Goal: Task Accomplishment & Management: Use online tool/utility

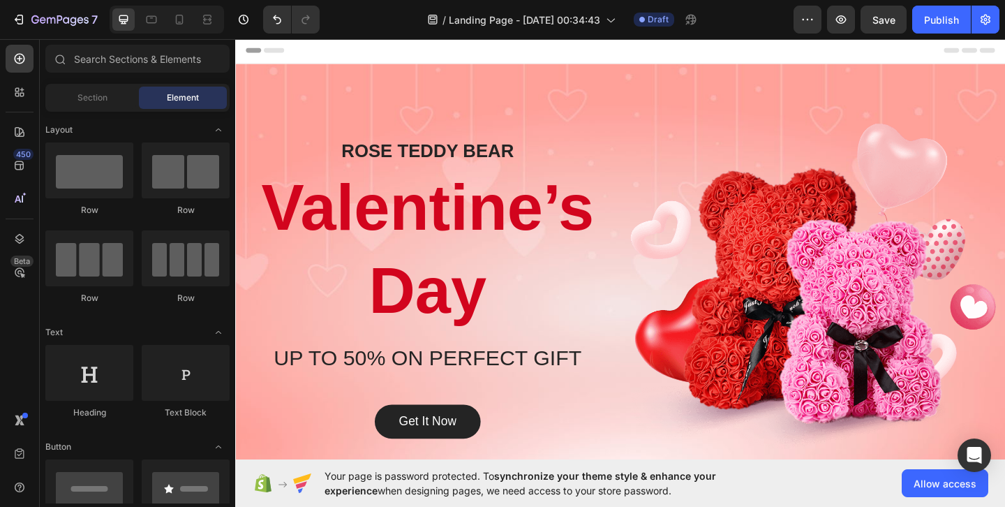
click at [598, 48] on div "Header" at bounding box center [653, 51] width 815 height 28
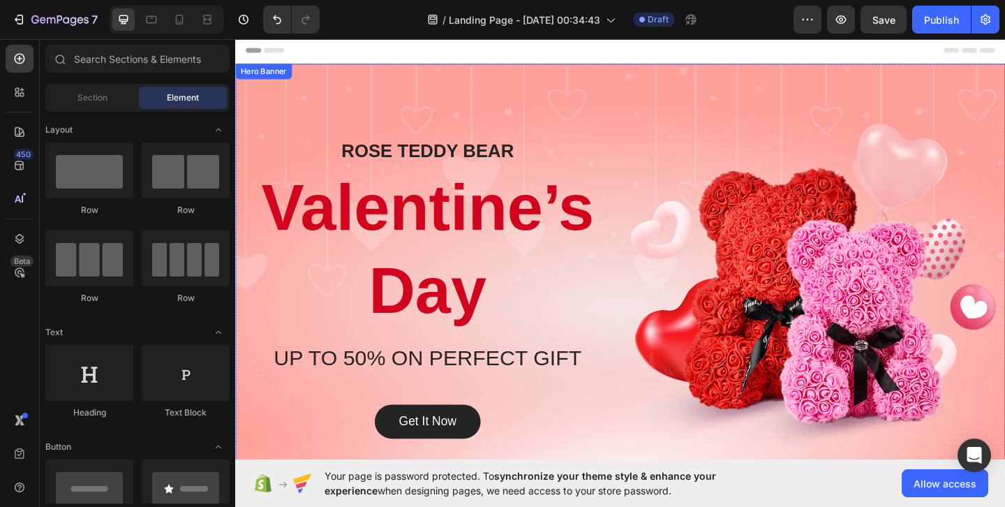
click at [600, 87] on div "Overlay" at bounding box center [654, 310] width 838 height 489
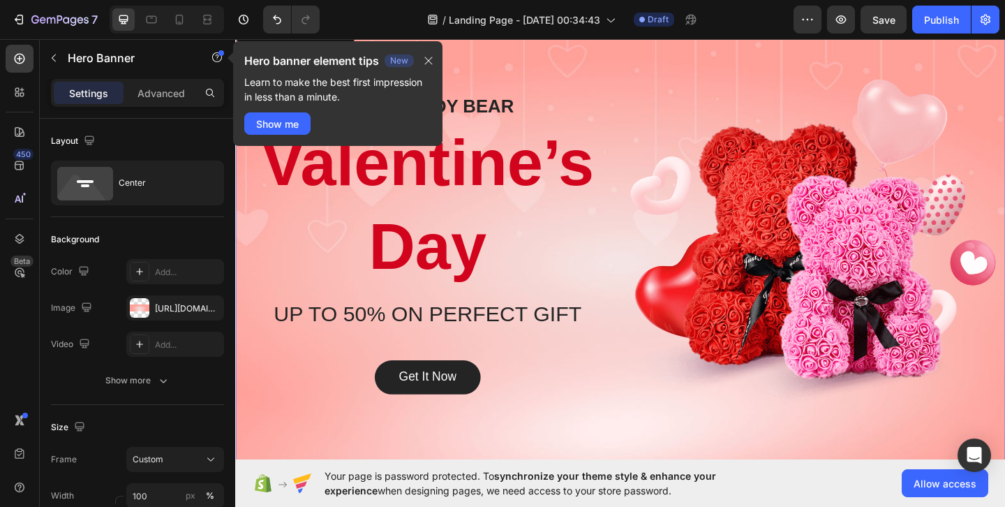
scroll to position [31, 0]
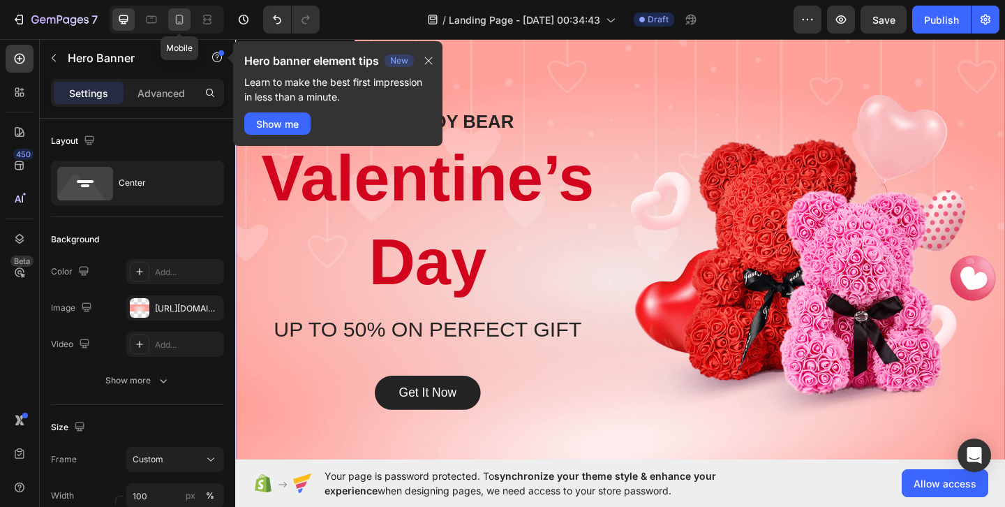
click at [172, 15] on icon at bounding box center [179, 20] width 14 height 14
type input "772"
type input "100%"
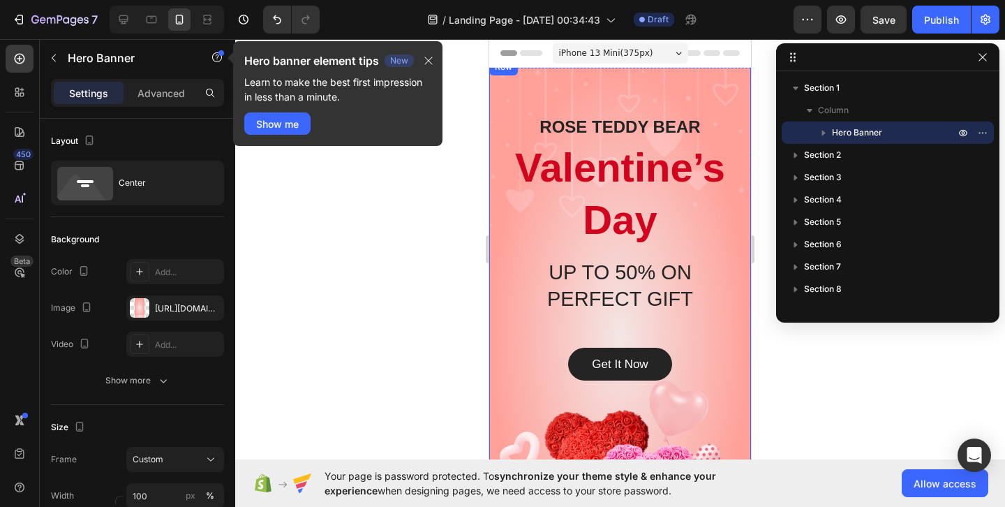
click at [705, 89] on div "[PERSON_NAME] BEAR Heading Valentine’s Day Heading UP TO 50% ON PERFECT GIFT He…" at bounding box center [620, 337] width 262 height 556
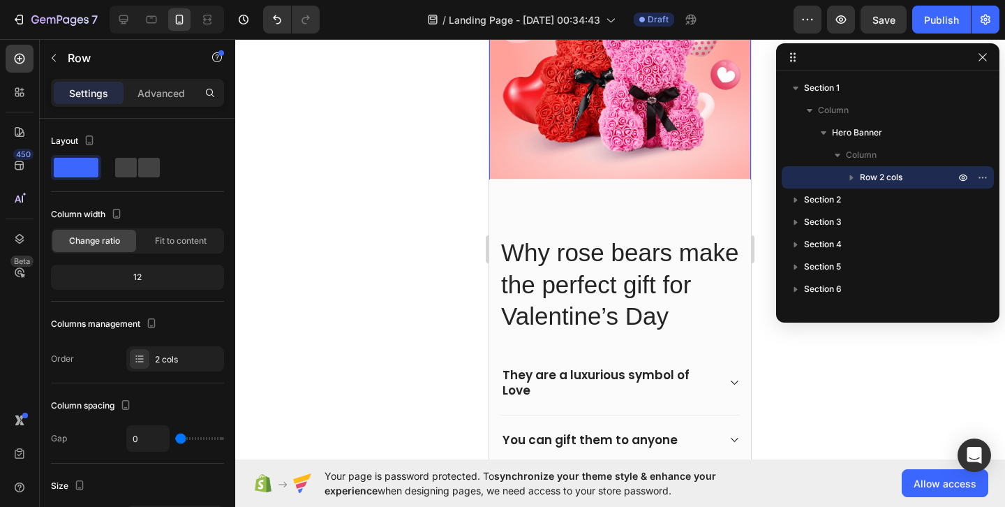
scroll to position [455, 0]
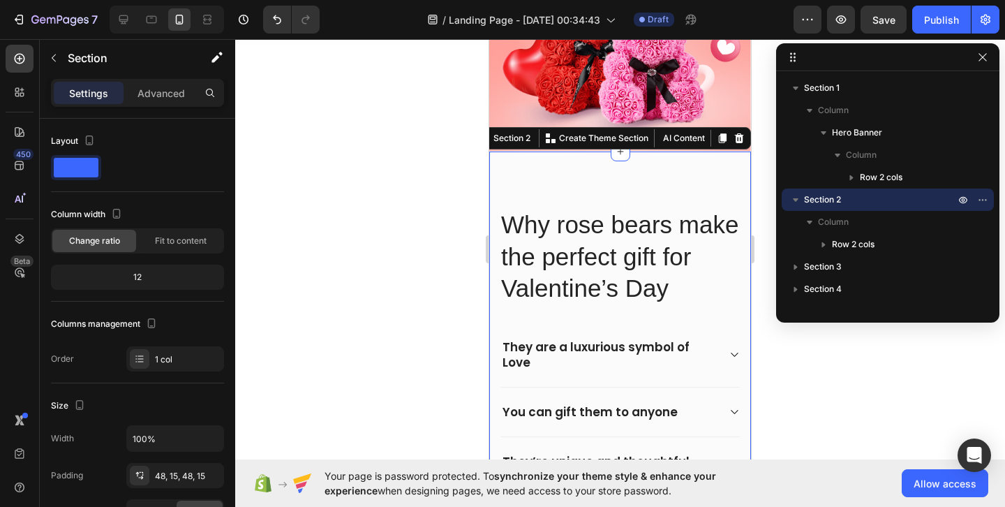
click at [83, 175] on span at bounding box center [76, 168] width 45 height 20
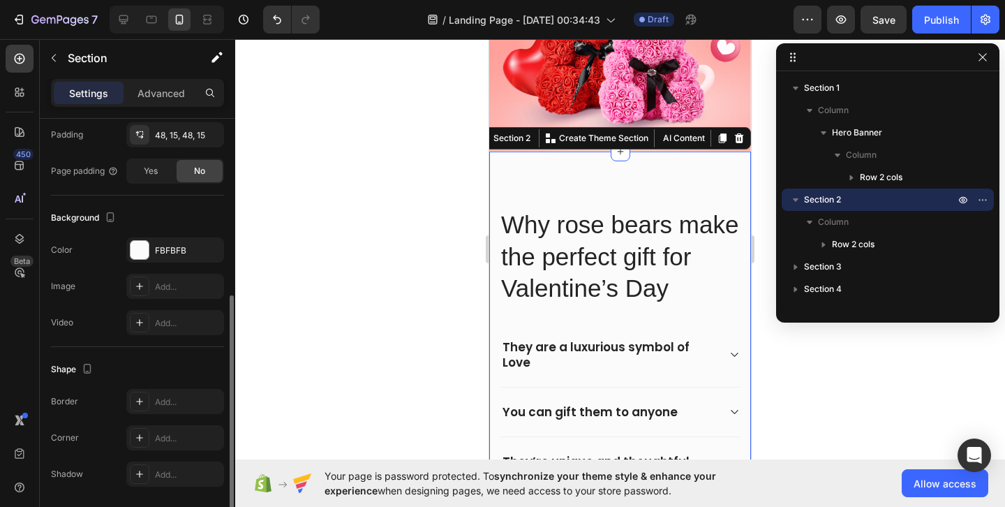
scroll to position [343, 0]
click at [146, 245] on div at bounding box center [140, 248] width 18 height 18
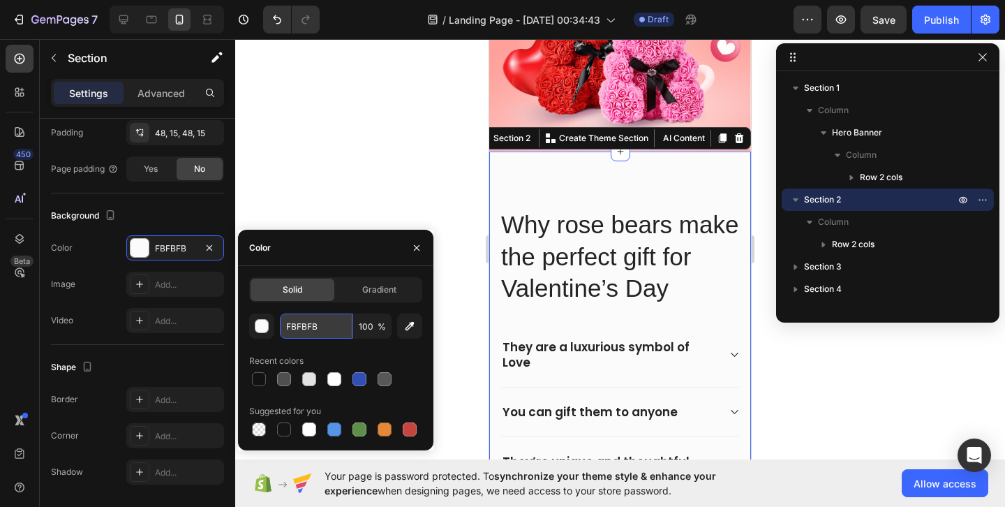
click at [333, 332] on input "FBFBFB" at bounding box center [316, 325] width 73 height 25
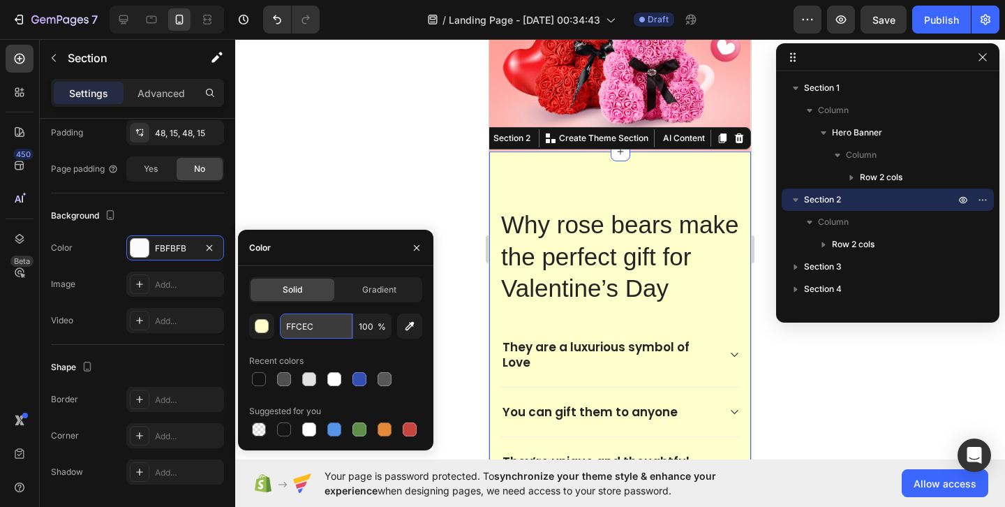
type input "FFCECF"
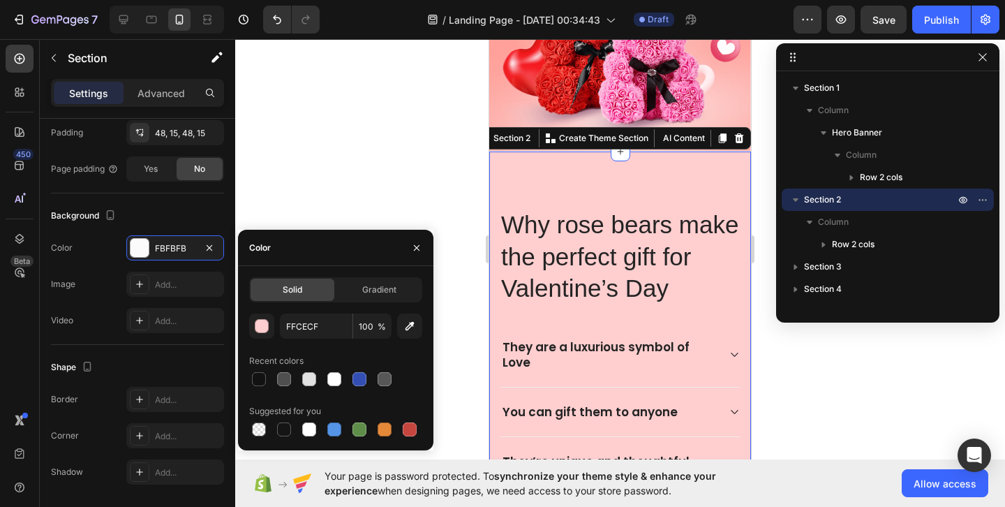
click at [773, 177] on div at bounding box center [620, 273] width 770 height 468
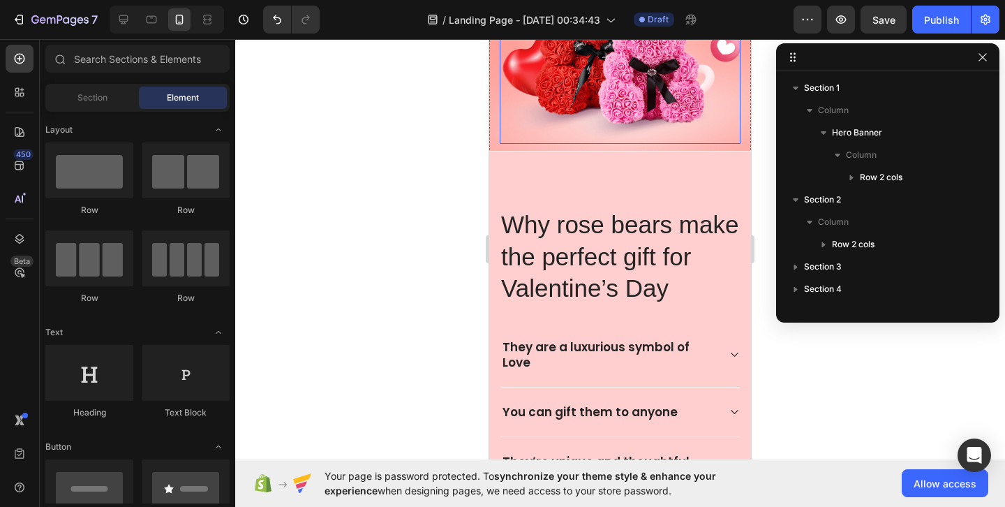
click at [727, 118] on img at bounding box center [620, 34] width 241 height 218
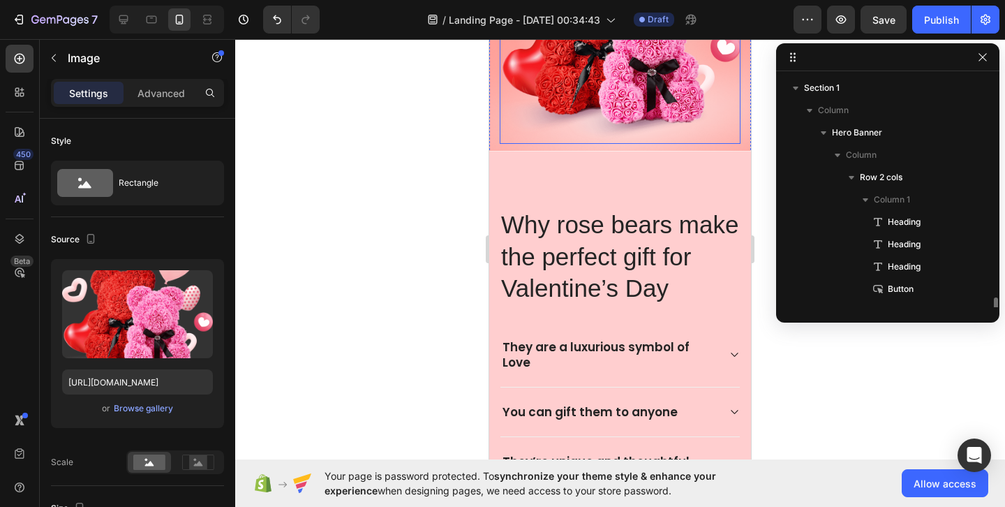
scroll to position [152, 0]
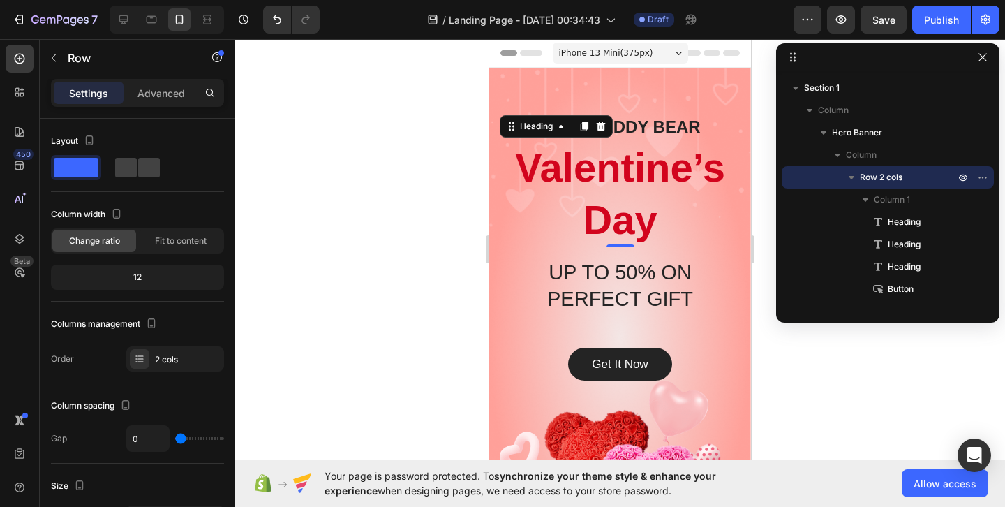
click at [677, 219] on p "Valentine’s Day" at bounding box center [620, 193] width 238 height 105
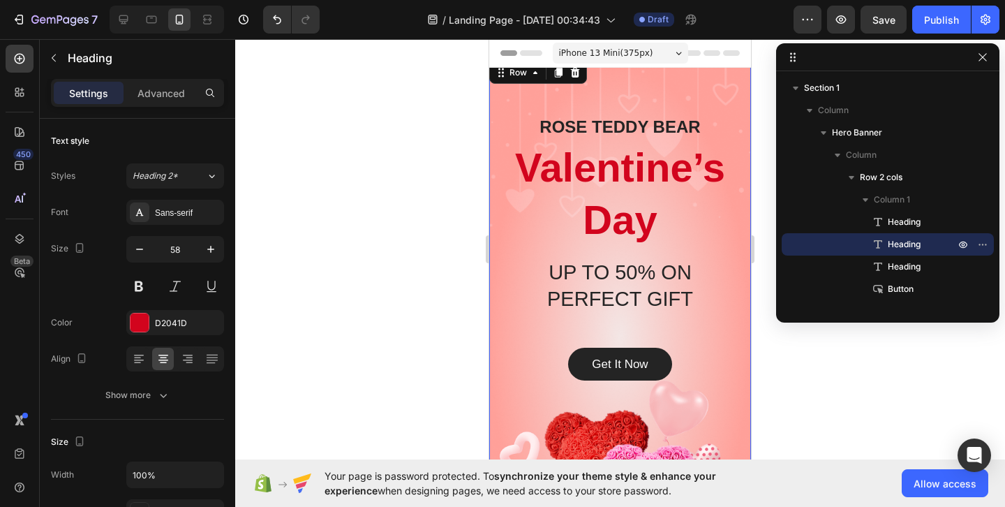
click at [714, 77] on div "[PERSON_NAME] BEAR Heading Valentine’s Day Heading UP TO 50% ON PERFECT GIFT He…" at bounding box center [620, 337] width 262 height 556
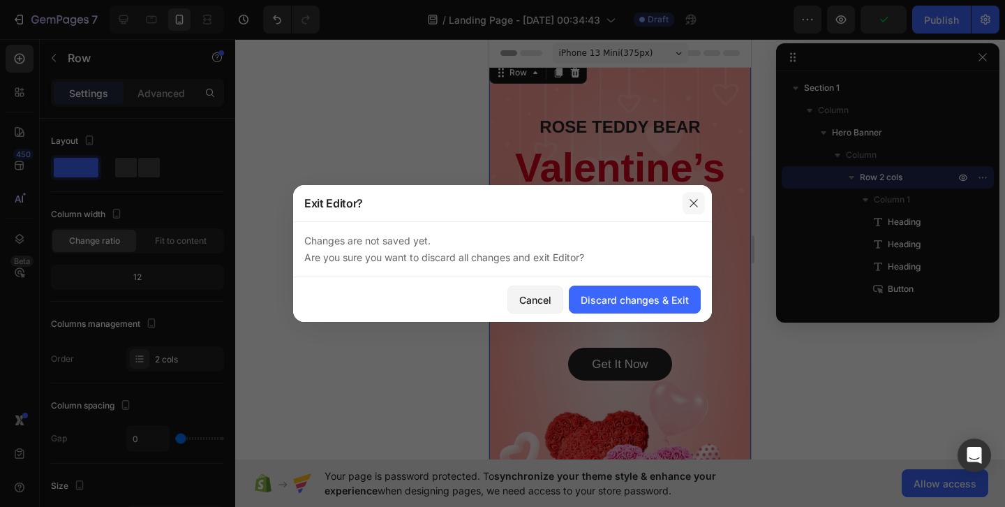
click at [692, 198] on icon "button" at bounding box center [693, 203] width 11 height 11
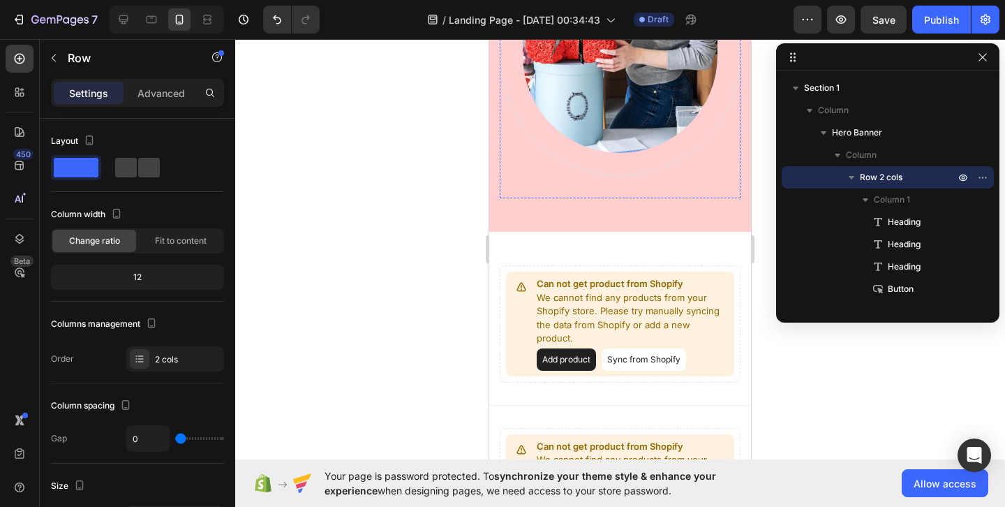
scroll to position [1217, 0]
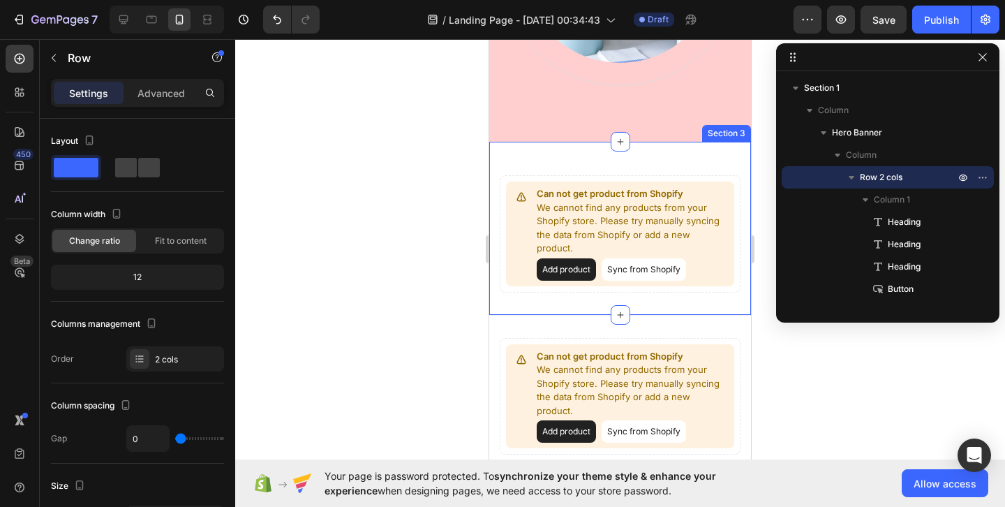
click at [698, 154] on div "Can not get product from Shopify We cannot find any products from your Shopify …" at bounding box center [620, 229] width 262 height 174
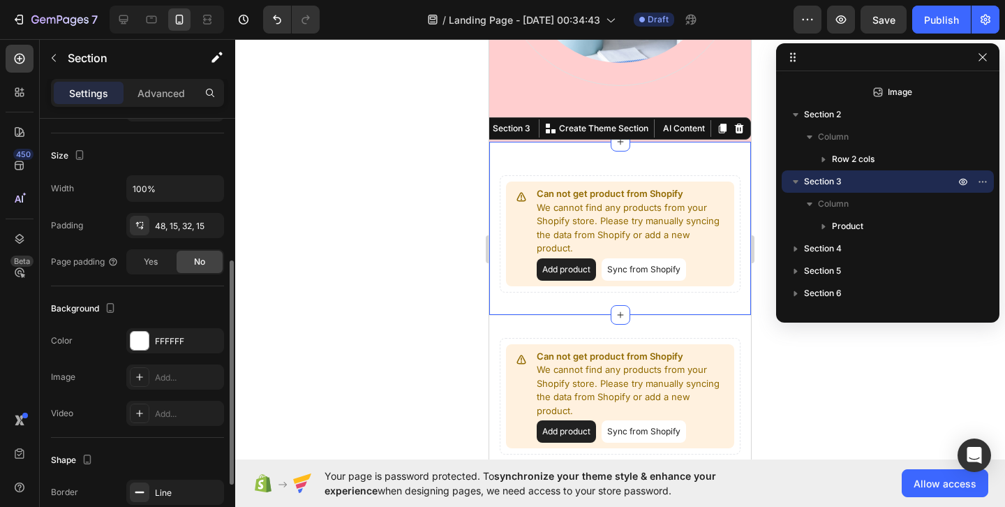
scroll to position [258, 0]
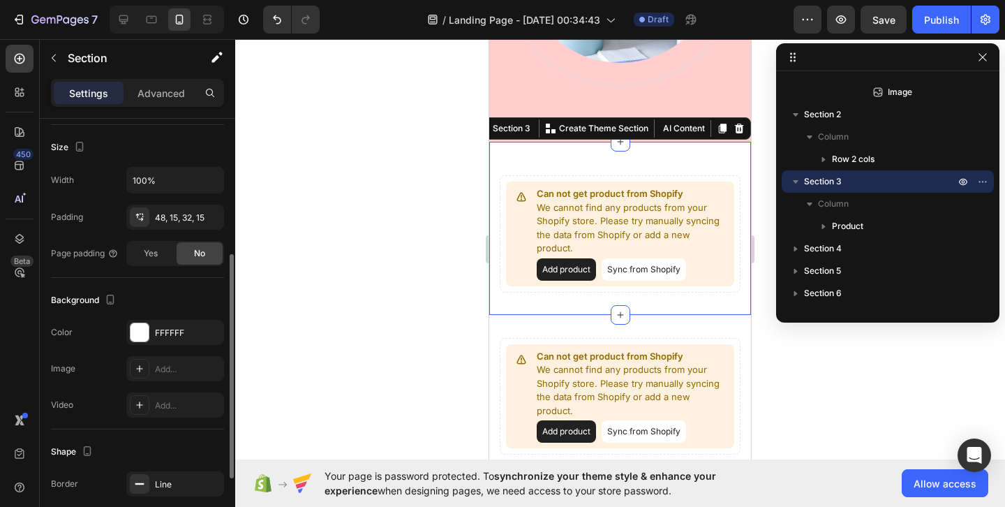
click at [157, 319] on div "Background The changes might be hidden by the video. Color FFFFFF Image Add... …" at bounding box center [137, 354] width 173 height 152
click at [158, 328] on div "FFFFFF" at bounding box center [175, 333] width 40 height 13
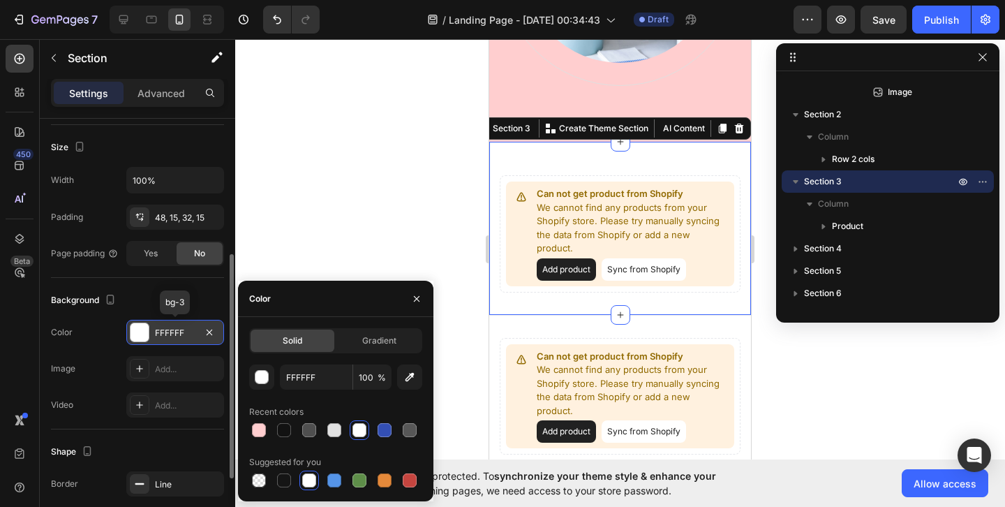
click at [167, 331] on div "FFFFFF" at bounding box center [175, 333] width 40 height 13
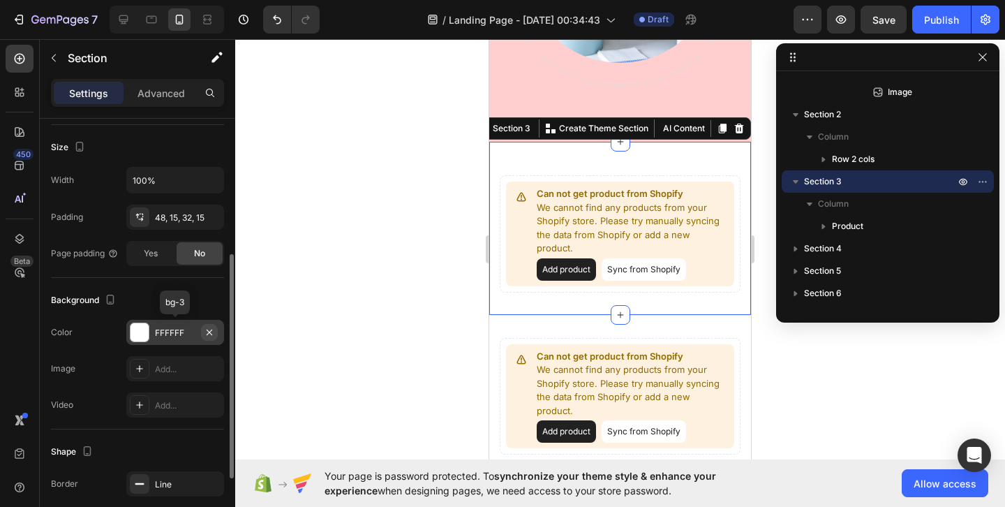
click at [216, 334] on button "button" at bounding box center [209, 332] width 17 height 17
click at [150, 323] on div "Add..." at bounding box center [175, 332] width 98 height 25
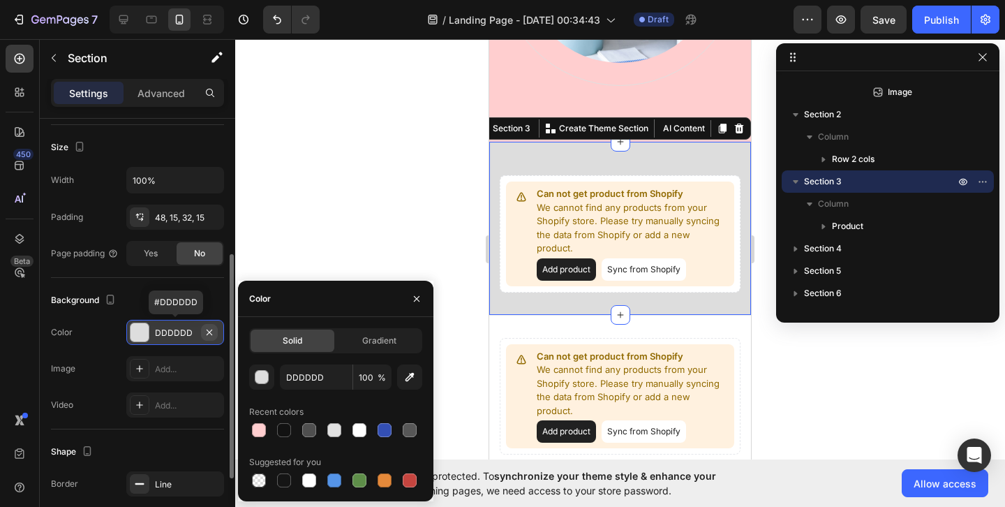
click at [211, 327] on icon "button" at bounding box center [209, 332] width 11 height 11
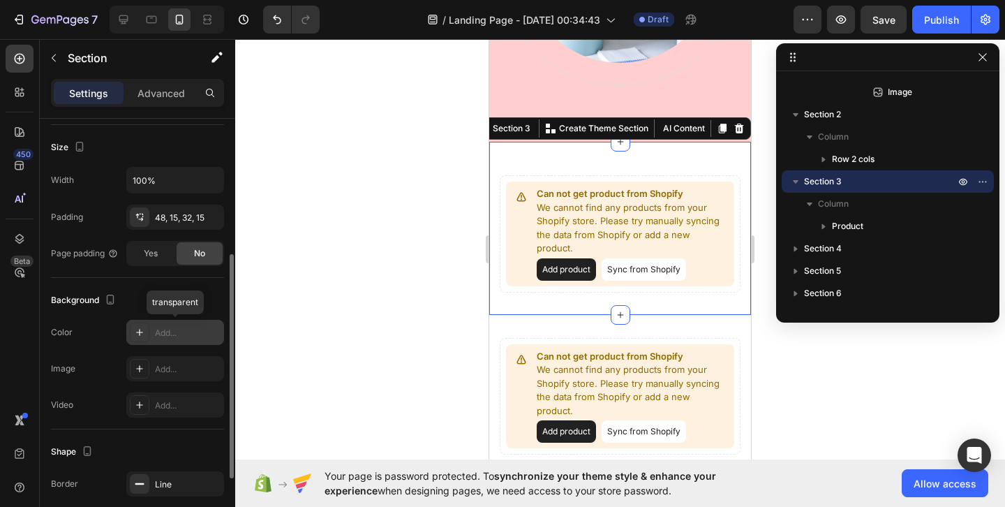
click at [174, 332] on div "Add..." at bounding box center [188, 333] width 66 height 13
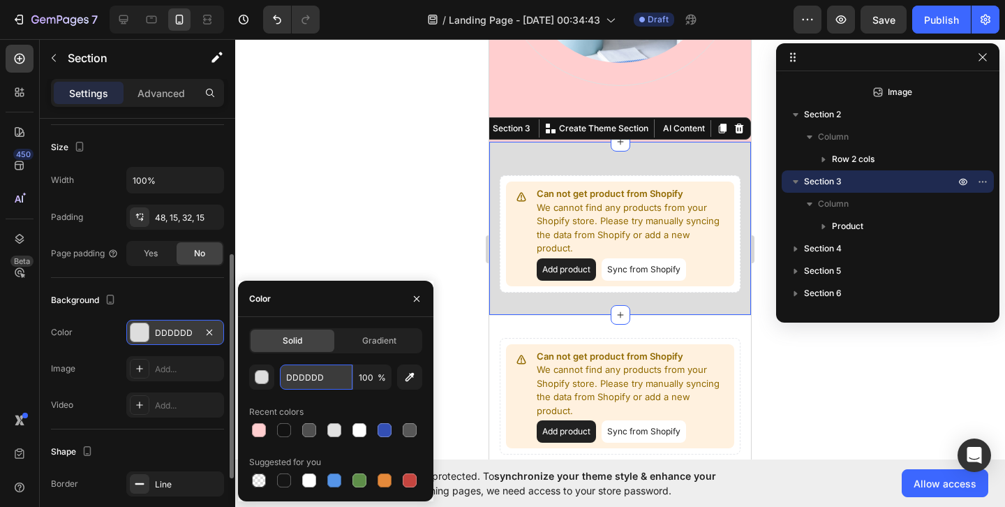
click at [301, 374] on input "DDDDDD" at bounding box center [316, 376] width 73 height 25
click at [316, 374] on input "DDDDDD" at bounding box center [316, 376] width 73 height 25
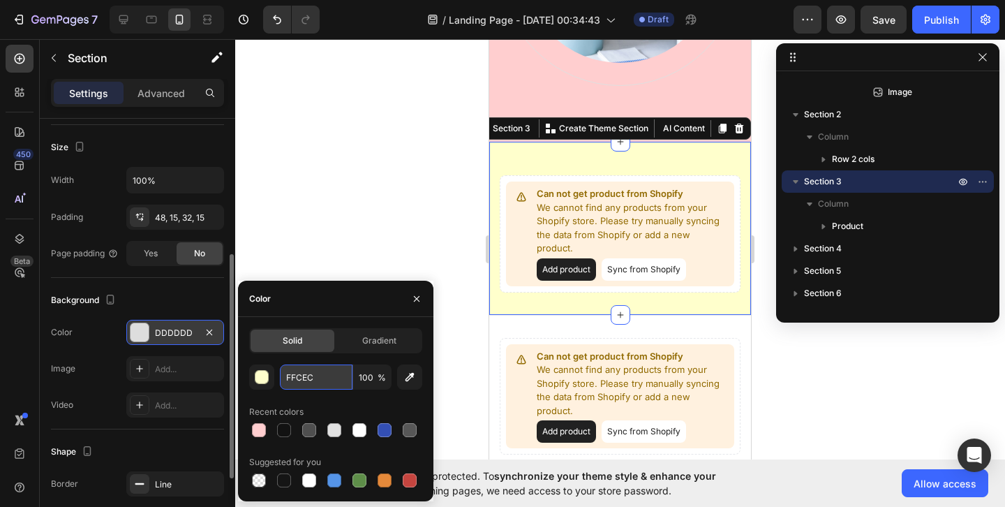
type input "FFCECF"
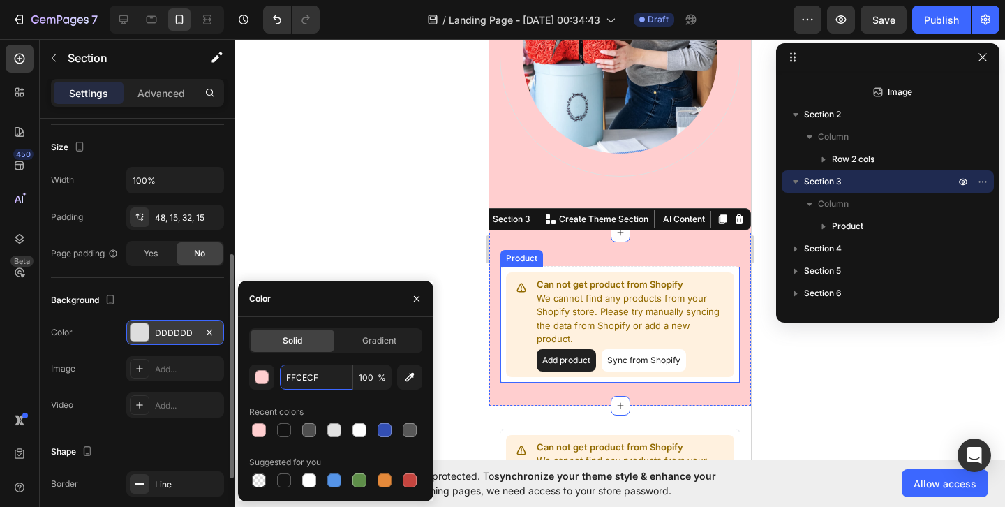
scroll to position [1081, 0]
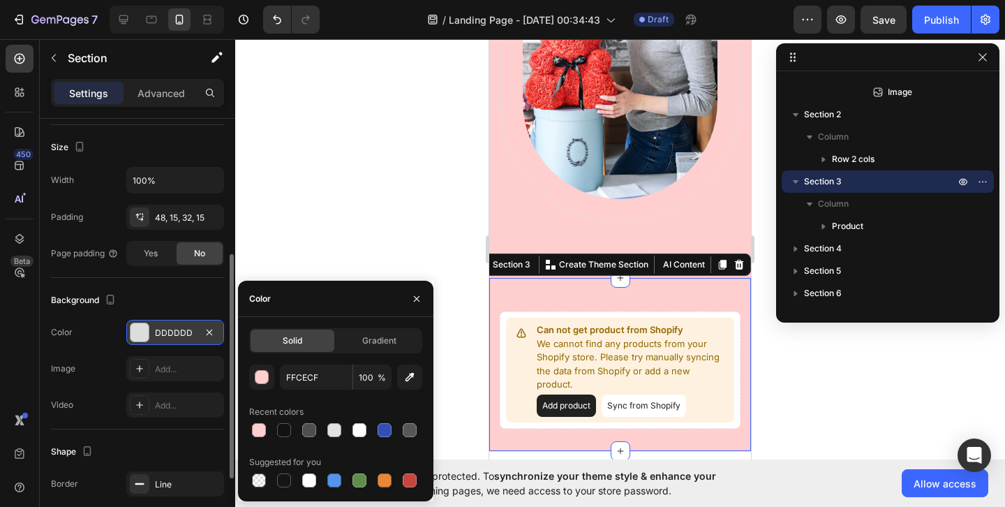
click at [770, 210] on div at bounding box center [620, 273] width 770 height 468
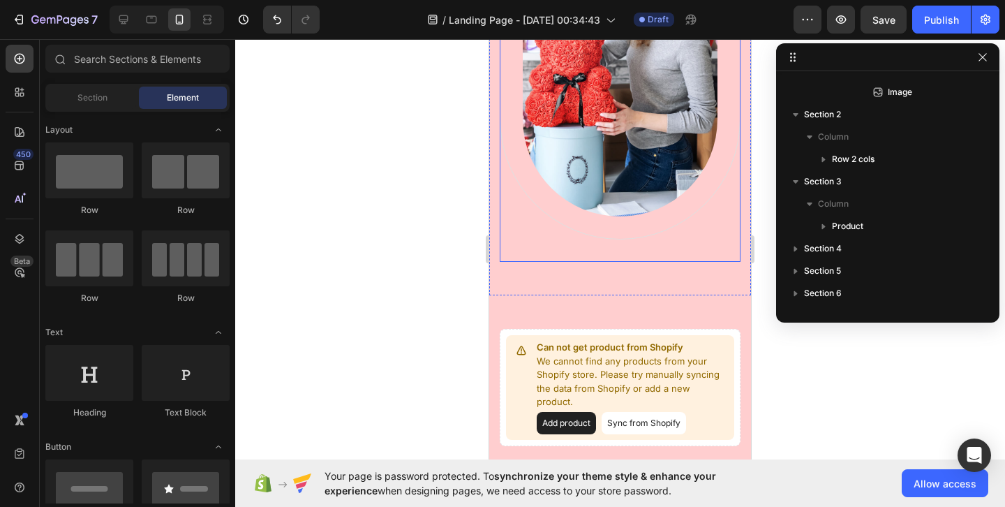
scroll to position [1062, 0]
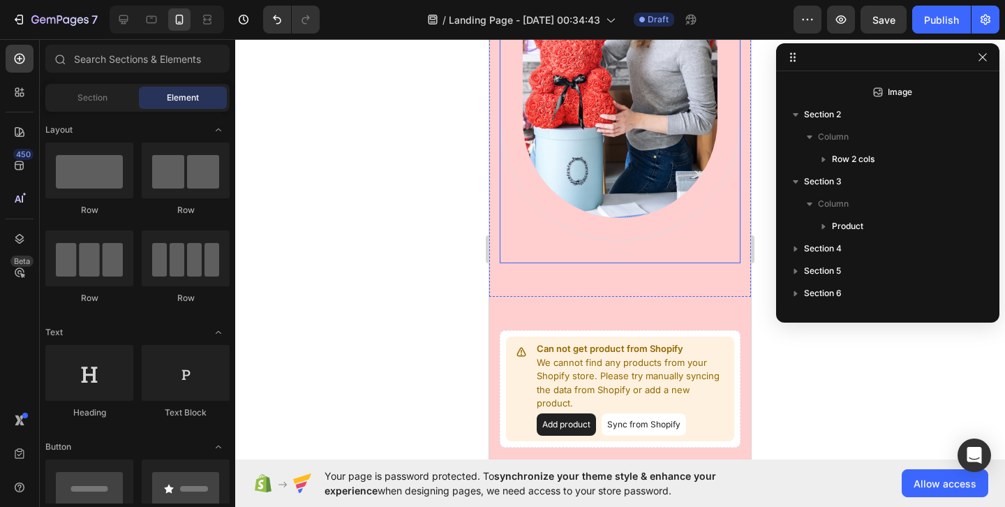
click at [686, 221] on div "Image Row" at bounding box center [620, 60] width 241 height 361
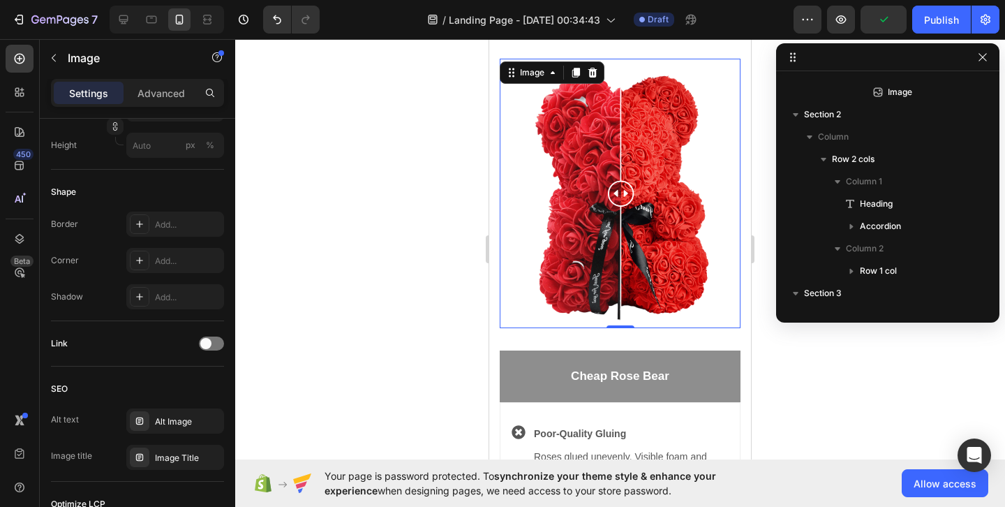
scroll to position [0, 0]
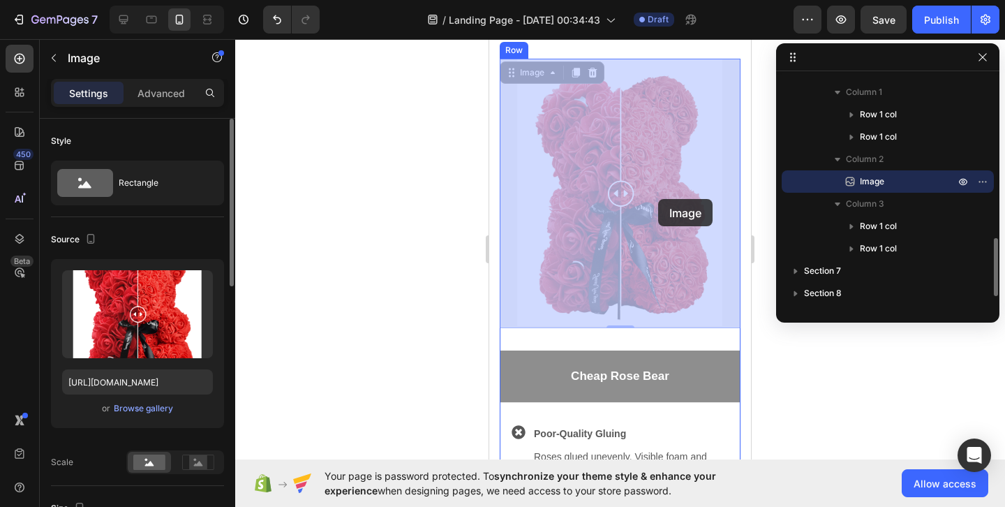
drag, startPoint x: 623, startPoint y: 198, endPoint x: 655, endPoint y: 198, distance: 31.4
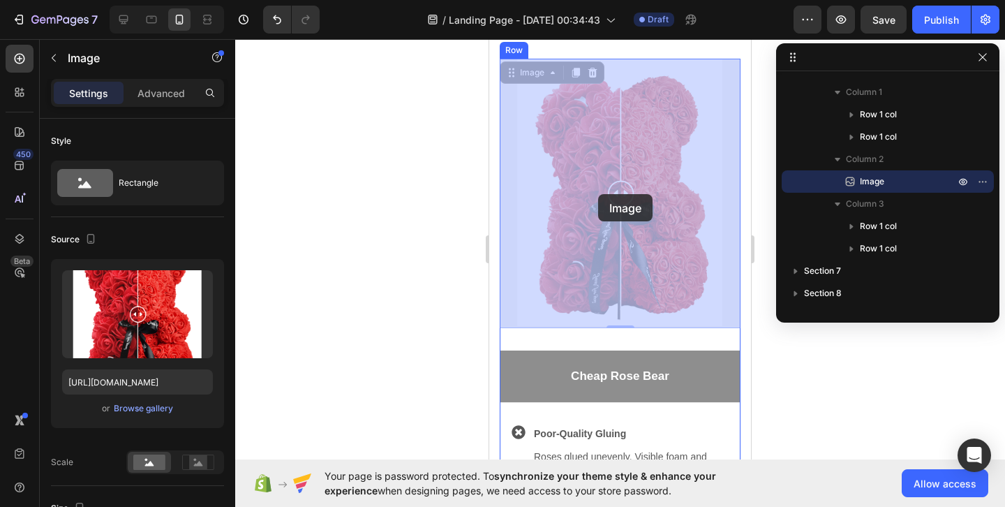
drag, startPoint x: 627, startPoint y: 193, endPoint x: 610, endPoint y: 194, distance: 17.5
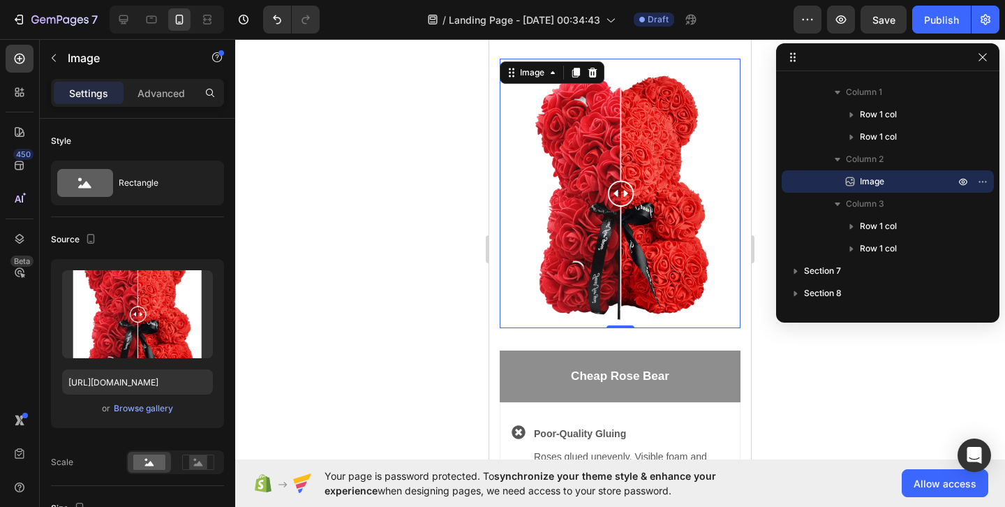
click at [634, 192] on img at bounding box center [620, 193] width 241 height 269
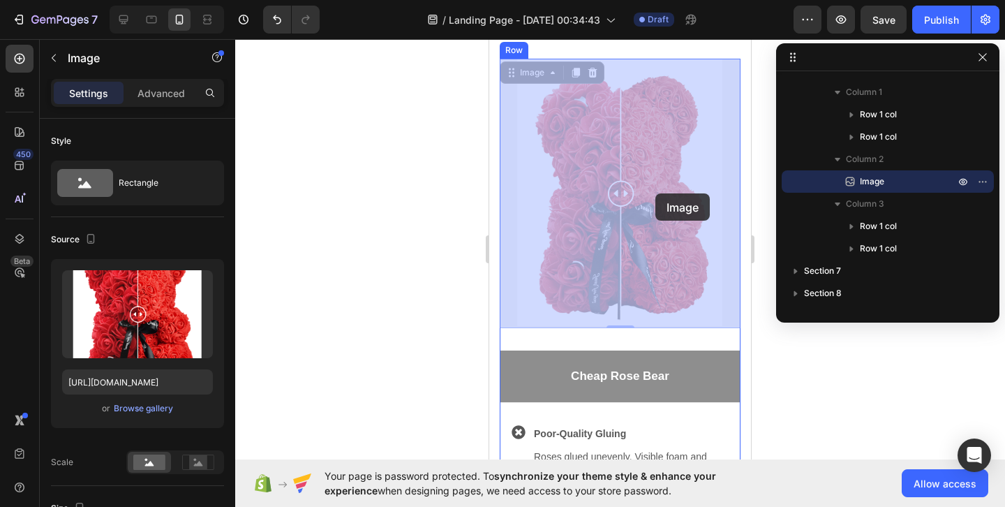
drag, startPoint x: 619, startPoint y: 192, endPoint x: 652, endPoint y: 190, distance: 32.9
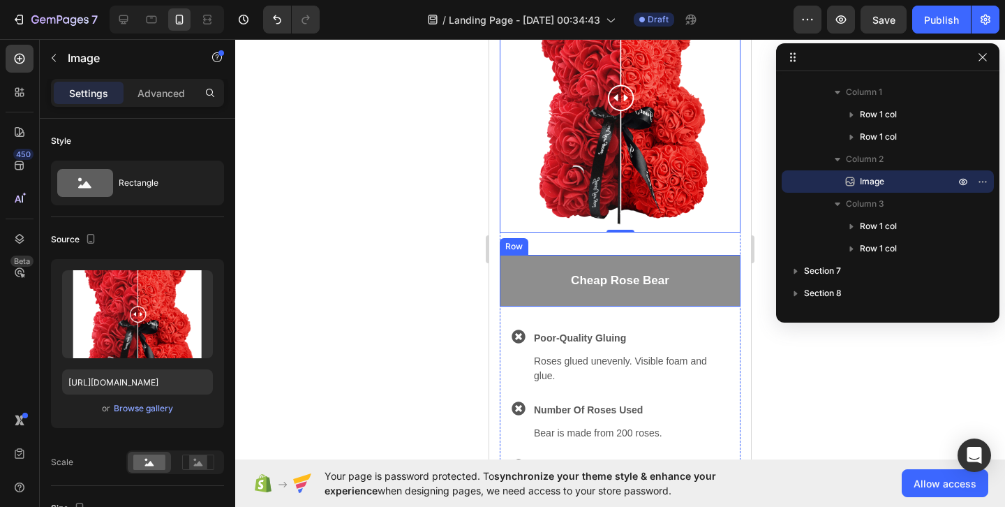
scroll to position [2823, 0]
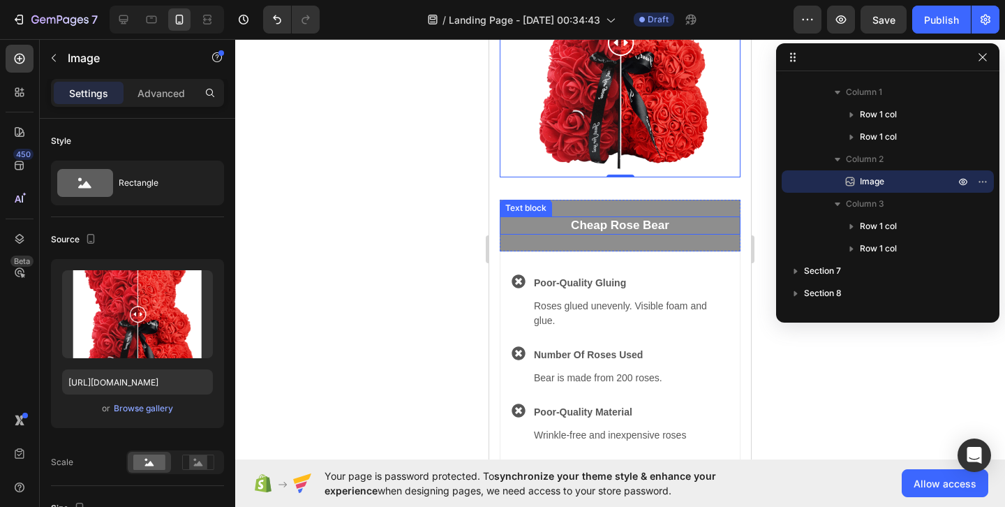
click at [713, 222] on p "Cheap Rose Bear" at bounding box center [620, 225] width 238 height 15
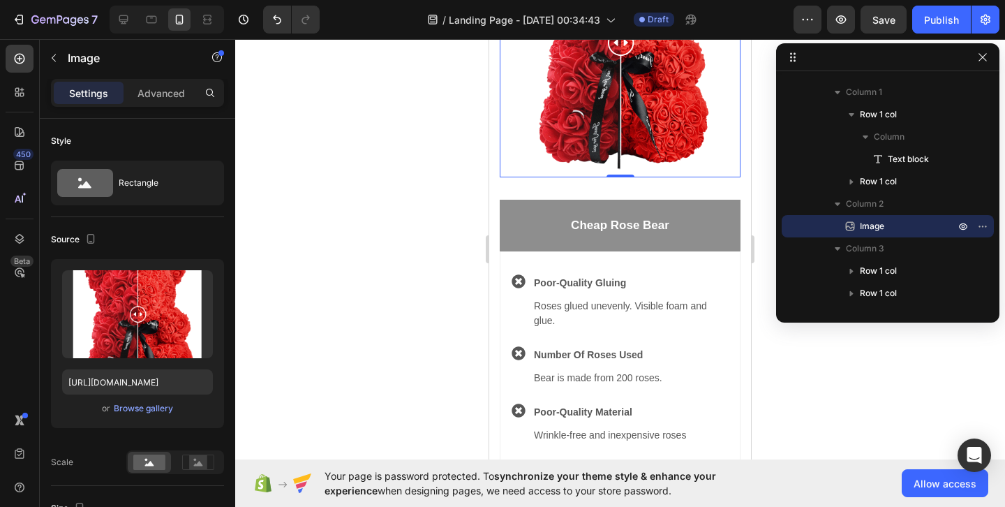
click at [717, 173] on img at bounding box center [620, 42] width 241 height 269
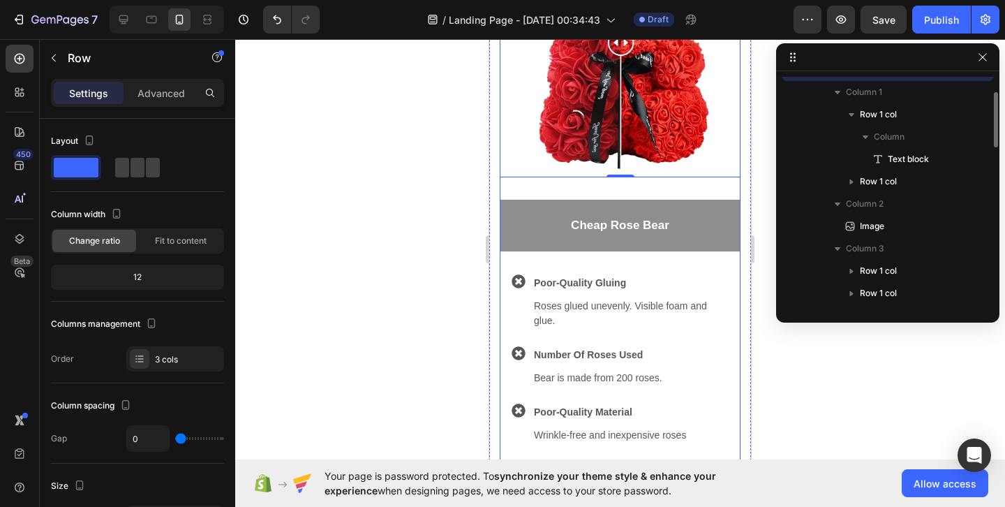
click at [715, 186] on div "Cheap Rose Bear Text block Row Icon Poor-Quality Gluing Text block Roses glued …" at bounding box center [620, 358] width 241 height 362
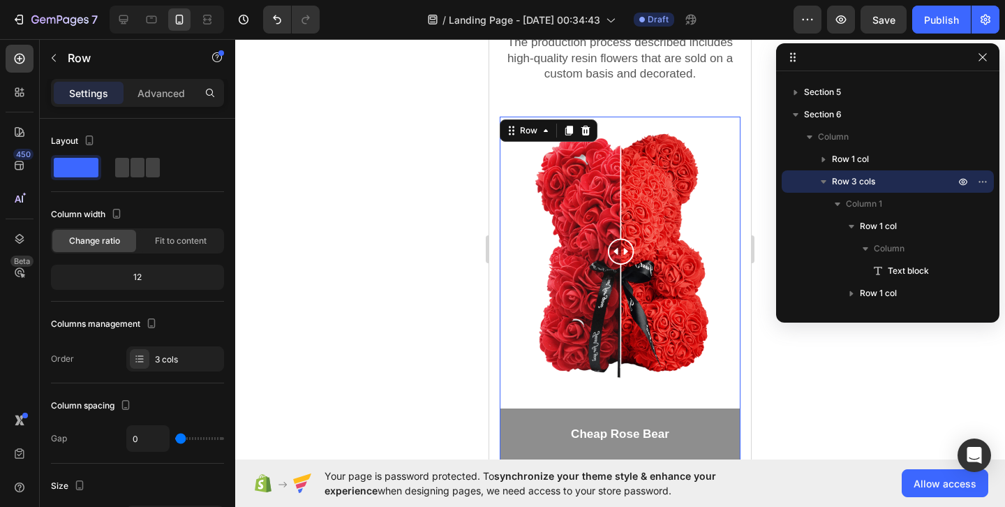
scroll to position [2504, 0]
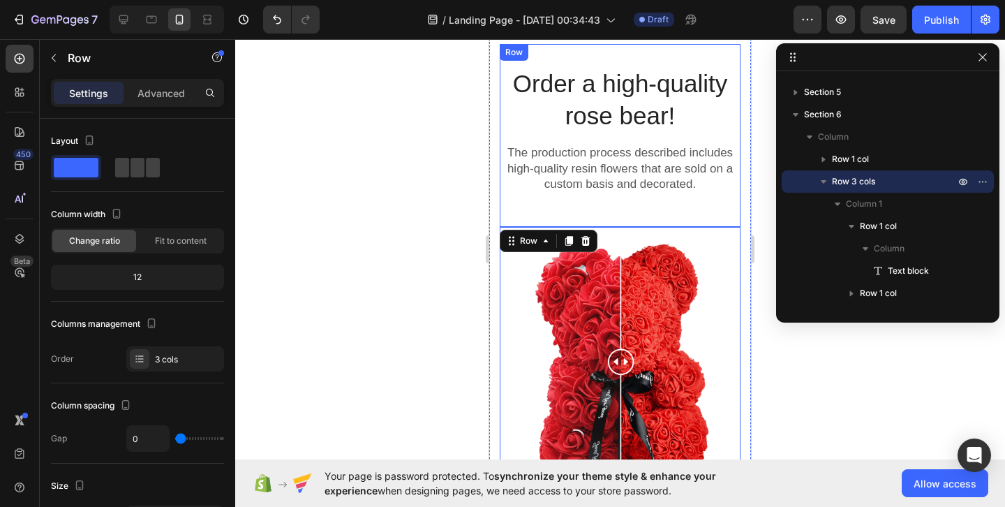
click at [677, 216] on div "Order a high-quality rose bear! Heading The production process described includ…" at bounding box center [620, 135] width 241 height 182
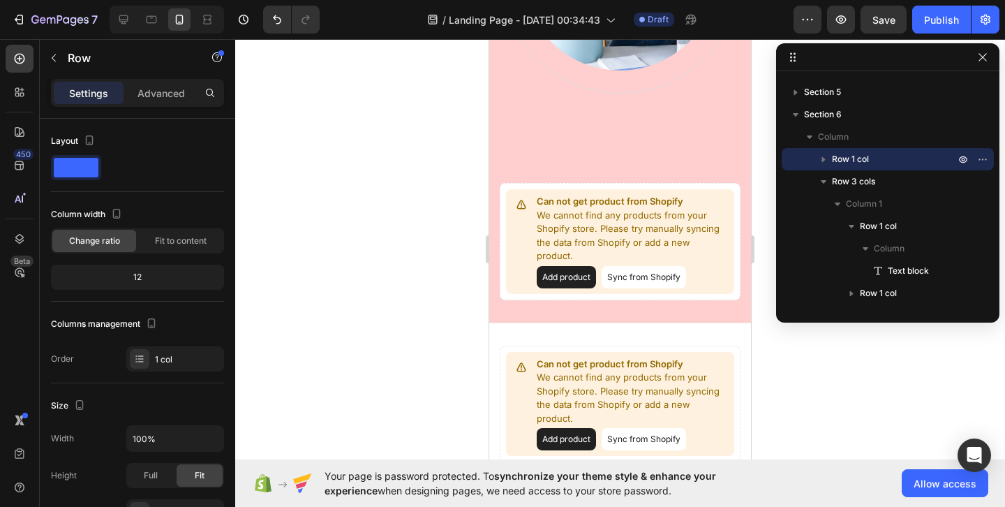
scroll to position [1401, 0]
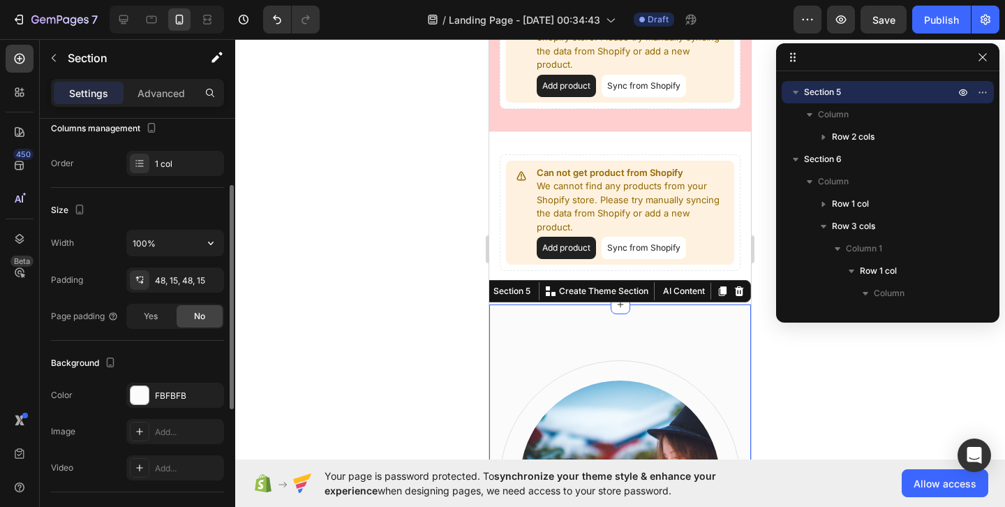
scroll to position [213, 0]
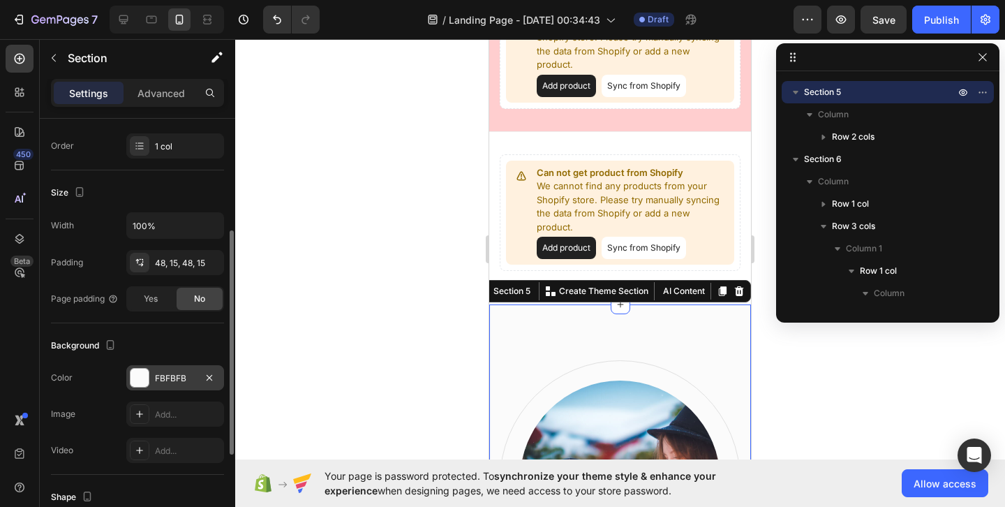
click at [170, 368] on div "FBFBFB" at bounding box center [175, 377] width 98 height 25
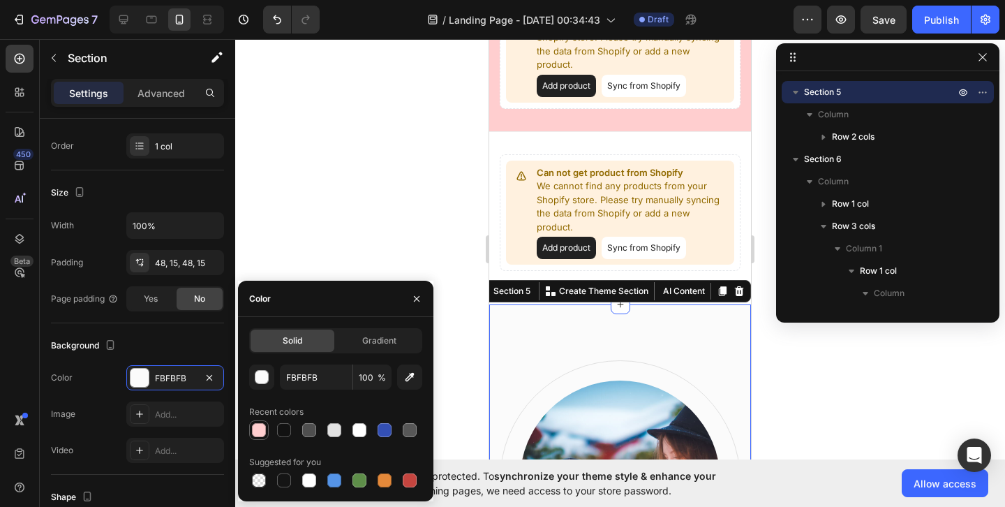
click at [263, 427] on div at bounding box center [259, 430] width 14 height 14
type input "FFCECF"
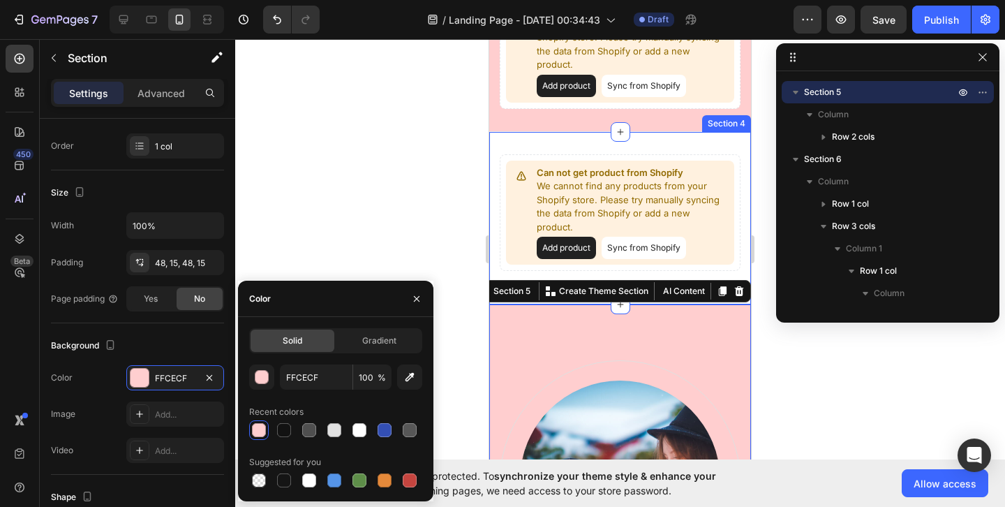
click at [511, 132] on div "Can not get product from Shopify We cannot find any products from your Shopify …" at bounding box center [620, 218] width 262 height 173
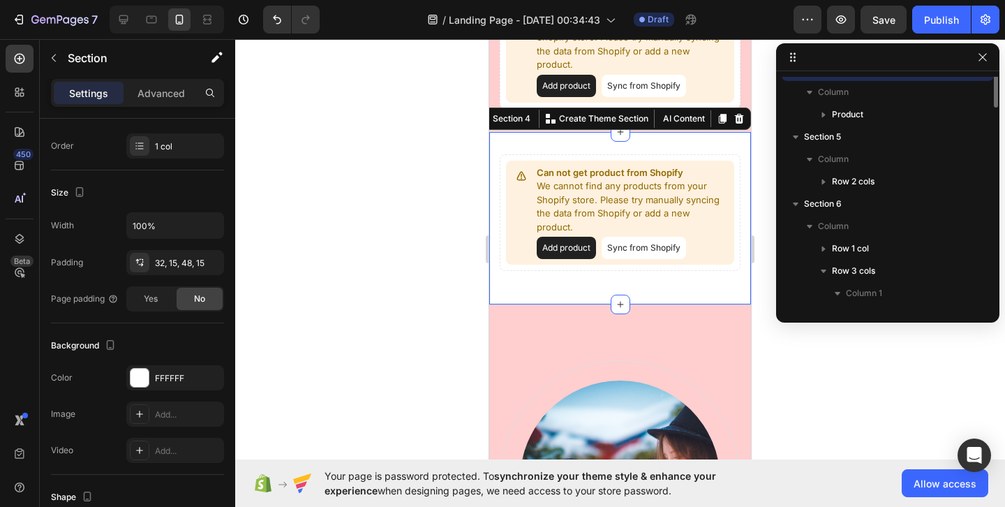
scroll to position [420, 0]
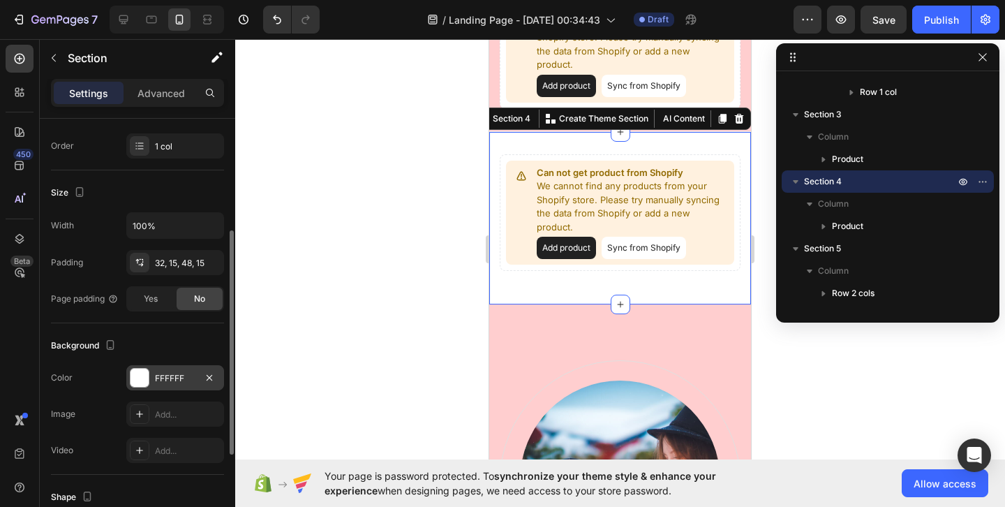
click at [145, 376] on div at bounding box center [140, 378] width 18 height 18
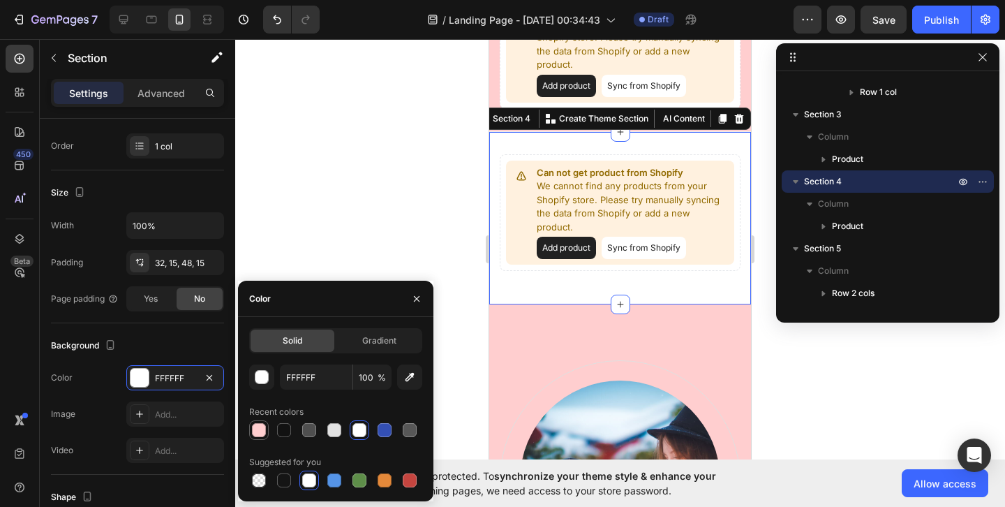
click at [252, 429] on div at bounding box center [259, 430] width 14 height 14
type input "FFCECF"
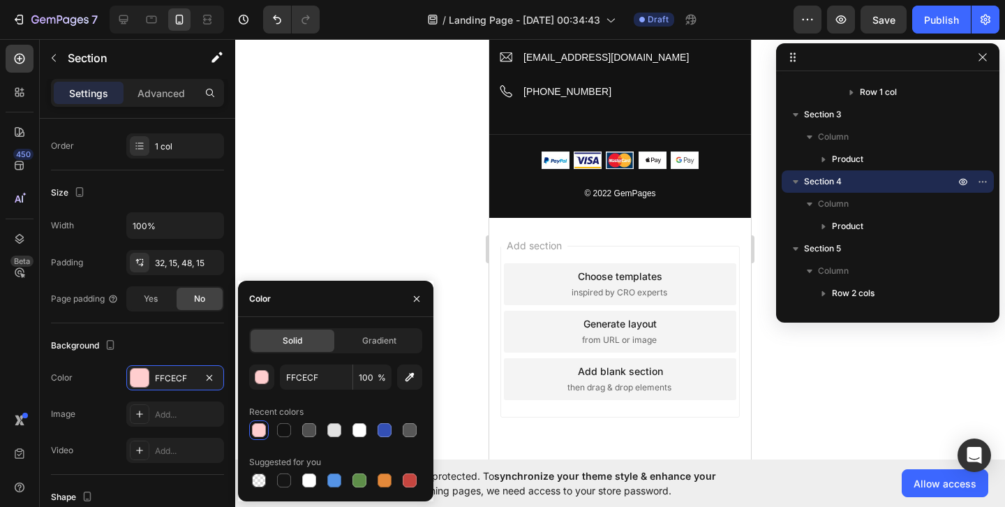
scroll to position [5267, 0]
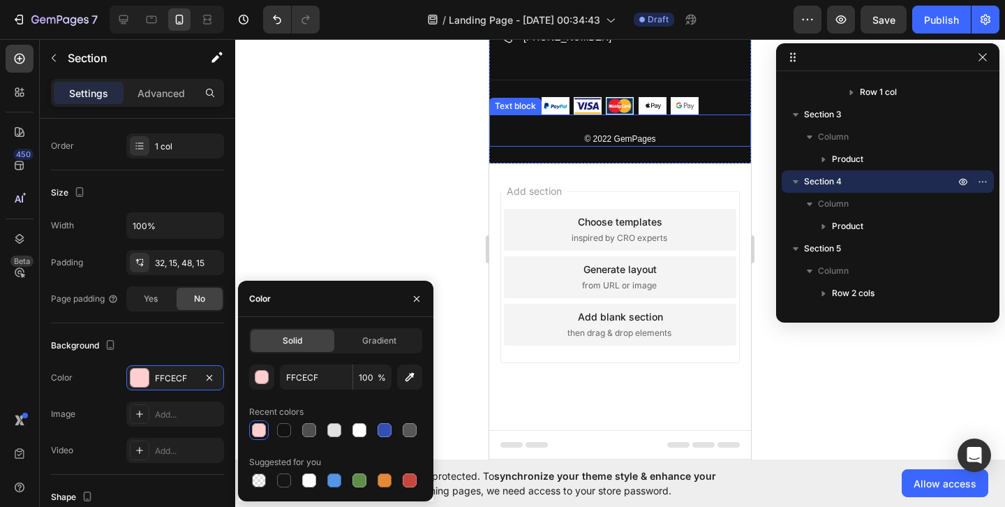
click at [634, 138] on p "© 2022 GemPages" at bounding box center [620, 139] width 259 height 13
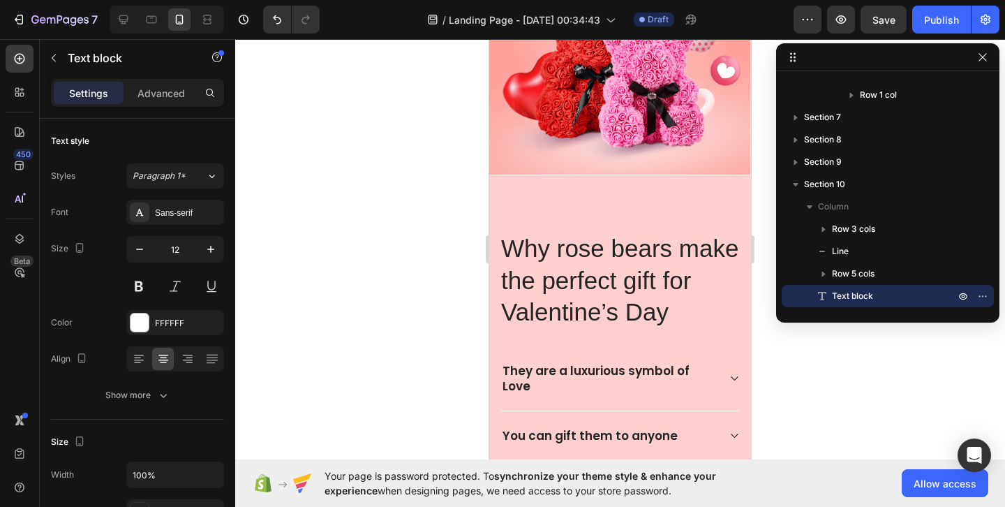
scroll to position [0, 0]
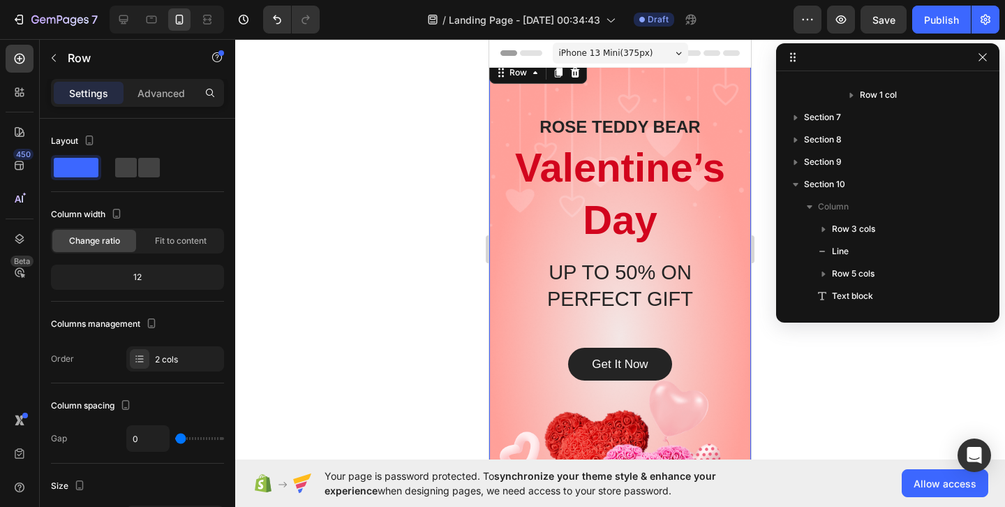
click at [629, 95] on div "ROSE TEDDY BEAR Heading Valentine’s Day Heading UP TO 50% ON PERFECT GIFT Headi…" at bounding box center [620, 337] width 262 height 556
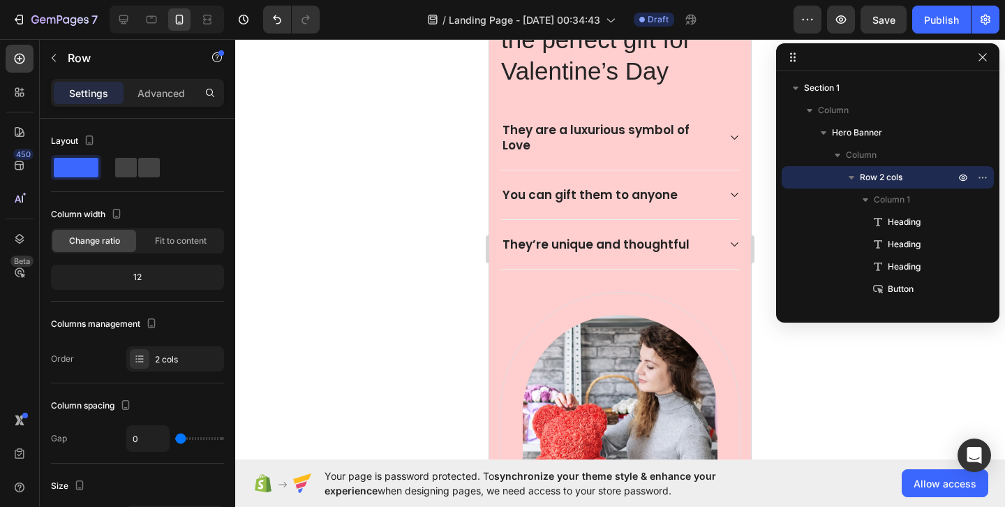
scroll to position [676, 0]
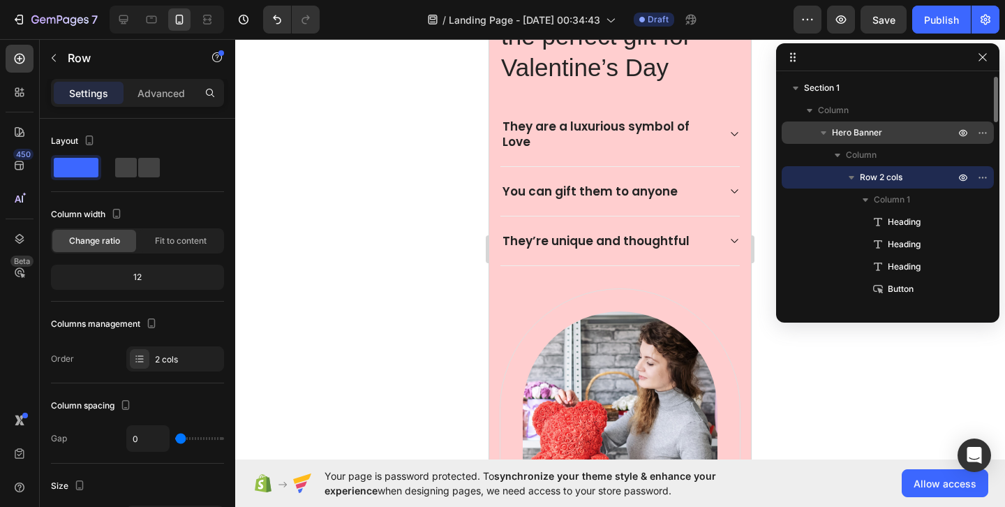
click at [919, 135] on p "Hero Banner" at bounding box center [895, 133] width 126 height 14
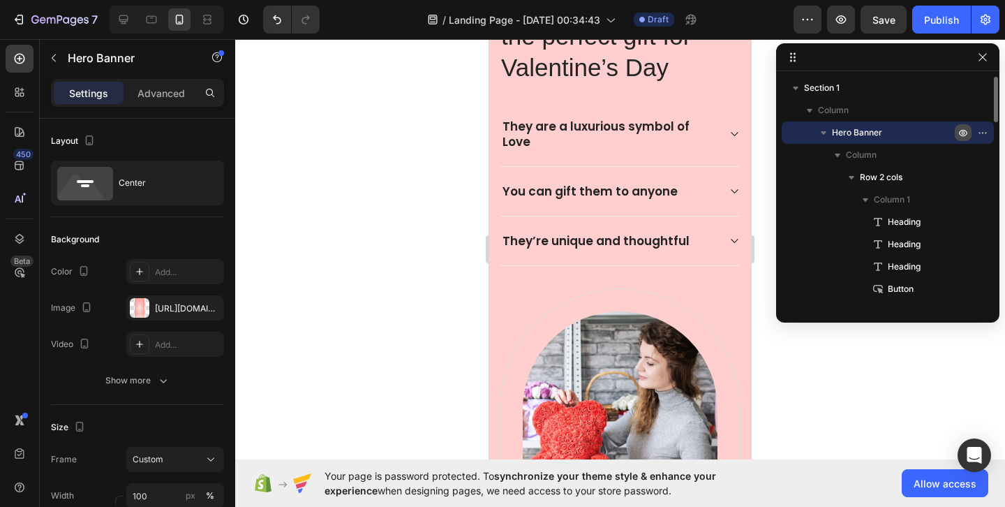
click at [965, 134] on icon "button" at bounding box center [963, 132] width 11 height 11
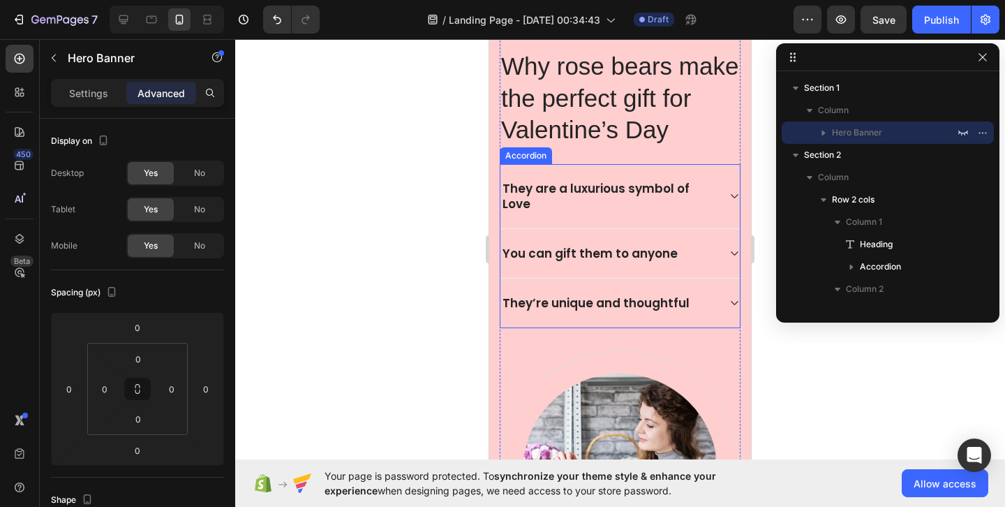
scroll to position [0, 0]
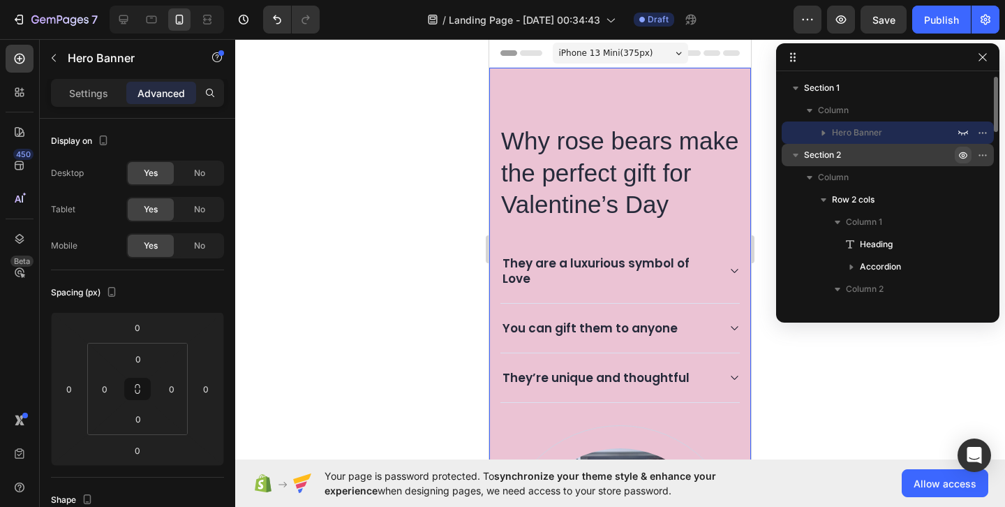
click at [966, 151] on icon "button" at bounding box center [963, 154] width 11 height 11
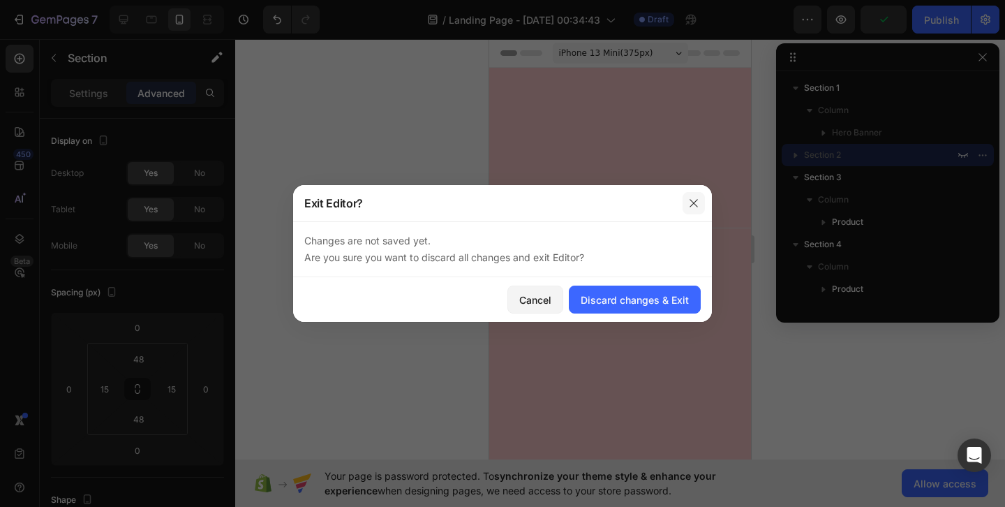
click at [700, 198] on button "button" at bounding box center [694, 203] width 22 height 22
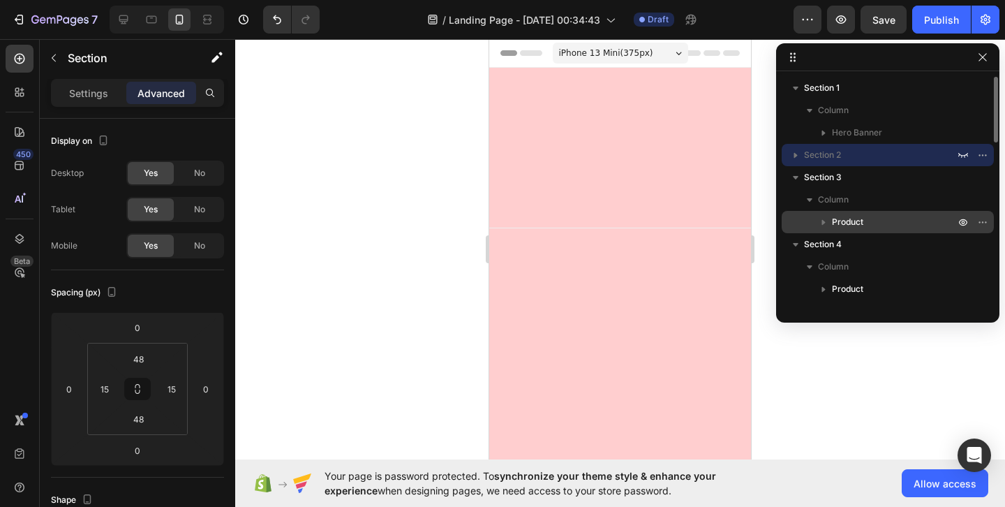
drag, startPoint x: 841, startPoint y: 228, endPoint x: 893, endPoint y: 228, distance: 52.4
click at [893, 228] on p "Product" at bounding box center [895, 222] width 126 height 14
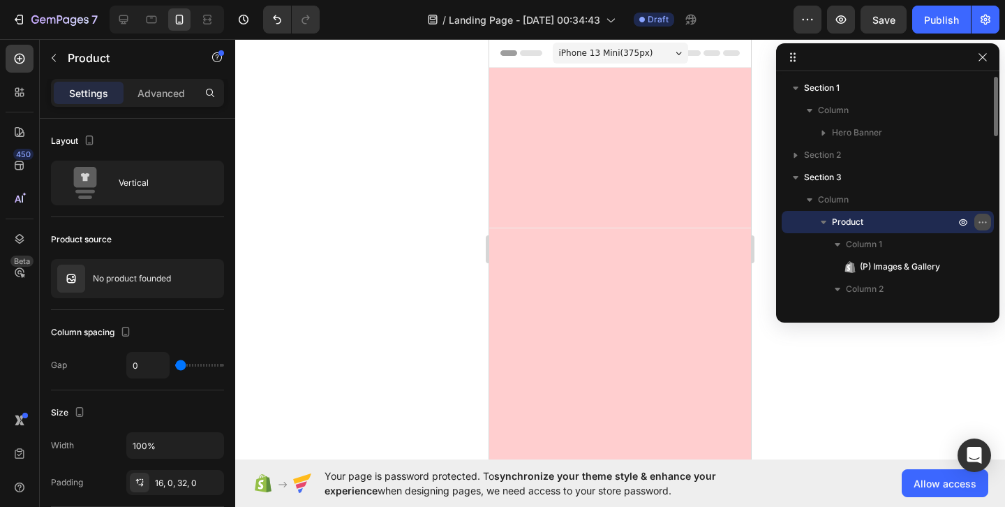
click at [980, 224] on icon "button" at bounding box center [982, 221] width 11 height 11
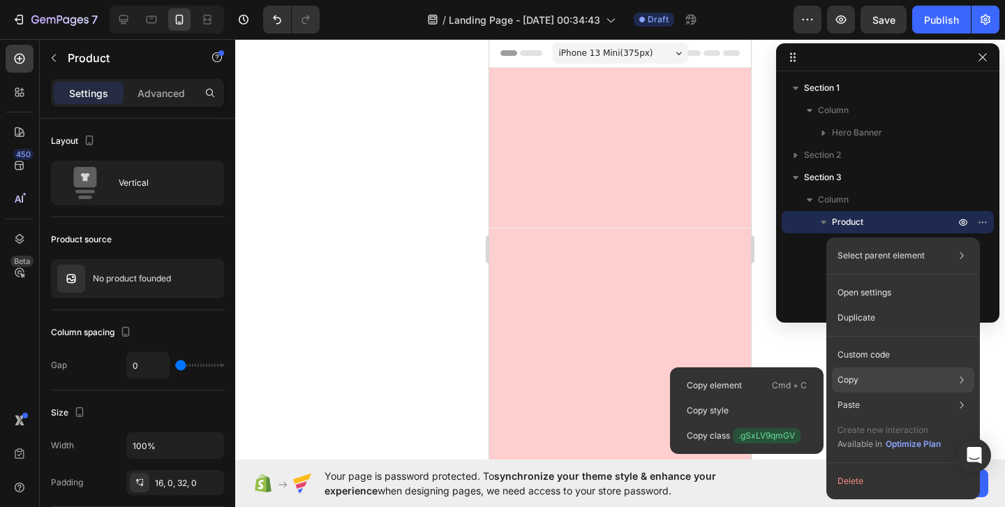
click at [913, 418] on div "Copy Copy element Cmd + C Copy style Copy class .gSxLV9qmGV" at bounding box center [903, 437] width 142 height 39
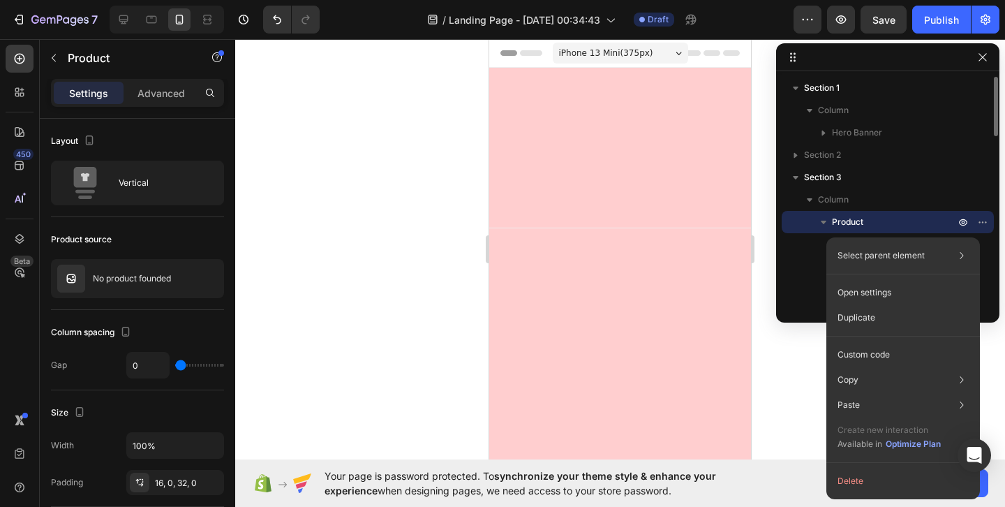
click at [792, 227] on div "Product" at bounding box center [888, 222] width 201 height 22
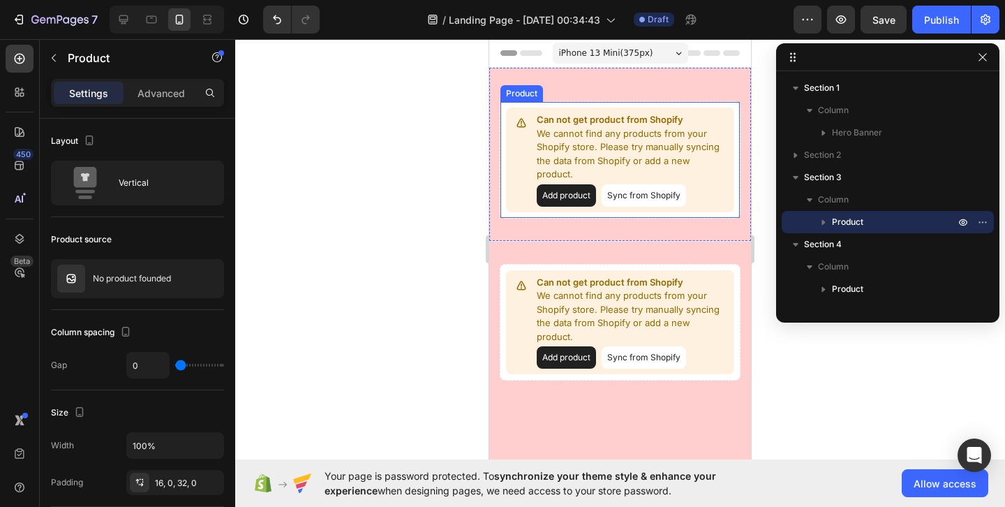
click at [633, 185] on button "Sync from Shopify" at bounding box center [644, 195] width 84 height 22
click at [587, 184] on button "Add product" at bounding box center [566, 195] width 59 height 22
click at [668, 184] on button "Sync from Shopify" at bounding box center [644, 195] width 84 height 22
click at [664, 186] on button "Sync from Shopify" at bounding box center [644, 195] width 84 height 22
click at [655, 184] on button "Sync from Shopify" at bounding box center [644, 195] width 84 height 22
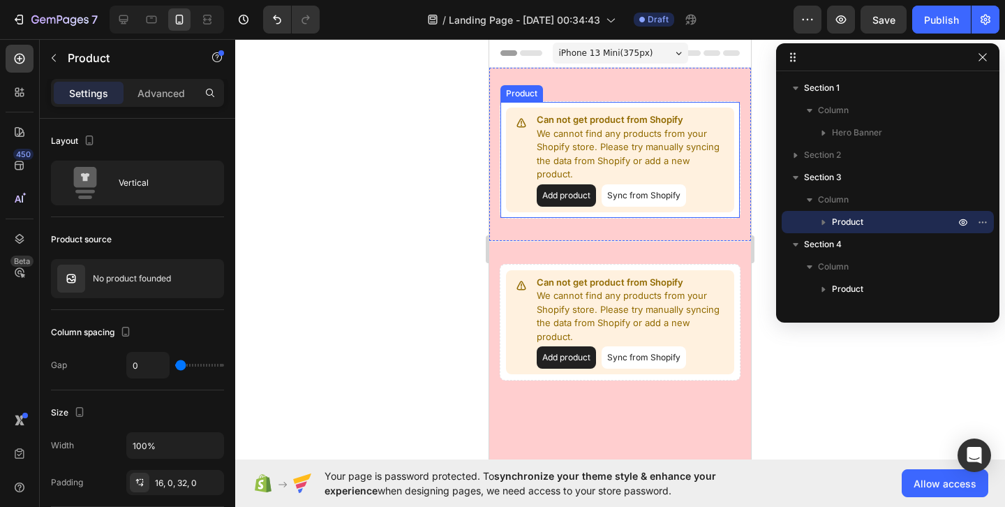
click at [656, 184] on button "Sync from Shopify" at bounding box center [644, 195] width 84 height 22
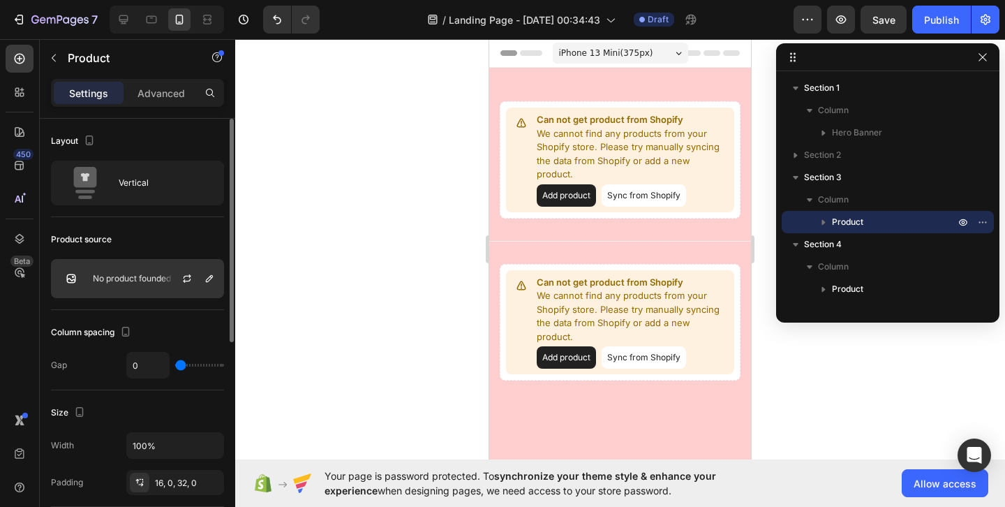
click at [166, 269] on div at bounding box center [192, 279] width 61 height 38
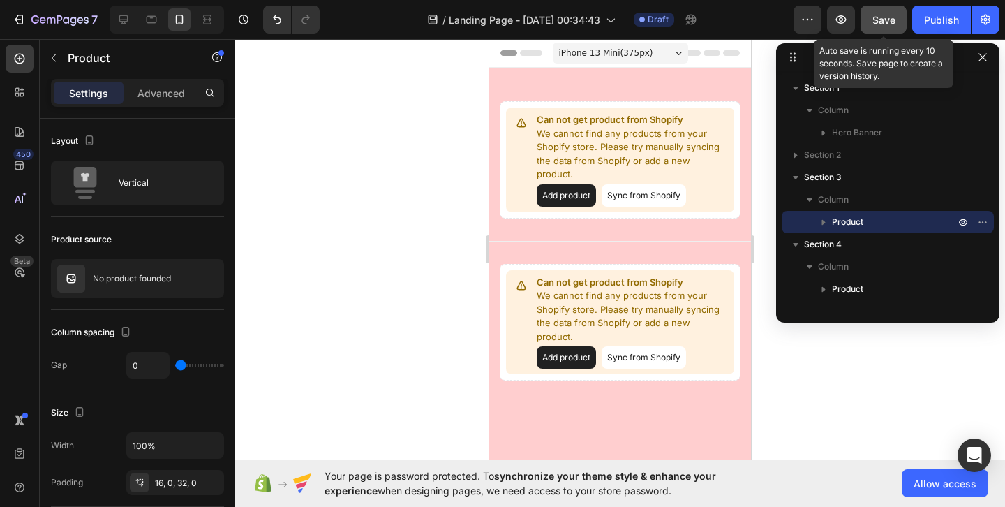
click at [885, 19] on span "Save" at bounding box center [884, 20] width 23 height 12
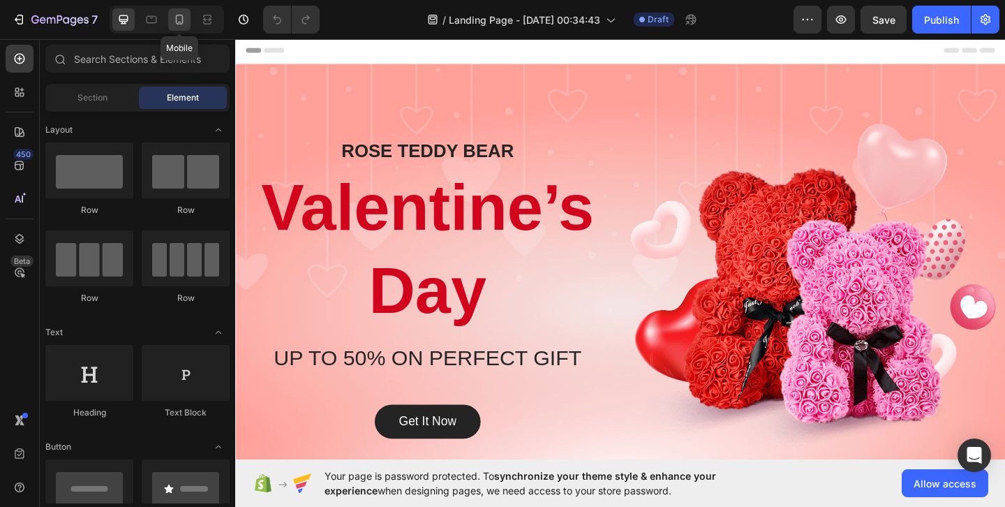
click at [174, 18] on icon at bounding box center [179, 20] width 14 height 14
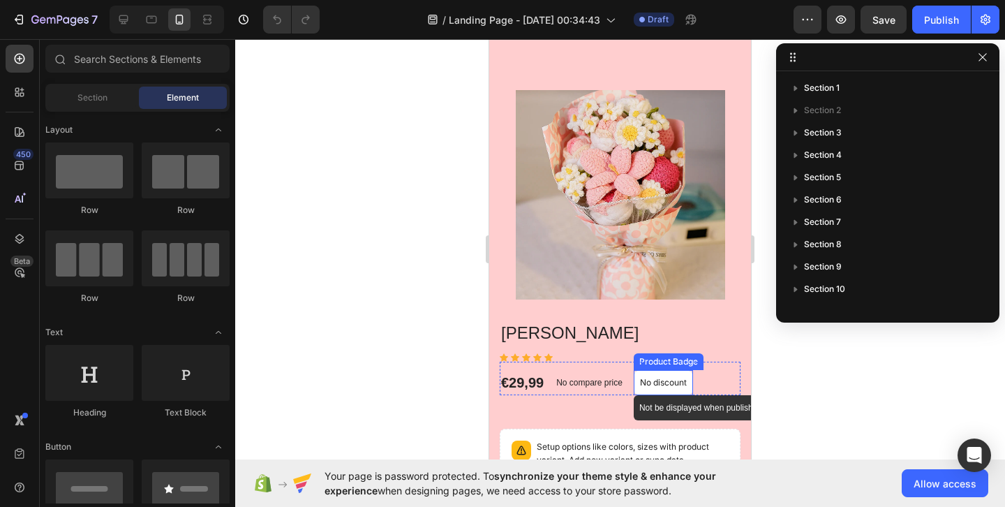
scroll to position [29, 0]
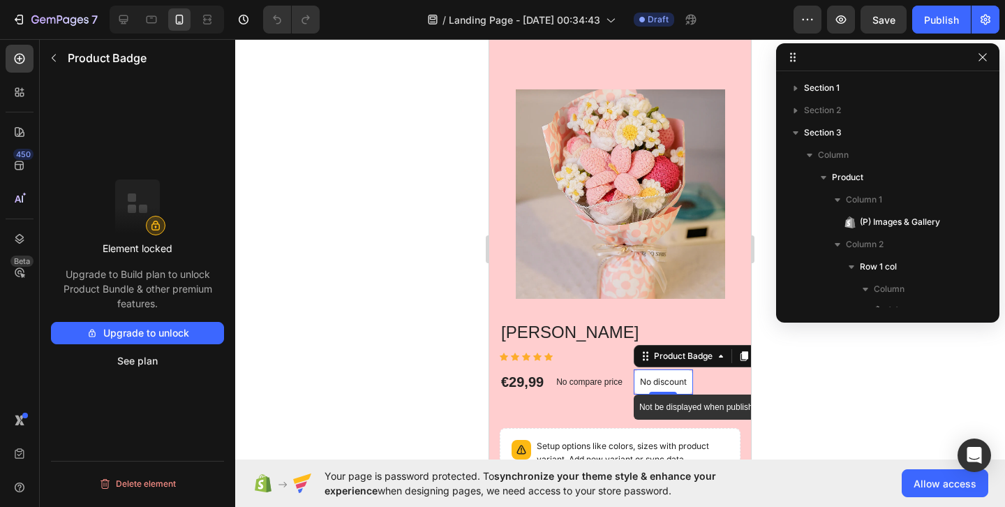
click at [674, 385] on p "No discount" at bounding box center [663, 382] width 47 height 13
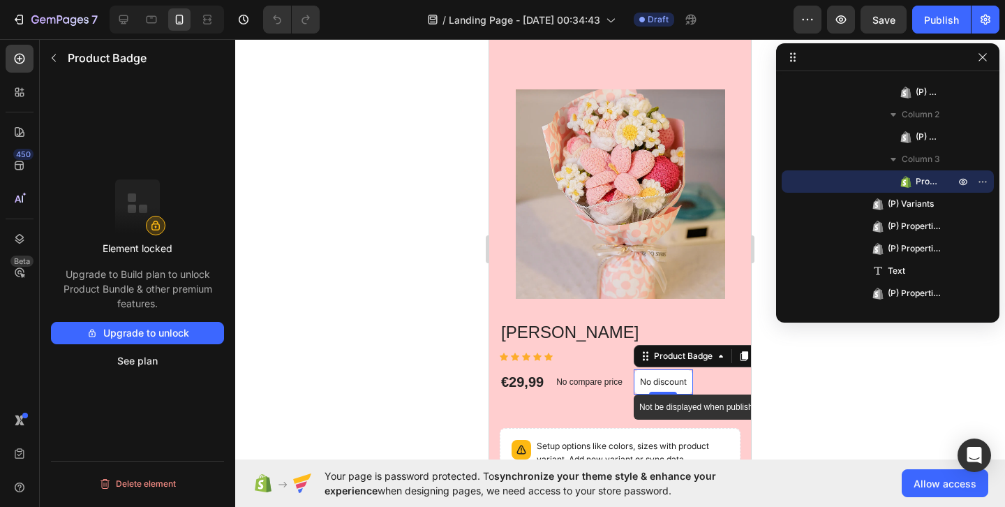
scroll to position [115, 0]
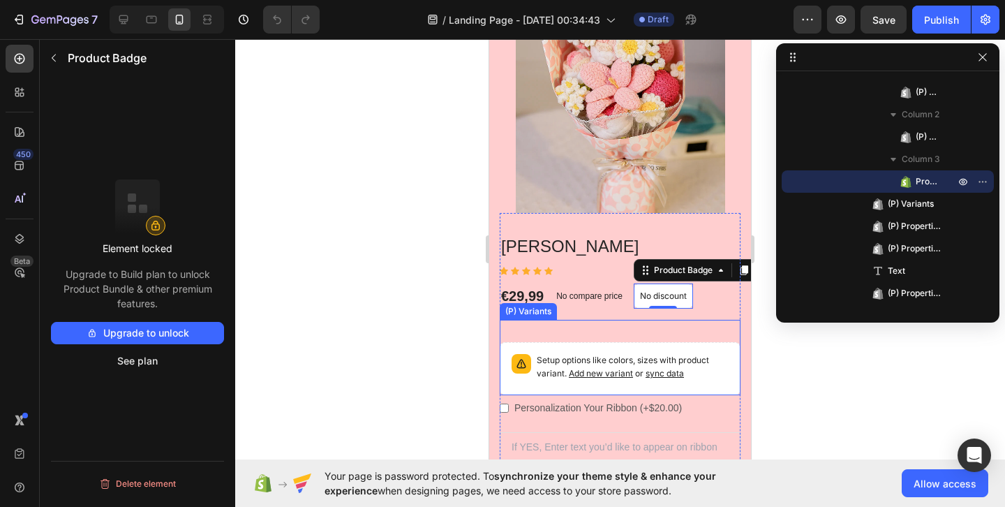
click at [681, 356] on p "Setup options like colors, sizes with product variant. Add new variant or sync …" at bounding box center [633, 367] width 192 height 27
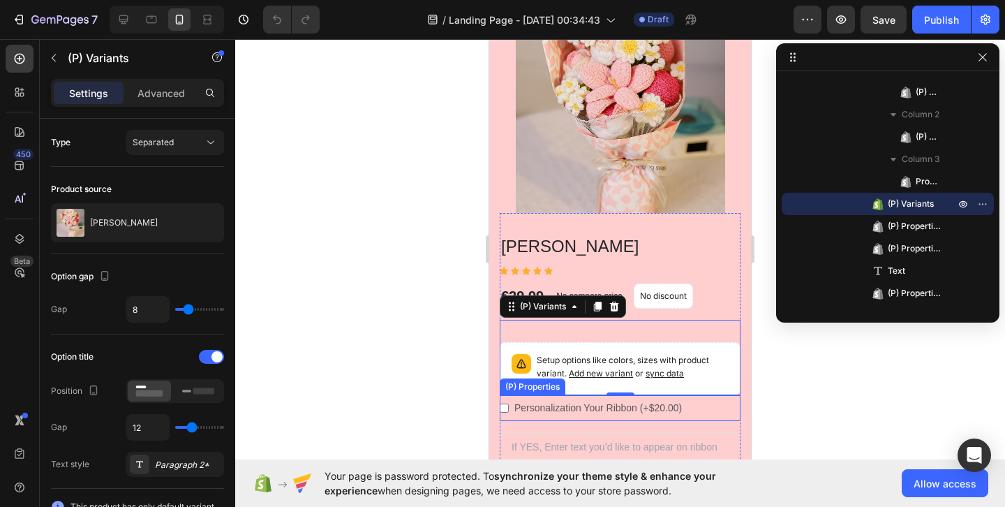
click at [556, 413] on label "Personalization Your Ribbon (+$20.00)" at bounding box center [598, 408] width 179 height 26
click at [509, 413] on Ribbon-15756209258841-0 "Personalization Your Ribbon (+$20.00)" at bounding box center [504, 408] width 9 height 9
checkbox Ribbon-15756209258841-0 "true"
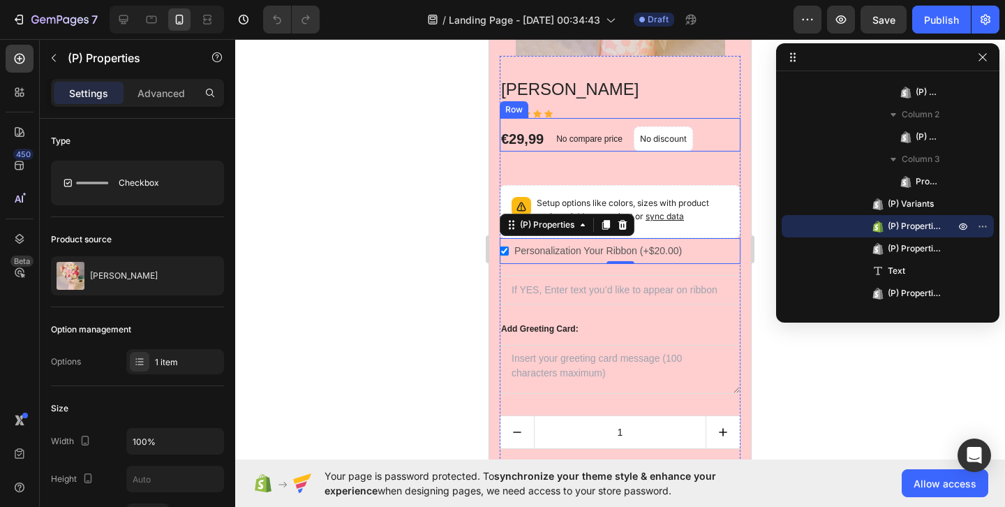
scroll to position [297, 0]
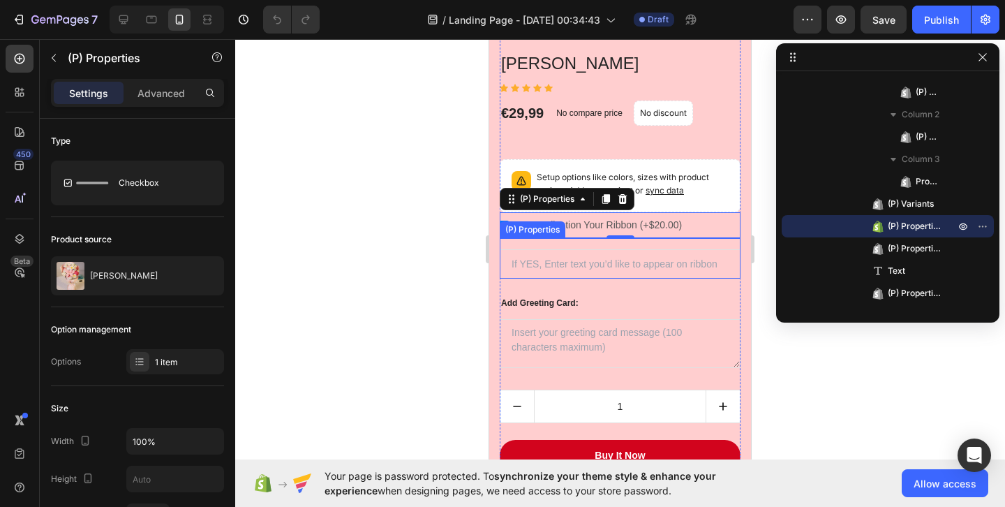
click at [647, 273] on Text "text" at bounding box center [620, 263] width 241 height 29
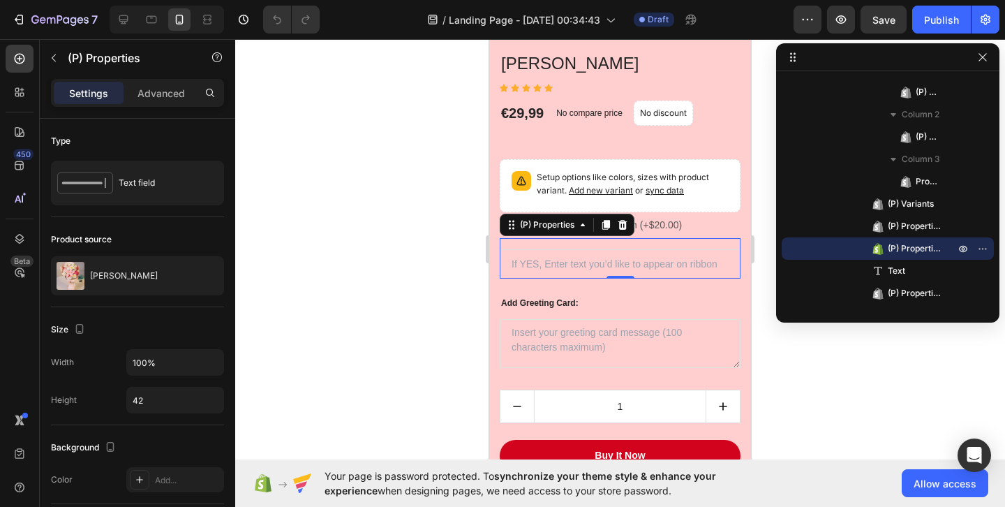
click at [665, 269] on Text "text" at bounding box center [620, 263] width 241 height 29
type Text "r"
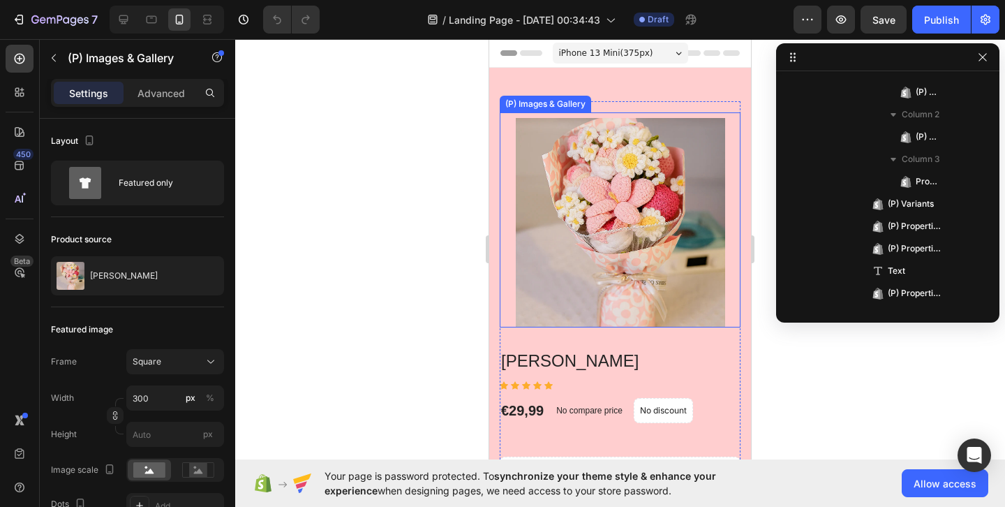
scroll to position [40, 0]
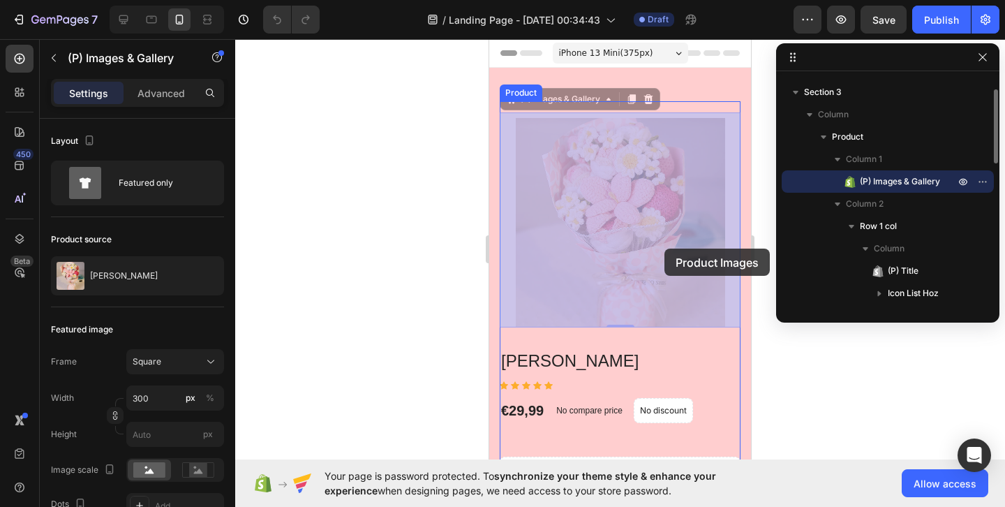
drag, startPoint x: 650, startPoint y: 228, endPoint x: 668, endPoint y: 253, distance: 30.4
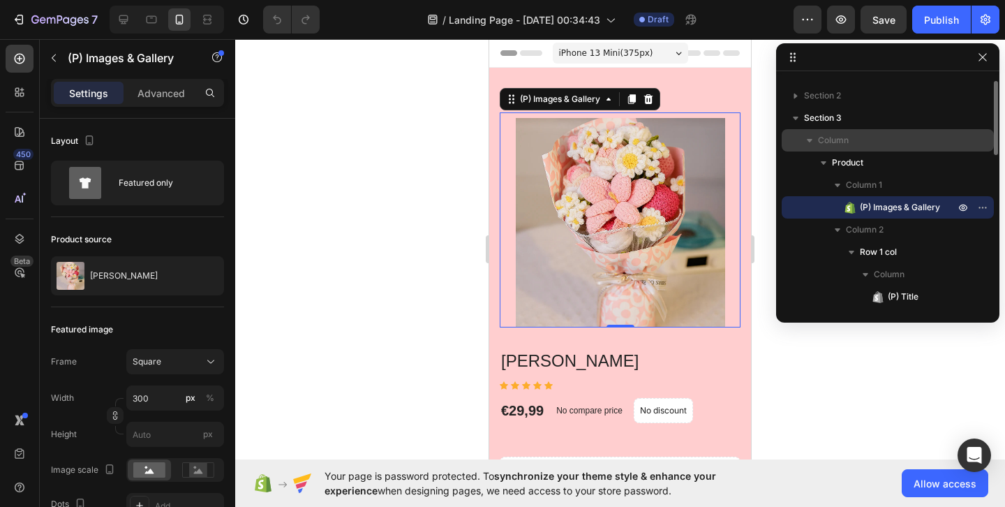
scroll to position [0, 0]
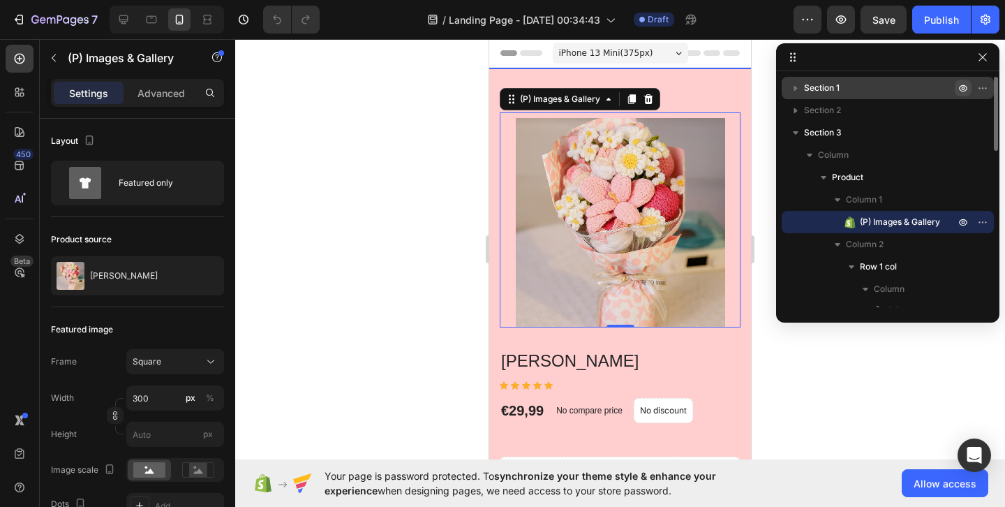
click at [968, 88] on icon "button" at bounding box center [963, 87] width 11 height 11
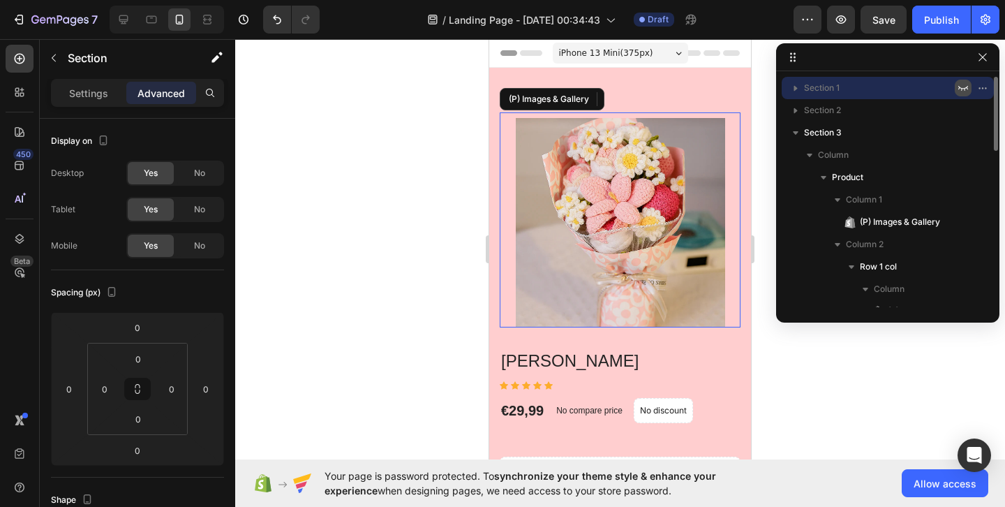
click at [969, 84] on button "button" at bounding box center [963, 88] width 17 height 17
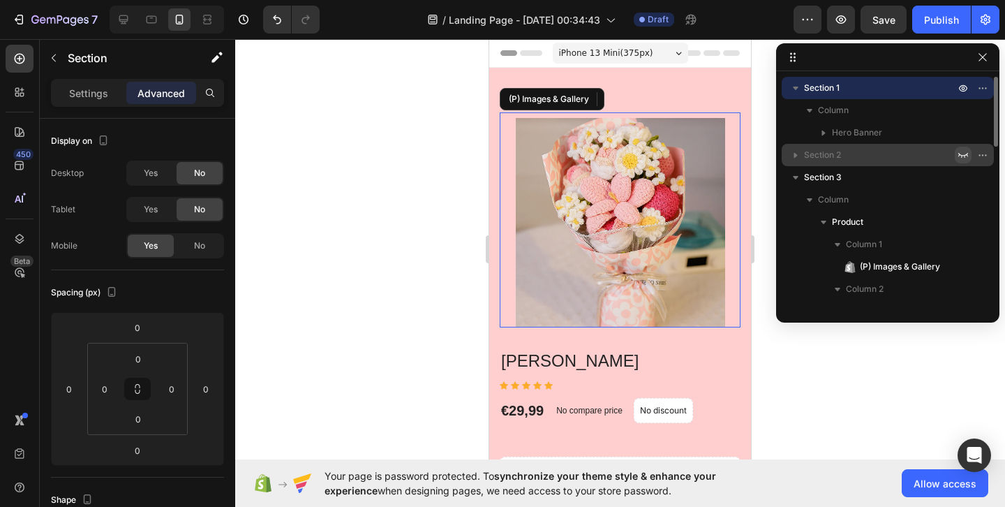
click at [964, 149] on icon "button" at bounding box center [963, 154] width 11 height 11
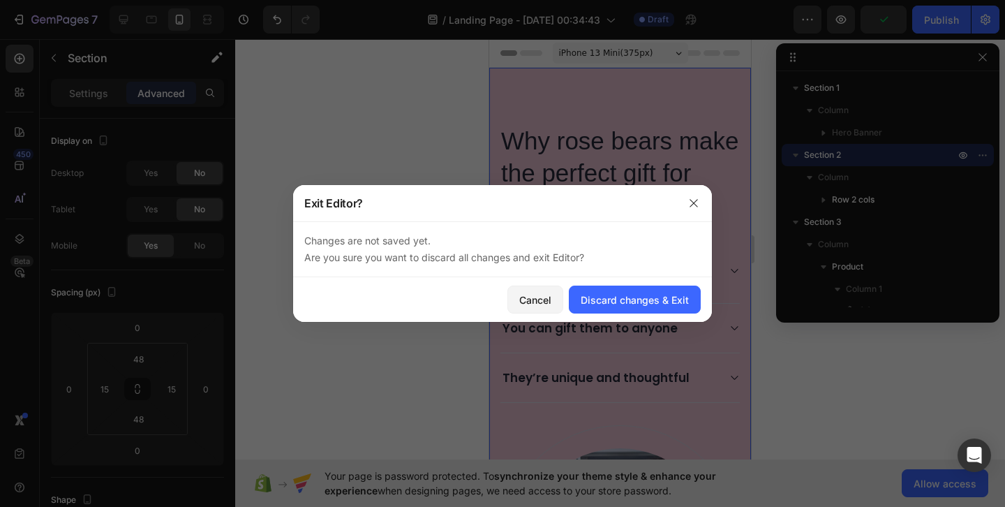
drag, startPoint x: 695, startPoint y: 216, endPoint x: 207, endPoint y: 175, distance: 490.5
click at [695, 216] on div at bounding box center [694, 203] width 36 height 36
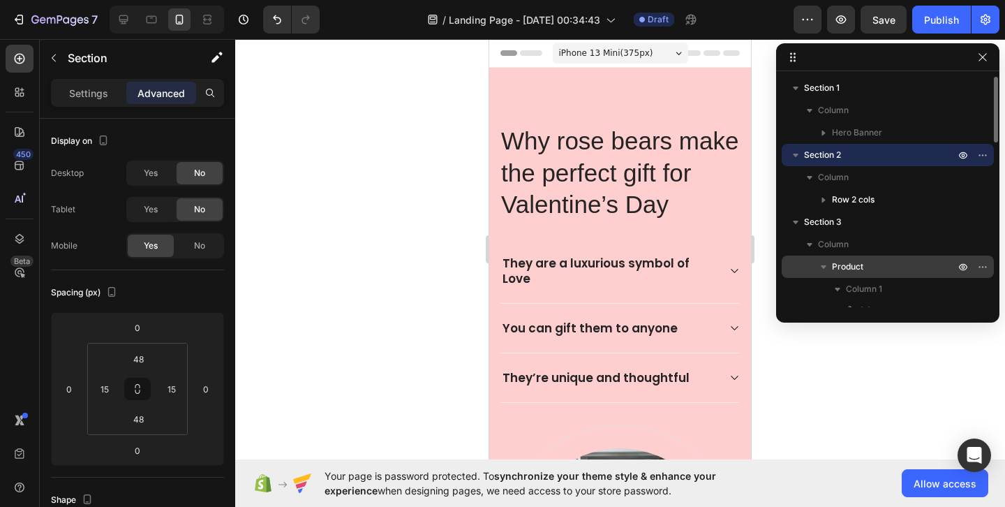
drag, startPoint x: 849, startPoint y: 274, endPoint x: 808, endPoint y: 268, distance: 40.9
click at [805, 268] on div "Product" at bounding box center [888, 267] width 201 height 22
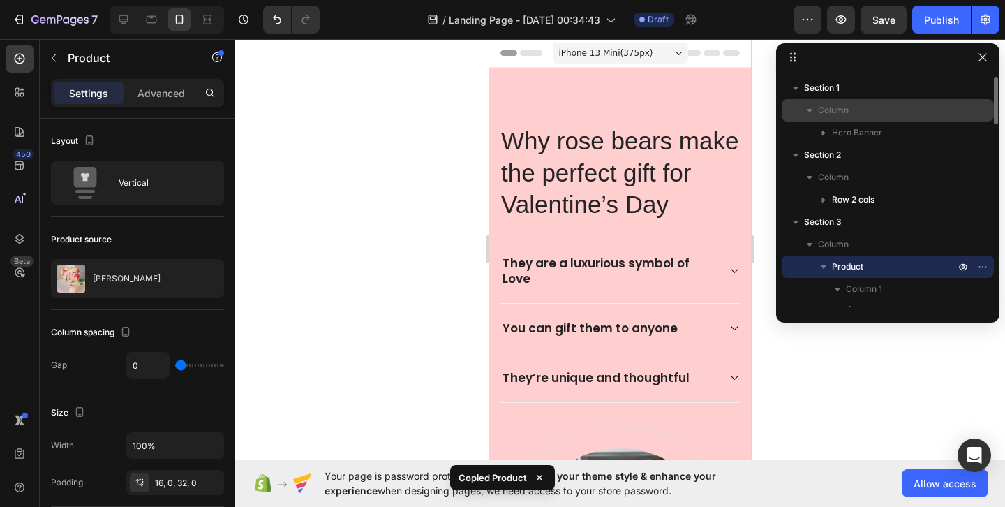
click at [902, 115] on p "Column" at bounding box center [888, 110] width 140 height 14
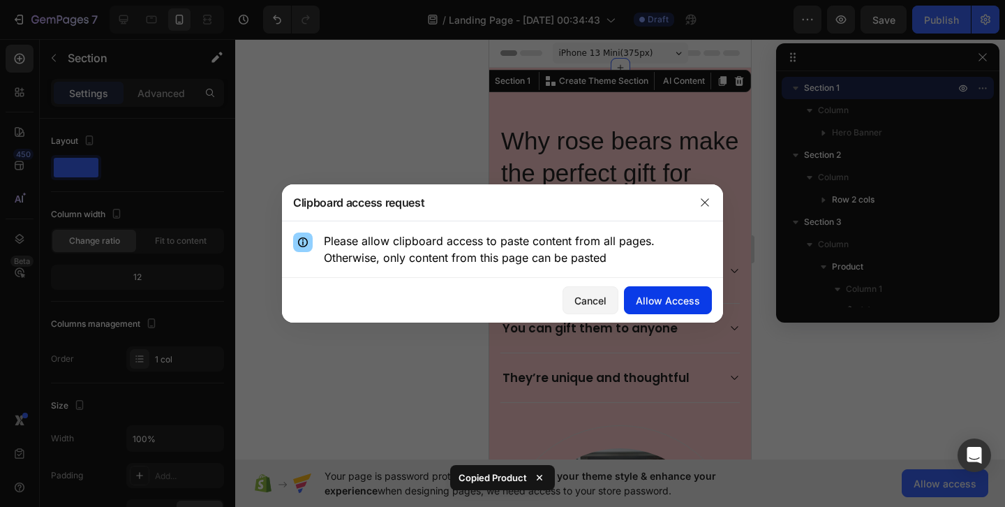
click at [670, 304] on div "Allow Access" at bounding box center [668, 300] width 64 height 15
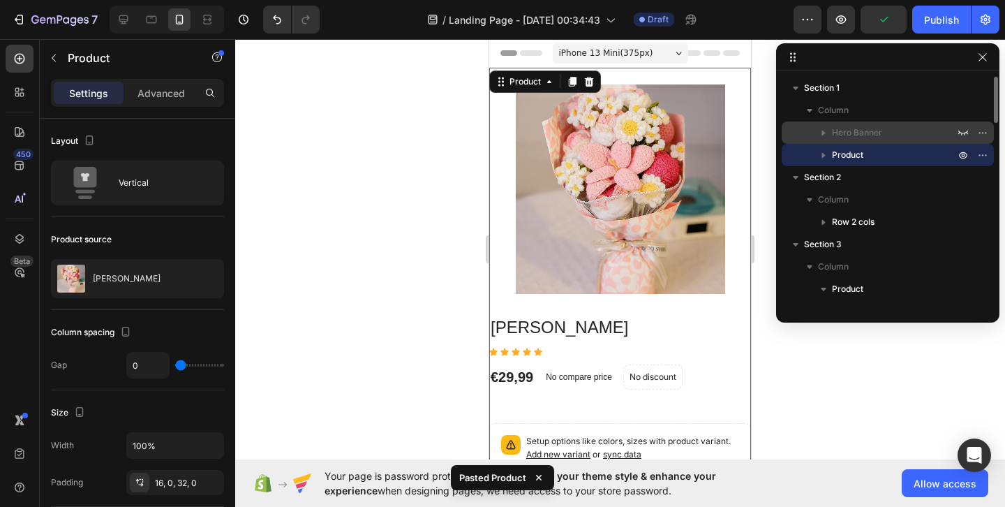
click at [870, 138] on span "Hero Banner" at bounding box center [857, 133] width 50 height 14
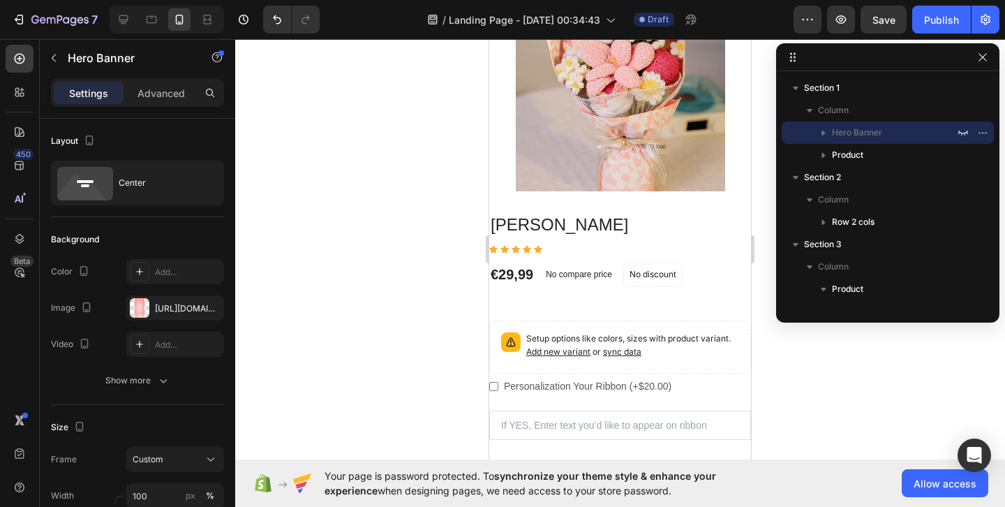
scroll to position [77, 0]
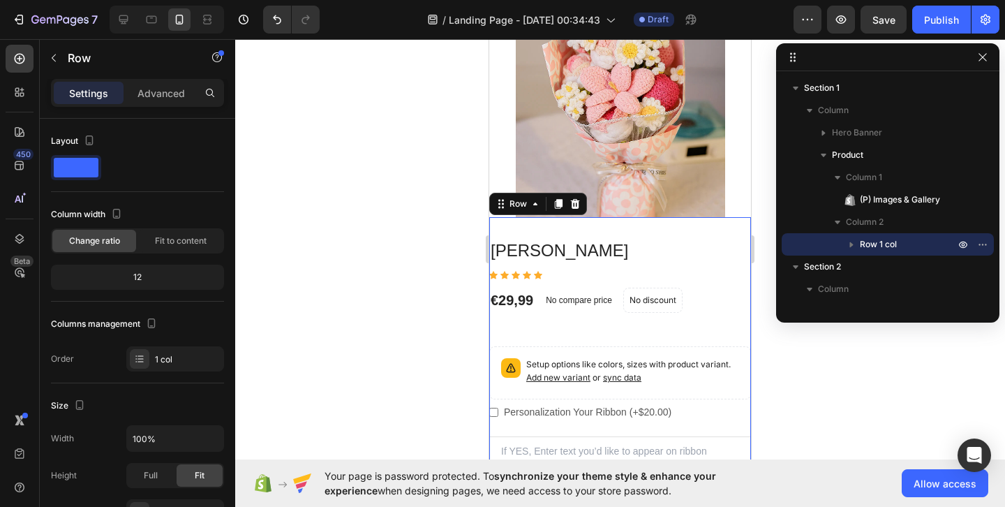
click at [673, 232] on div "Boquet Rose (P) Title Icon Icon Icon Icon Icon Icon List Hoz €29,99 (P) Price (…" at bounding box center [620, 437] width 262 height 441
click at [734, 174] on div at bounding box center [620, 112] width 262 height 209
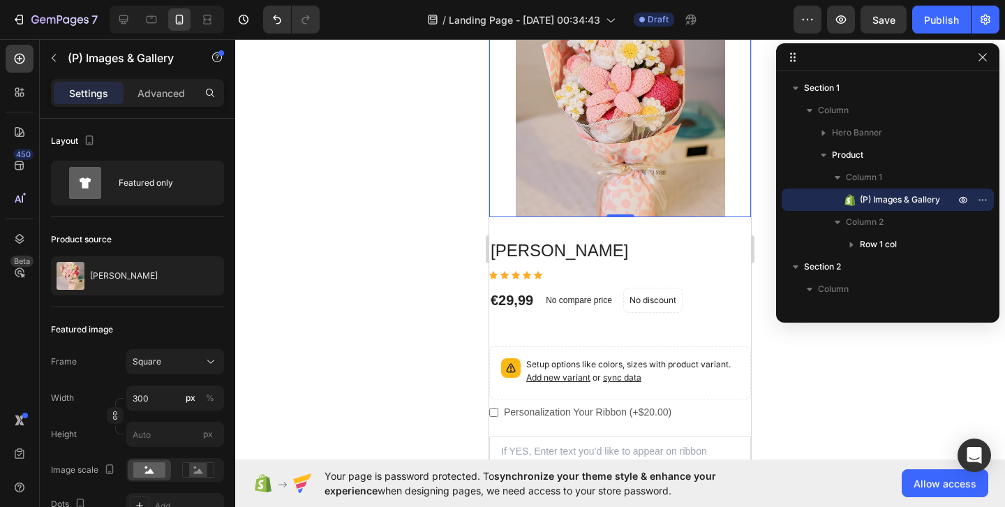
scroll to position [0, 0]
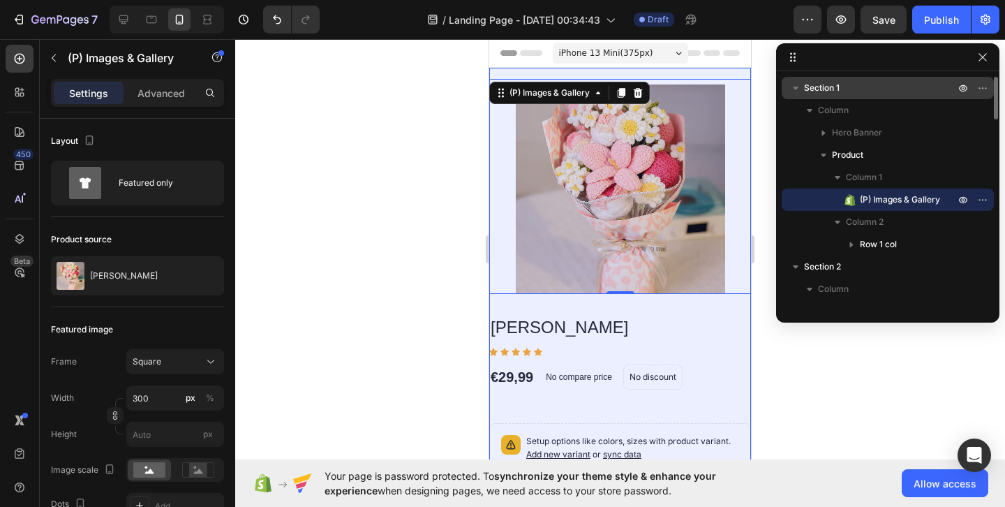
click at [881, 89] on p "Section 1" at bounding box center [881, 88] width 154 height 14
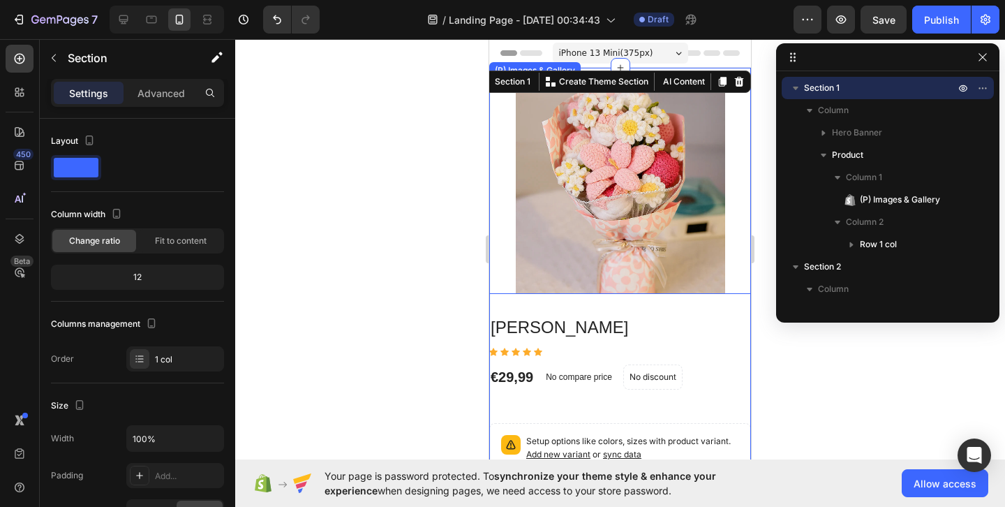
click at [422, 216] on div at bounding box center [620, 273] width 770 height 468
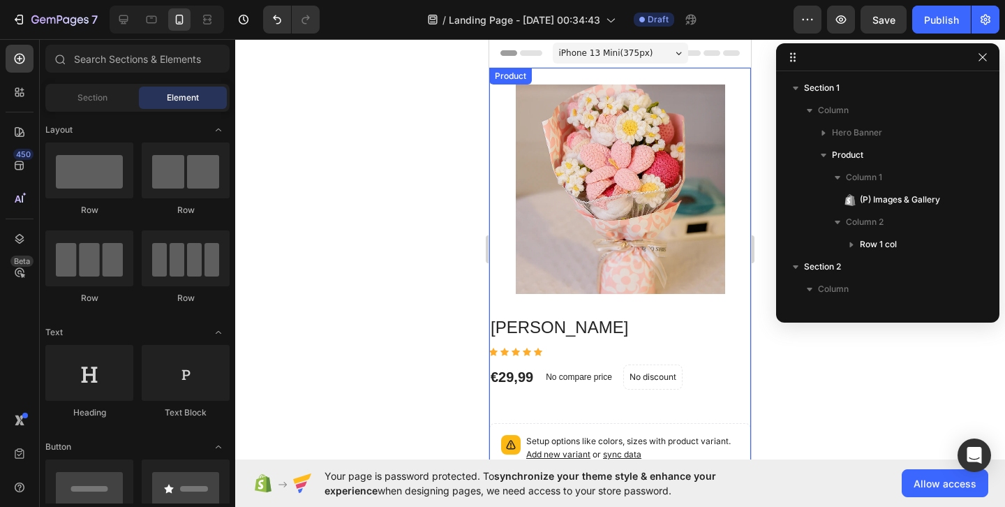
click at [612, 72] on div "(P) Images & Gallery Boquet Rose (P) Title Icon Icon Icon Icon Icon Icon List H…" at bounding box center [620, 413] width 262 height 690
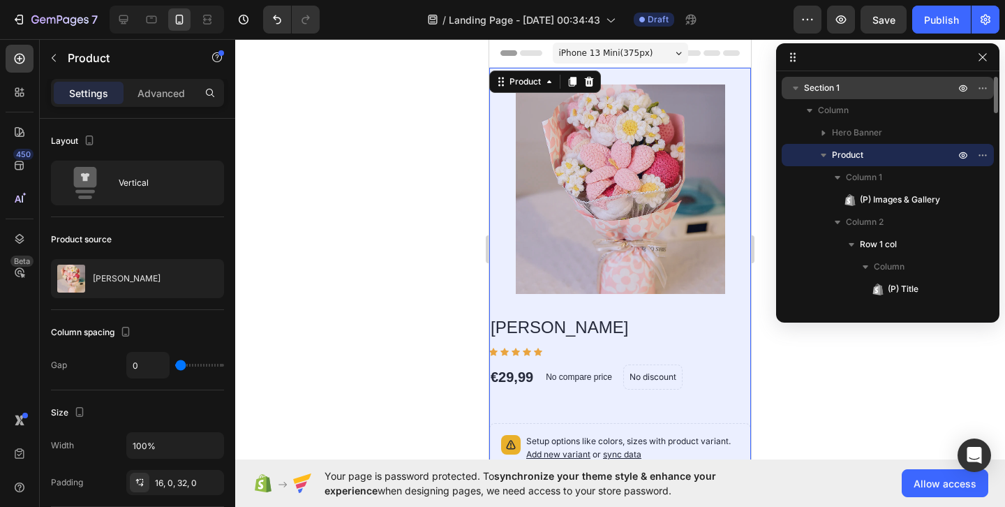
click at [887, 81] on p "Section 1" at bounding box center [881, 88] width 154 height 14
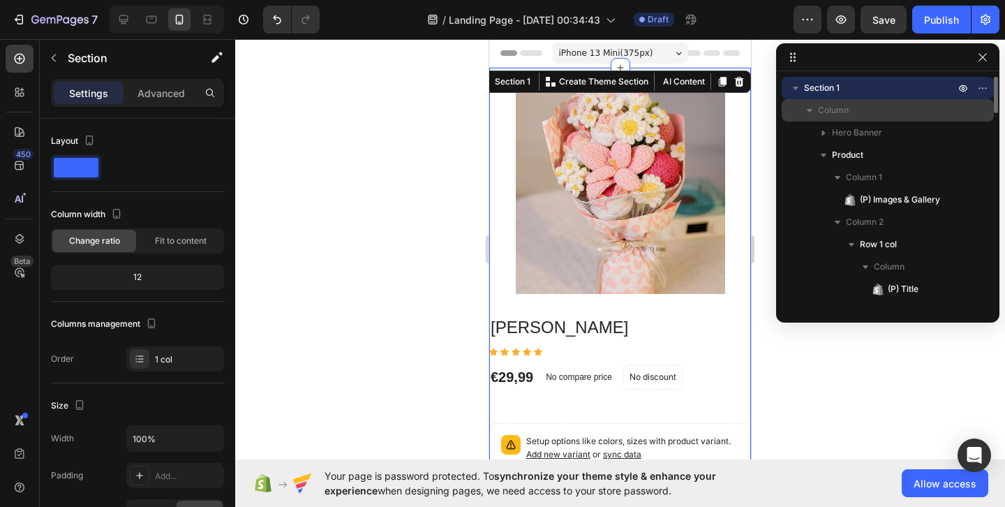
click at [810, 112] on icon "button" at bounding box center [810, 110] width 6 height 3
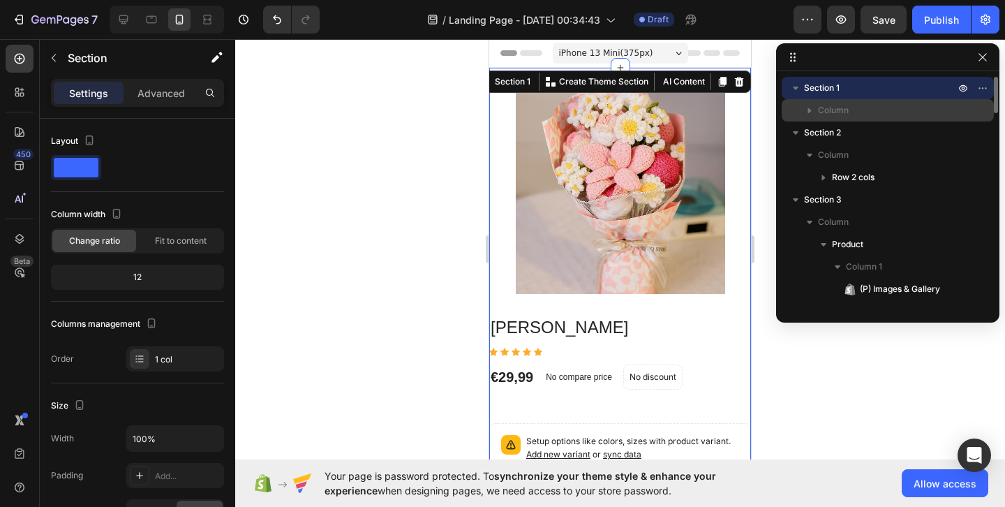
click at [810, 112] on icon "button" at bounding box center [809, 111] width 3 height 6
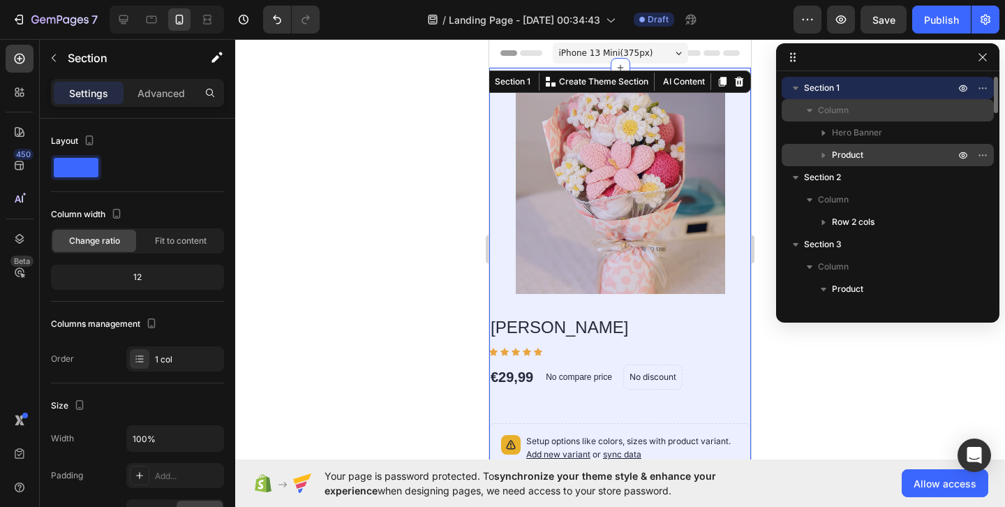
click at [848, 154] on span "Product" at bounding box center [847, 155] width 31 height 14
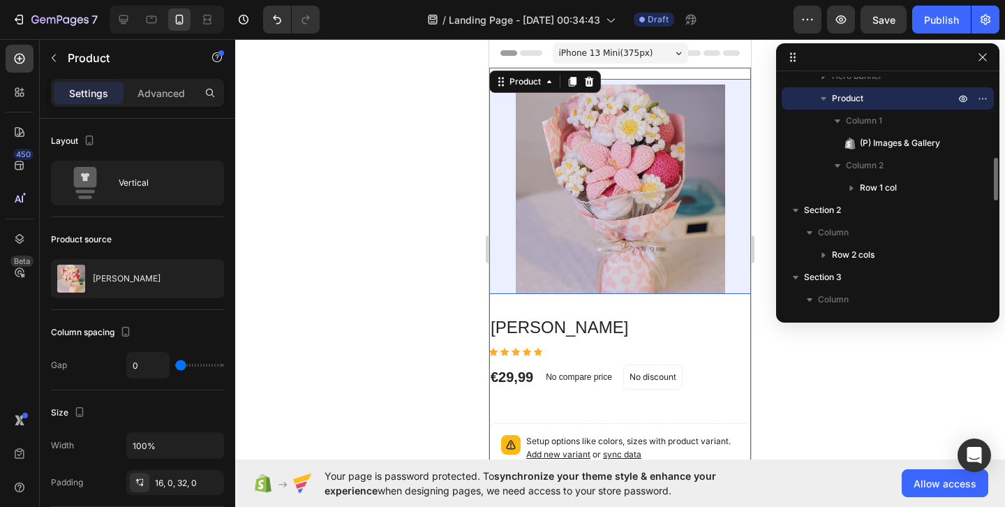
scroll to position [49, 0]
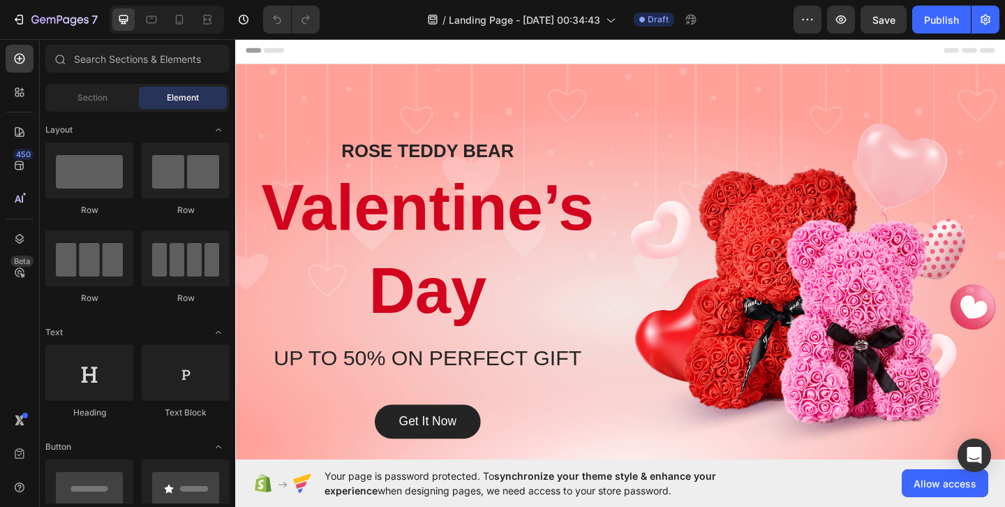
click at [598, 63] on div "Header" at bounding box center [653, 51] width 815 height 28
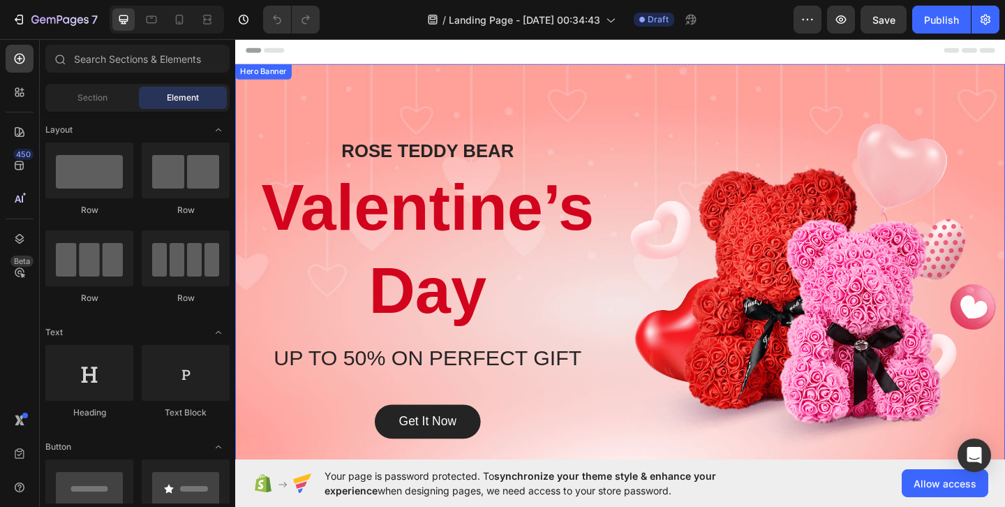
click at [632, 66] on div "Overlay" at bounding box center [654, 310] width 838 height 489
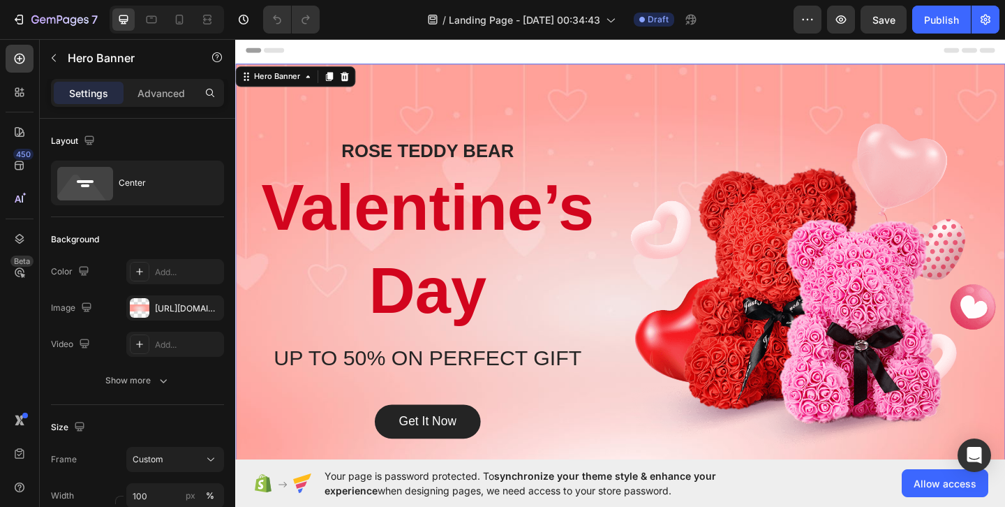
click at [632, 66] on div "Overlay" at bounding box center [654, 310] width 838 height 489
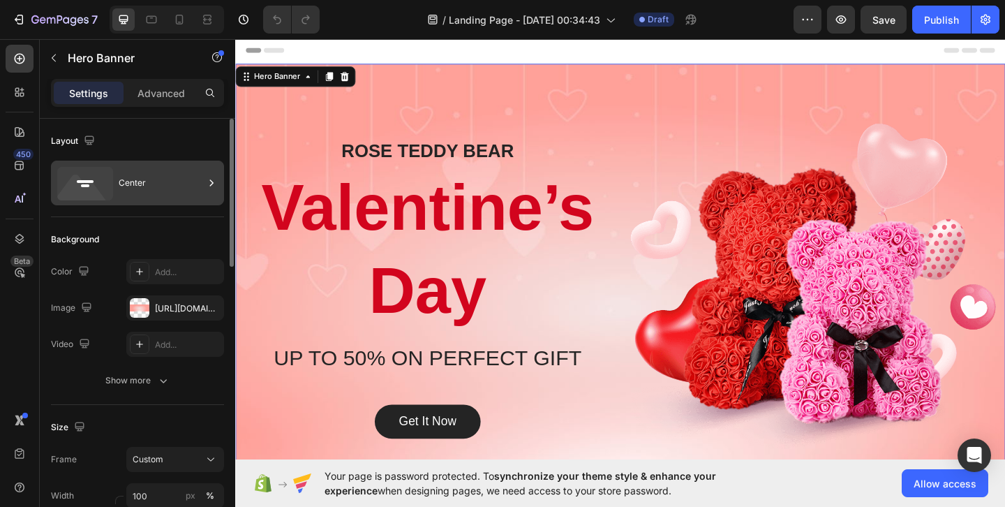
click at [134, 200] on div "Center" at bounding box center [137, 183] width 173 height 45
click at [188, 131] on div "Layout" at bounding box center [137, 141] width 173 height 22
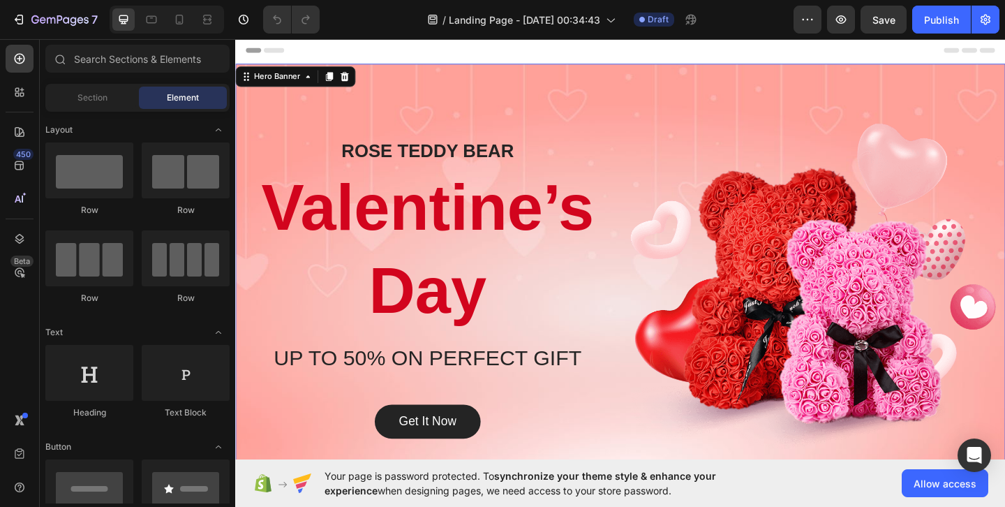
click at [496, 53] on div "Header" at bounding box center [653, 51] width 815 height 28
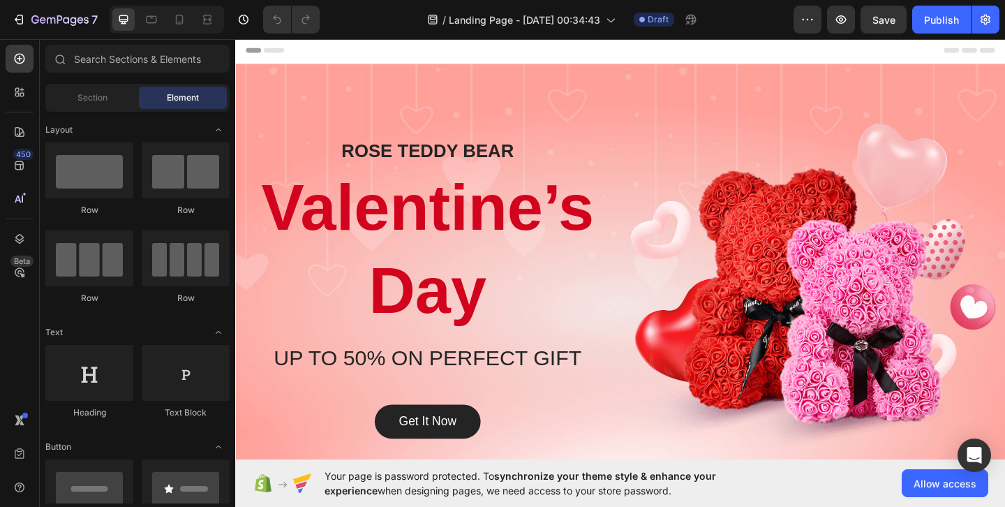
click at [582, 61] on div "Header" at bounding box center [653, 51] width 815 height 28
click at [579, 59] on div "Header" at bounding box center [653, 51] width 815 height 28
click at [114, 102] on div "Section" at bounding box center [92, 98] width 88 height 22
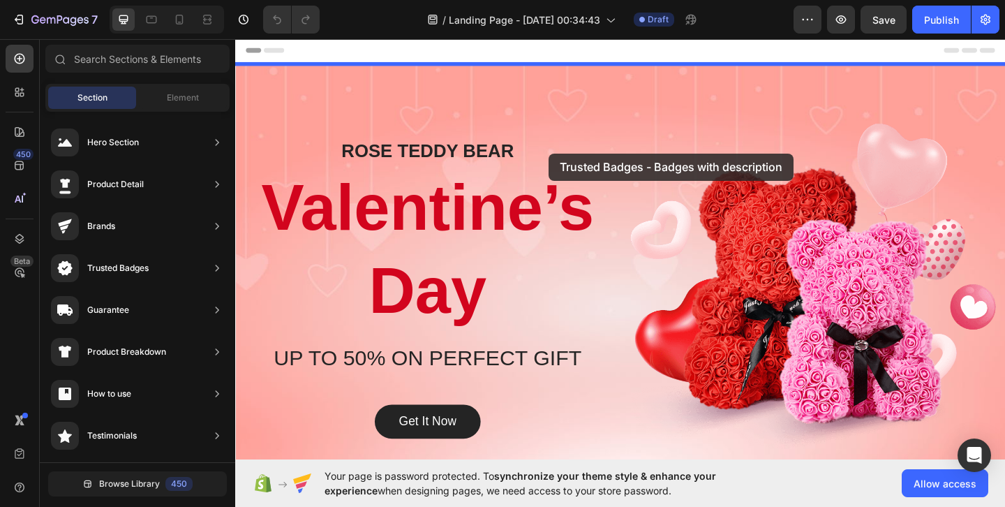
drag, startPoint x: 556, startPoint y: 259, endPoint x: 575, endPoint y: 163, distance: 98.3
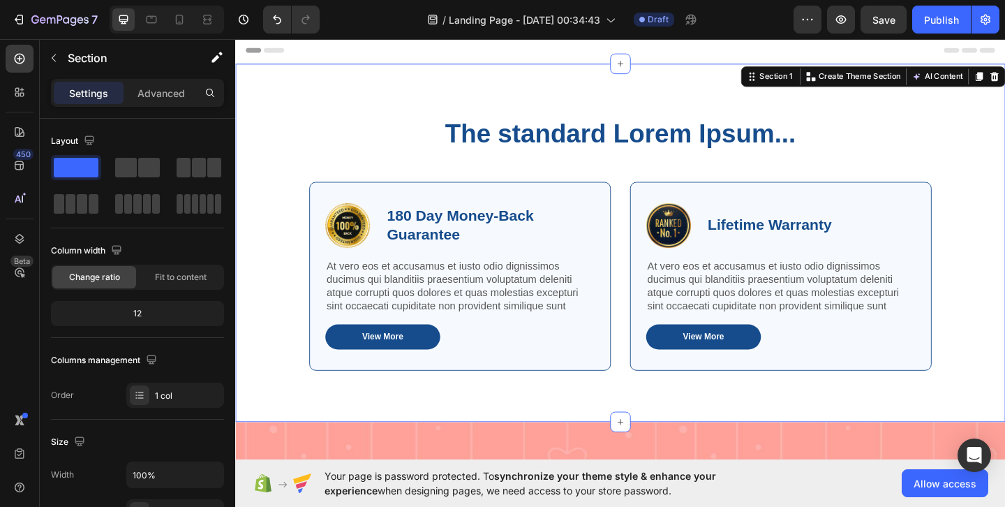
click at [580, 102] on div "The standard Lorem Ipsum... Heading Row Image 180 Day Money-Back Guarantee Text…" at bounding box center [654, 261] width 838 height 390
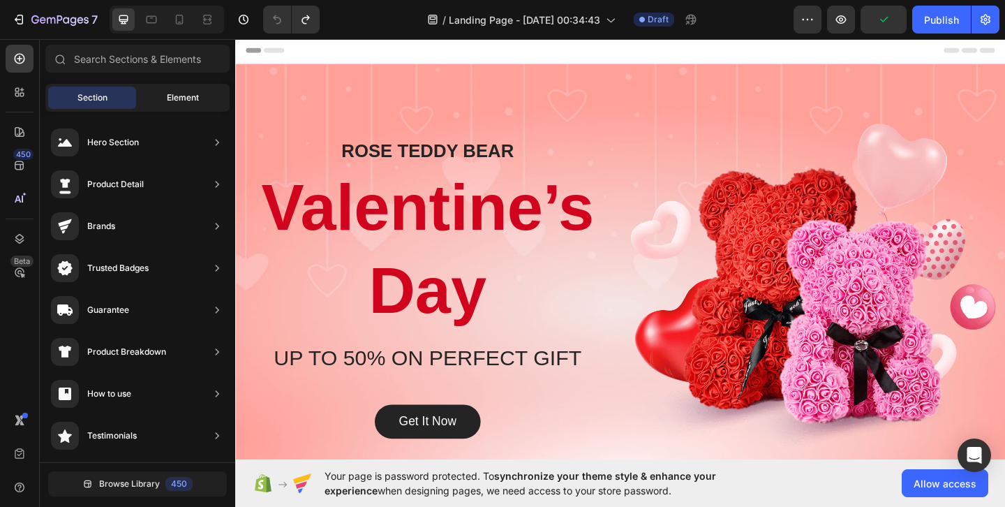
click at [177, 100] on span "Element" at bounding box center [183, 97] width 32 height 13
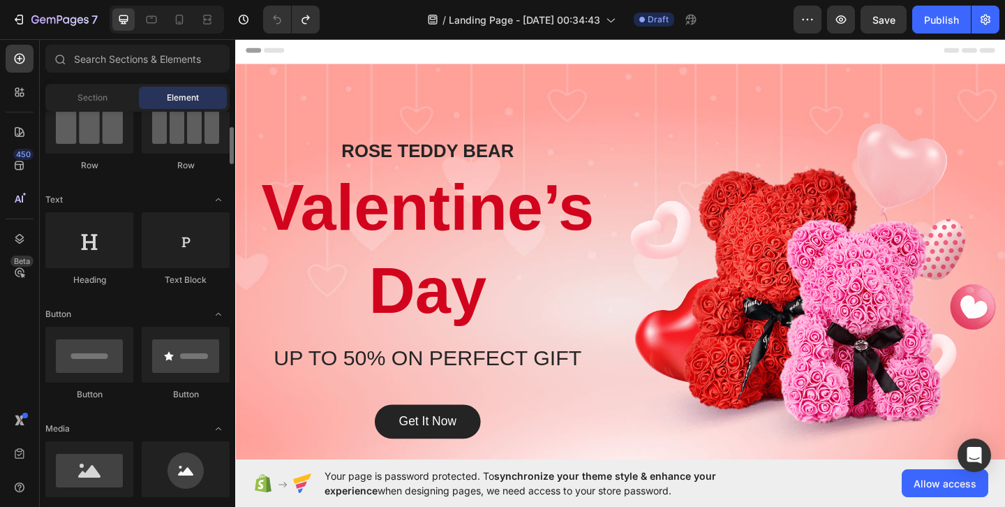
scroll to position [137, 0]
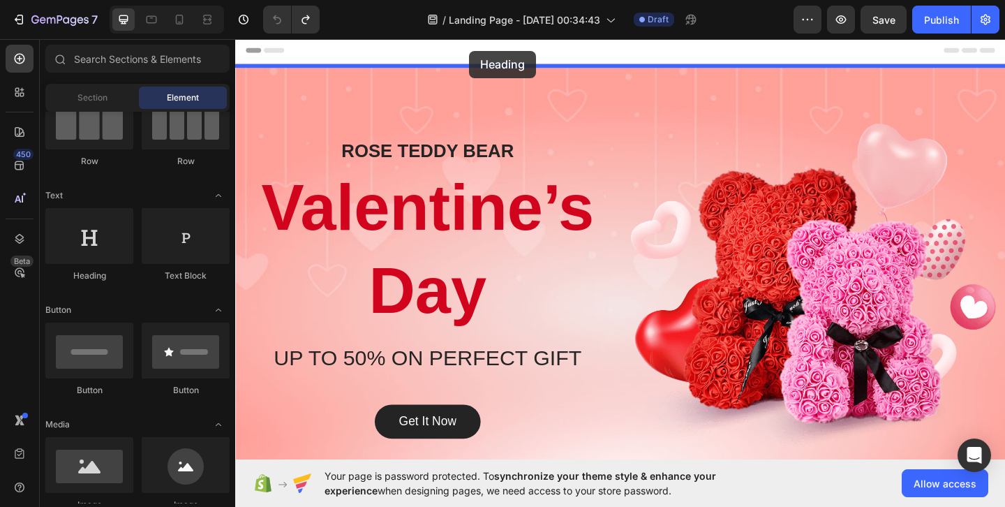
drag, startPoint x: 332, startPoint y: 267, endPoint x: 488, endPoint y: 47, distance: 269.5
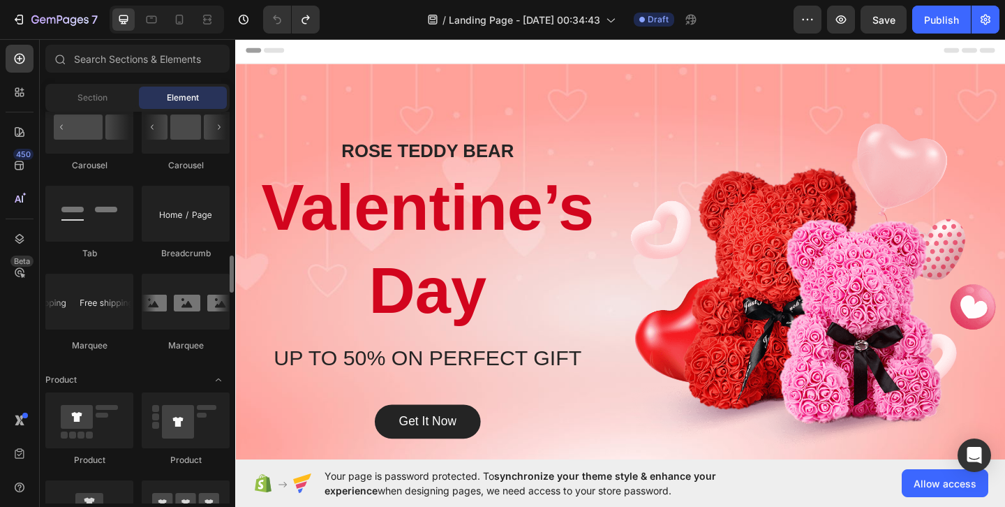
scroll to position [1529, 0]
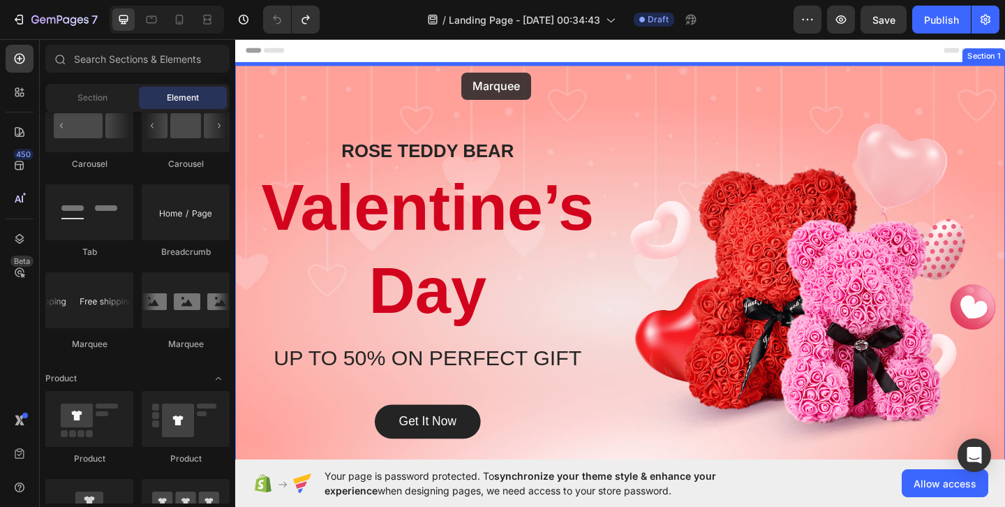
drag, startPoint x: 343, startPoint y: 356, endPoint x: 482, endPoint y: 75, distance: 313.2
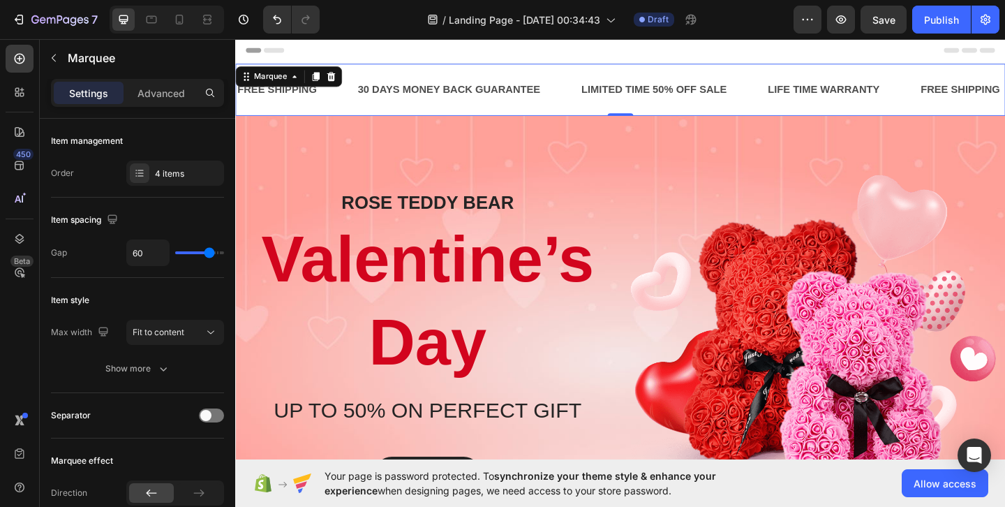
click at [594, 87] on div "30 DAYS MONEY BACK GUARANTEE Text Block" at bounding box center [489, 94] width 244 height 34
click at [501, 89] on div "30 DAYS MONEY BACK GUARANTEE" at bounding box center [468, 93] width 202 height 23
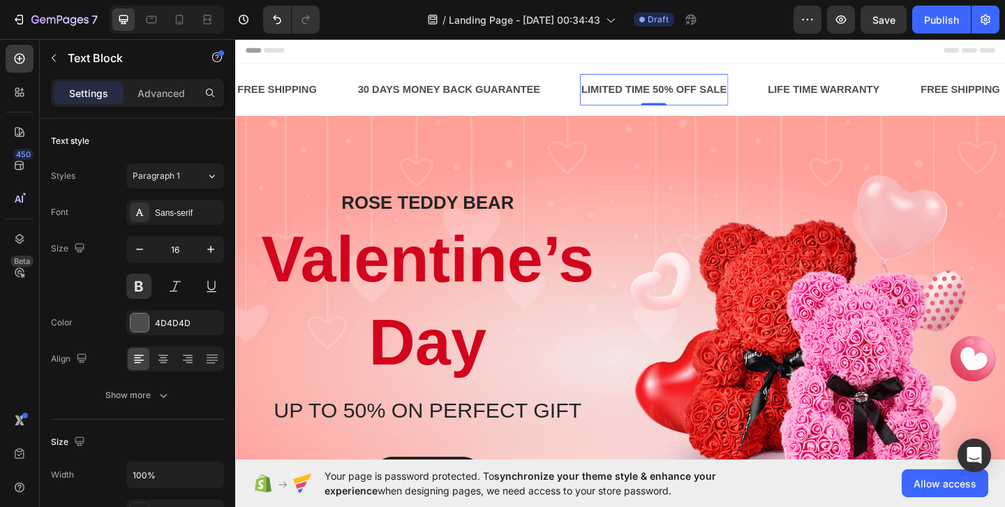
click at [702, 89] on div "LIMITED TIME 50% OFF SALE" at bounding box center [690, 93] width 161 height 23
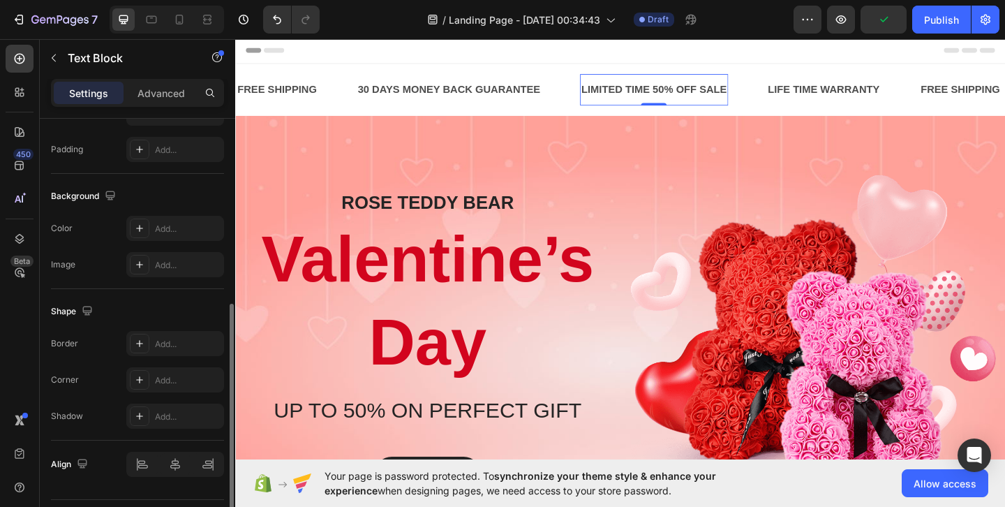
scroll to position [0, 0]
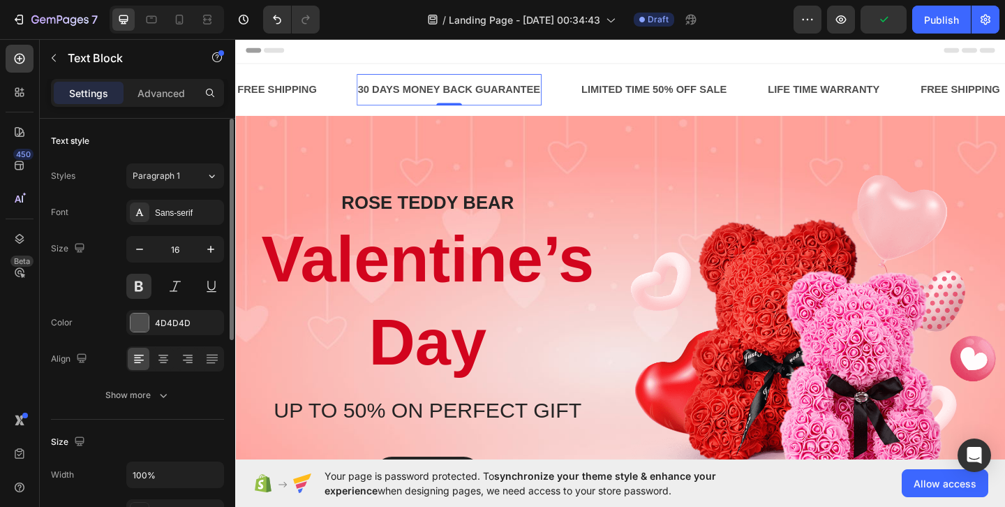
click at [387, 80] on div "30 DAYS MONEY BACK GUARANTEE Text Block 0" at bounding box center [468, 94] width 202 height 34
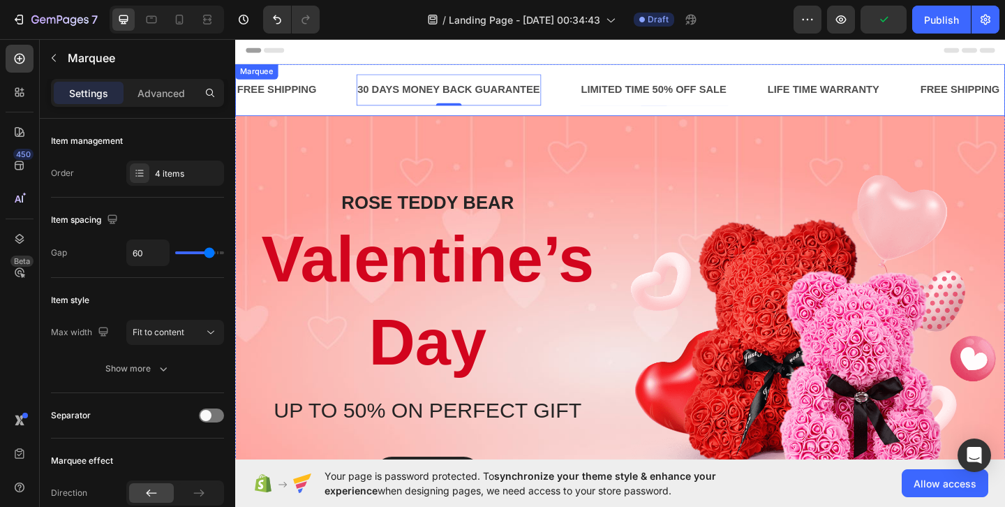
click at [390, 71] on div "FREE SHIPPING Text Block 30 DAYS MONEY BACK GUARANTEE Text Block 0 LIMITED TIME…" at bounding box center [654, 94] width 838 height 57
click at [295, 87] on div "Marquee" at bounding box center [273, 79] width 69 height 17
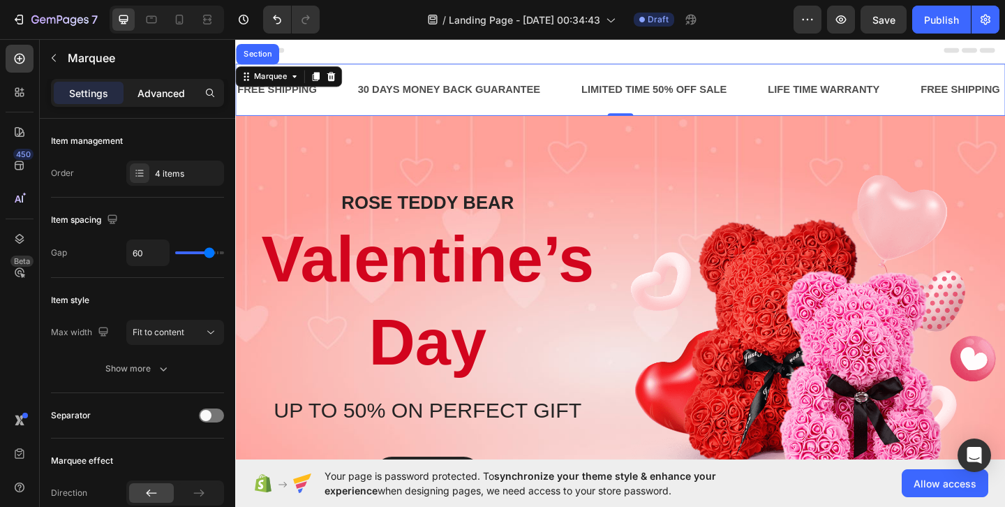
click at [154, 92] on p "Advanced" at bounding box center [161, 93] width 47 height 15
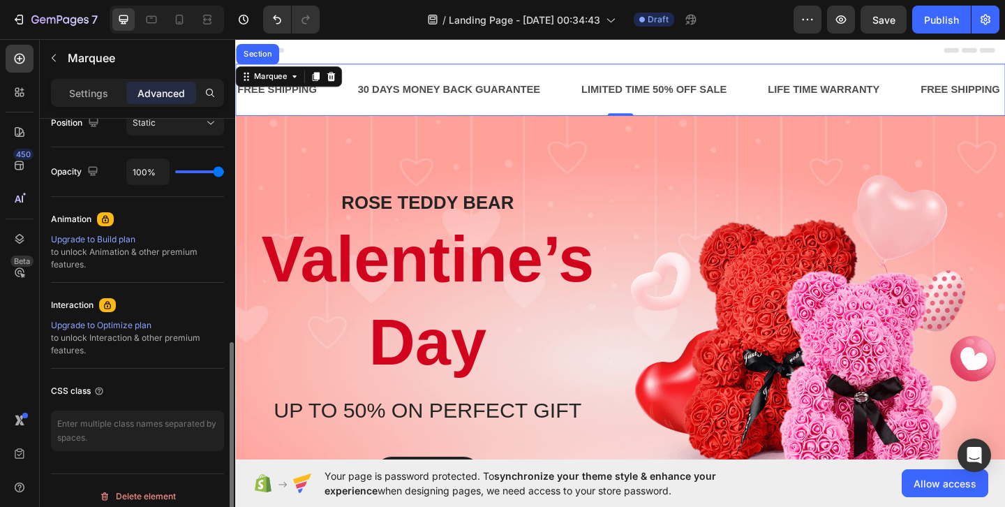
scroll to position [541, 0]
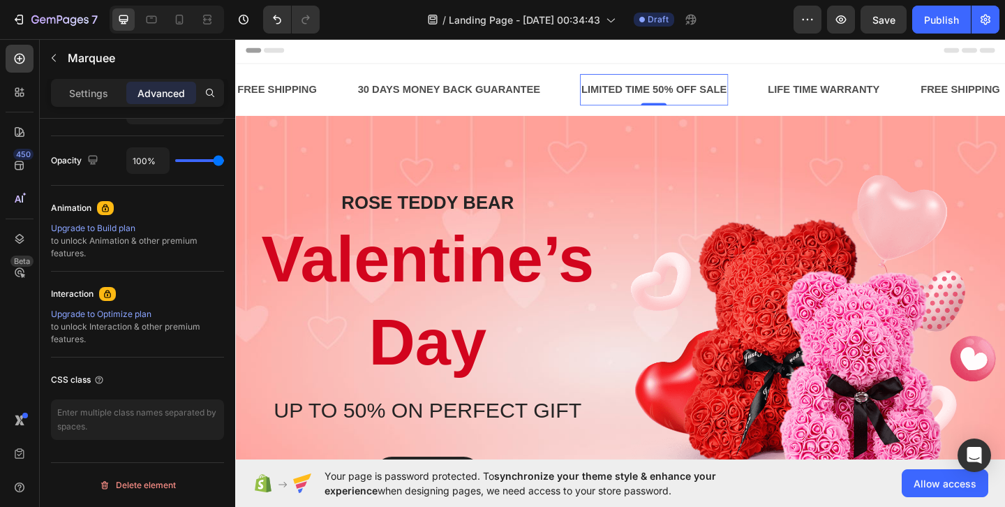
click at [690, 86] on div "LIMITED TIME 50% OFF SALE" at bounding box center [690, 93] width 161 height 23
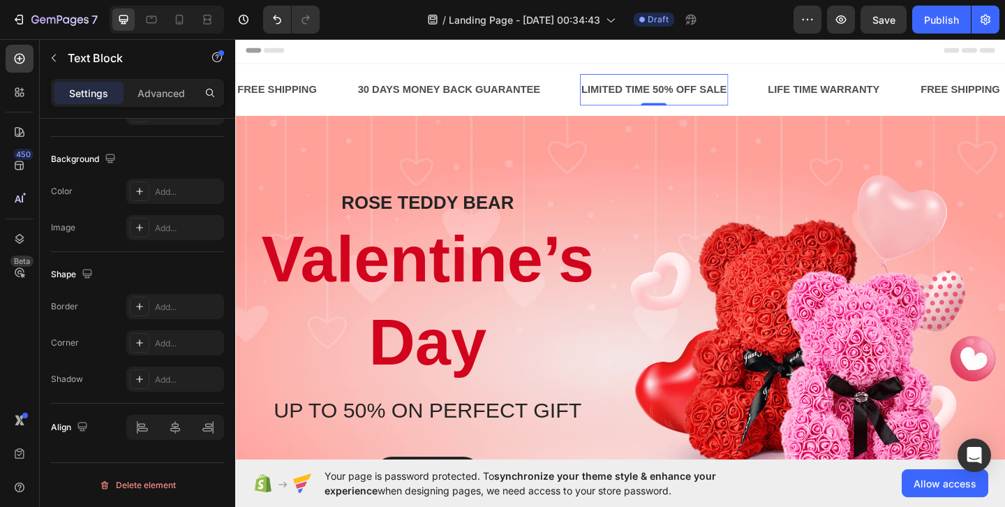
scroll to position [0, 0]
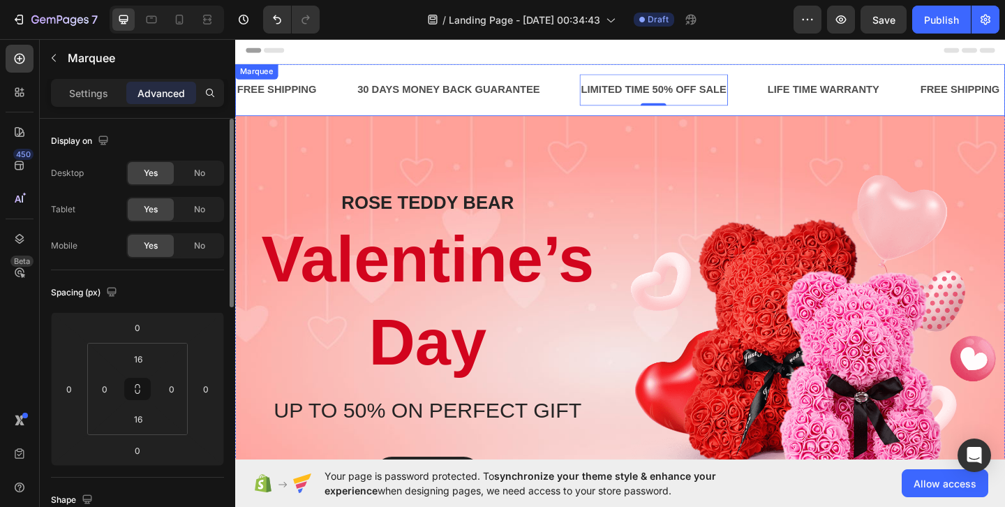
click at [670, 119] on div "FREE SHIPPING Text Block 30 DAYS MONEY BACK GUARANTEE Text Block LIMITED TIME 5…" at bounding box center [654, 94] width 838 height 57
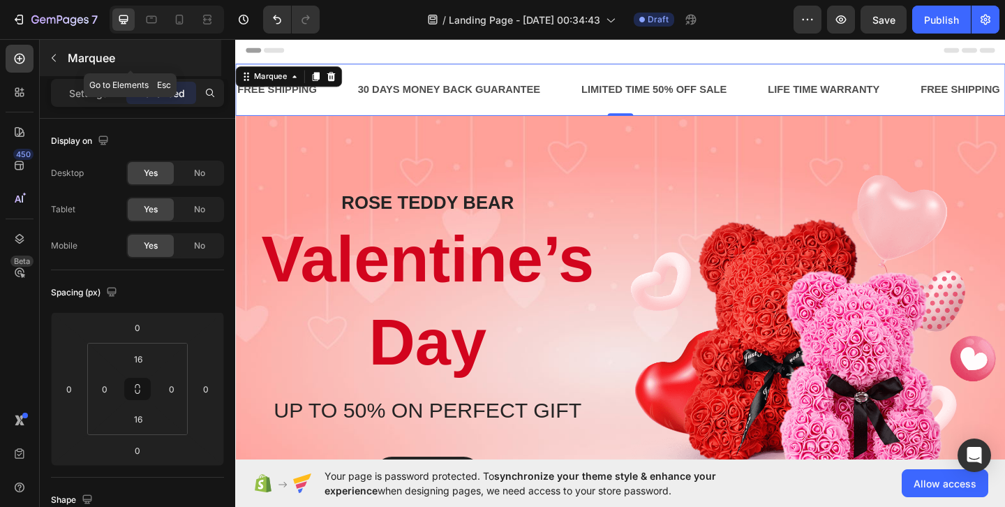
click at [128, 66] on div "Marquee" at bounding box center [131, 58] width 182 height 36
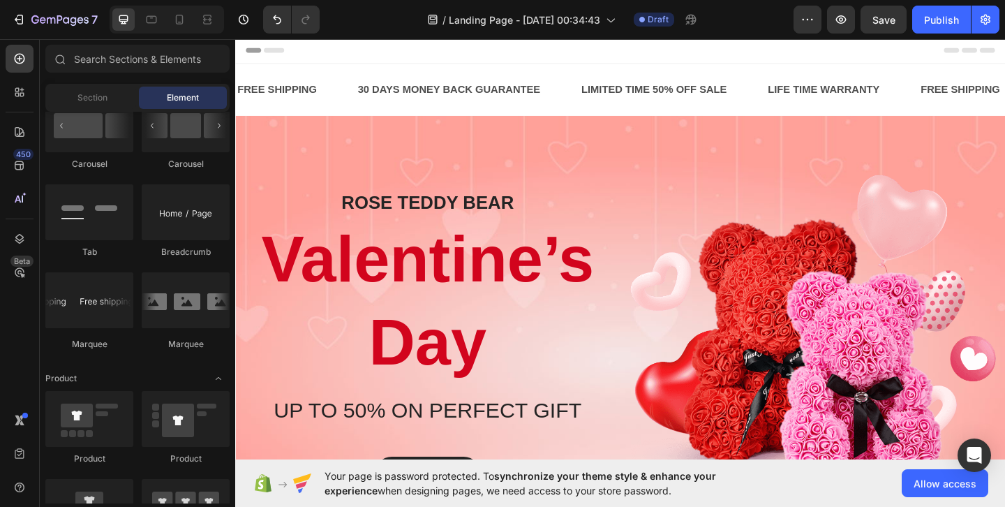
click at [548, 59] on div "Header" at bounding box center [653, 51] width 815 height 28
click at [264, 45] on span "Header" at bounding box center [277, 51] width 31 height 14
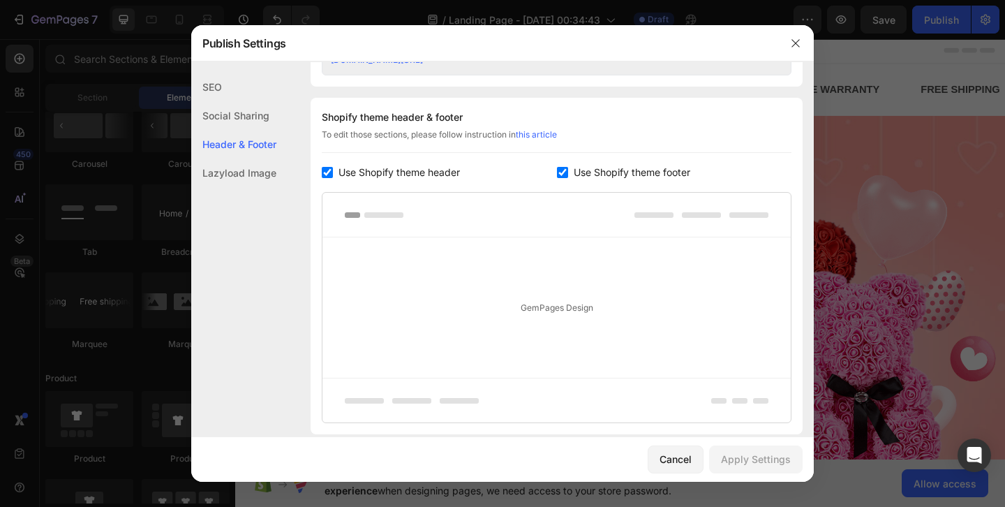
scroll to position [654, 0]
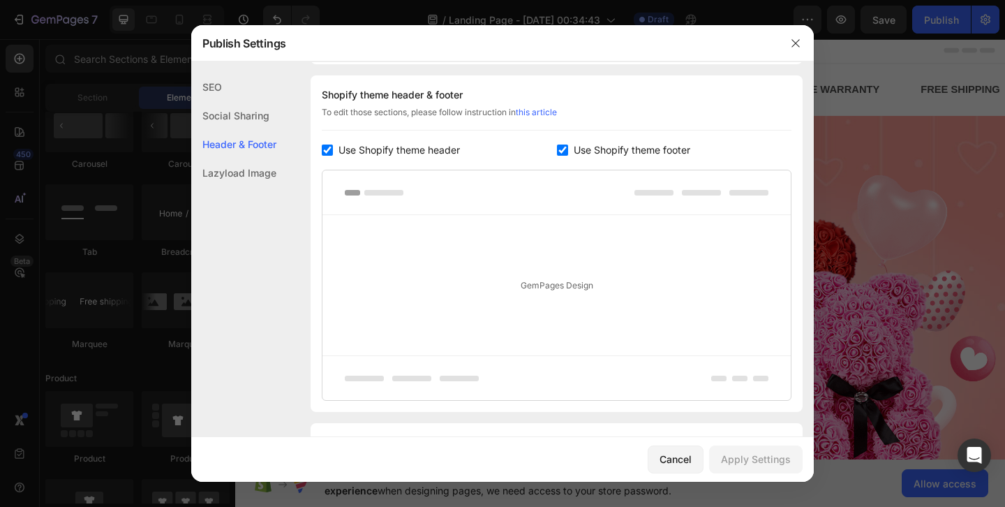
click at [441, 152] on span "Use Shopify theme header" at bounding box center [399, 150] width 121 height 17
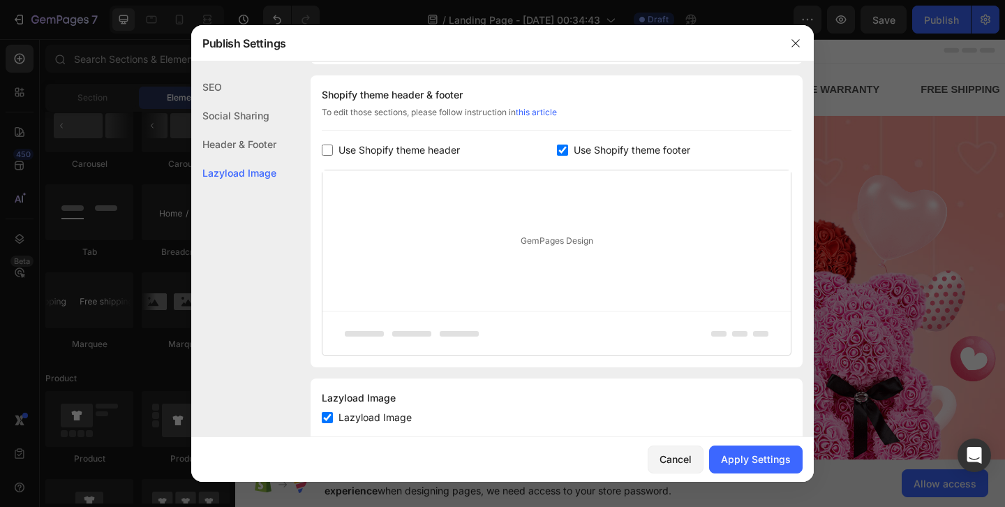
click at [441, 152] on span "Use Shopify theme header" at bounding box center [399, 150] width 121 height 17
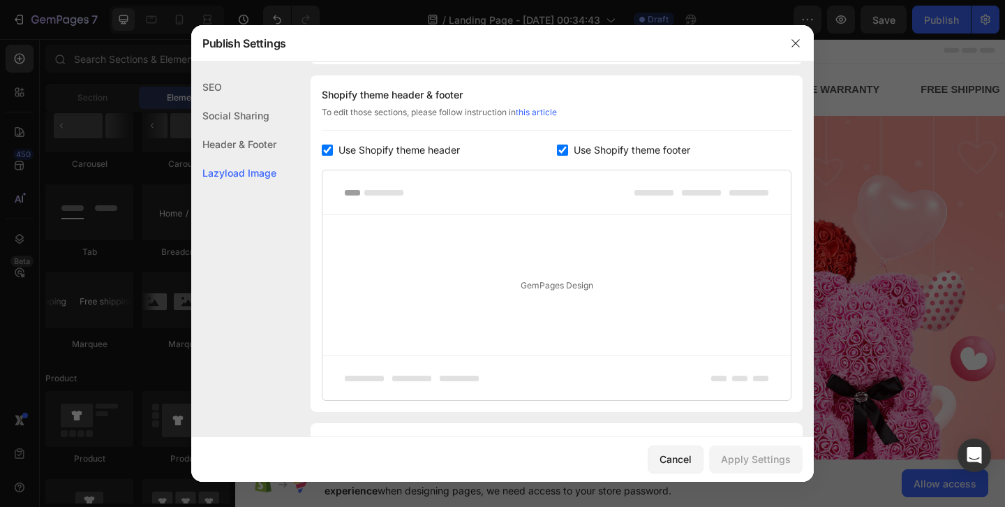
click at [441, 152] on span "Use Shopify theme header" at bounding box center [399, 150] width 121 height 17
checkbox input "false"
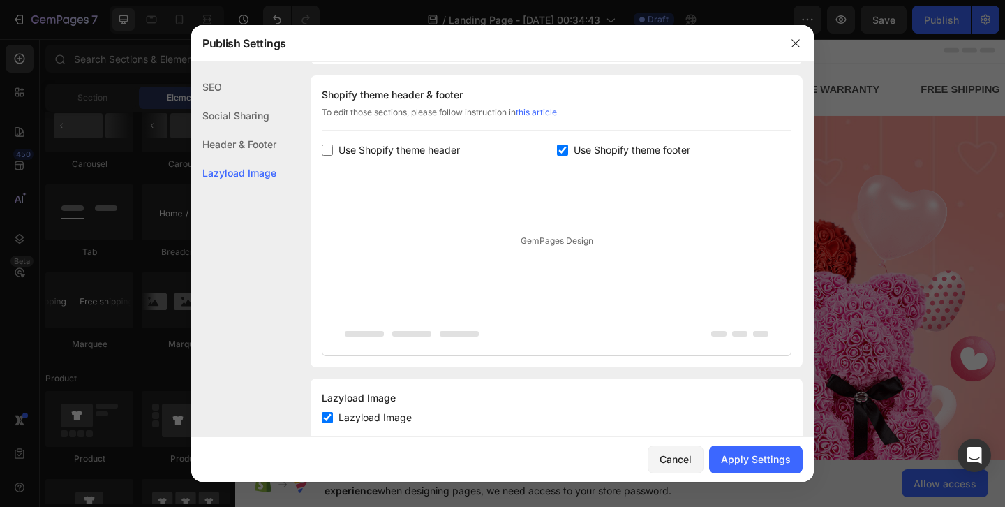
click at [591, 148] on span "Use Shopify theme footer" at bounding box center [632, 150] width 117 height 17
checkbox input "false"
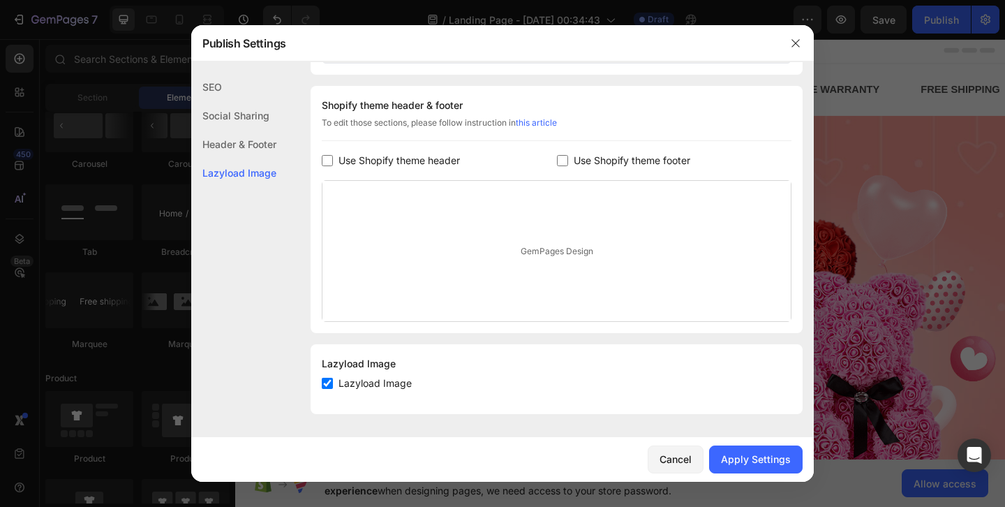
scroll to position [643, 0]
click at [743, 457] on div "Apply Settings" at bounding box center [756, 459] width 70 height 15
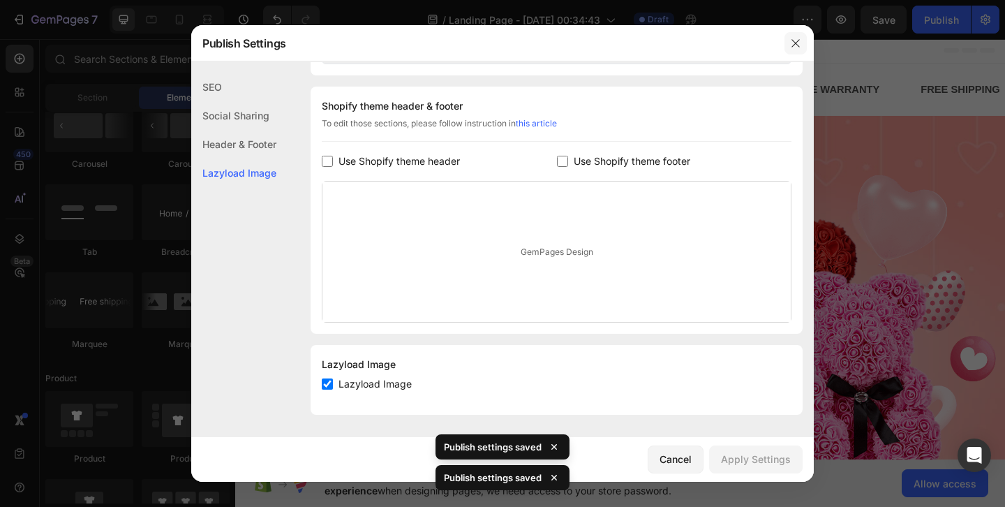
click at [793, 41] on icon "button" at bounding box center [795, 43] width 11 height 11
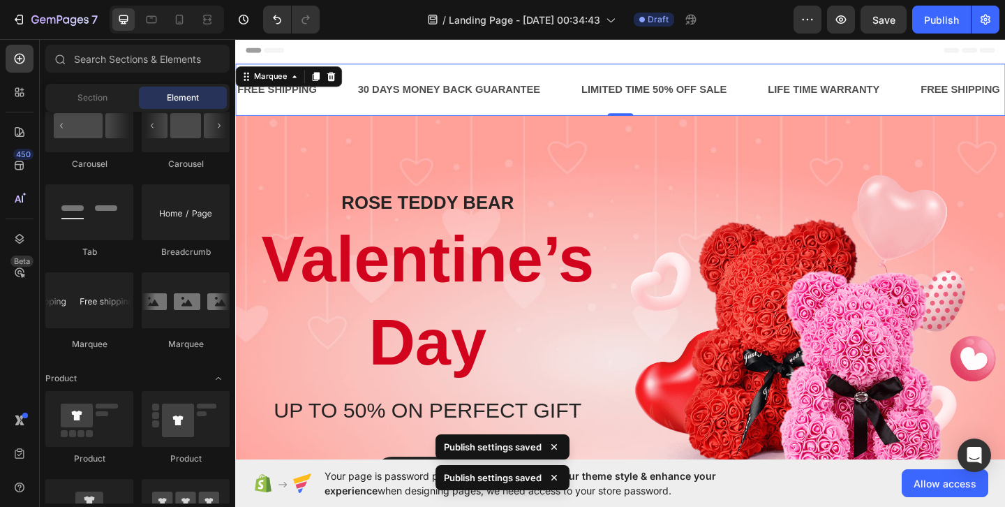
click at [727, 75] on div "FREE SHIPPING Text Block 30 DAYS MONEY BACK GUARANTEE Text Block LIMITED TIME 5…" at bounding box center [654, 94] width 838 height 57
click at [755, 58] on div "Header" at bounding box center [653, 51] width 815 height 28
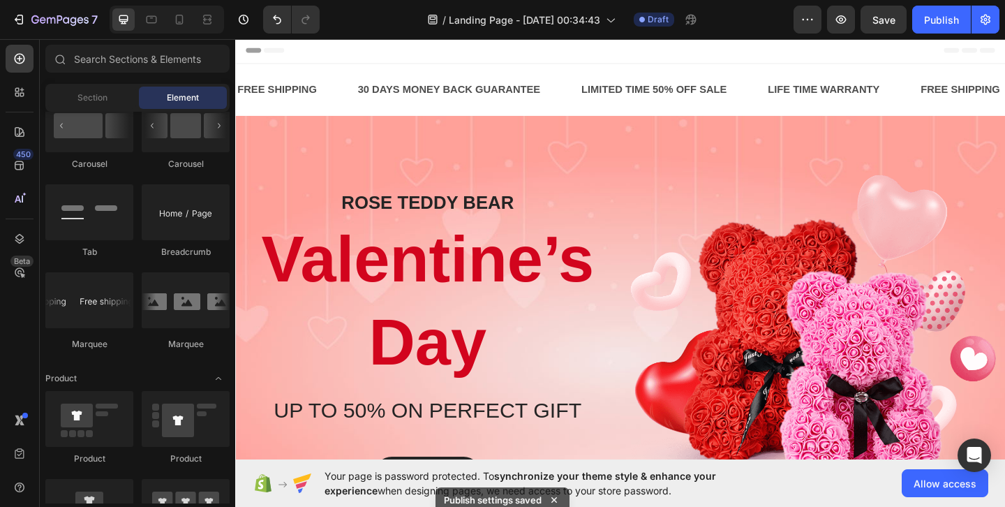
click at [757, 52] on div "Header" at bounding box center [653, 51] width 815 height 28
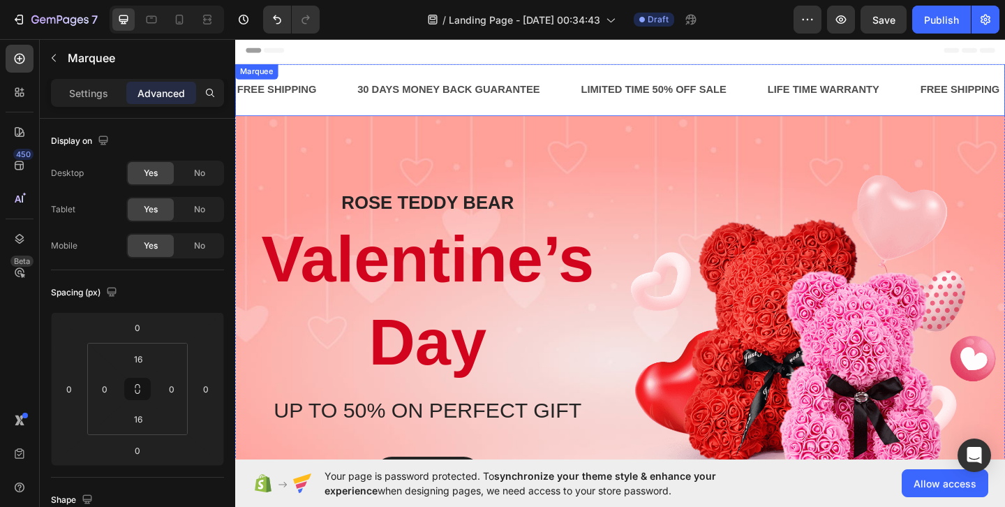
click at [643, 115] on div "FREE SHIPPING Text Block 30 DAYS MONEY BACK GUARANTEE Text Block LIMITED TIME 5…" at bounding box center [654, 94] width 838 height 57
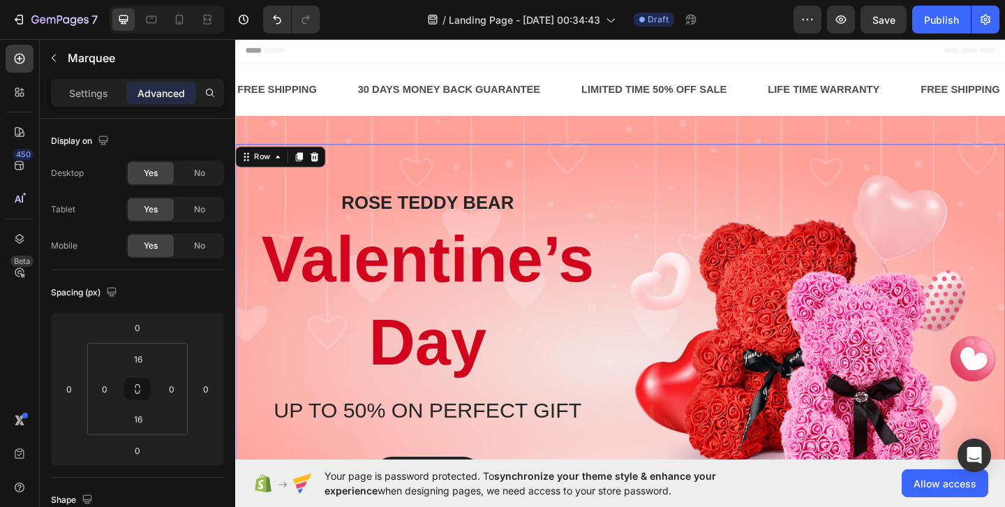
click at [628, 159] on div "ROSE TEDDY BEAR Heading Valentine’s Day Heading UP TO 50% ON PERFECT GIFT Headi…" at bounding box center [654, 366] width 838 height 427
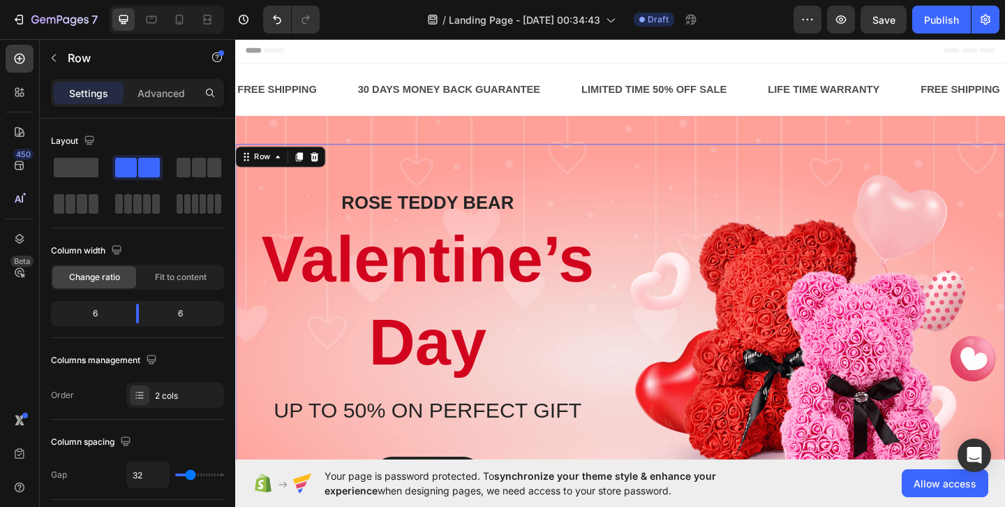
click at [640, 135] on div "Overlay" at bounding box center [654, 366] width 838 height 489
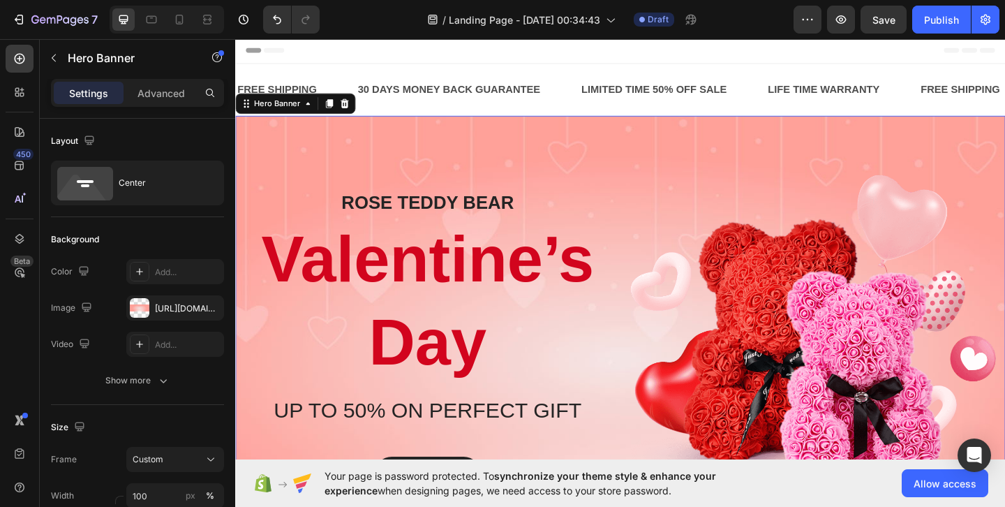
click at [640, 135] on div "Overlay" at bounding box center [654, 366] width 838 height 489
click at [814, 19] on icon "button" at bounding box center [808, 20] width 14 height 14
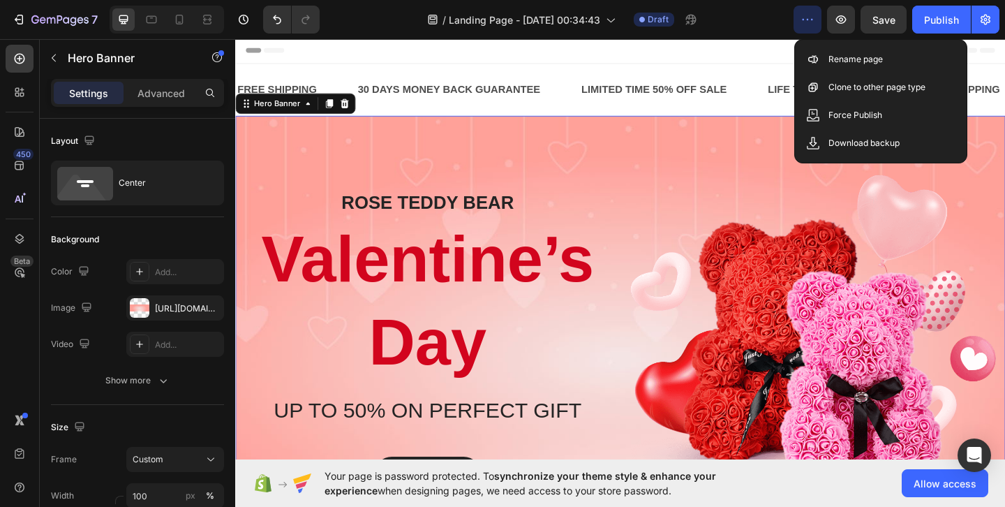
click at [814, 19] on icon "button" at bounding box center [808, 20] width 14 height 14
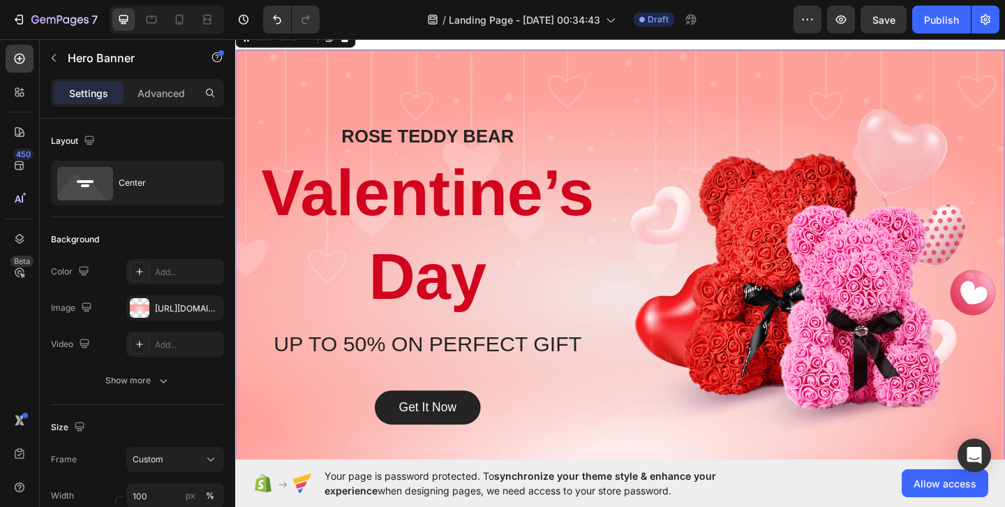
scroll to position [65, 0]
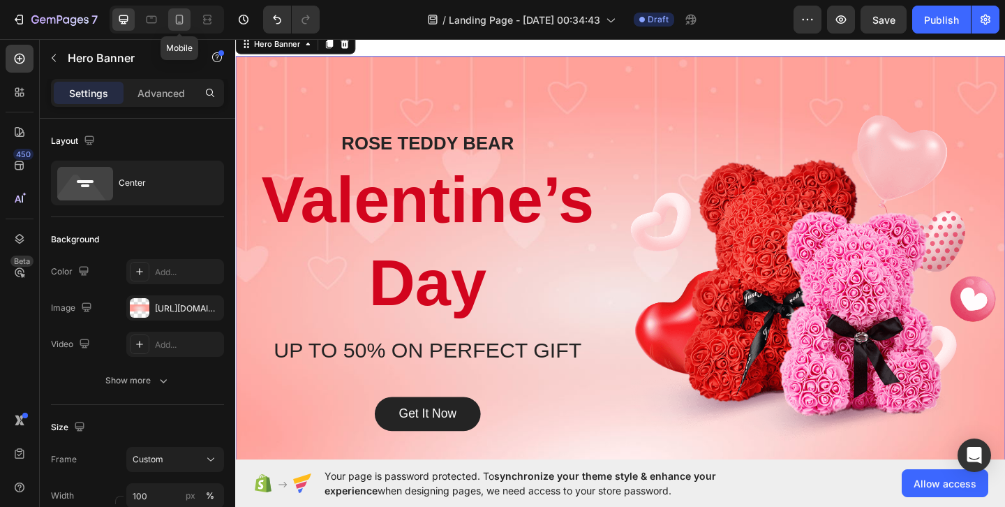
click at [183, 27] on div at bounding box center [179, 19] width 22 height 22
type input "772"
type input "100%"
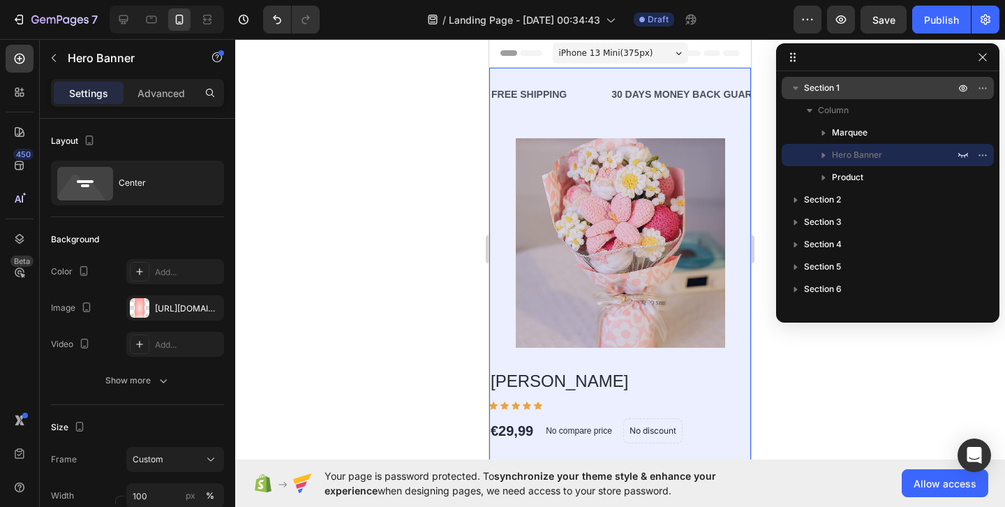
click at [819, 88] on span "Section 1" at bounding box center [822, 88] width 36 height 14
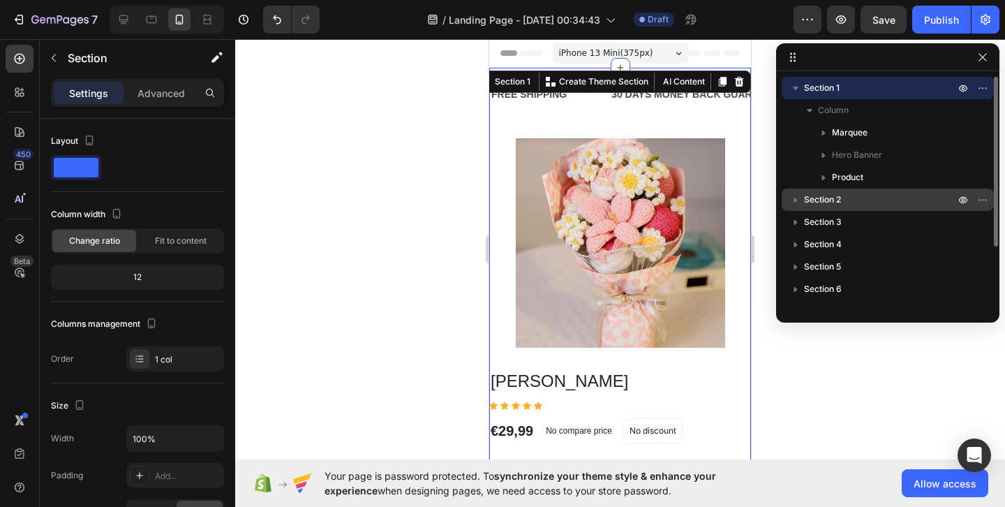
click at [799, 201] on icon "button" at bounding box center [796, 200] width 14 height 14
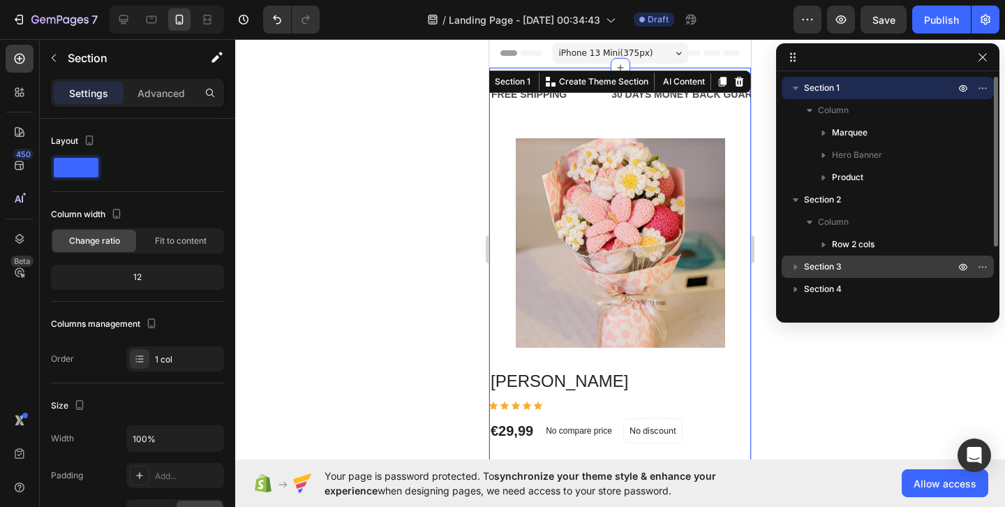
click at [794, 263] on icon "button" at bounding box center [796, 267] width 14 height 14
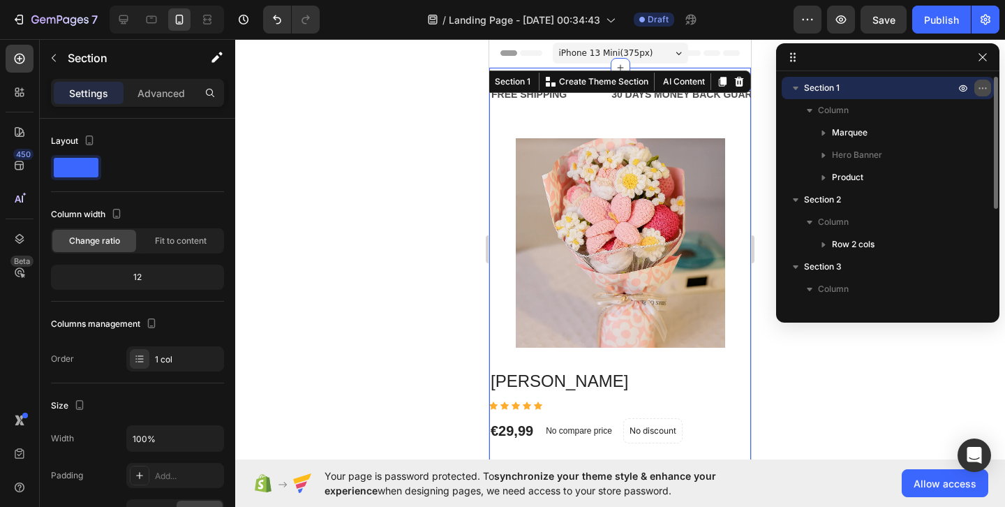
click at [980, 91] on icon "button" at bounding box center [982, 87] width 11 height 11
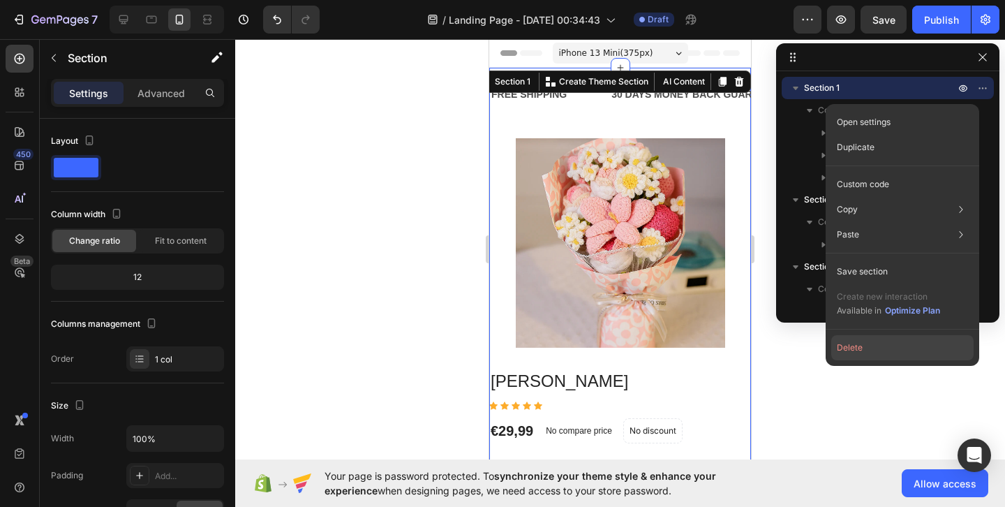
click at [885, 350] on button "Delete" at bounding box center [903, 347] width 142 height 25
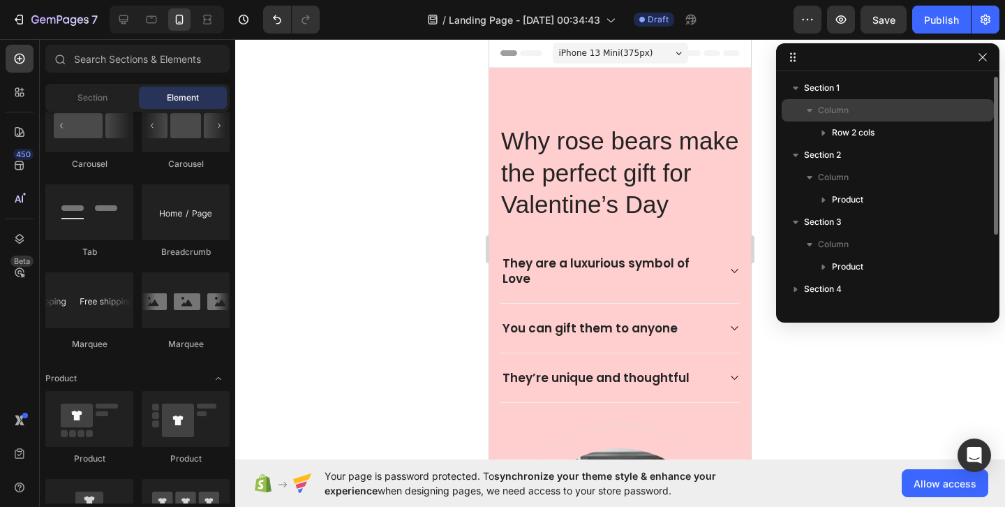
drag, startPoint x: 825, startPoint y: 154, endPoint x: 827, endPoint y: 112, distance: 41.3
click at [828, 107] on div "Section 1 Column Row 2 cols Section 2 Column Product Section 3 Column Product S…" at bounding box center [887, 192] width 223 height 230
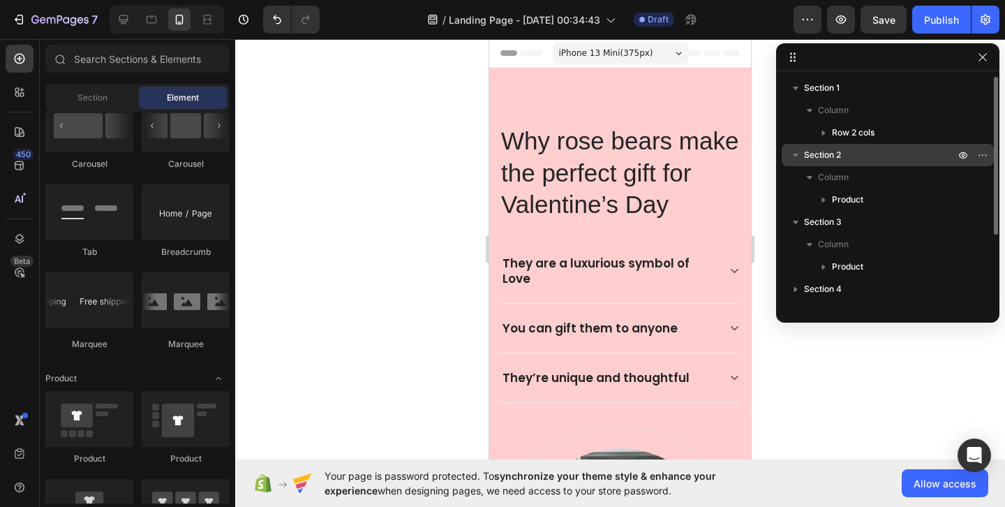
click at [832, 155] on span "Section 2" at bounding box center [822, 155] width 37 height 14
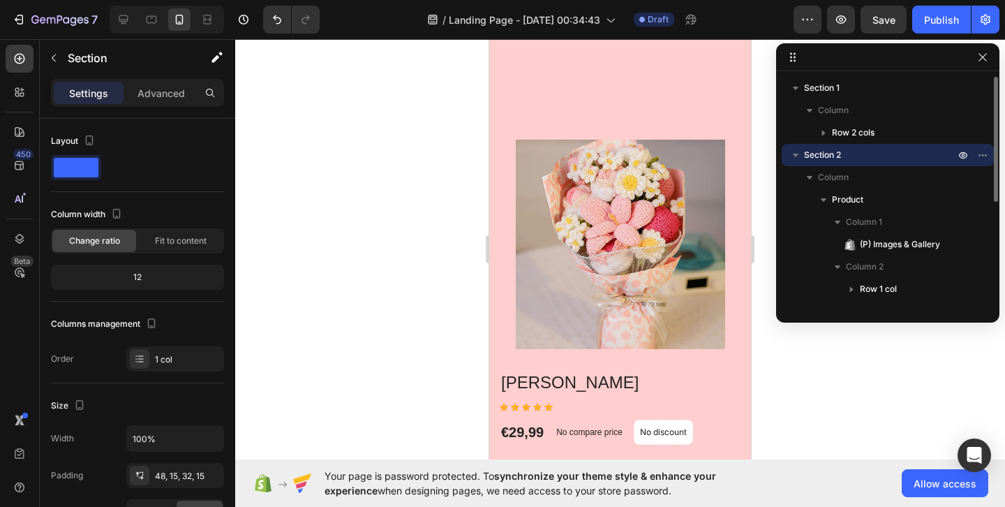
scroll to position [732, 0]
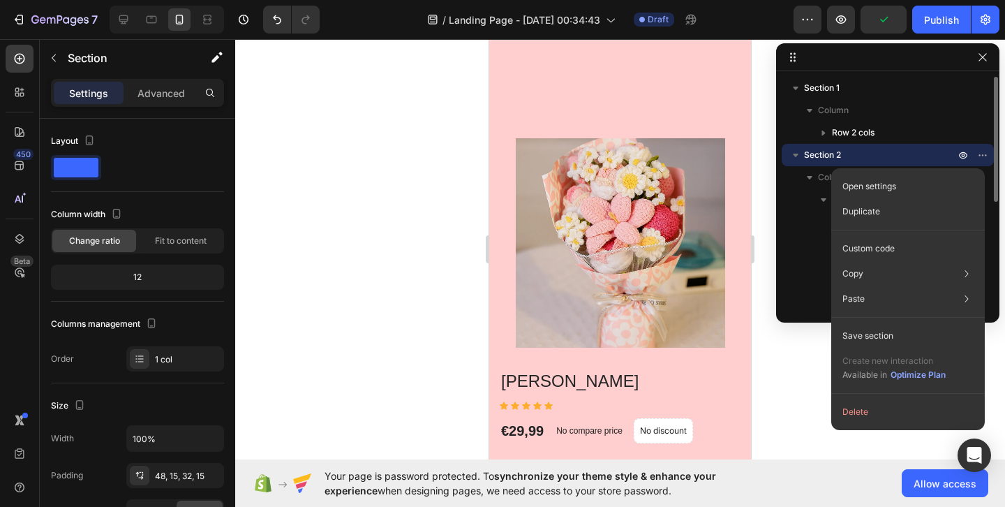
click at [791, 158] on icon "button" at bounding box center [796, 155] width 14 height 14
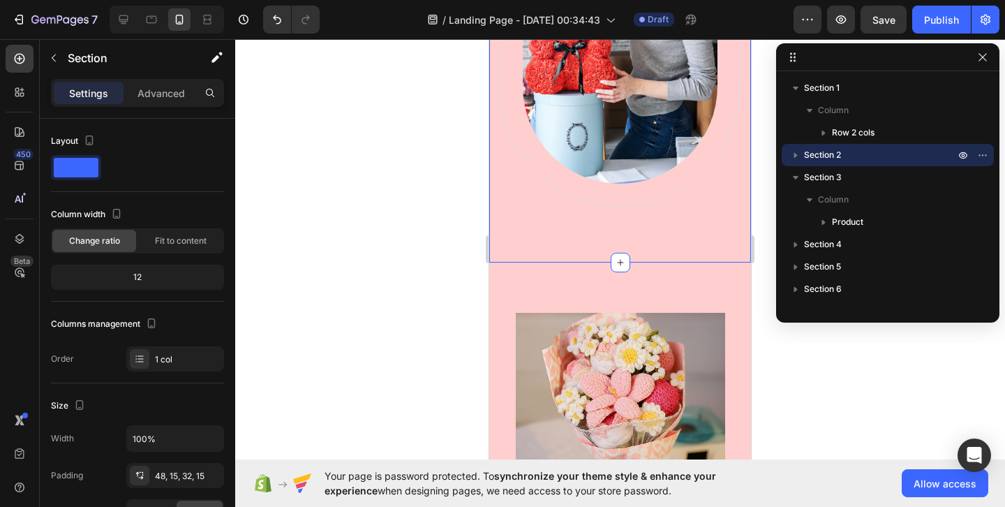
scroll to position [556, 0]
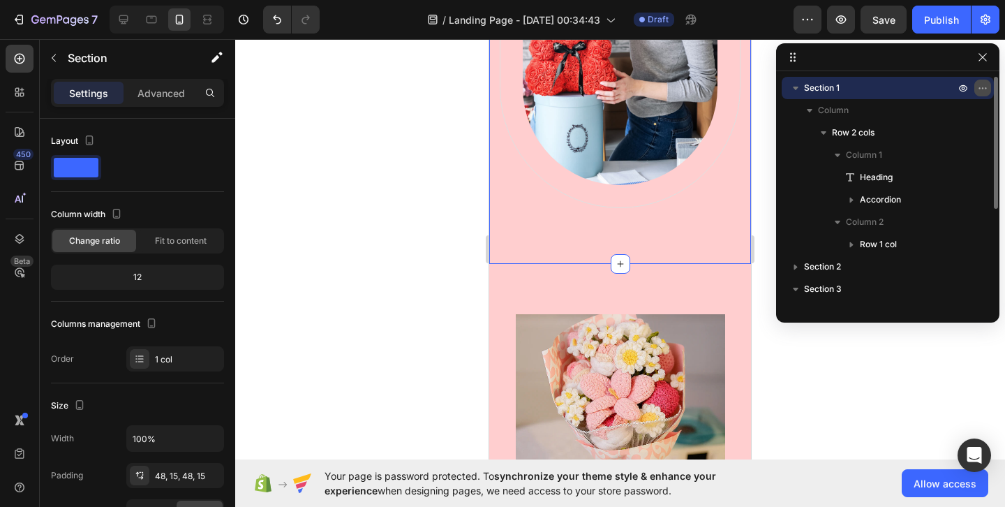
click at [978, 86] on icon "button" at bounding box center [982, 87] width 11 height 11
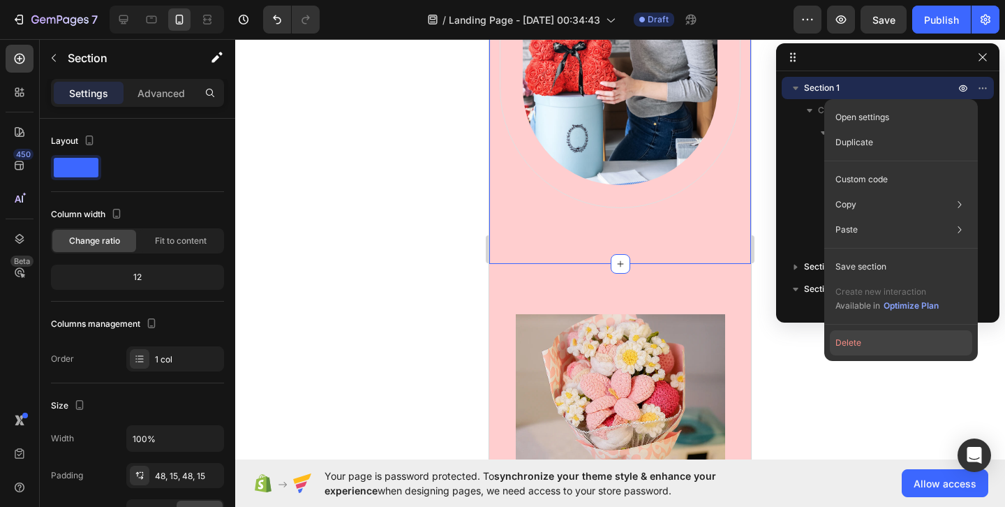
click at [887, 350] on button "Delete" at bounding box center [901, 342] width 142 height 25
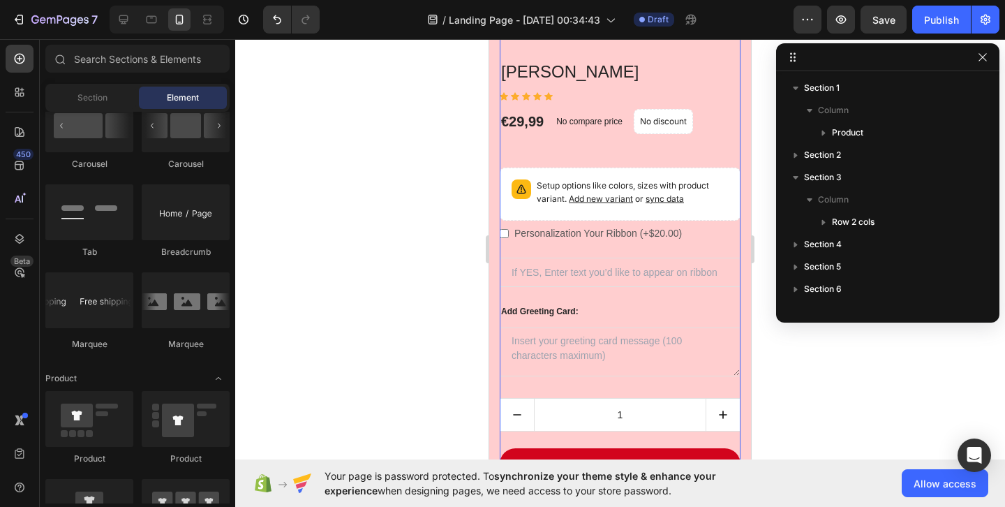
scroll to position [0, 0]
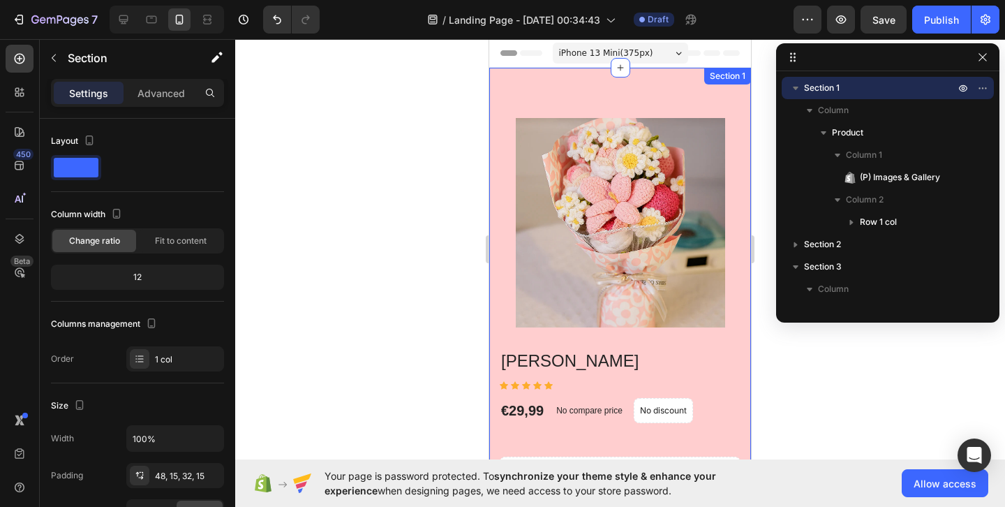
click at [626, 82] on div "(P) Images & Gallery Boquet Rose (P) Title Icon Icon Icon Icon Icon Icon List H…" at bounding box center [620, 441] width 262 height 746
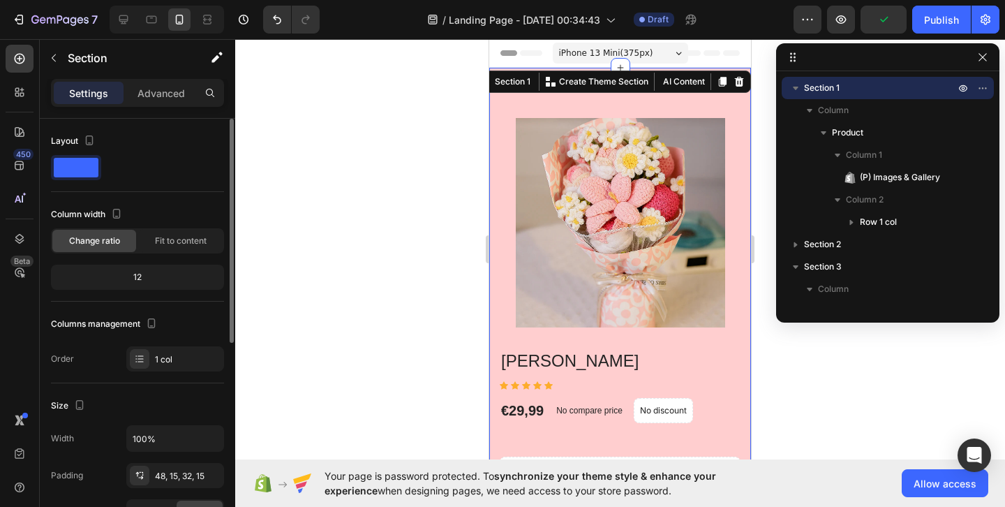
click at [94, 168] on span at bounding box center [76, 168] width 45 height 20
click at [90, 142] on icon "button" at bounding box center [89, 140] width 14 height 14
click at [98, 185] on icon "button" at bounding box center [92, 188] width 14 height 14
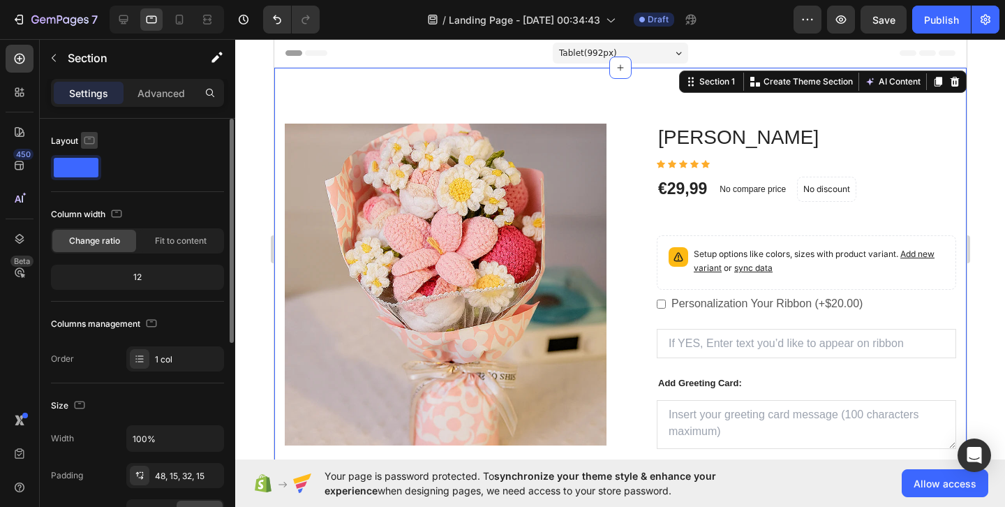
click at [84, 137] on icon "button" at bounding box center [89, 140] width 14 height 14
click at [99, 205] on button "button" at bounding box center [92, 213] width 22 height 22
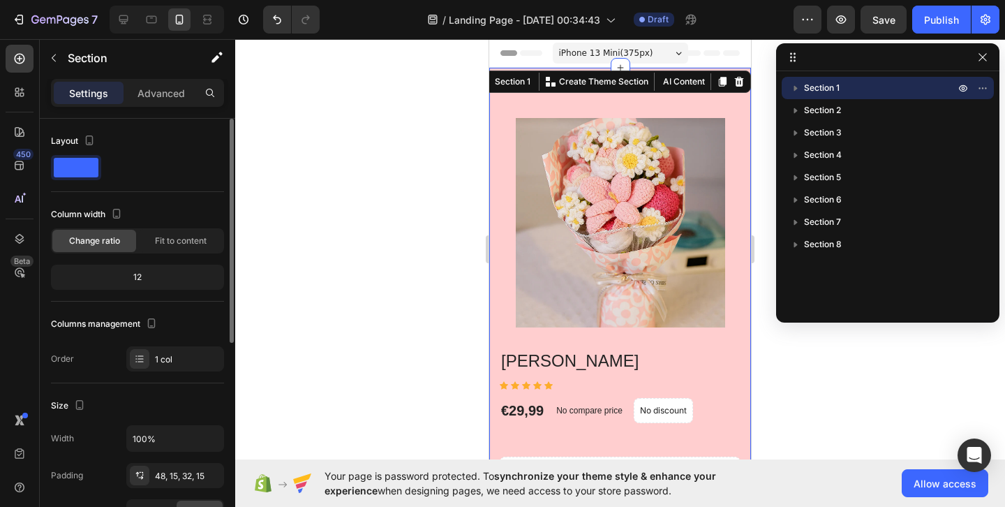
click at [621, 51] on span "iPhone 13 Mini ( 375 px)" at bounding box center [606, 53] width 94 height 14
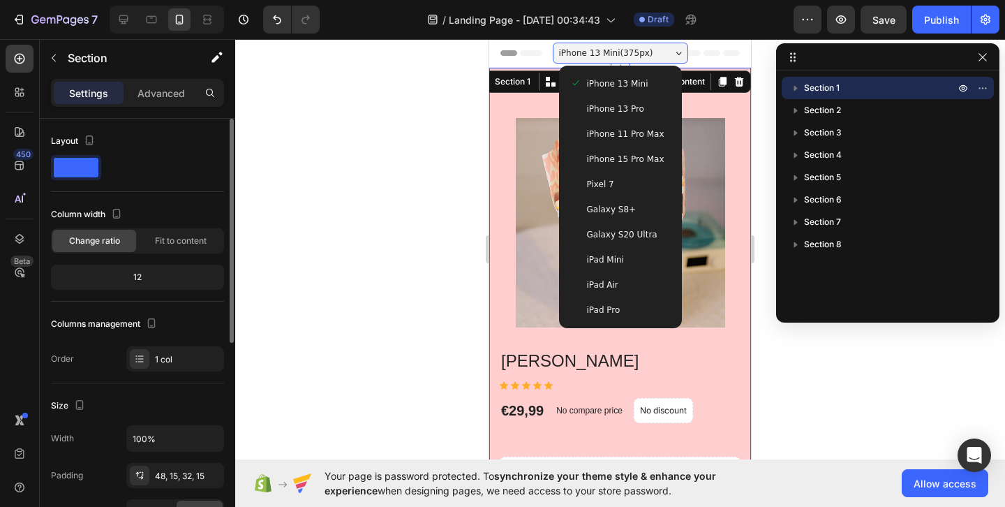
click at [633, 152] on span "iPhone 15 Pro Max" at bounding box center [625, 159] width 77 height 14
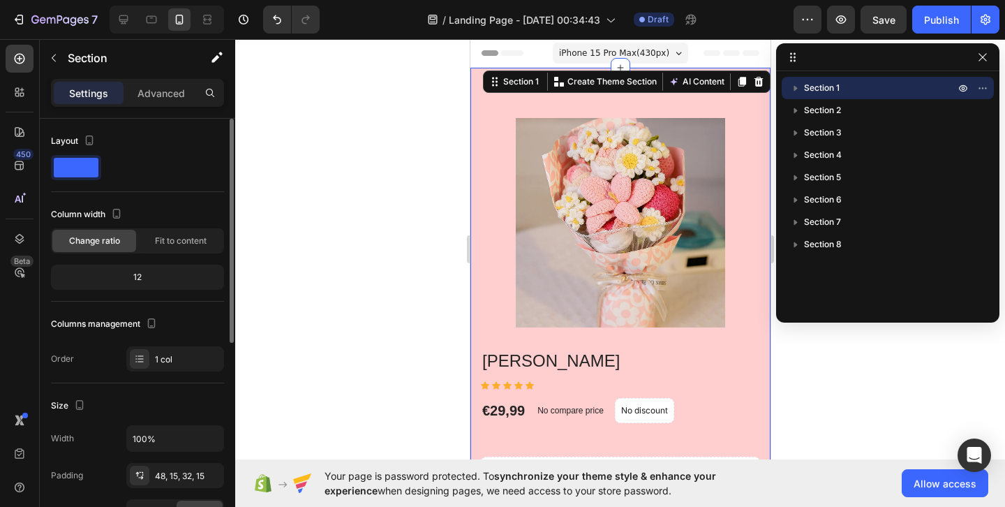
click at [585, 50] on span "iPhone 15 Pro Max ( 430 px)" at bounding box center [614, 53] width 110 height 14
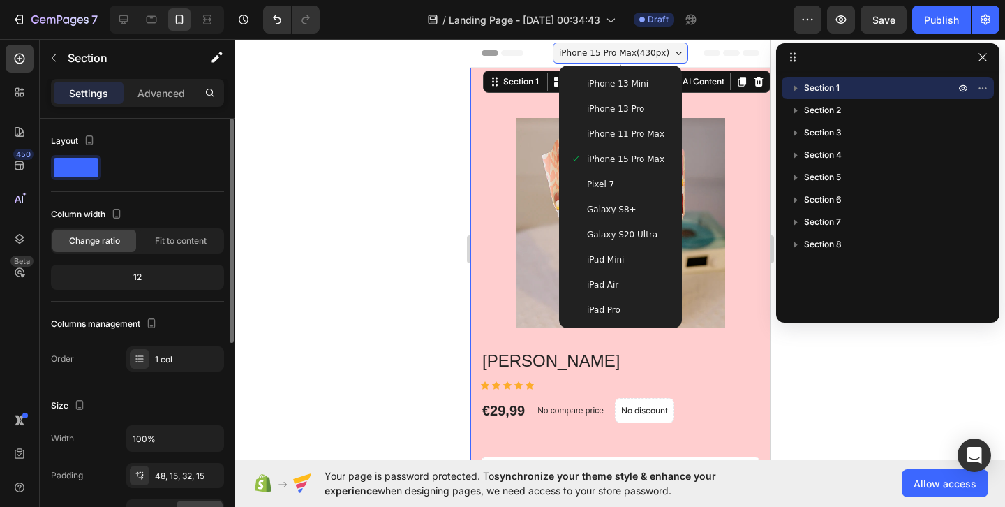
click at [393, 193] on div at bounding box center [620, 273] width 770 height 468
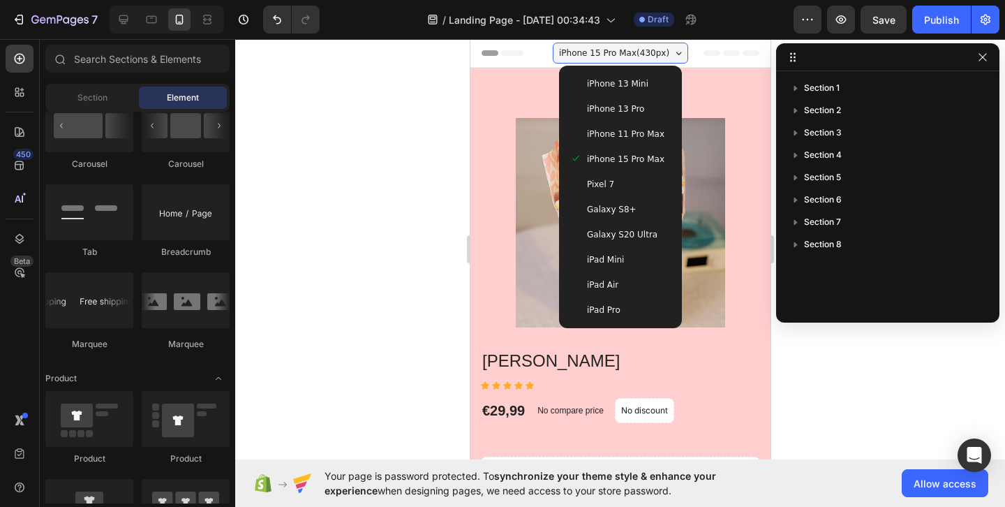
click at [841, 374] on div at bounding box center [620, 273] width 770 height 468
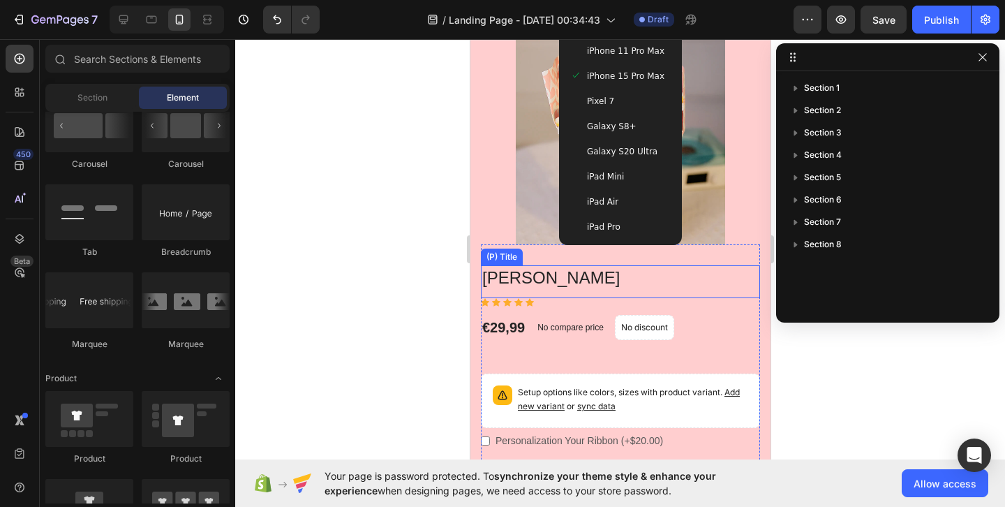
scroll to position [84, 0]
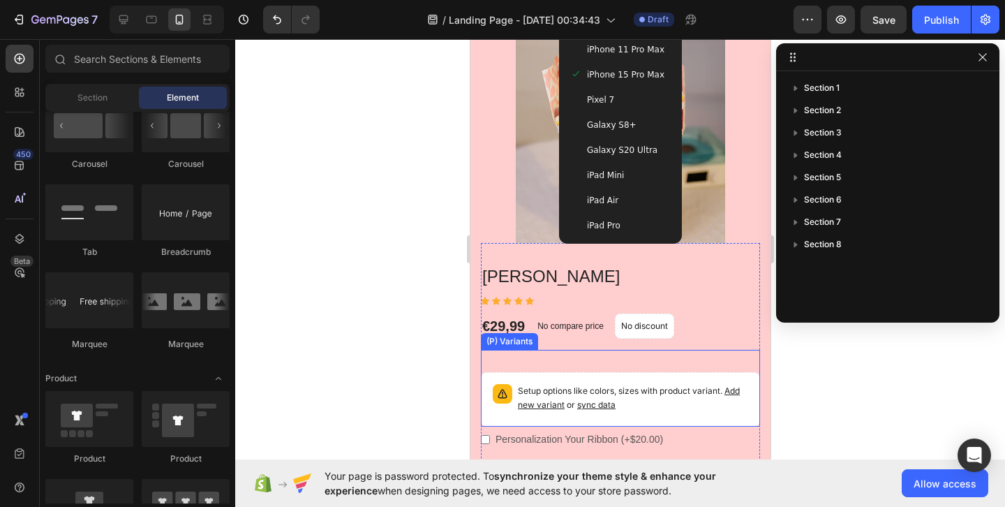
click at [733, 388] on span "Add new variant" at bounding box center [628, 397] width 222 height 24
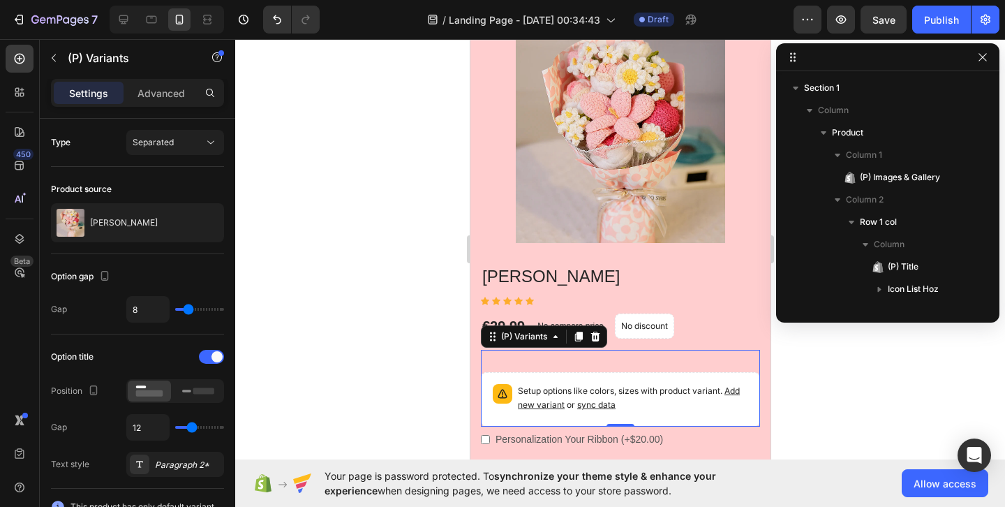
scroll to position [152, 0]
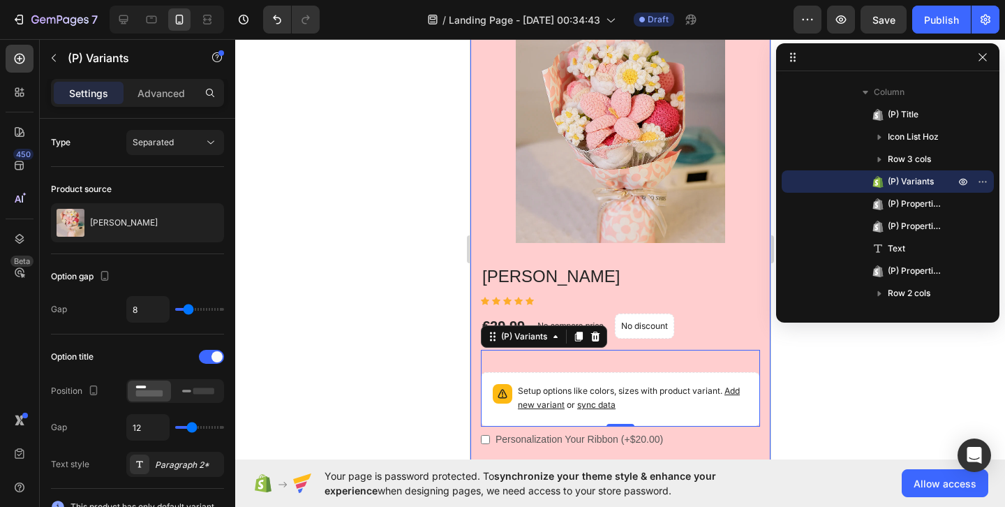
click at [799, 390] on div at bounding box center [620, 273] width 770 height 468
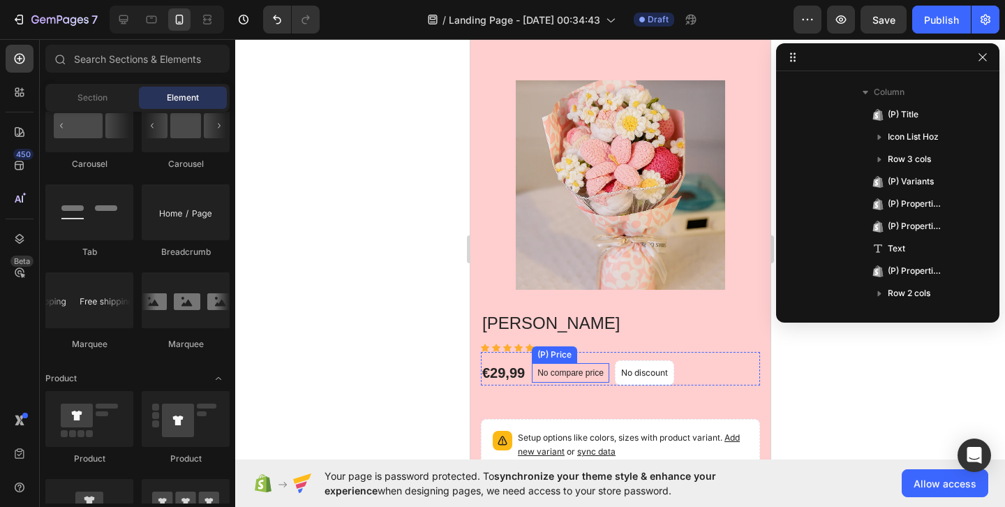
scroll to position [0, 0]
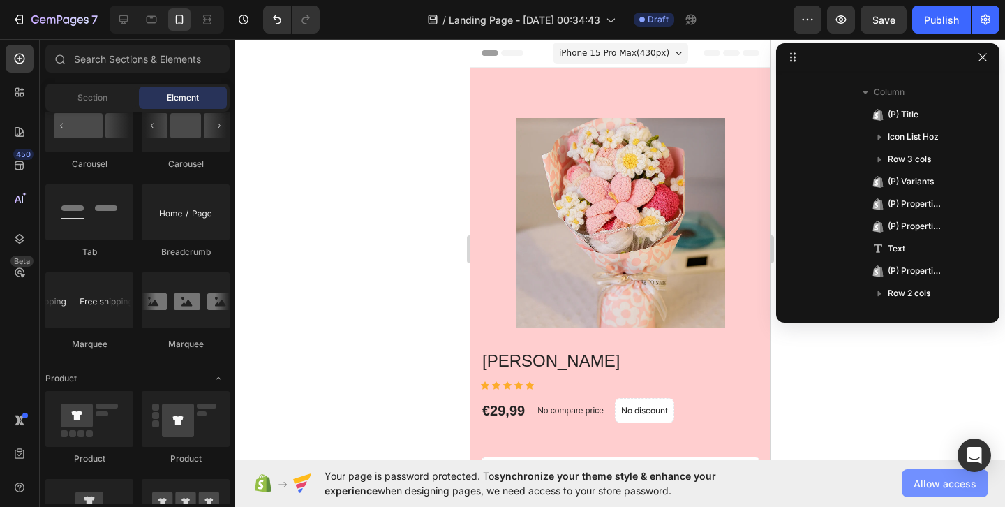
click at [947, 488] on span "Allow access" at bounding box center [945, 483] width 63 height 15
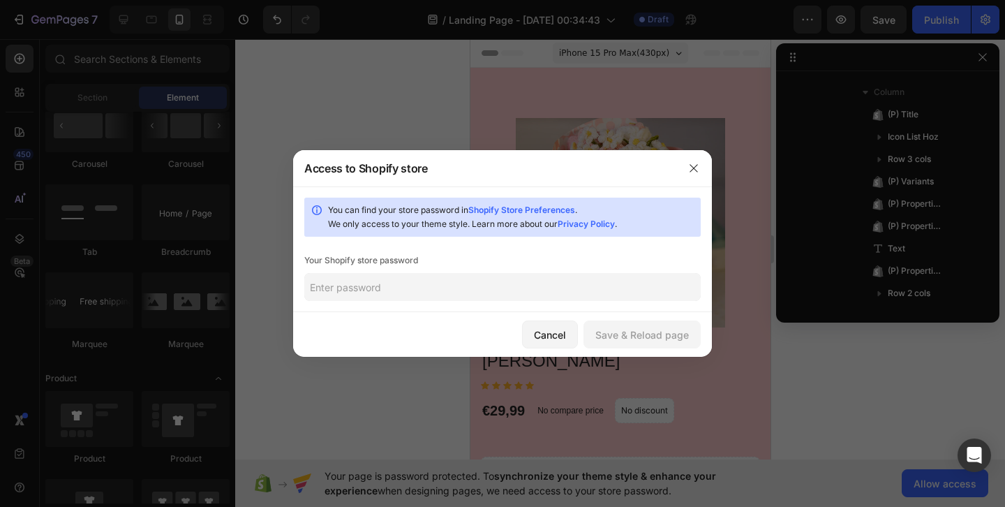
click at [591, 281] on input "text" at bounding box center [502, 287] width 397 height 28
type input "D"
type input "Dixdiego4316!"
click at [670, 334] on div "Save & Reload page" at bounding box center [643, 334] width 94 height 15
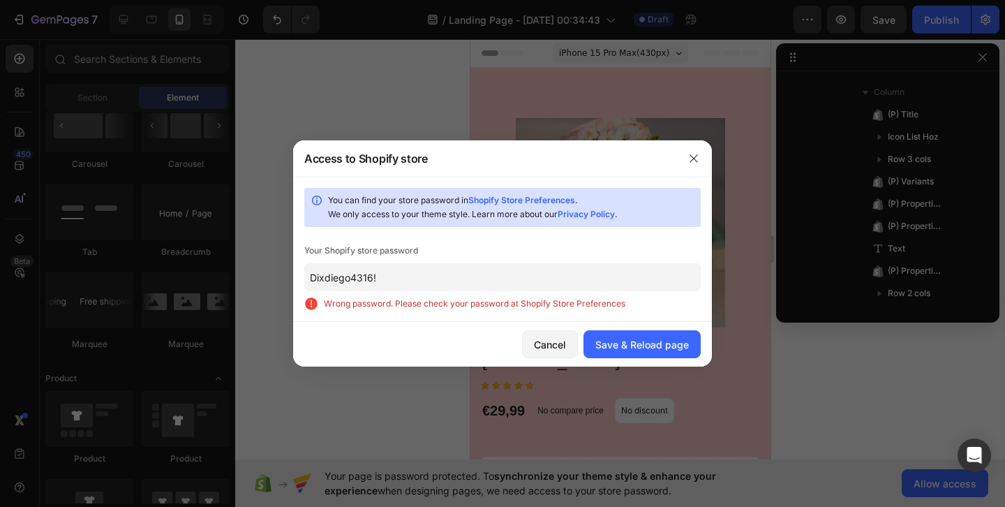
click at [531, 283] on input "Dixdiego4316!" at bounding box center [502, 277] width 397 height 28
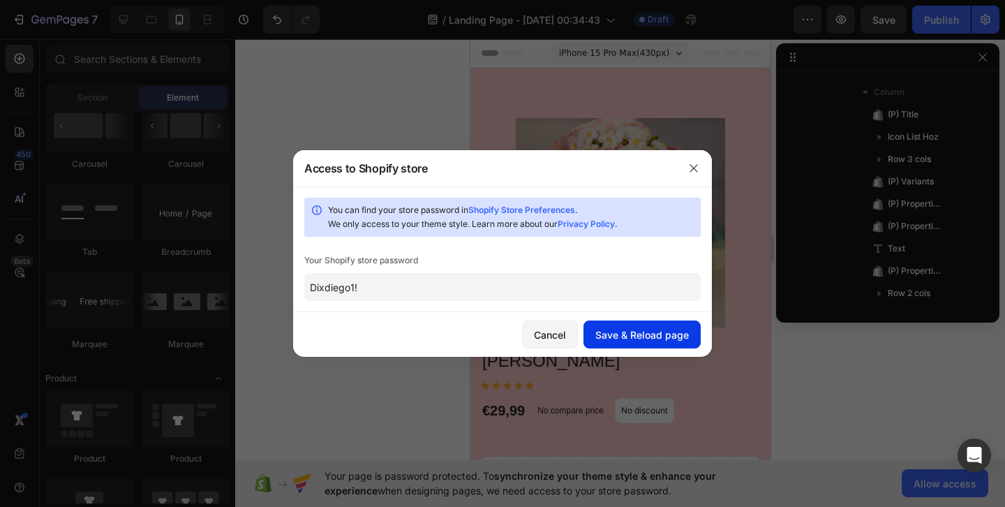
type input "Dixdiego1!"
click at [667, 330] on div "Save & Reload page" at bounding box center [643, 334] width 94 height 15
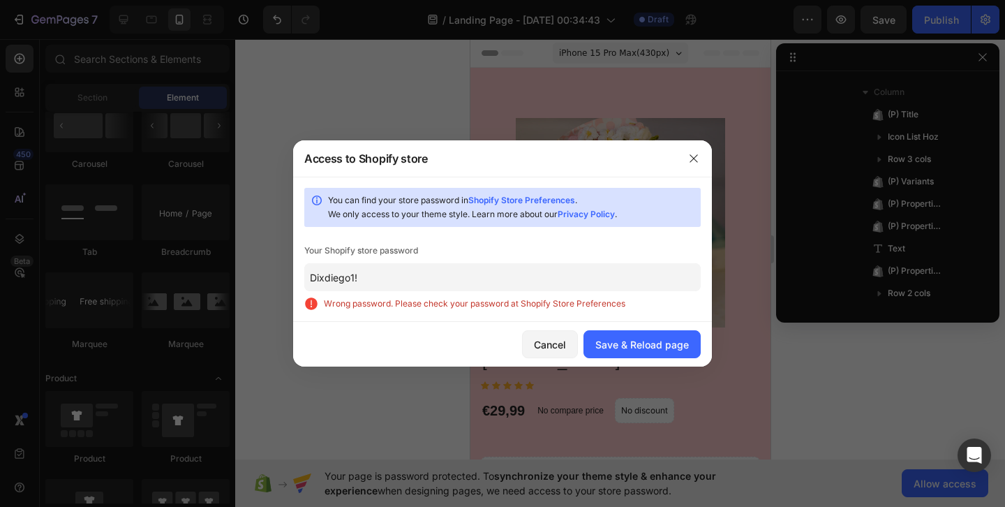
click at [660, 293] on div "You can find your store password in Shopify Store Preferences . We only access …" at bounding box center [502, 249] width 419 height 145
click at [642, 287] on input "Dixdiego1!" at bounding box center [502, 277] width 397 height 28
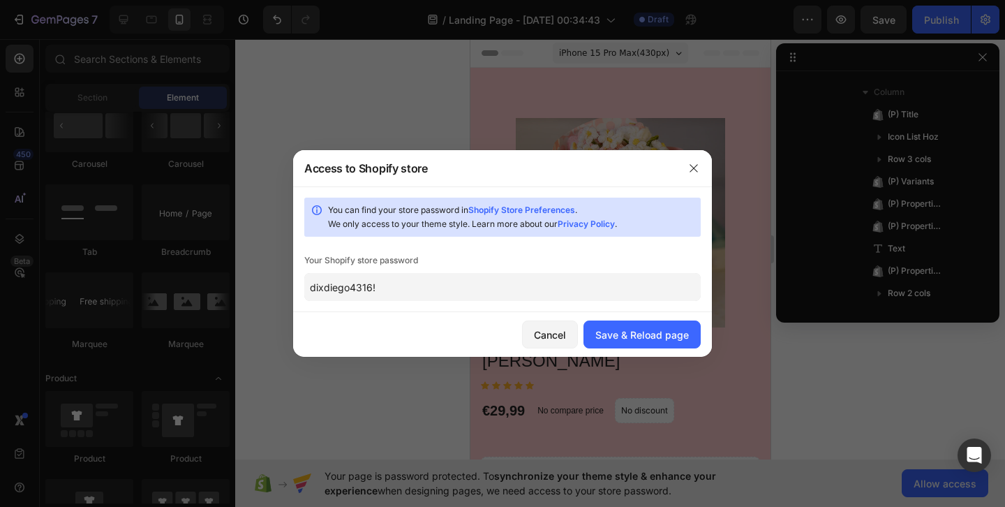
type input "dixdiego4316!"
click at [623, 336] on div "Save & Reload page" at bounding box center [643, 334] width 94 height 15
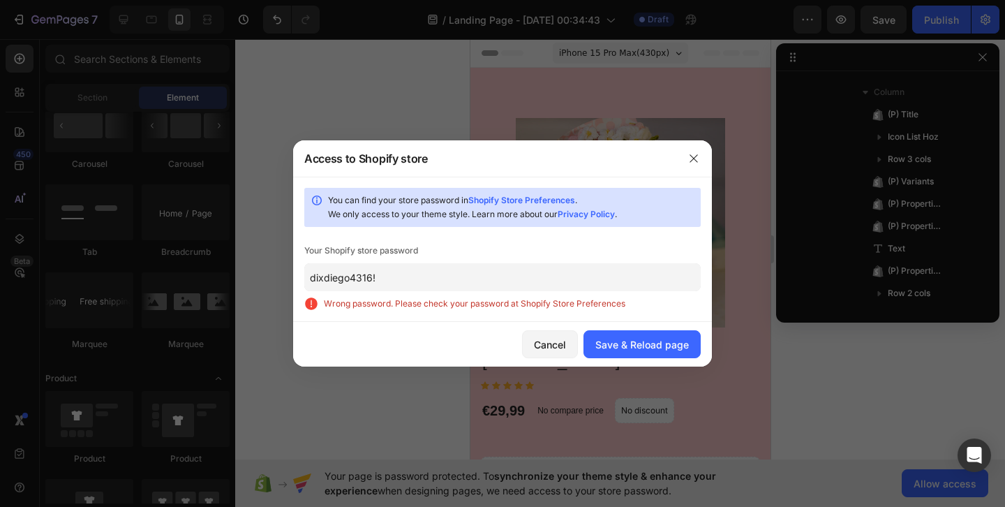
click at [623, 288] on input "dixdiego4316!" at bounding box center [502, 277] width 397 height 28
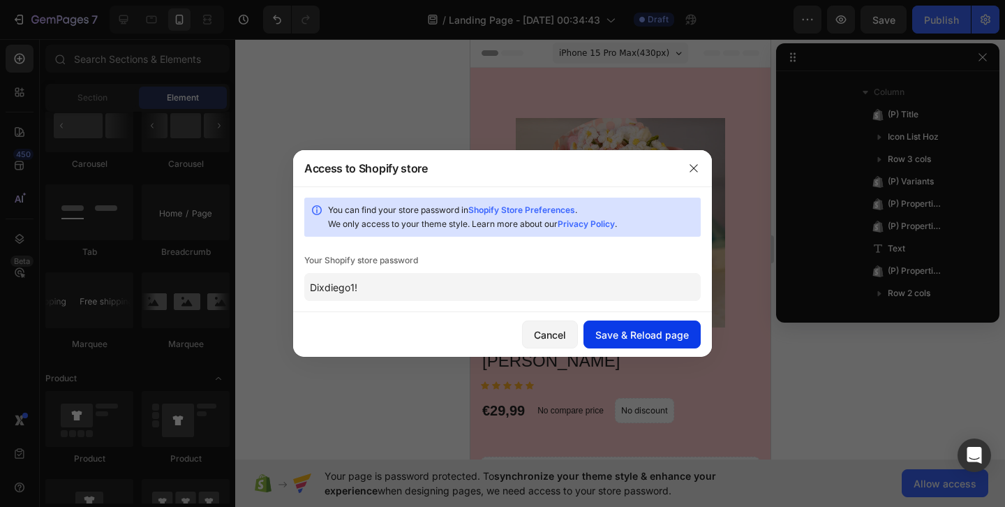
type input "Dixdiego1!"
click at [660, 323] on button "Save & Reload page" at bounding box center [642, 334] width 117 height 28
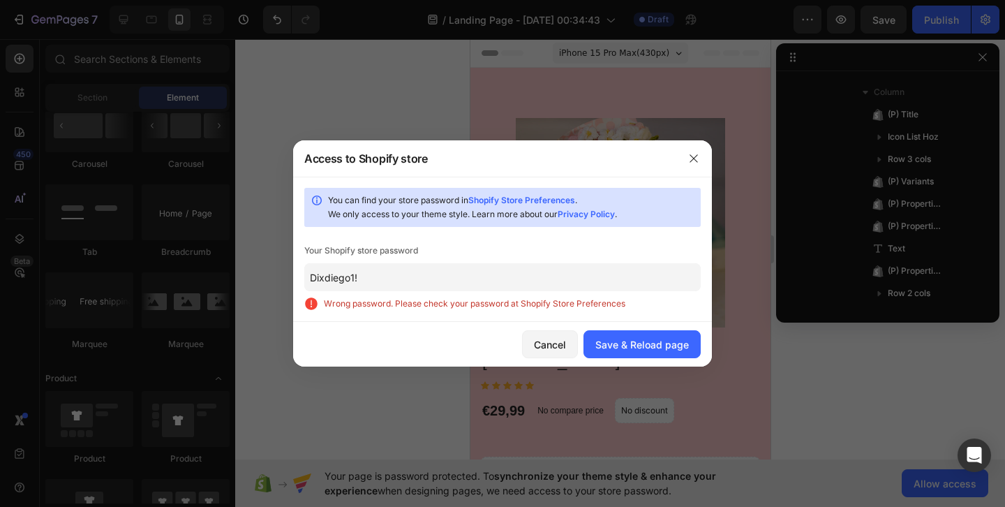
click at [706, 160] on div at bounding box center [694, 158] width 36 height 36
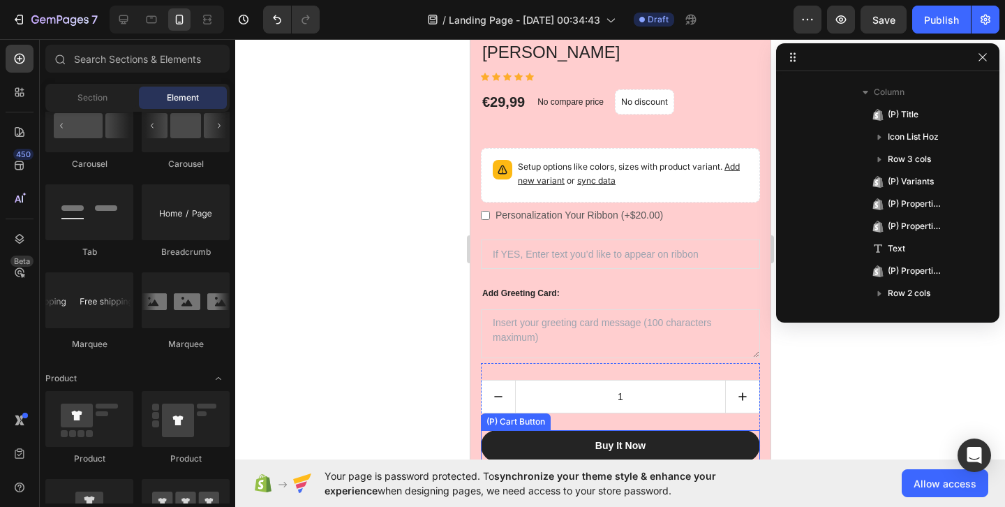
scroll to position [307, 0]
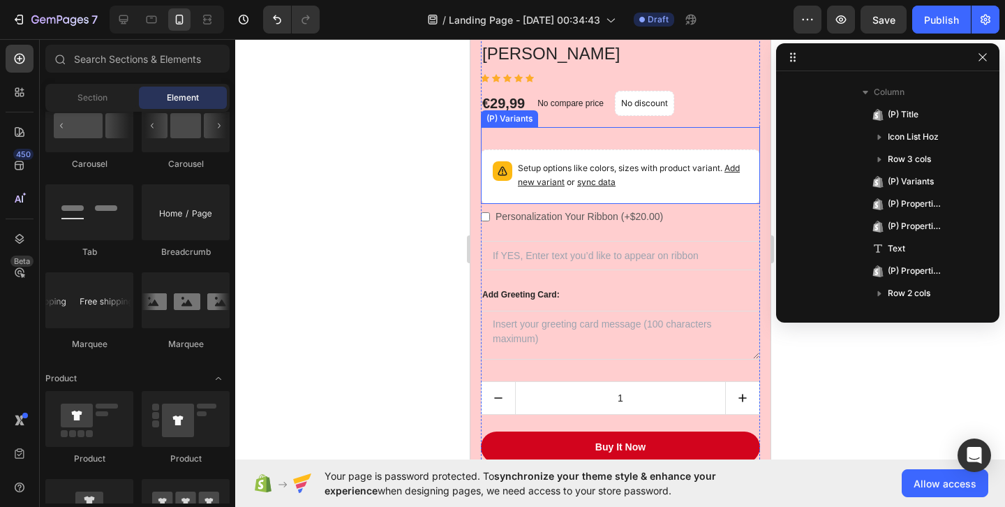
click at [591, 181] on span "sync data" at bounding box center [596, 182] width 38 height 10
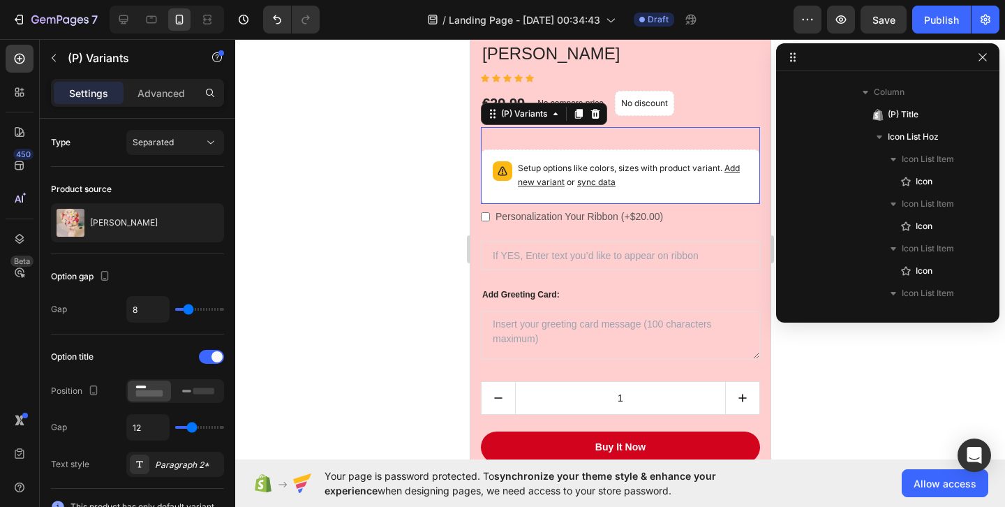
scroll to position [510, 0]
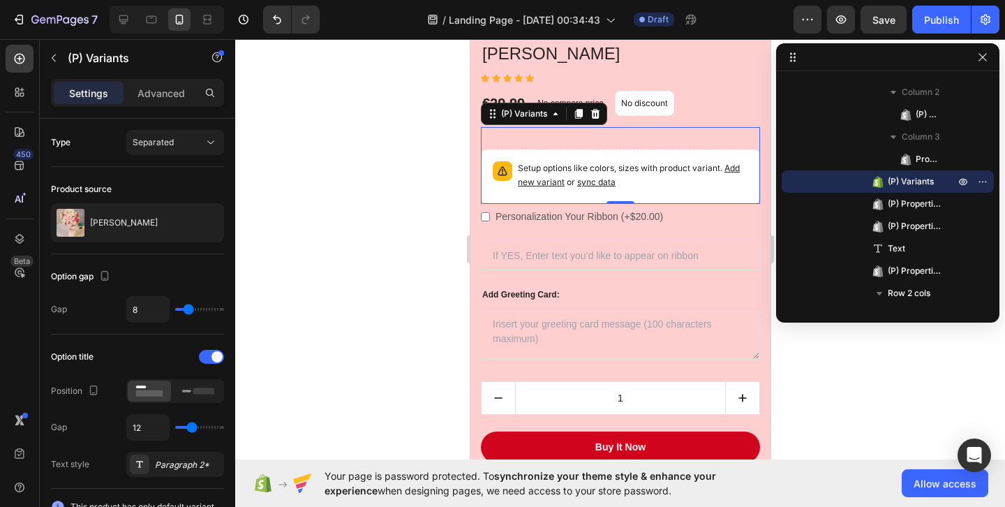
click at [591, 181] on span "sync data" at bounding box center [596, 182] width 38 height 10
click at [591, 184] on span "sync data" at bounding box center [596, 182] width 38 height 10
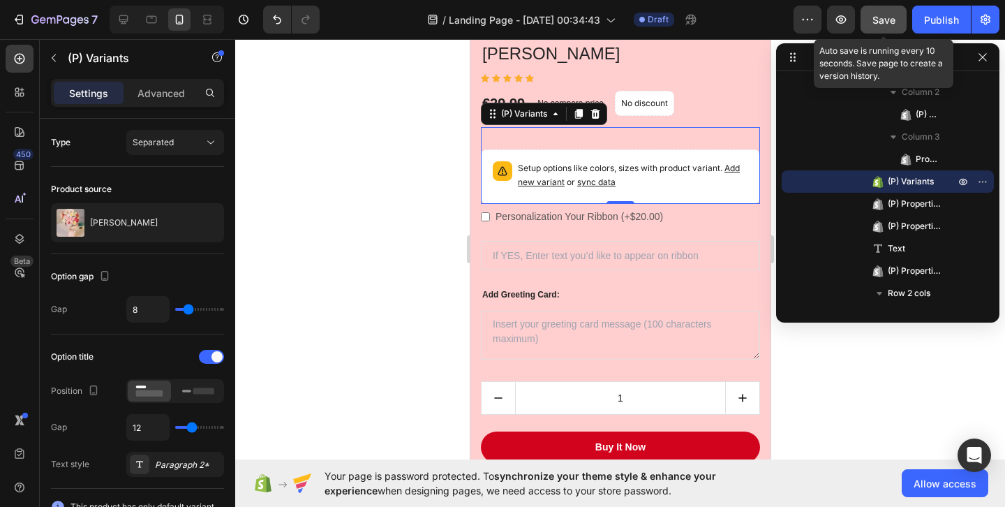
click at [899, 22] on button "Save" at bounding box center [884, 20] width 46 height 28
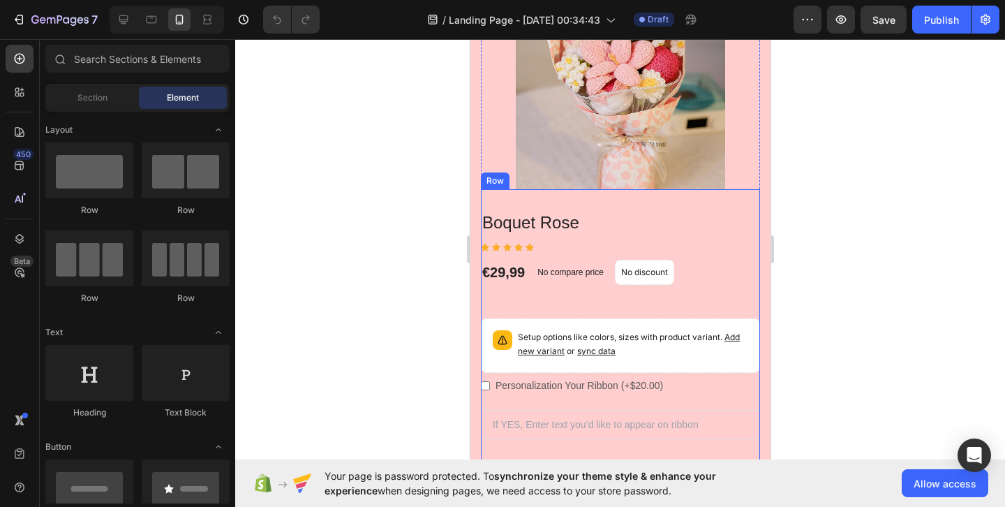
scroll to position [178, 0]
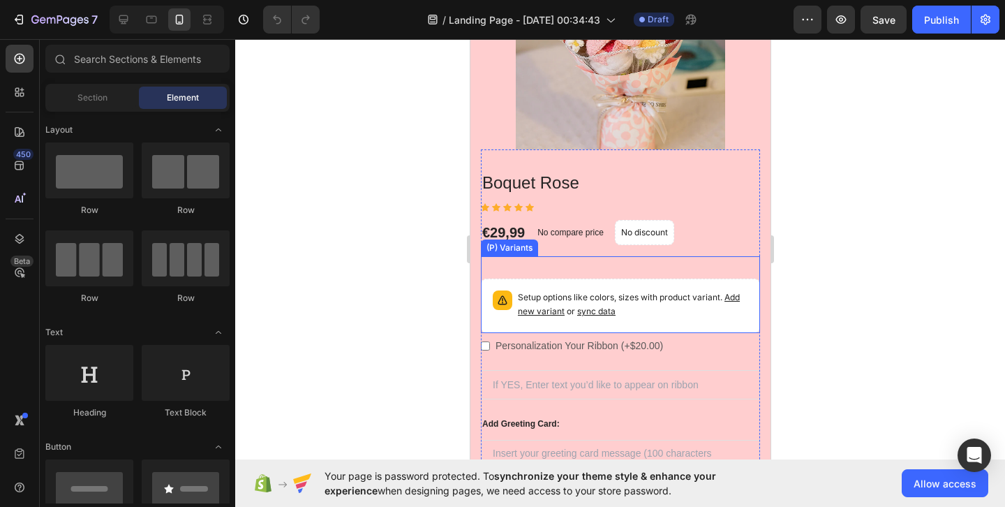
click at [603, 313] on span "sync data" at bounding box center [596, 311] width 38 height 10
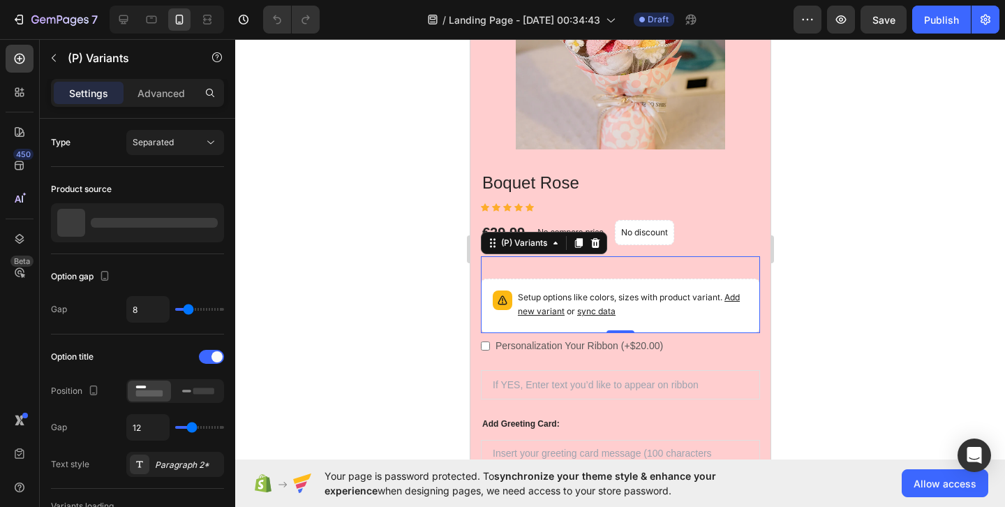
click at [603, 313] on span "sync data" at bounding box center [596, 311] width 38 height 10
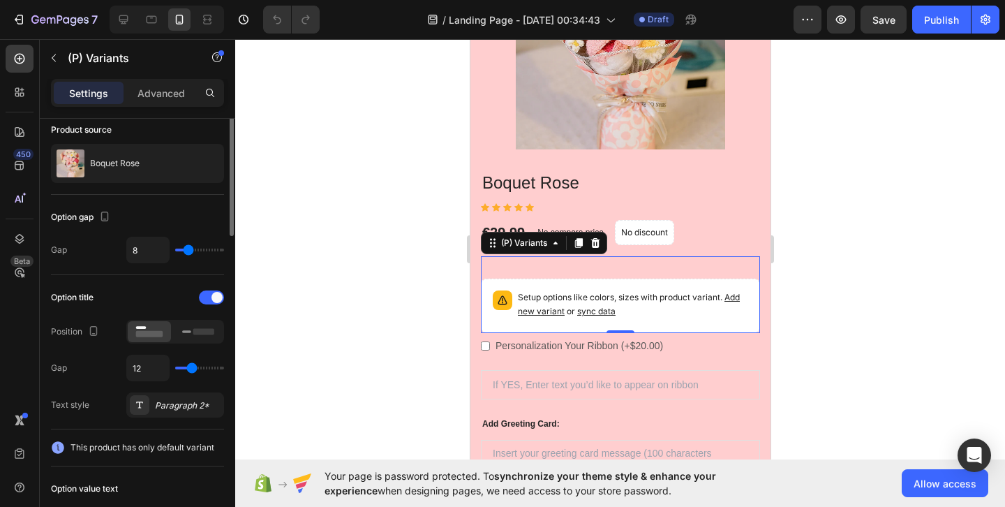
scroll to position [80, 0]
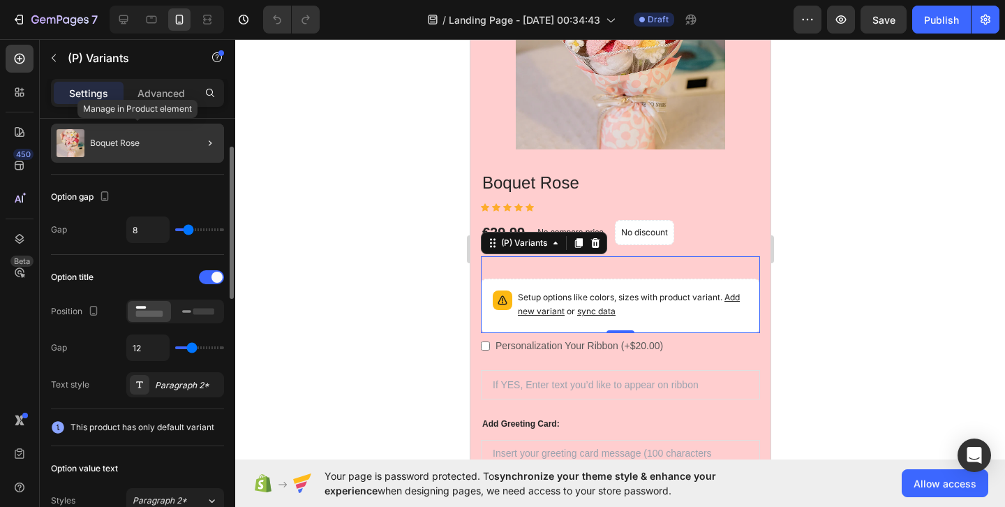
click at [166, 138] on div "Boquet Rose" at bounding box center [137, 143] width 173 height 39
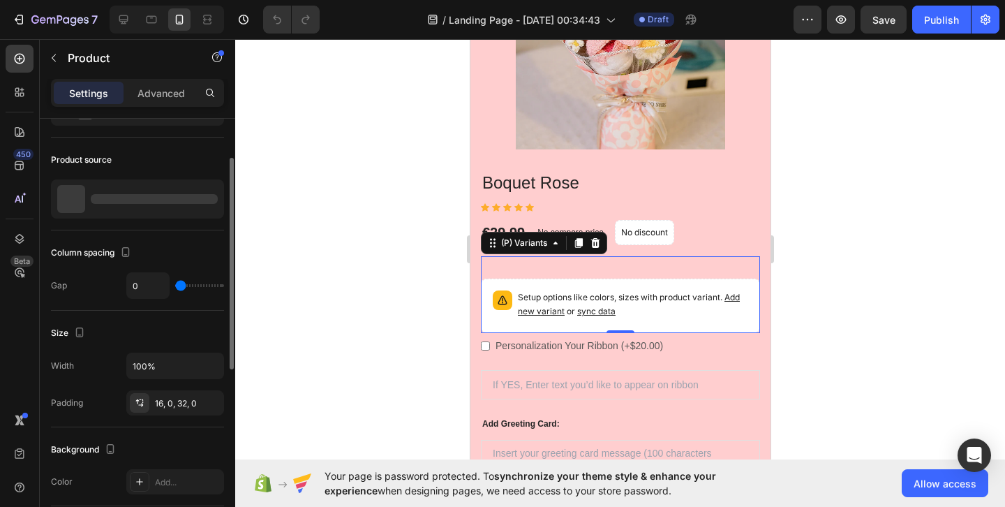
scroll to position [0, 0]
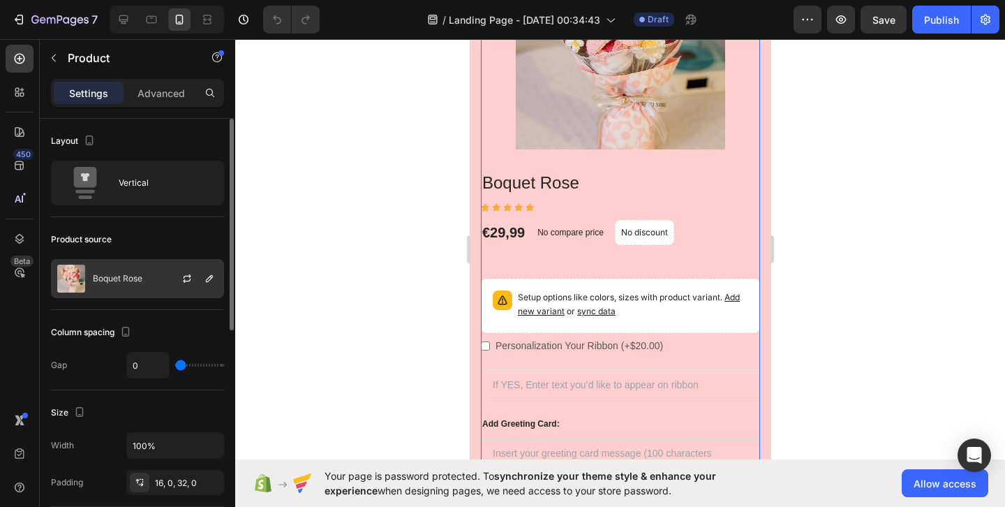
click at [158, 279] on div "Boquet Rose" at bounding box center [137, 278] width 173 height 39
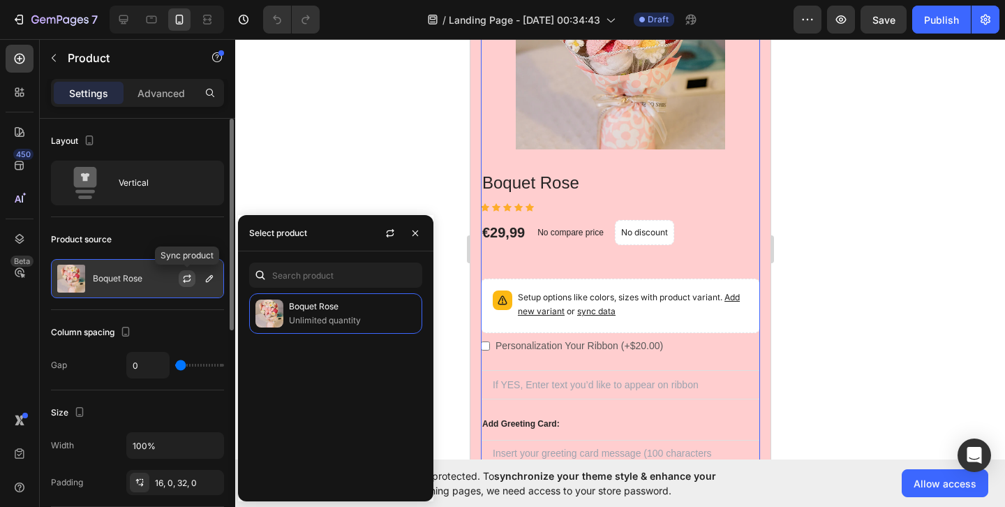
click at [188, 276] on icon "button" at bounding box center [187, 278] width 11 height 11
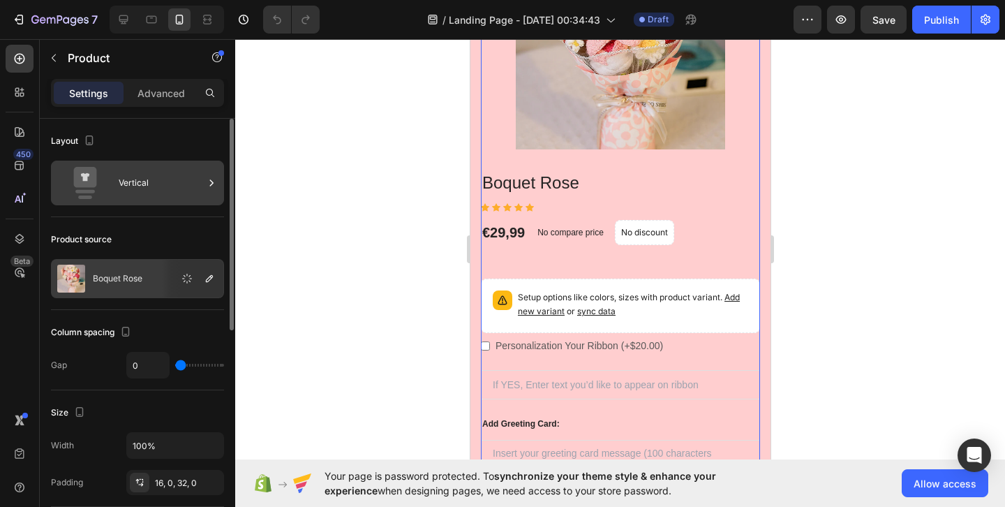
click at [182, 174] on div "Vertical" at bounding box center [161, 183] width 85 height 32
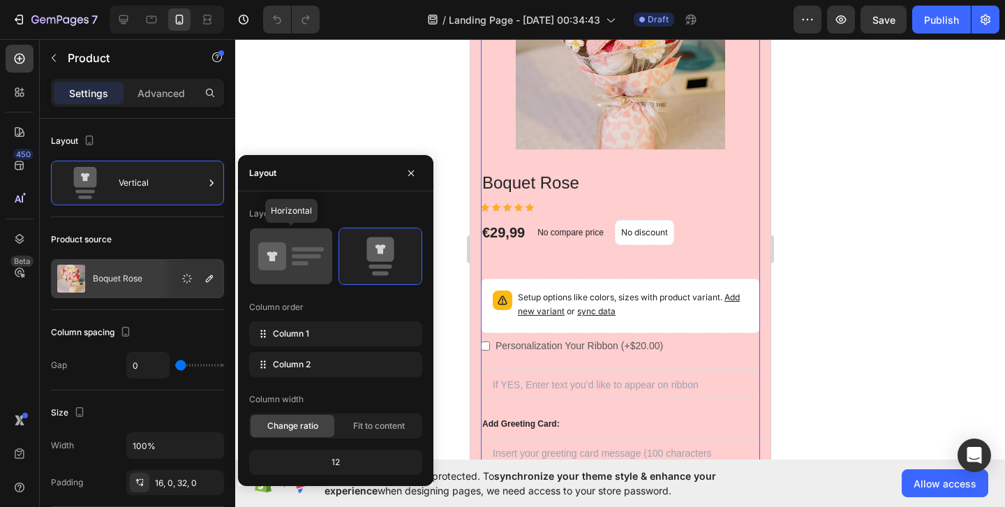
click at [290, 248] on icon at bounding box center [291, 256] width 66 height 39
type input "40"
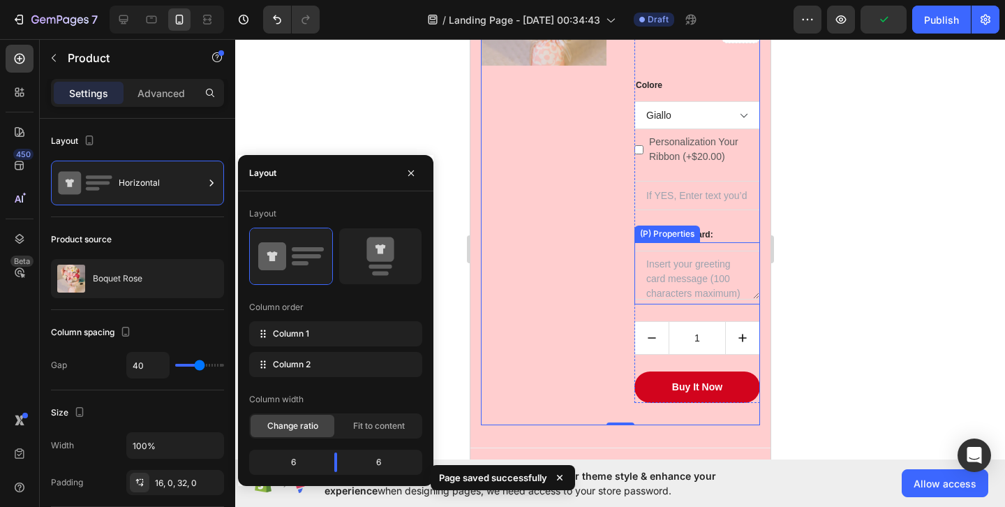
click at [840, 221] on div at bounding box center [620, 273] width 770 height 468
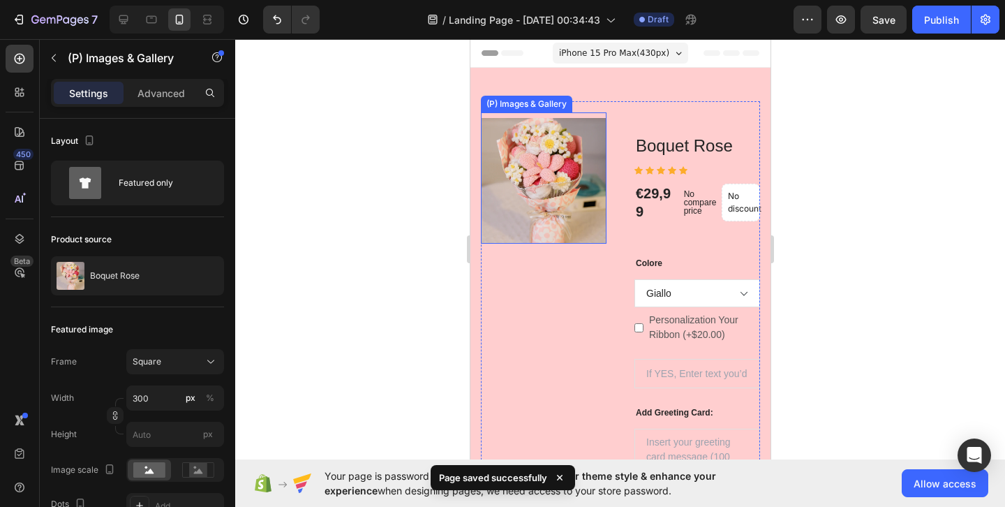
click at [569, 190] on img at bounding box center [543, 181] width 126 height 126
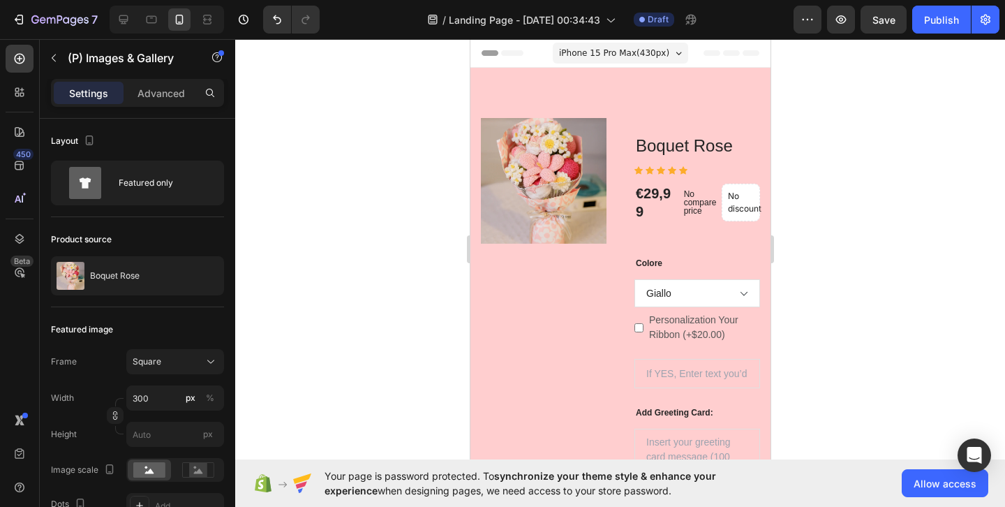
click at [576, 230] on img at bounding box center [543, 181] width 126 height 126
click at [564, 183] on img at bounding box center [543, 181] width 126 height 126
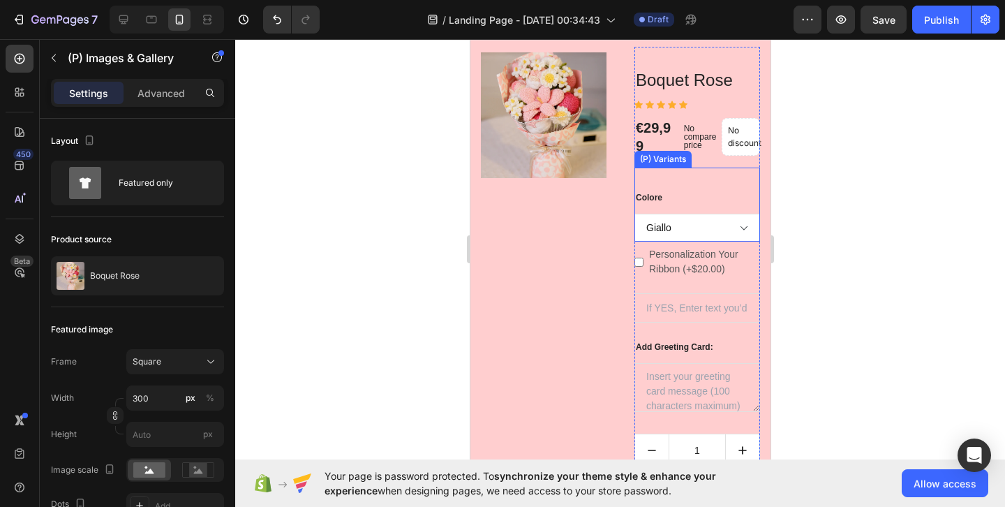
scroll to position [29, 0]
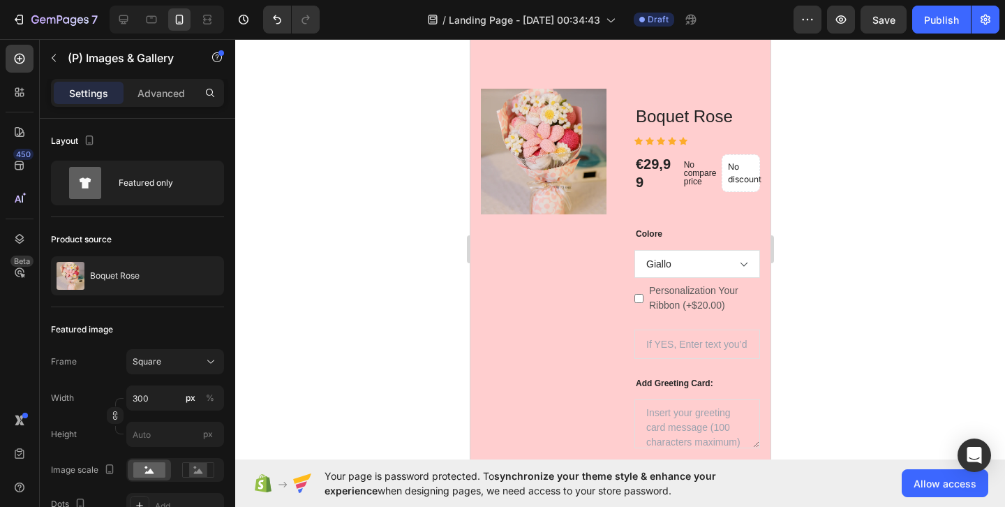
click at [543, 145] on img at bounding box center [543, 152] width 126 height 126
click at [555, 147] on img at bounding box center [543, 152] width 126 height 126
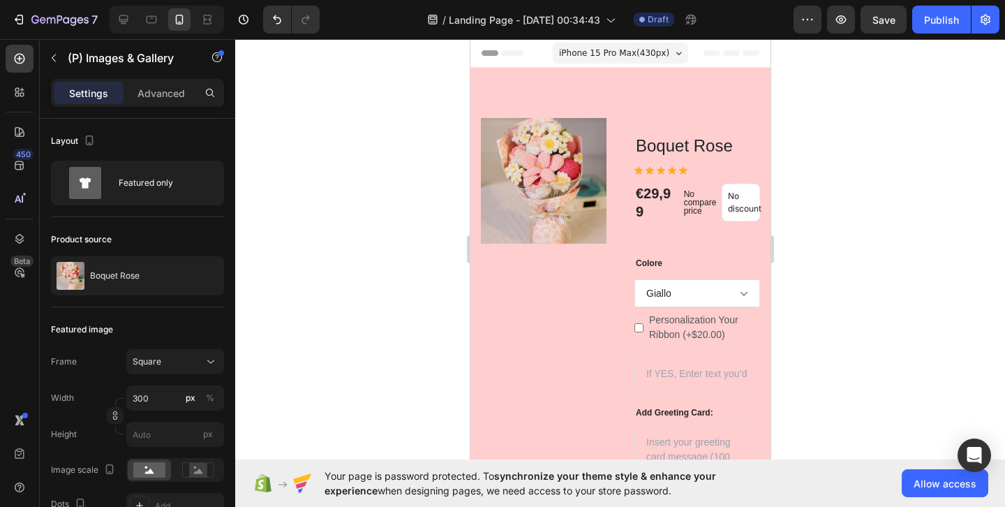
click at [573, 170] on img at bounding box center [543, 181] width 126 height 126
click at [699, 149] on h3 "Boquet Rose" at bounding box center [697, 145] width 126 height 24
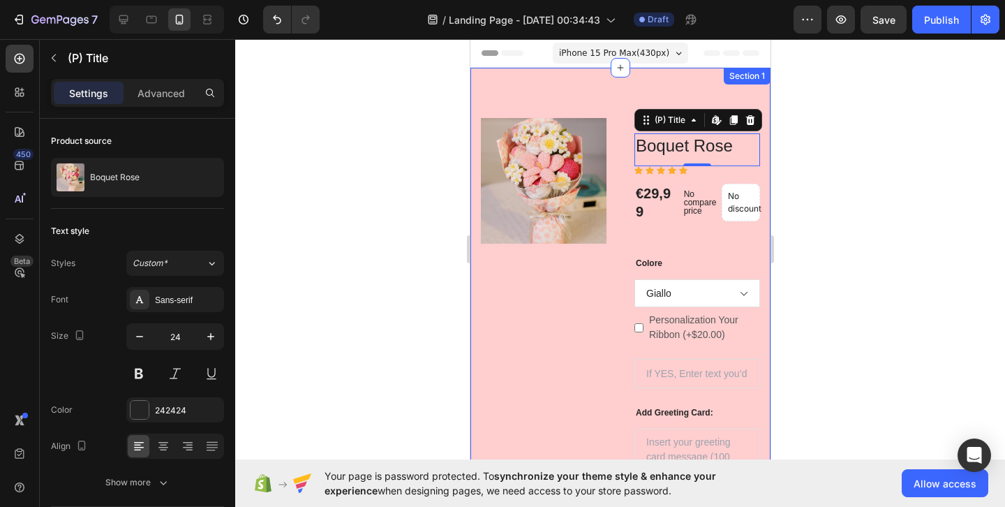
click at [737, 91] on div "(P) Images & Gallery [PERSON_NAME] (P) Title Edit content in Shopify 0 Icon Ico…" at bounding box center [620, 347] width 300 height 559
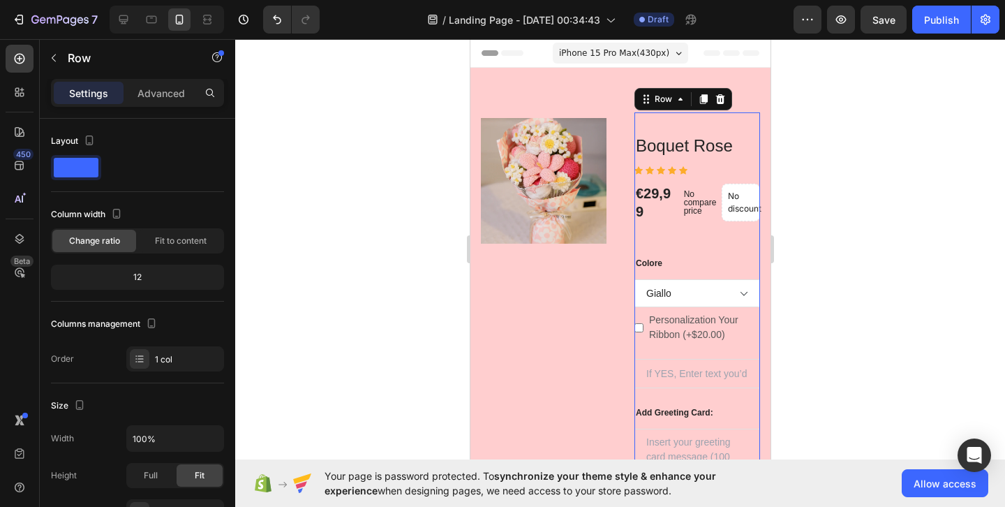
click at [709, 117] on div "[PERSON_NAME] (P) Title Icon Icon Icon Icon Icon Icon List Hoz €29,99 (P) Price…" at bounding box center [697, 346] width 126 height 468
click at [181, 233] on div "Fit to content" at bounding box center [181, 241] width 84 height 22
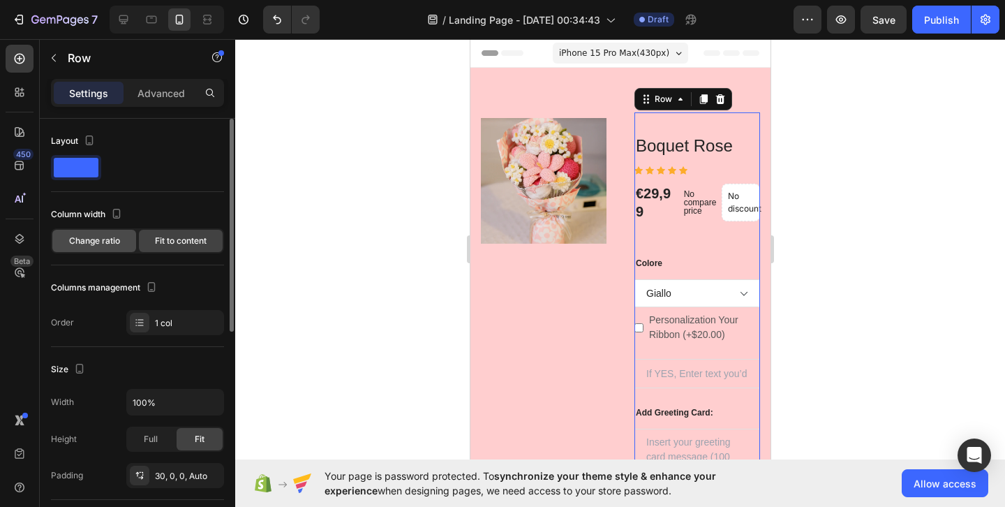
click at [113, 249] on div "Change ratio" at bounding box center [94, 241] width 84 height 22
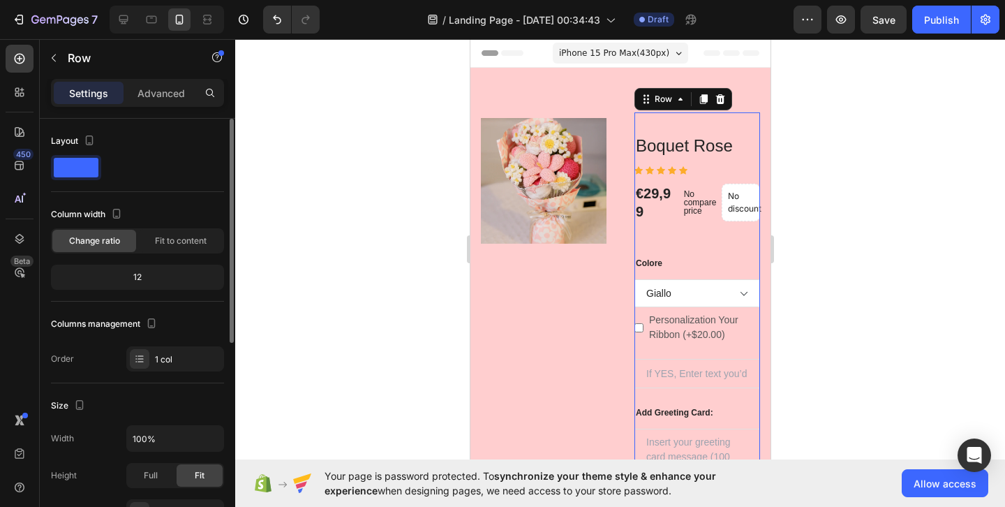
click at [153, 274] on div "12" at bounding box center [138, 277] width 168 height 20
click at [140, 277] on div "12" at bounding box center [138, 277] width 168 height 20
click at [175, 244] on span "Fit to content" at bounding box center [181, 241] width 52 height 13
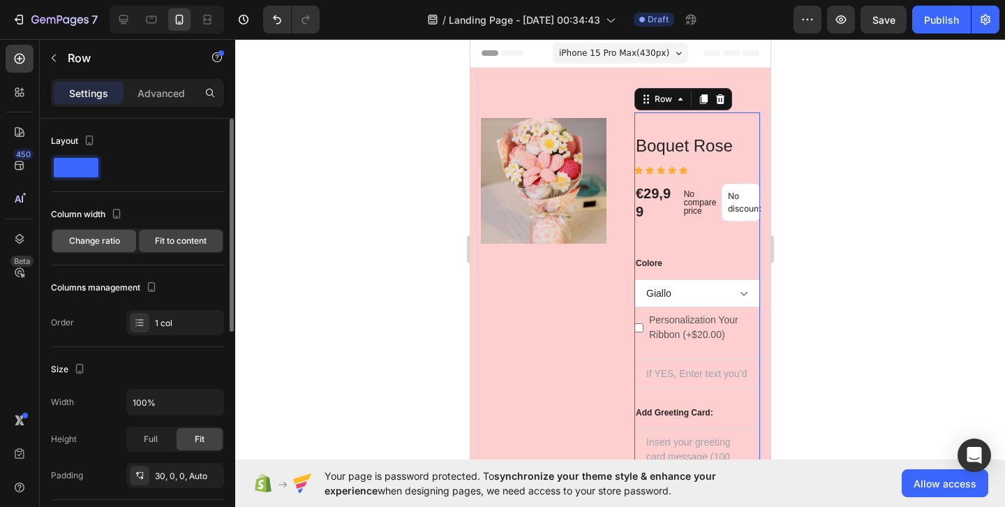
click at [96, 230] on div "Change ratio" at bounding box center [94, 241] width 84 height 22
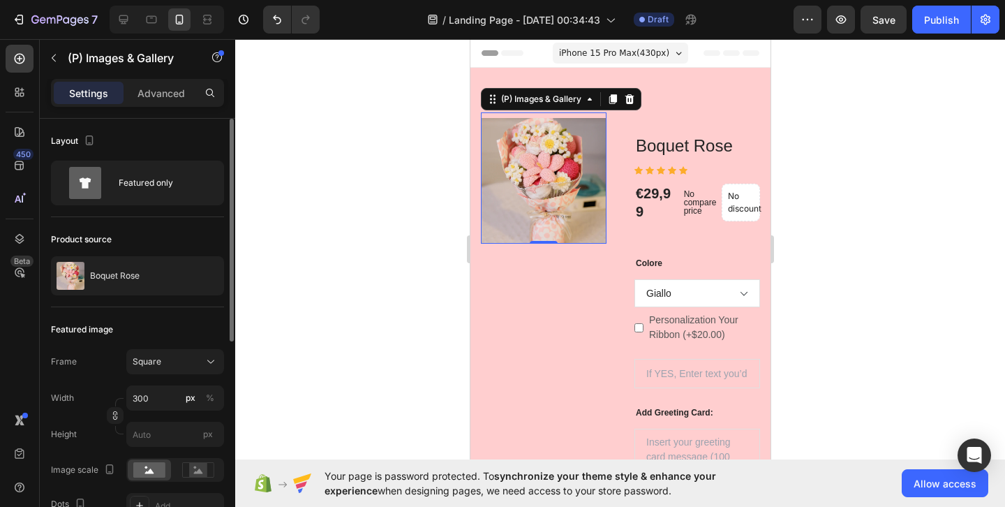
click at [568, 201] on img at bounding box center [543, 181] width 126 height 126
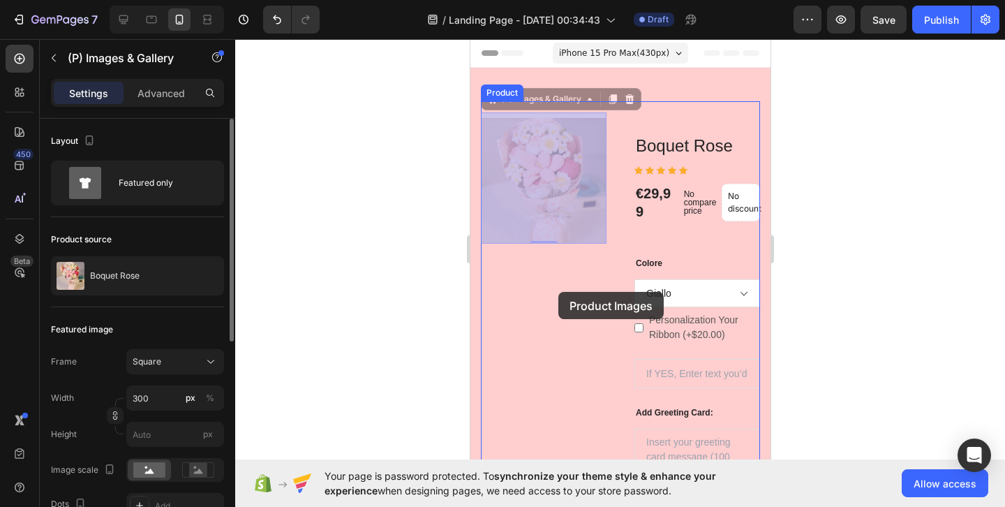
drag, startPoint x: 568, startPoint y: 202, endPoint x: 558, endPoint y: 291, distance: 89.9
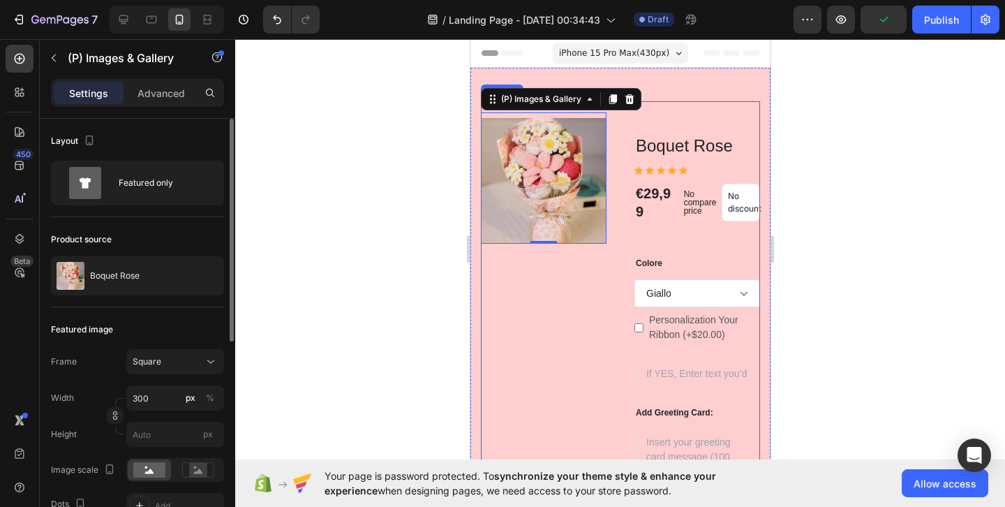
drag, startPoint x: 540, startPoint y: 239, endPoint x: 540, endPoint y: 271, distance: 32.1
click at [540, 272] on div "(P) Images & Gallery 0" at bounding box center [543, 346] width 126 height 468
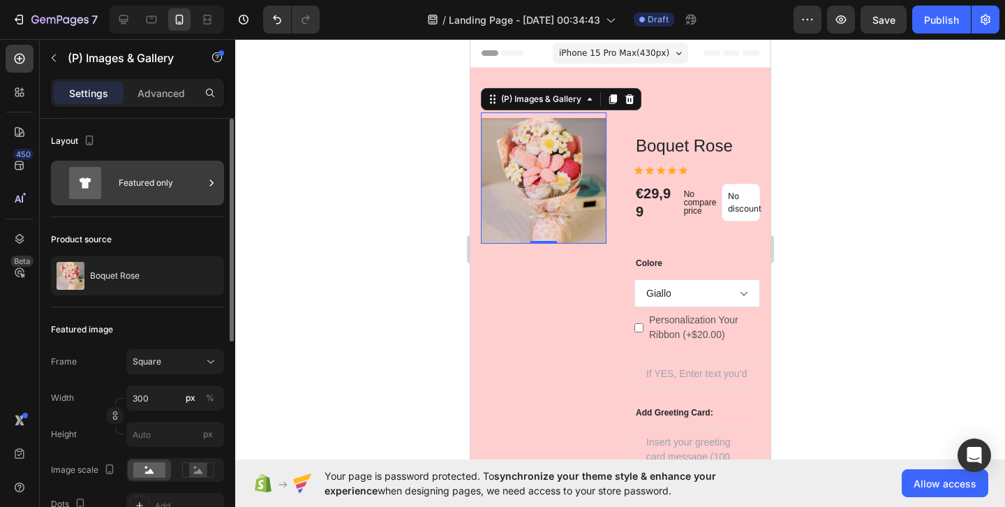
click at [160, 178] on div "Featured only" at bounding box center [161, 183] width 85 height 32
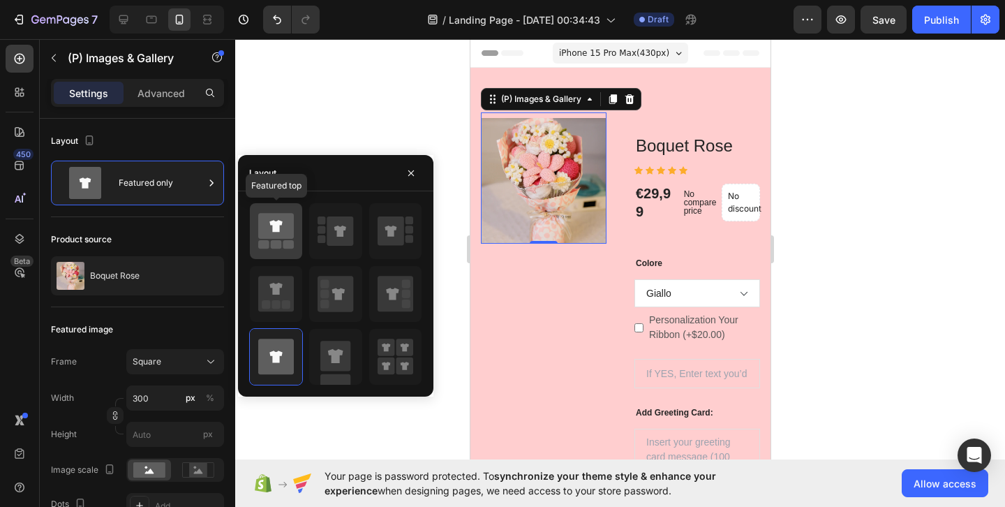
click at [291, 224] on icon at bounding box center [276, 226] width 36 height 26
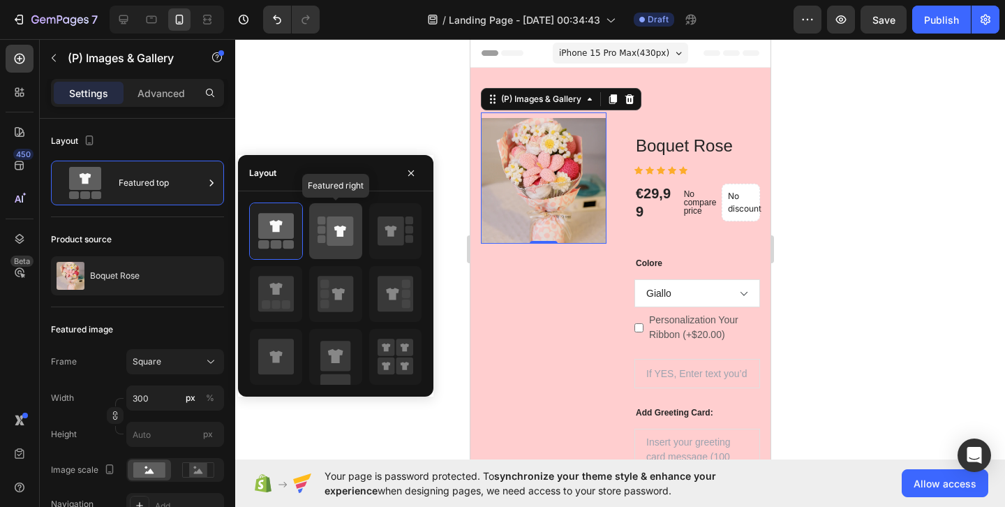
click at [321, 226] on icon at bounding box center [336, 231] width 36 height 39
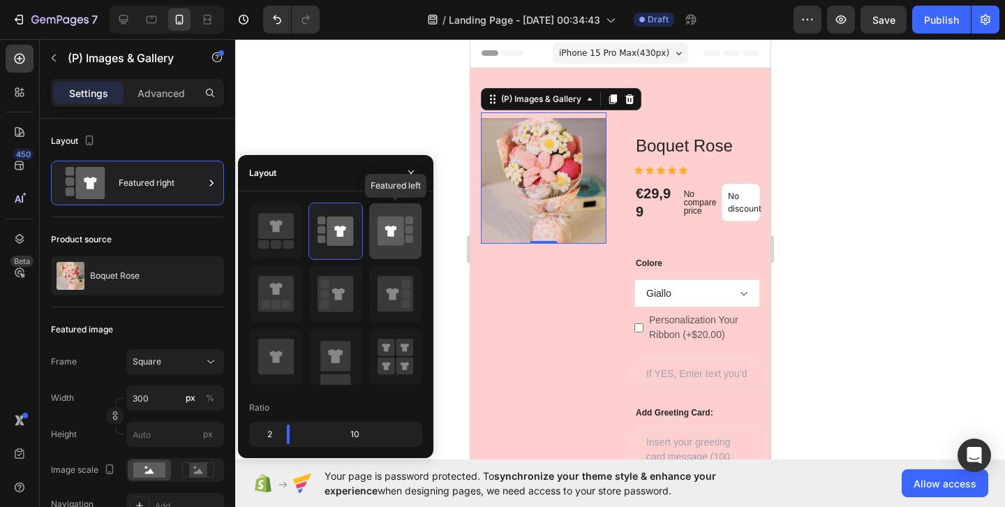
click at [378, 235] on icon at bounding box center [391, 230] width 27 height 29
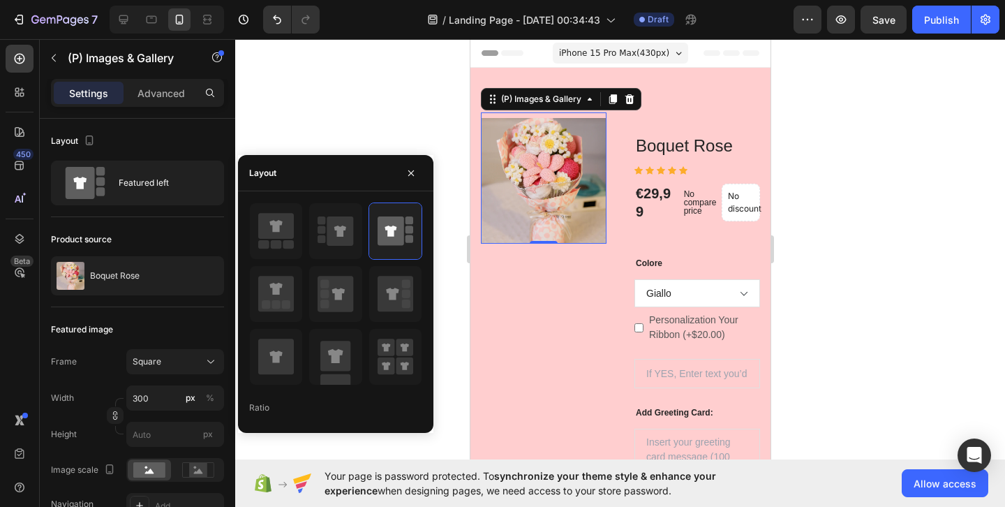
click at [869, 323] on div at bounding box center [620, 273] width 770 height 468
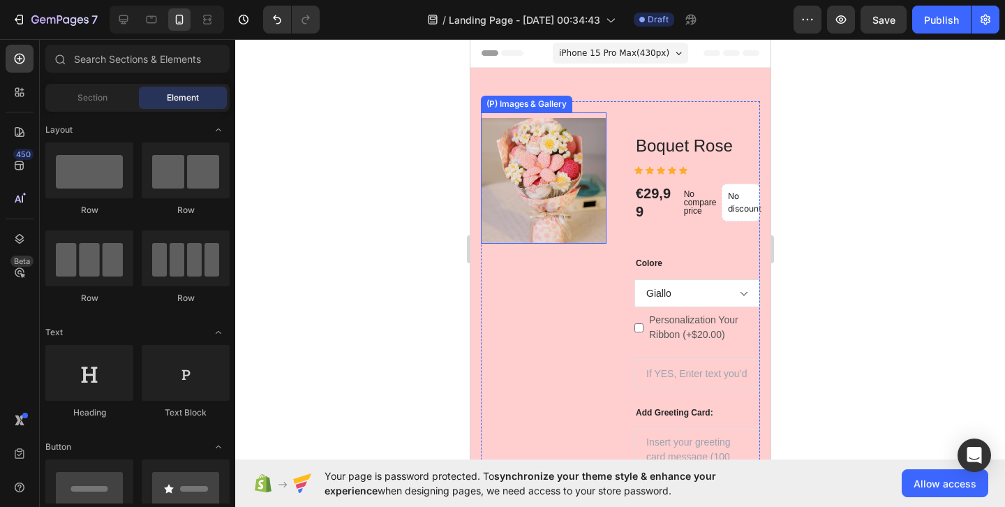
click at [567, 154] on img at bounding box center [543, 181] width 126 height 126
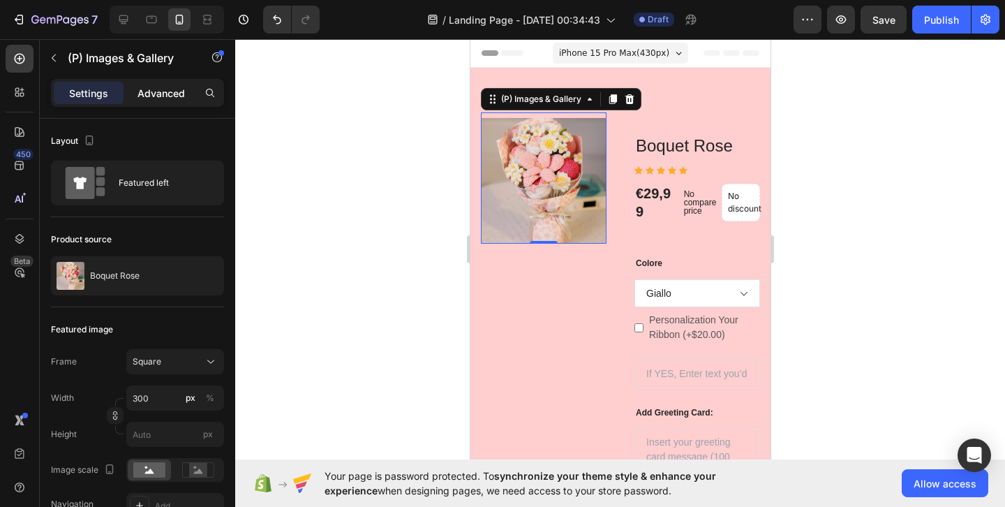
click at [172, 96] on p "Advanced" at bounding box center [161, 93] width 47 height 15
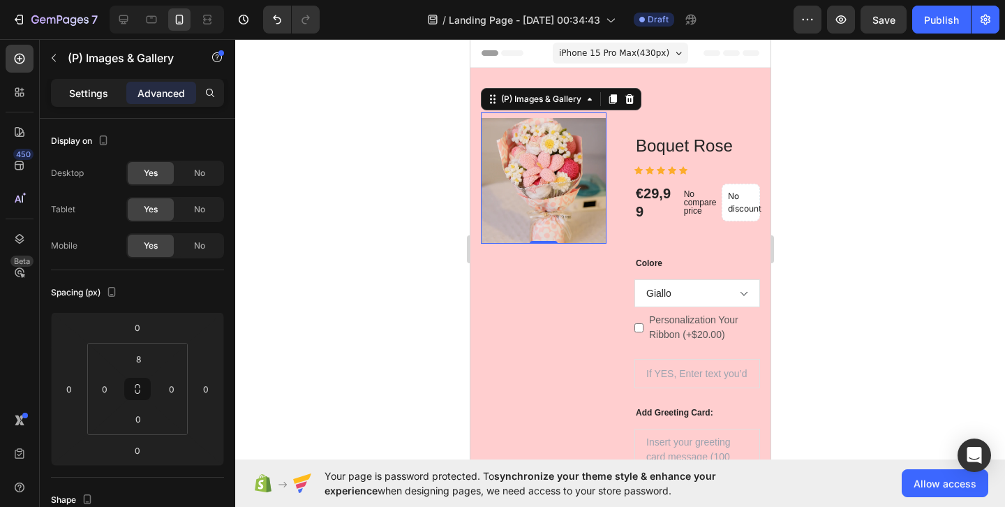
click at [74, 95] on p "Settings" at bounding box center [88, 93] width 39 height 15
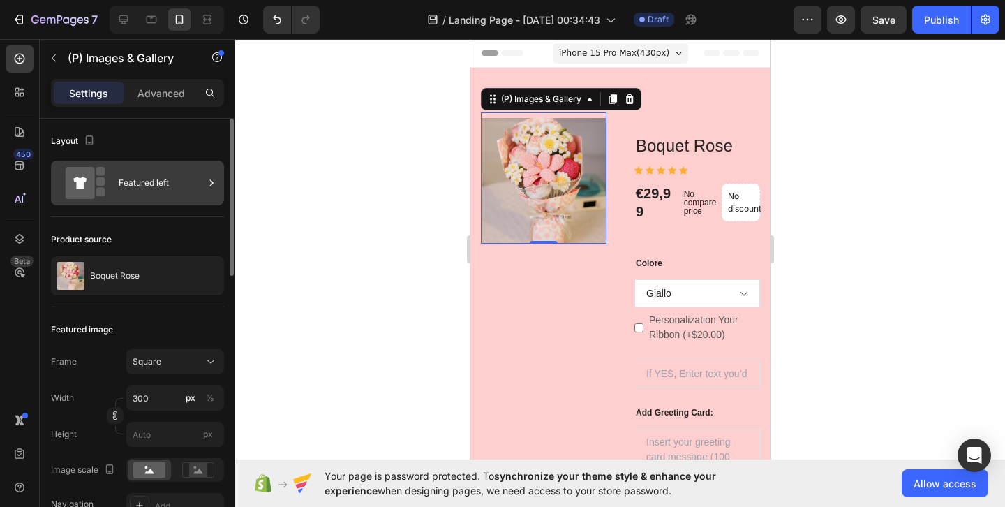
click at [113, 183] on div "Featured left" at bounding box center [137, 183] width 173 height 45
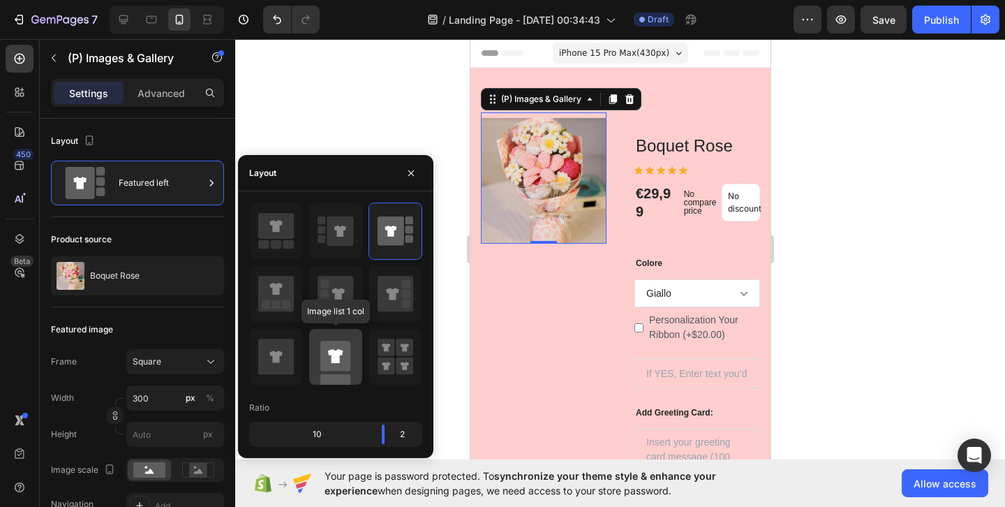
click at [336, 345] on rect at bounding box center [335, 356] width 30 height 30
type input "100"
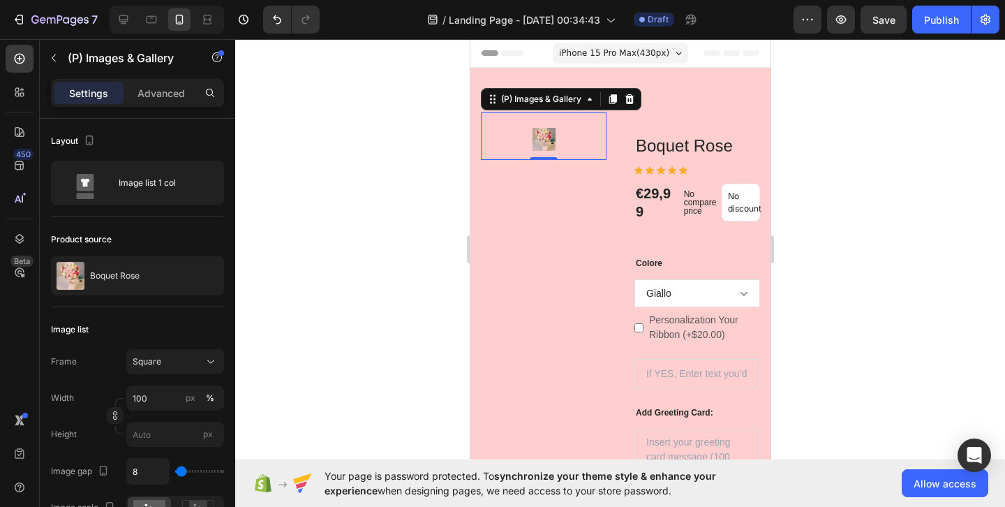
click at [847, 311] on div at bounding box center [620, 273] width 770 height 468
click at [536, 133] on img at bounding box center [543, 139] width 23 height 23
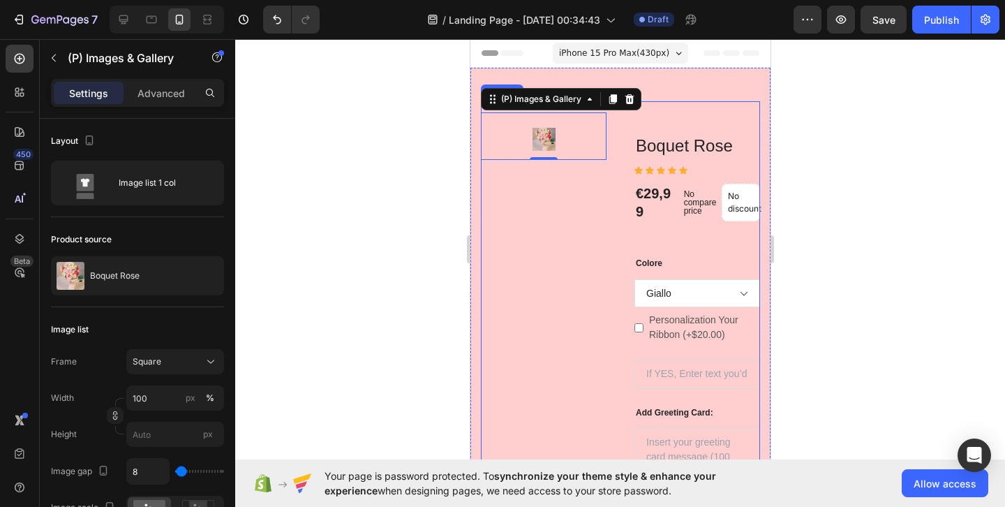
click at [676, 108] on div "(P) Images & Gallery 0 [PERSON_NAME] (P) Title Icon Icon Icon Icon Icon Icon Li…" at bounding box center [619, 352] width 279 height 502
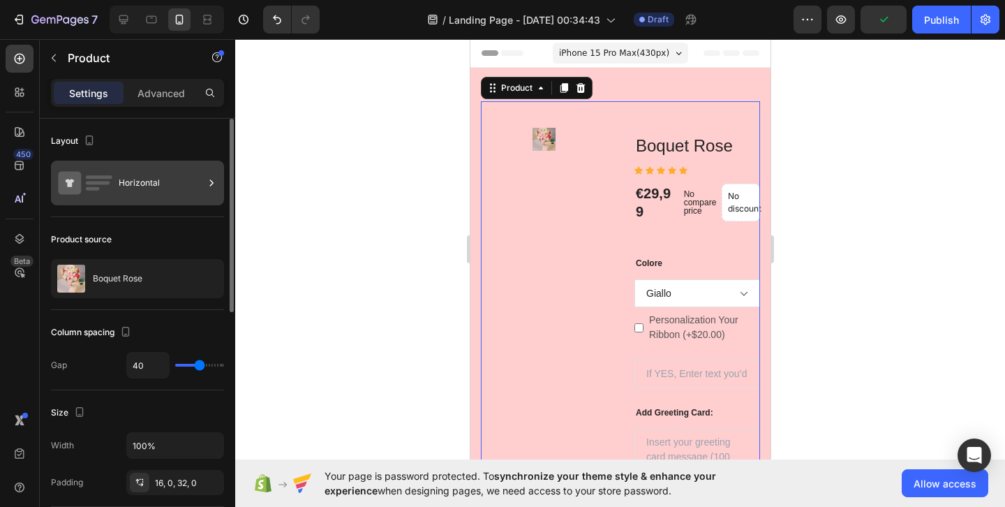
click at [171, 166] on div "Horizontal" at bounding box center [137, 183] width 173 height 45
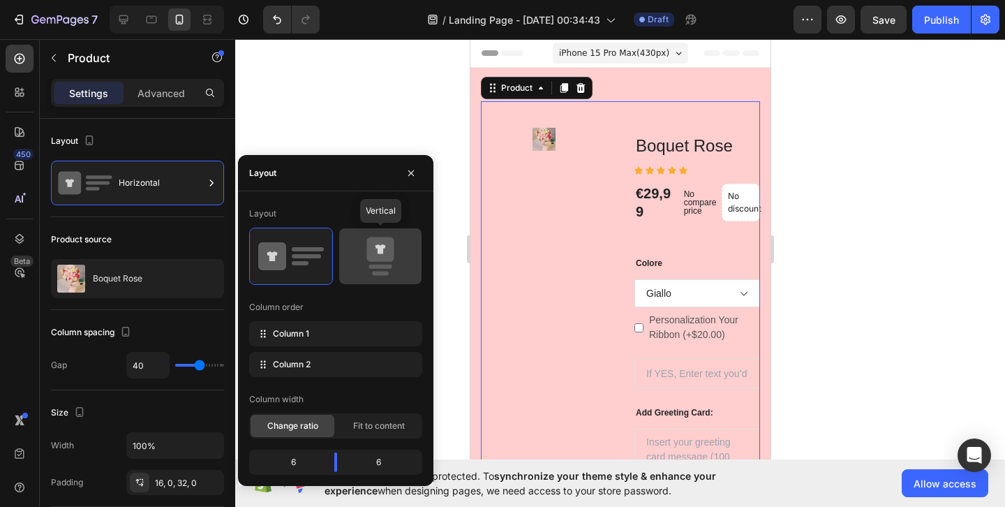
click at [348, 249] on icon at bounding box center [381, 256] width 66 height 39
type input "0"
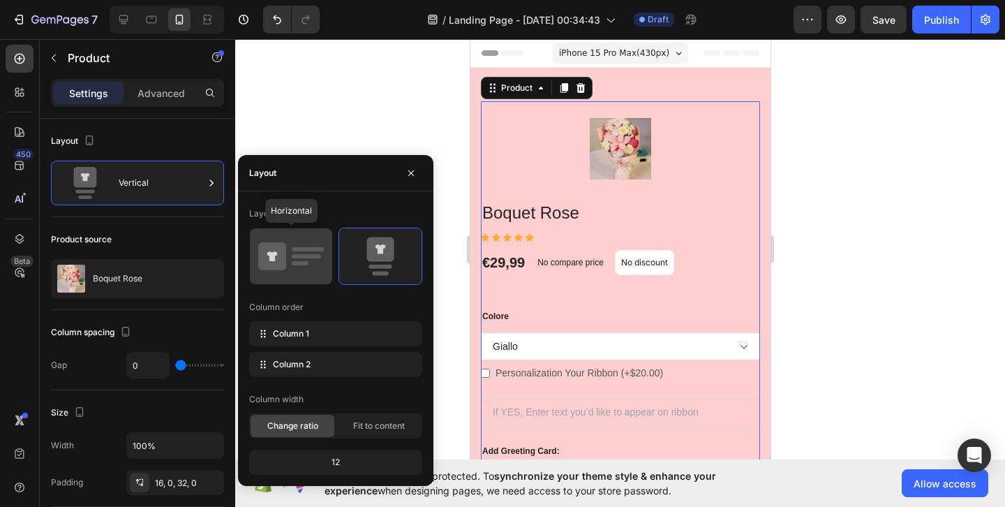
click at [287, 252] on icon at bounding box center [291, 256] width 66 height 39
type input "40"
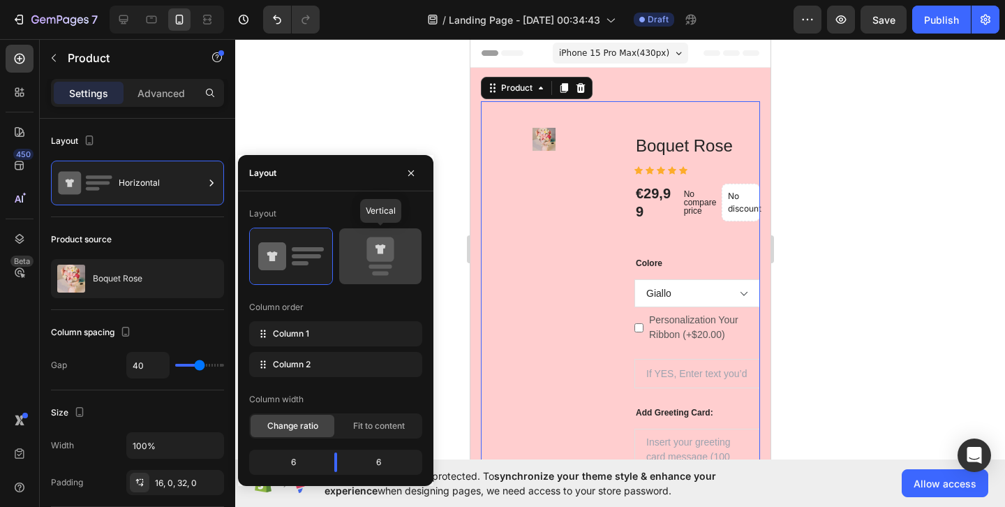
click at [370, 265] on rect at bounding box center [380, 267] width 23 height 4
type input "0"
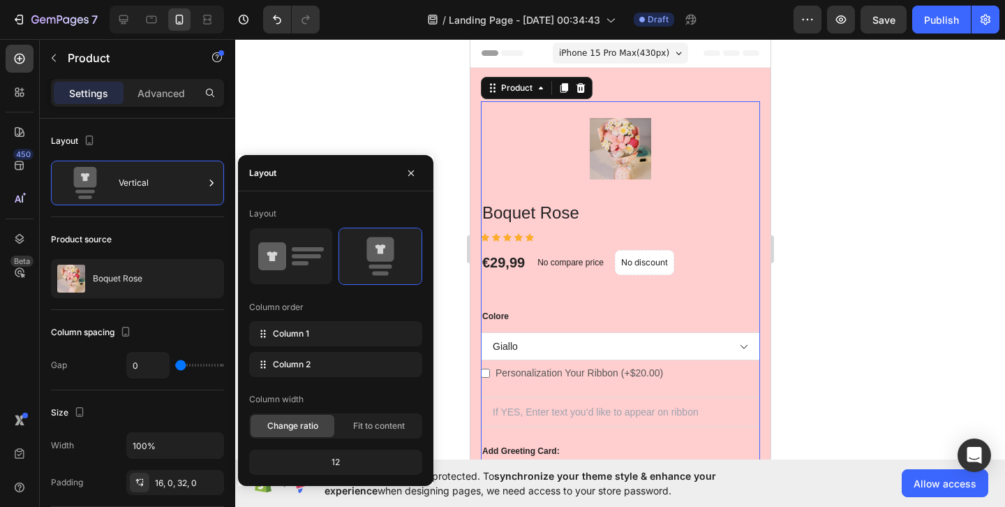
click at [794, 234] on div at bounding box center [620, 273] width 770 height 468
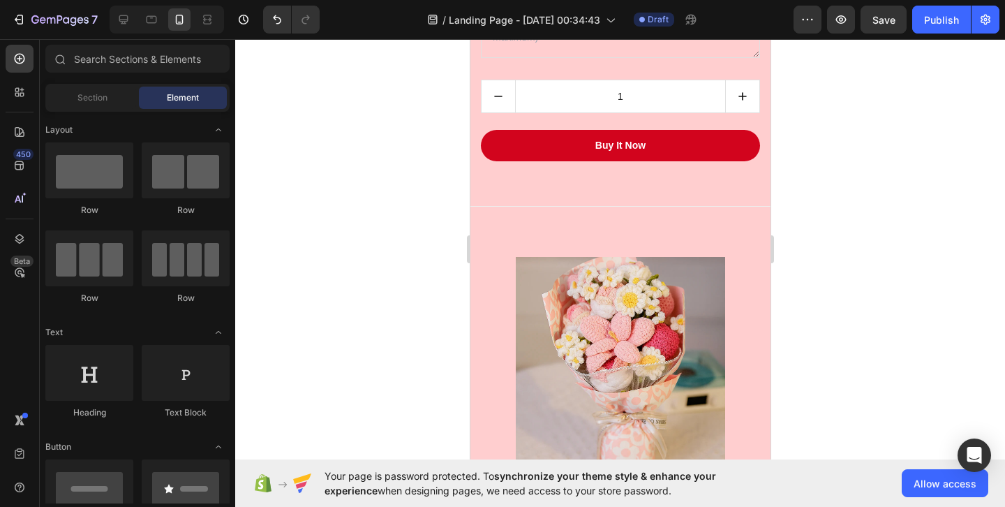
scroll to position [500, 0]
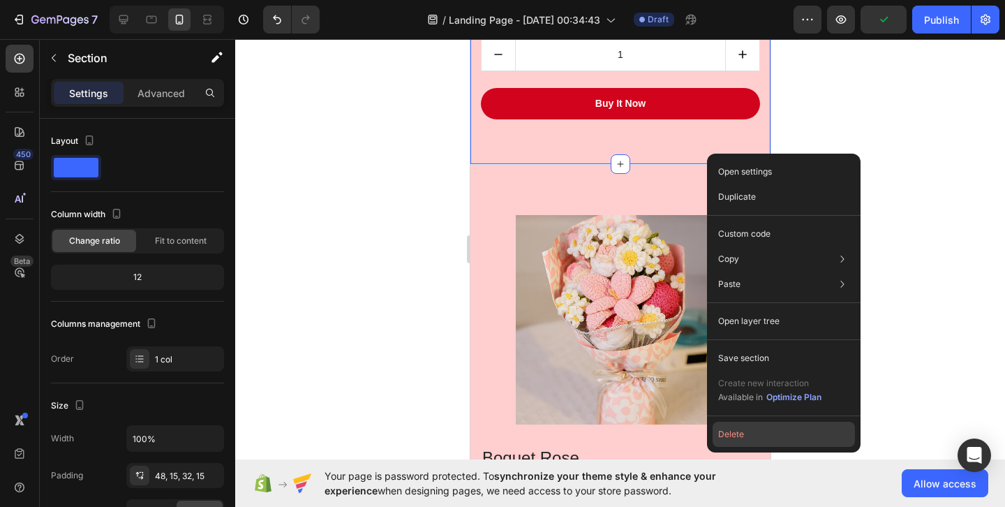
drag, startPoint x: 760, startPoint y: 436, endPoint x: 290, endPoint y: 397, distance: 471.5
click at [760, 436] on button "Delete" at bounding box center [784, 434] width 142 height 25
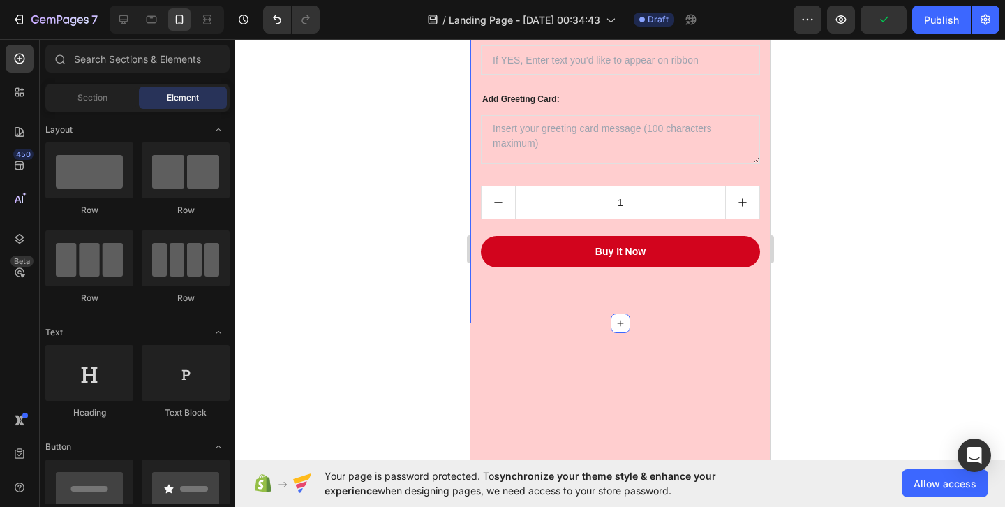
scroll to position [0, 0]
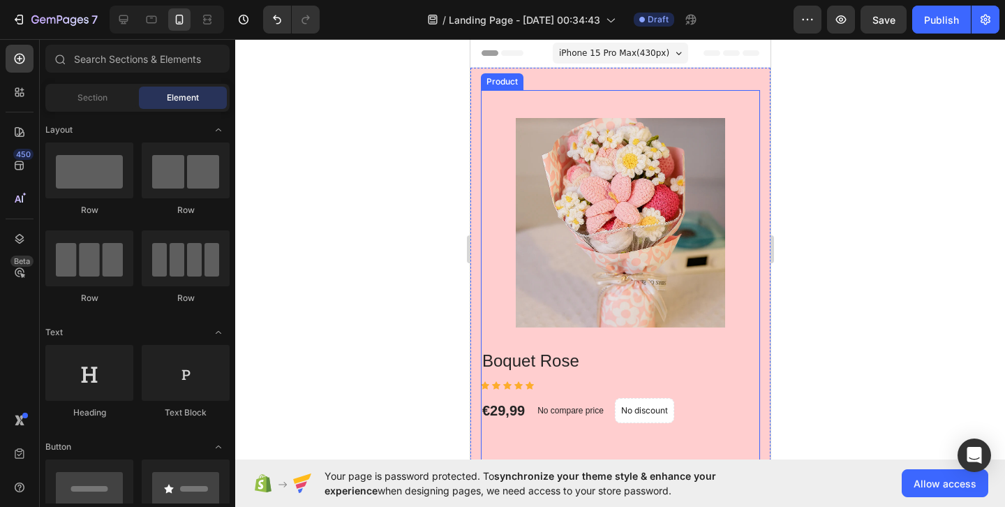
click at [759, 99] on div "Boquet Rose (P) Title Icon Icon Icon Icon Icon Icon List Hoz €29,99 (P) Price (…" at bounding box center [619, 440] width 279 height 700
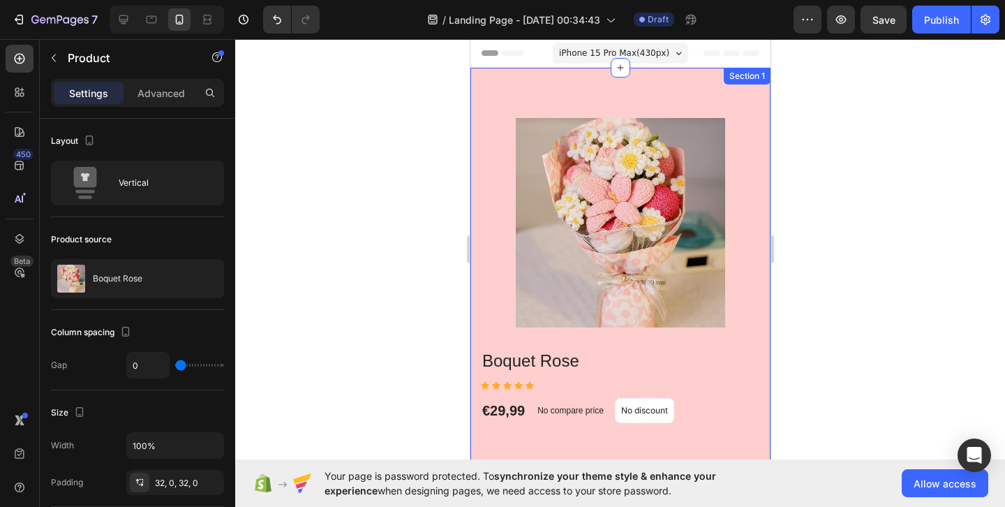
click at [727, 77] on div "Section 1" at bounding box center [746, 76] width 47 height 17
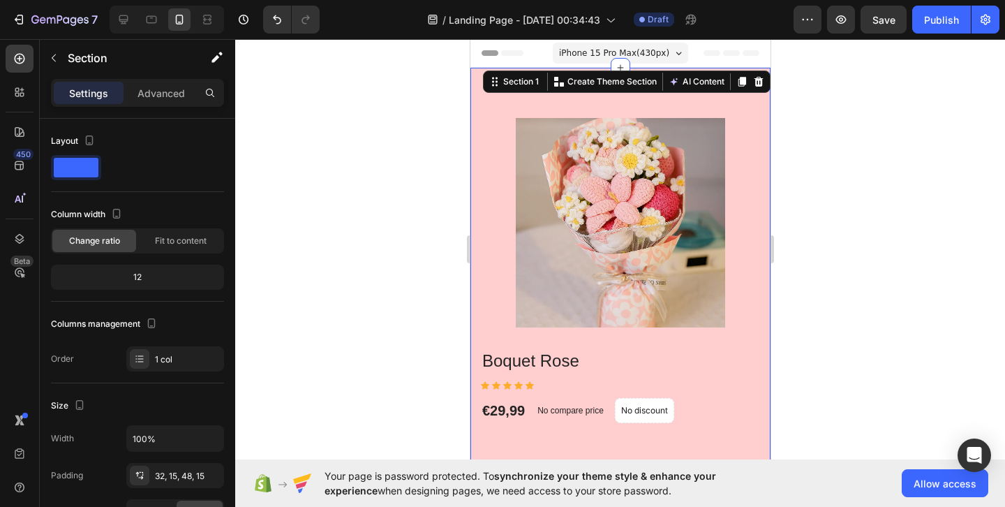
click at [827, 152] on div at bounding box center [620, 273] width 770 height 468
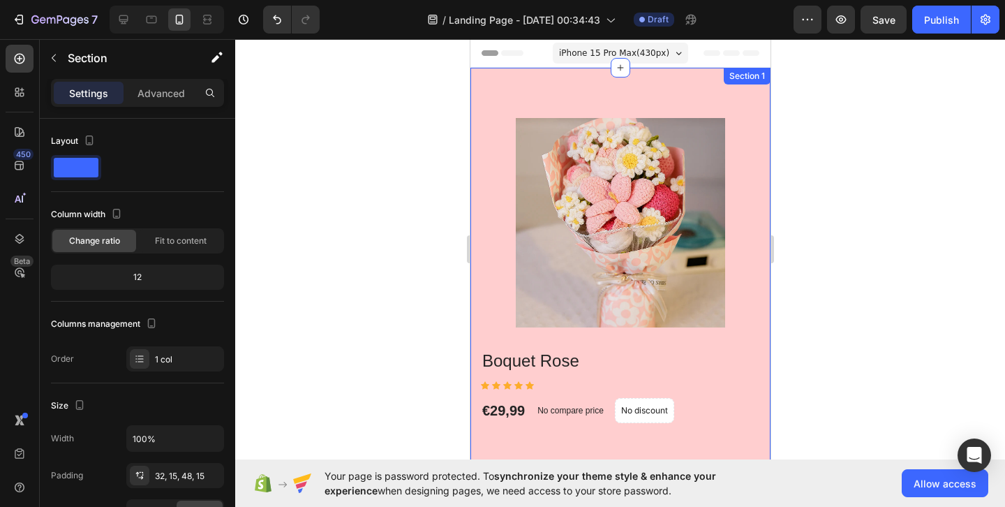
click at [733, 85] on div "Boquet Rose (P) Title Icon Icon Icon Icon Icon Icon List Hoz €29,99 (P) Price (…" at bounding box center [620, 445] width 300 height 755
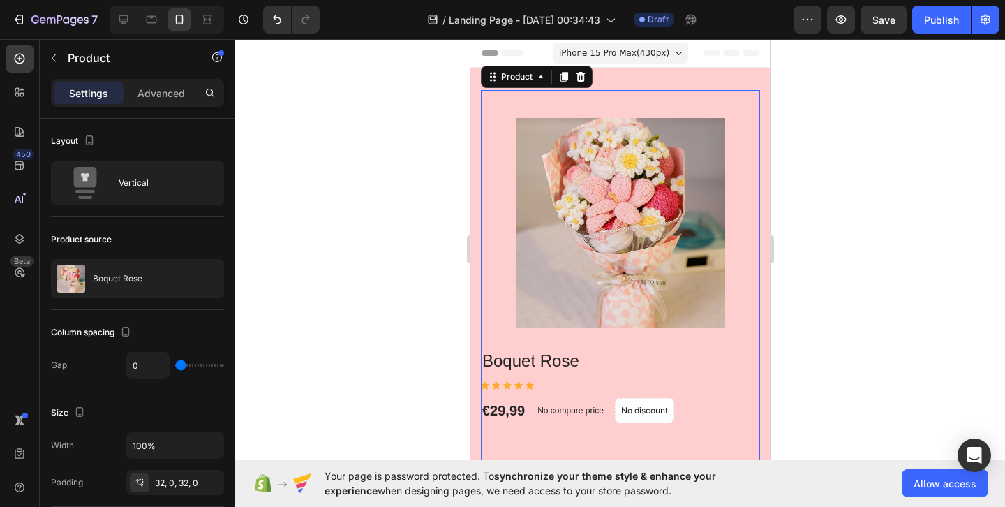
click at [682, 98] on div "Boquet Rose (P) Title Icon Icon Icon Icon Icon Icon List Hoz €29,99 (P) Price (…" at bounding box center [619, 440] width 279 height 700
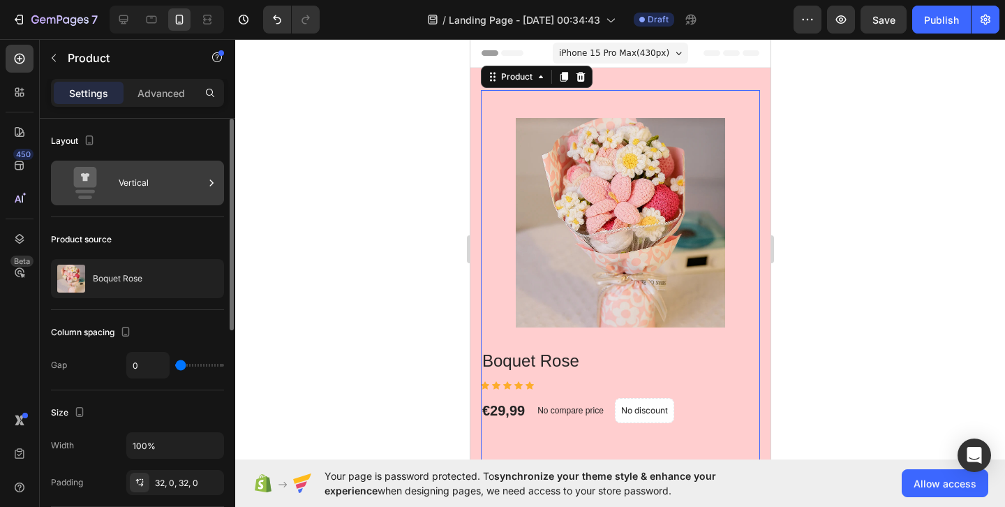
click at [152, 197] on div "Vertical" at bounding box center [161, 183] width 85 height 32
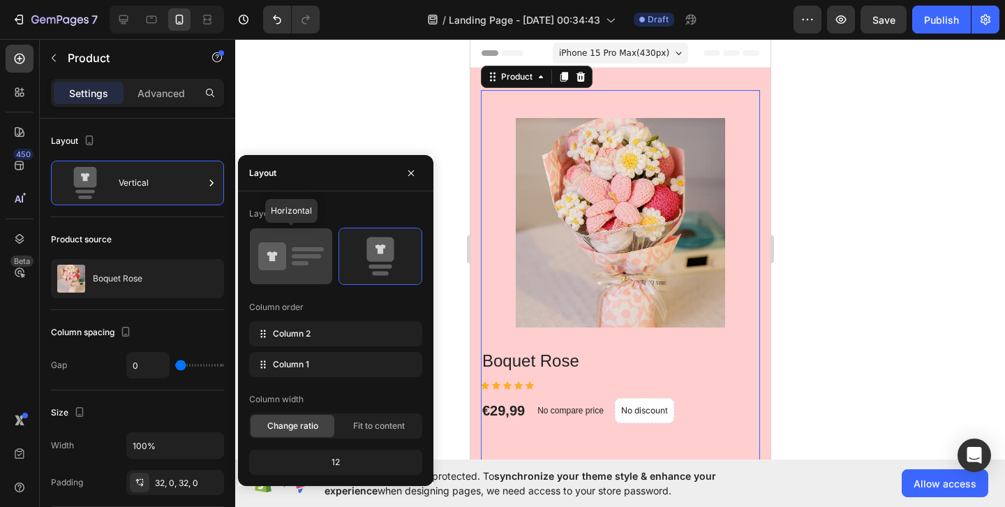
click at [308, 253] on icon at bounding box center [291, 256] width 66 height 39
type input "30"
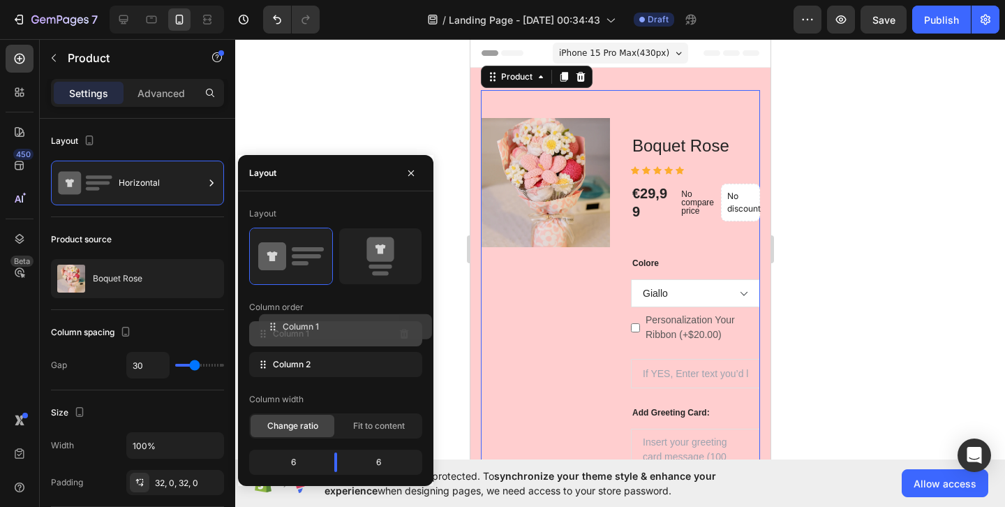
drag, startPoint x: 316, startPoint y: 361, endPoint x: 325, endPoint y: 323, distance: 38.9
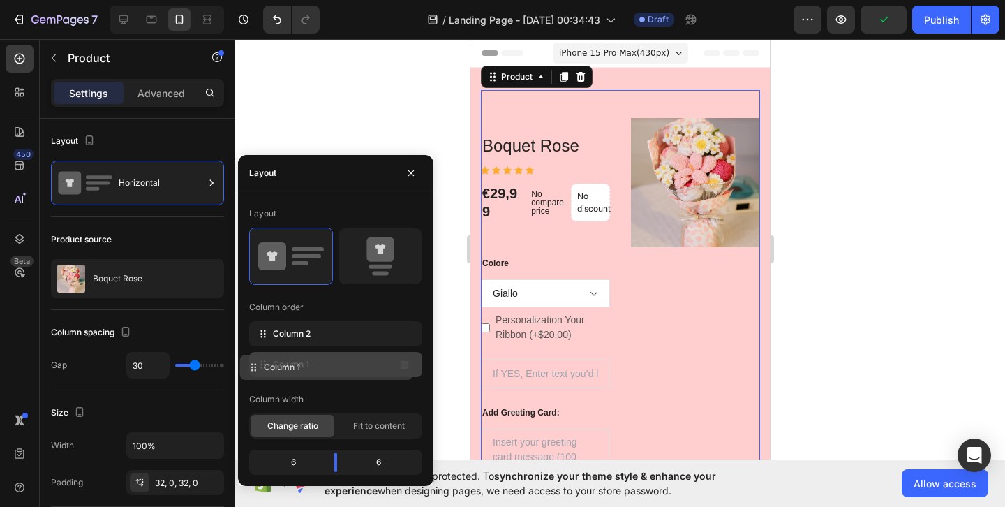
drag, startPoint x: 321, startPoint y: 338, endPoint x: 312, endPoint y: 369, distance: 32.7
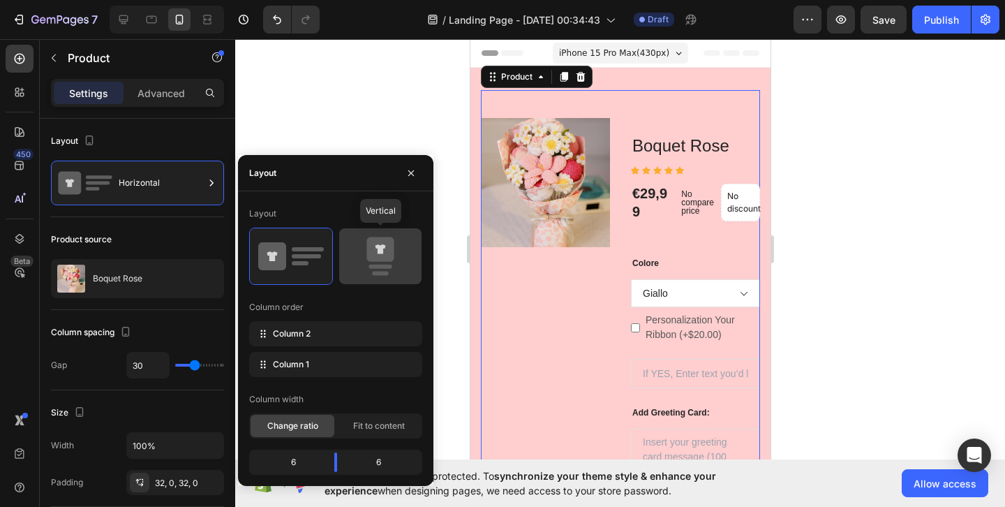
click at [379, 256] on icon at bounding box center [380, 249] width 27 height 24
type input "0"
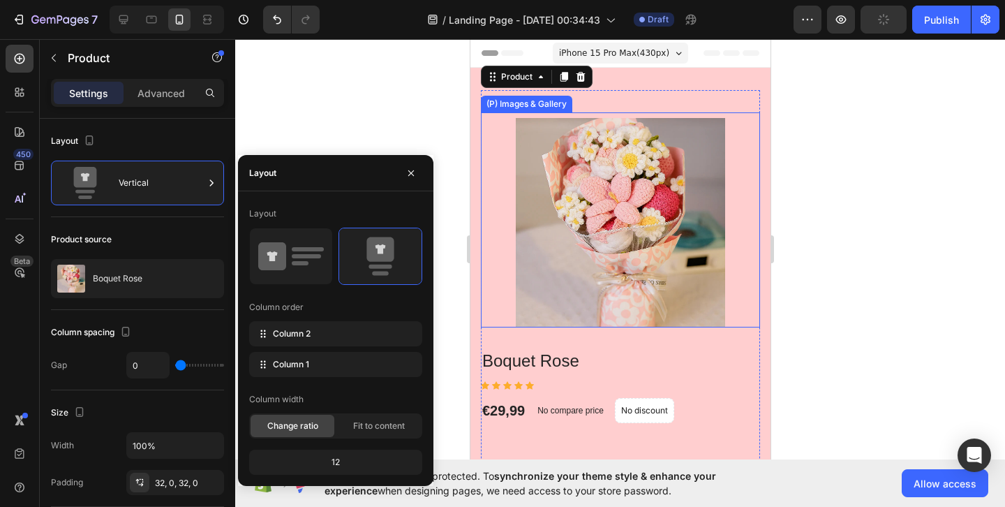
click at [832, 294] on div at bounding box center [620, 273] width 770 height 468
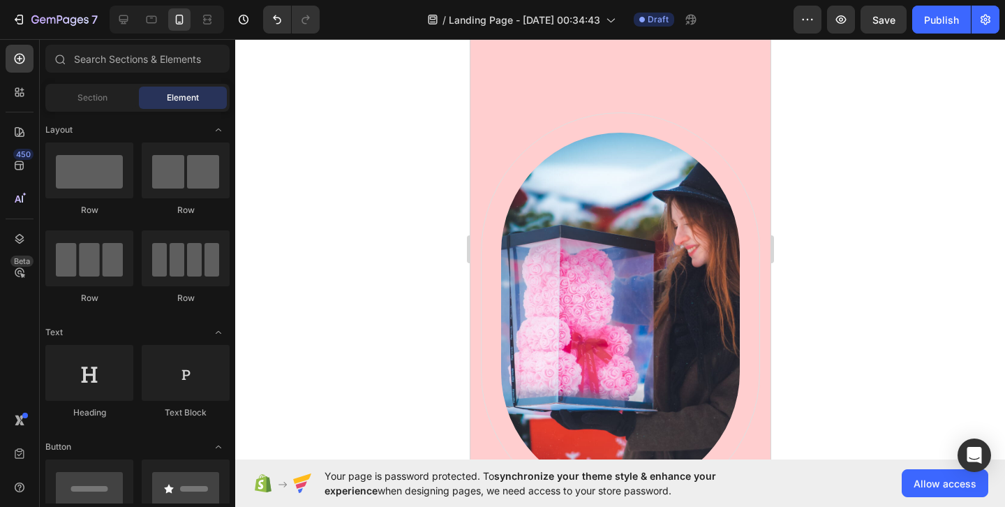
scroll to position [836, 0]
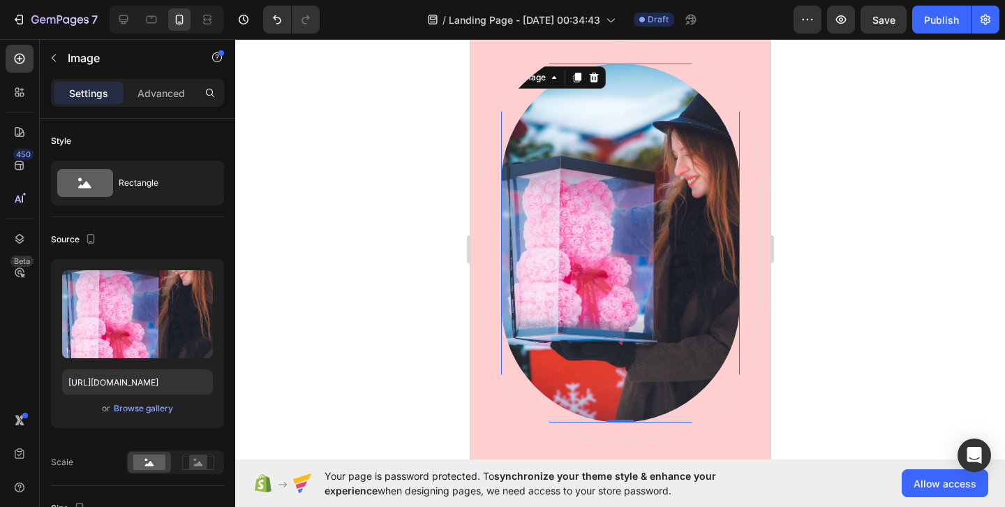
click at [647, 255] on img at bounding box center [620, 243] width 239 height 359
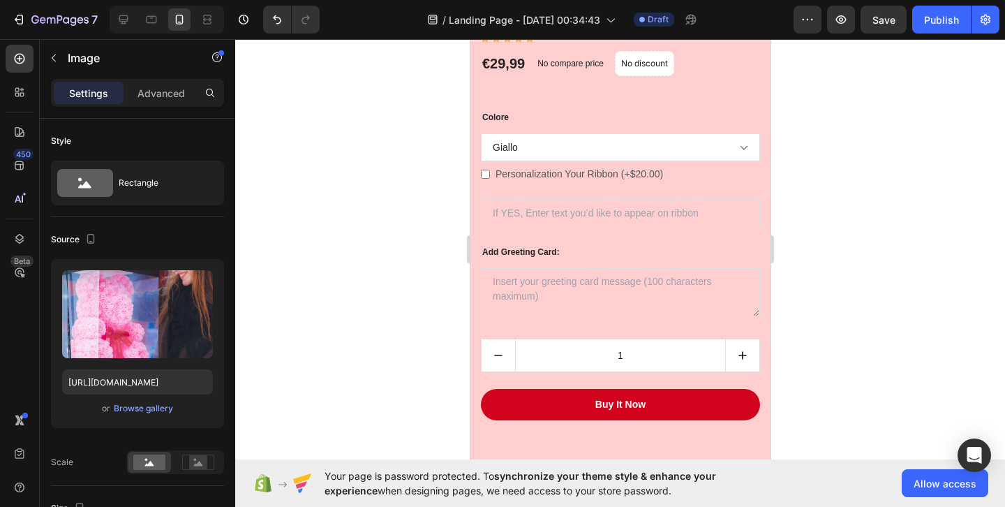
scroll to position [0, 0]
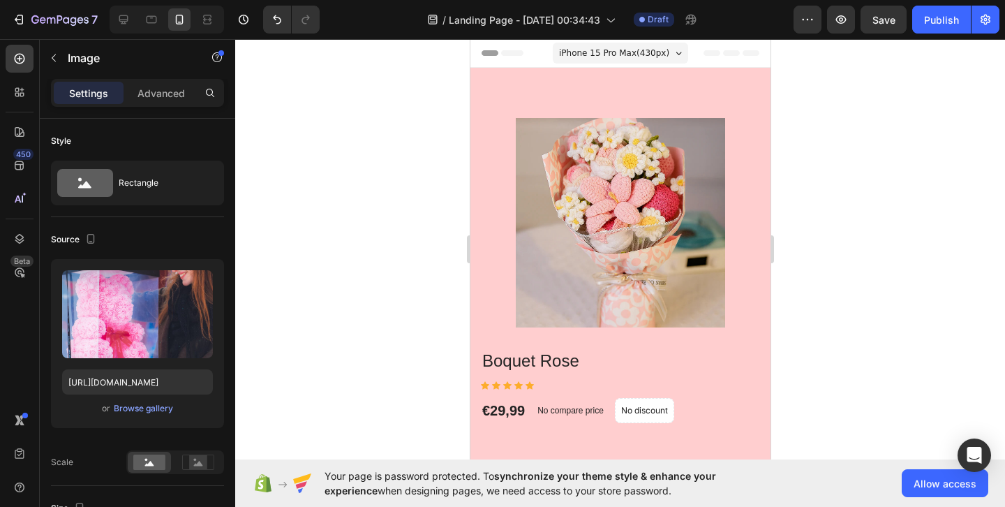
click at [705, 52] on icon at bounding box center [711, 53] width 17 height 6
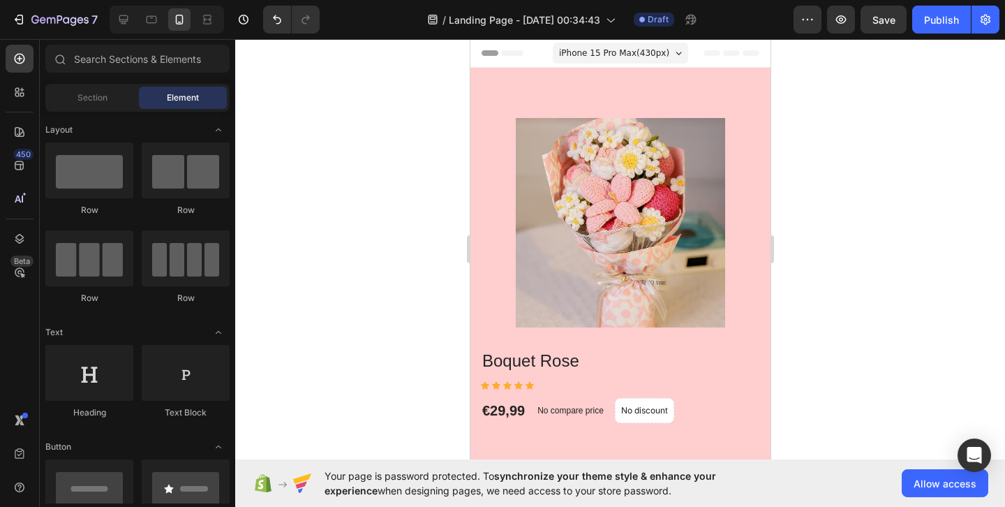
click at [709, 54] on icon at bounding box center [711, 53] width 17 height 6
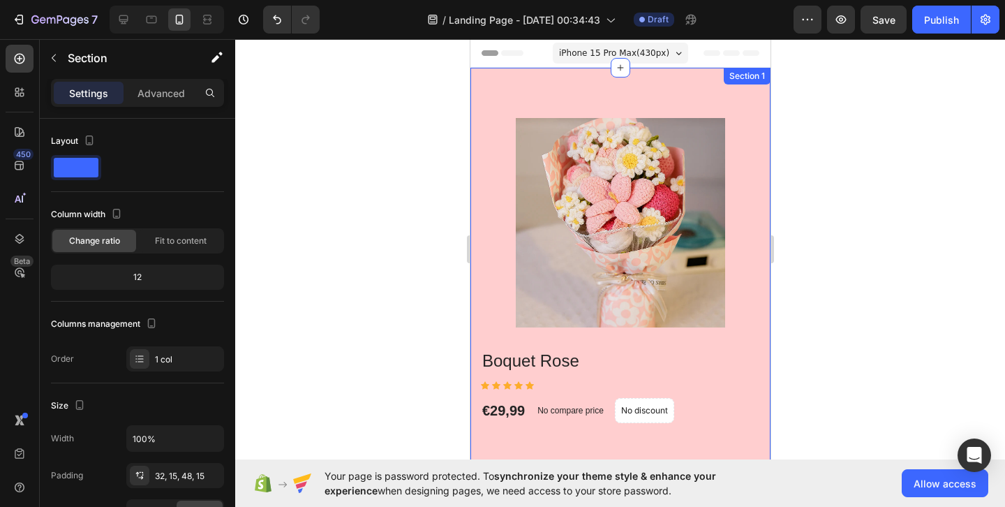
click at [688, 73] on div "Boquet Rose (P) Title Icon Icon Icon Icon Icon Icon List Hoz €29,99 (P) Price (…" at bounding box center [620, 445] width 300 height 755
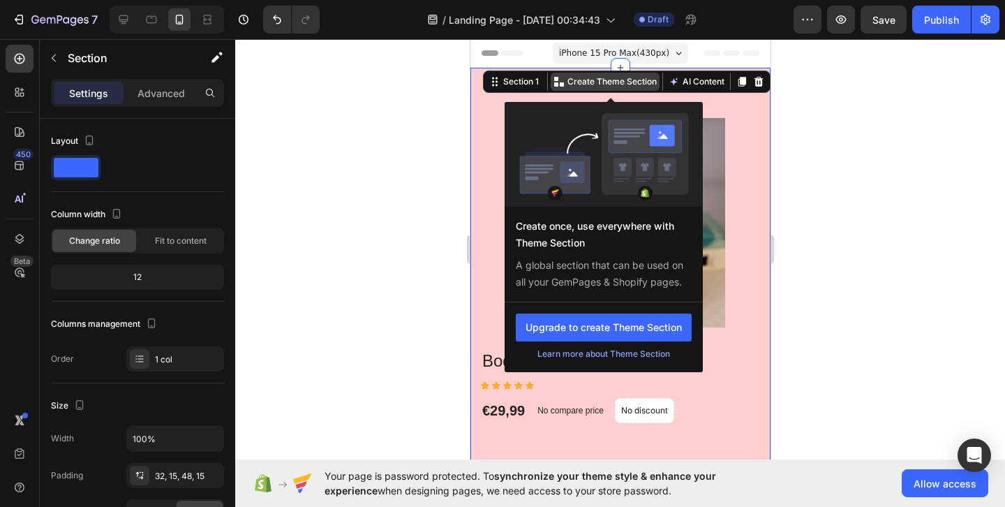
click at [635, 87] on p "Create Theme Section" at bounding box center [611, 81] width 89 height 13
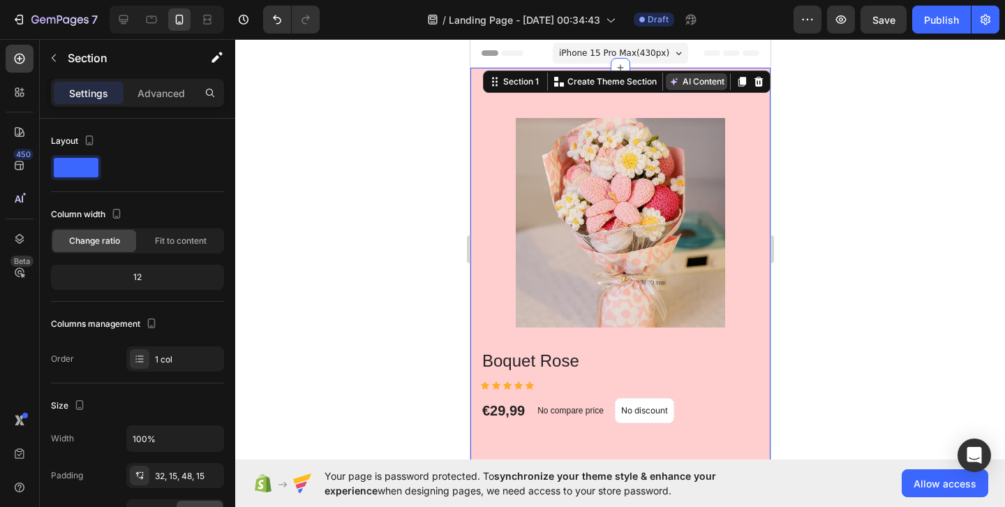
click at [707, 77] on button "AI Content" at bounding box center [695, 81] width 61 height 17
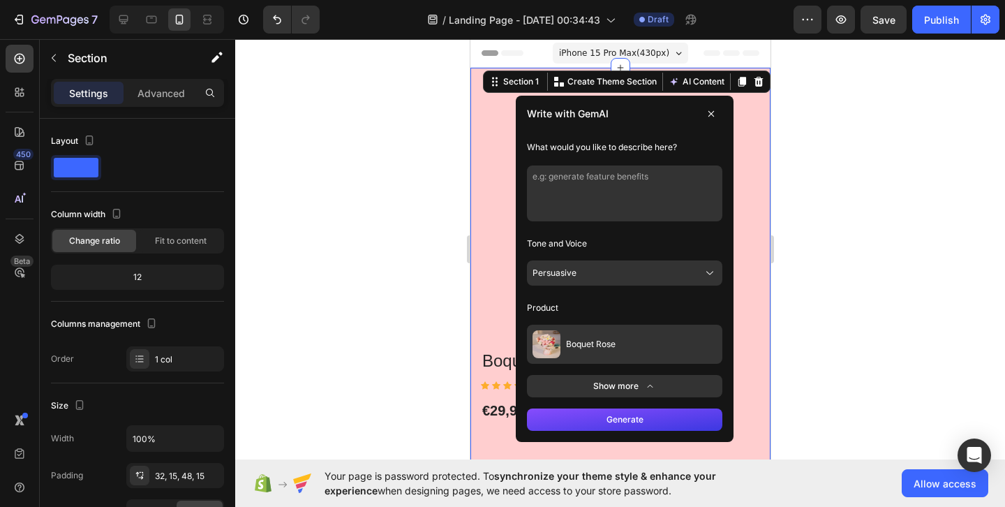
click at [653, 180] on textarea at bounding box center [623, 193] width 195 height 56
type textarea "d"
type textarea "metti il mio logo"
click at [661, 415] on button "Generate" at bounding box center [623, 419] width 195 height 22
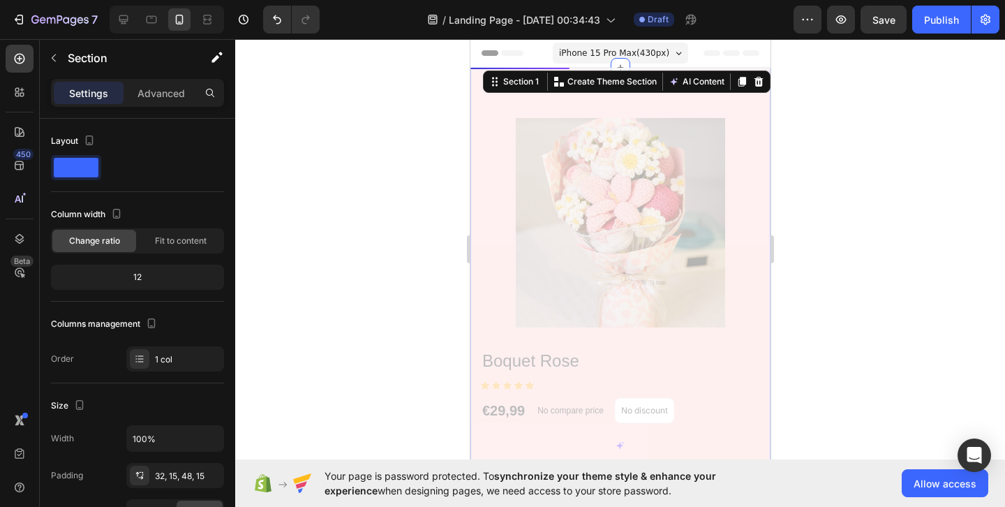
checkbox Ribbon-15756209258841-0 "false"
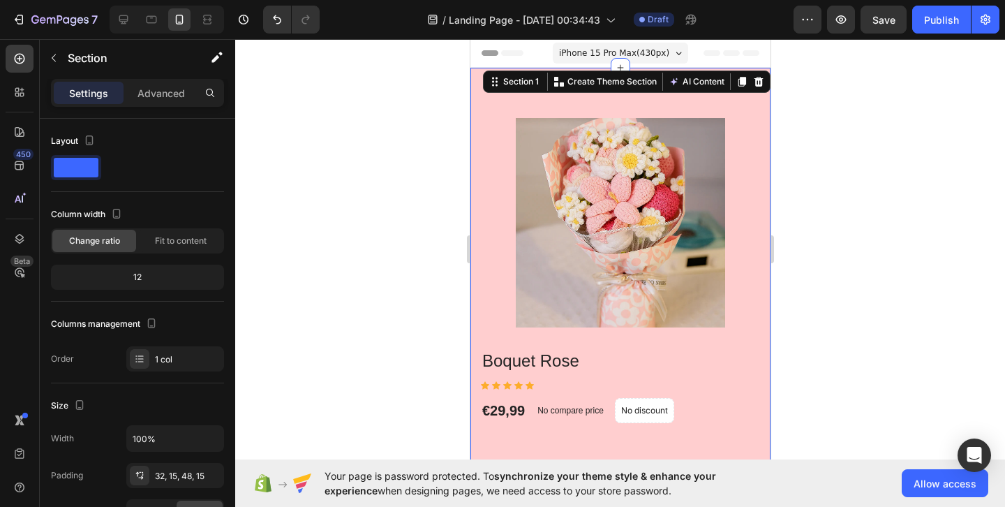
click at [834, 242] on div at bounding box center [620, 273] width 770 height 468
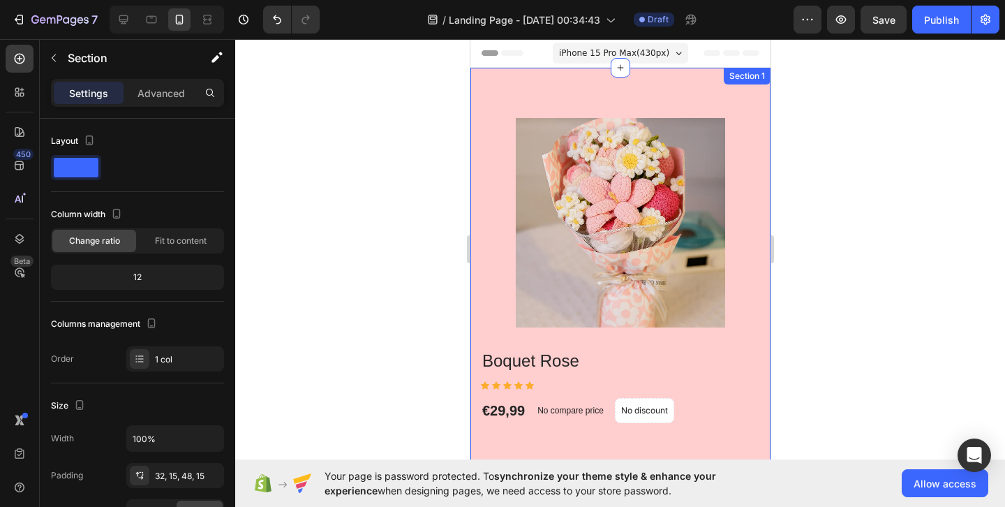
click at [674, 82] on div "Boquet Rose (P) Title Icon Icon Icon Icon Icon Icon List Hoz €29,99 (P) Price (…" at bounding box center [620, 445] width 300 height 755
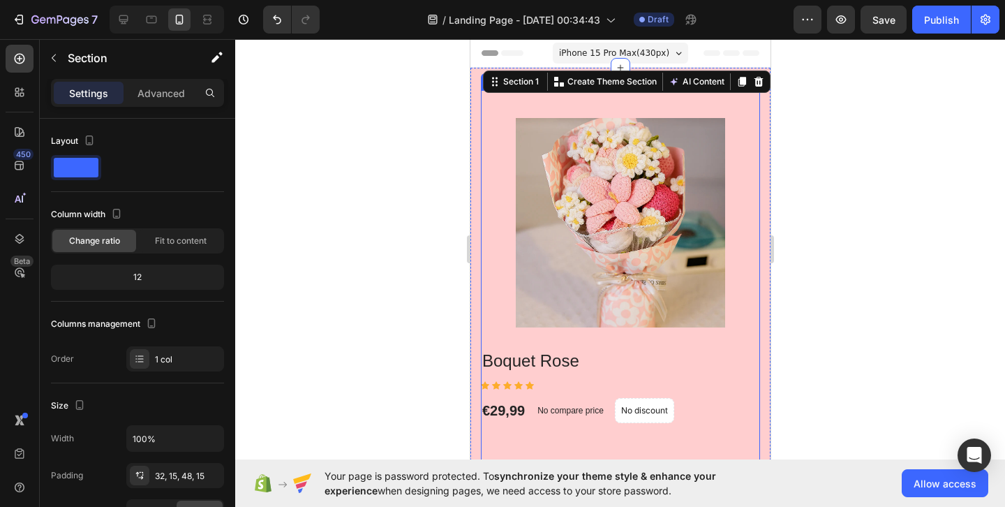
drag, startPoint x: 619, startPoint y: 65, endPoint x: 619, endPoint y: 113, distance: 48.2
click at [619, 113] on div "Boquet Rose (P) Title Icon Icon Icon Icon Icon Icon List Hoz €29,99 (P) Price (…" at bounding box center [620, 445] width 300 height 755
click at [637, 101] on div "Boquet Rose (P) Title Icon Icon Icon Icon Icon Icon List Hoz €29,99 (P) Price (…" at bounding box center [619, 440] width 279 height 700
click at [656, 82] on div "Boquet Rose (P) Title Icon Icon Icon Icon Icon Icon List Hoz €29,99 (P) Price (…" at bounding box center [620, 445] width 300 height 755
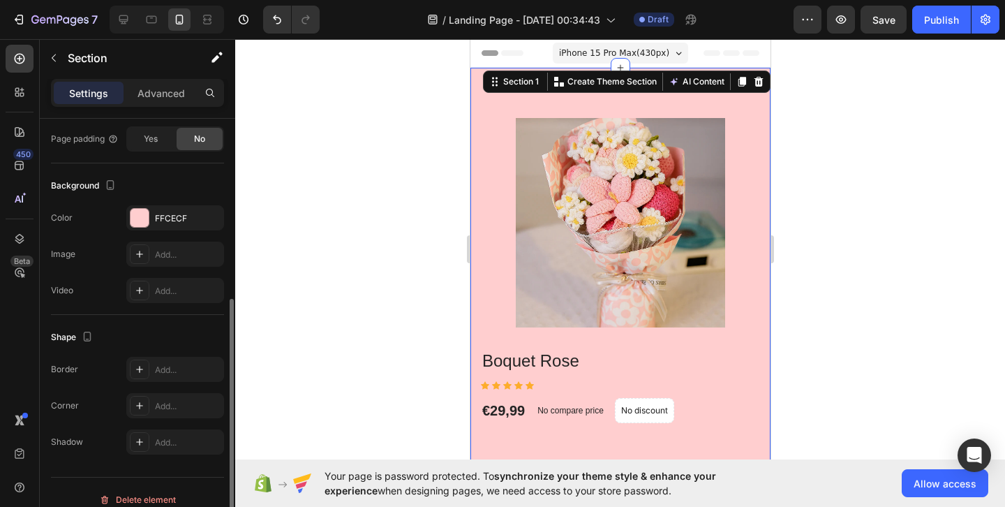
scroll to position [387, 0]
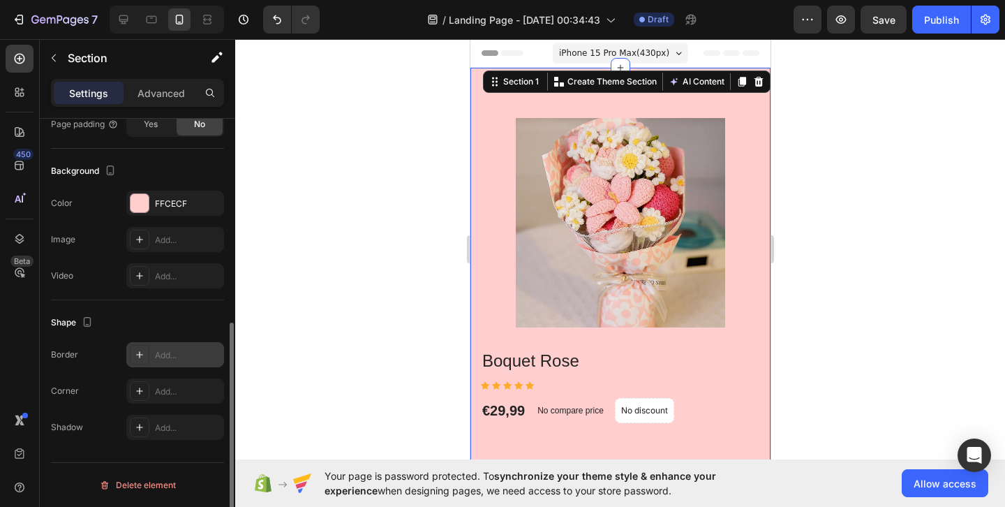
click at [199, 351] on div "Add..." at bounding box center [188, 355] width 66 height 13
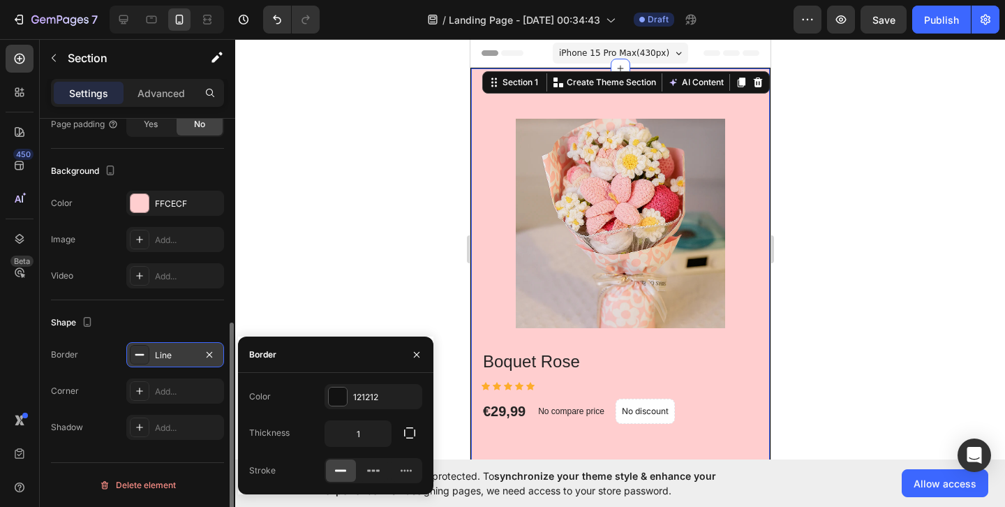
click at [405, 273] on div at bounding box center [620, 273] width 770 height 468
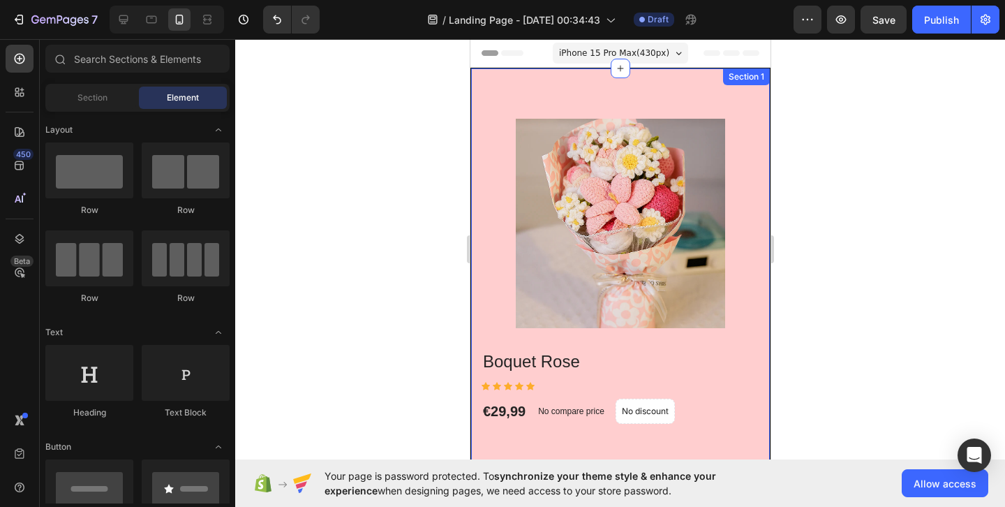
click at [539, 78] on div "Boquet Rose (P) Title Icon Icon Icon Icon Icon Icon List Hoz €29,99 (P) Price (…" at bounding box center [620, 446] width 300 height 757
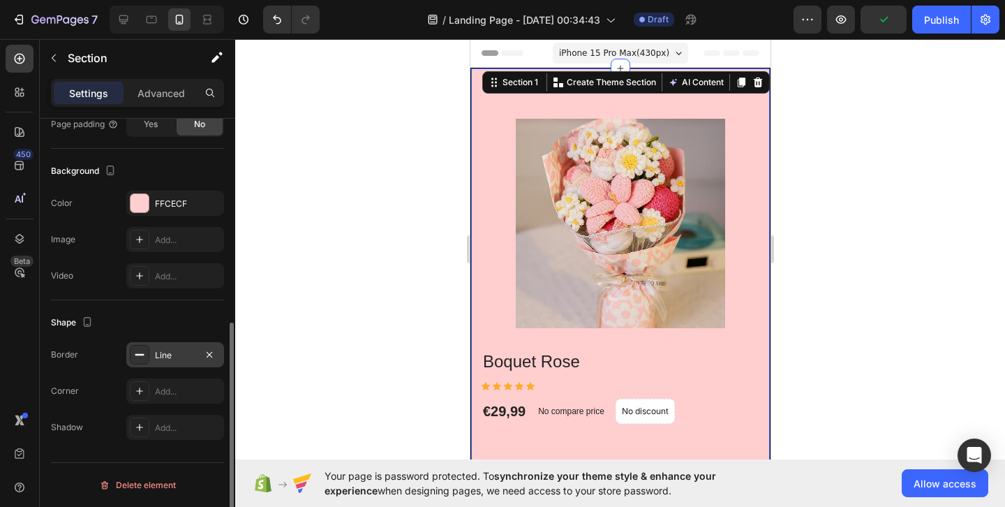
click at [142, 350] on icon at bounding box center [139, 354] width 11 height 11
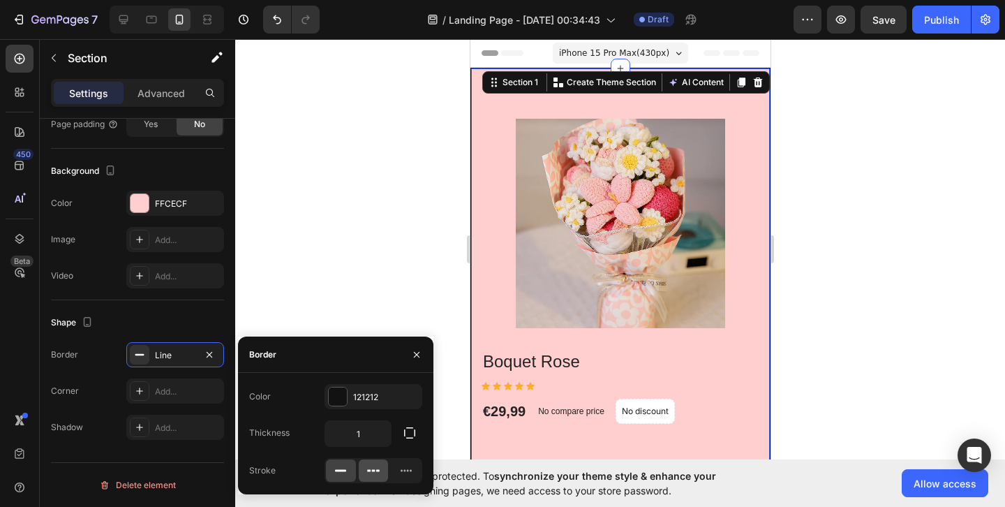
click at [369, 473] on icon at bounding box center [374, 471] width 14 height 14
click at [408, 477] on icon at bounding box center [406, 471] width 14 height 14
click at [336, 471] on icon at bounding box center [341, 471] width 14 height 14
click at [212, 349] on icon "button" at bounding box center [209, 354] width 11 height 11
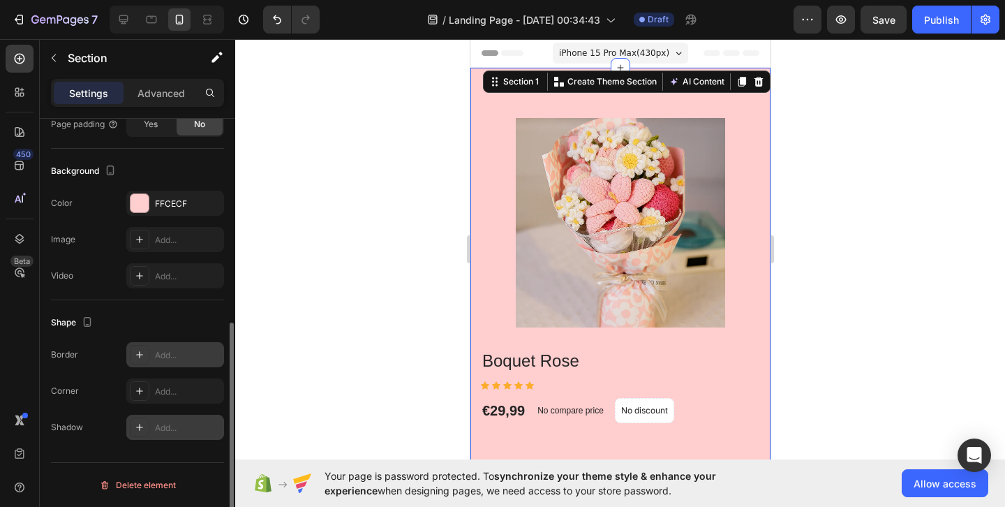
click at [161, 429] on div "Add..." at bounding box center [188, 428] width 66 height 13
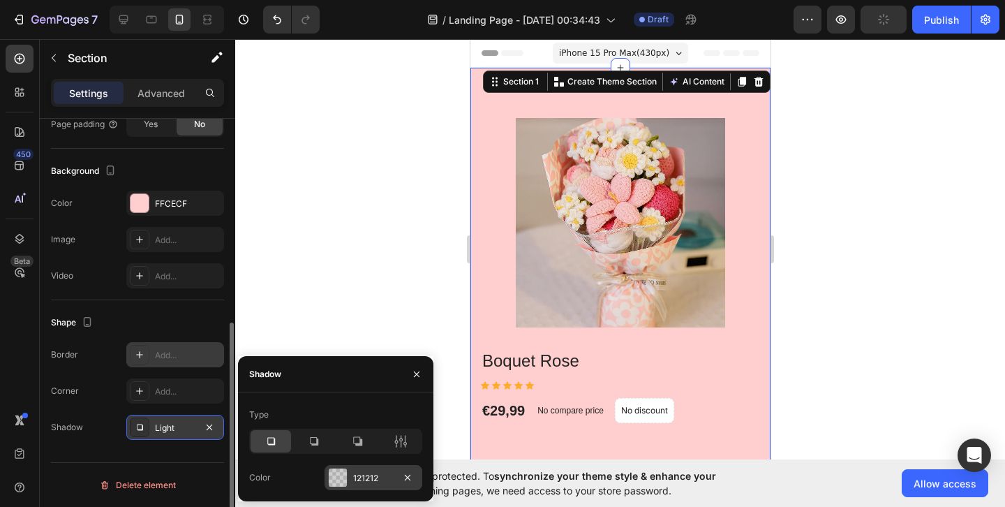
click at [331, 472] on div at bounding box center [338, 477] width 18 height 18
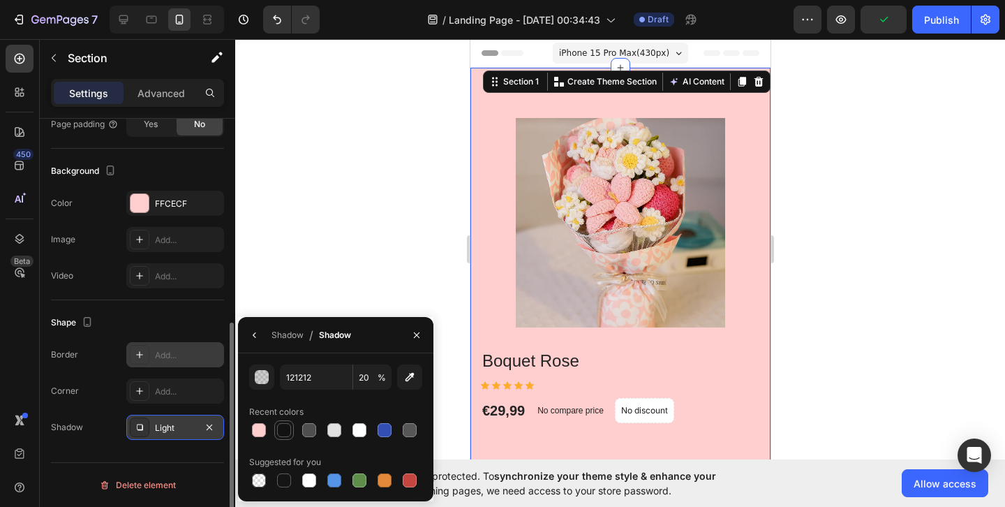
click at [286, 431] on div at bounding box center [284, 430] width 14 height 14
type input "100"
click at [214, 323] on div "Shape" at bounding box center [137, 322] width 173 height 22
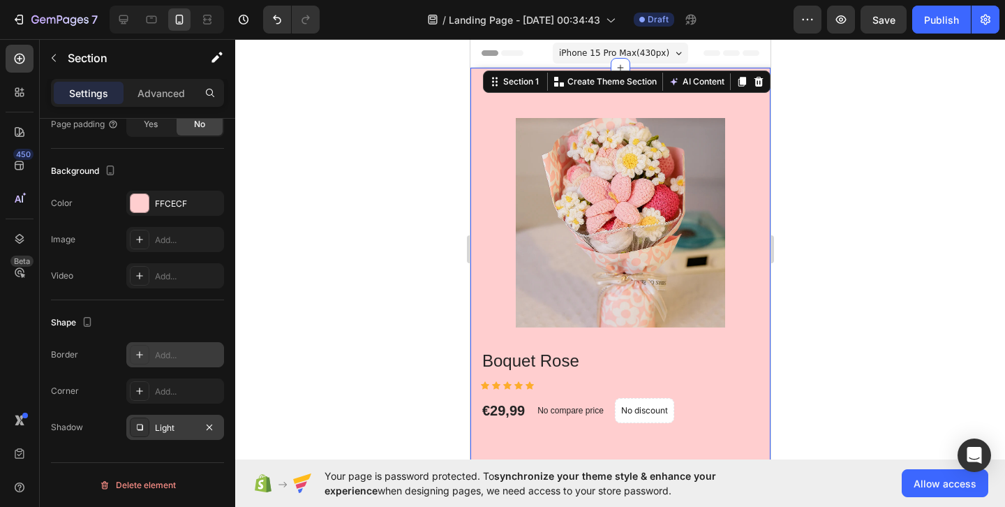
click at [170, 429] on div "Light" at bounding box center [175, 428] width 40 height 13
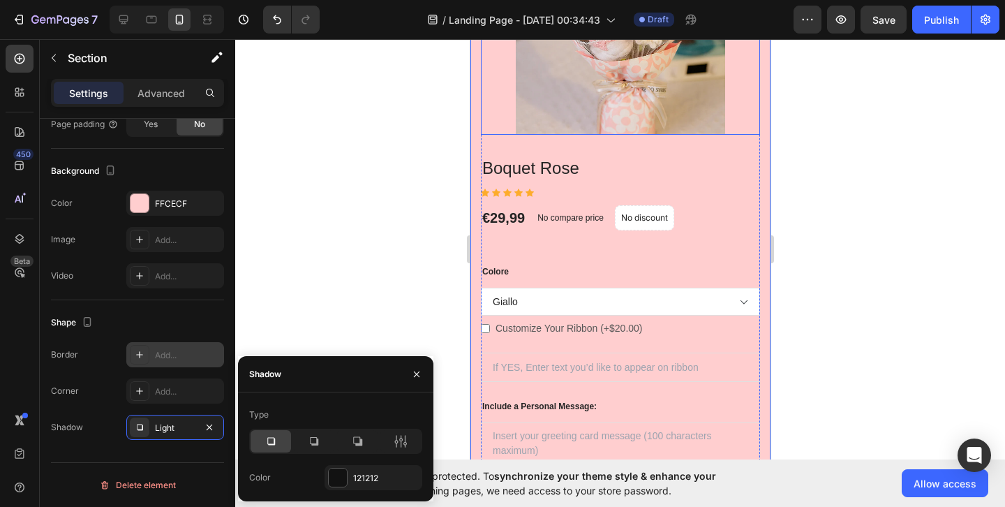
scroll to position [182, 0]
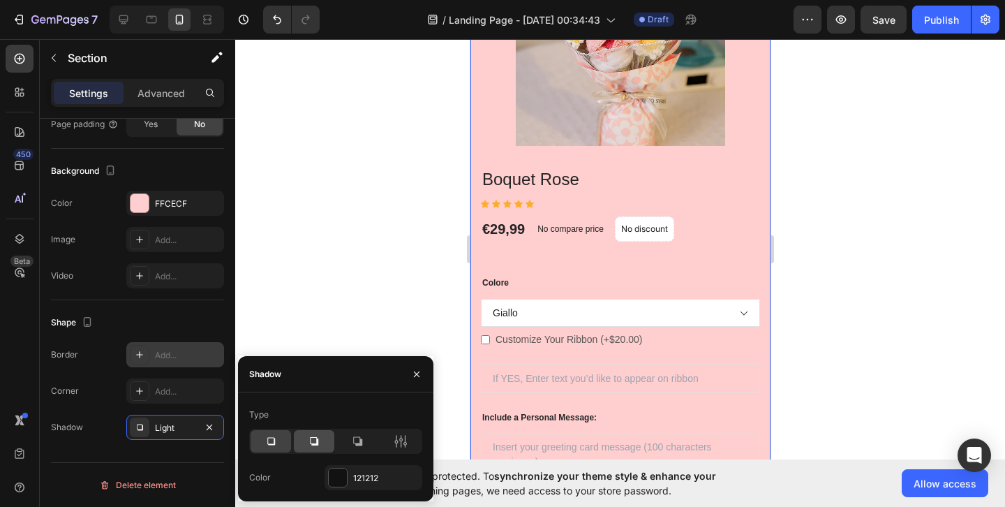
click at [316, 443] on icon at bounding box center [314, 441] width 8 height 8
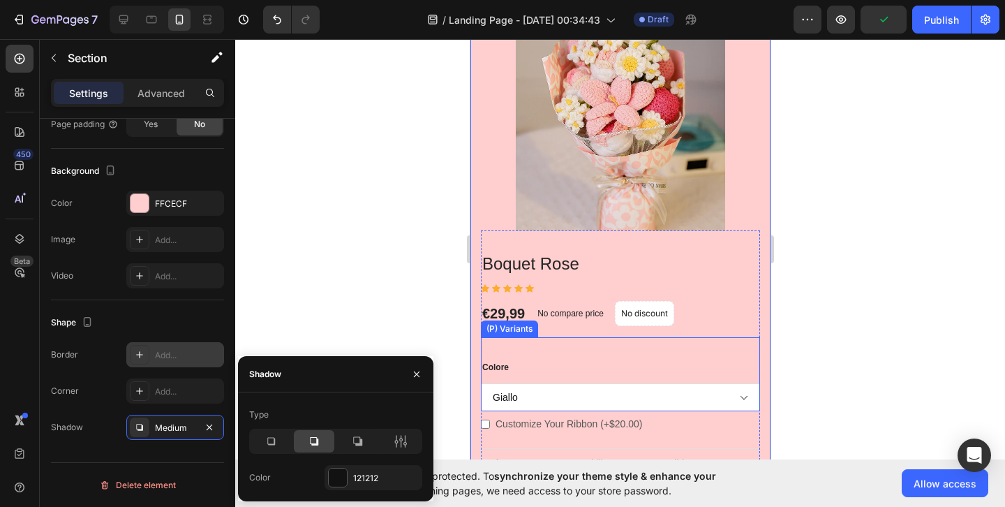
scroll to position [0, 0]
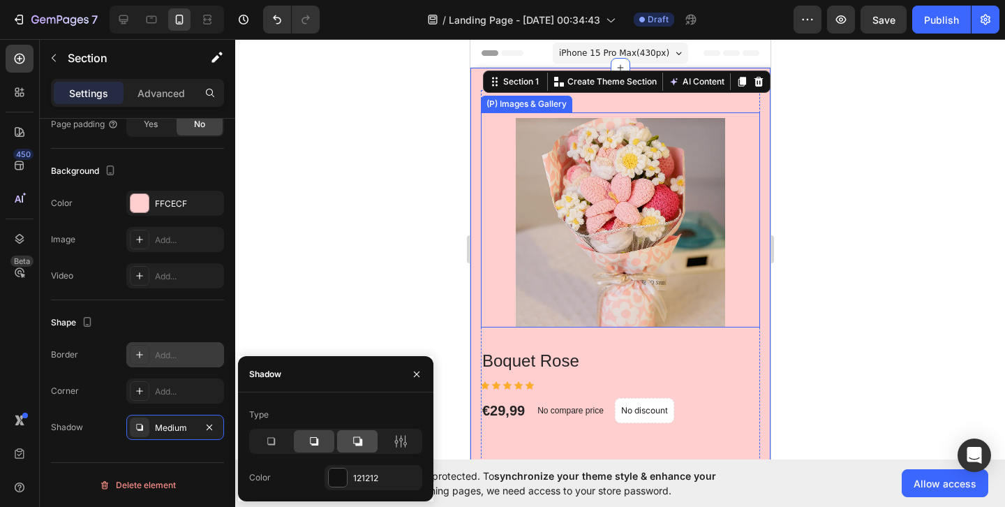
click at [359, 444] on icon at bounding box center [357, 441] width 9 height 9
click at [322, 452] on div at bounding box center [335, 441] width 173 height 25
click at [322, 447] on div at bounding box center [314, 441] width 40 height 22
click at [286, 444] on div at bounding box center [271, 441] width 40 height 22
click at [392, 434] on div at bounding box center [401, 441] width 40 height 22
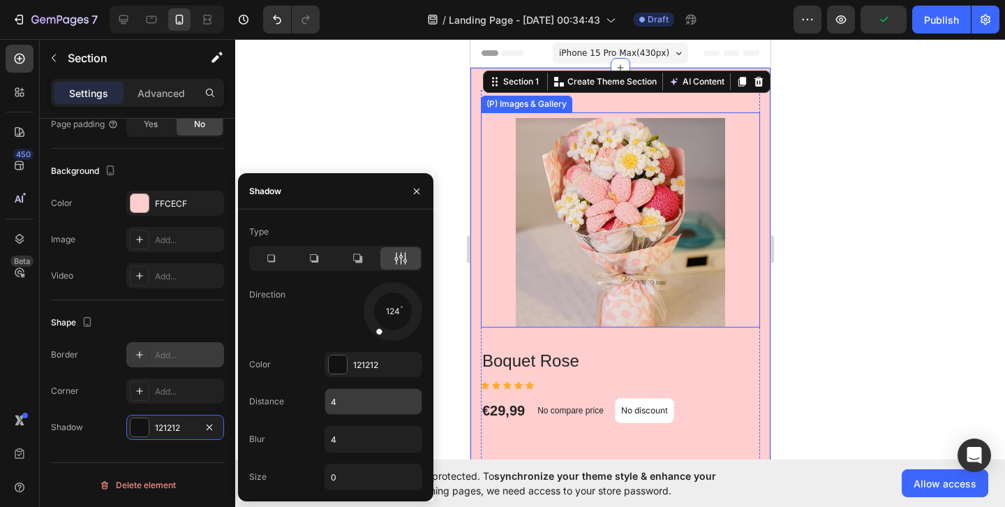
drag, startPoint x: 406, startPoint y: 317, endPoint x: 325, endPoint y: 406, distance: 119.6
click at [325, 406] on div "Type Direction 124 Color 121212 Distance 4 Blur 4 Size 0" at bounding box center [335, 355] width 195 height 269
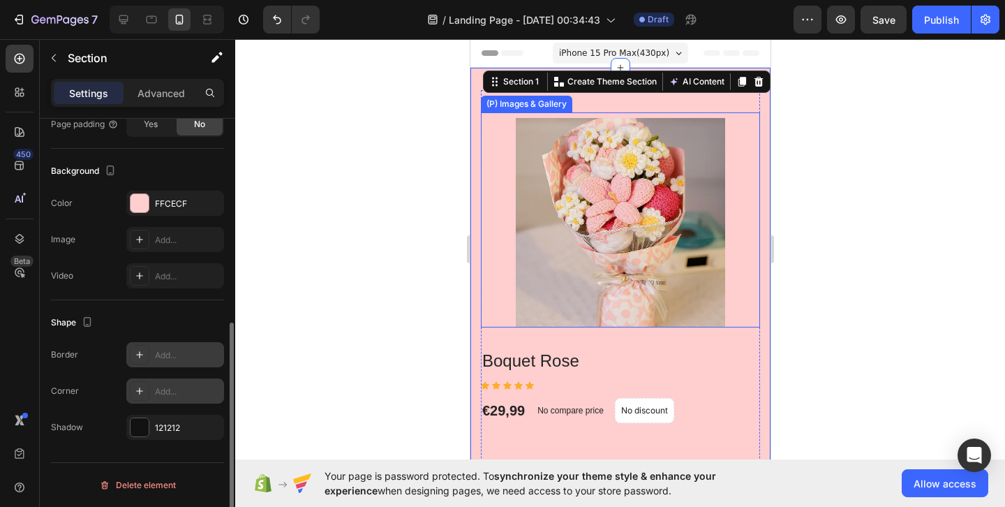
click at [148, 388] on div at bounding box center [140, 391] width 20 height 20
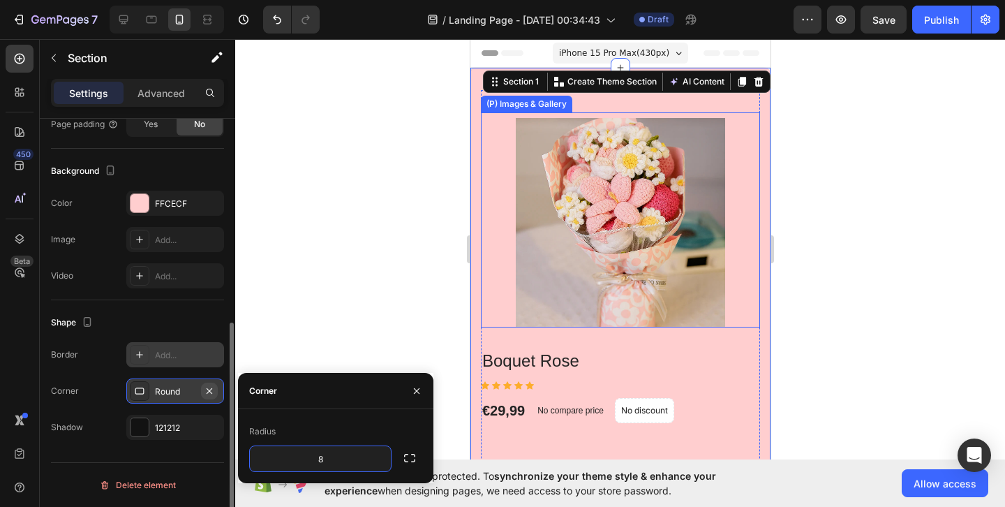
click at [214, 393] on icon "button" at bounding box center [209, 390] width 11 height 11
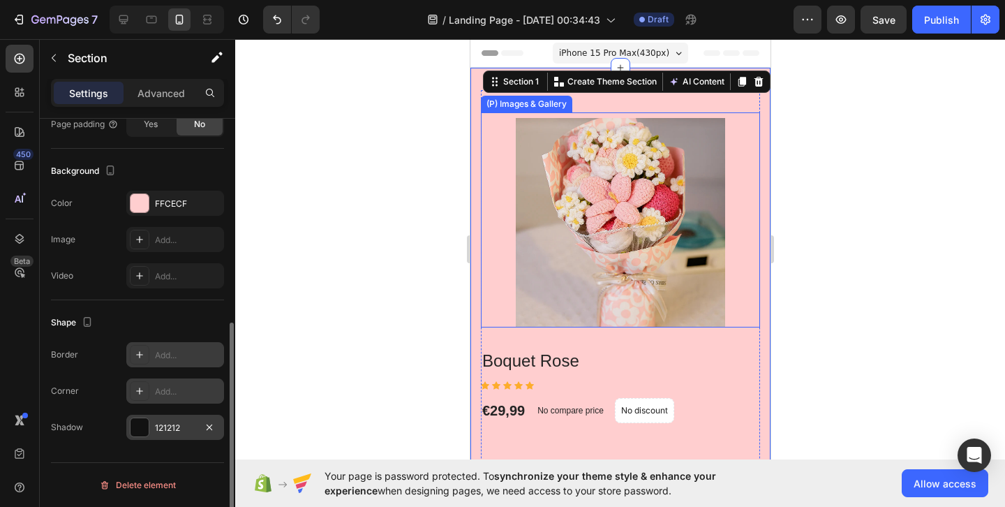
click at [199, 421] on div "121212" at bounding box center [175, 427] width 98 height 25
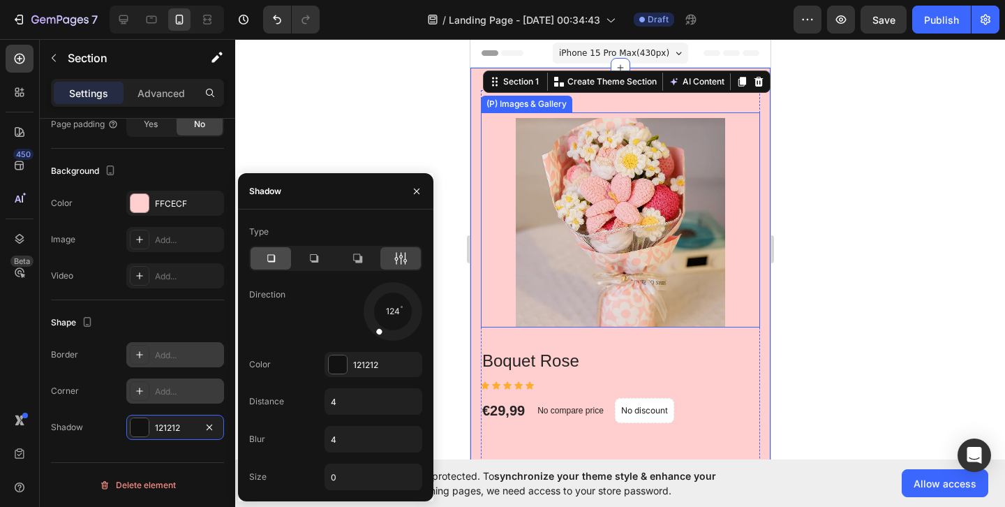
click at [277, 257] on icon at bounding box center [271, 258] width 14 height 14
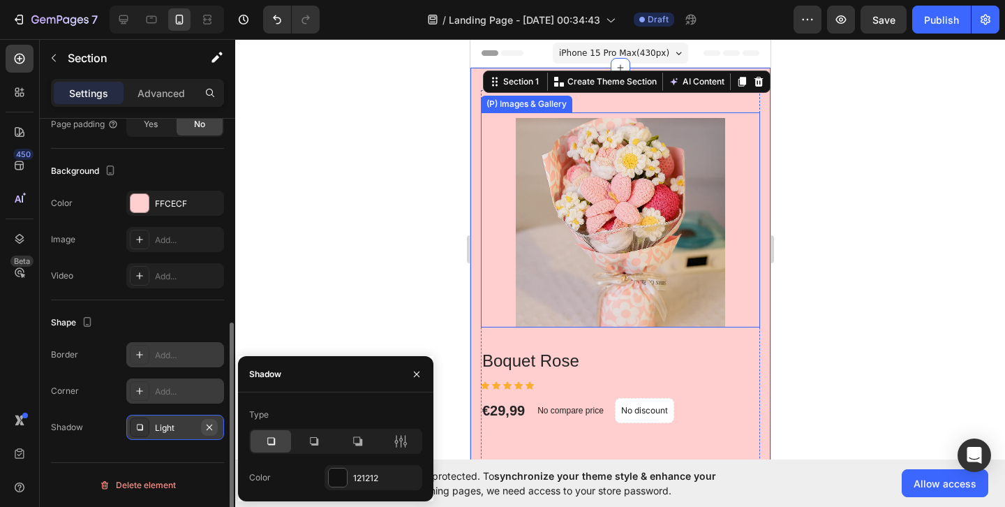
click at [209, 427] on icon "button" at bounding box center [210, 427] width 6 height 6
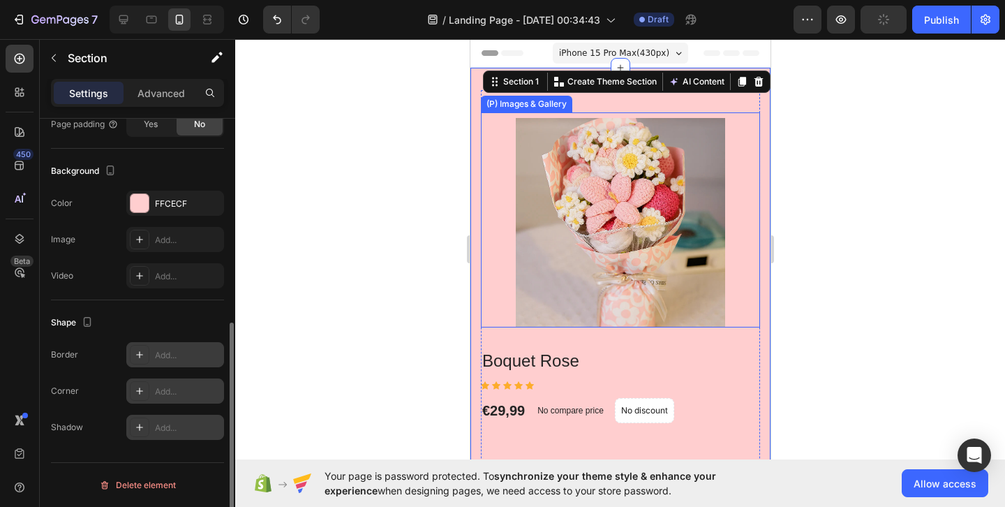
click at [182, 389] on div "Add..." at bounding box center [188, 391] width 66 height 13
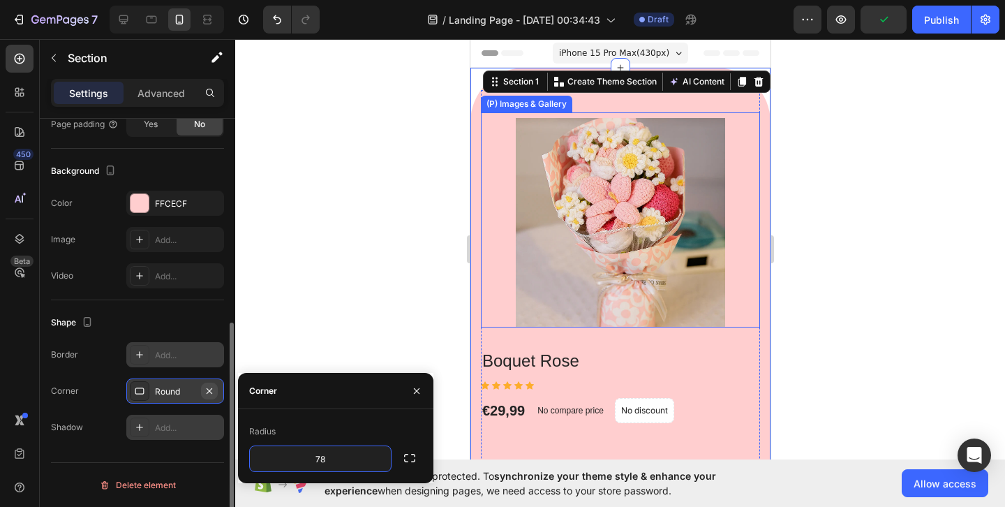
type input "78"
click at [212, 394] on icon "button" at bounding box center [209, 390] width 11 height 11
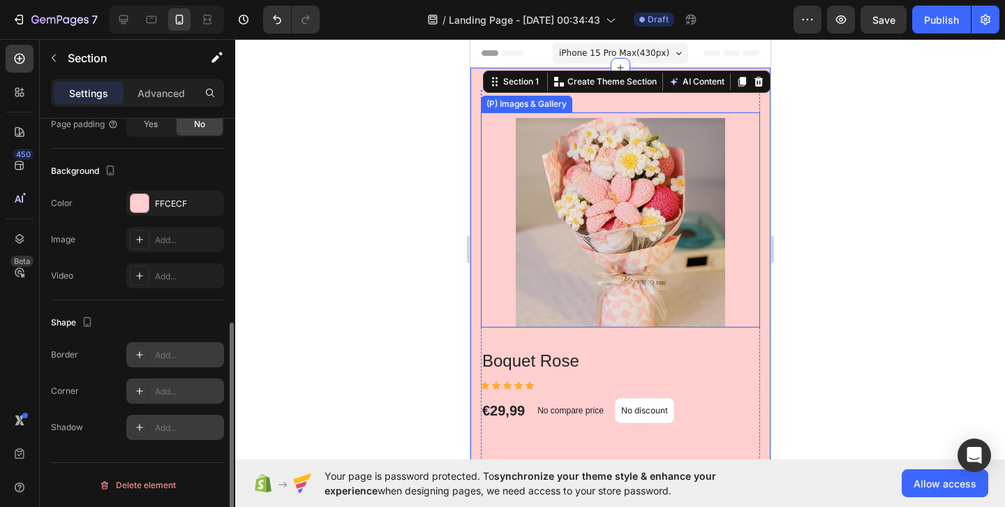
click at [198, 365] on div "Add..." at bounding box center [175, 354] width 98 height 25
type input "1"
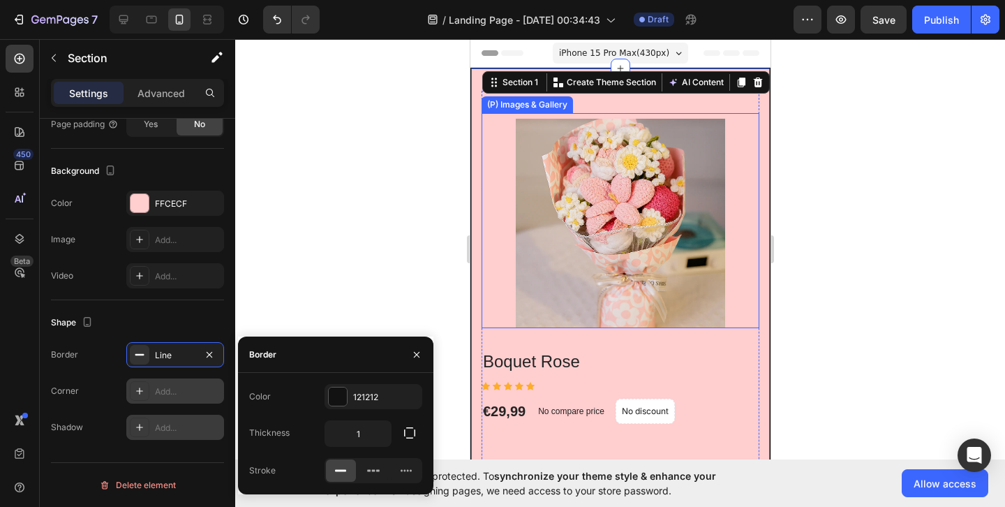
click at [333, 306] on div at bounding box center [620, 273] width 770 height 468
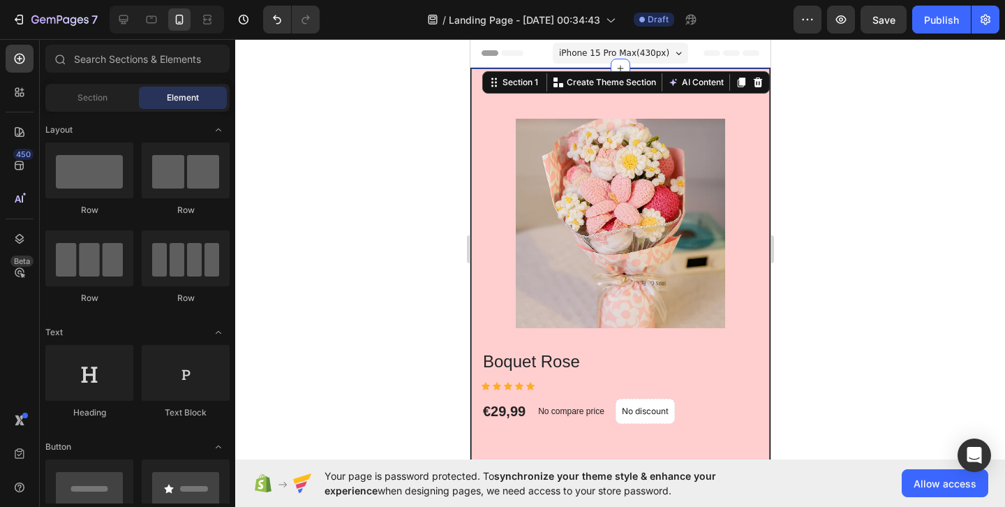
click at [496, 82] on div "Boquet Rose (P) Title Icon Icon Icon Icon Icon Icon List Hoz €29,99 (P) Price (…" at bounding box center [620, 446] width 300 height 757
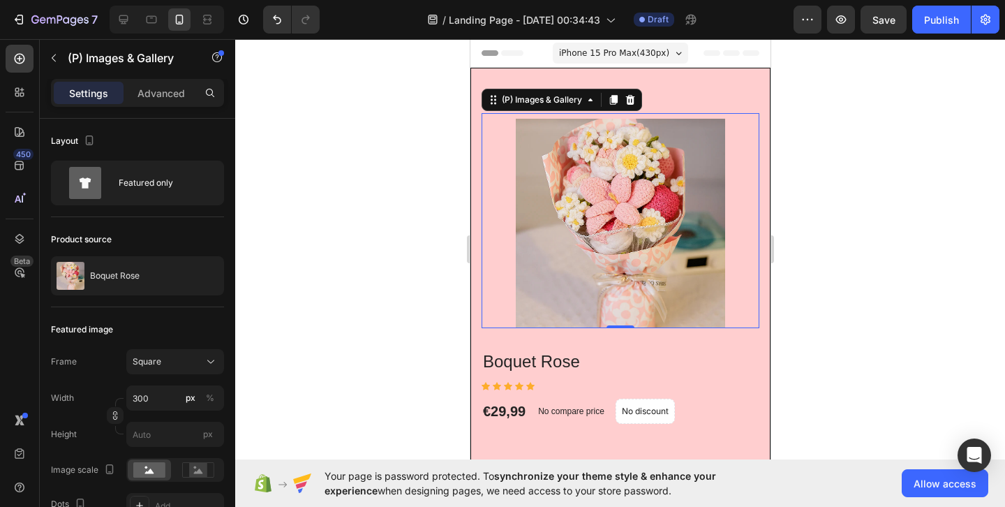
click at [557, 141] on img at bounding box center [619, 223] width 209 height 209
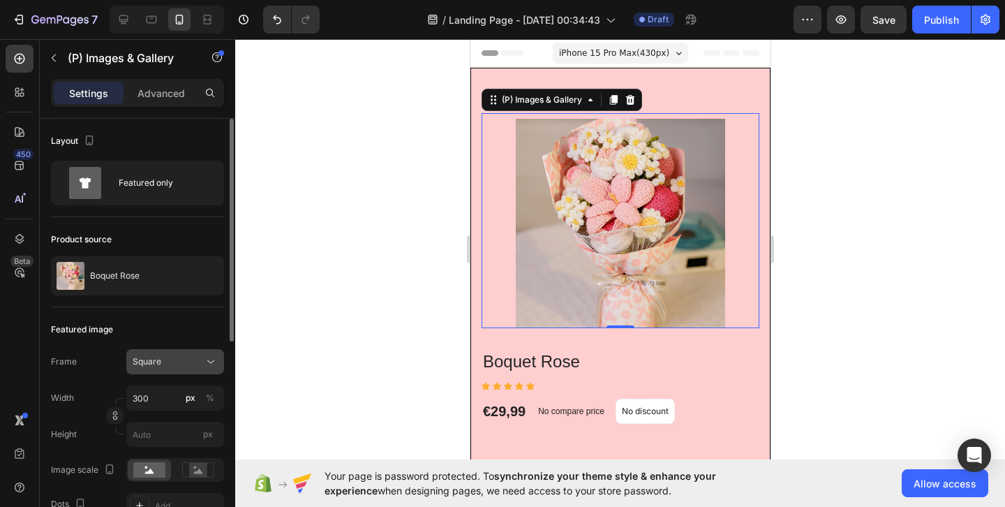
click at [177, 361] on div "Square" at bounding box center [167, 361] width 68 height 13
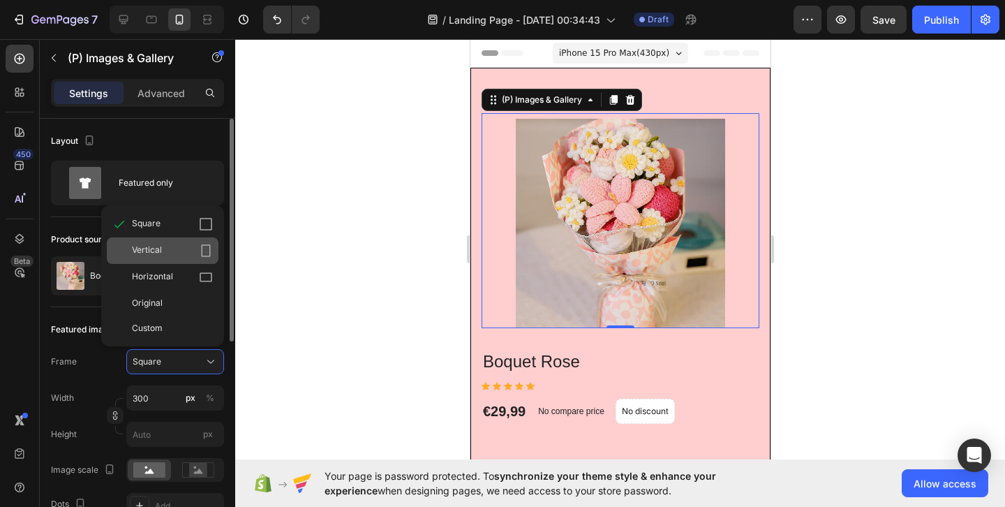
click at [189, 245] on div "Vertical" at bounding box center [172, 251] width 81 height 14
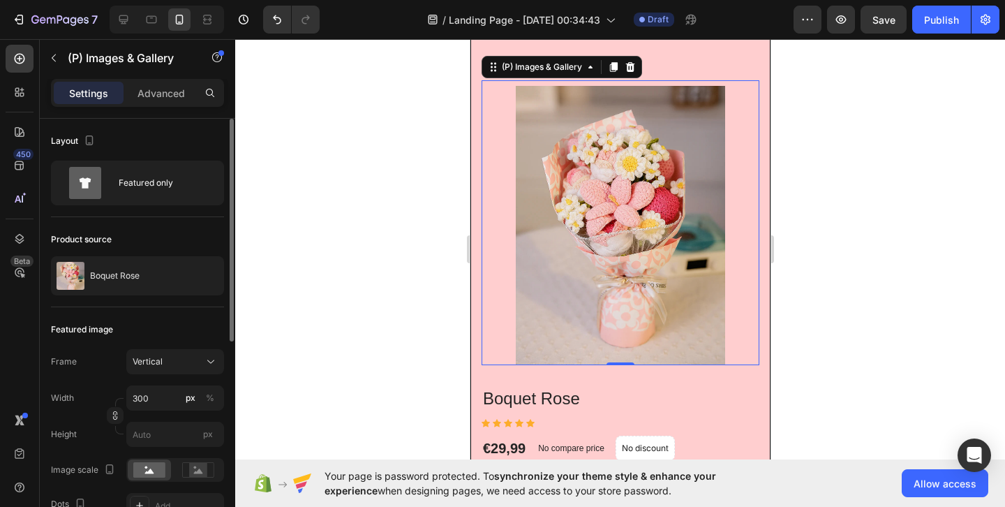
scroll to position [47, 0]
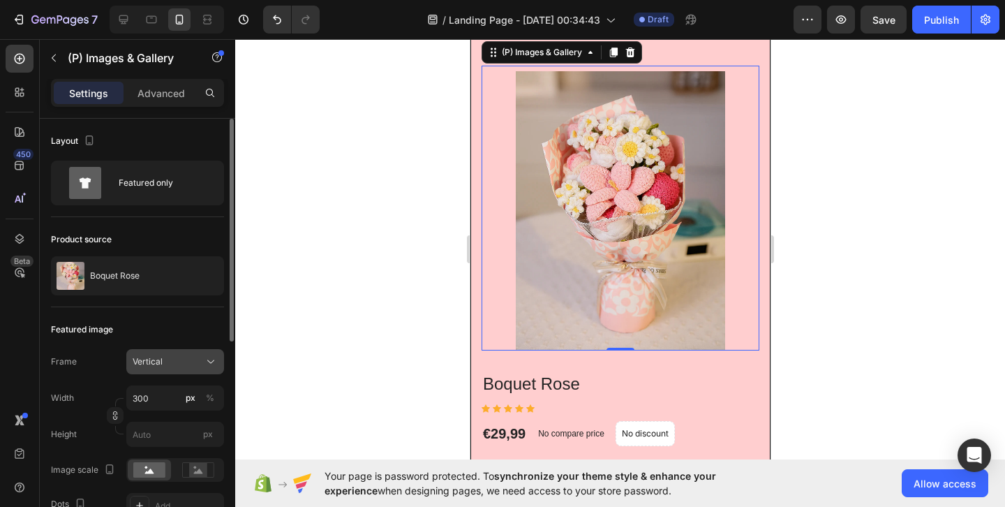
click at [161, 367] on span "Vertical" at bounding box center [148, 361] width 30 height 13
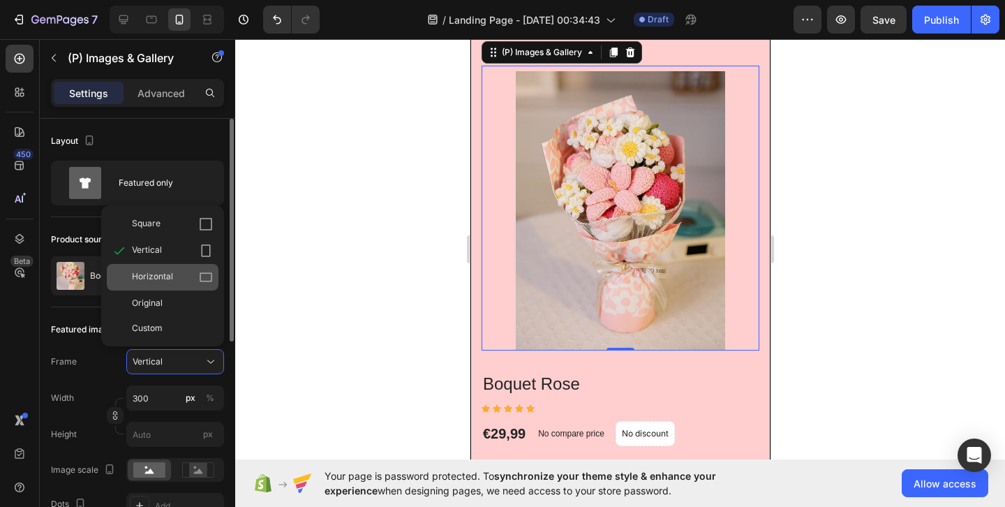
click at [182, 284] on div "Horizontal" at bounding box center [163, 277] width 112 height 27
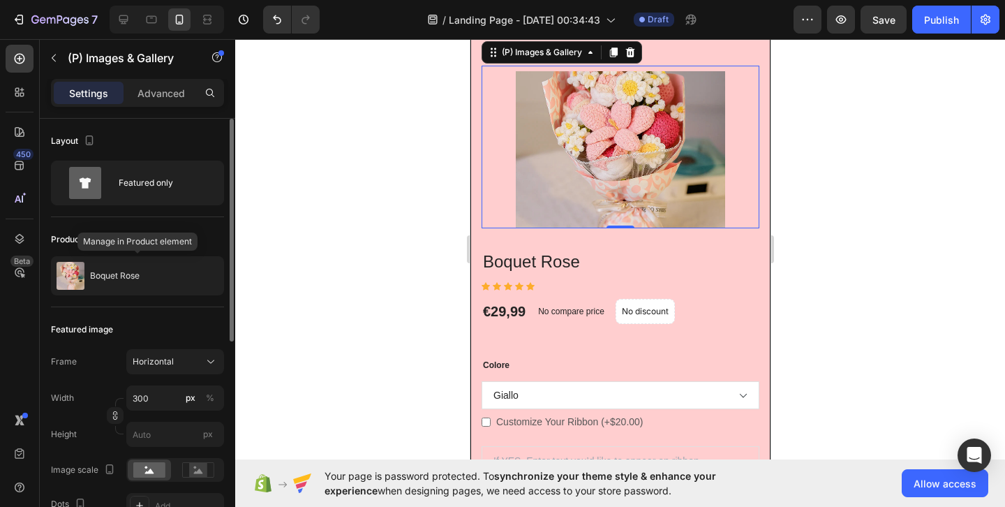
scroll to position [0, 0]
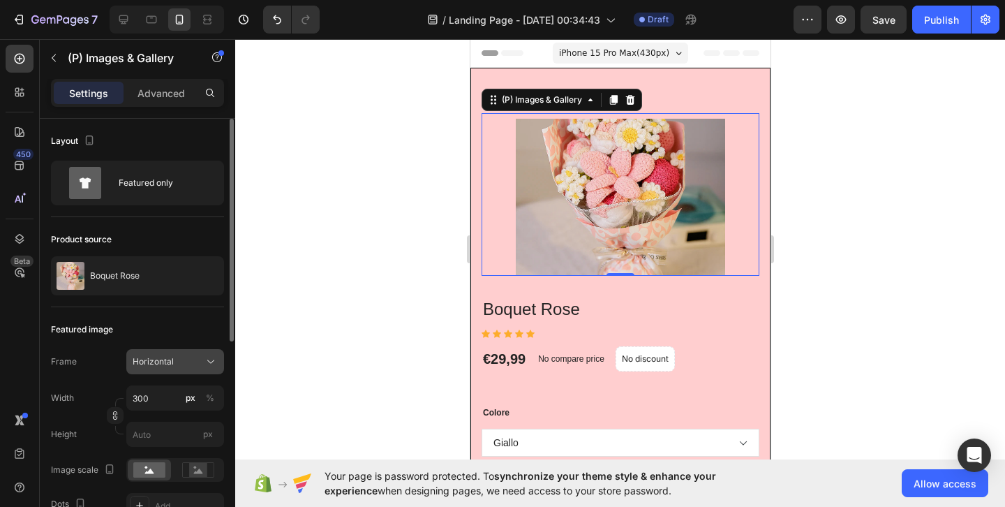
click at [175, 364] on div "Horizontal" at bounding box center [167, 361] width 68 height 13
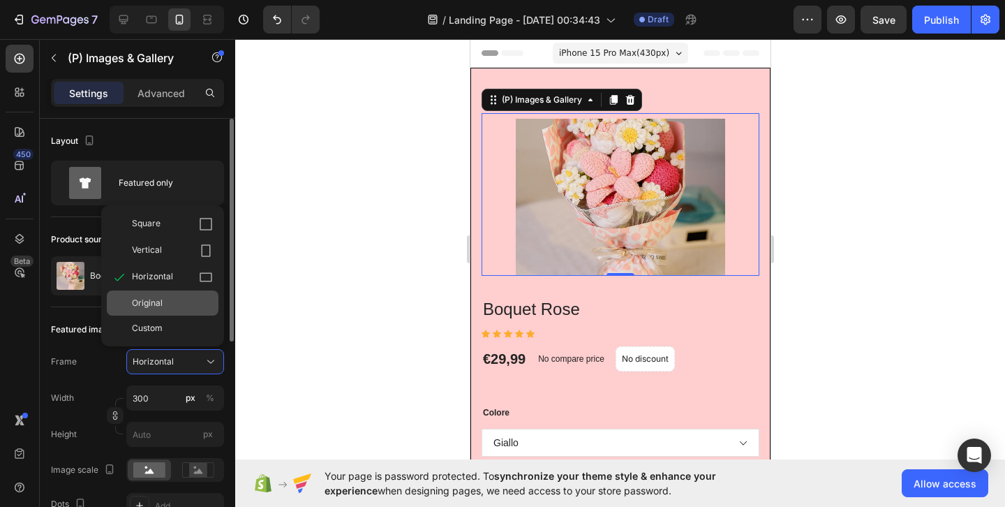
click at [177, 309] on div "Original" at bounding box center [172, 303] width 81 height 13
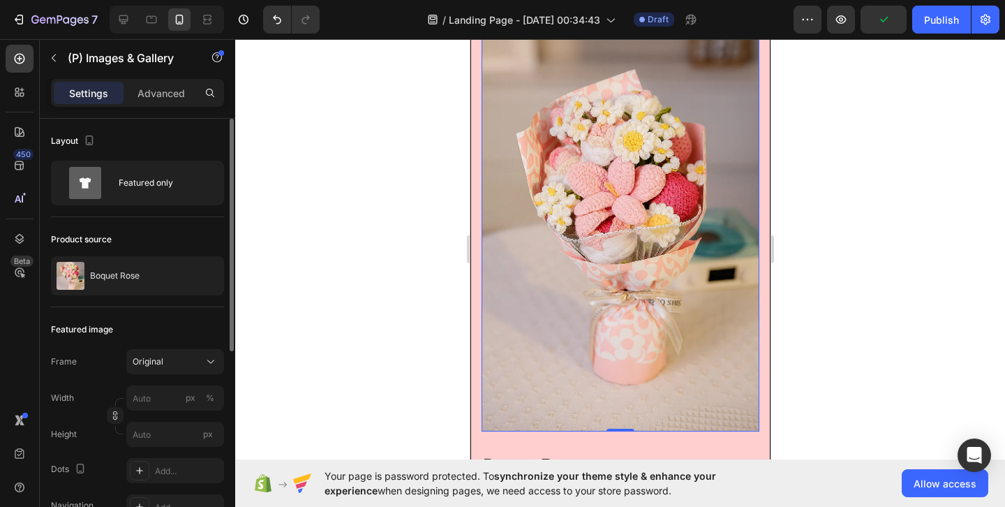
scroll to position [96, 0]
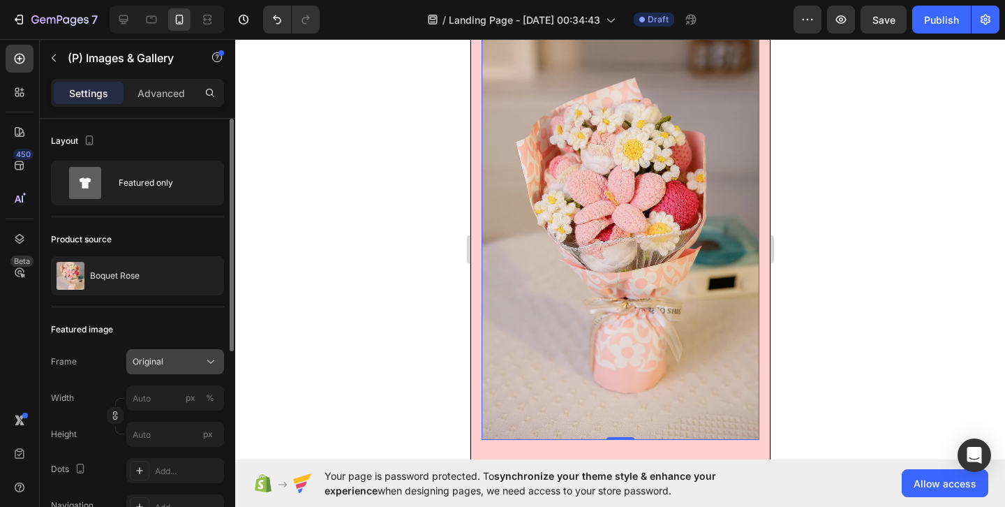
click at [167, 358] on div "Original" at bounding box center [167, 361] width 68 height 13
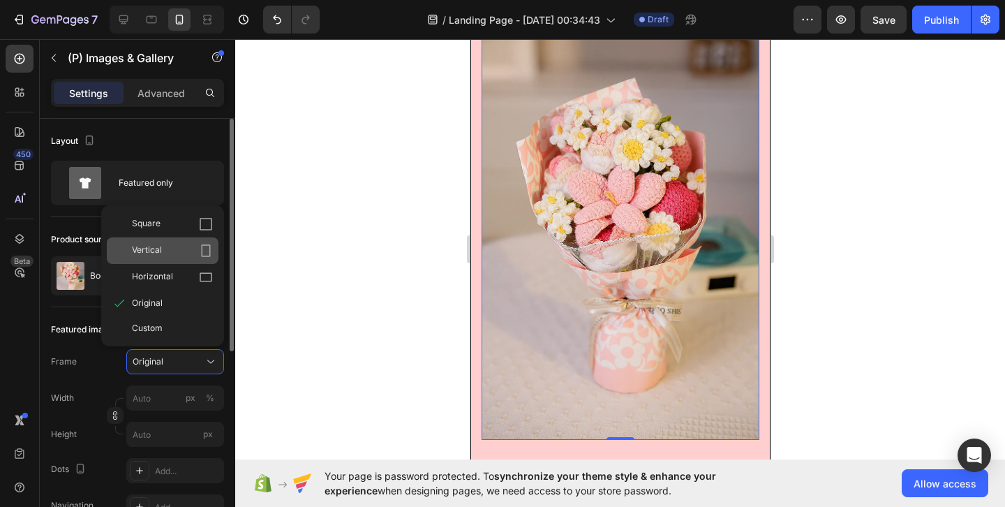
click at [176, 254] on div "Vertical" at bounding box center [172, 251] width 81 height 14
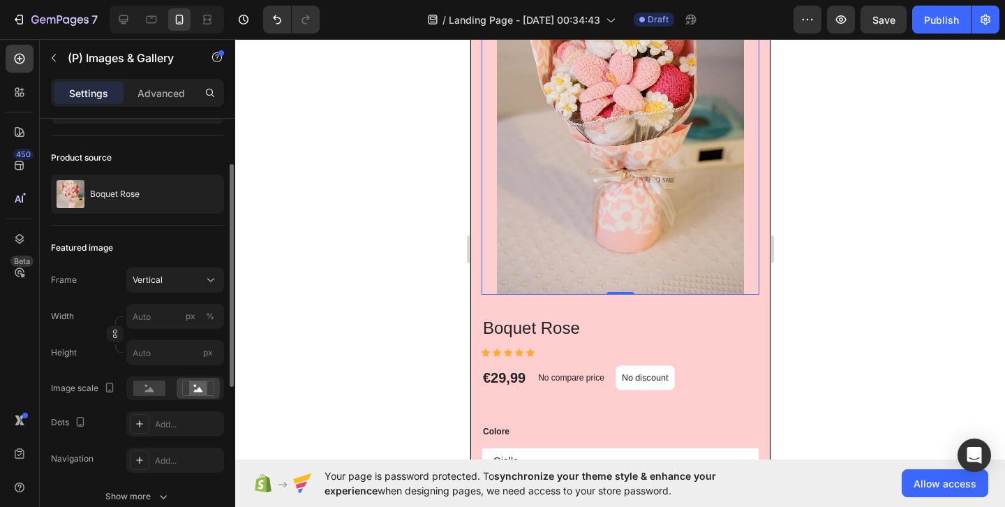
scroll to position [84, 0]
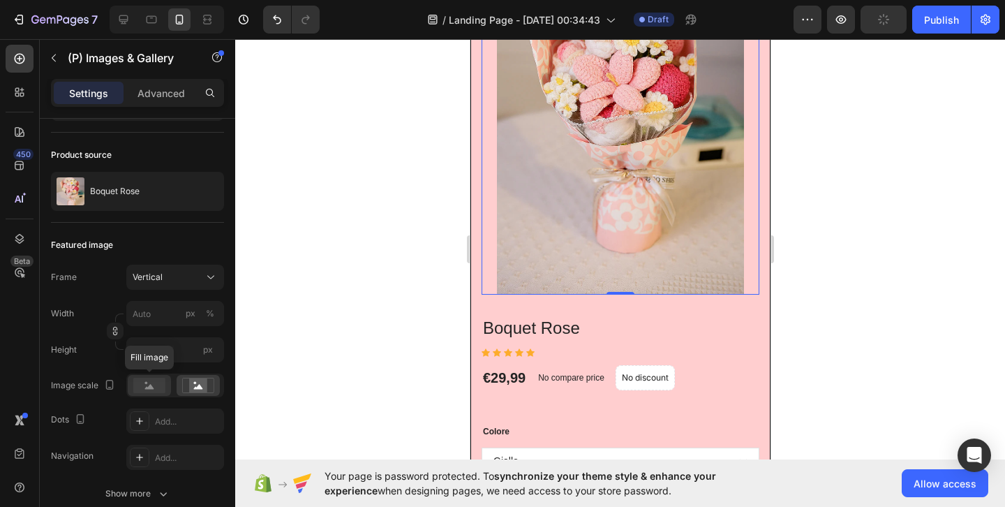
click at [162, 388] on rect at bounding box center [149, 385] width 32 height 15
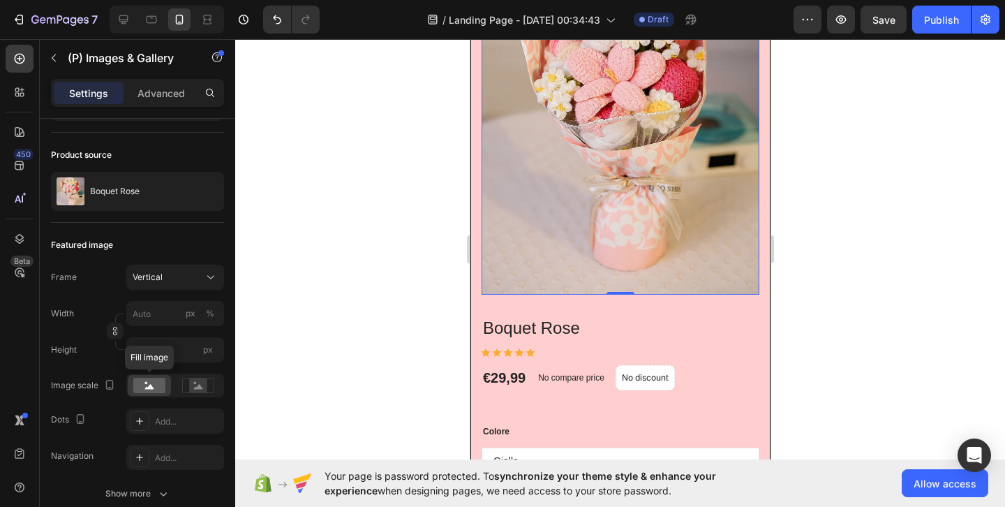
click at [162, 388] on rect at bounding box center [149, 385] width 32 height 15
click at [186, 387] on icon at bounding box center [198, 385] width 32 height 15
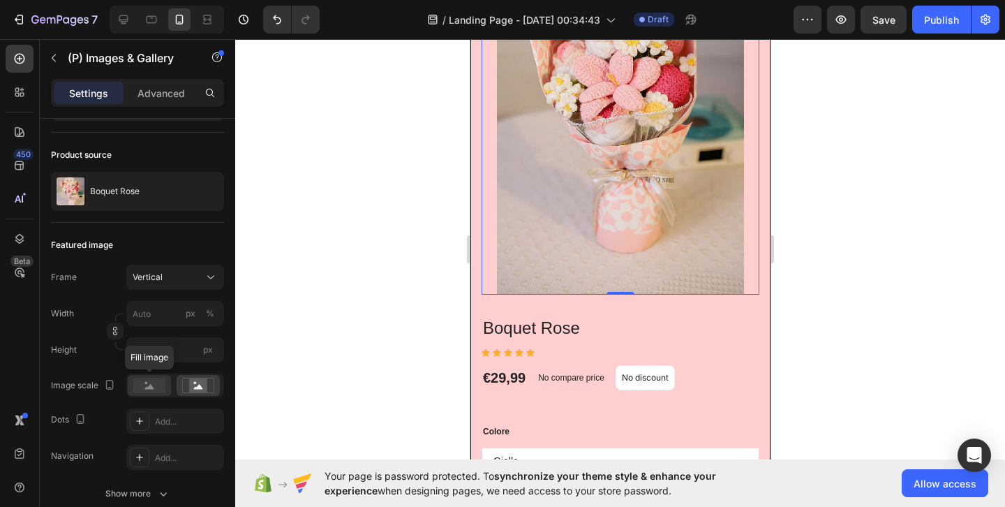
click at [149, 386] on icon at bounding box center [149, 386] width 9 height 5
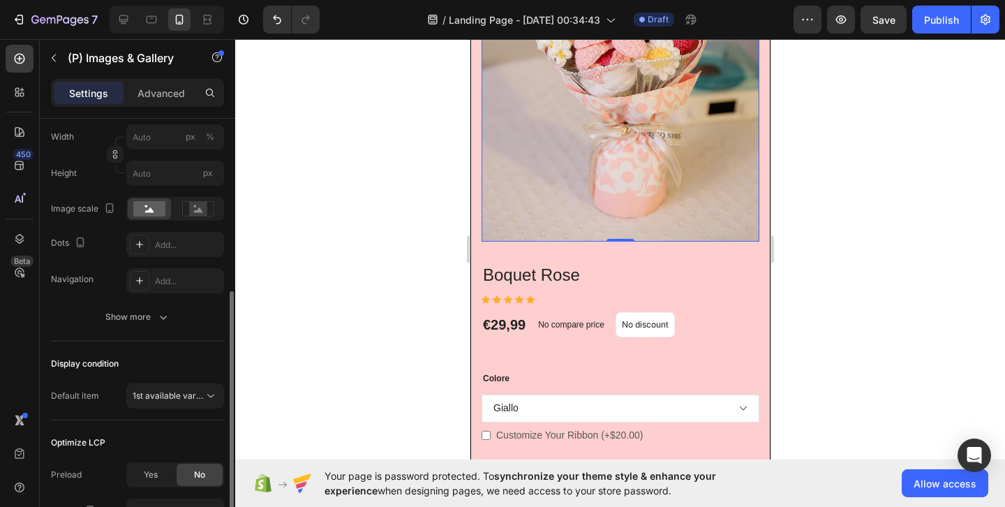
scroll to position [288, 0]
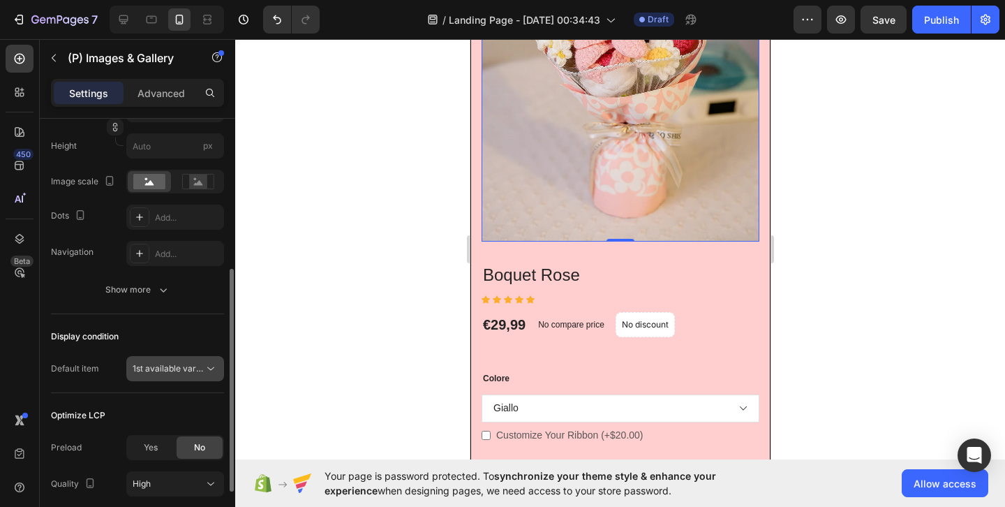
click at [195, 365] on span "1st available variant" at bounding box center [172, 368] width 78 height 10
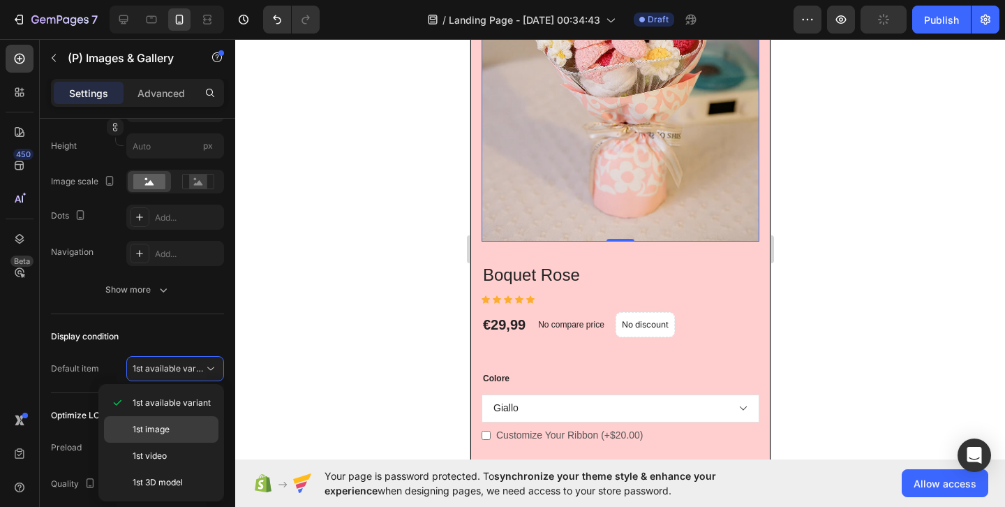
click at [177, 443] on div "1st image" at bounding box center [161, 456] width 115 height 27
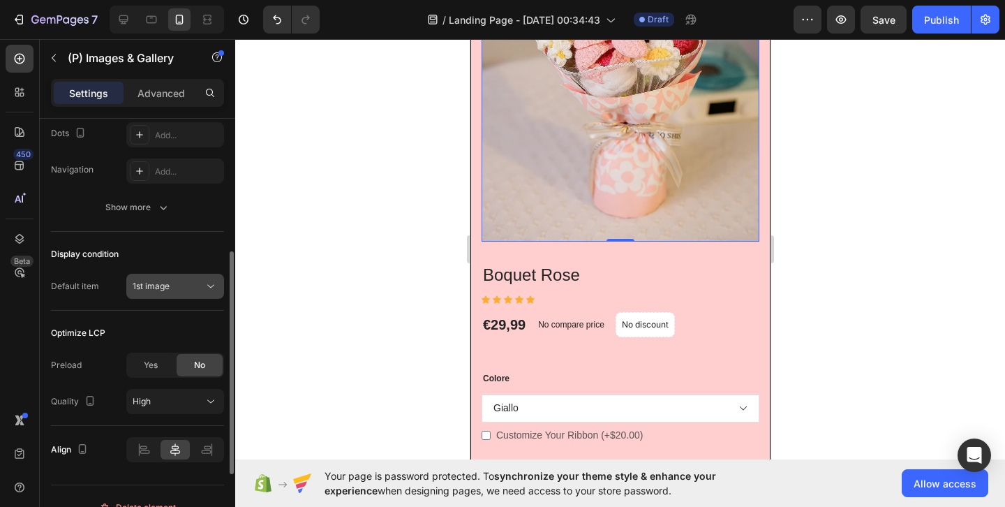
scroll to position [376, 0]
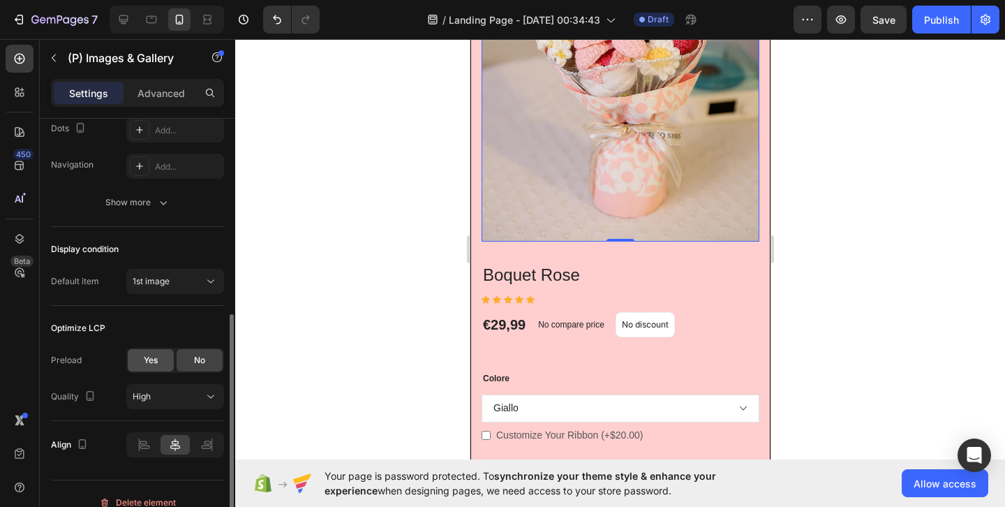
click at [161, 364] on div "Yes" at bounding box center [151, 360] width 46 height 22
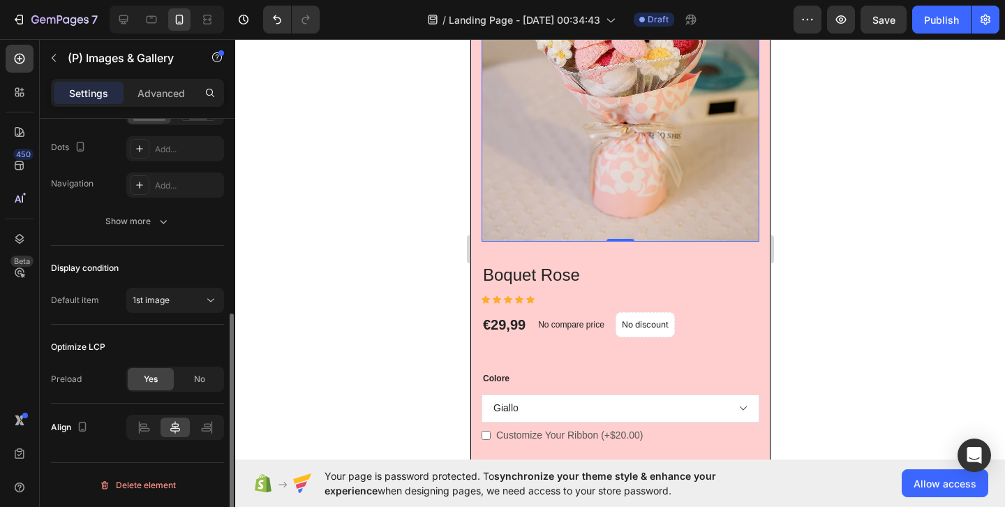
scroll to position [357, 0]
click at [188, 383] on div "No" at bounding box center [200, 379] width 46 height 22
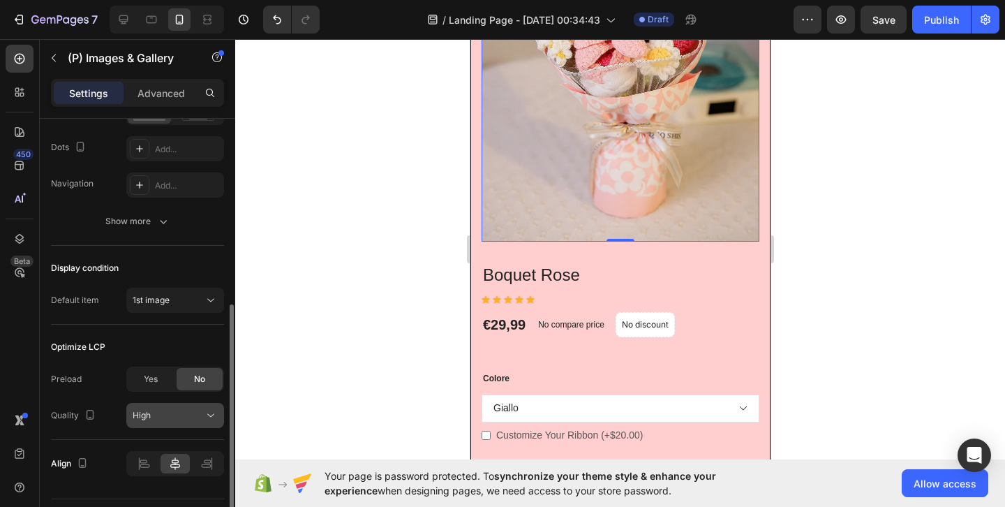
click at [164, 427] on button "High" at bounding box center [175, 415] width 98 height 25
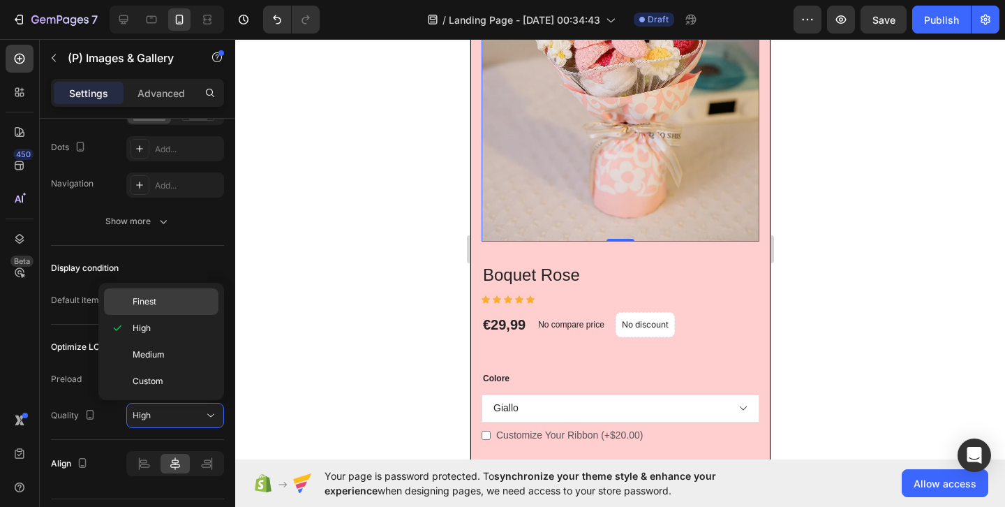
click at [166, 300] on p "Finest" at bounding box center [173, 301] width 80 height 13
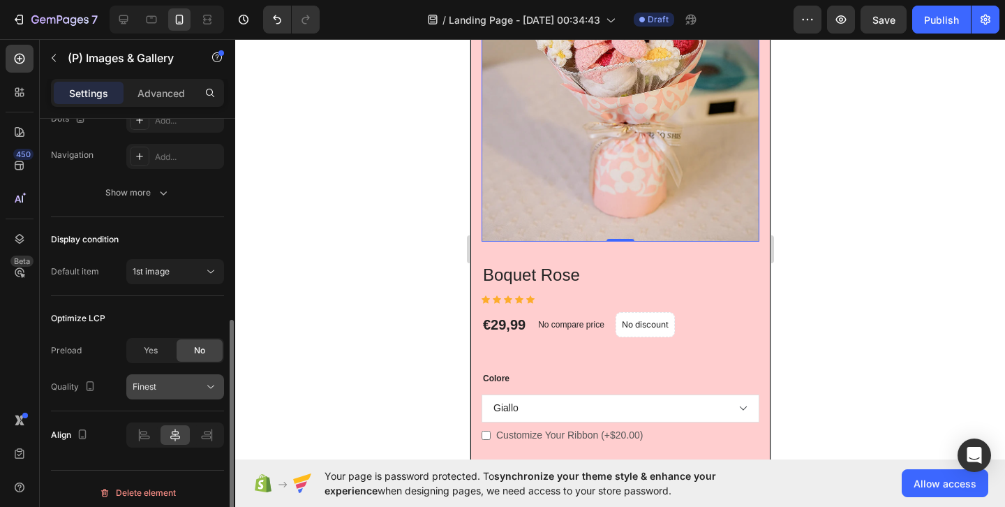
scroll to position [393, 0]
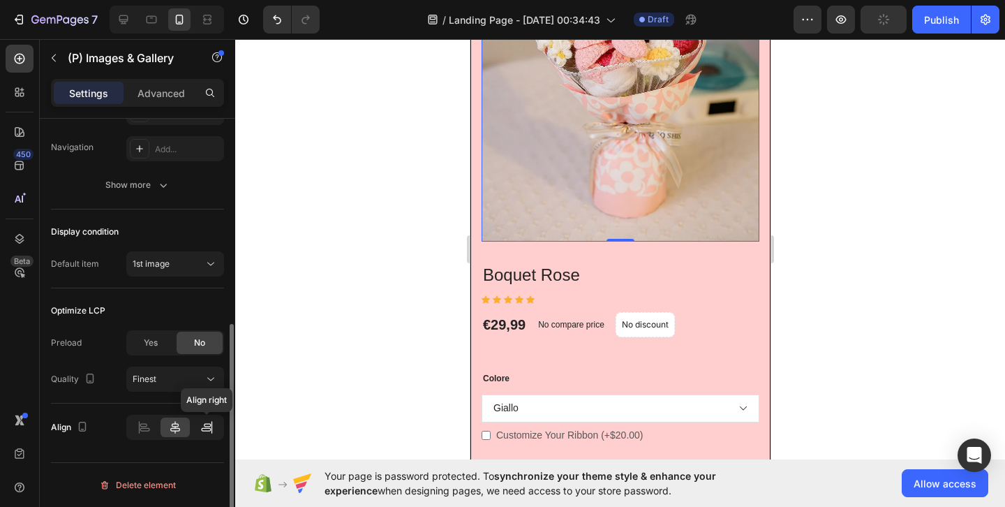
click at [203, 433] on icon at bounding box center [207, 427] width 14 height 14
click at [168, 424] on icon at bounding box center [175, 427] width 14 height 14
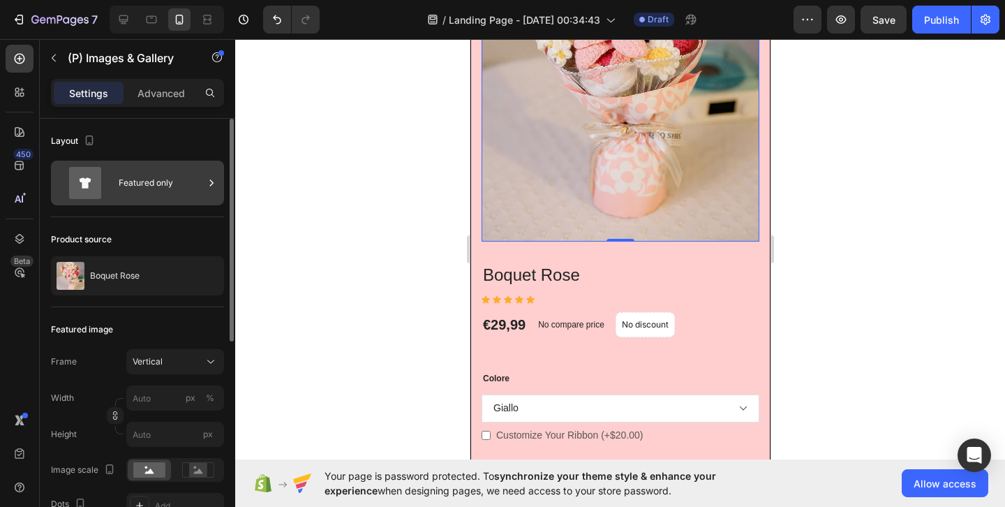
click at [149, 174] on div "Featured only" at bounding box center [161, 183] width 85 height 32
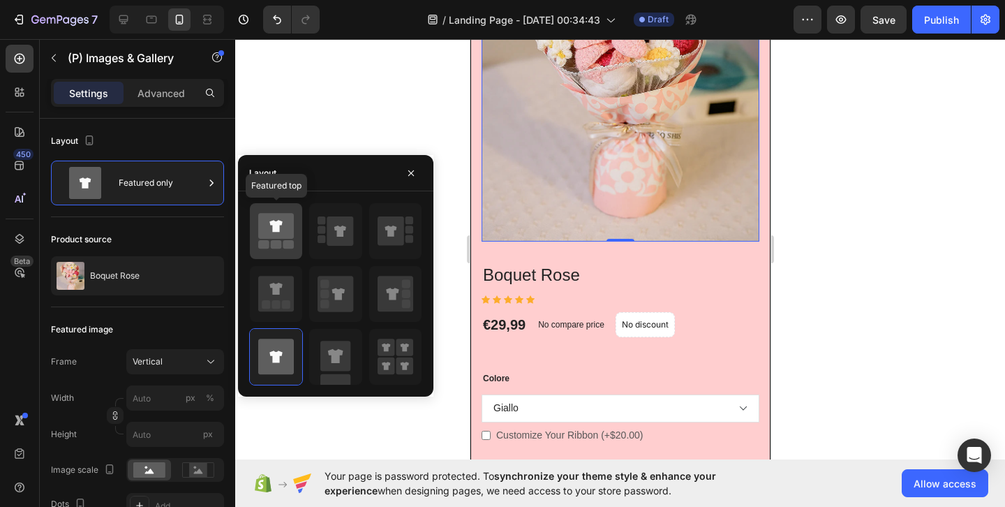
click at [286, 231] on icon at bounding box center [276, 226] width 36 height 26
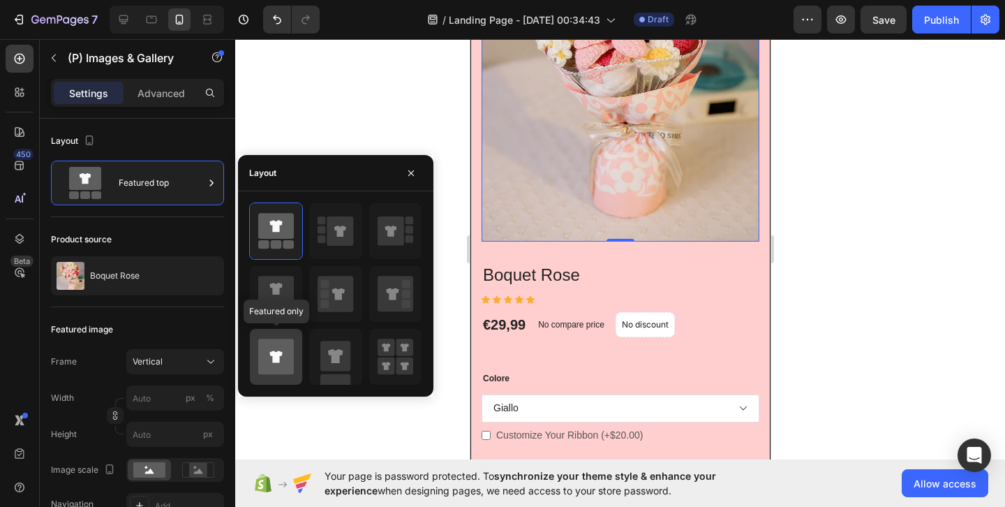
click at [272, 348] on icon at bounding box center [276, 357] width 36 height 36
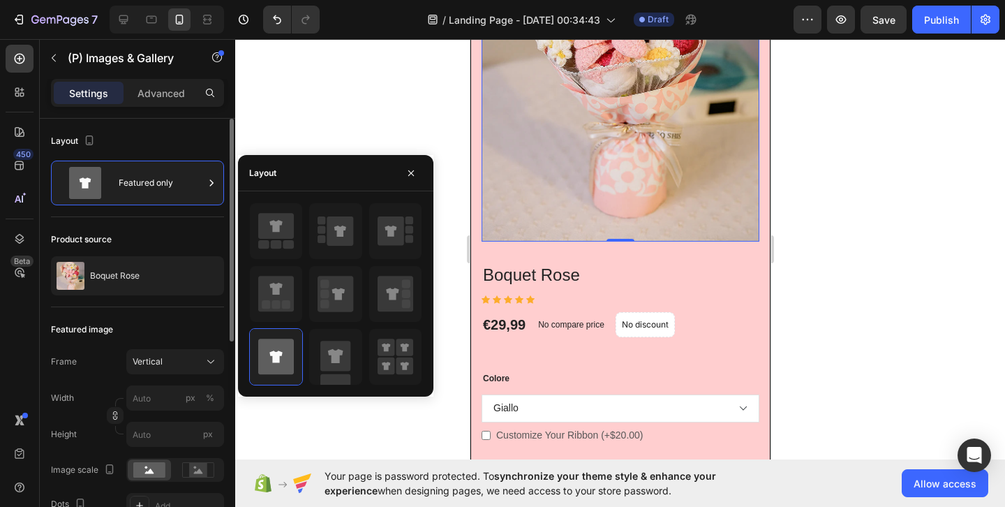
click at [165, 141] on div "Layout" at bounding box center [137, 141] width 173 height 22
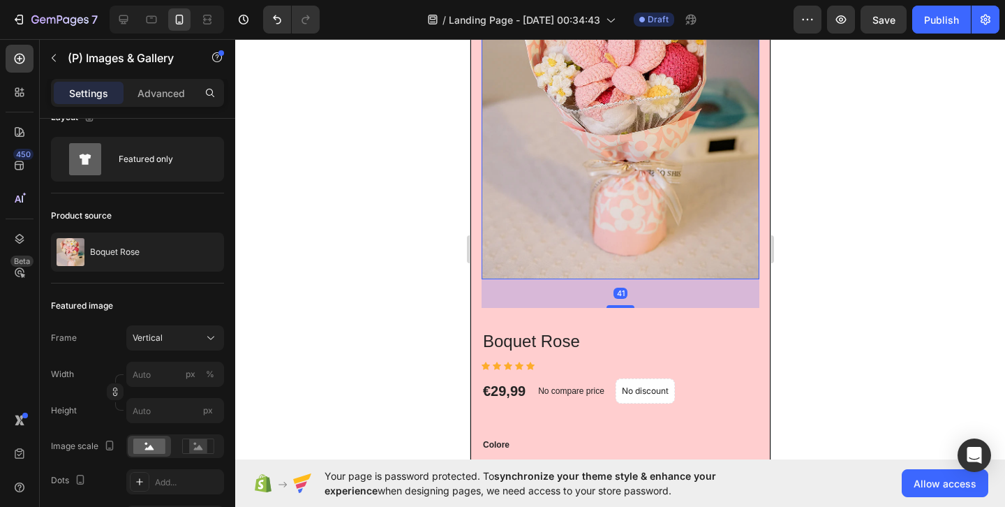
scroll to position [211, 0]
drag, startPoint x: 624, startPoint y: 306, endPoint x: 627, endPoint y: 341, distance: 34.3
click at [630, 336] on div "Boquet Rose (P) Title Icon Icon Icon Icon Icon Icon List Hoz €29,99 (P) Price (…" at bounding box center [620, 325] width 278 height 889
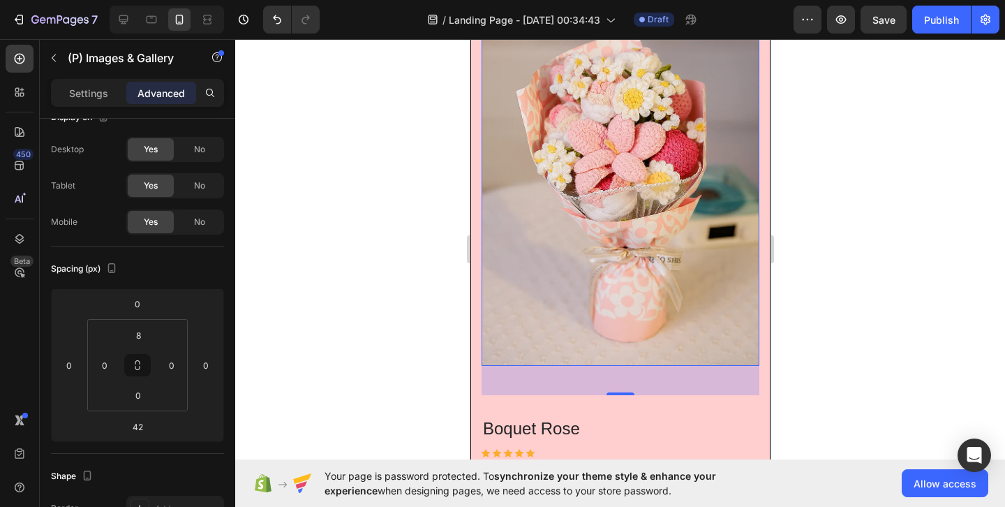
scroll to position [173, 0]
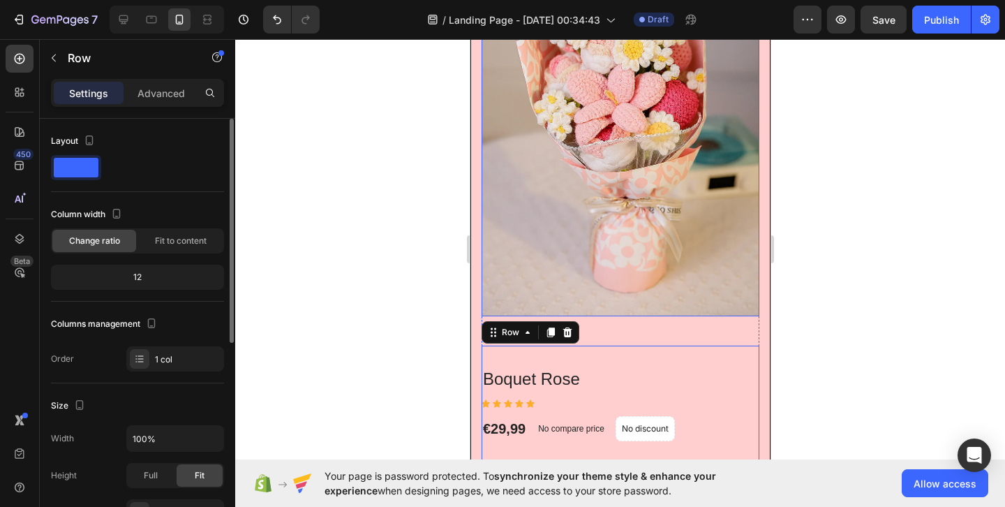
click at [696, 276] on img at bounding box center [620, 131] width 278 height 371
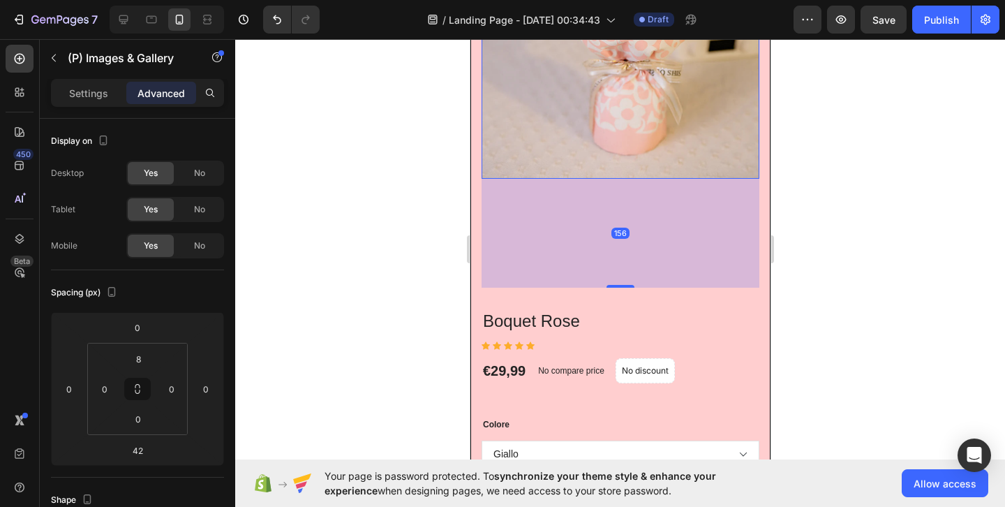
scroll to position [144, 0]
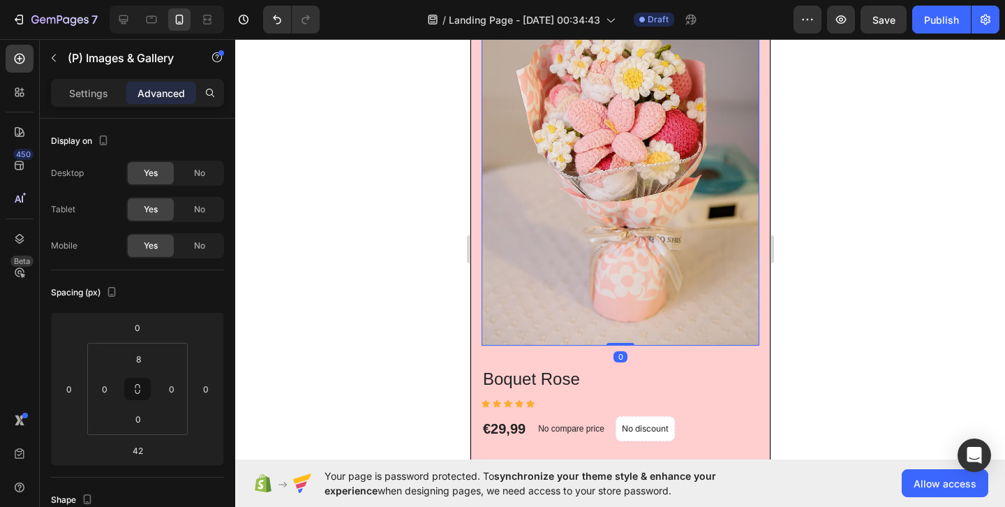
drag, startPoint x: 621, startPoint y: 344, endPoint x: 674, endPoint y: 121, distance: 229.5
click at [674, 121] on div "(P) Images & Gallery 0" at bounding box center [620, 157] width 278 height 376
type input "0"
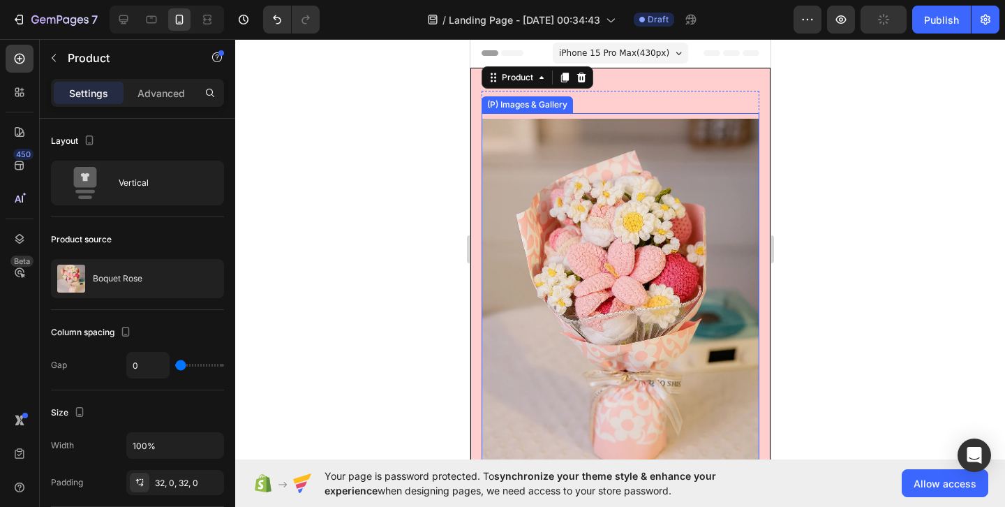
click at [618, 117] on div "(P) Images & Gallery" at bounding box center [620, 301] width 278 height 376
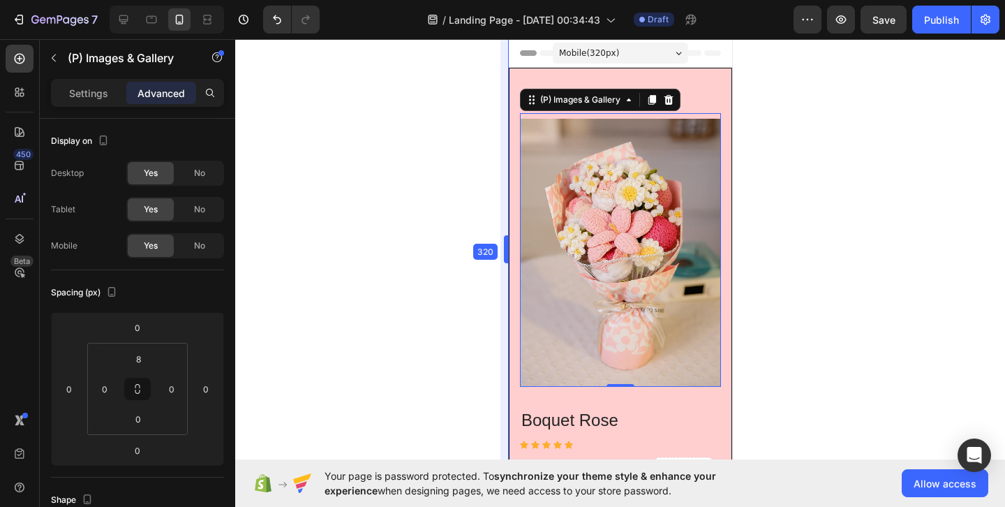
drag, startPoint x: 467, startPoint y: 273, endPoint x: 673, endPoint y: 225, distance: 211.5
click at [612, 54] on span "Mobile ( 320 px)" at bounding box center [589, 53] width 60 height 14
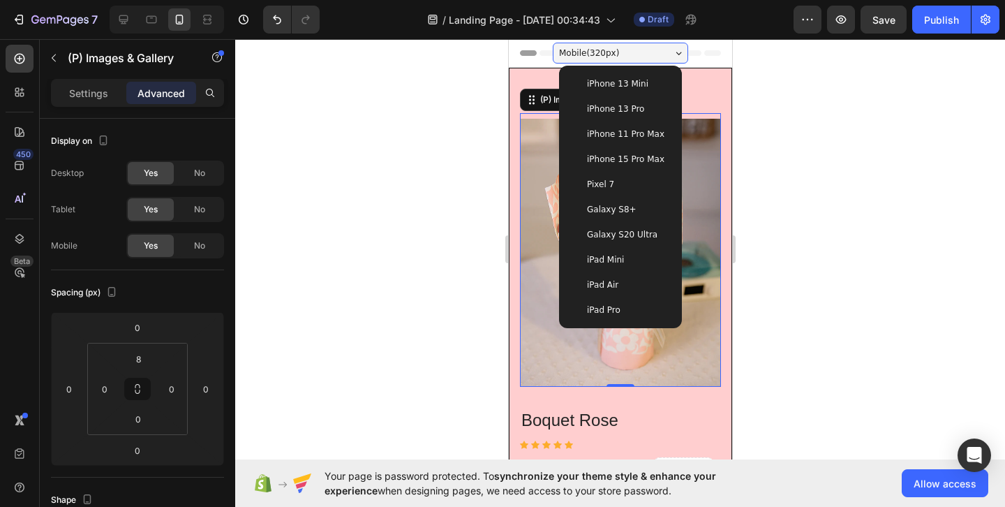
click at [641, 91] on div "iPhone 13 Mini" at bounding box center [620, 83] width 112 height 25
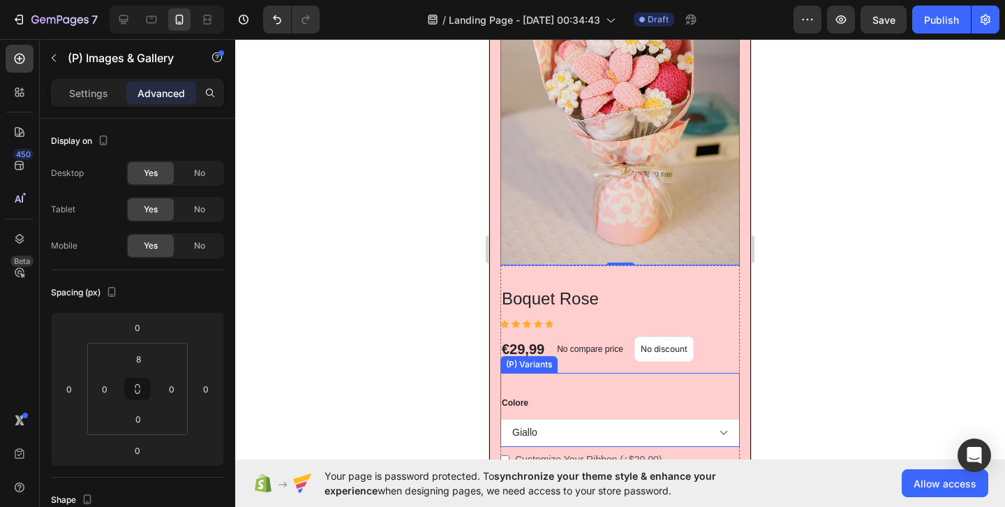
scroll to position [172, 0]
click at [642, 438] on select "Giallo" at bounding box center [620, 434] width 239 height 28
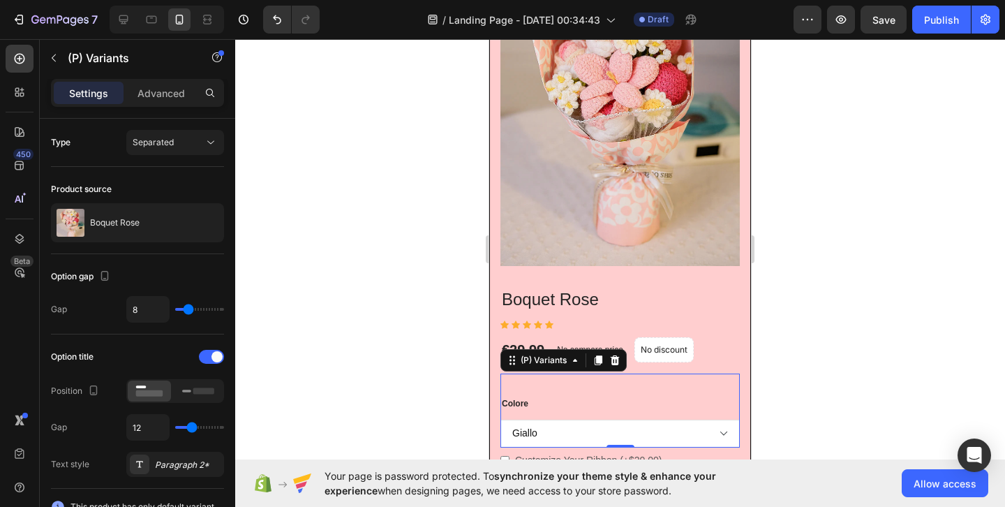
click at [501, 420] on select "Giallo" at bounding box center [620, 434] width 239 height 28
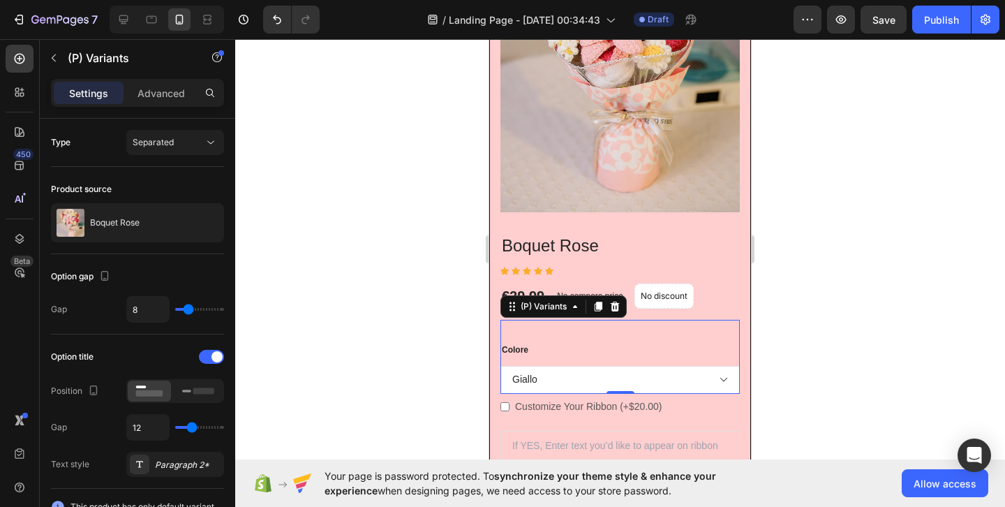
click at [684, 326] on div "Colore Giallo (P) Variants 0" at bounding box center [620, 357] width 239 height 74
drag, startPoint x: 614, startPoint y: 390, endPoint x: 633, endPoint y: 333, distance: 60.5
click at [633, 333] on div "Colore Giallo (P) Variants 0" at bounding box center [620, 357] width 239 height 74
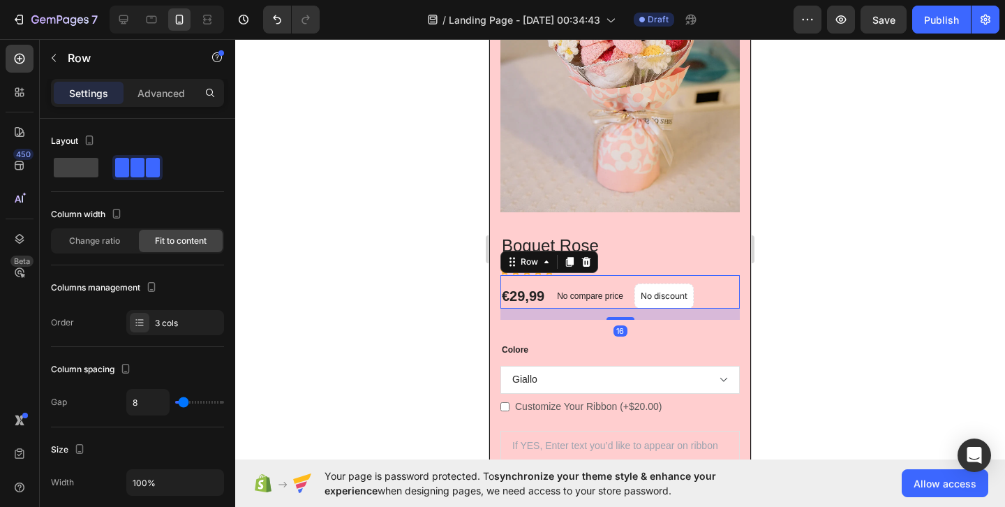
click at [721, 286] on div "€29,99 (P) Price (P) Price No compare price (P) Price No discount Not be displa…" at bounding box center [620, 292] width 239 height 34
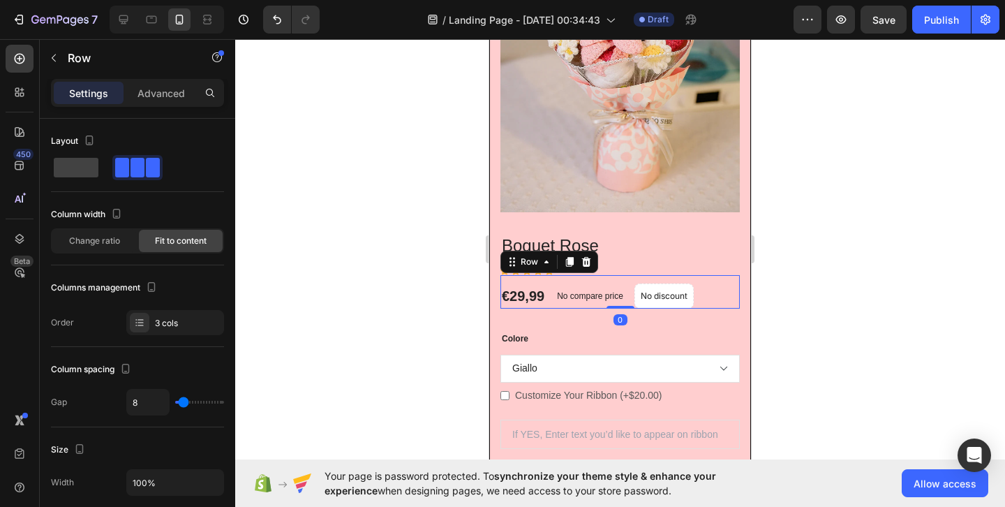
drag, startPoint x: 626, startPoint y: 317, endPoint x: 635, endPoint y: 253, distance: 64.8
click at [635, 253] on div "Boquet Rose (P) Title Icon Icon Icon Icon Icon Icon List Hoz €29,99 (P) Price (…" at bounding box center [620, 437] width 239 height 408
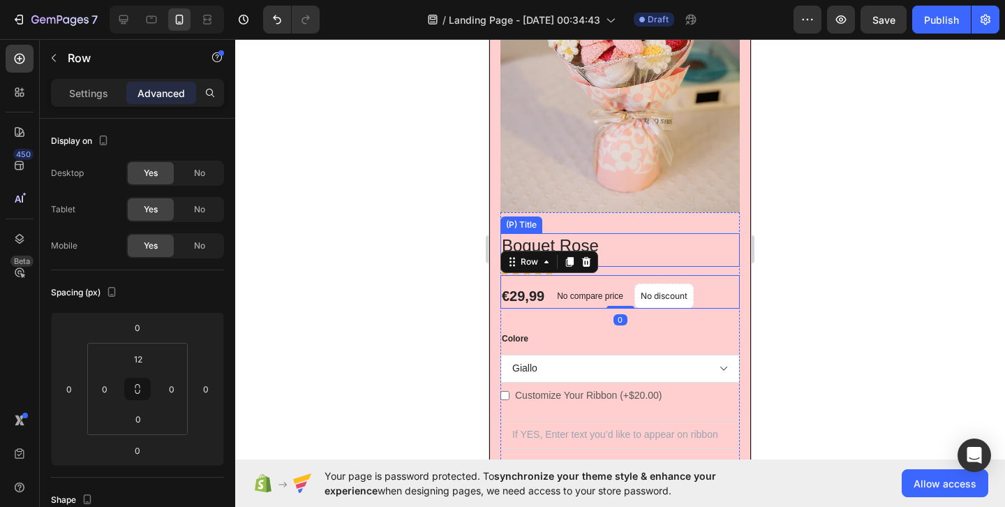
click at [641, 246] on h3 "Boquet Rose" at bounding box center [620, 245] width 239 height 24
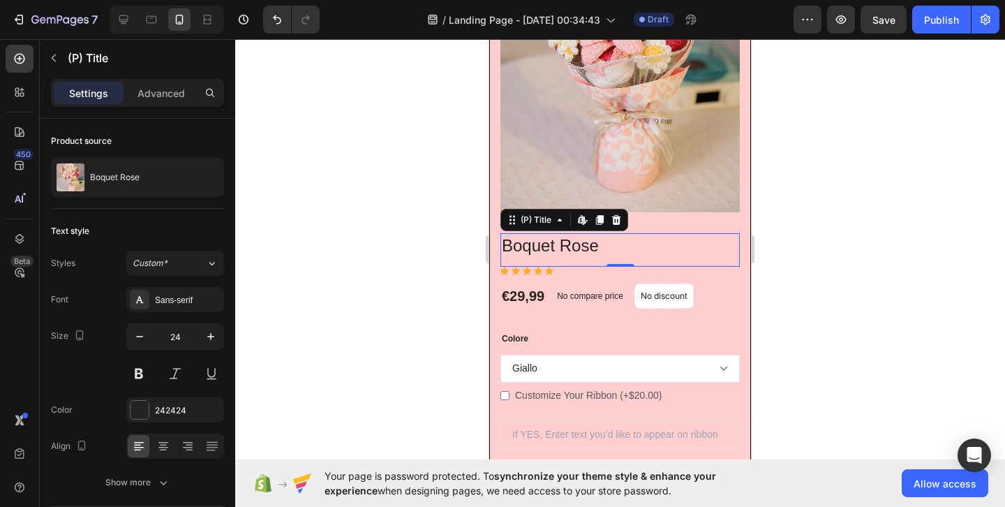
drag, startPoint x: 623, startPoint y: 263, endPoint x: 623, endPoint y: 254, distance: 8.4
click at [623, 254] on div "Boquet Rose (P) Title Edit content in Shopify 0" at bounding box center [620, 249] width 239 height 33
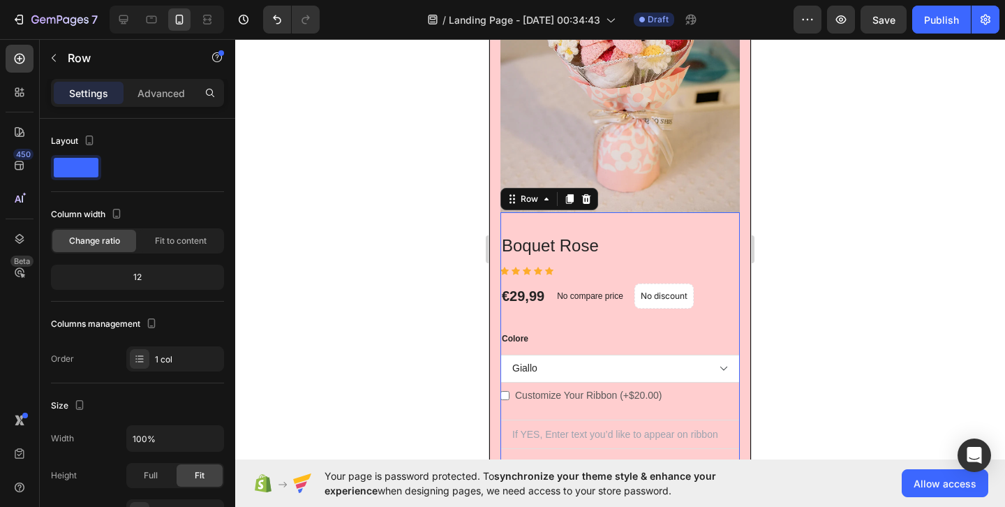
click at [651, 223] on div "Boquet Rose (P) Title Icon Icon Icon Icon Icon Icon List Hoz €29,99 (P) Price (…" at bounding box center [620, 426] width 239 height 429
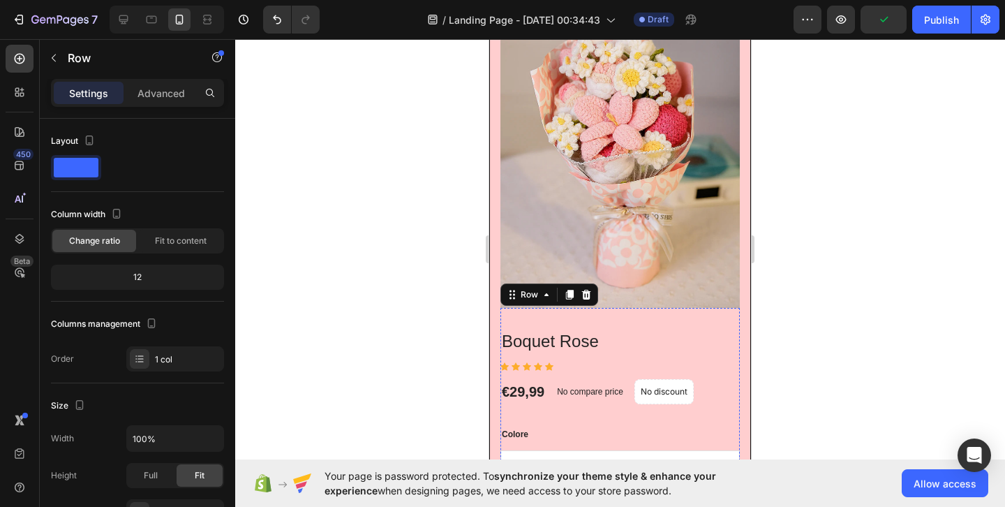
scroll to position [0, 0]
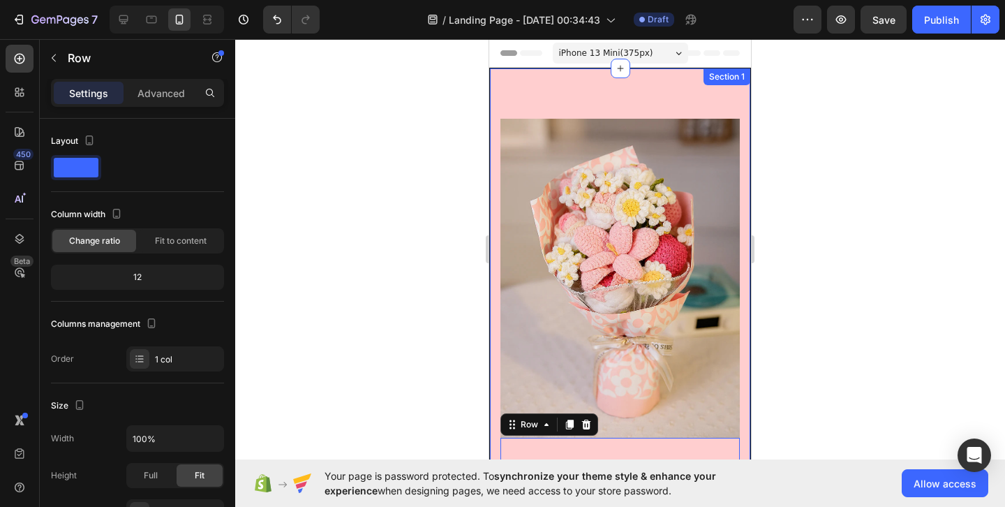
click at [646, 84] on div "Boquet Rose (P) Title Icon Icon Icon Icon Icon Icon List Hoz €29,99 (P) Price (…" at bounding box center [620, 496] width 262 height 856
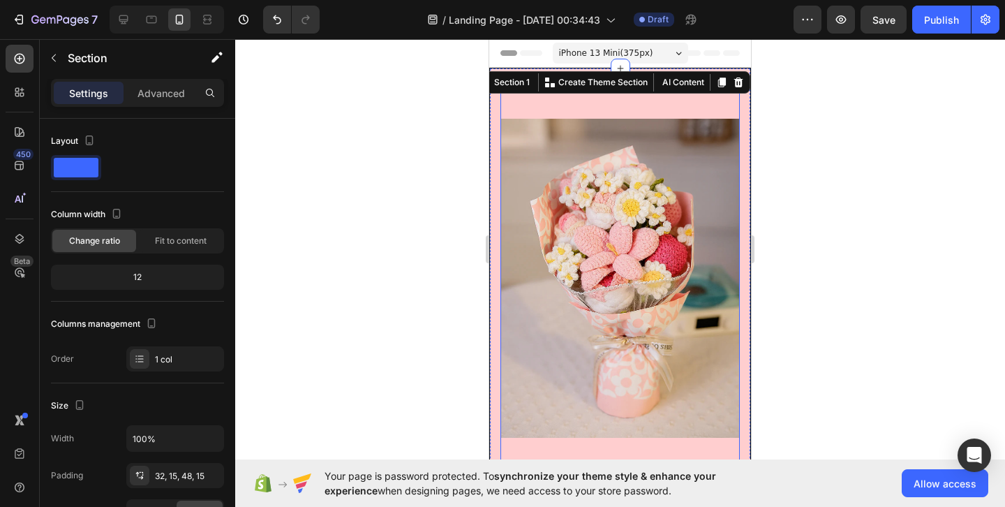
click at [573, 112] on div "Boquet Rose (P) Title Icon Icon Icon Icon Icon Icon List Hoz €29,99 (P) Price (…" at bounding box center [620, 490] width 239 height 799
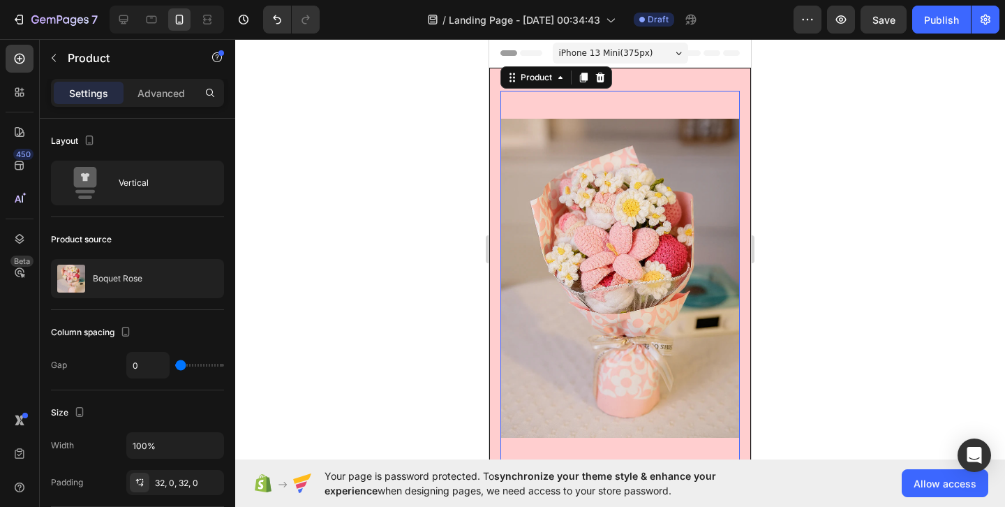
click at [452, 103] on div at bounding box center [620, 273] width 770 height 468
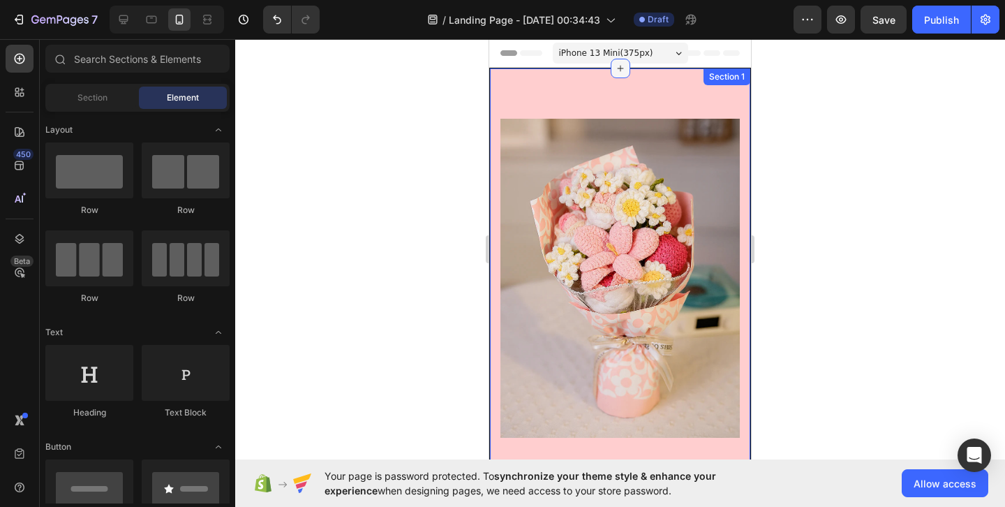
click at [622, 72] on icon at bounding box center [620, 68] width 11 height 11
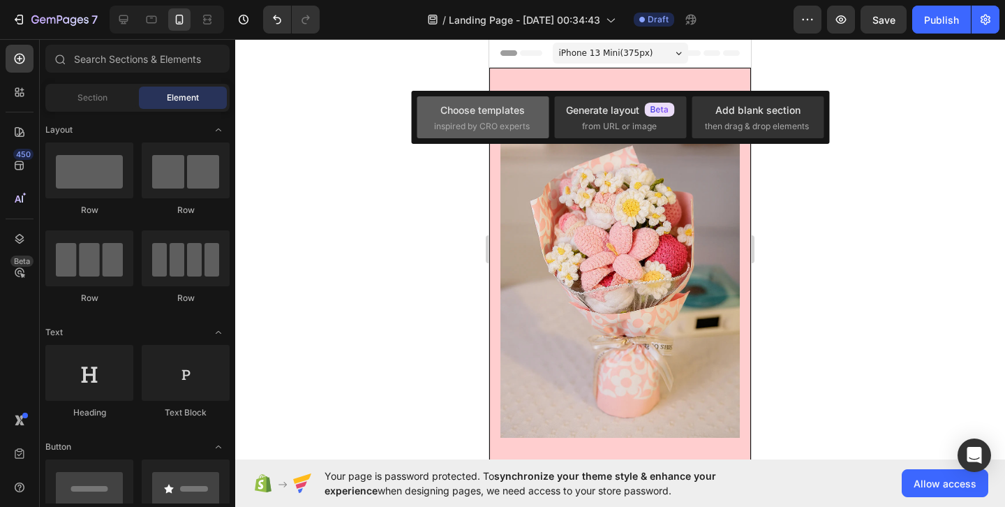
click at [510, 121] on span "inspired by CRO experts" at bounding box center [482, 126] width 96 height 13
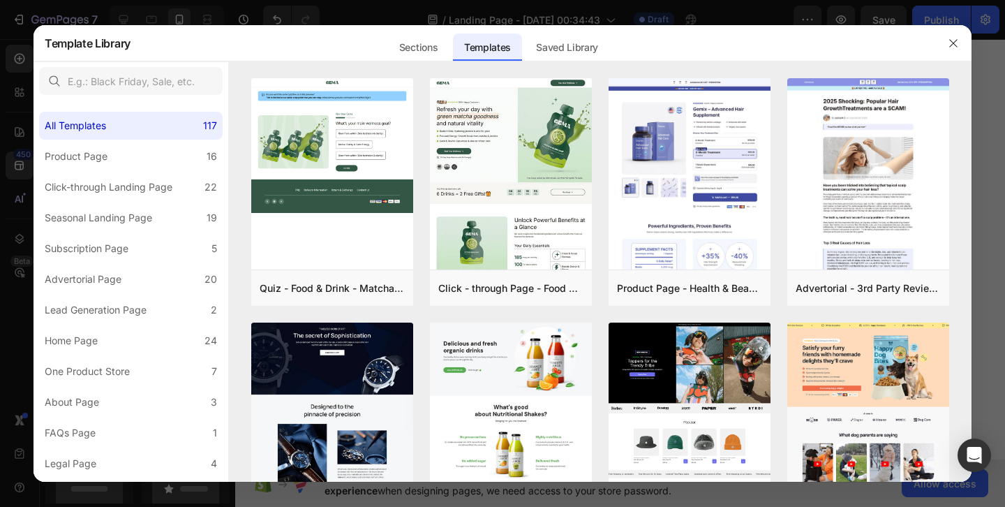
click at [991, 404] on div at bounding box center [502, 253] width 1005 height 507
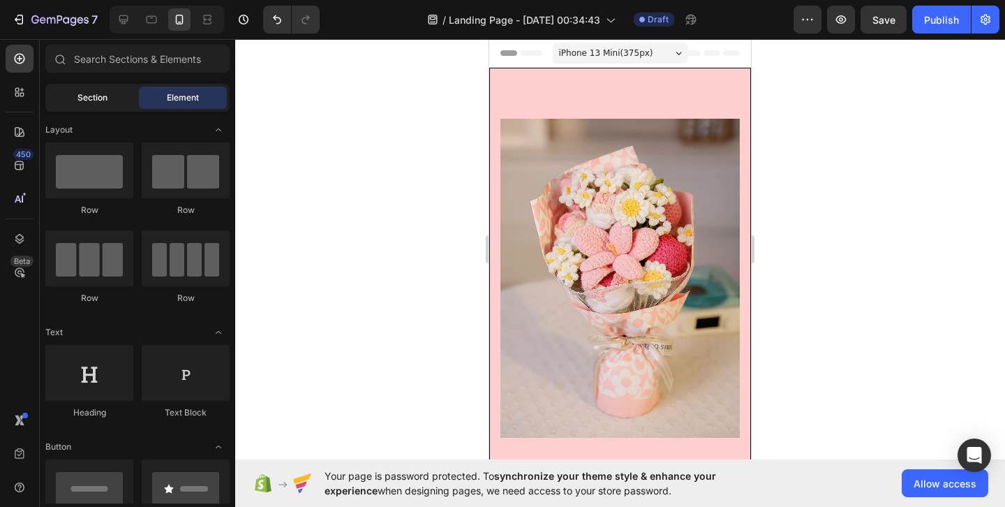
click at [71, 98] on div "Section" at bounding box center [92, 98] width 88 height 22
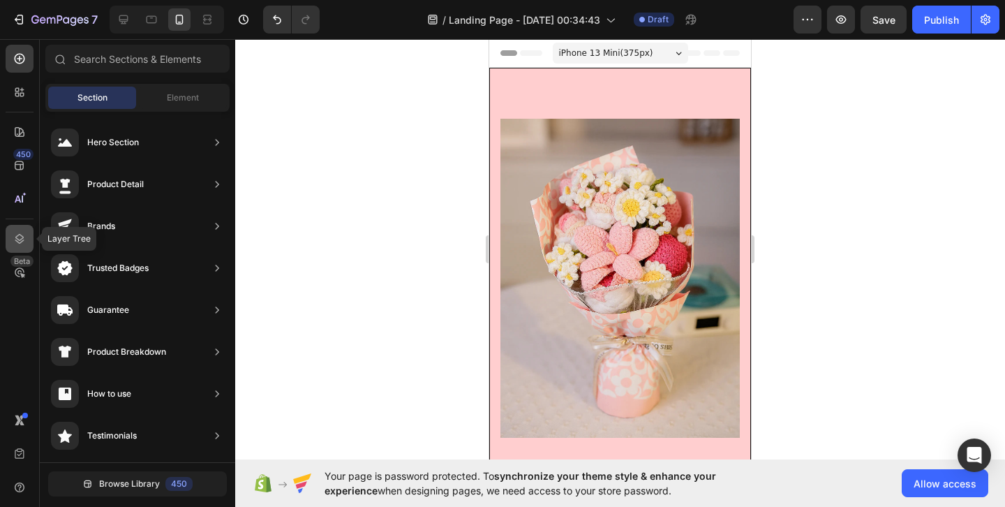
click at [20, 240] on icon at bounding box center [20, 239] width 14 height 14
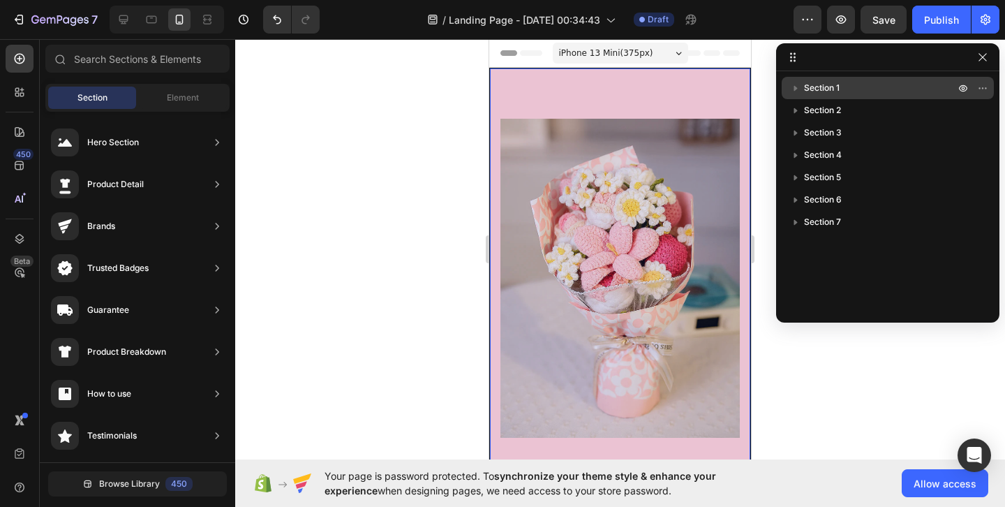
click at [799, 90] on icon "button" at bounding box center [796, 88] width 14 height 14
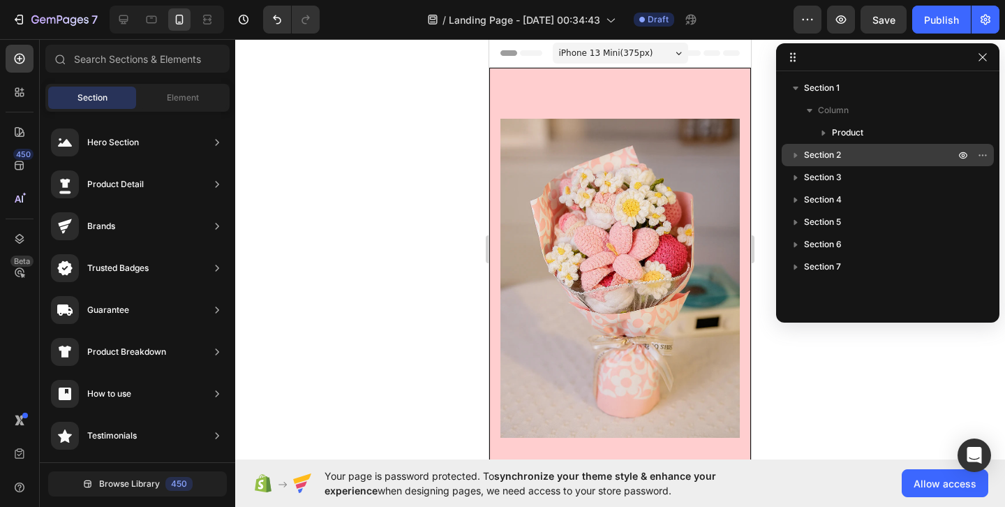
click at [797, 153] on icon "button" at bounding box center [796, 155] width 14 height 14
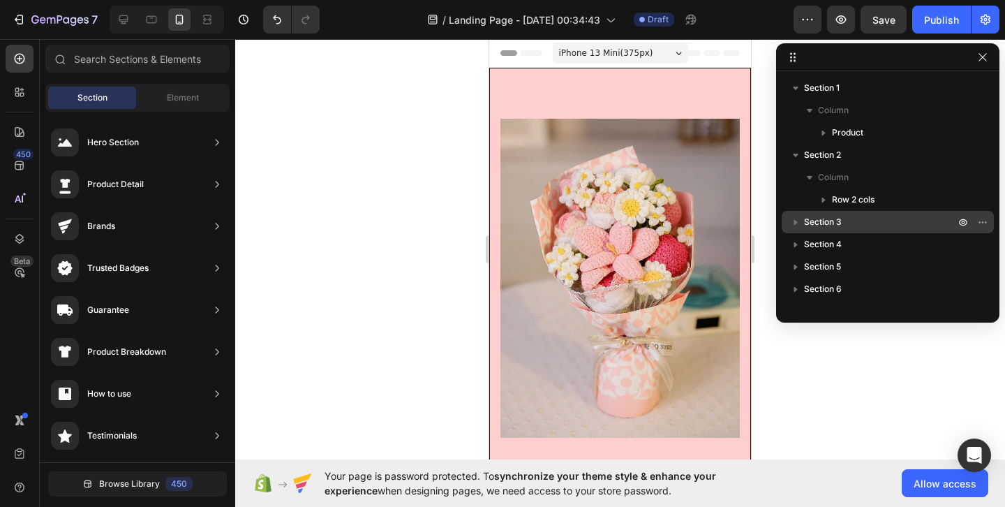
click at [795, 215] on icon "button" at bounding box center [796, 222] width 14 height 14
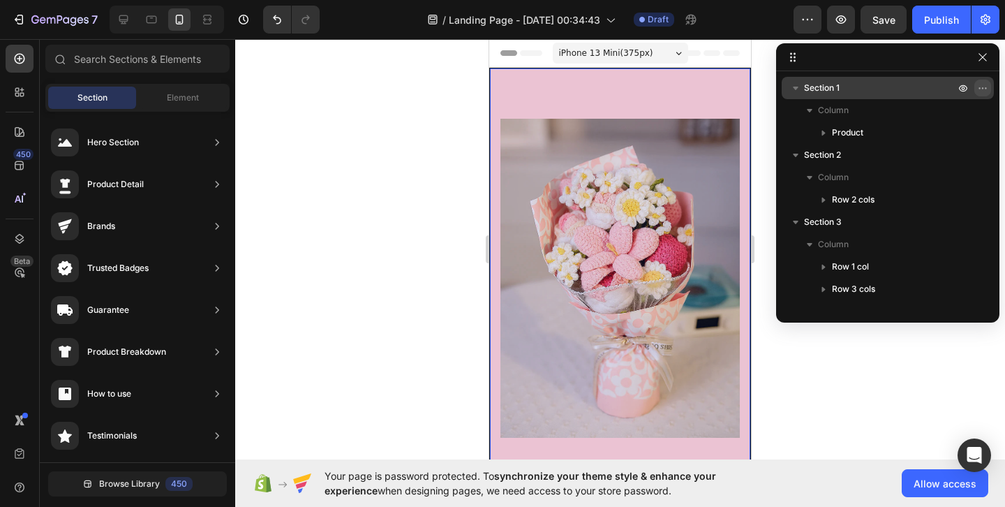
click at [979, 84] on icon "button" at bounding box center [982, 87] width 11 height 11
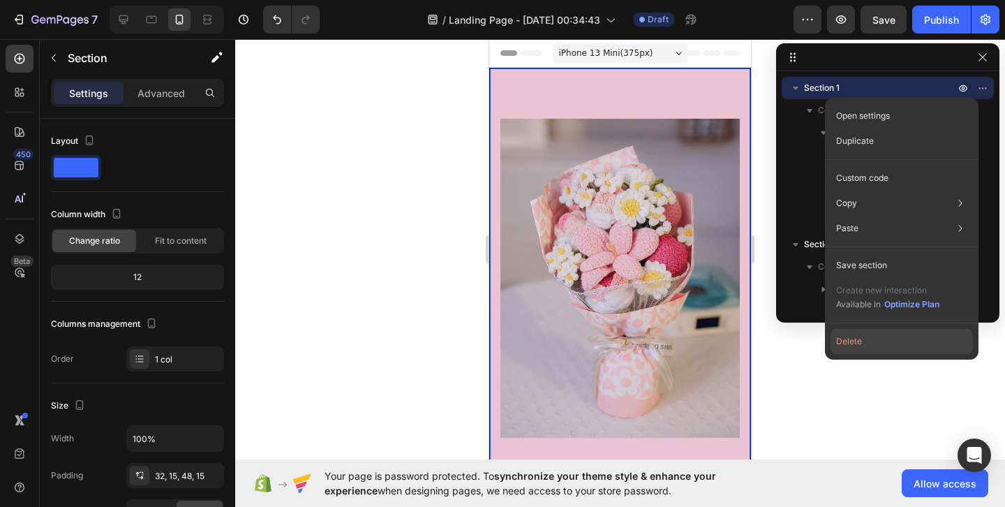
click at [843, 332] on button "Delete" at bounding box center [902, 341] width 142 height 25
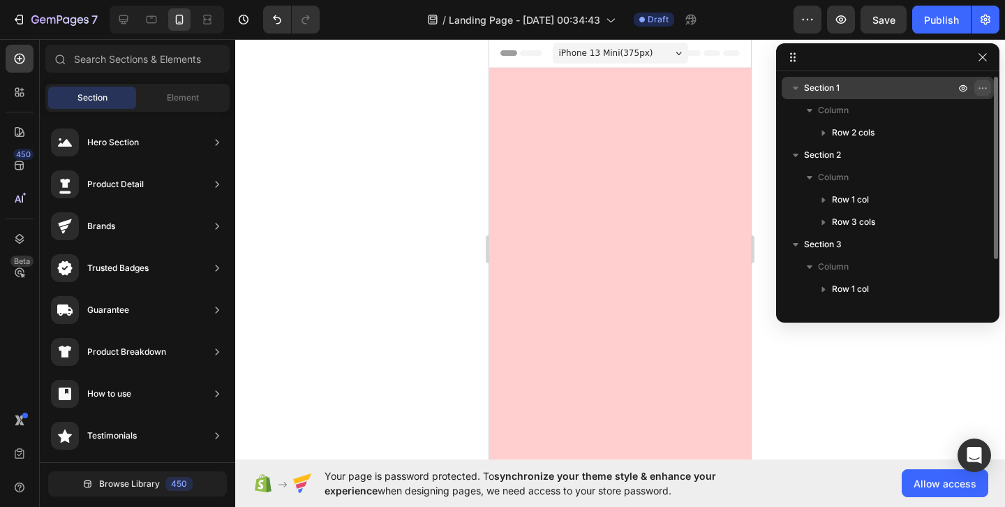
click at [978, 84] on icon "button" at bounding box center [982, 87] width 11 height 11
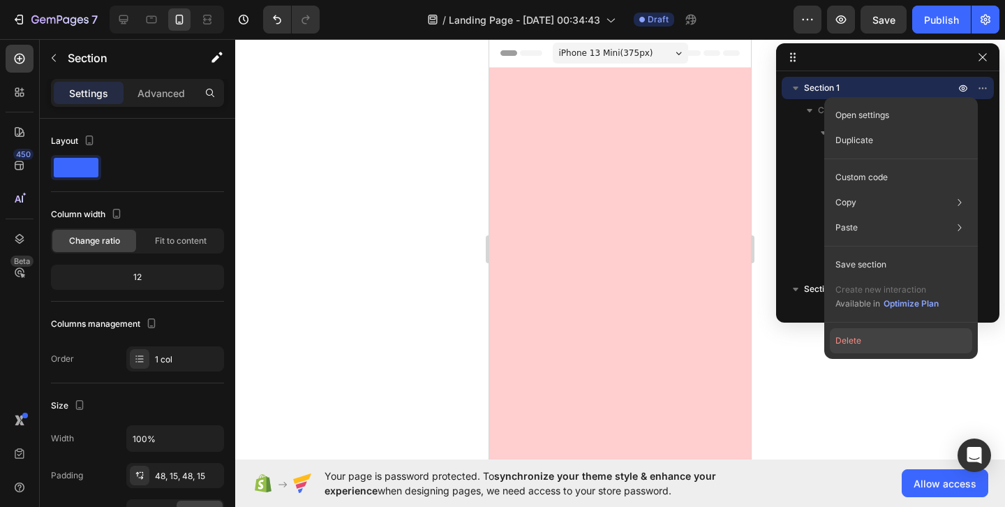
click at [890, 338] on button "Delete" at bounding box center [901, 340] width 142 height 25
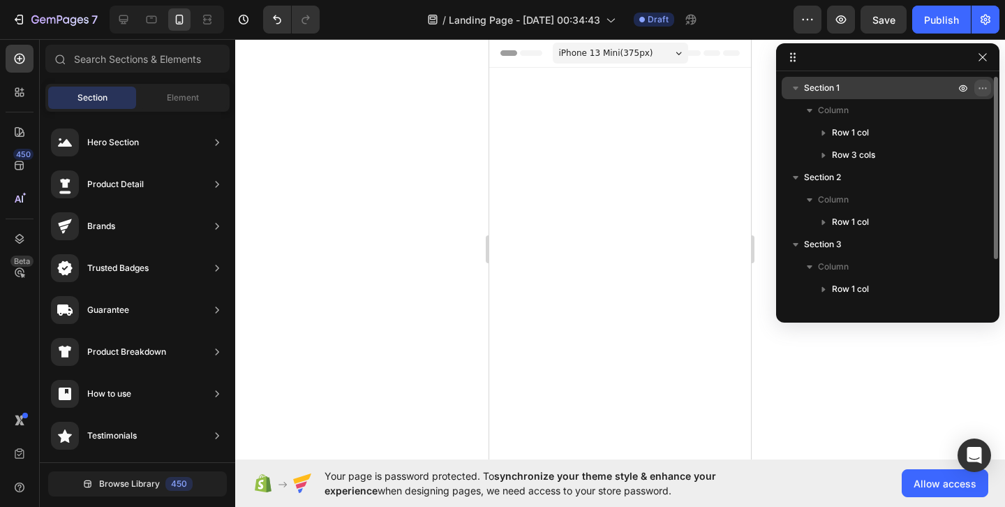
click at [980, 86] on icon "button" at bounding box center [982, 87] width 11 height 11
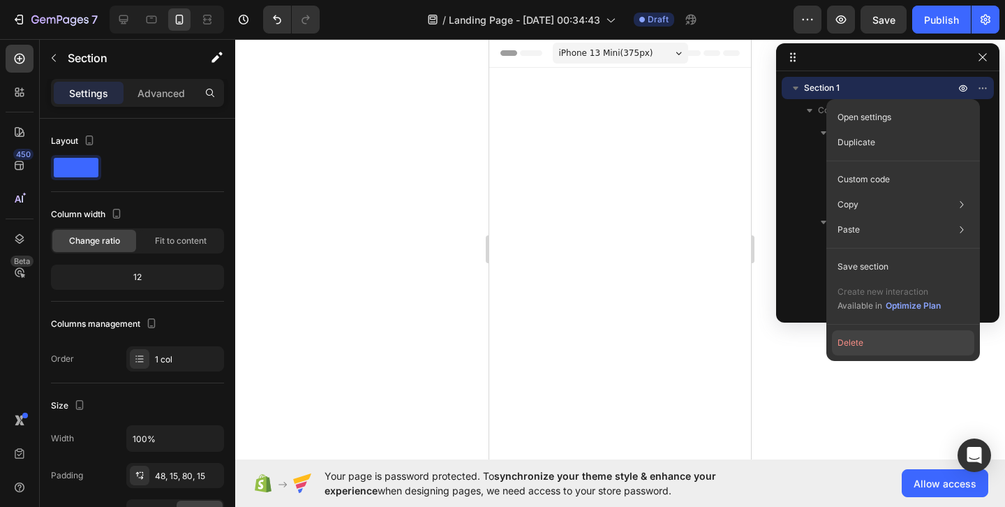
click at [903, 350] on button "Delete" at bounding box center [903, 342] width 142 height 25
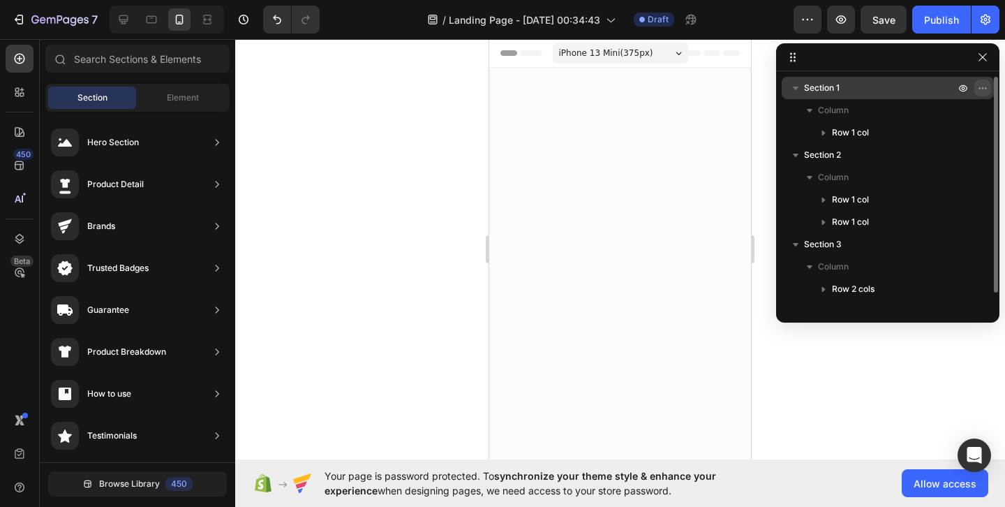
click at [984, 91] on icon "button" at bounding box center [982, 87] width 11 height 11
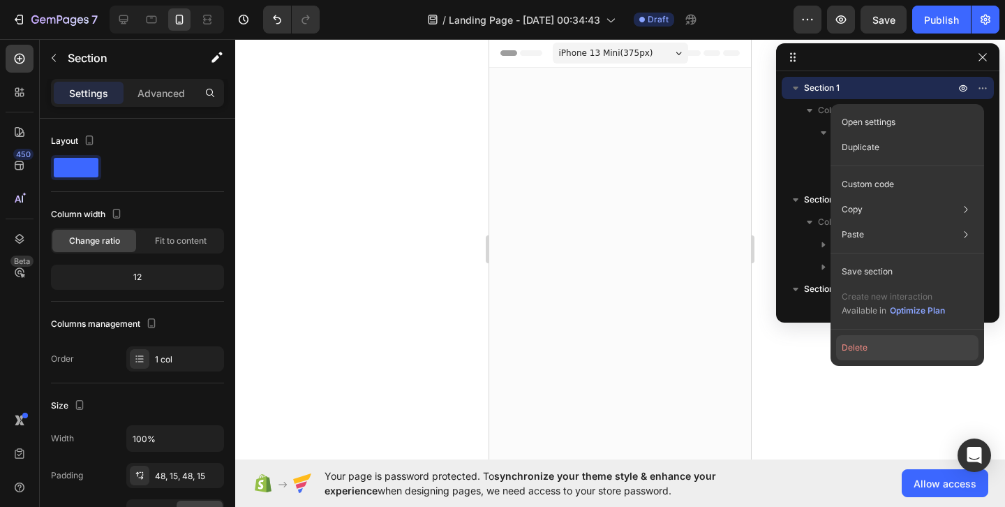
click at [888, 344] on button "Delete" at bounding box center [907, 347] width 142 height 25
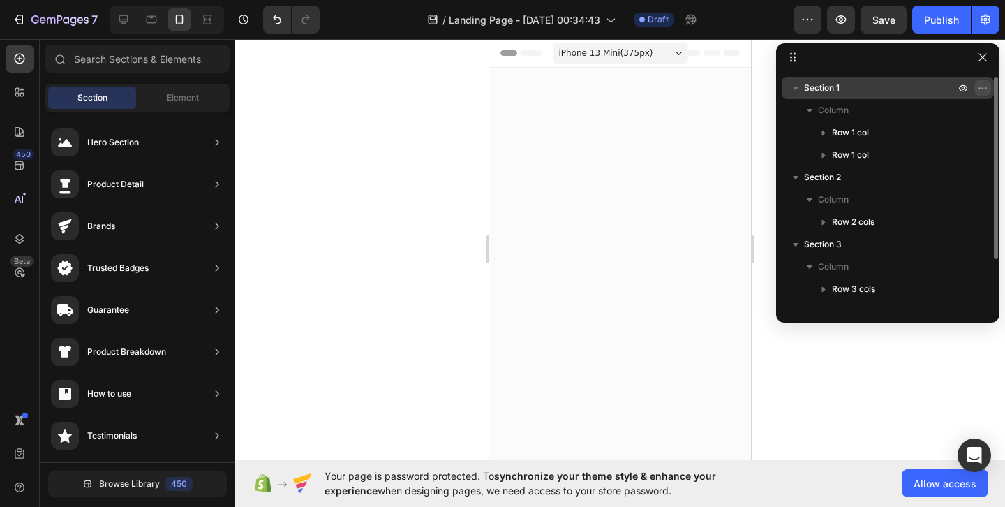
click at [975, 88] on button "button" at bounding box center [983, 88] width 17 height 17
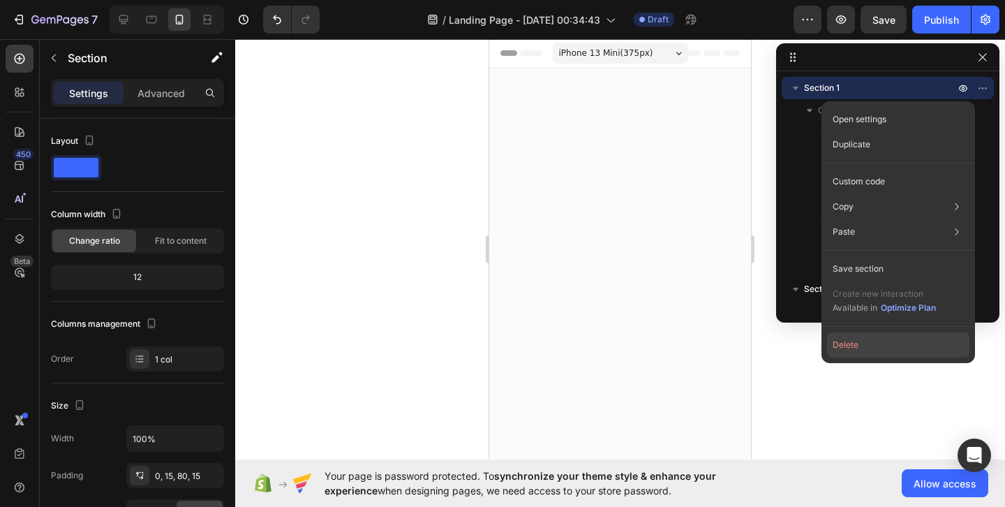
click at [915, 342] on button "Delete" at bounding box center [898, 344] width 142 height 25
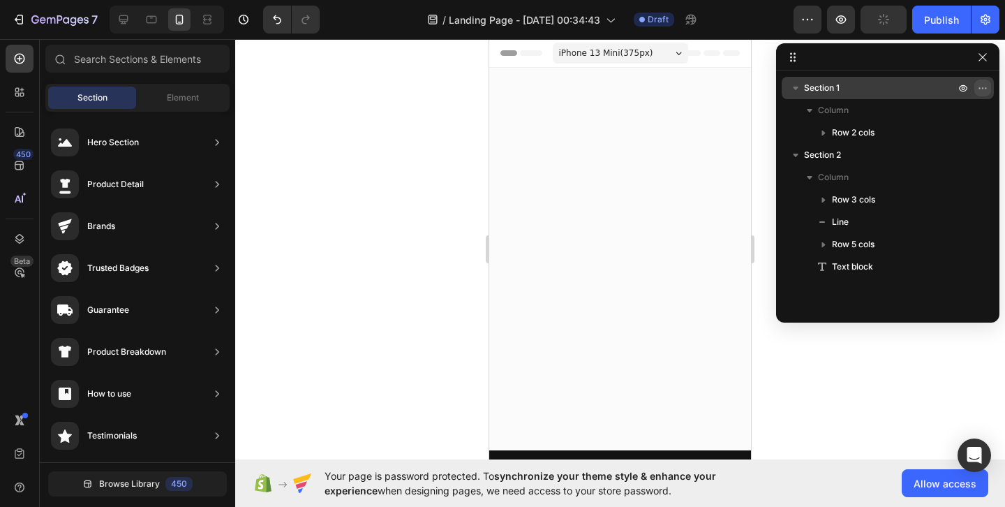
click at [980, 87] on icon "button" at bounding box center [982, 87] width 11 height 11
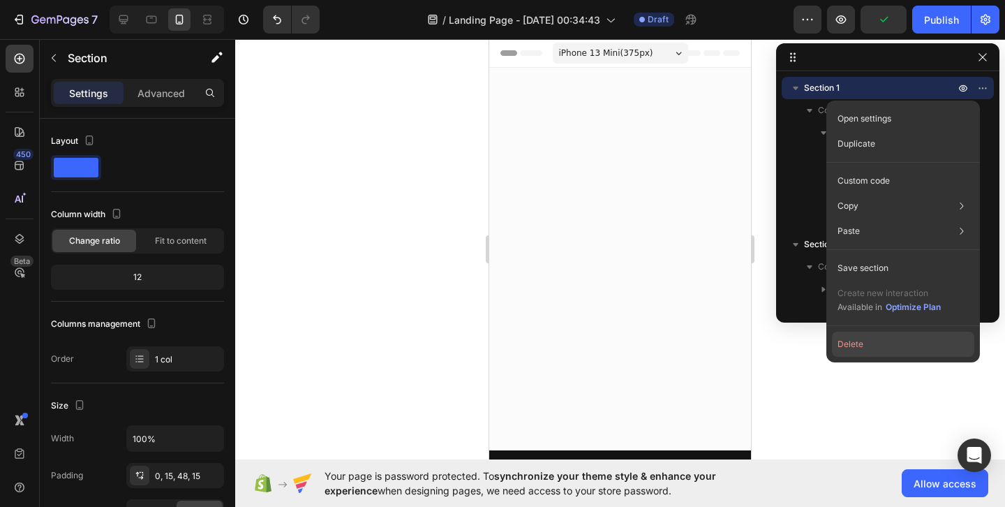
click at [870, 353] on button "Delete" at bounding box center [903, 344] width 142 height 25
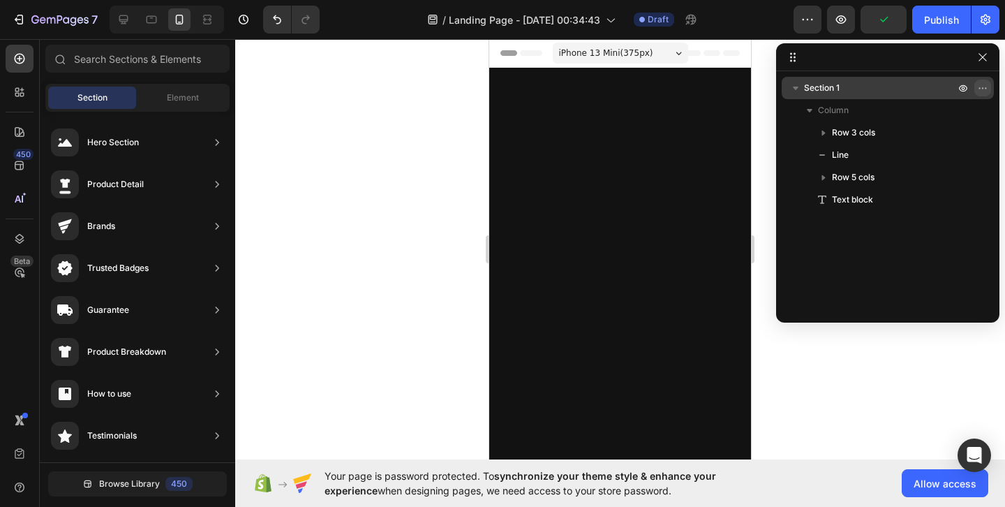
click at [986, 87] on icon "button" at bounding box center [982, 87] width 11 height 11
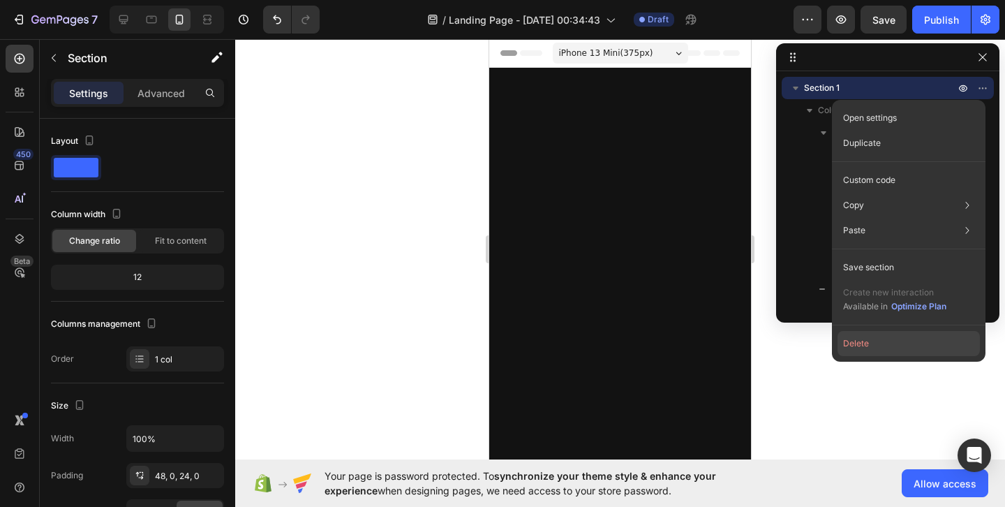
click at [866, 335] on button "Delete" at bounding box center [909, 343] width 142 height 25
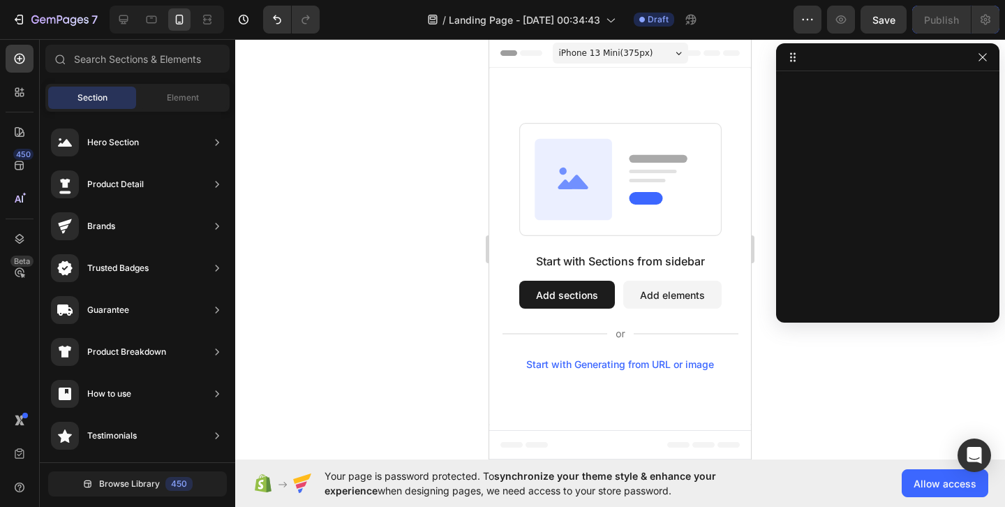
click at [586, 287] on button "Add sections" at bounding box center [567, 295] width 96 height 28
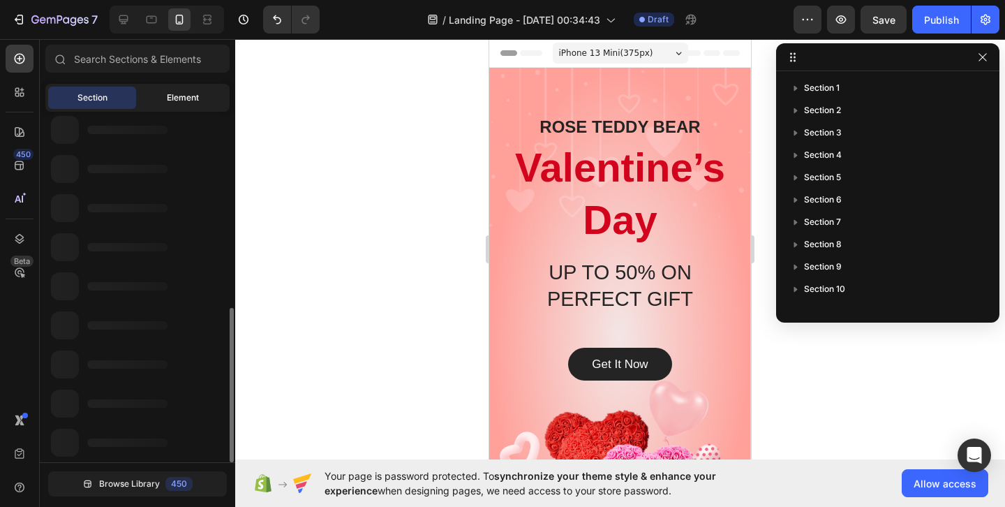
scroll to position [443, 0]
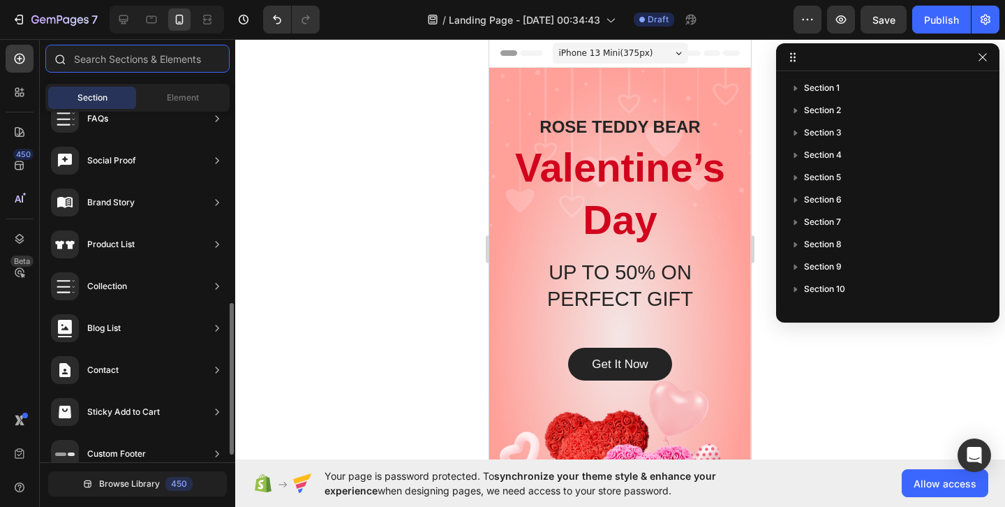
click at [192, 68] on input "text" at bounding box center [137, 59] width 184 height 28
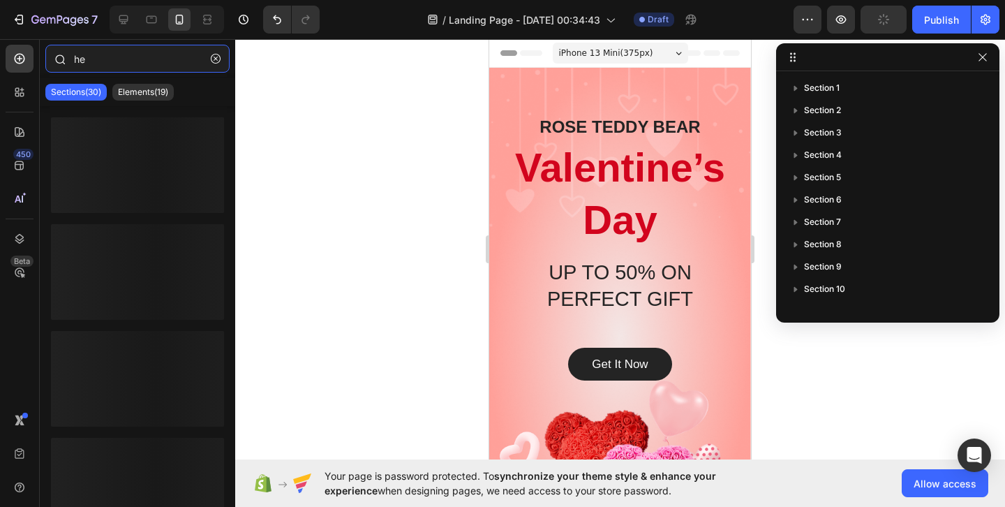
type input "h"
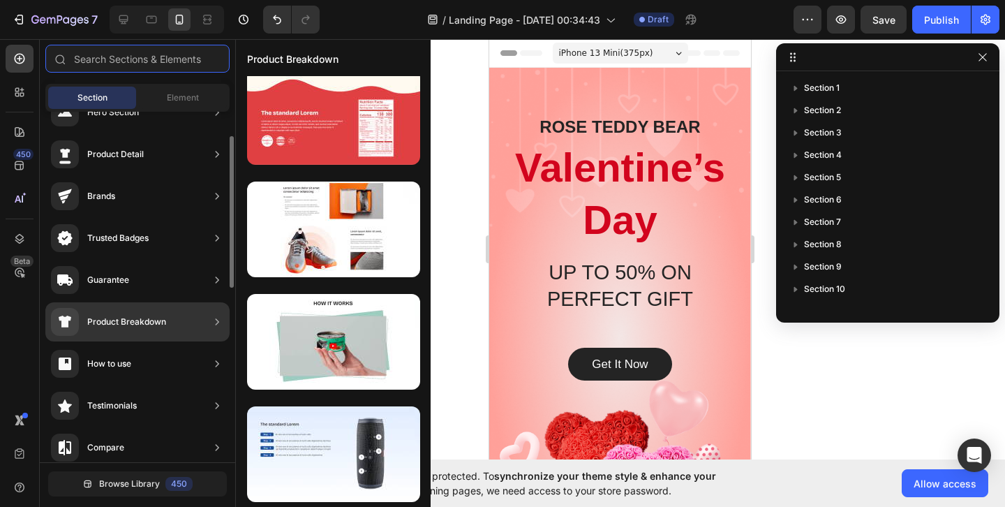
scroll to position [0, 0]
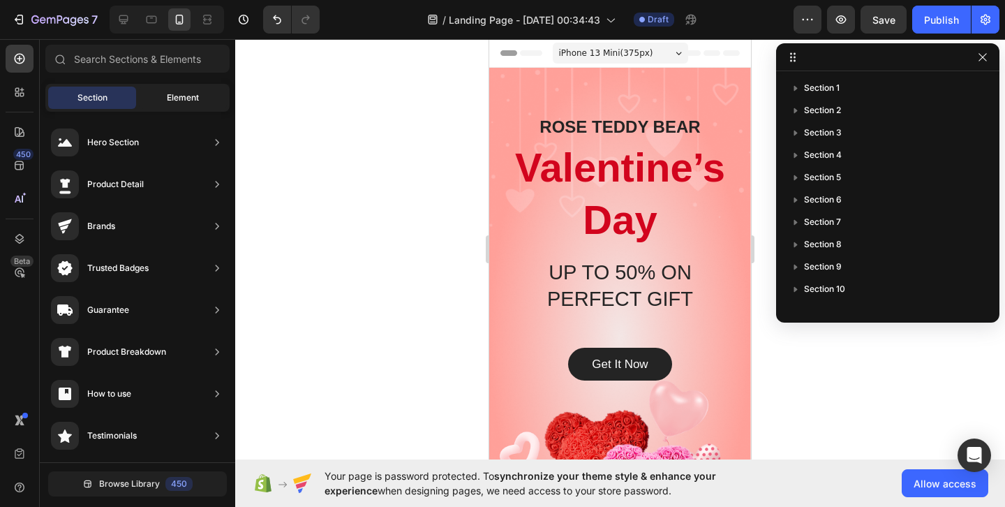
click at [198, 97] on span "Element" at bounding box center [183, 97] width 32 height 13
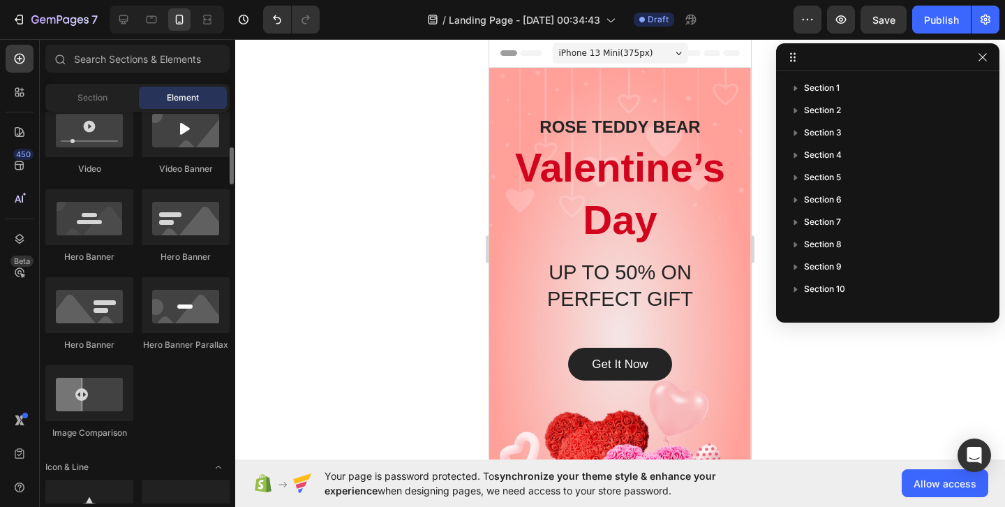
scroll to position [566, 0]
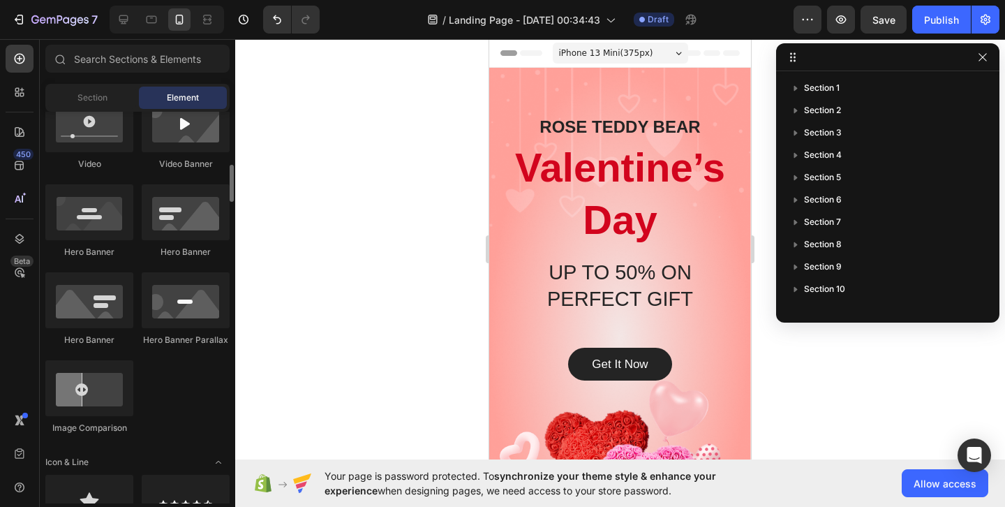
click at [431, 195] on div at bounding box center [620, 273] width 770 height 468
click at [535, 50] on span "Header" at bounding box center [531, 53] width 31 height 14
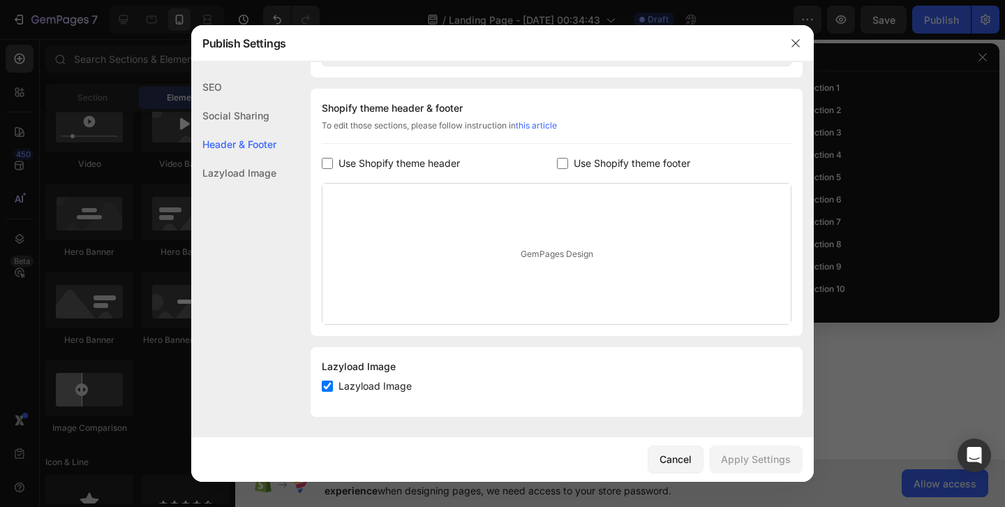
scroll to position [643, 0]
click at [397, 165] on span "Use Shopify theme header" at bounding box center [399, 161] width 121 height 17
checkbox input "true"
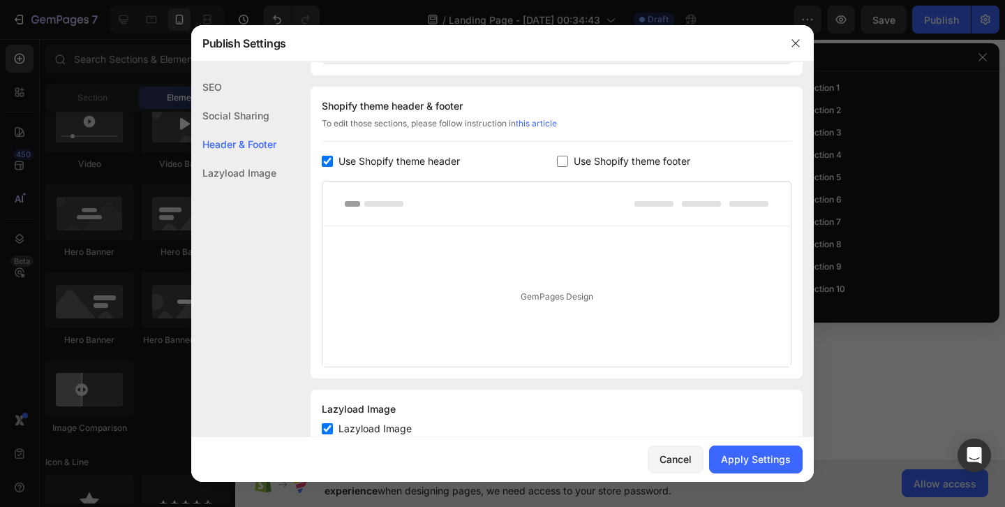
click at [542, 300] on div "GemPages Design" at bounding box center [557, 296] width 468 height 140
click at [746, 456] on div "Apply Settings" at bounding box center [756, 459] width 70 height 15
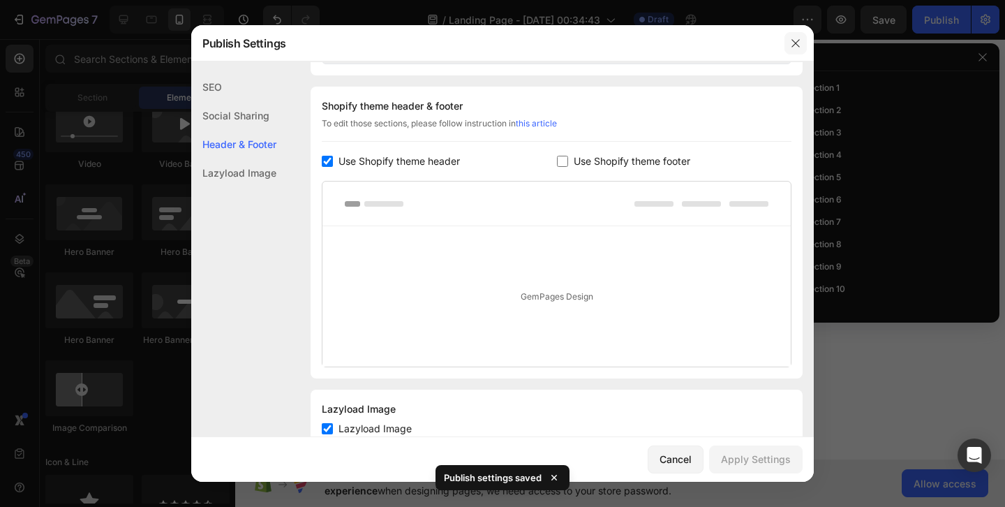
click at [793, 46] on icon "button" at bounding box center [795, 43] width 11 height 11
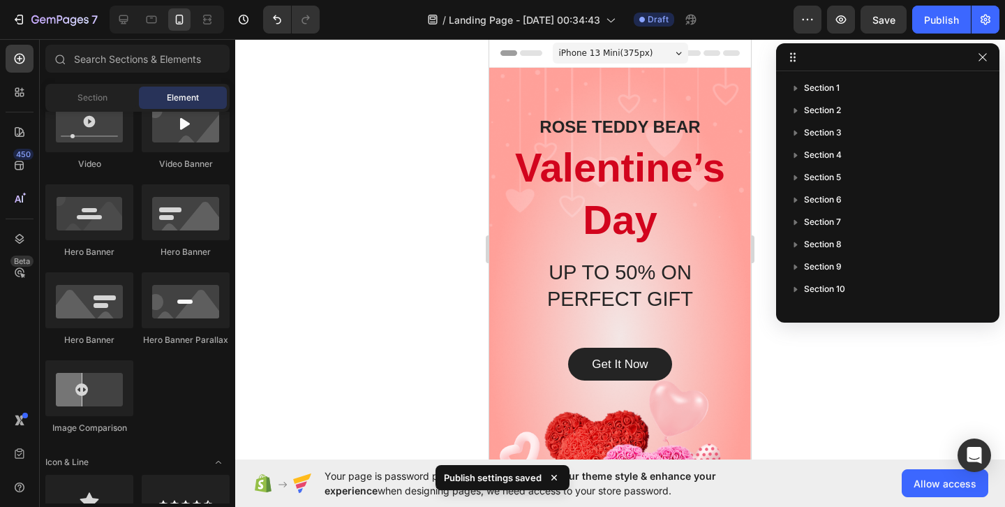
click at [531, 57] on span "Header" at bounding box center [531, 53] width 31 height 14
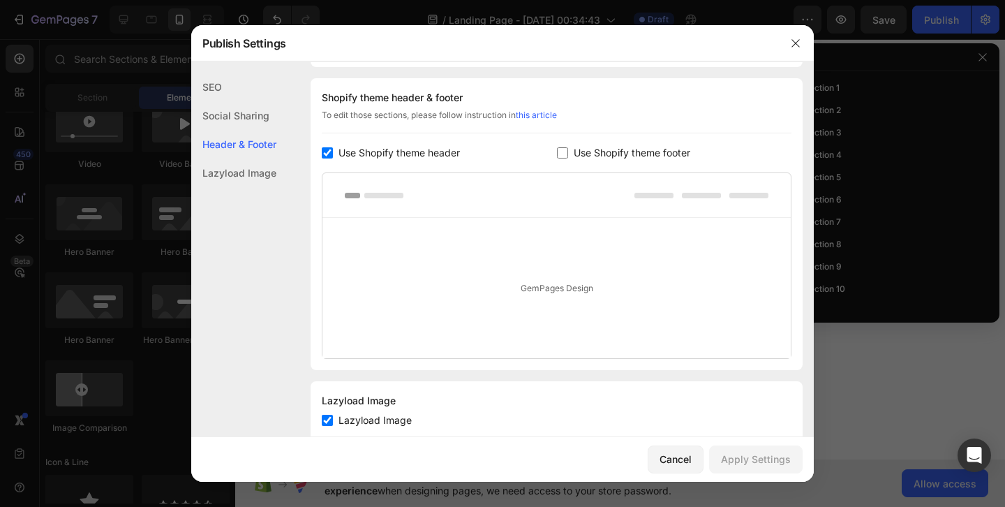
scroll to position [654, 0]
click at [544, 116] on link "this article" at bounding box center [536, 112] width 41 height 10
click at [793, 45] on icon "button" at bounding box center [795, 43] width 11 height 11
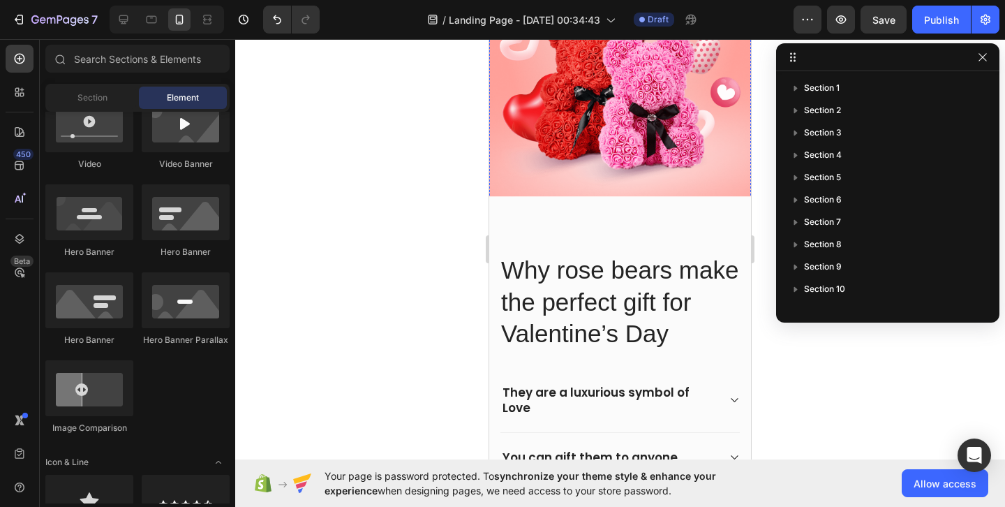
scroll to position [393, 0]
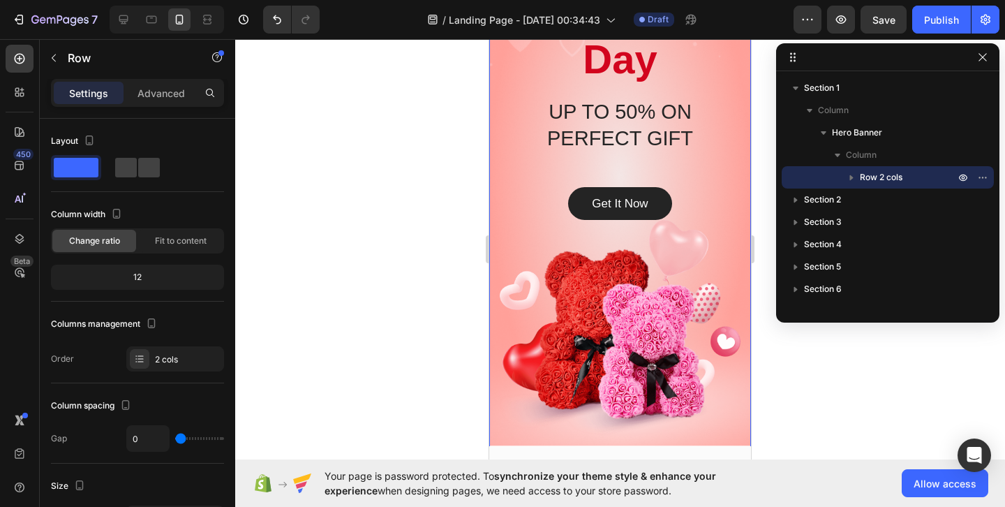
scroll to position [0, 0]
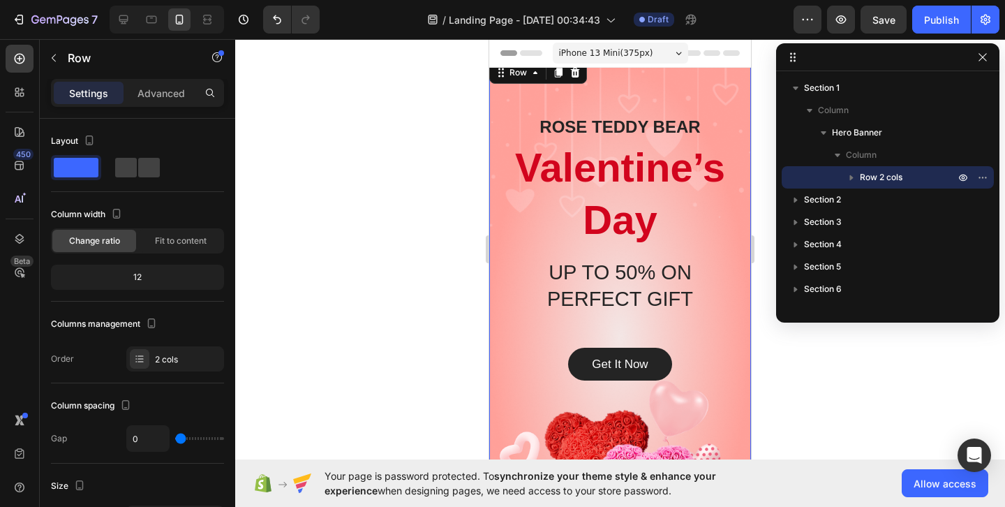
click at [656, 48] on div "iPhone 13 Mini ( 375 px)" at bounding box center [620, 53] width 135 height 21
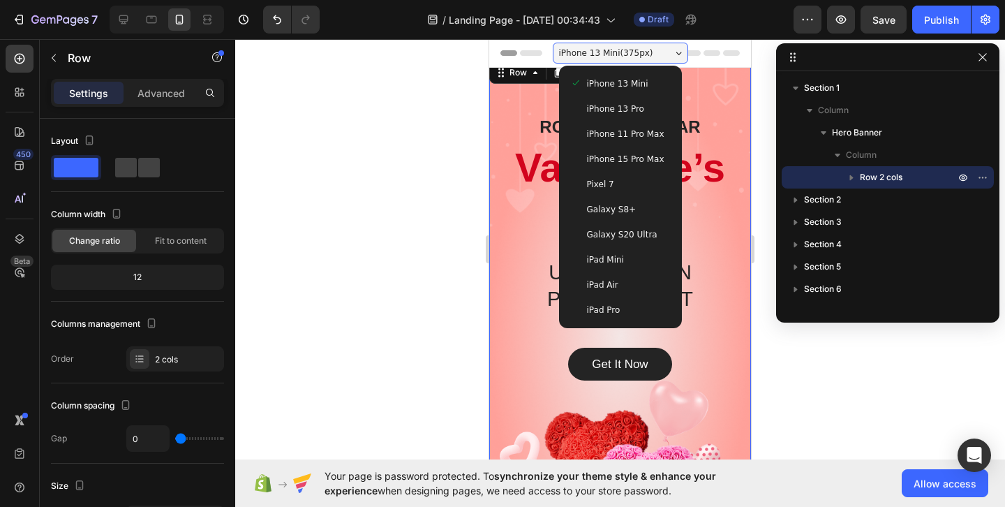
click at [630, 276] on div "iPad Air" at bounding box center [621, 284] width 112 height 25
type input "32"
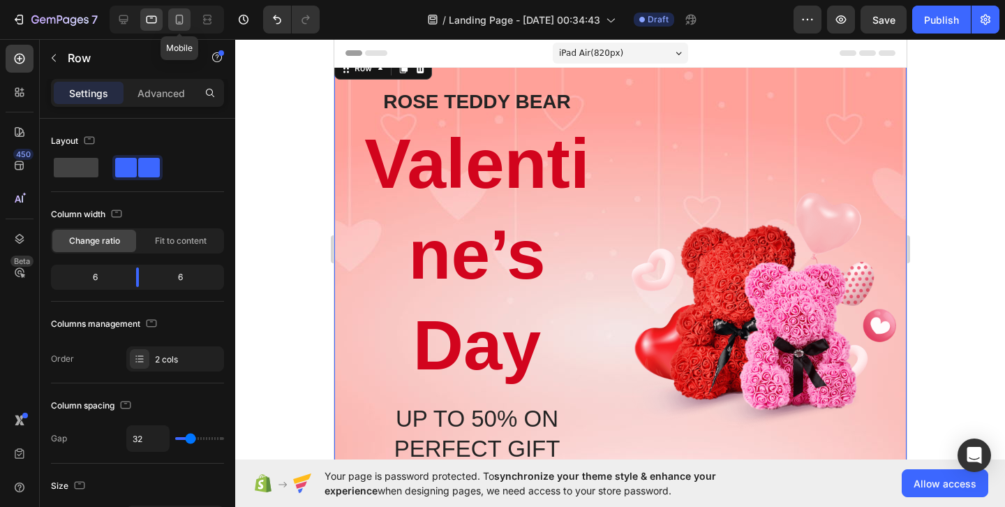
click at [178, 21] on icon at bounding box center [179, 20] width 14 height 14
type input "0"
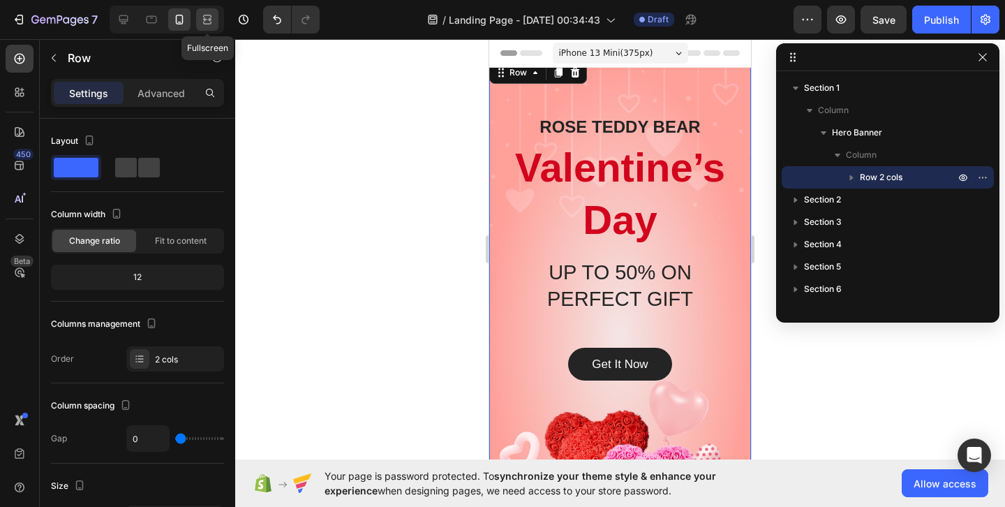
click at [216, 13] on div at bounding box center [207, 19] width 22 height 22
type input "32"
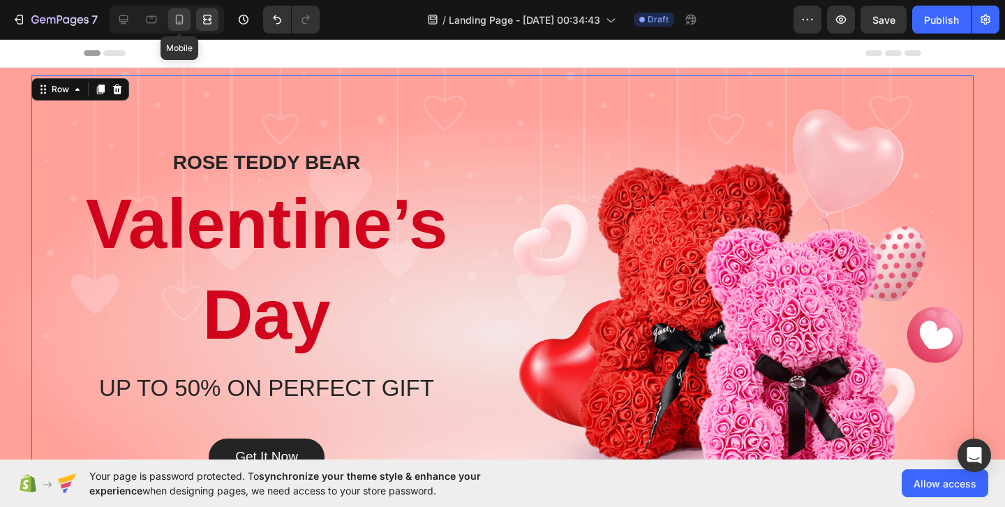
click at [177, 19] on icon at bounding box center [179, 20] width 14 height 14
type input "0"
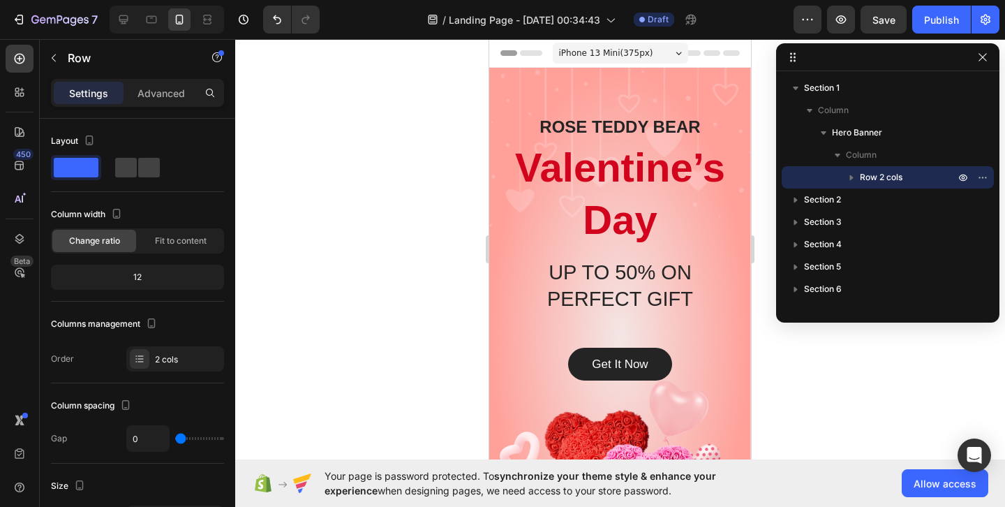
click at [648, 103] on div "ROSE TEDDY BEAR Heading Valentine’s Day Heading UP TO 50% ON PERFECT GIFT Headi…" at bounding box center [620, 337] width 262 height 556
click at [704, 78] on div "ROSE TEDDY BEAR Heading Valentine’s Day Heading UP TO 50% ON PERFECT GIFT Headi…" at bounding box center [620, 337] width 262 height 556
click at [616, 77] on div "ROSE TEDDY BEAR Heading Valentine’s Day Heading UP TO 50% ON PERFECT GIFT Headi…" at bounding box center [620, 337] width 262 height 556
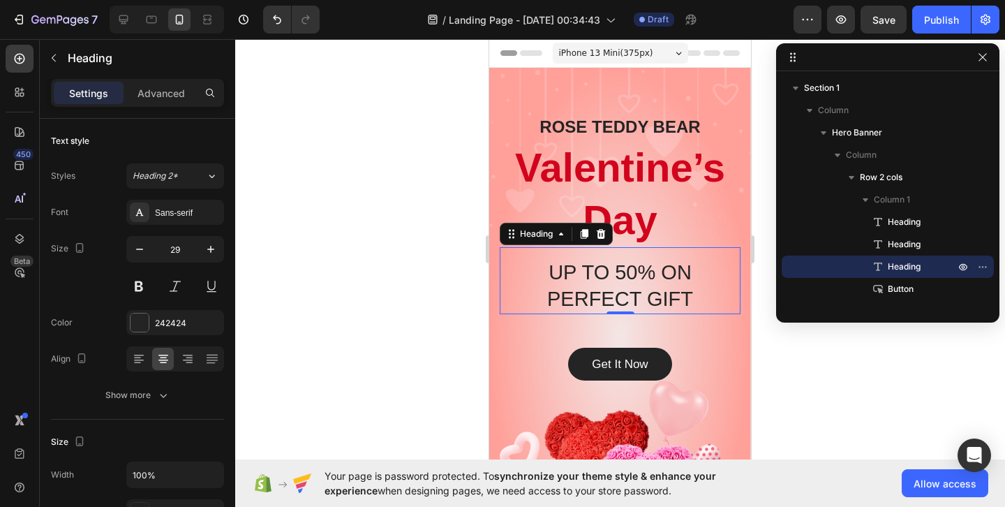
click at [711, 286] on p "UP TO 50% ON PERFECT GIFT" at bounding box center [620, 286] width 238 height 52
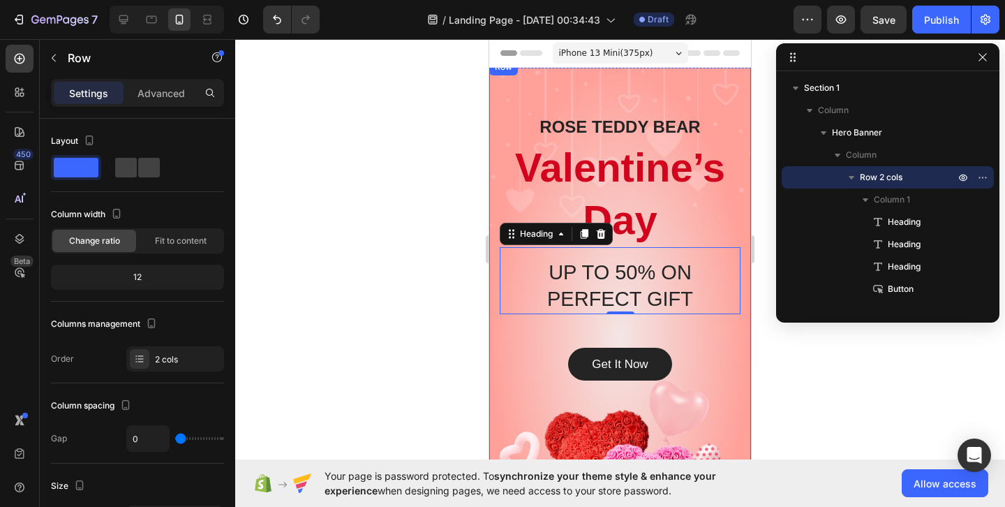
click at [710, 98] on div "ROSE TEDDY BEAR Heading Valentine’s Day Heading UP TO 50% ON PERFECT GIFT Headi…" at bounding box center [620, 337] width 262 height 556
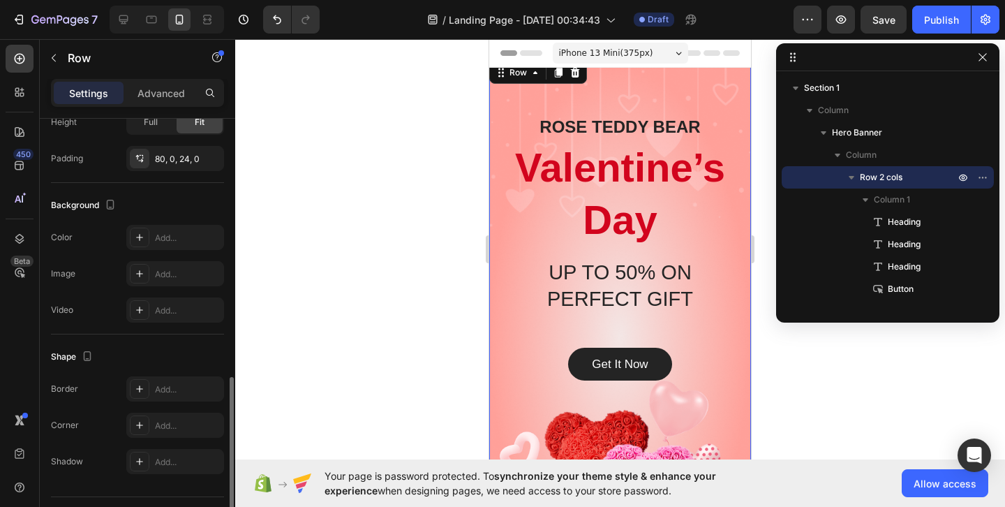
scroll to position [468, 0]
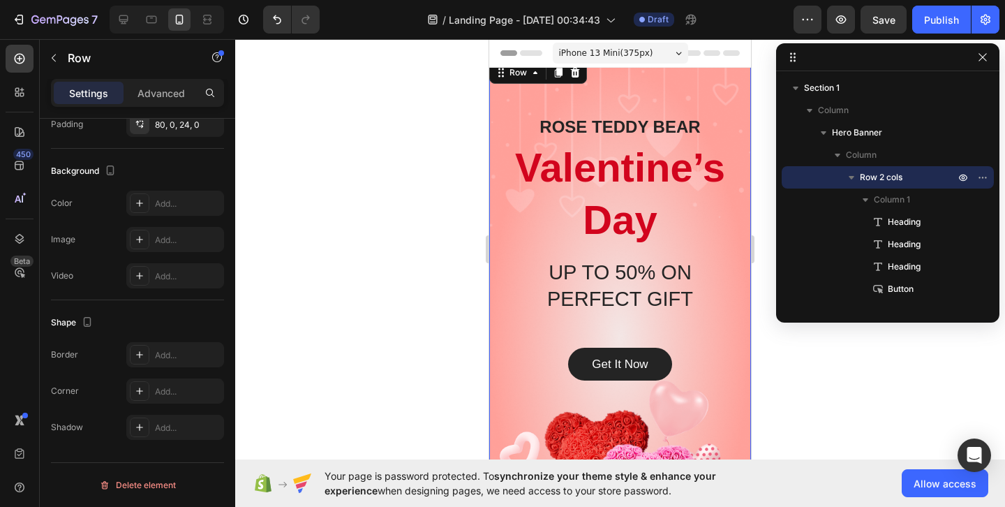
click at [510, 331] on div "Get It Now Button" at bounding box center [620, 347] width 241 height 67
click at [509, 332] on div "Get It Now Button" at bounding box center [620, 347] width 241 height 67
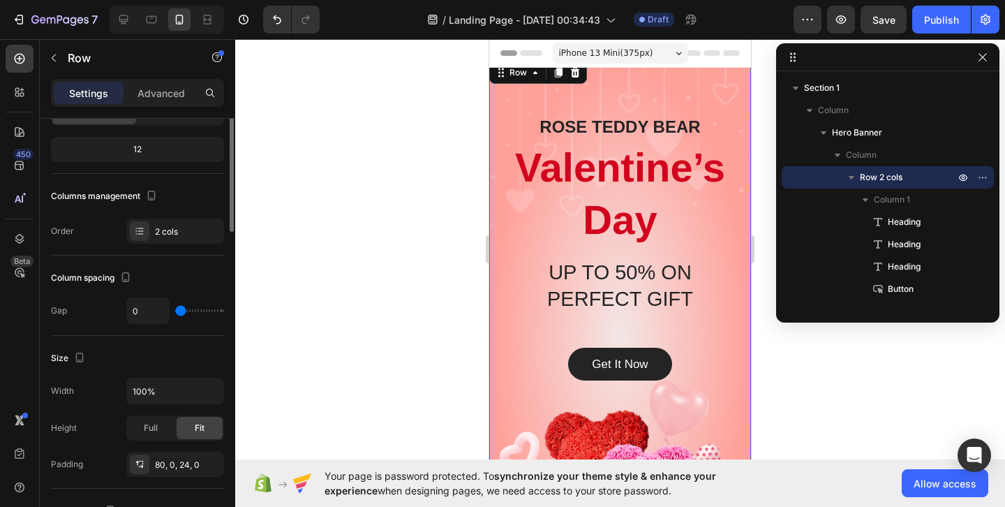
scroll to position [0, 0]
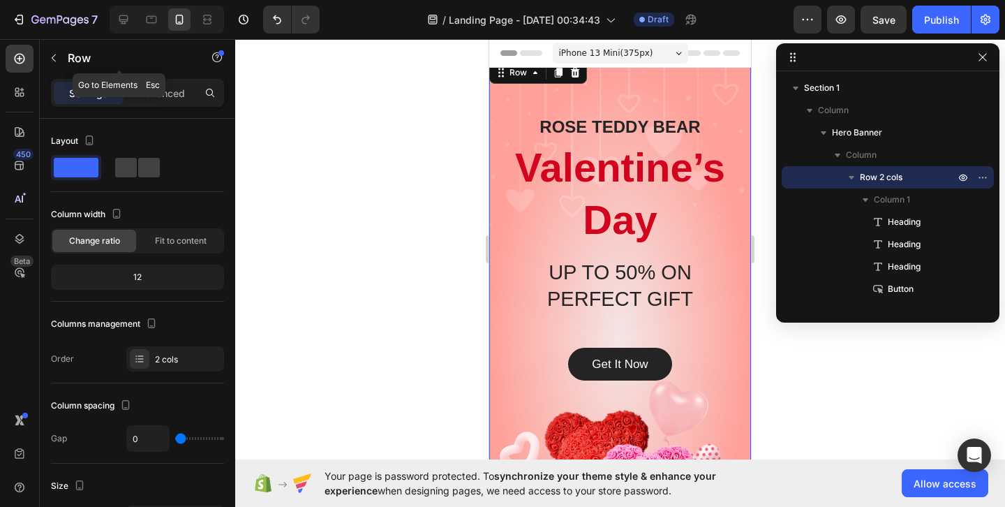
click at [143, 77] on div "Row" at bounding box center [119, 59] width 159 height 40
click at [153, 91] on p "Advanced" at bounding box center [161, 93] width 47 height 15
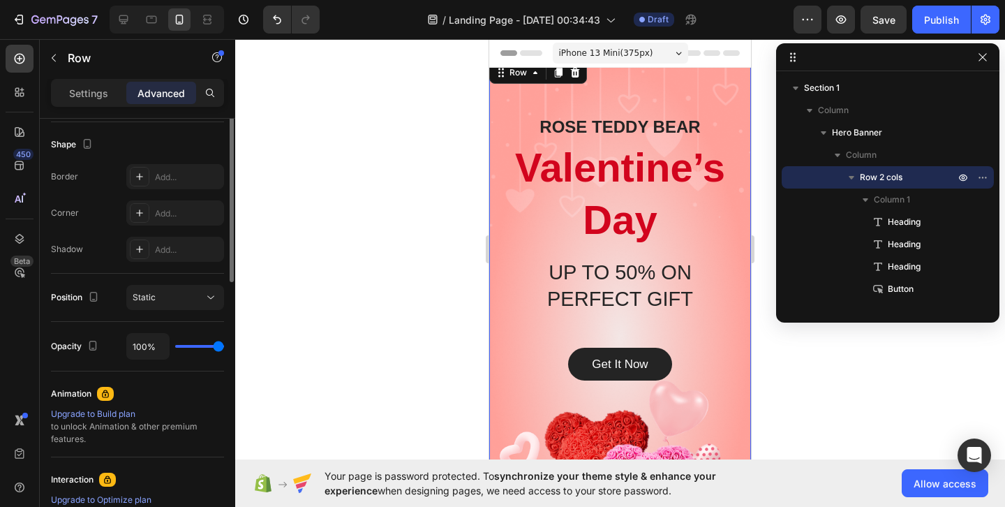
scroll to position [541, 0]
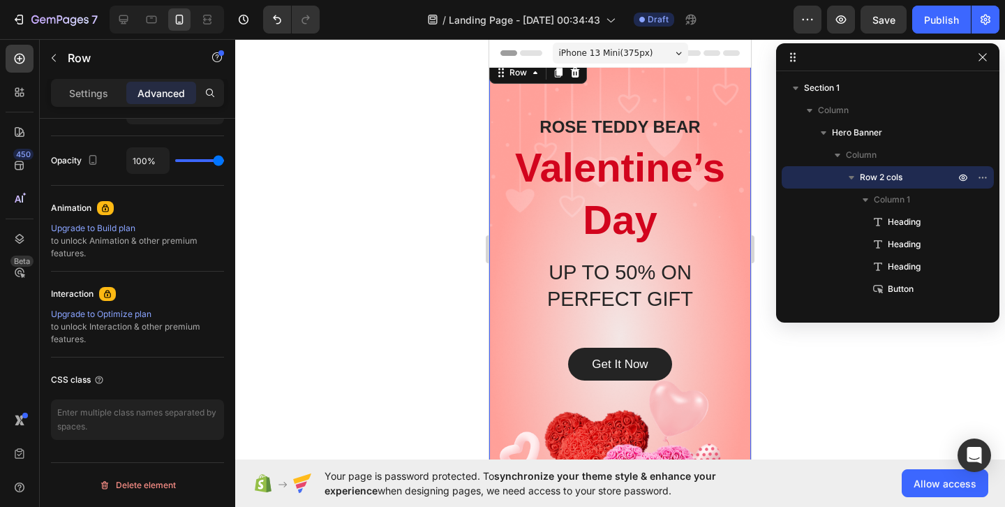
click at [726, 90] on div "ROSE TEDDY BEAR Heading Valentine’s Day Heading UP TO 50% ON PERFECT GIFT Headi…" at bounding box center [620, 337] width 262 height 556
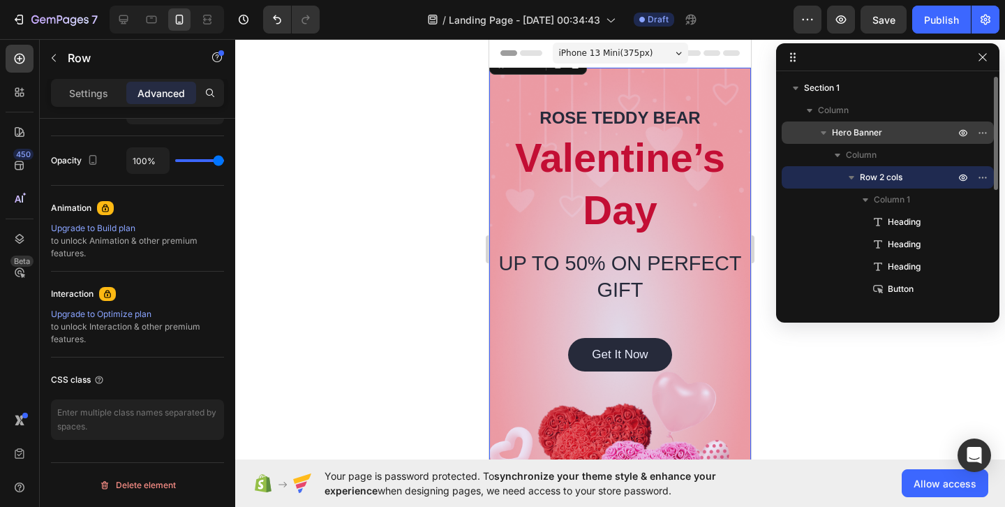
click at [894, 129] on p "Hero Banner" at bounding box center [895, 133] width 126 height 14
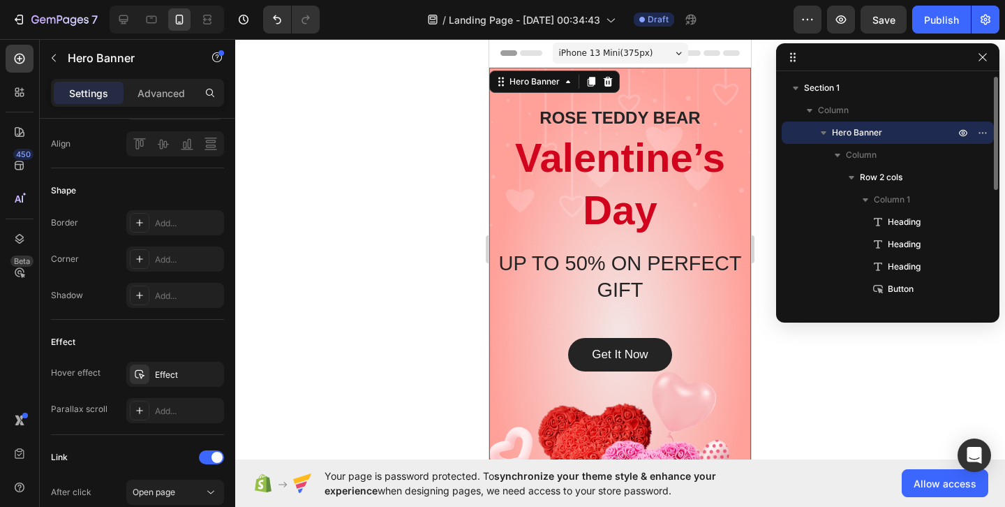
scroll to position [0, 0]
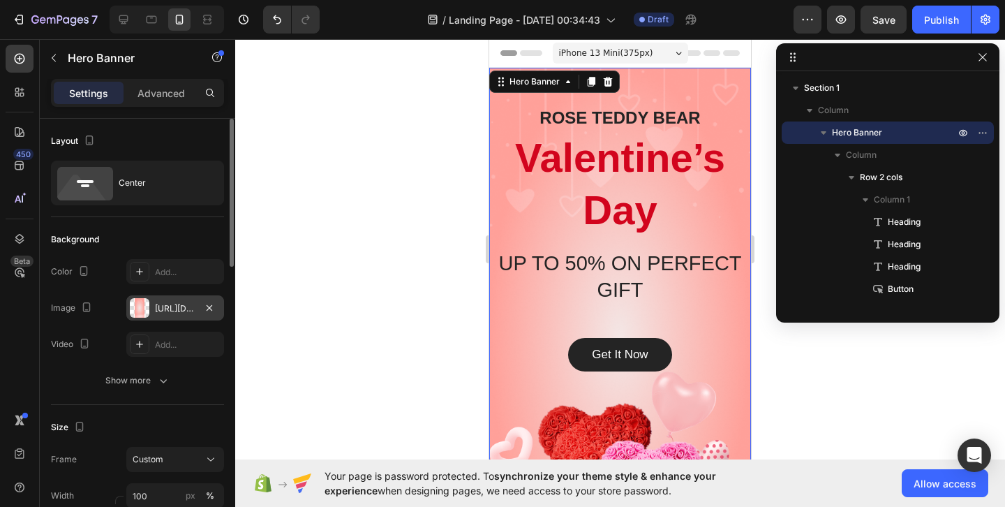
click at [172, 314] on div "https://ucarecdn.com/15b2c34b-897c-4b03-b8e5-3e7ed10d26ca/-/format/auto/" at bounding box center [175, 308] width 40 height 13
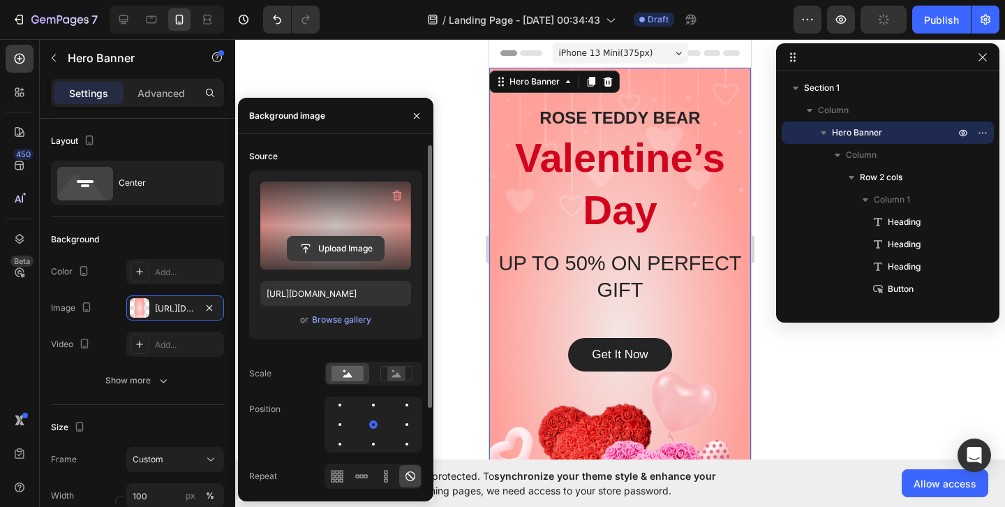
click at [344, 239] on input "file" at bounding box center [336, 249] width 96 height 24
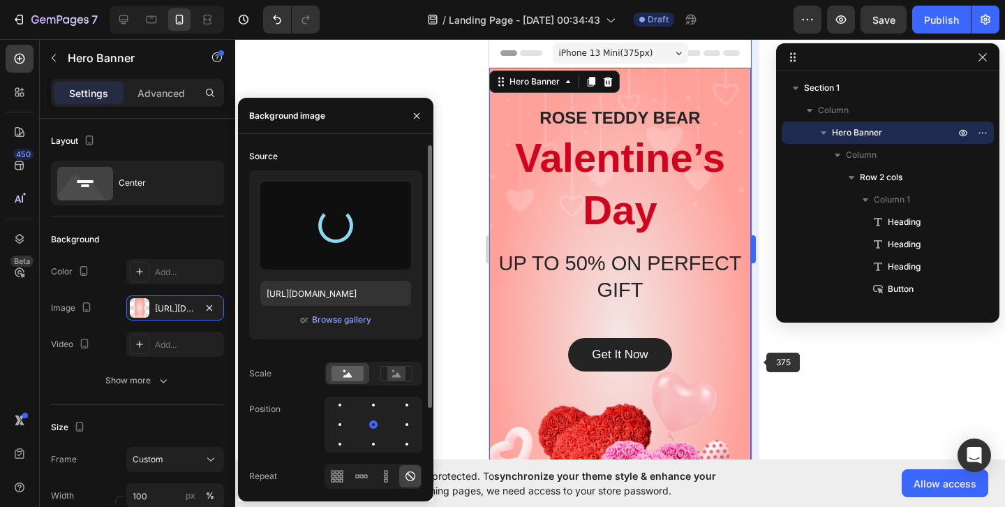
type input "[URL][DOMAIN_NAME]"
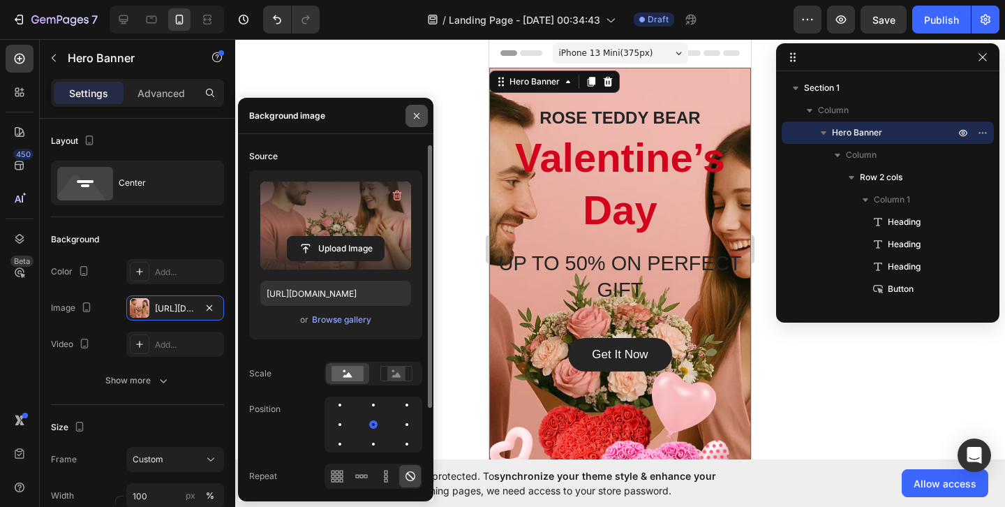
click at [422, 117] on button "button" at bounding box center [417, 116] width 22 height 22
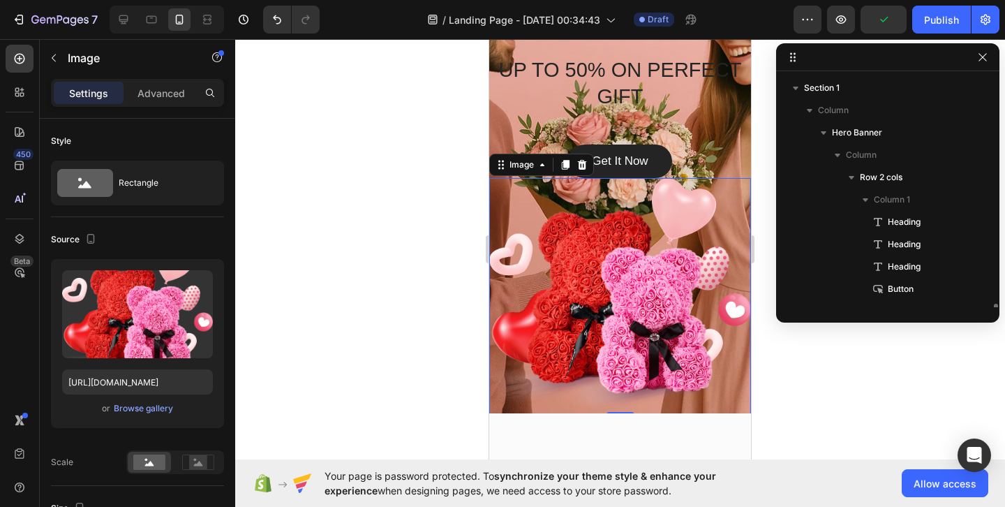
scroll to position [152, 0]
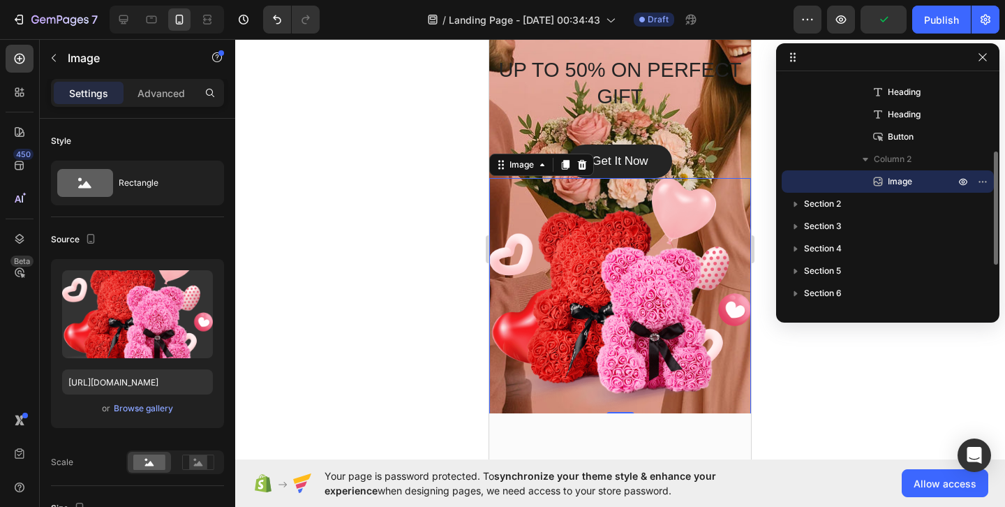
click at [627, 337] on img at bounding box center [620, 296] width 262 height 237
click at [583, 170] on div at bounding box center [582, 164] width 17 height 17
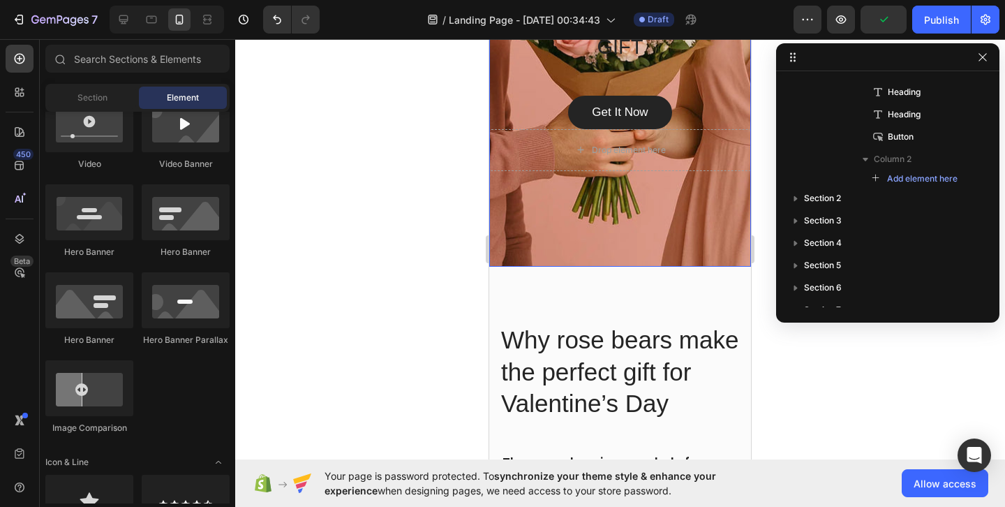
scroll to position [370, 0]
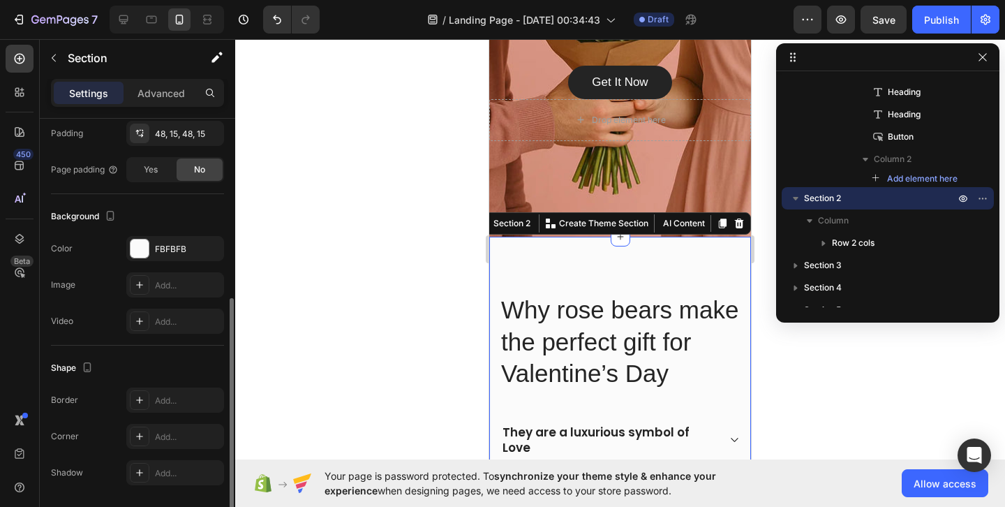
scroll to position [387, 0]
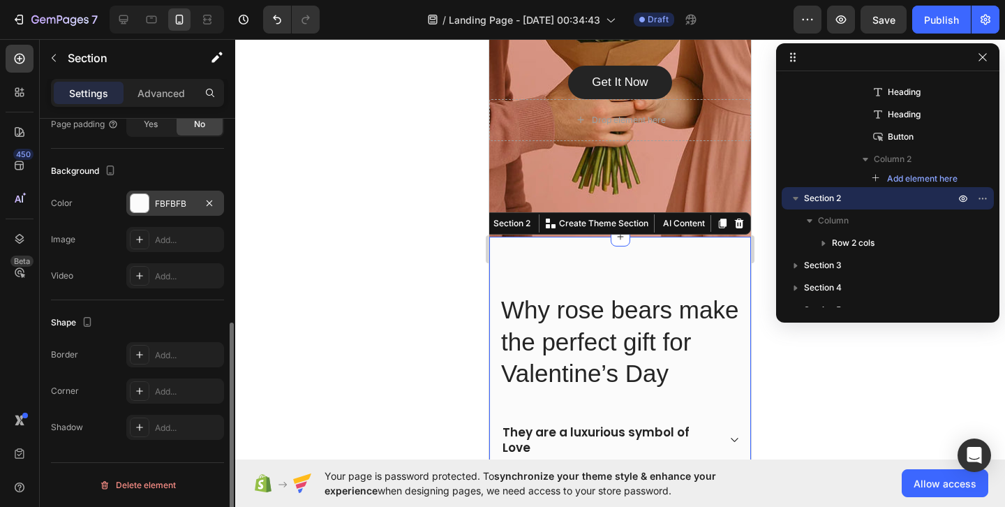
click at [145, 211] on div at bounding box center [140, 203] width 18 height 18
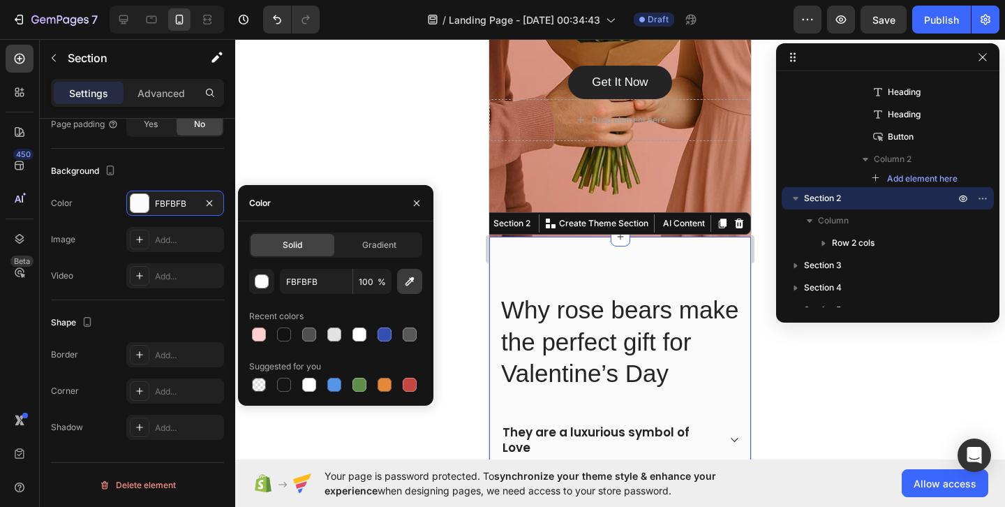
click at [415, 286] on icon "button" at bounding box center [410, 281] width 14 height 14
type input "D99683"
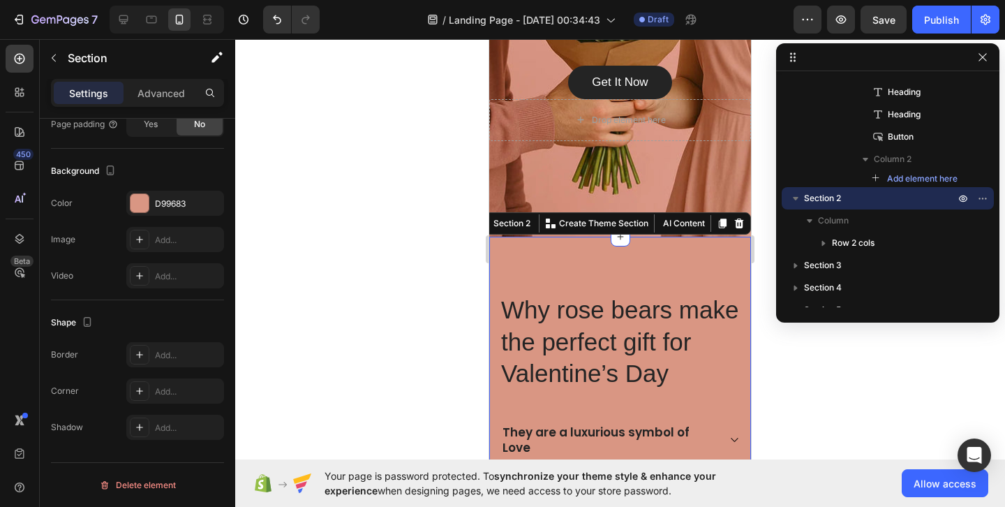
click at [812, 383] on div at bounding box center [620, 273] width 770 height 468
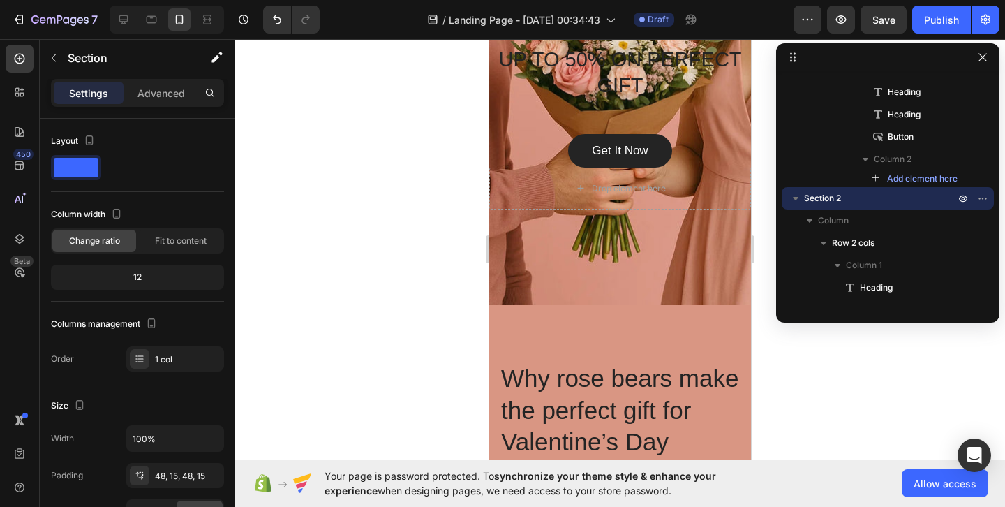
scroll to position [302, 0]
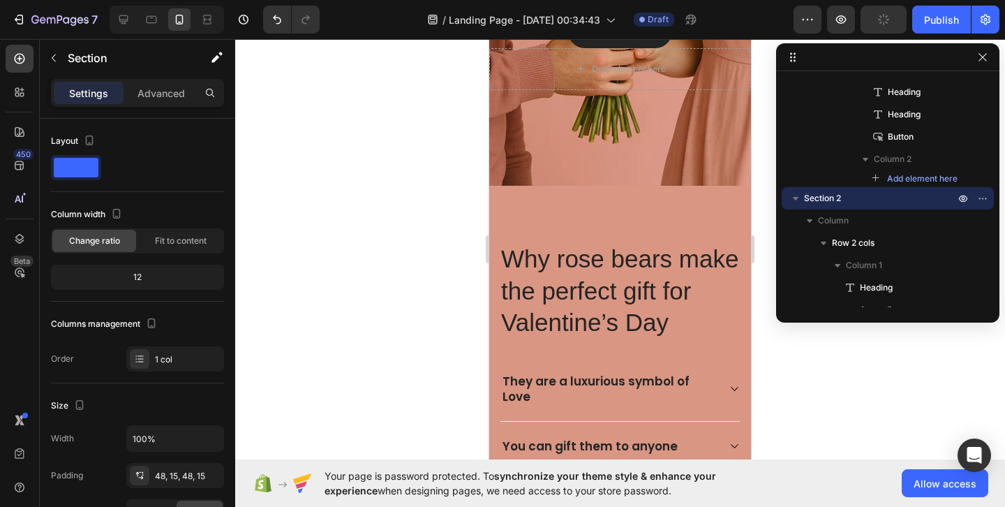
scroll to position [422, 0]
click at [712, 323] on p "Why rose bears make the perfect gift for Valentine’s Day" at bounding box center [620, 290] width 238 height 96
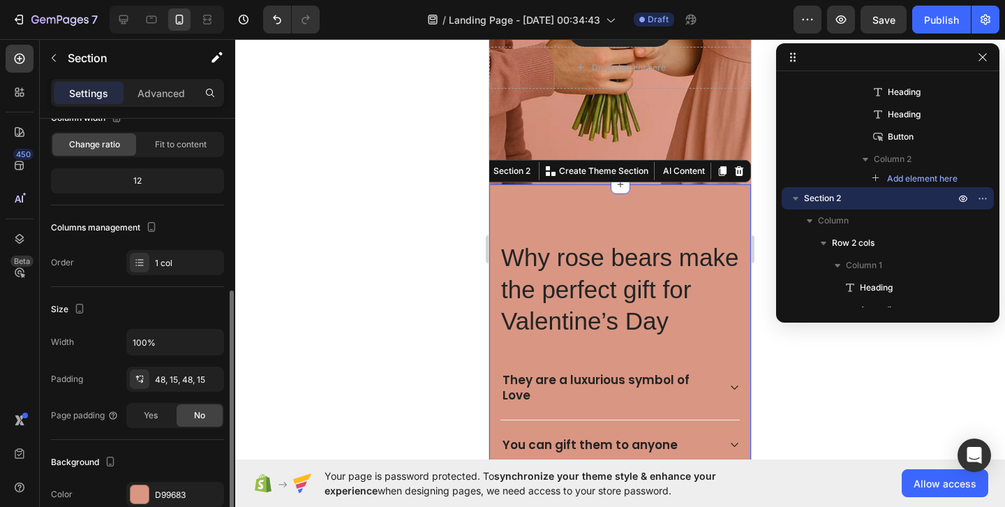
scroll to position [232, 0]
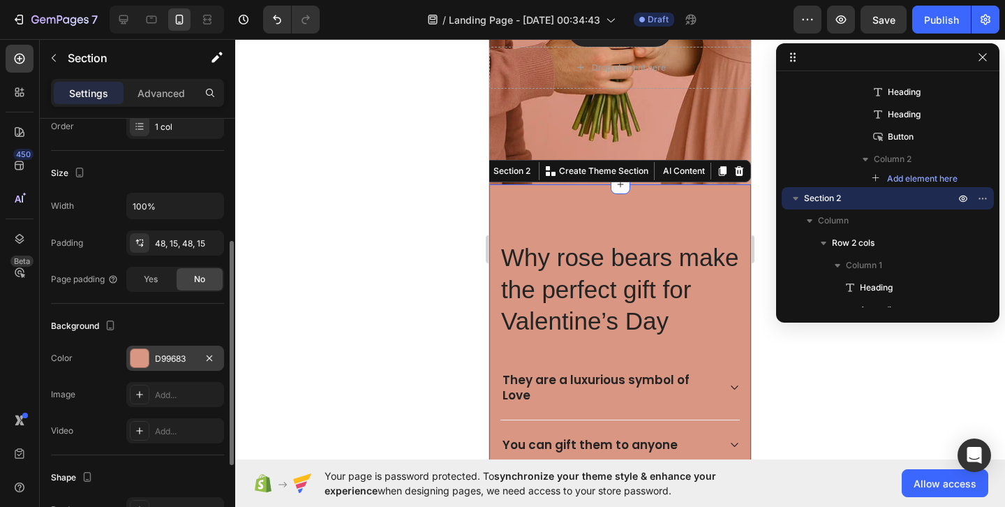
click at [150, 363] on div "D99683" at bounding box center [175, 358] width 98 height 25
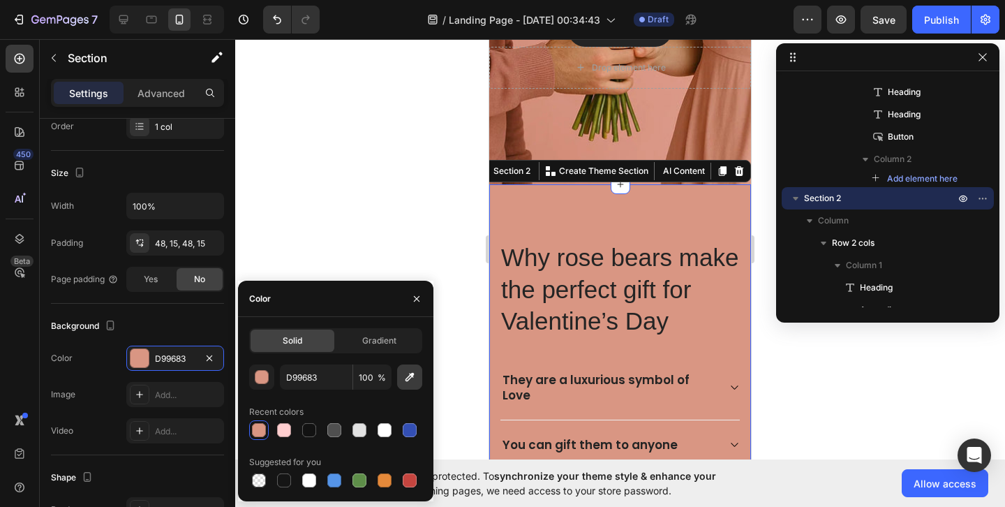
click at [412, 381] on icon "button" at bounding box center [410, 377] width 14 height 14
type input "D48E7A"
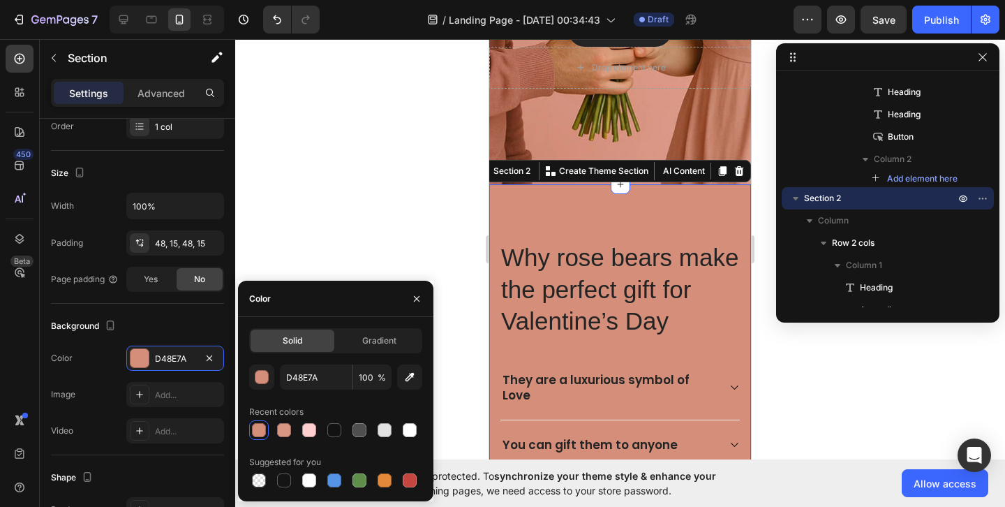
click at [471, 207] on div at bounding box center [620, 273] width 770 height 468
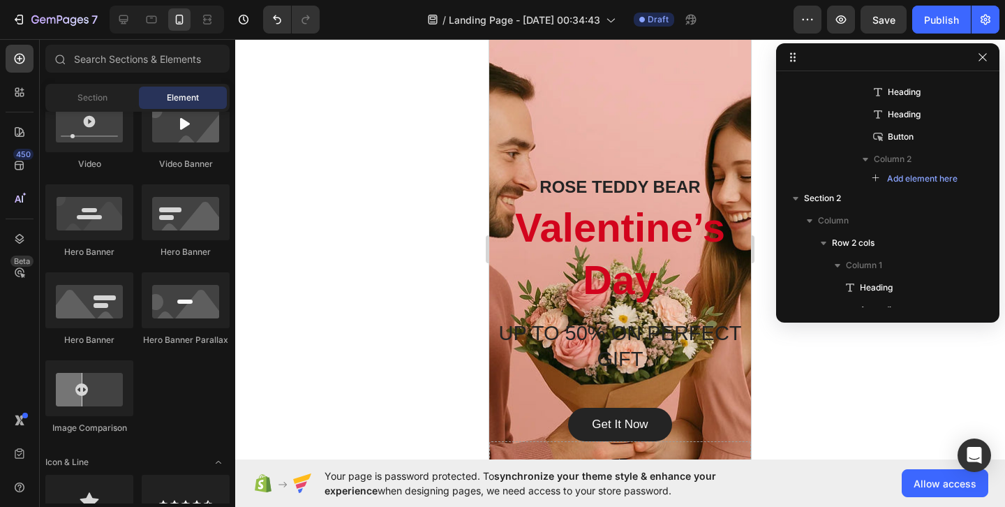
scroll to position [29, 0]
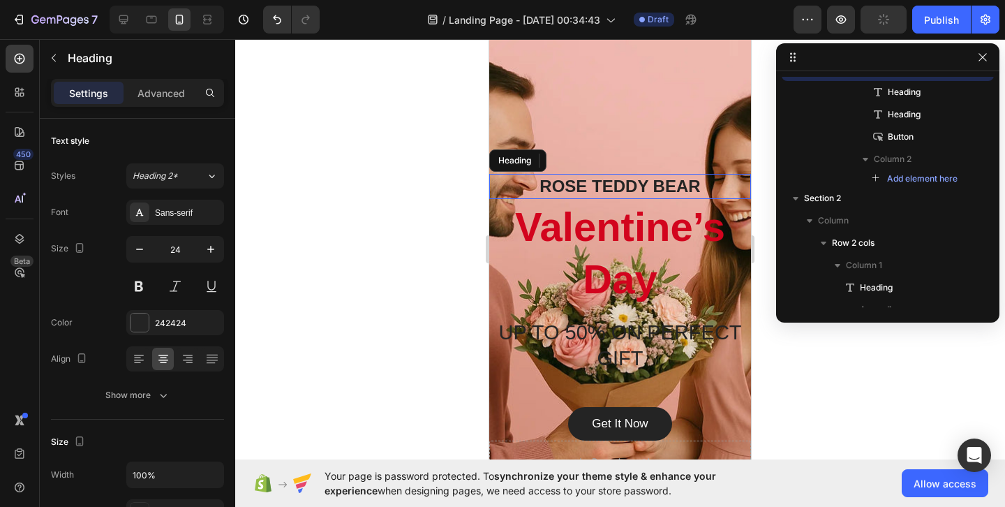
click at [638, 184] on p "ROSE TEDDY BEAR" at bounding box center [620, 186] width 259 height 22
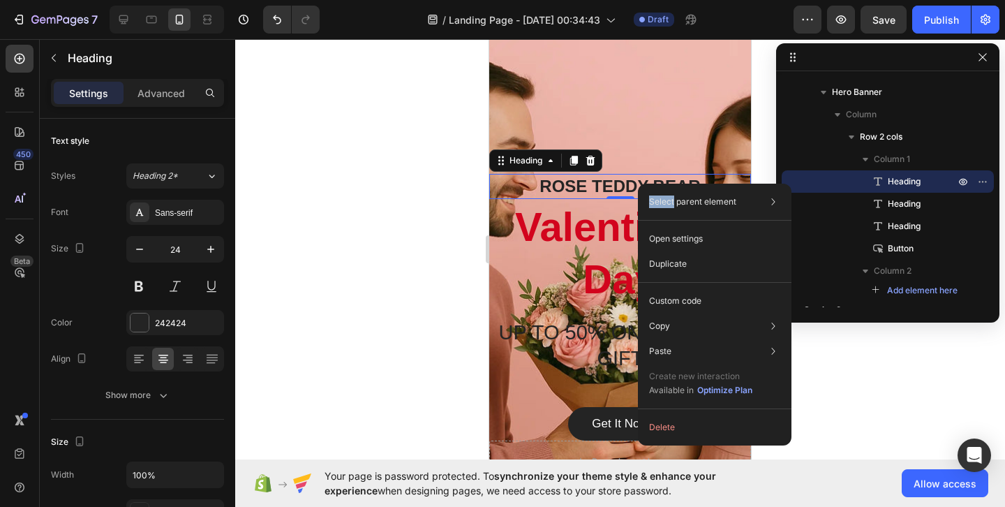
click at [638, 184] on div "Select parent element Section Hero Banner Row 2 cols Heading Open settings Dupl…" at bounding box center [715, 315] width 154 height 262
click at [619, 185] on p "ROSE TEDDY BEAR" at bounding box center [620, 186] width 259 height 22
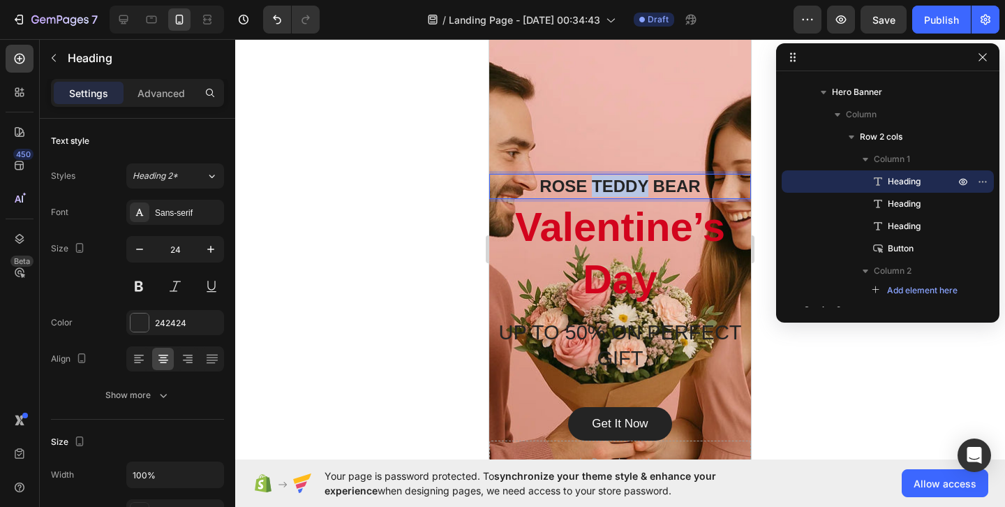
click at [619, 185] on p "ROSE TEDDY BEAR" at bounding box center [620, 186] width 259 height 22
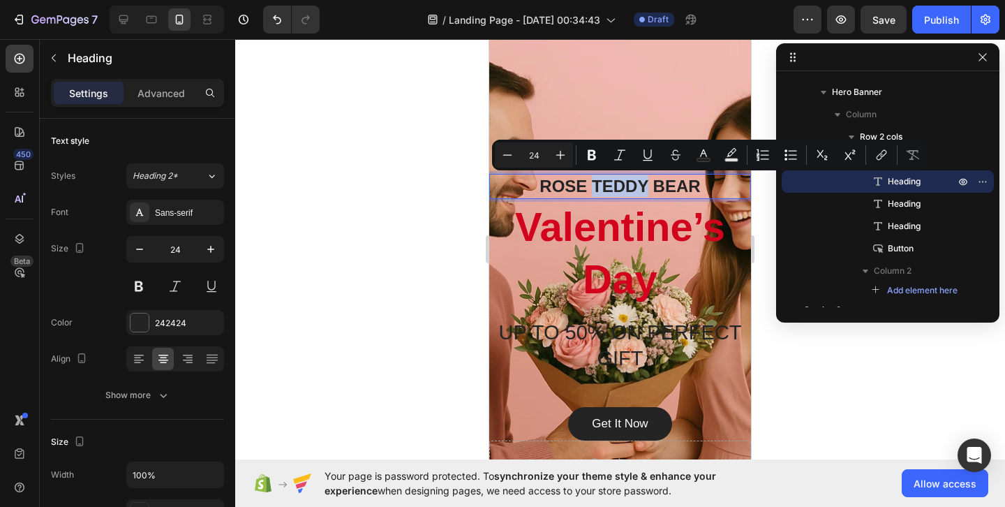
click at [619, 185] on p "ROSE TEDDY BEAR" at bounding box center [620, 186] width 259 height 22
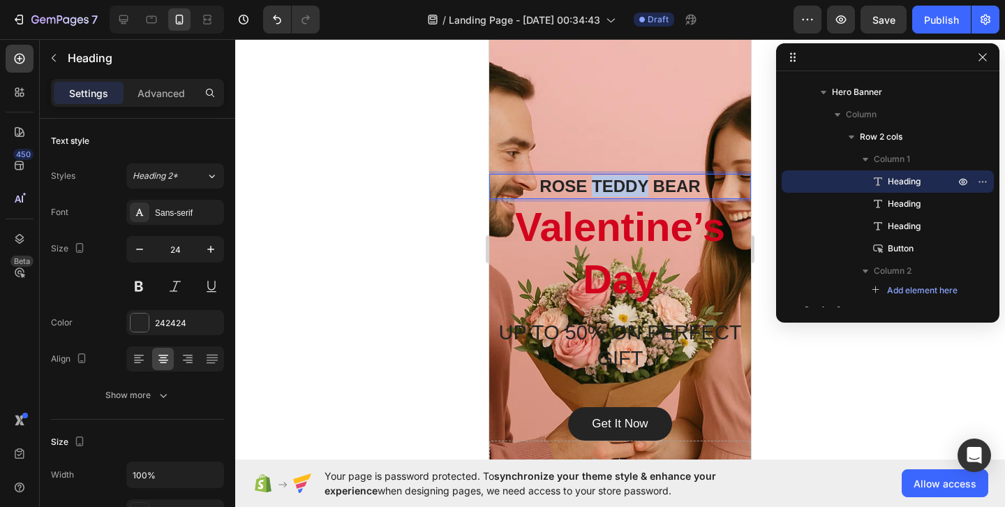
click at [619, 185] on p "ROSE TEDDY BEAR" at bounding box center [620, 186] width 259 height 22
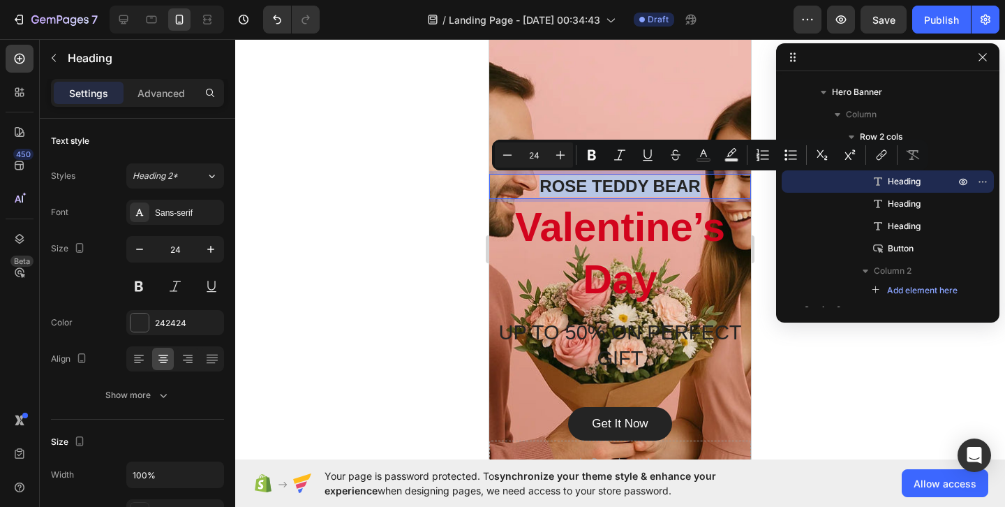
click at [619, 185] on p "ROSE TEDDY BEAR" at bounding box center [620, 186] width 259 height 22
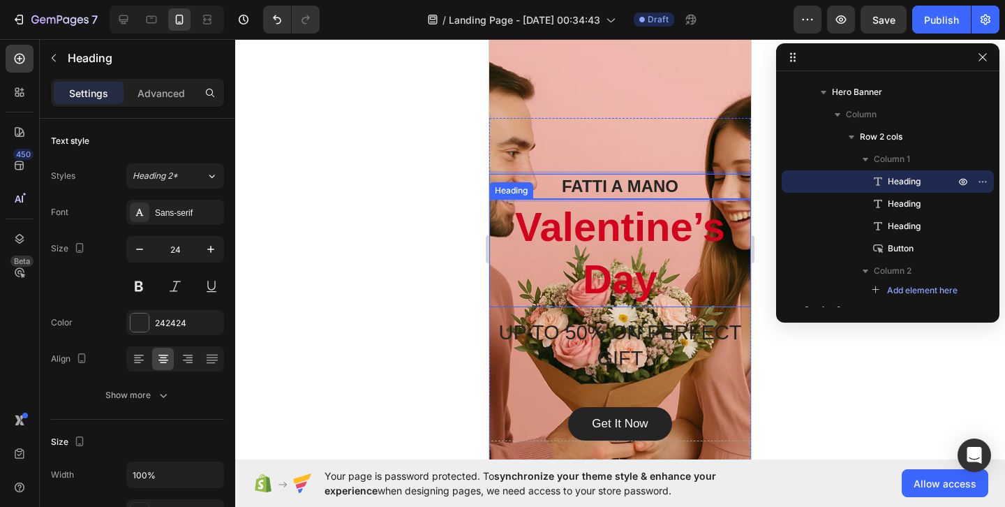
click at [591, 231] on p "Valentine’s Day" at bounding box center [620, 252] width 259 height 105
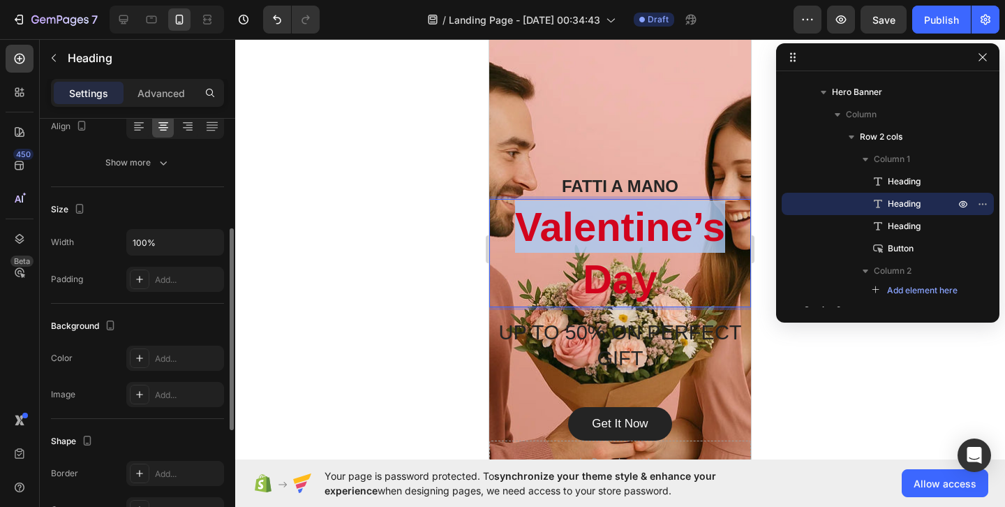
click at [591, 231] on p "Valentine’s Day" at bounding box center [620, 252] width 259 height 105
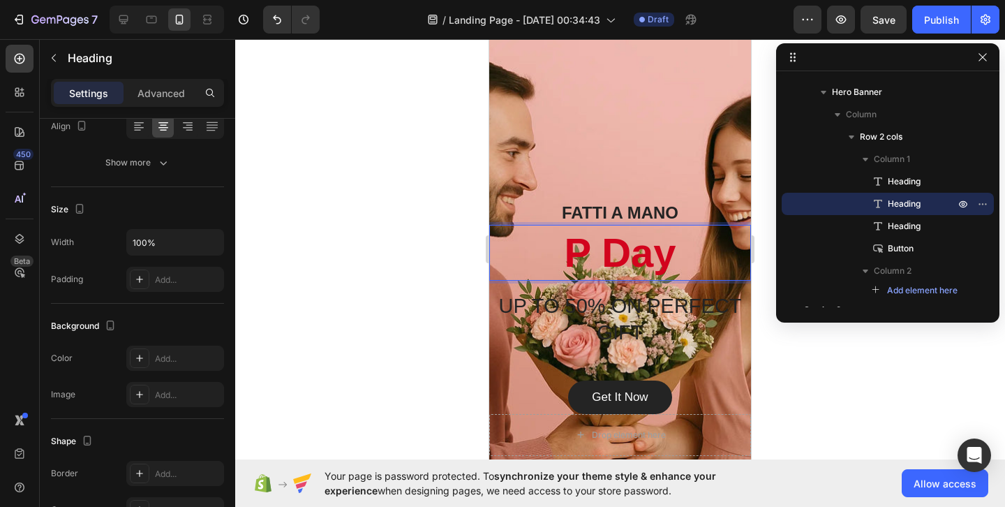
scroll to position [55, 0]
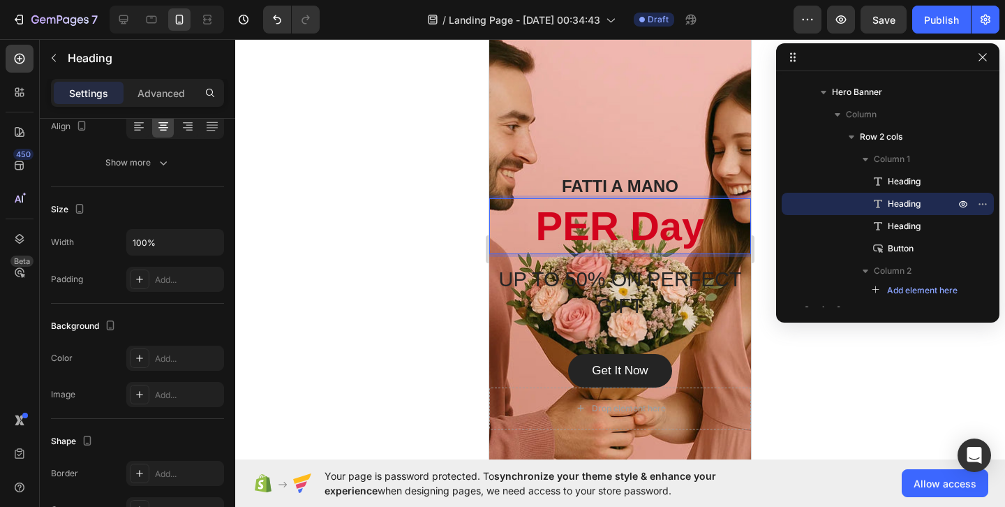
click at [670, 221] on p "PER Day" at bounding box center [620, 226] width 259 height 52
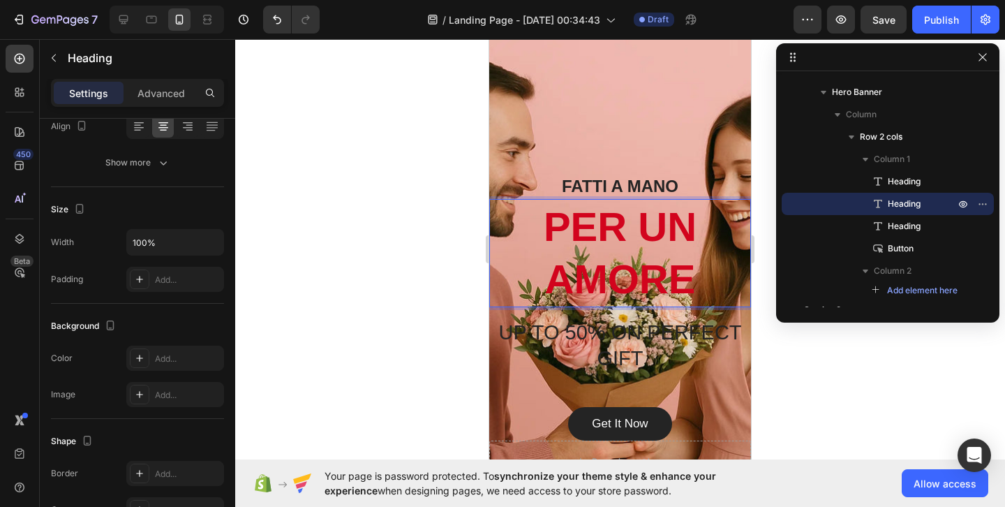
scroll to position [2, 0]
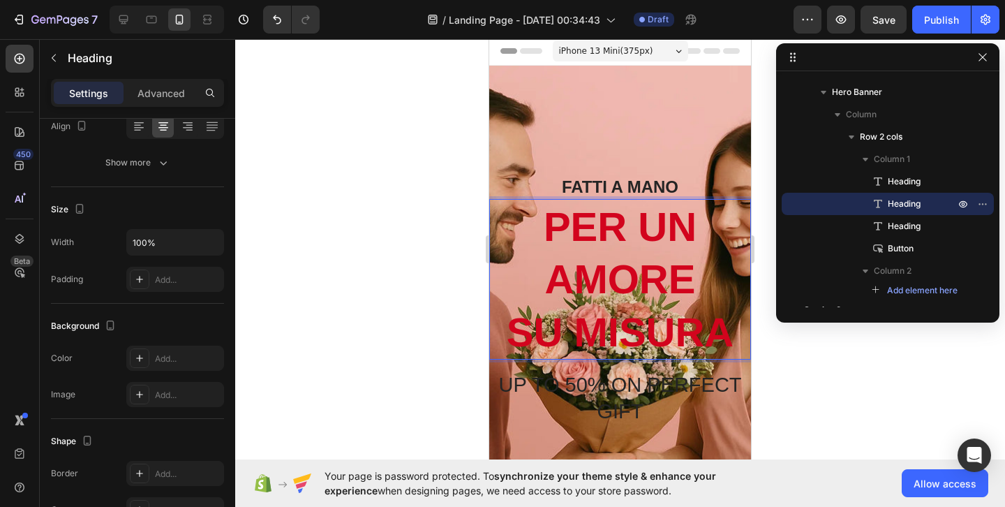
click at [813, 361] on div at bounding box center [620, 273] width 770 height 468
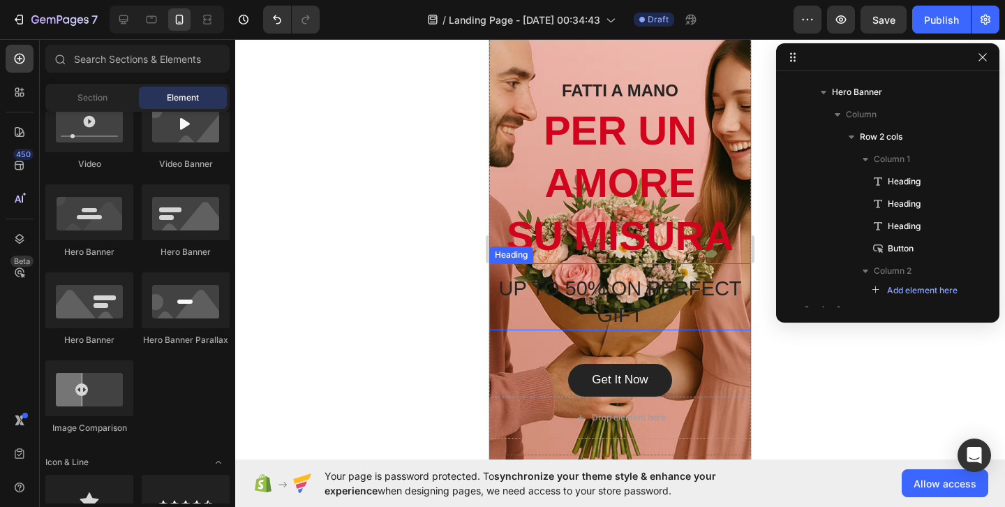
scroll to position [100, 0]
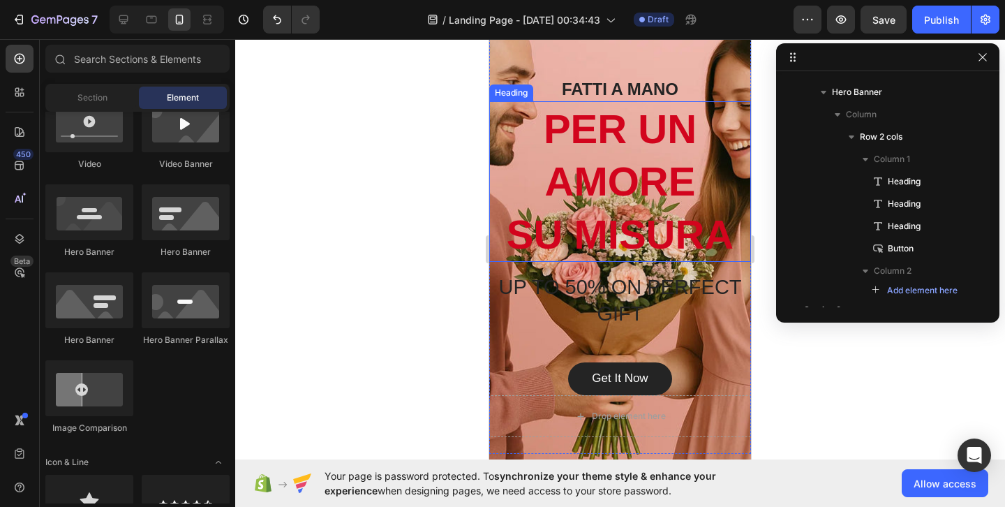
click at [665, 220] on p "PER UN AMORE [PERSON_NAME]" at bounding box center [620, 182] width 259 height 158
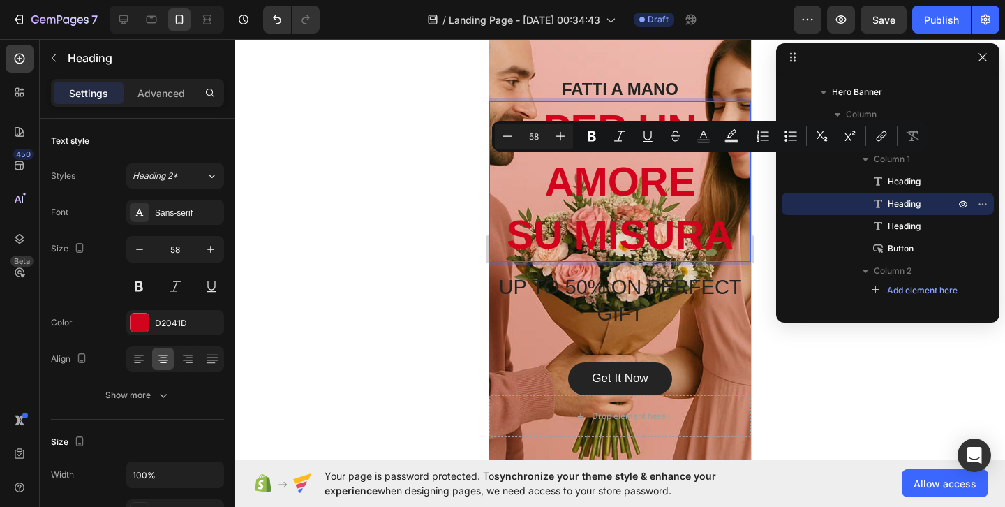
drag, startPoint x: 665, startPoint y: 220, endPoint x: 665, endPoint y: 198, distance: 22.3
click at [821, 355] on div at bounding box center [620, 273] width 770 height 468
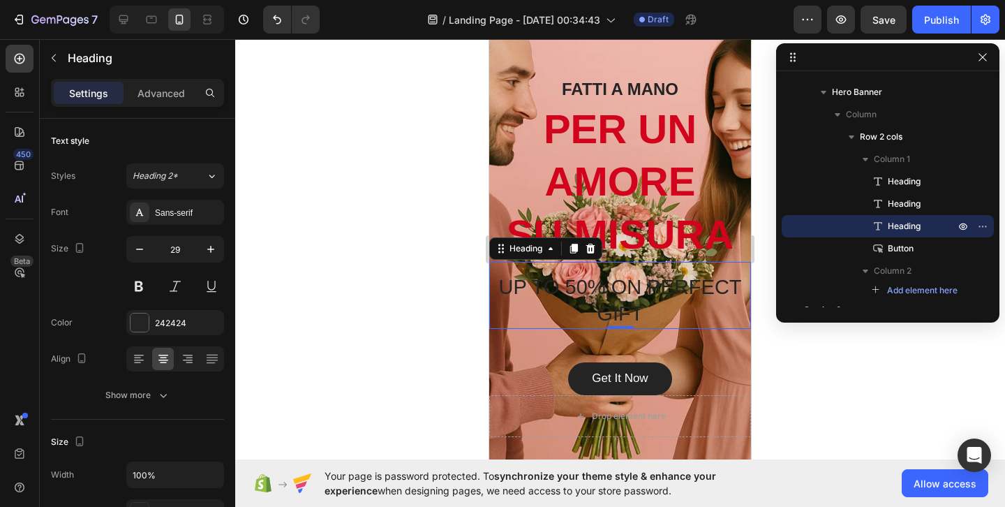
click at [672, 296] on p "UP TO 50% ON PERFECT GIFT" at bounding box center [620, 300] width 259 height 52
click at [596, 251] on icon at bounding box center [590, 248] width 11 height 11
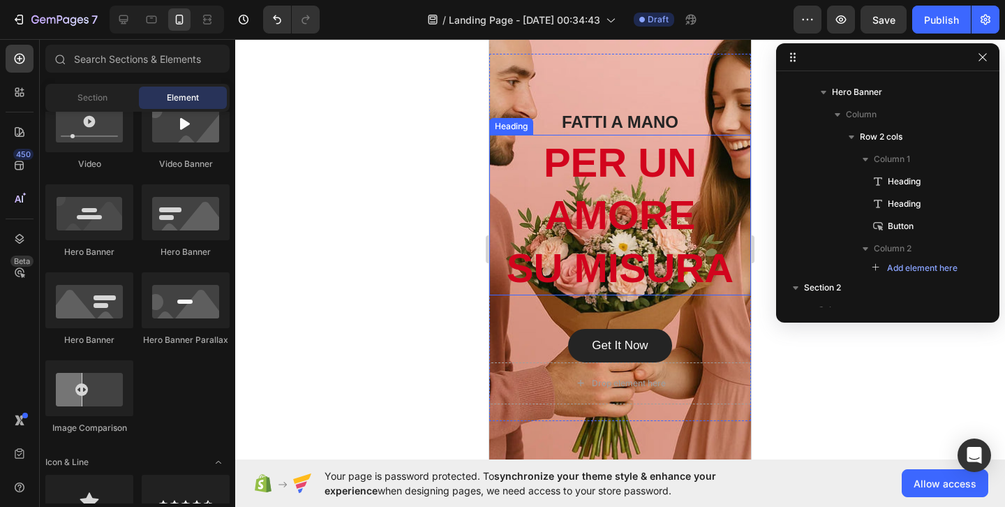
click at [643, 269] on p "PER UN AMORE [PERSON_NAME]" at bounding box center [620, 215] width 259 height 158
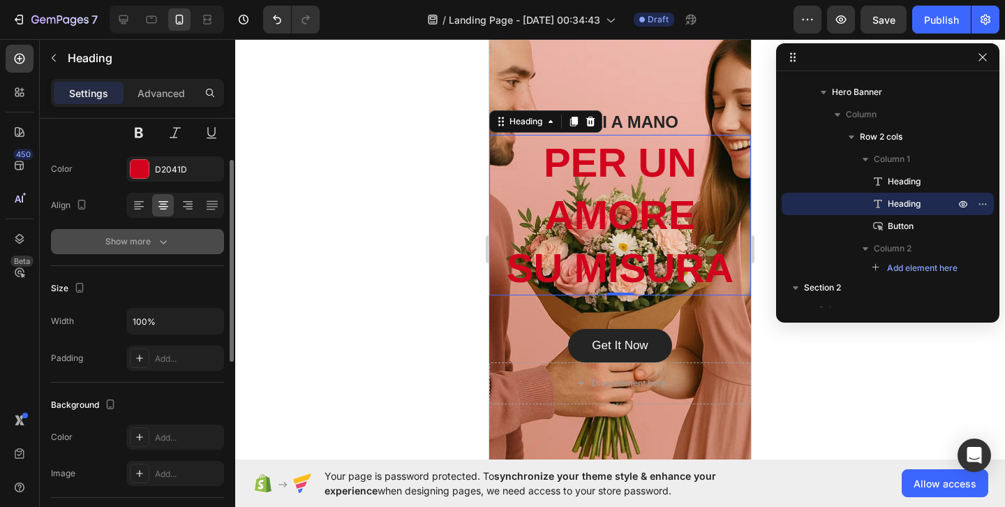
scroll to position [162, 0]
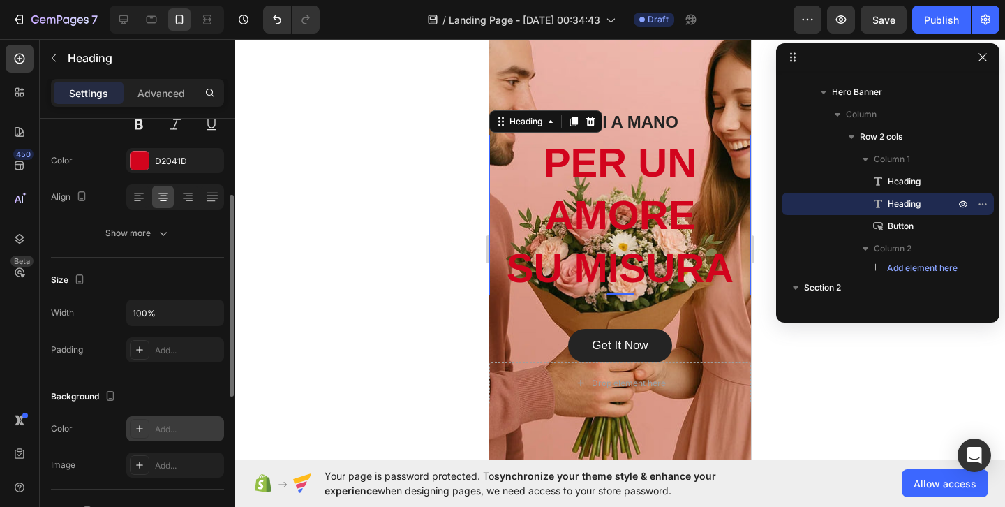
click at [179, 423] on div "Add..." at bounding box center [188, 429] width 66 height 13
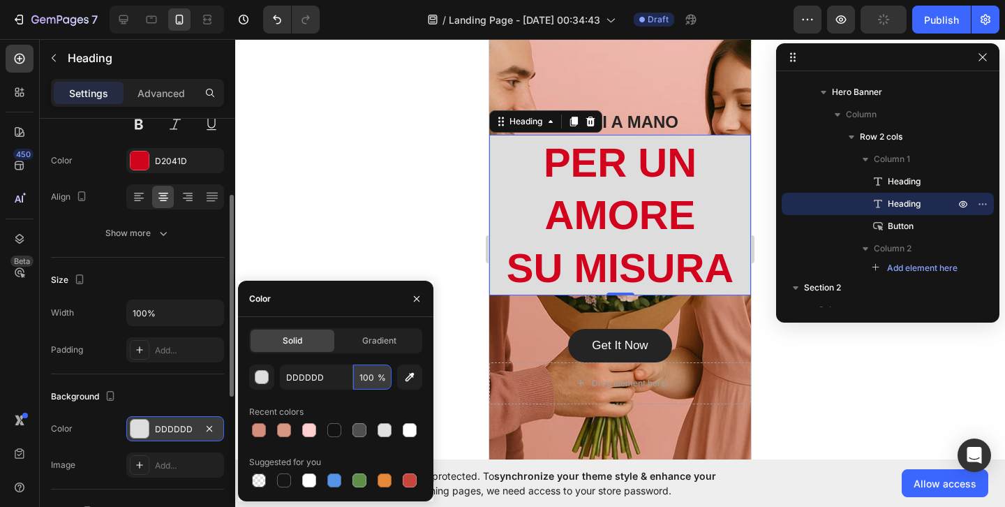
click at [375, 373] on input "100" at bounding box center [372, 376] width 38 height 25
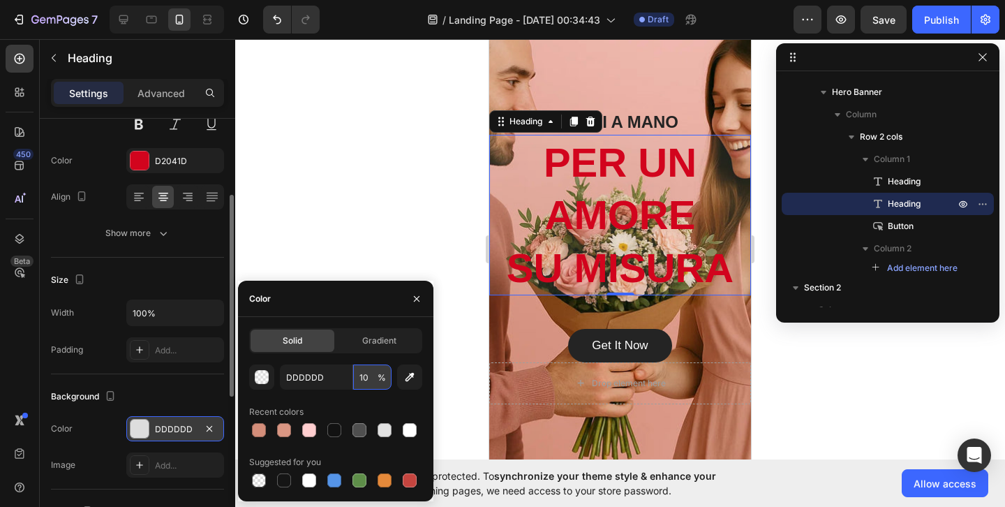
type input "1"
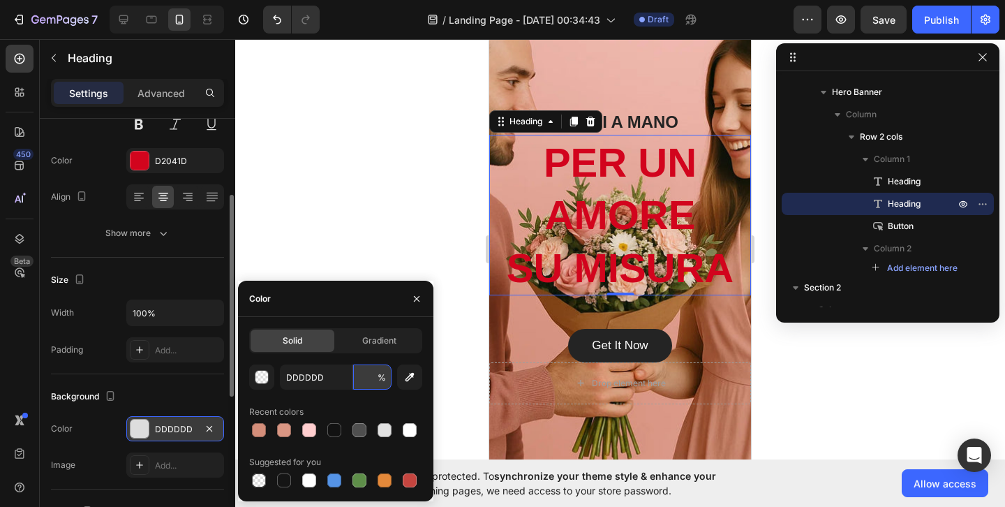
type input "2"
type input "3"
type input "4"
type input "9"
type input "10"
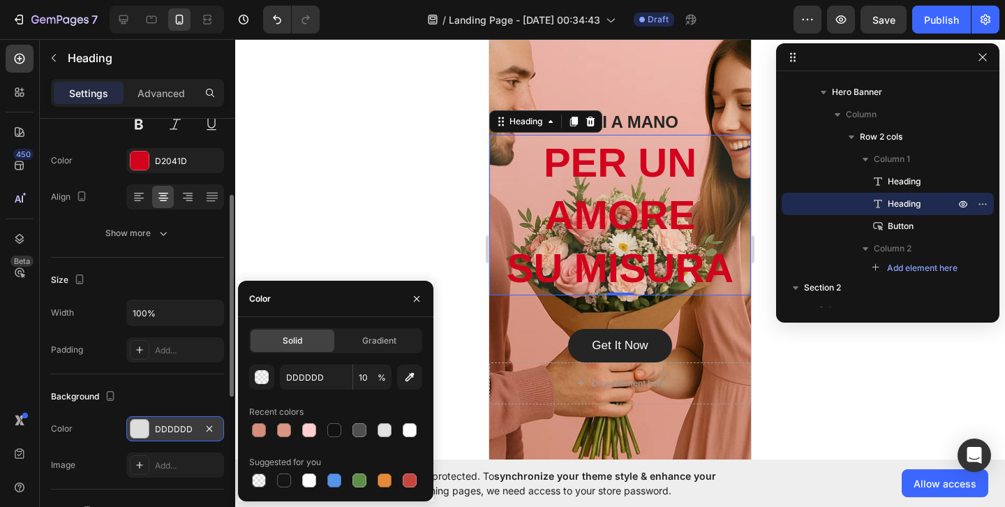
click at [777, 406] on div at bounding box center [620, 273] width 770 height 468
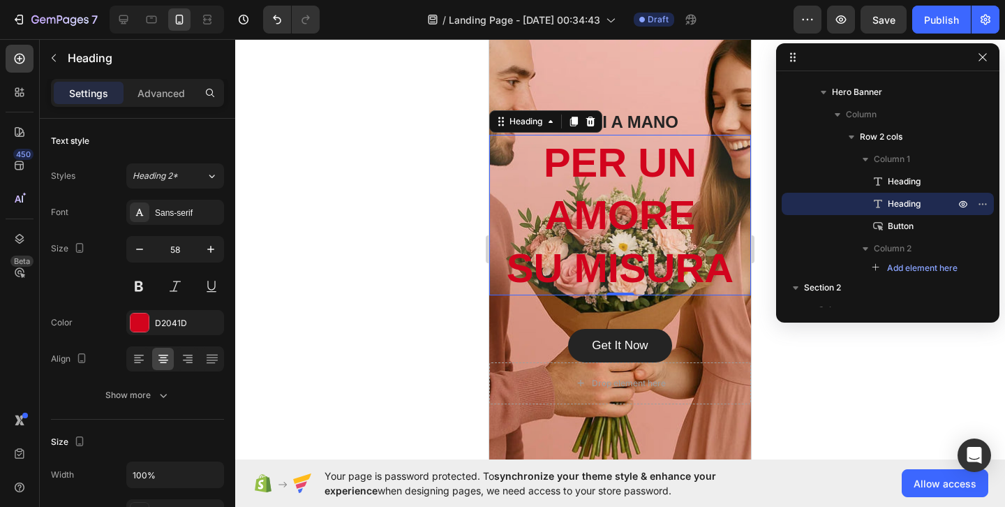
click at [545, 227] on p "PER UN AMORE [PERSON_NAME]" at bounding box center [620, 215] width 259 height 158
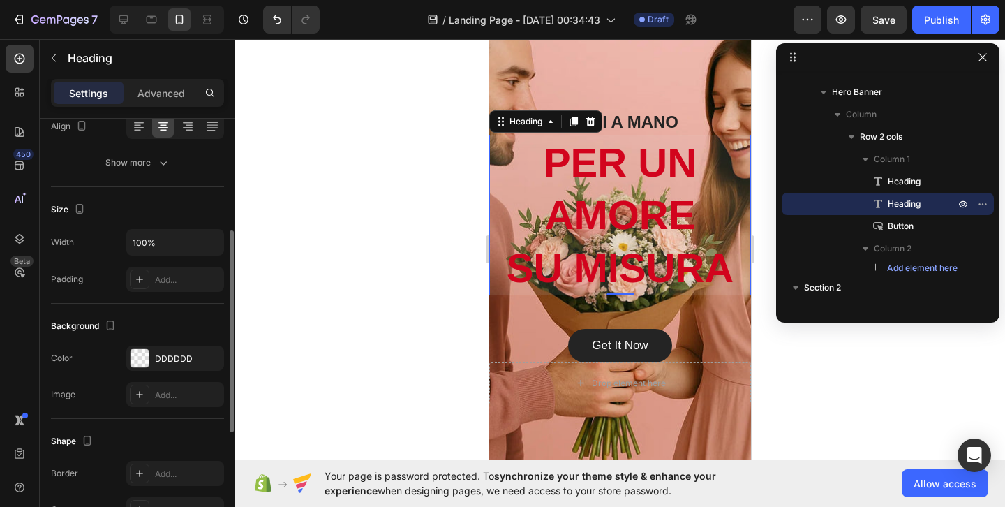
scroll to position [241, 0]
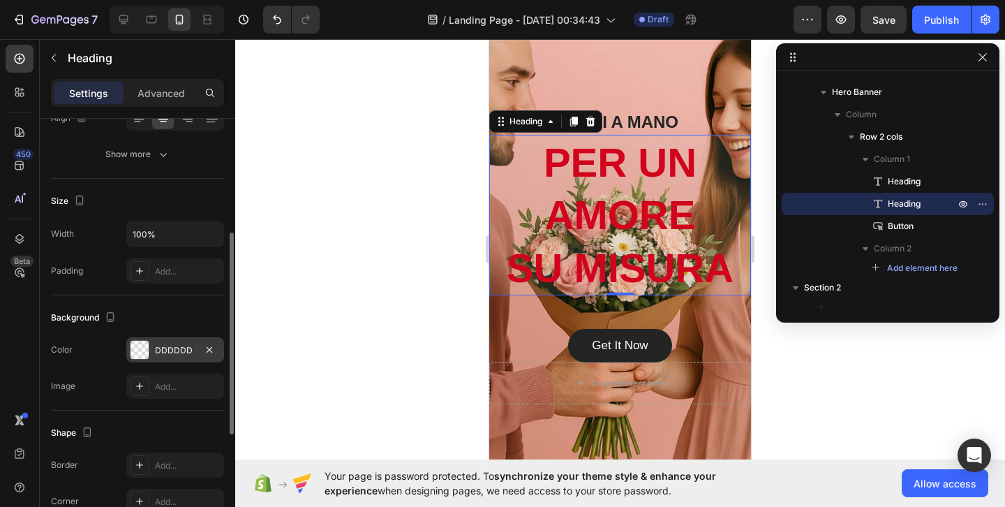
click at [160, 348] on div "DDDDDD" at bounding box center [175, 350] width 40 height 13
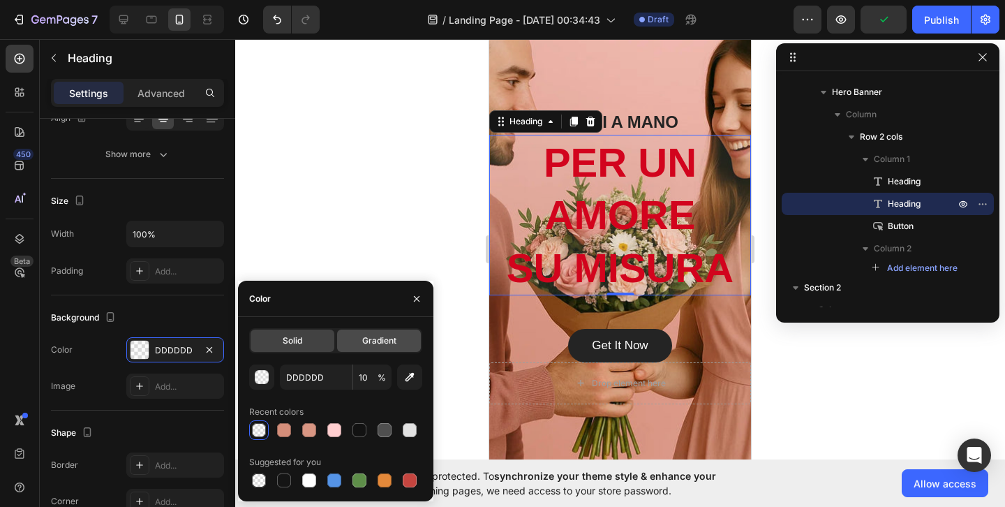
click at [363, 339] on span "Gradient" at bounding box center [379, 340] width 34 height 13
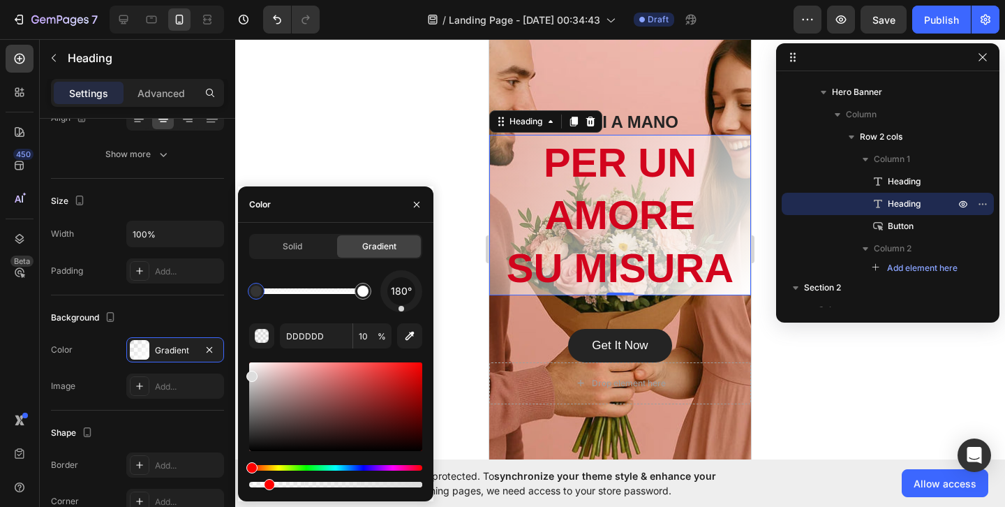
drag, startPoint x: 409, startPoint y: 295, endPoint x: 401, endPoint y: 309, distance: 16.6
click at [401, 309] on div "180°" at bounding box center [402, 291] width 42 height 42
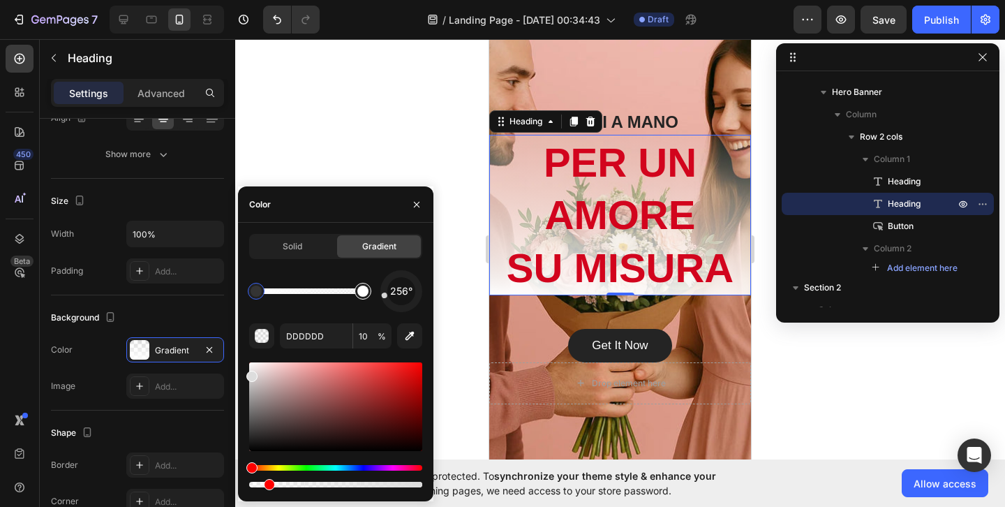
drag, startPoint x: 401, startPoint y: 300, endPoint x: 369, endPoint y: 300, distance: 31.4
click at [369, 300] on div "256°" at bounding box center [335, 291] width 173 height 42
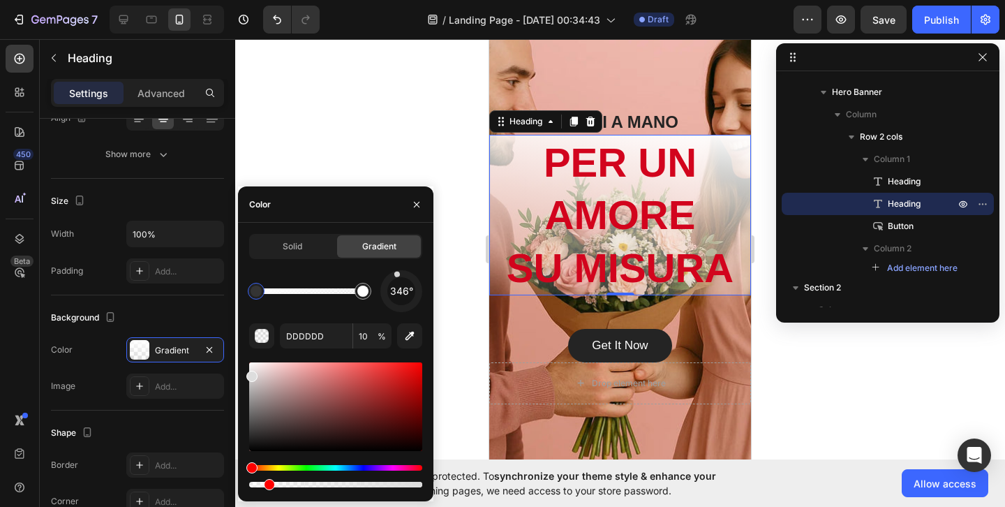
drag, startPoint x: 393, startPoint y: 282, endPoint x: 398, endPoint y: 274, distance: 9.1
click at [398, 274] on div "346°" at bounding box center [402, 291] width 42 height 42
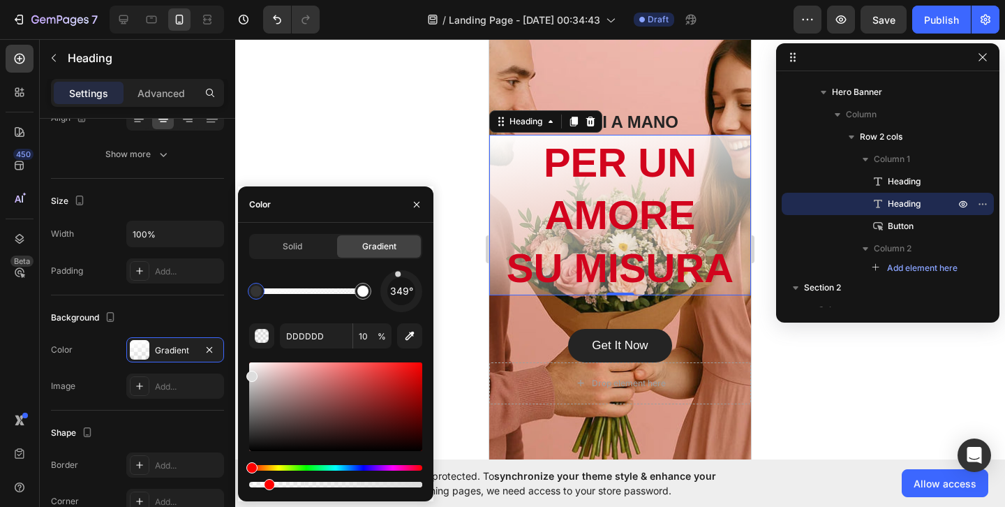
click at [398, 274] on div at bounding box center [398, 274] width 6 height 6
click at [376, 337] on input "10" at bounding box center [372, 335] width 38 height 25
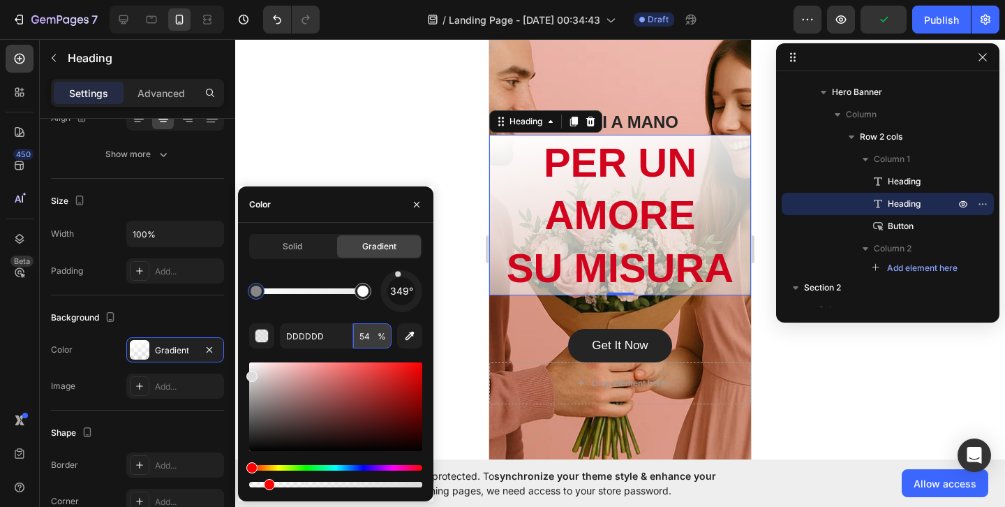
type input "5"
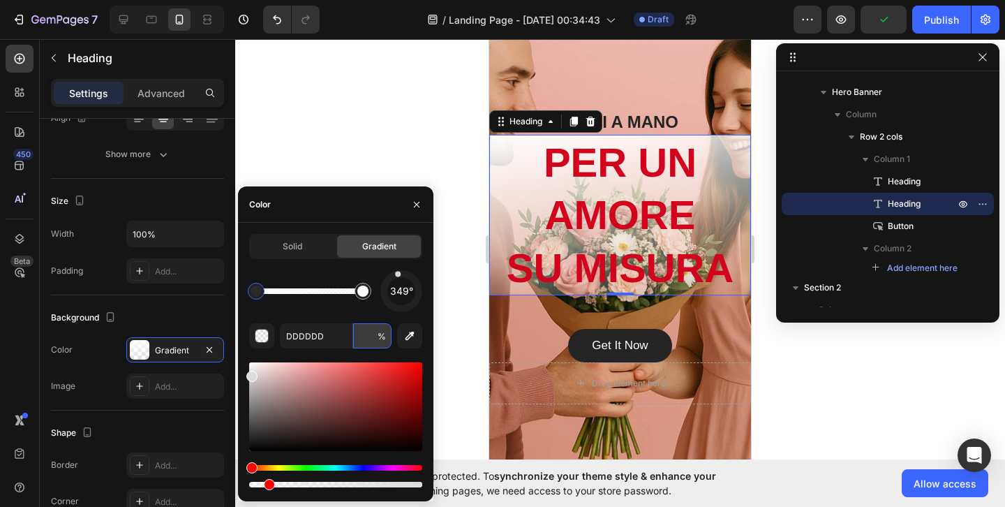
type input "4"
type input "3"
type input "2"
type input "1"
type input "FFFFFF"
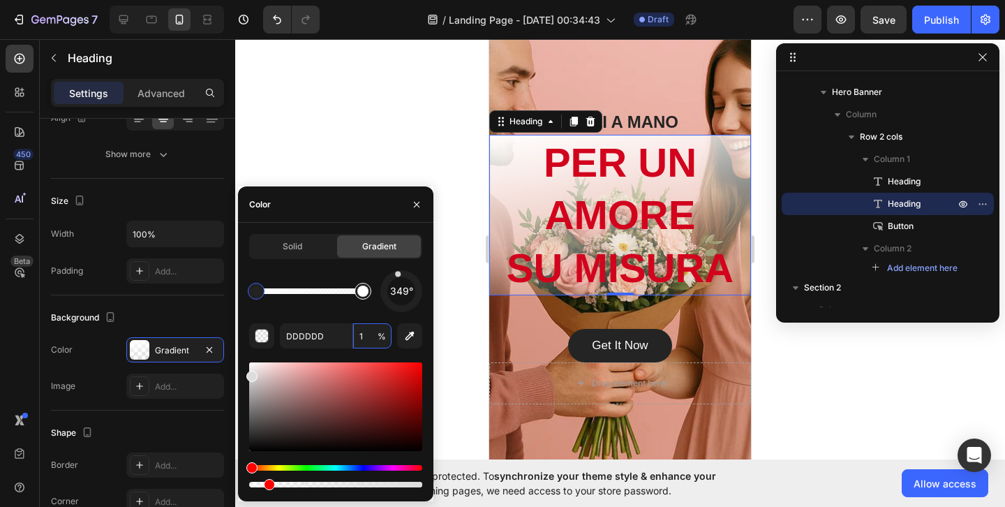
type input "100"
drag, startPoint x: 359, startPoint y: 295, endPoint x: 335, endPoint y: 296, distance: 23.7
click at [335, 296] on div at bounding box center [335, 291] width 11 height 11
type input "DDDDDD"
type input "1"
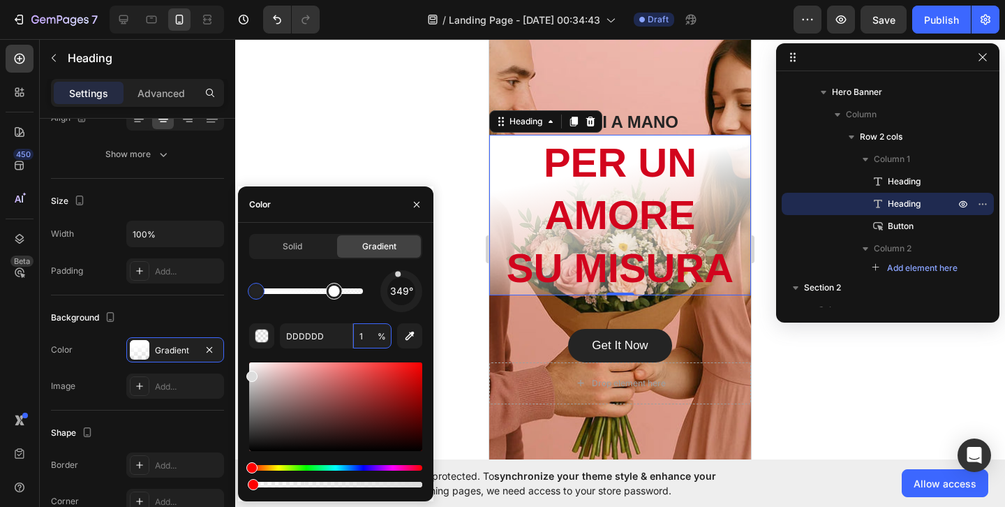
type input "FFFFFF"
type input "100"
drag, startPoint x: 335, startPoint y: 296, endPoint x: 321, endPoint y: 296, distance: 14.0
click at [321, 296] on div at bounding box center [320, 291] width 11 height 11
type input "DDDDDD"
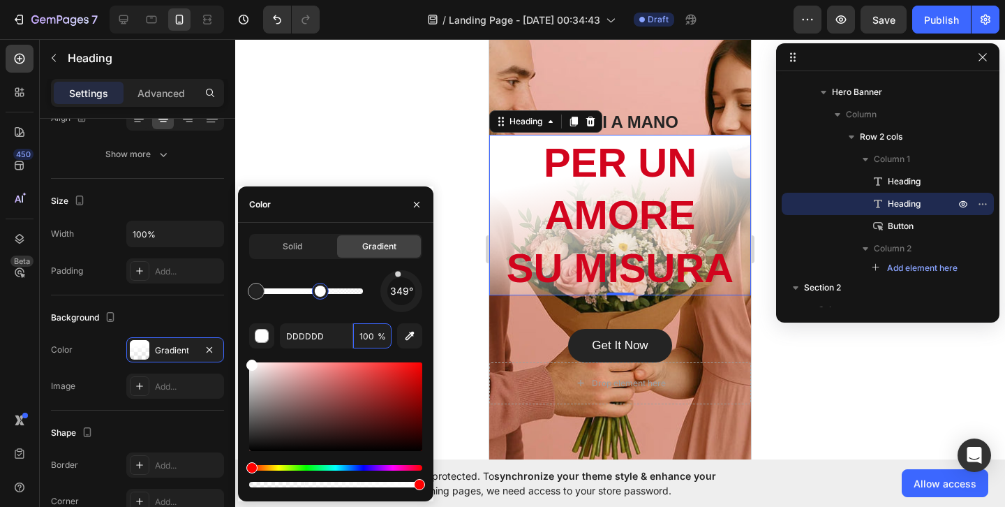
type input "1"
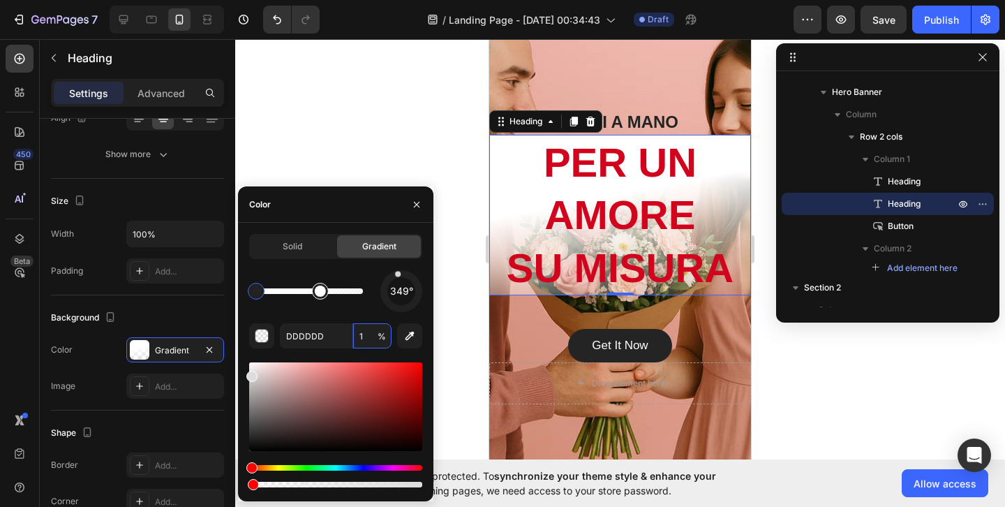
type input "FFFFFF"
type input "100"
drag, startPoint x: 320, startPoint y: 296, endPoint x: 280, endPoint y: 296, distance: 39.8
click at [280, 296] on div at bounding box center [279, 291] width 11 height 11
type input "DDDDDD"
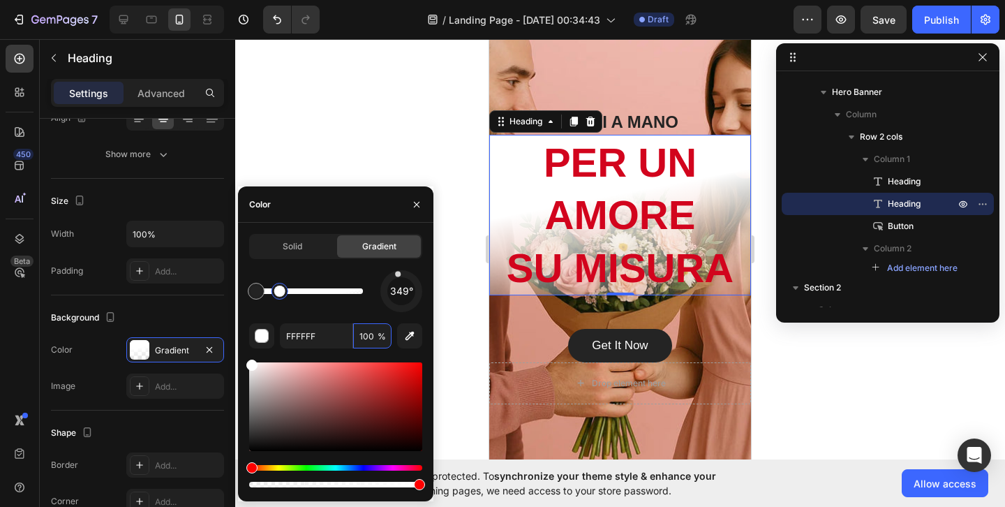
type input "1"
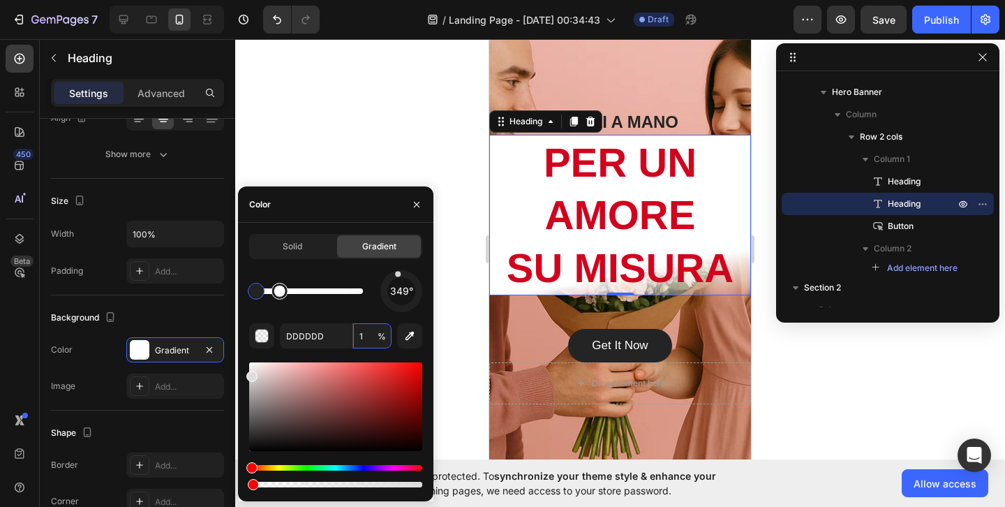
type input "FFFFFF"
type input "100"
drag, startPoint x: 283, startPoint y: 290, endPoint x: 434, endPoint y: 276, distance: 150.8
click at [434, 0] on div "7 / Landing Page - Aug 28, 00:34:43 Draft Preview Save Publish 450 Beta Section…" at bounding box center [502, 0] width 1005 height 0
type input "DDDDDD"
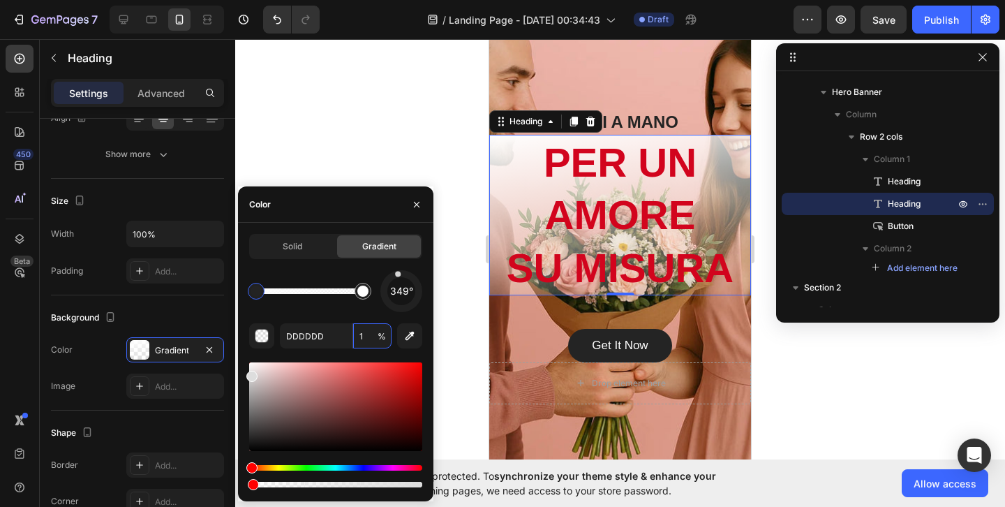
drag, startPoint x: 259, startPoint y: 286, endPoint x: 289, endPoint y: 286, distance: 30.0
click at [262, 286] on div at bounding box center [256, 291] width 11 height 11
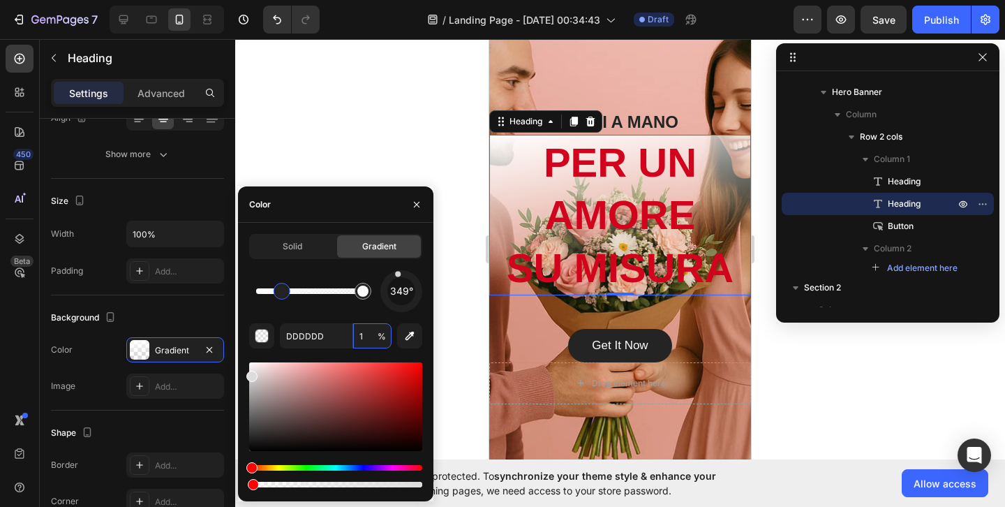
drag, startPoint x: 281, startPoint y: 290, endPoint x: 313, endPoint y: 289, distance: 32.8
click at [288, 289] on div at bounding box center [281, 291] width 11 height 11
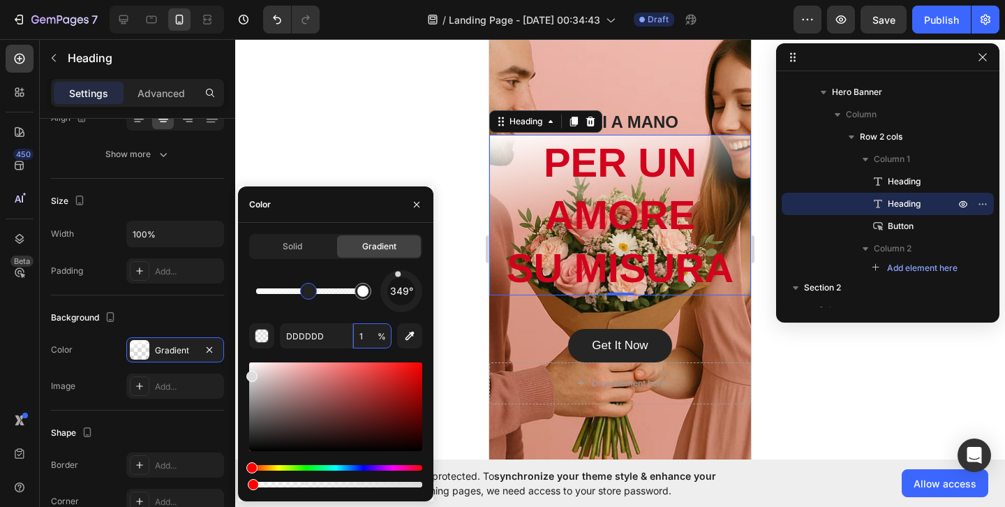
click at [308, 289] on div at bounding box center [308, 291] width 11 height 11
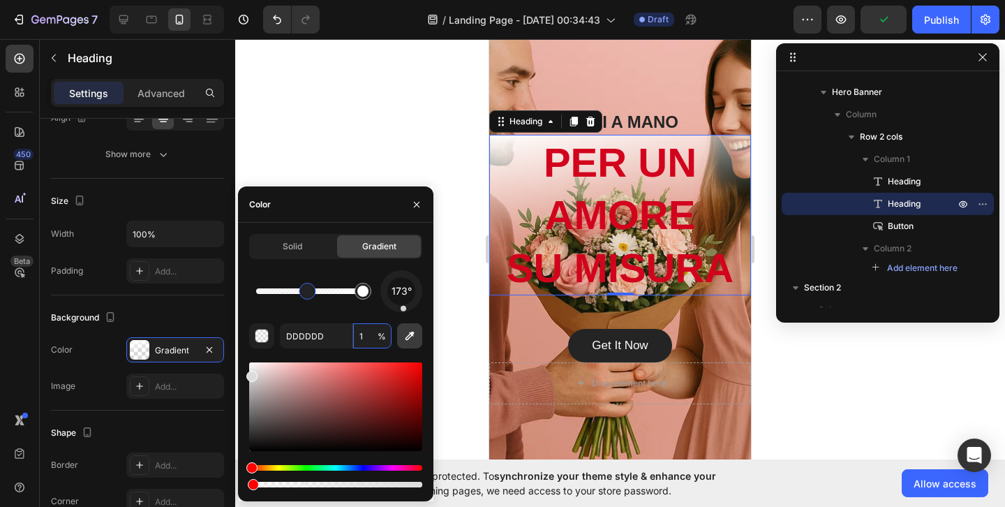
drag, startPoint x: 407, startPoint y: 281, endPoint x: 406, endPoint y: 328, distance: 47.5
click at [406, 325] on div "173° DDDDDD 1 %" at bounding box center [335, 380] width 173 height 220
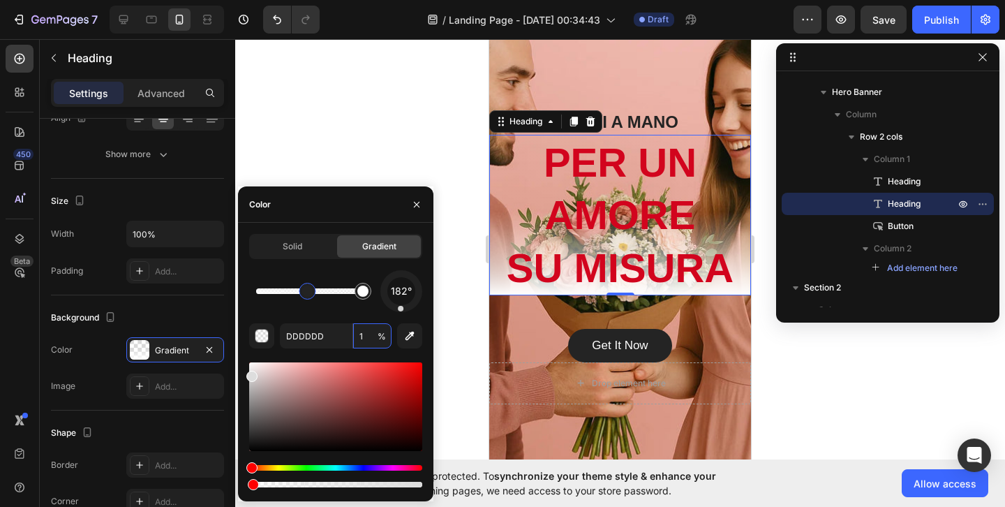
click at [401, 312] on div "182° DDDDDD 1 %" at bounding box center [335, 380] width 173 height 220
type input "1"
click at [367, 316] on div "182° DDDDDD 1 %" at bounding box center [335, 380] width 173 height 220
type input "FFFFFF"
type input "100"
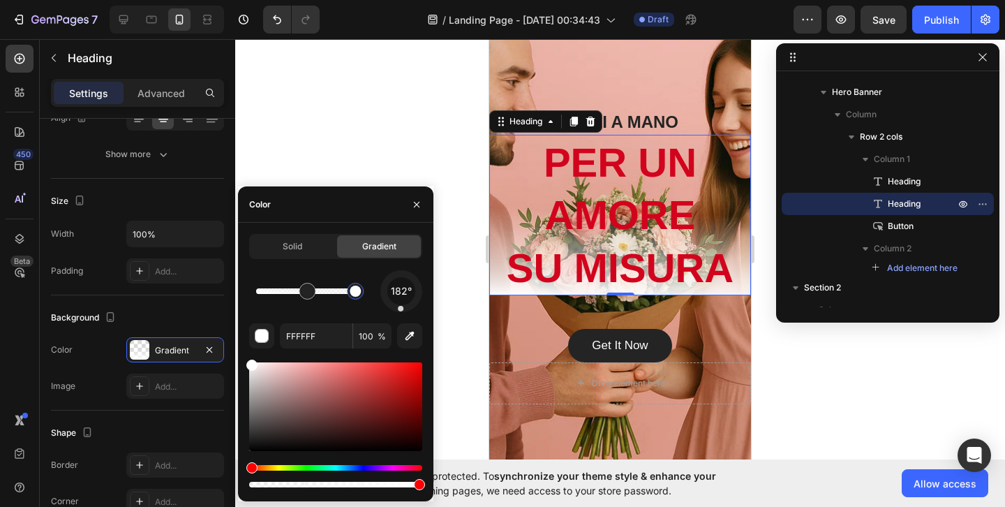
click at [355, 300] on div at bounding box center [355, 291] width 25 height 25
type input "DDDDDD"
type input "1"
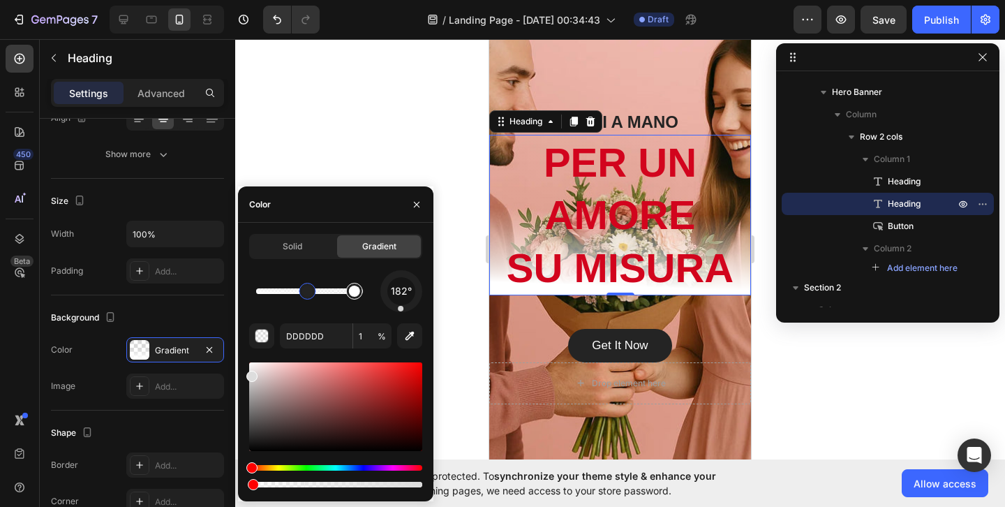
type input "FFFFFF"
type input "100"
type input "DDDDDD"
type input "1"
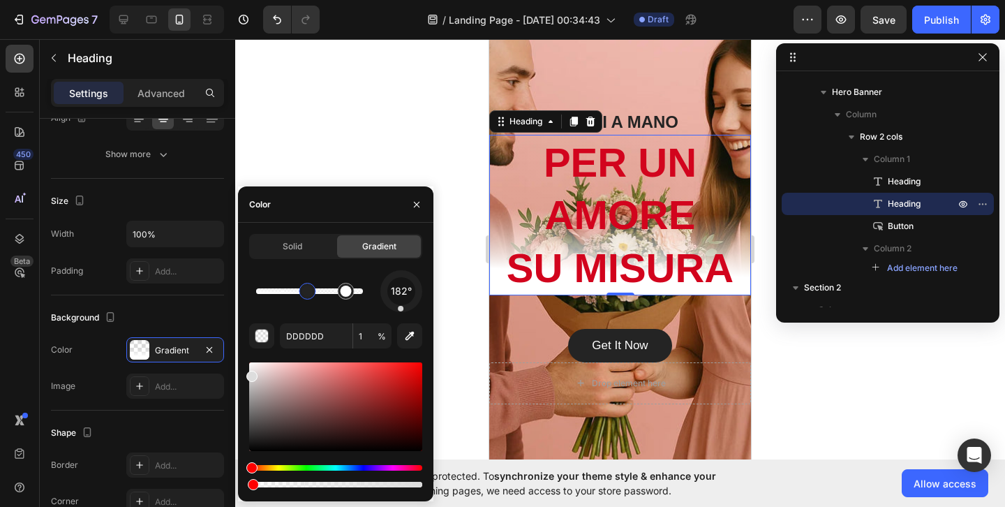
type input "FFFFFF"
type input "100"
drag, startPoint x: 346, startPoint y: 297, endPoint x: 339, endPoint y: 298, distance: 7.7
click at [339, 298] on div at bounding box center [338, 291] width 17 height 17
type input "DDDDDD"
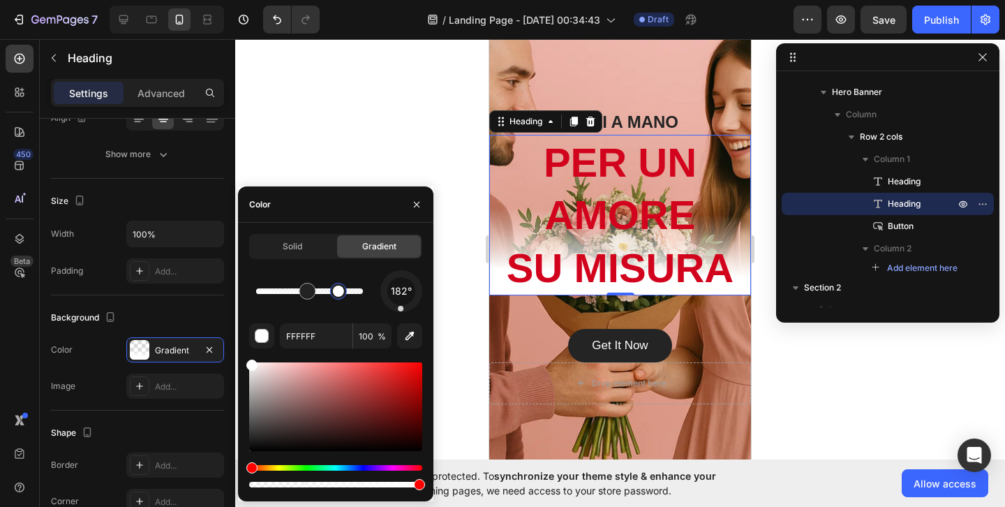
type input "1"
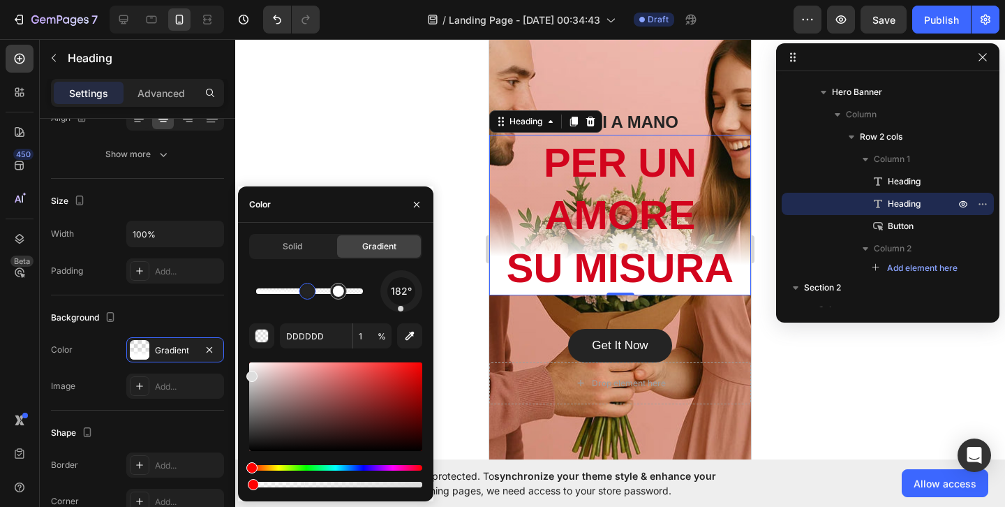
type input "FFFFFF"
type input "100"
drag, startPoint x: 339, startPoint y: 298, endPoint x: 400, endPoint y: 290, distance: 62.0
click at [399, 290] on div "182°" at bounding box center [335, 291] width 173 height 42
type input "DDDDDD"
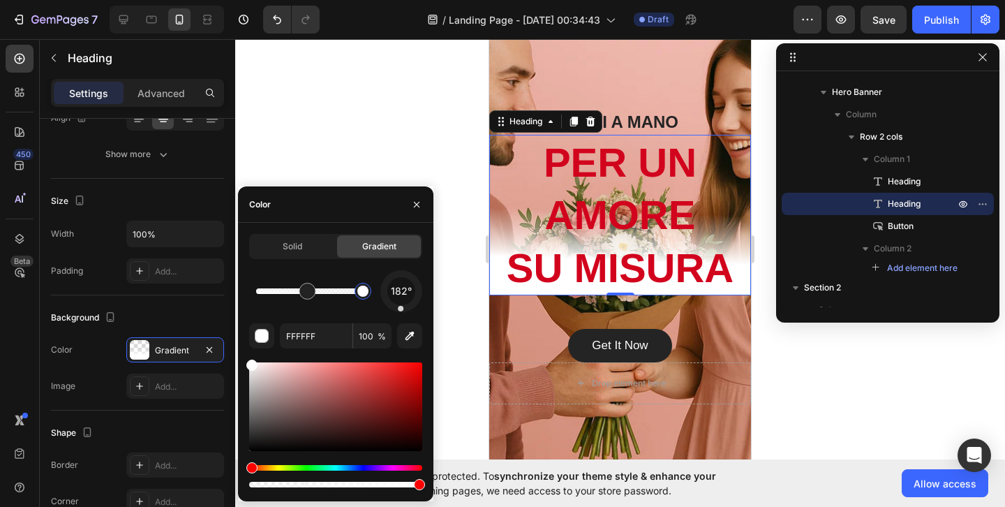
type input "1"
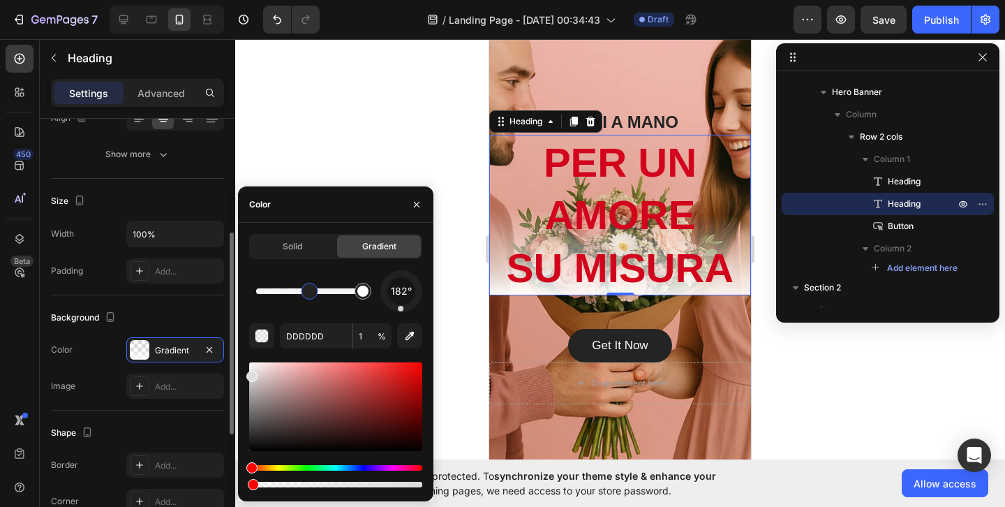
drag, startPoint x: 311, startPoint y: 294, endPoint x: 219, endPoint y: 294, distance: 92.2
click at [219, 294] on div "450 Beta Sections(30) Elements(83) Section Element Hero Section Product Detail …" at bounding box center [117, 273] width 235 height 468
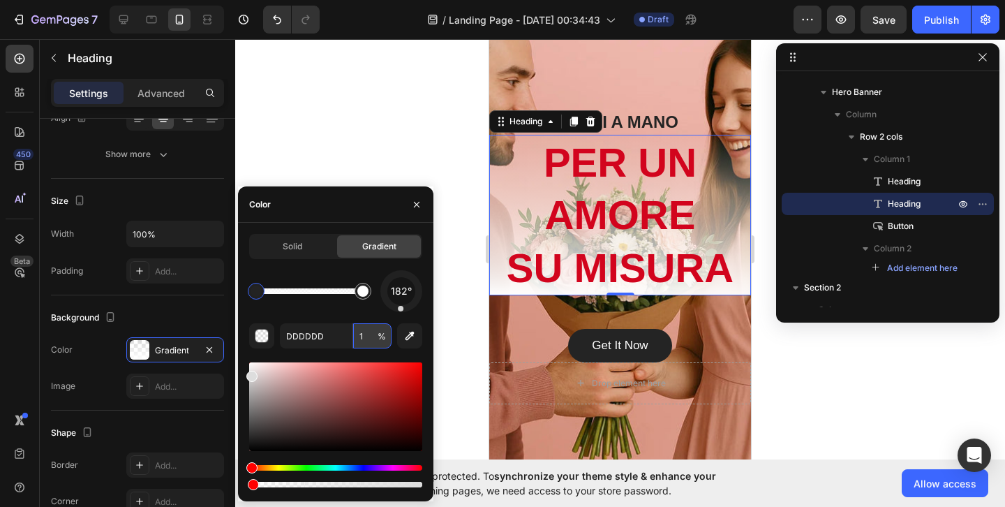
click at [367, 327] on input "1" at bounding box center [372, 335] width 38 height 25
drag, startPoint x: 260, startPoint y: 374, endPoint x: 312, endPoint y: 374, distance: 52.4
click at [312, 374] on div at bounding box center [335, 406] width 173 height 89
drag, startPoint x: 312, startPoint y: 376, endPoint x: 345, endPoint y: 401, distance: 41.8
click at [345, 402] on div at bounding box center [348, 406] width 11 height 11
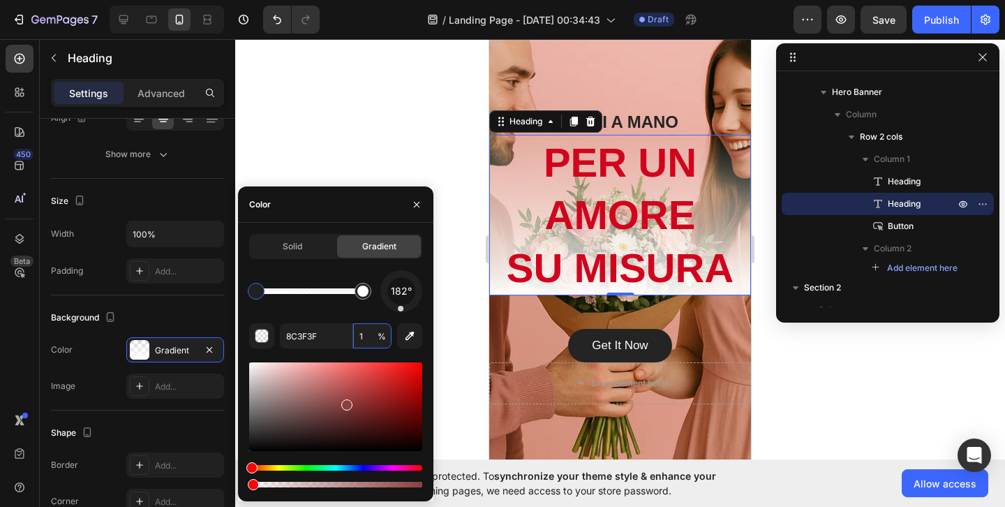
click at [311, 468] on div "Hue" at bounding box center [335, 468] width 173 height 6
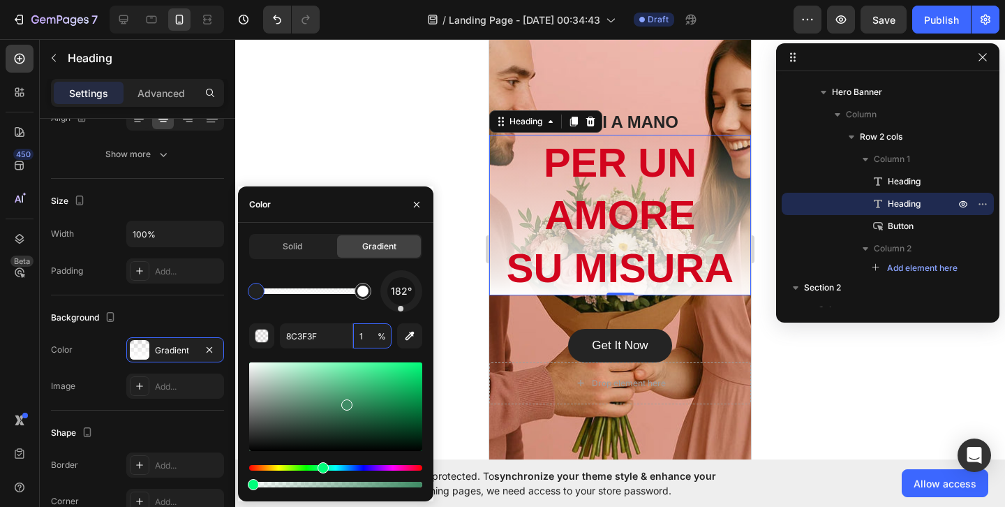
click at [321, 466] on div "Hue" at bounding box center [335, 468] width 173 height 6
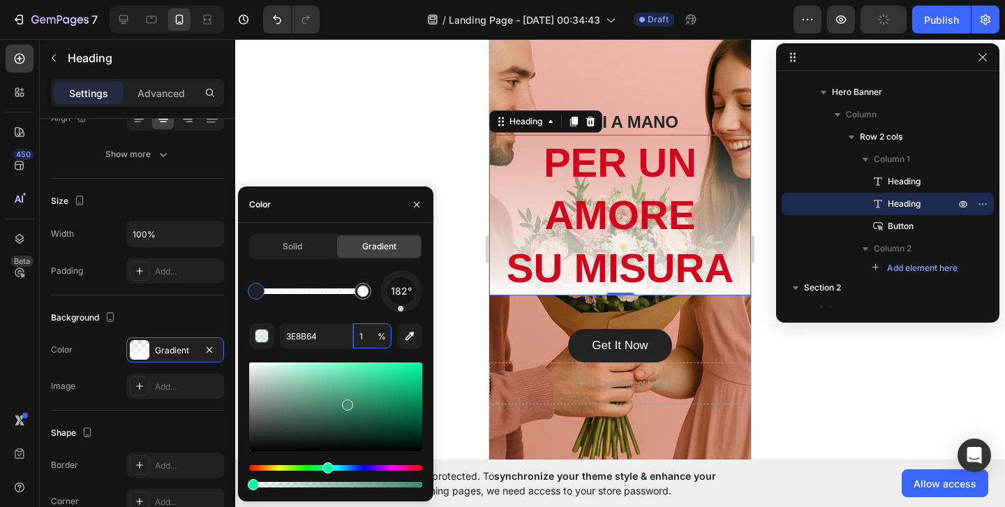
click at [326, 466] on div "Hue" at bounding box center [328, 467] width 11 height 11
click at [316, 466] on div "Hue" at bounding box center [335, 468] width 173 height 6
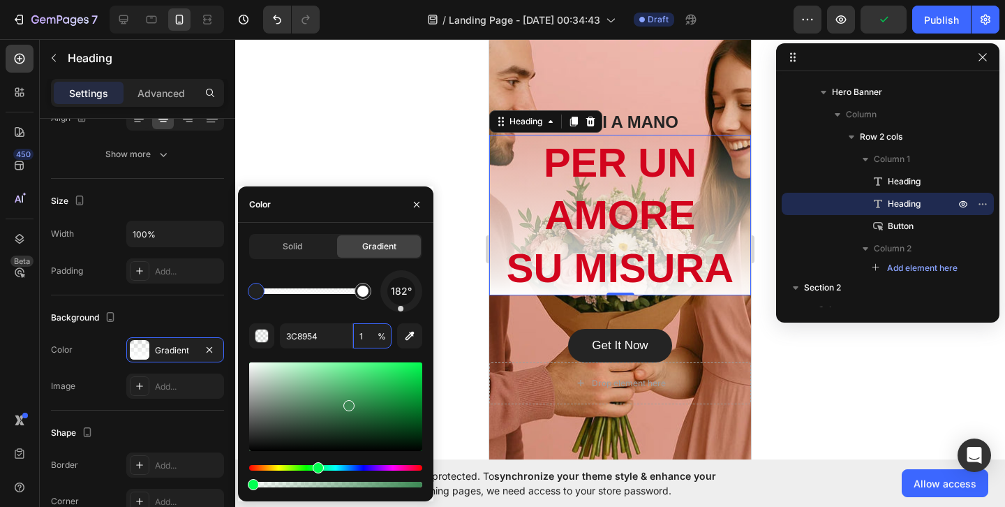
click at [410, 436] on div at bounding box center [335, 406] width 173 height 89
click at [397, 436] on div at bounding box center [335, 406] width 173 height 89
click at [385, 432] on div at bounding box center [335, 406] width 173 height 89
click at [370, 430] on div at bounding box center [335, 406] width 173 height 89
click at [385, 431] on div at bounding box center [335, 406] width 173 height 89
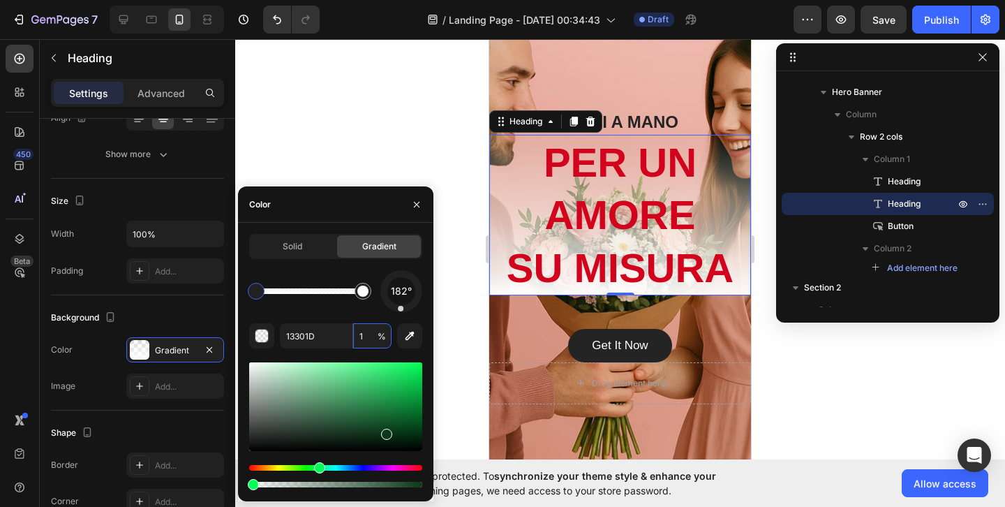
type input "0C381B"
click at [191, 182] on div "Size Width 100% Padding Add..." at bounding box center [137, 237] width 173 height 117
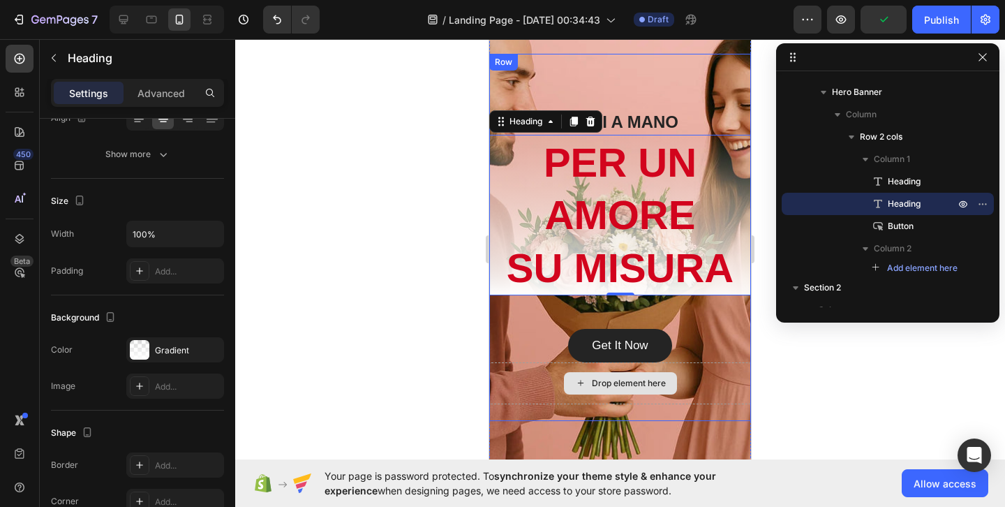
scroll to position [172, 0]
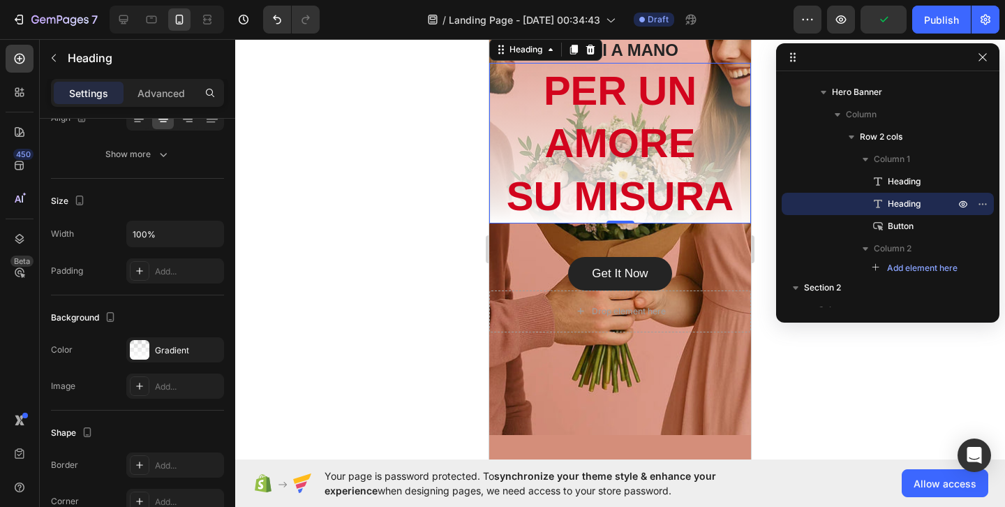
click at [812, 408] on div at bounding box center [620, 273] width 770 height 468
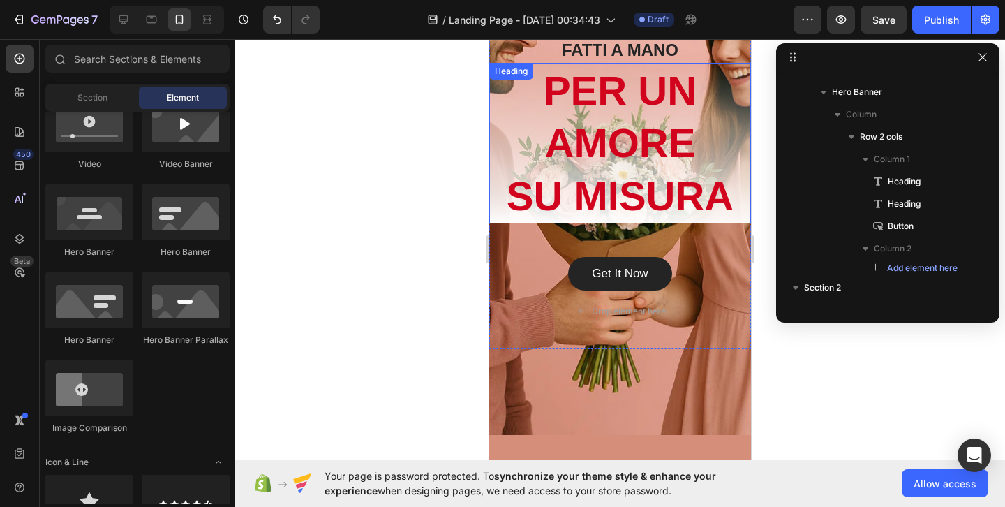
click at [717, 207] on p "PER UN AMORE [PERSON_NAME]" at bounding box center [620, 143] width 259 height 158
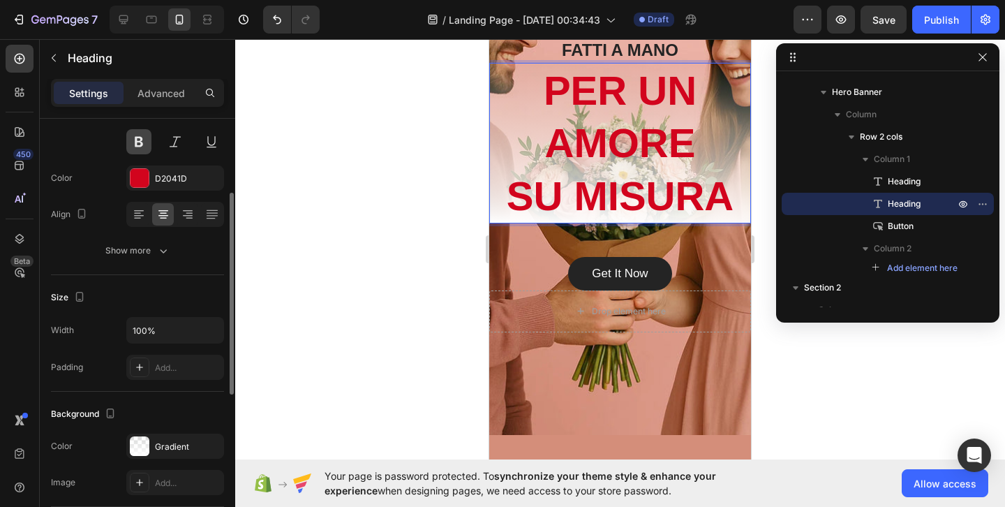
scroll to position [161, 0]
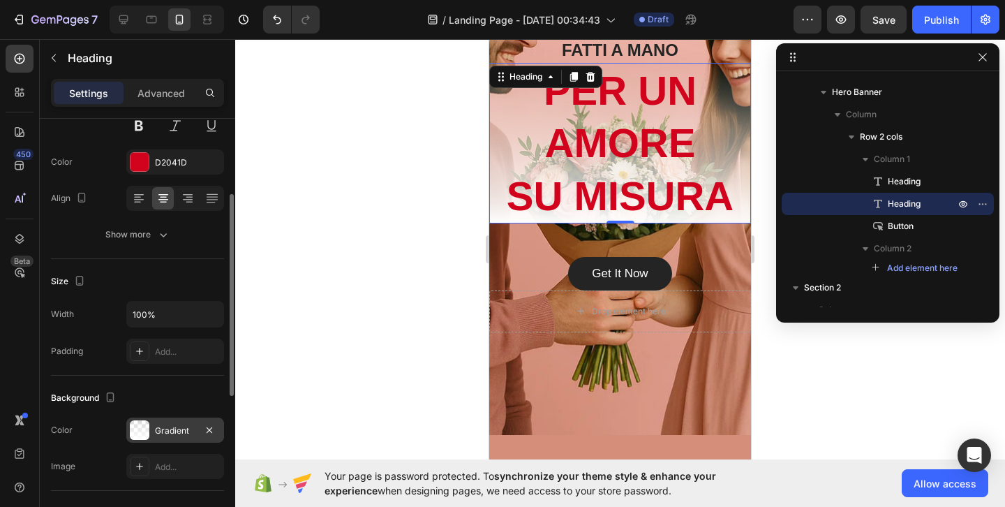
click at [186, 424] on div "Gradient" at bounding box center [175, 430] width 40 height 13
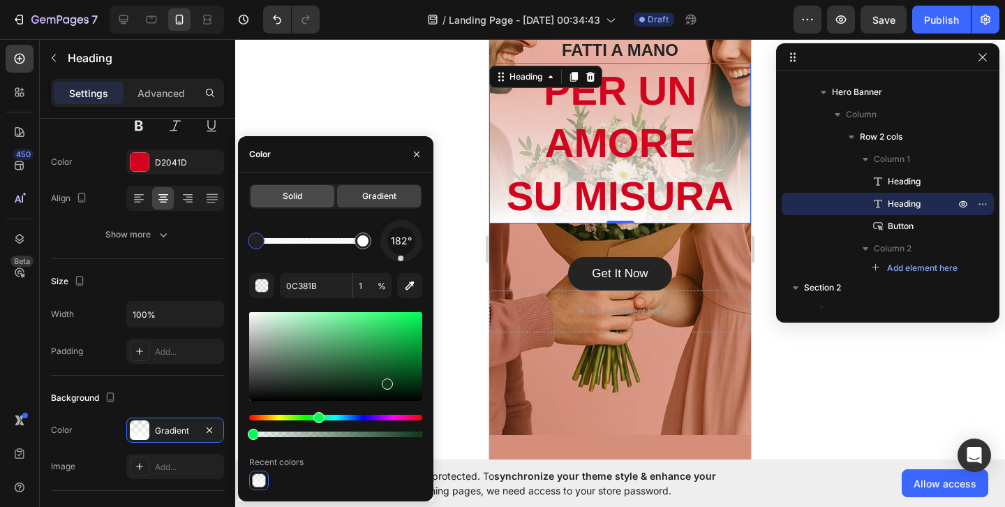
click at [309, 191] on div "Solid" at bounding box center [293, 196] width 84 height 22
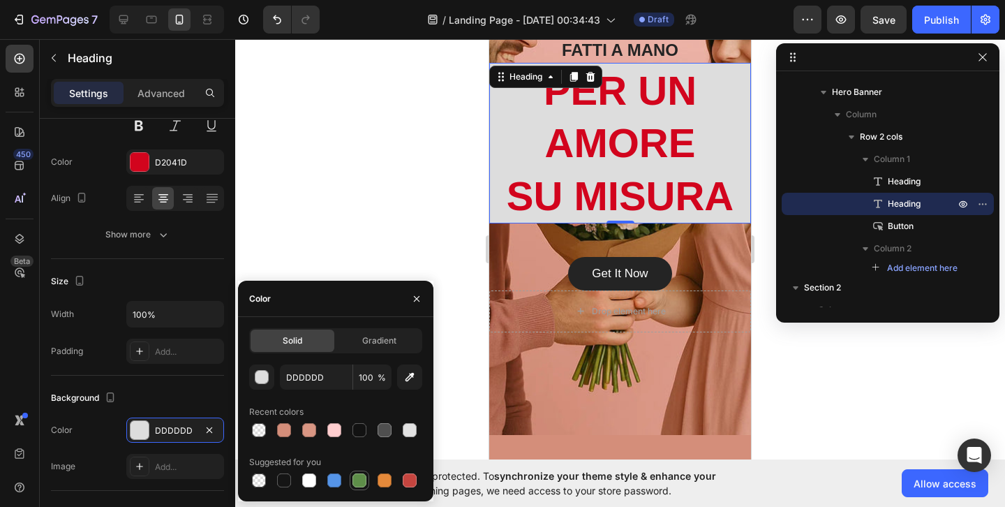
click at [364, 477] on div at bounding box center [360, 480] width 14 height 14
type input "5E8E49"
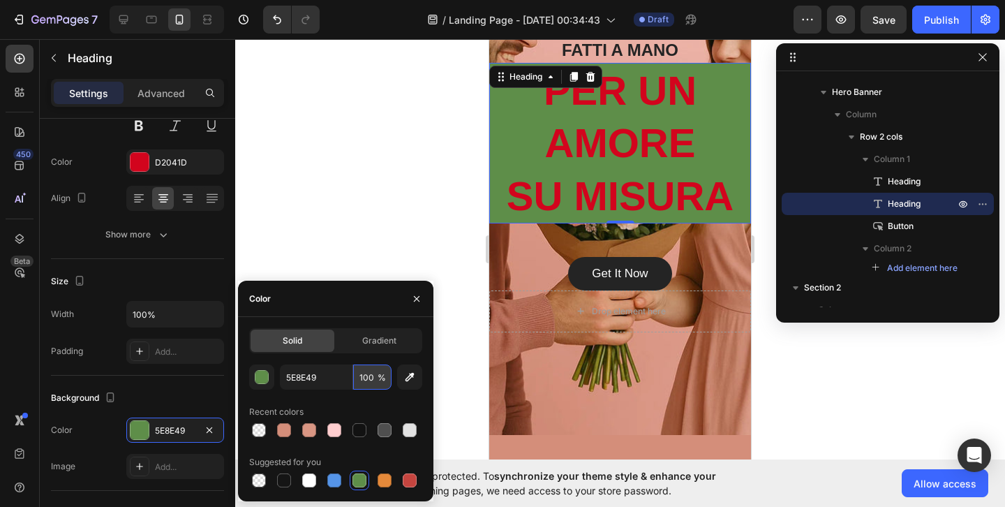
click at [363, 369] on input "100" at bounding box center [372, 376] width 38 height 25
click at [376, 379] on input "100" at bounding box center [372, 376] width 38 height 25
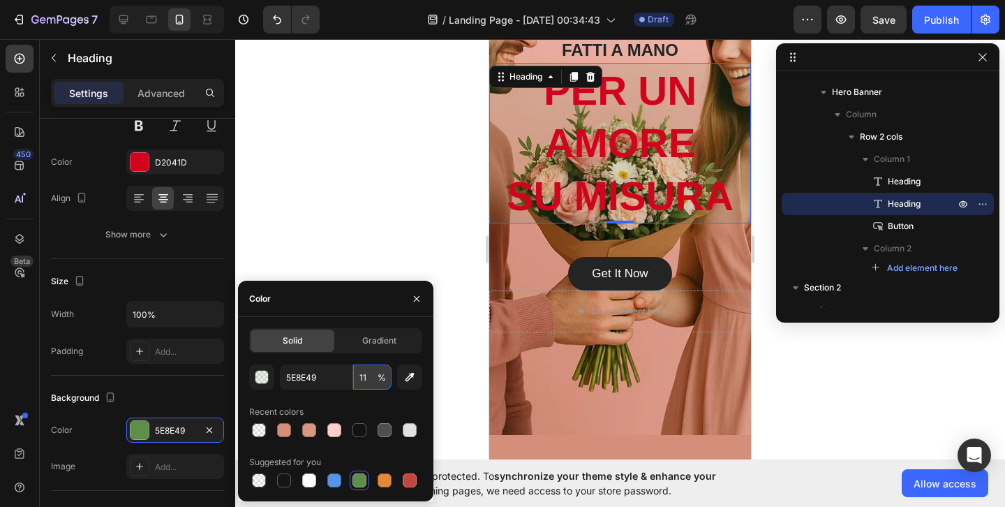
type input "1"
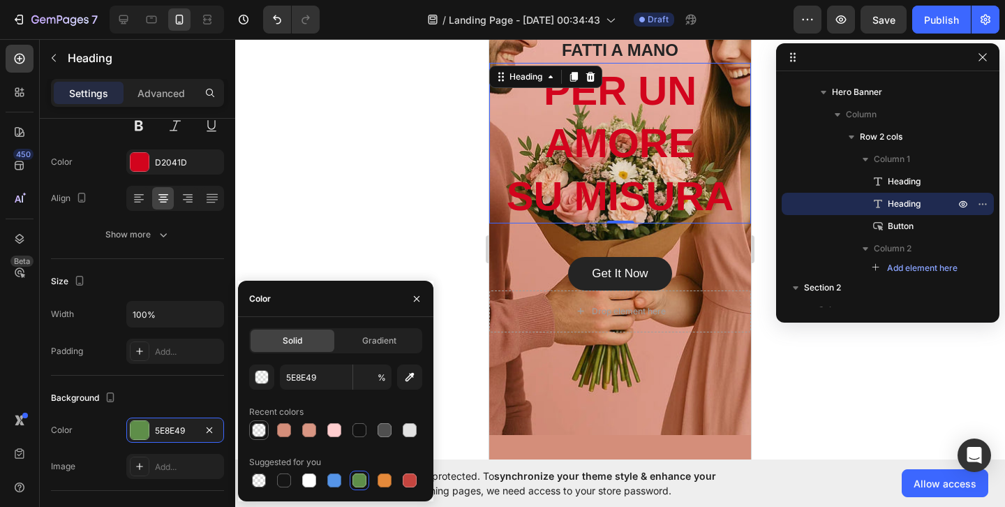
click at [291, 427] on div at bounding box center [335, 430] width 173 height 20
type input "1"
click at [309, 432] on div at bounding box center [309, 430] width 14 height 14
type input "D48E7A"
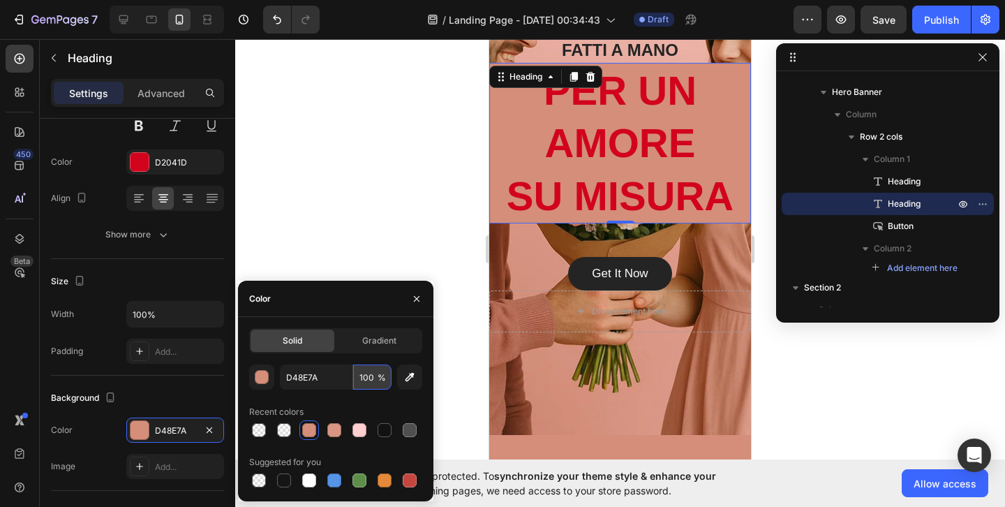
click at [369, 369] on input "100" at bounding box center [372, 376] width 38 height 25
click at [376, 377] on input "100" at bounding box center [372, 376] width 38 height 25
type input "10"
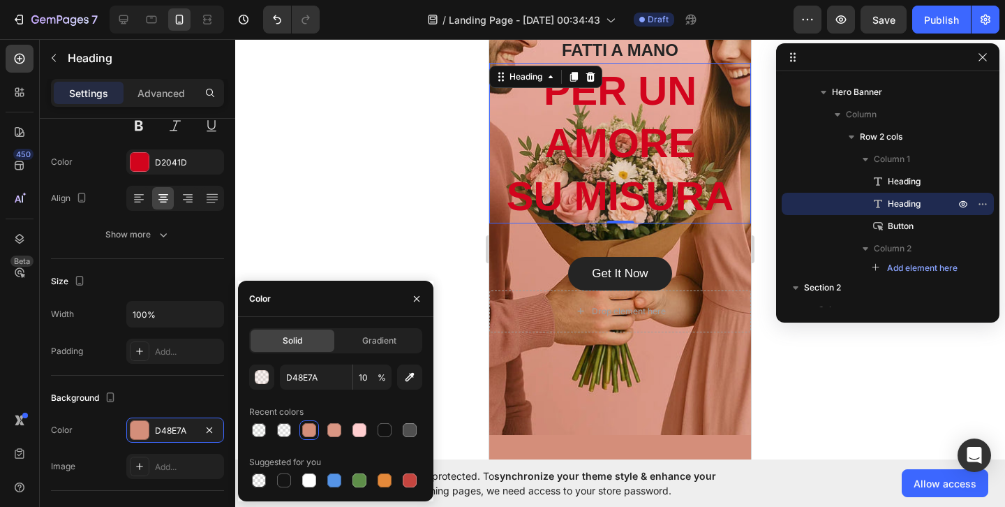
click at [360, 199] on div at bounding box center [620, 273] width 770 height 468
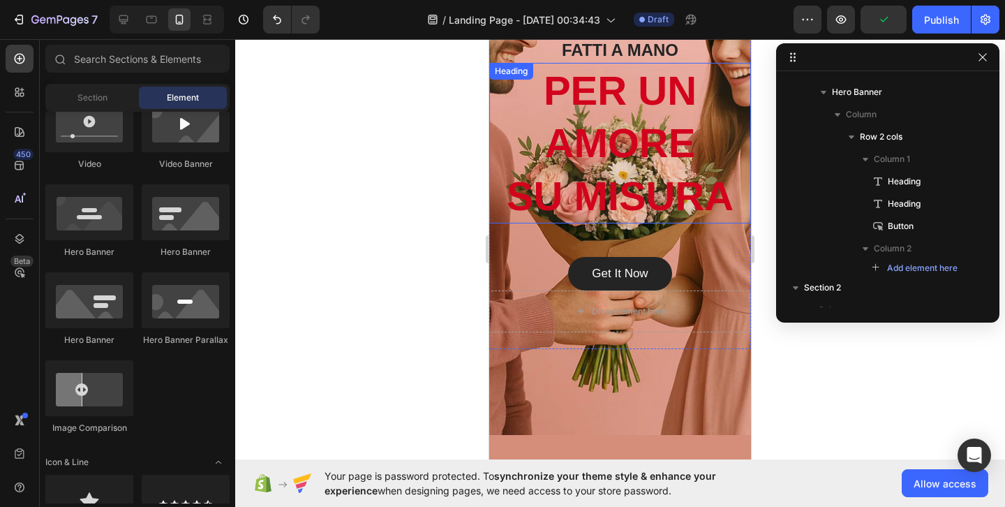
click at [702, 189] on p "PER UN AMORE [PERSON_NAME]" at bounding box center [620, 143] width 259 height 158
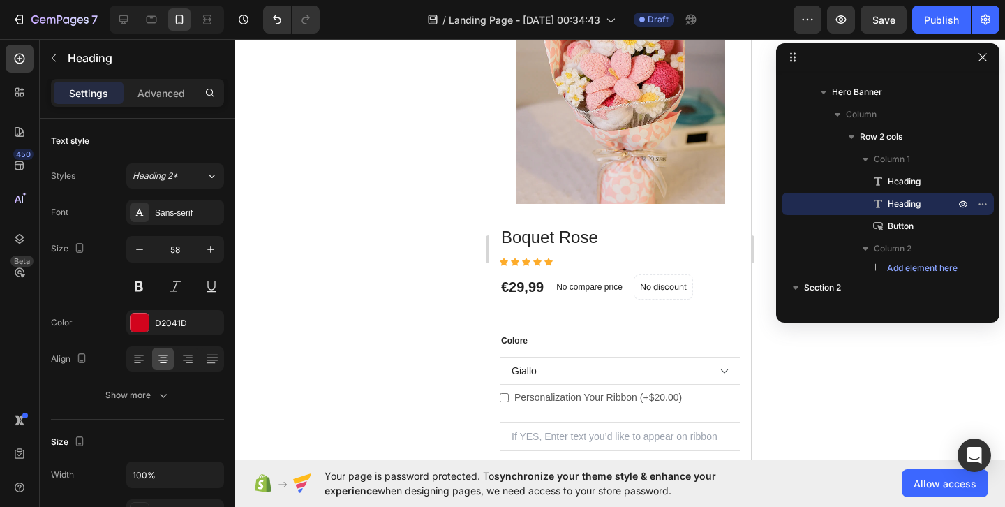
scroll to position [1229, 0]
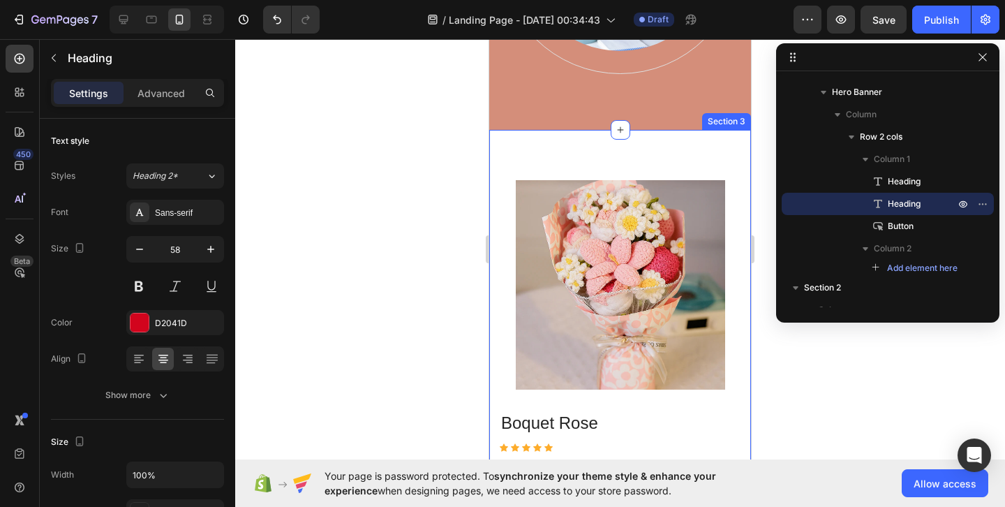
click at [681, 153] on div "(P) Images & Gallery Boquet Rose (P) Title Icon Icon Icon Icon Icon Icon List H…" at bounding box center [620, 502] width 262 height 745
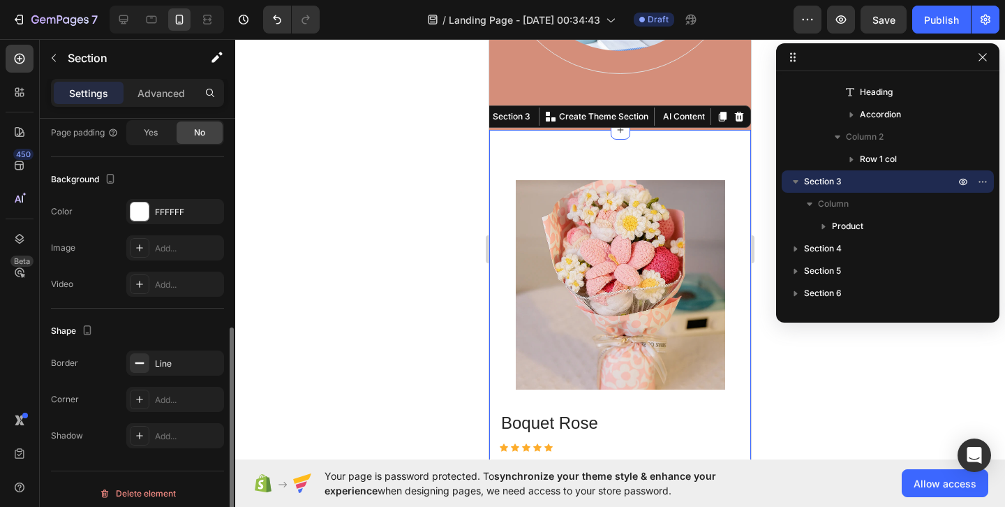
scroll to position [385, 0]
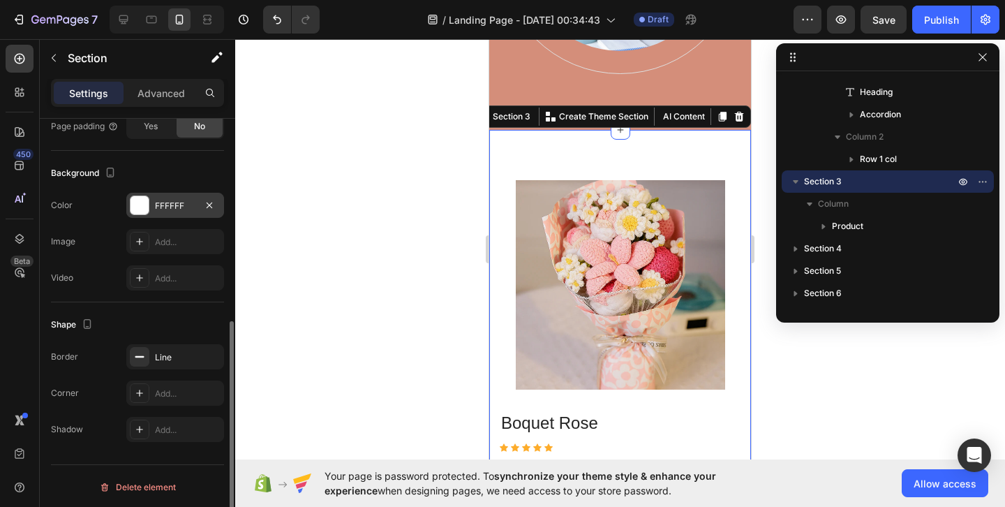
click at [152, 212] on div "FFFFFF" at bounding box center [175, 205] width 98 height 25
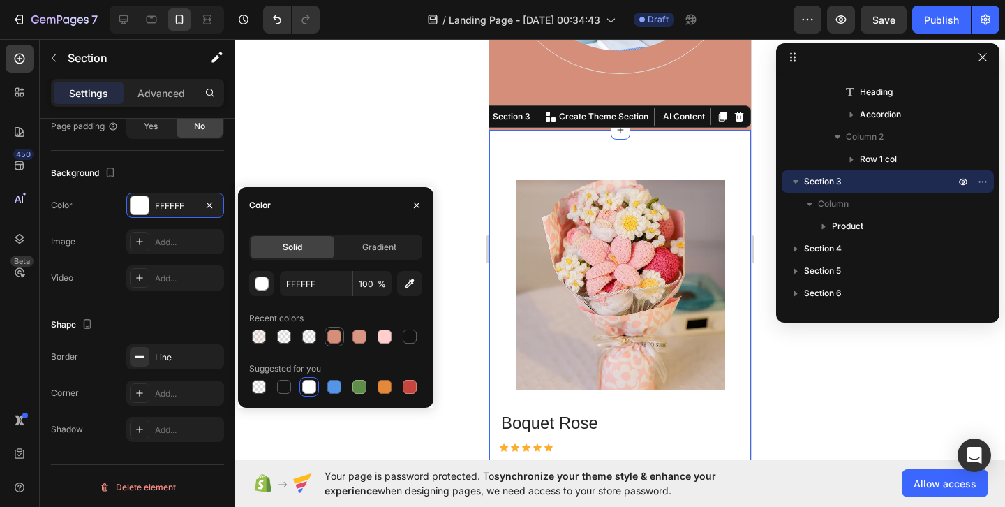
click at [332, 332] on div at bounding box center [334, 337] width 14 height 14
type input "D48E7A"
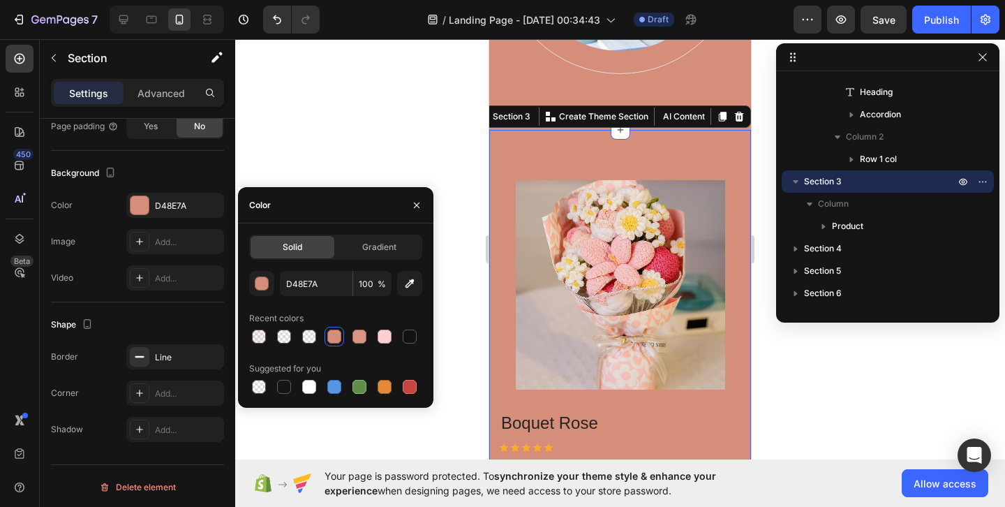
click at [399, 175] on div at bounding box center [620, 273] width 770 height 468
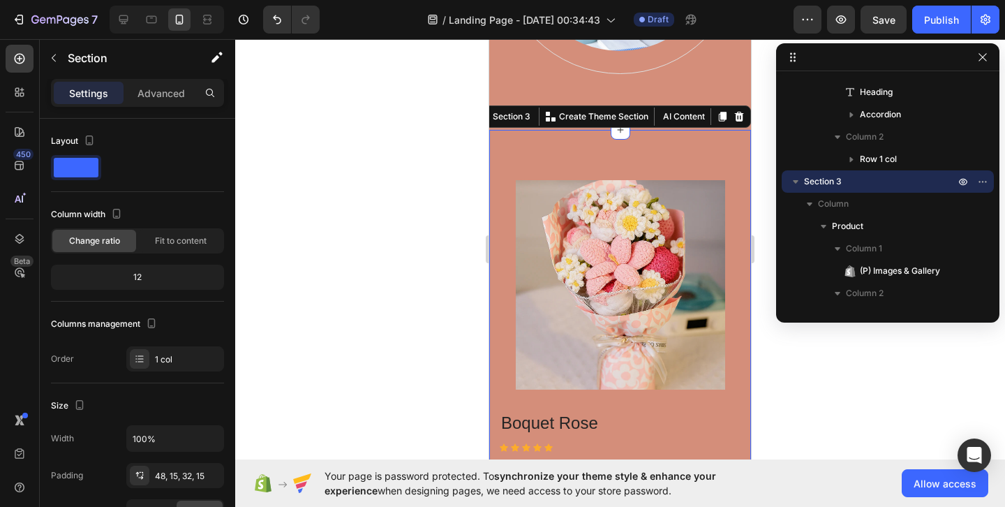
click at [626, 147] on div "(P) Images & Gallery Boquet Rose (P) Title Icon Icon Icon Icon Icon Icon List H…" at bounding box center [620, 502] width 262 height 745
drag, startPoint x: 855, startPoint y: 189, endPoint x: 842, endPoint y: 175, distance: 18.8
click at [844, 172] on div "Section 3" at bounding box center [888, 181] width 201 height 22
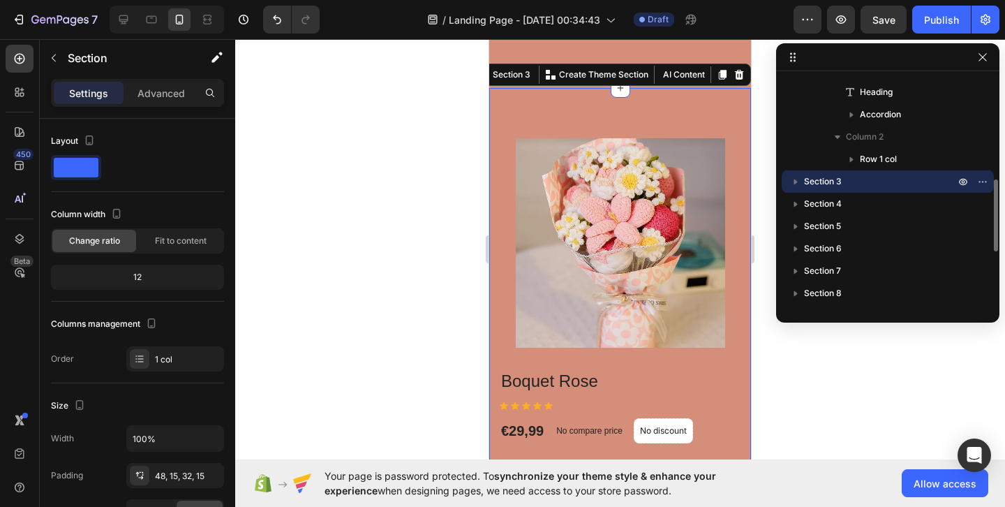
click at [842, 175] on p "Section 3" at bounding box center [881, 182] width 154 height 14
drag, startPoint x: 840, startPoint y: 177, endPoint x: 832, endPoint y: 126, distance: 51.5
click at [832, 125] on div "Section 1 Column Hero Banner Column Row 2 cols Column 1 Heading Heading Button …" at bounding box center [887, 192] width 223 height 230
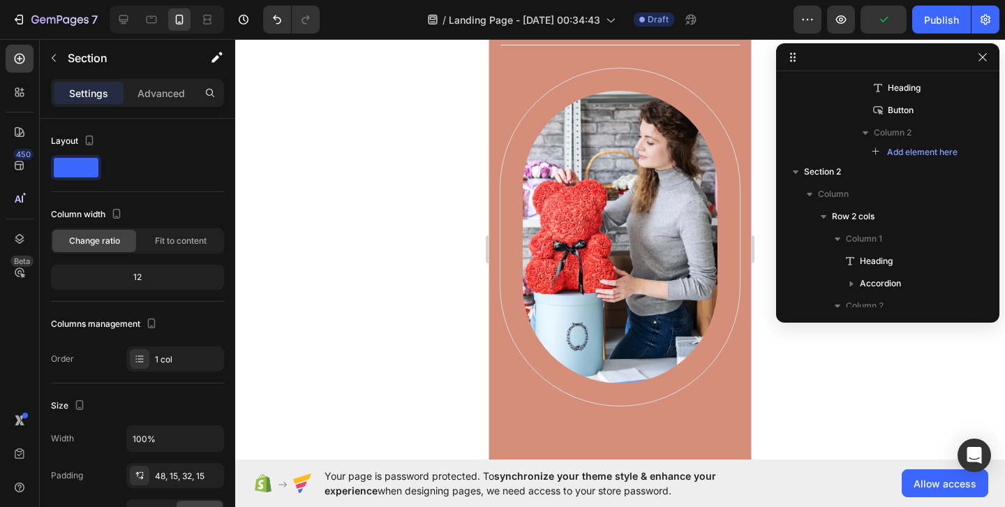
scroll to position [855, 0]
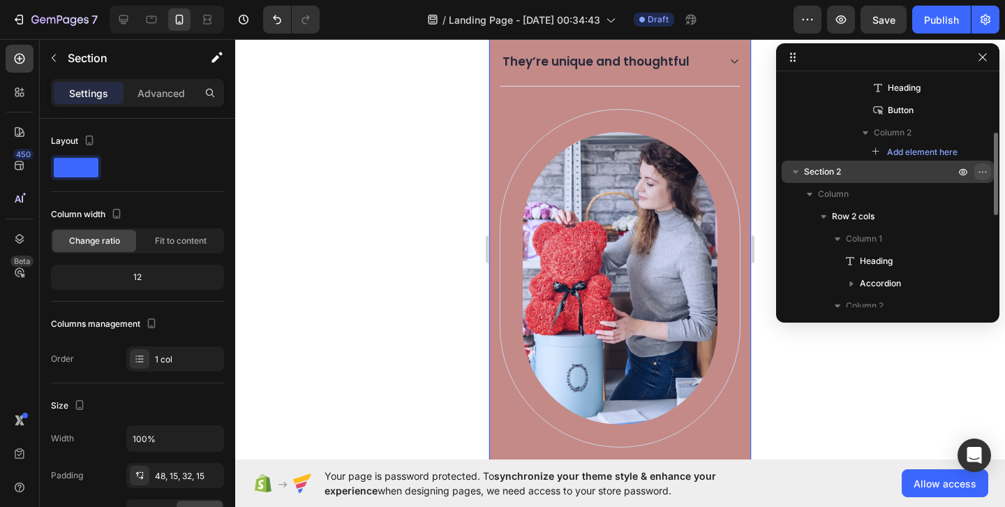
click at [977, 169] on icon "button" at bounding box center [982, 171] width 11 height 11
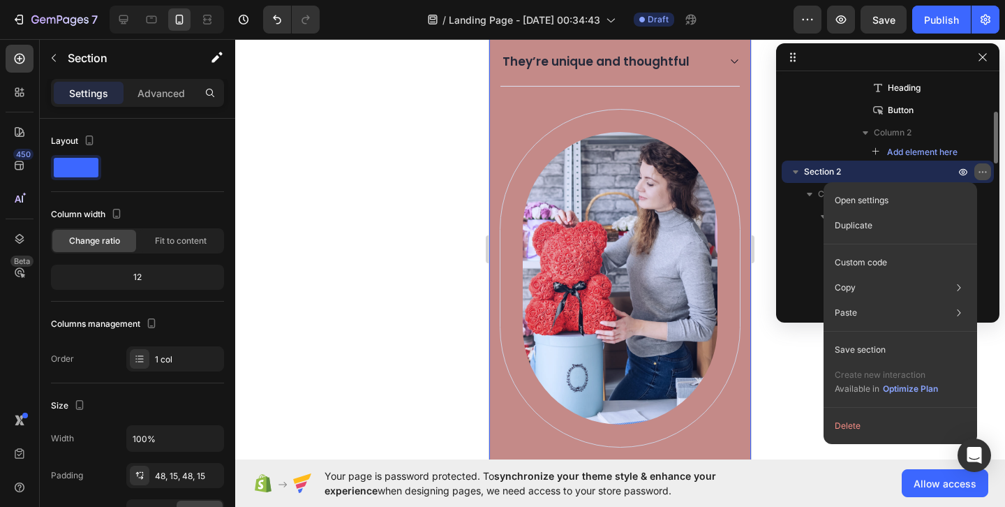
scroll to position [385, 0]
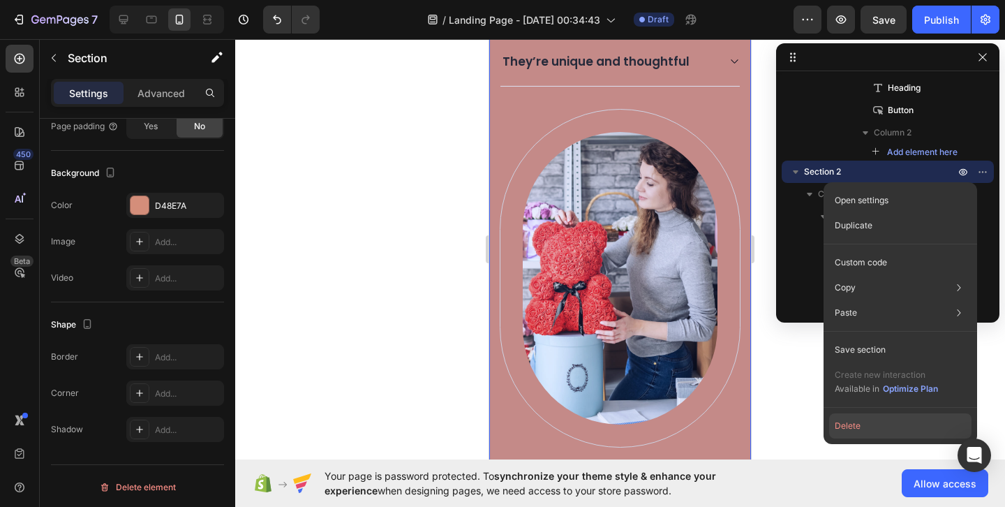
click at [857, 431] on button "Delete" at bounding box center [900, 425] width 142 height 25
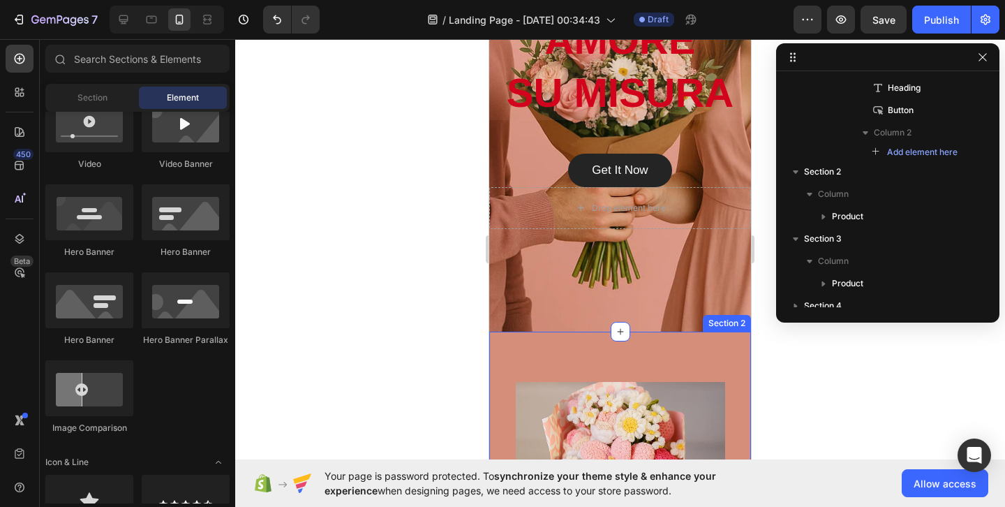
scroll to position [271, 0]
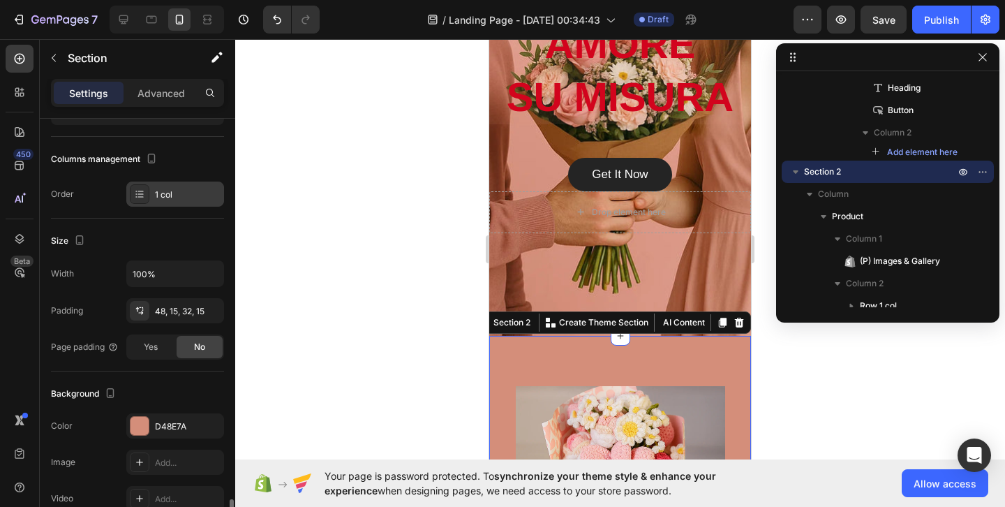
scroll to position [0, 0]
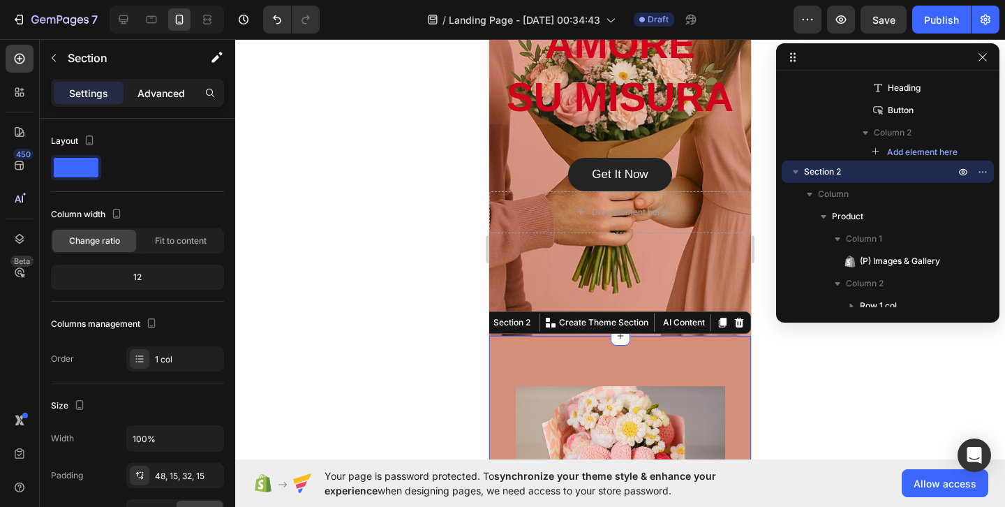
click at [169, 101] on div "Advanced" at bounding box center [161, 93] width 70 height 22
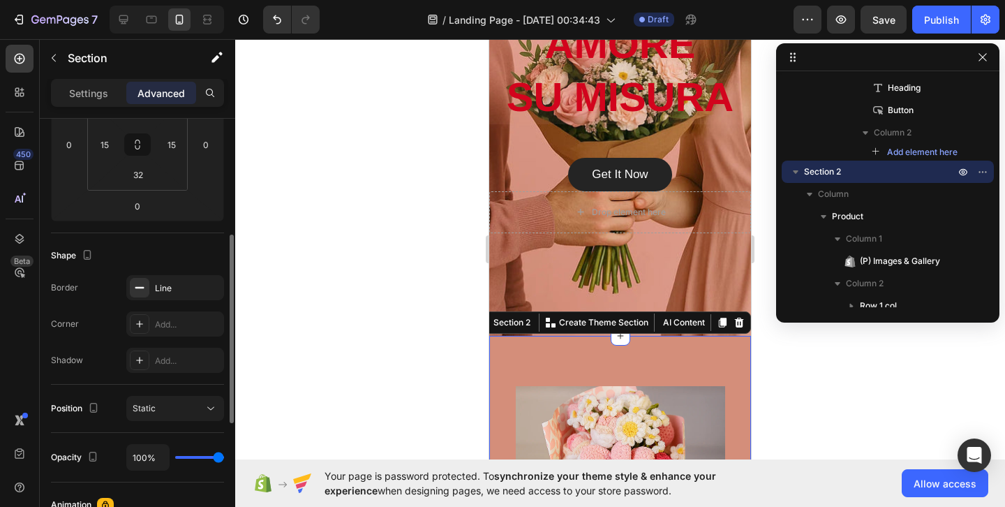
scroll to position [250, 0]
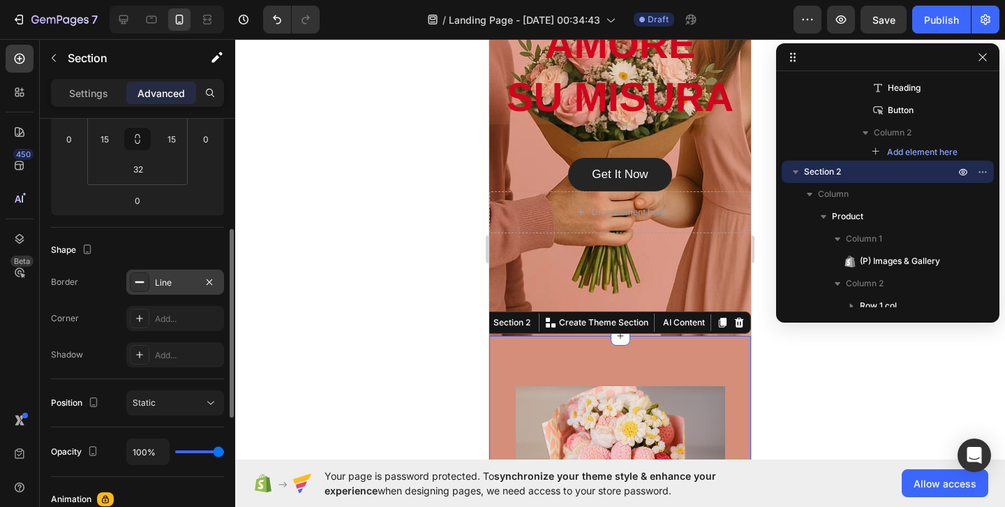
click at [151, 274] on div "Line" at bounding box center [175, 281] width 98 height 25
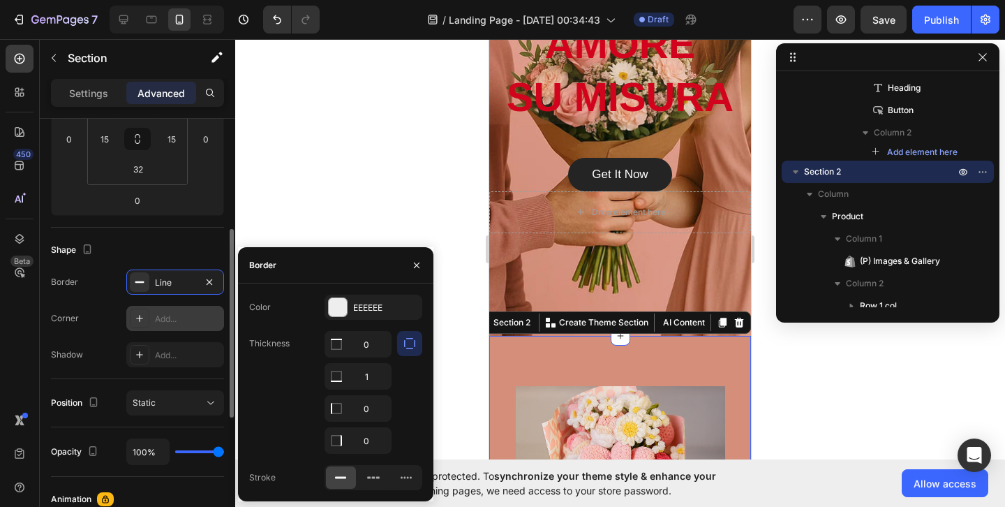
click at [149, 320] on div "Add..." at bounding box center [175, 318] width 98 height 25
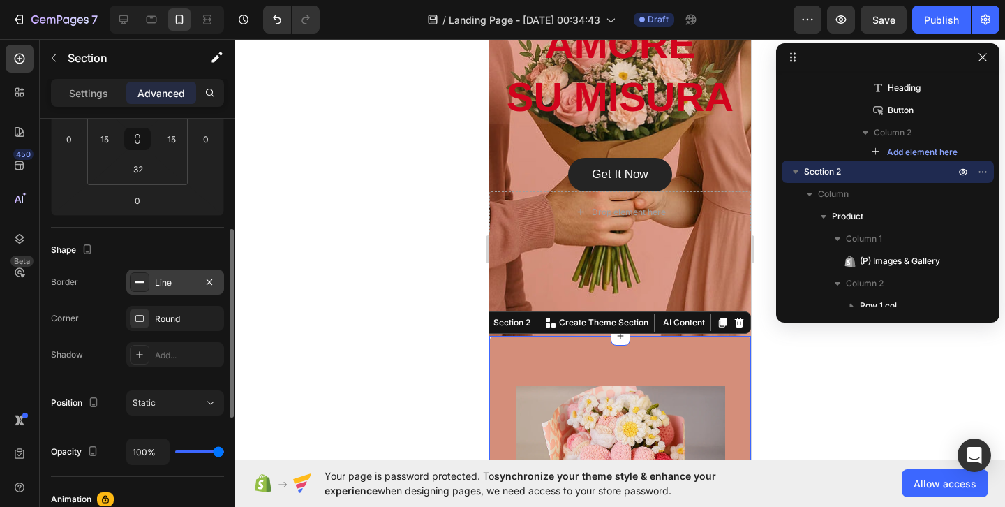
click at [155, 285] on div "Line" at bounding box center [175, 282] width 40 height 13
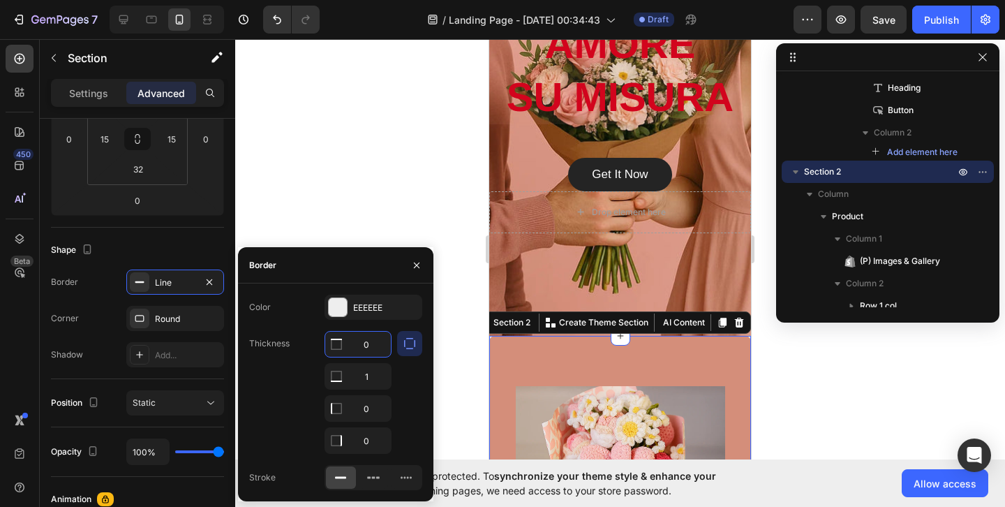
click at [380, 355] on input "0" at bounding box center [358, 344] width 66 height 25
type input "1"
click at [385, 371] on input "1" at bounding box center [358, 376] width 66 height 25
type input "0"
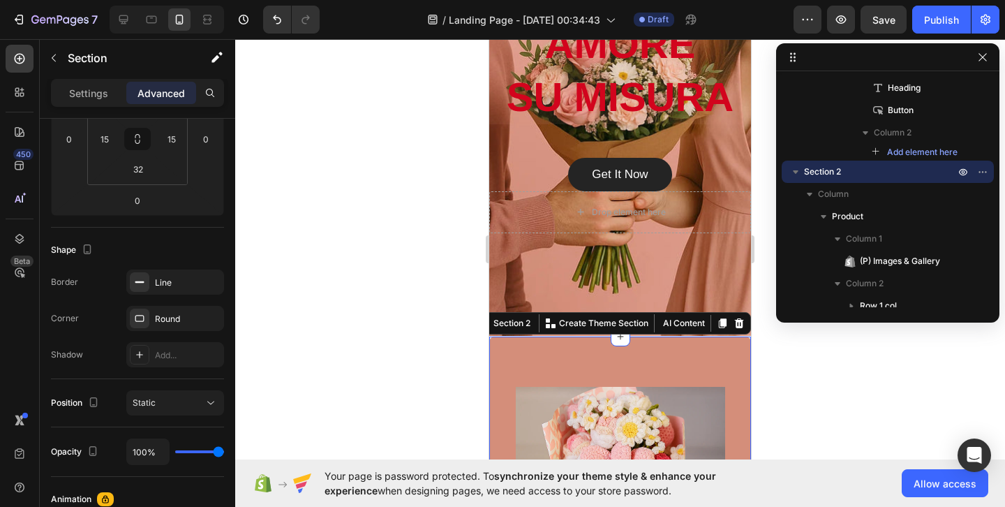
click at [406, 205] on div at bounding box center [620, 273] width 770 height 468
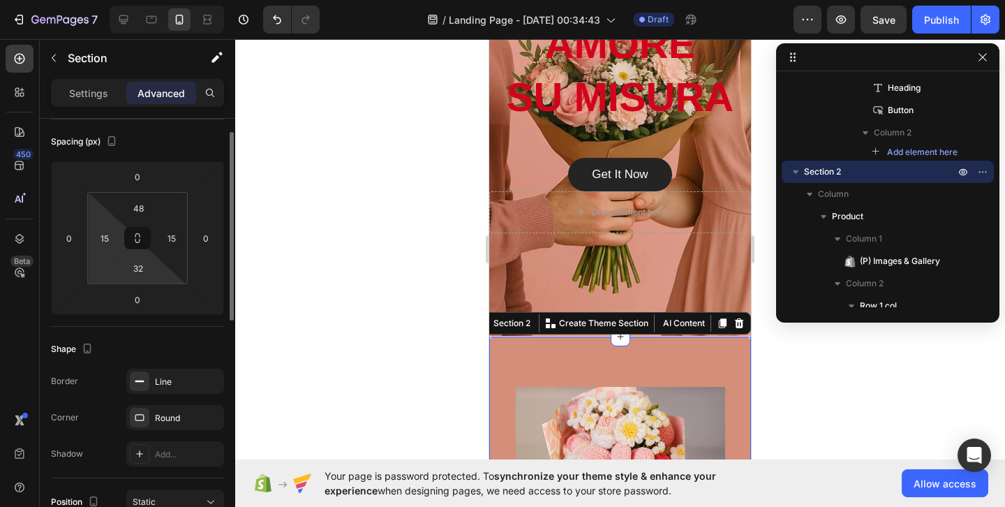
scroll to position [163, 0]
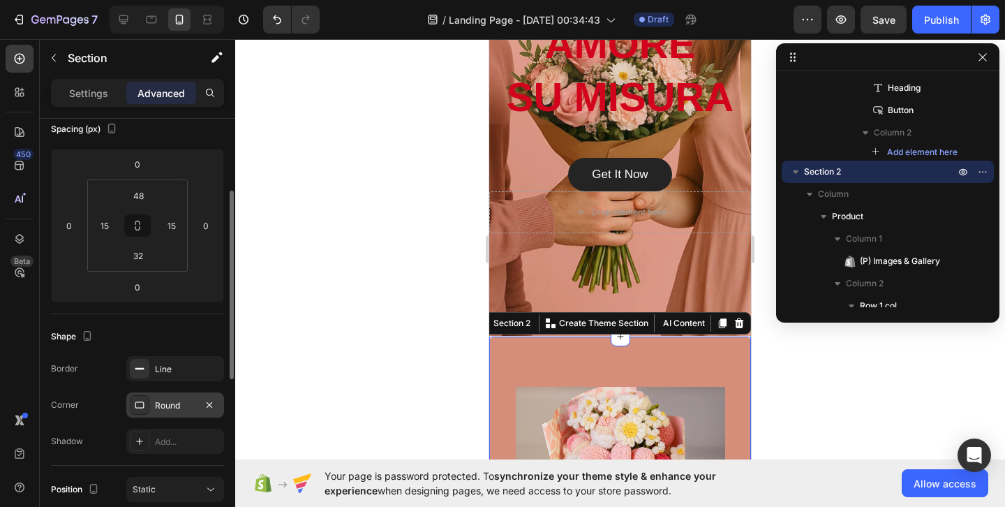
click at [179, 399] on div "Round" at bounding box center [175, 405] width 40 height 13
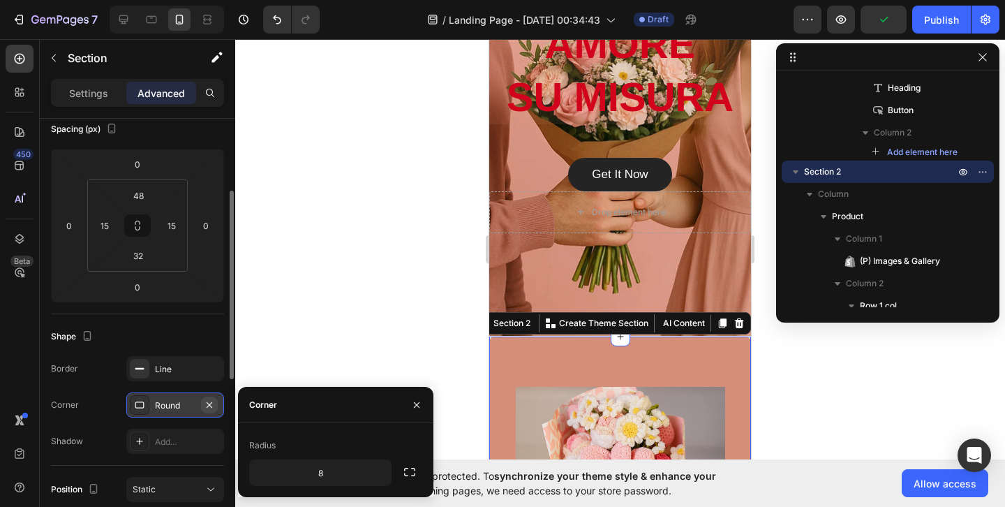
click at [206, 401] on icon "button" at bounding box center [209, 404] width 11 height 11
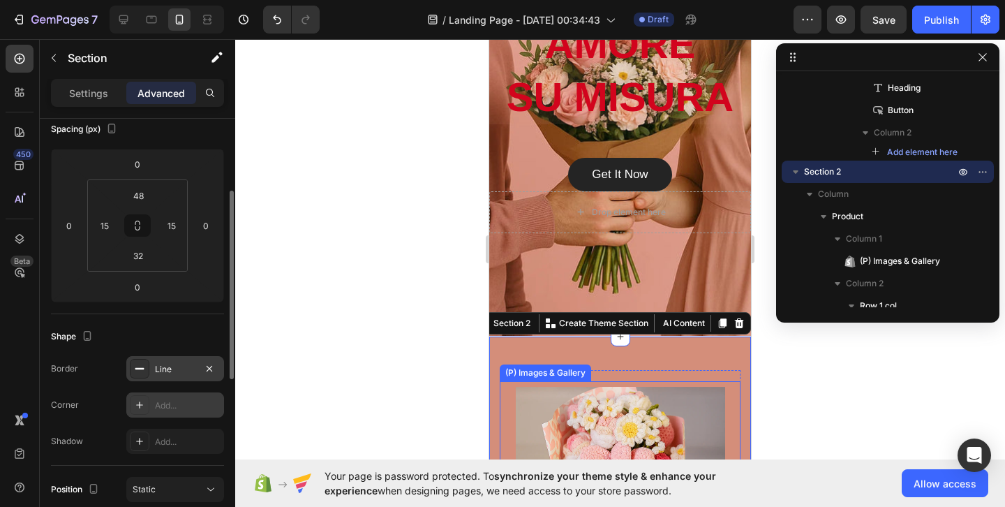
click at [194, 370] on div "Line" at bounding box center [175, 369] width 40 height 13
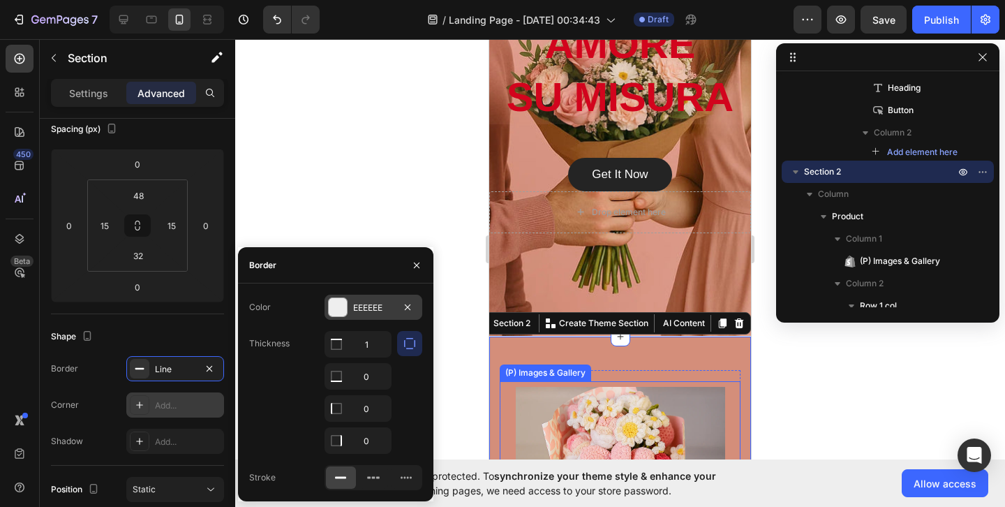
click at [343, 301] on div at bounding box center [338, 307] width 18 height 18
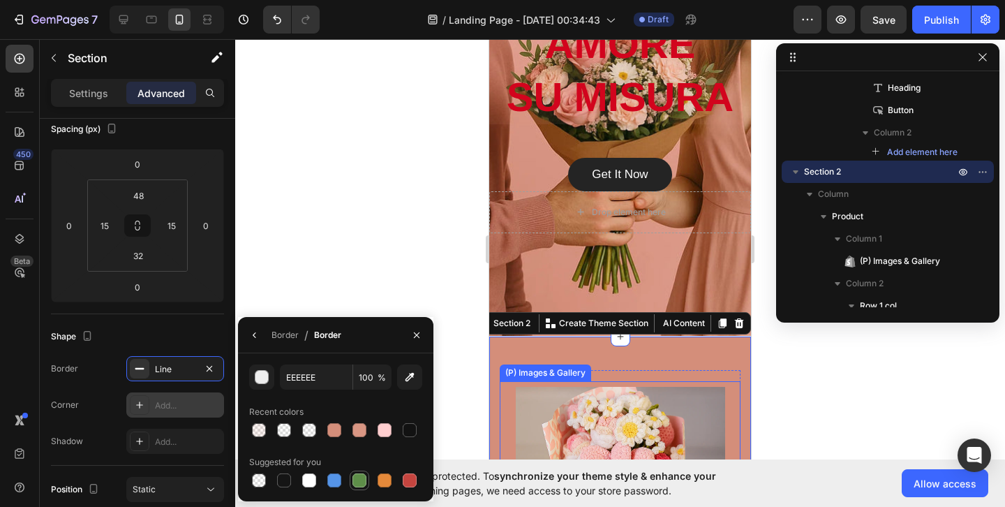
click at [360, 478] on div at bounding box center [360, 480] width 14 height 14
type input "5E8E49"
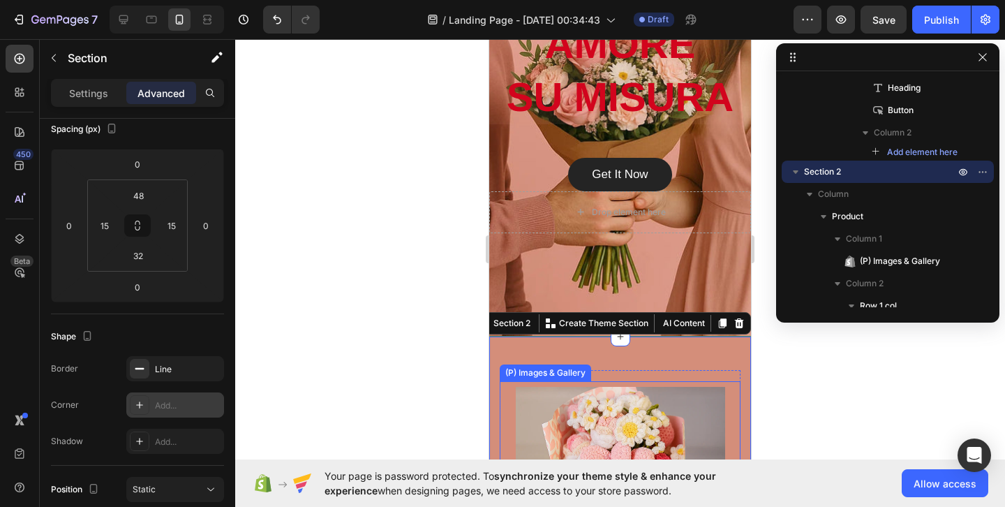
click at [384, 260] on div at bounding box center [620, 273] width 770 height 468
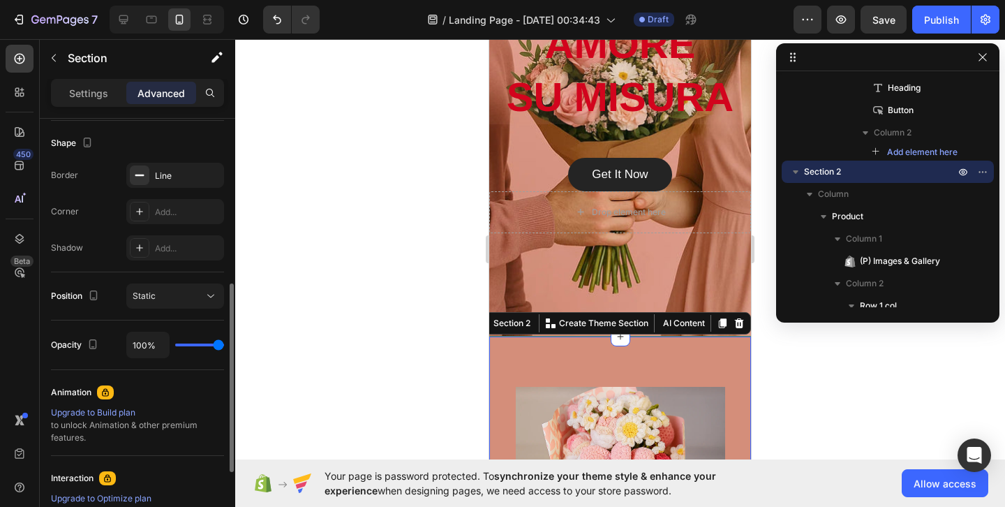
scroll to position [354, 0]
click at [185, 172] on div "Line" at bounding box center [175, 178] width 40 height 13
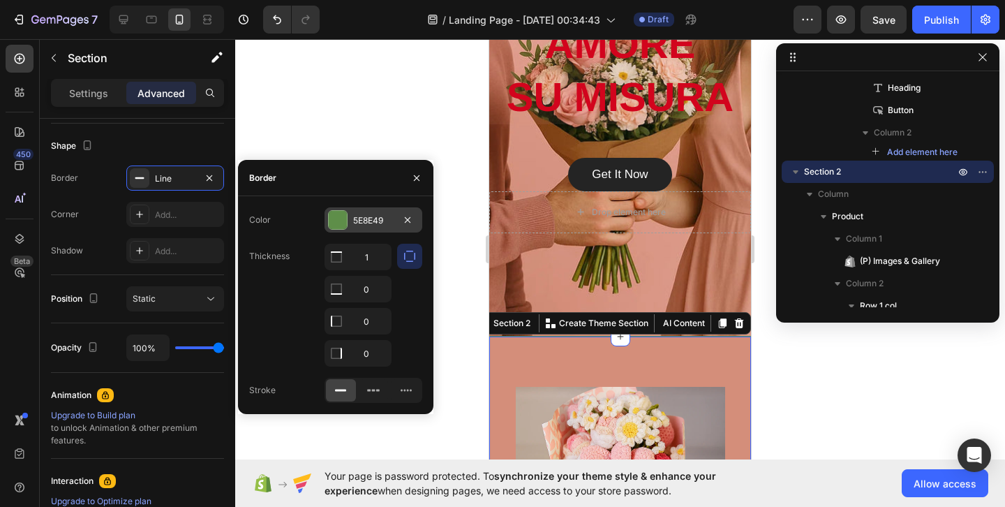
click at [339, 215] on div at bounding box center [338, 220] width 18 height 18
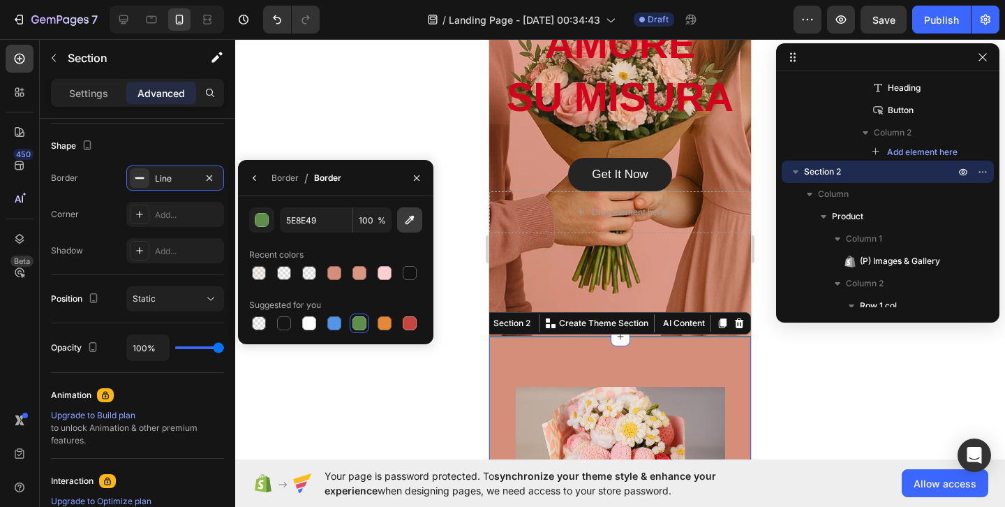
click at [411, 216] on icon "button" at bounding box center [410, 220] width 9 height 9
type input "D3021D"
click at [383, 114] on div at bounding box center [620, 273] width 770 height 468
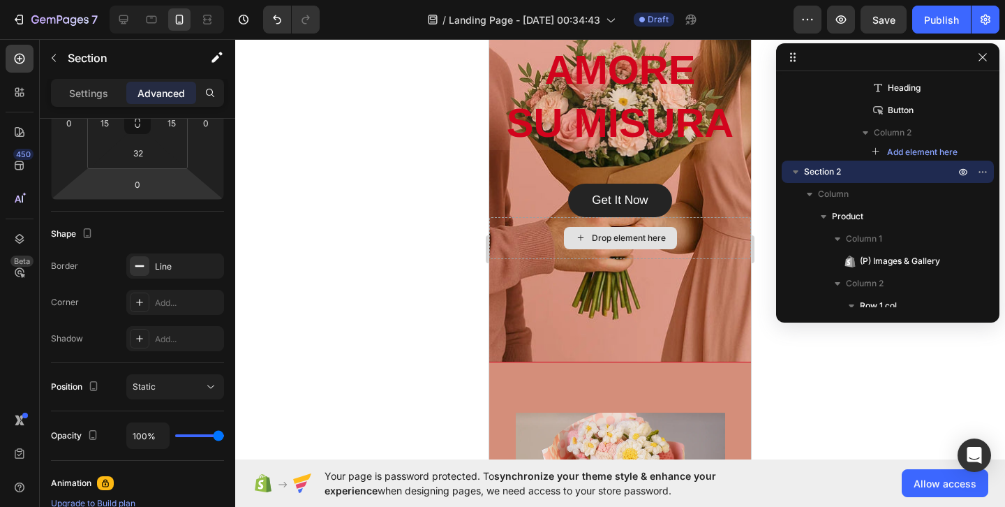
scroll to position [249, 0]
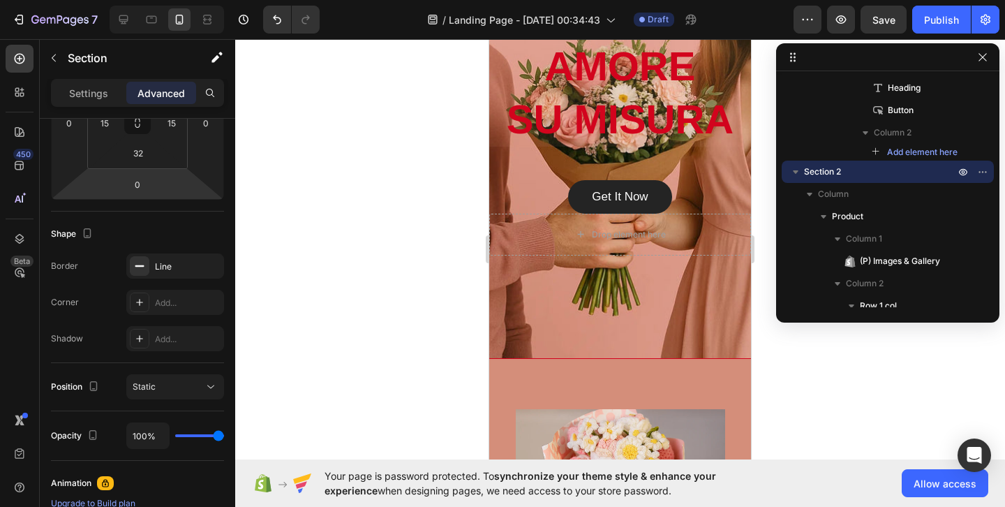
click at [173, 269] on div "Line" at bounding box center [175, 266] width 40 height 13
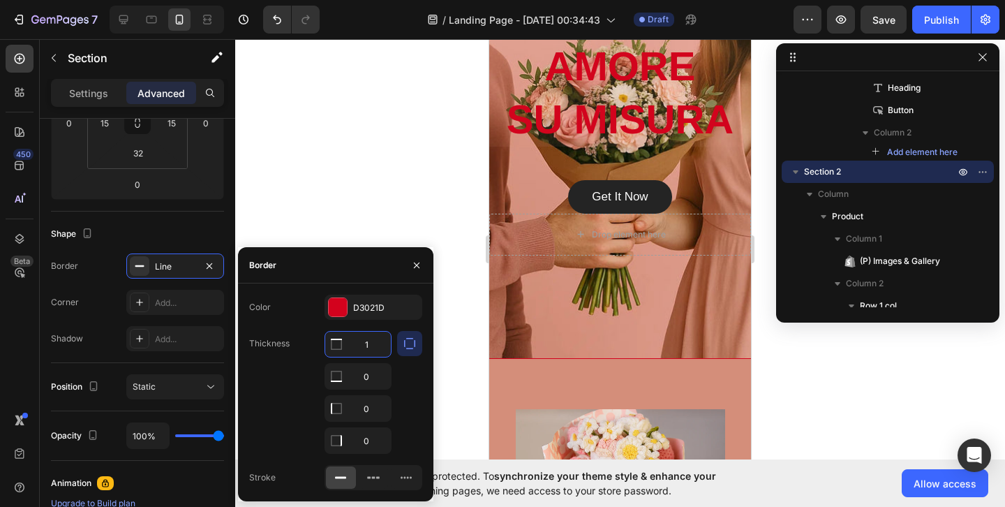
click at [365, 346] on input "1" at bounding box center [358, 344] width 66 height 25
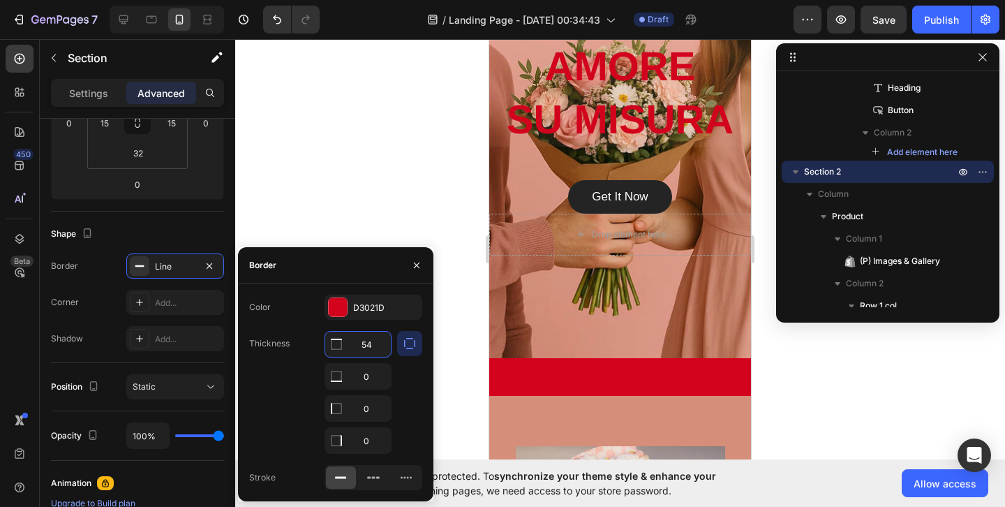
type input "5"
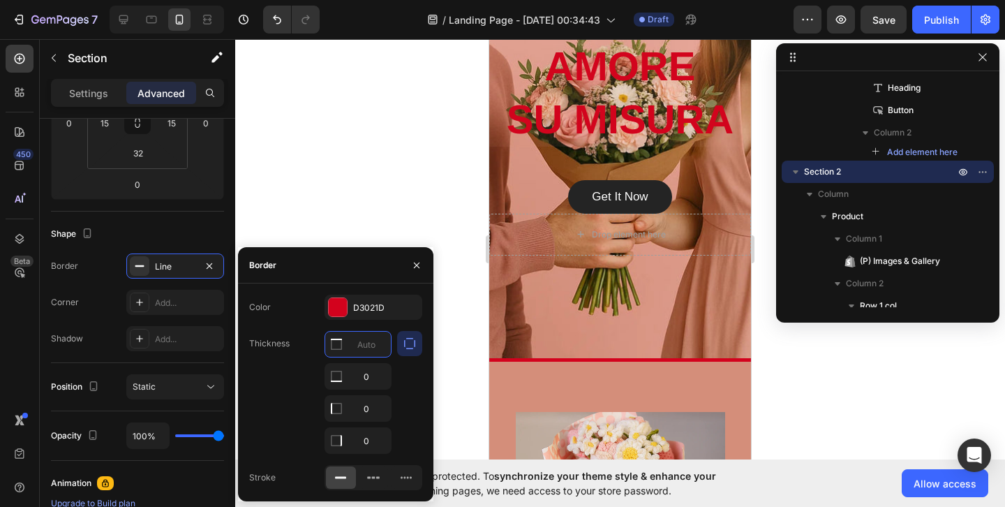
type input "2"
type input "3"
click at [400, 210] on div at bounding box center [620, 273] width 770 height 468
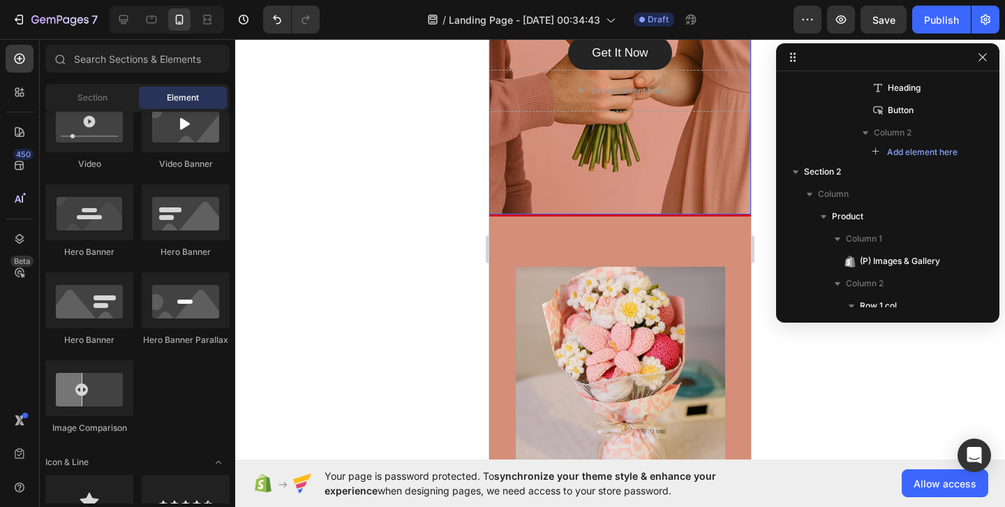
scroll to position [408, 0]
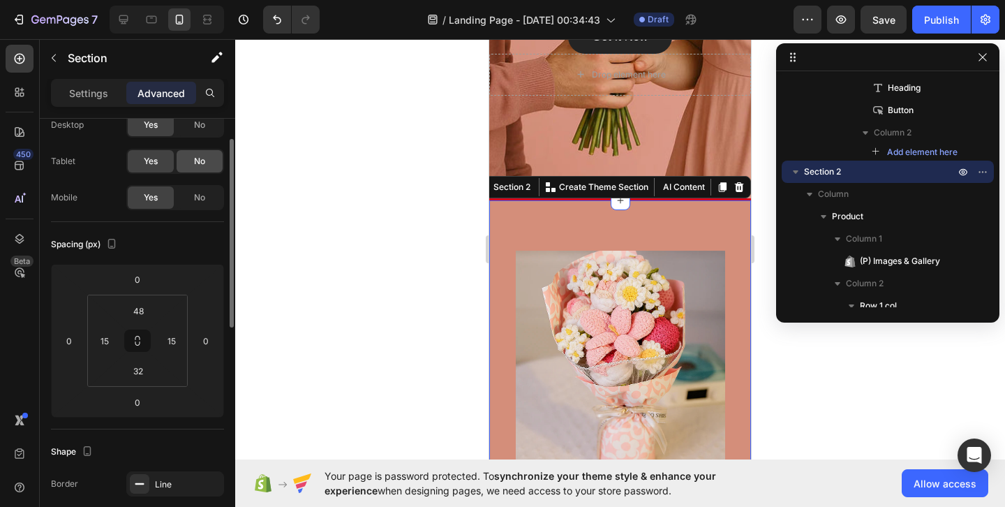
scroll to position [0, 0]
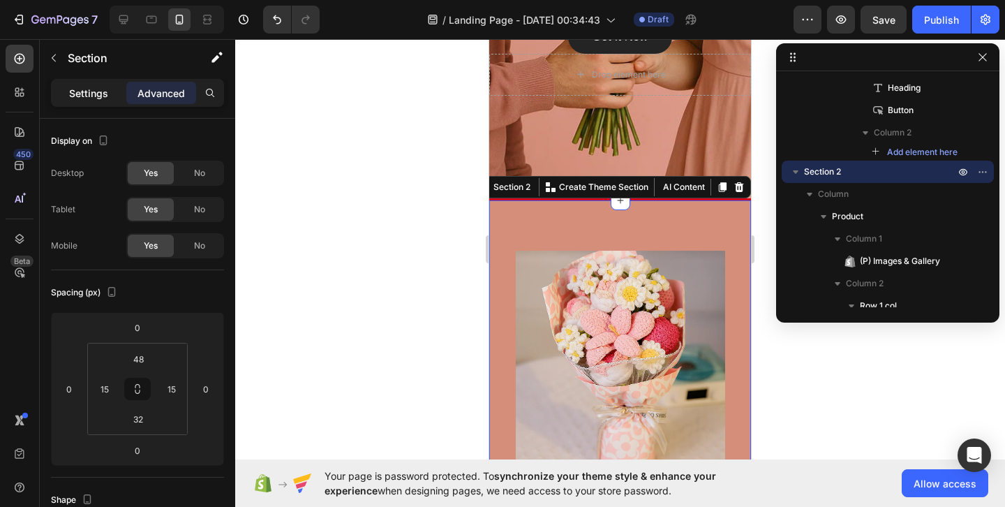
click at [102, 100] on div "Settings" at bounding box center [89, 93] width 70 height 22
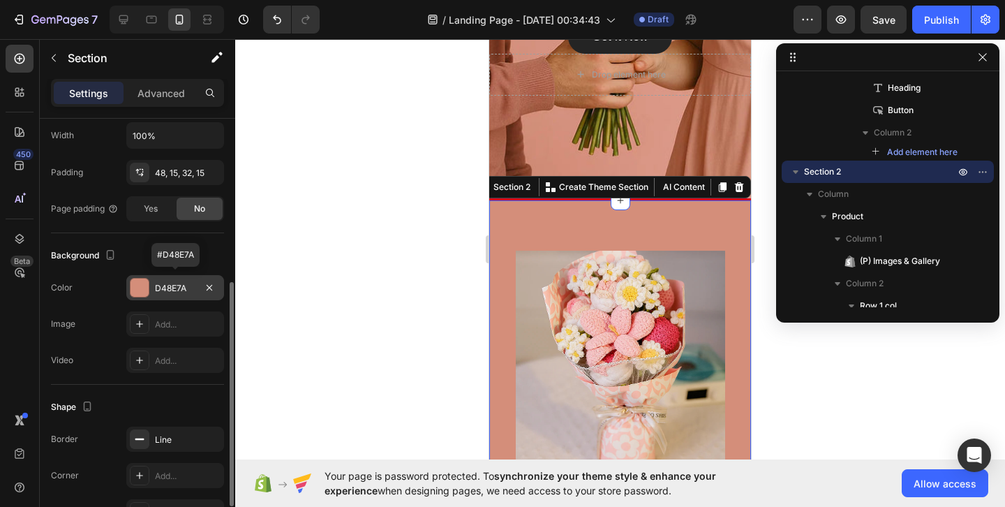
scroll to position [387, 0]
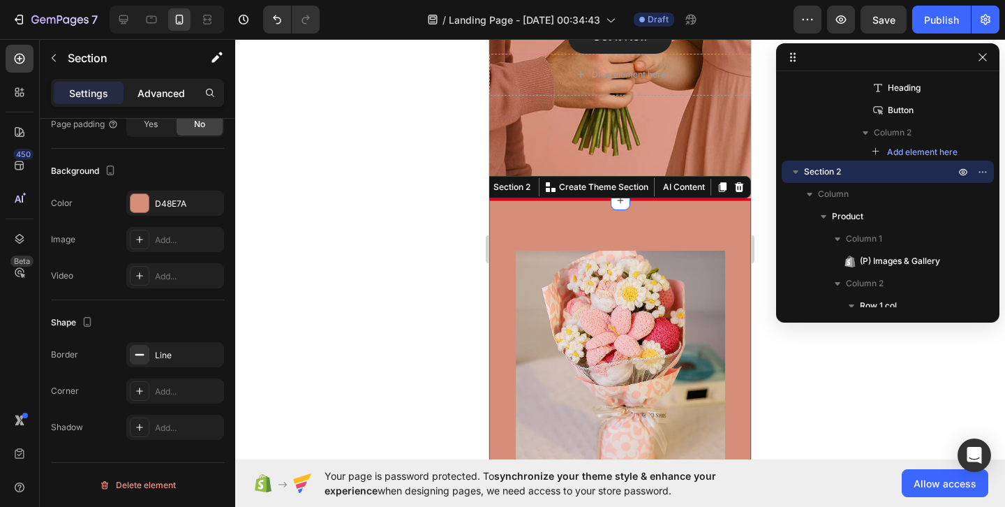
click at [172, 98] on p "Advanced" at bounding box center [161, 93] width 47 height 15
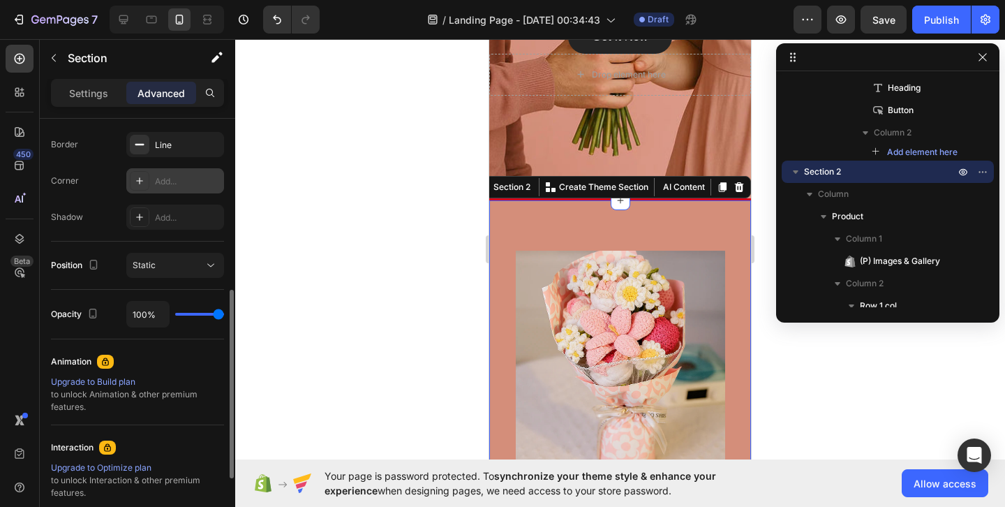
click at [191, 188] on div "Add..." at bounding box center [175, 180] width 98 height 25
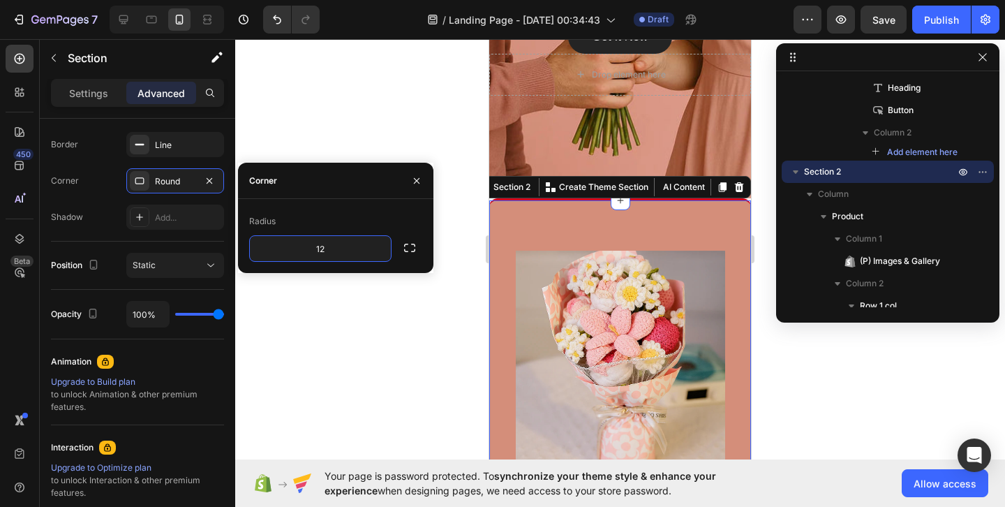
type input "1"
type input "2"
click at [110, 163] on div "Border Line Corner Round Shadow Add..." at bounding box center [137, 181] width 173 height 98
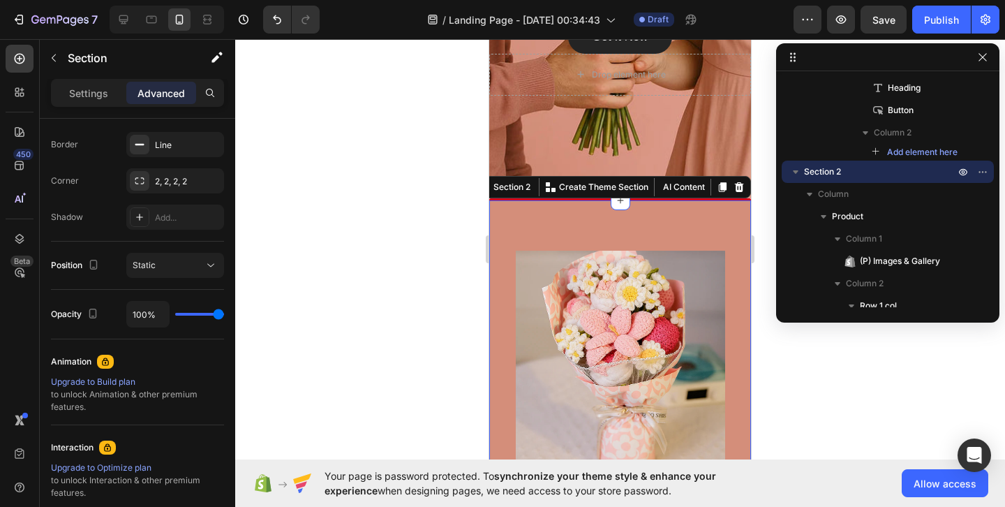
click at [407, 172] on div at bounding box center [620, 273] width 770 height 468
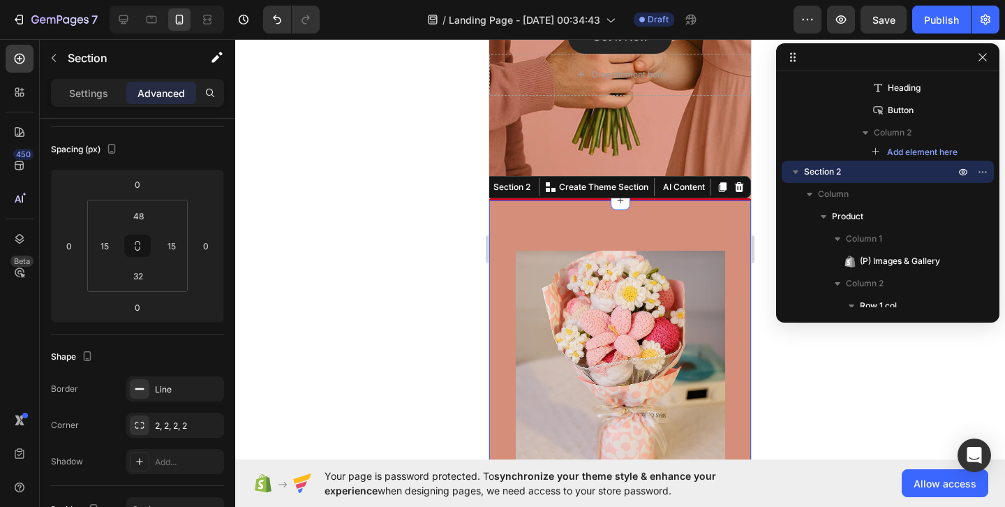
scroll to position [541, 0]
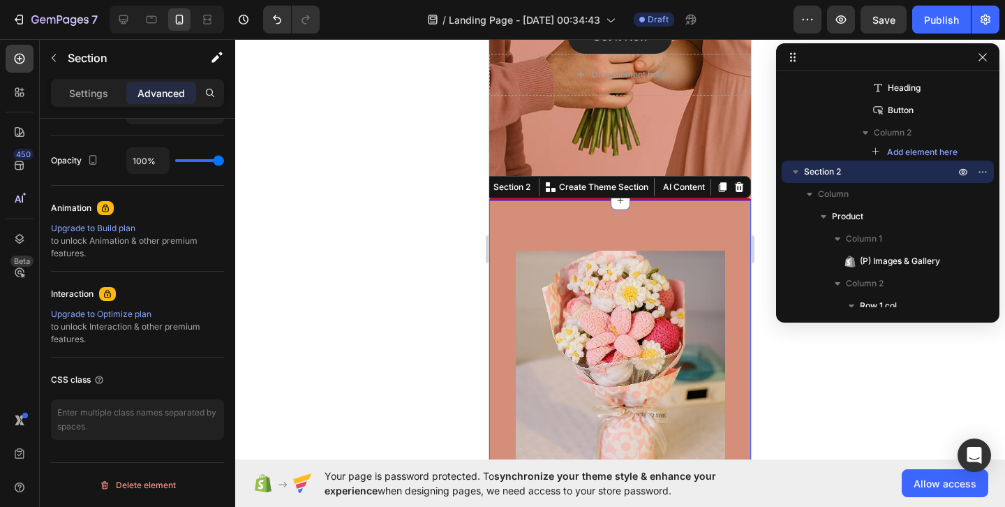
click at [438, 321] on div at bounding box center [620, 273] width 770 height 468
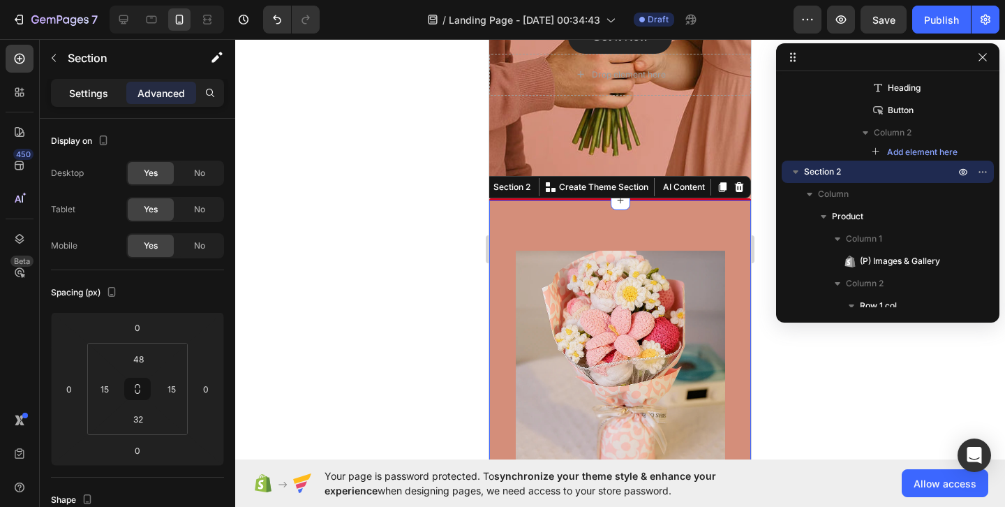
click at [90, 94] on p "Settings" at bounding box center [88, 93] width 39 height 15
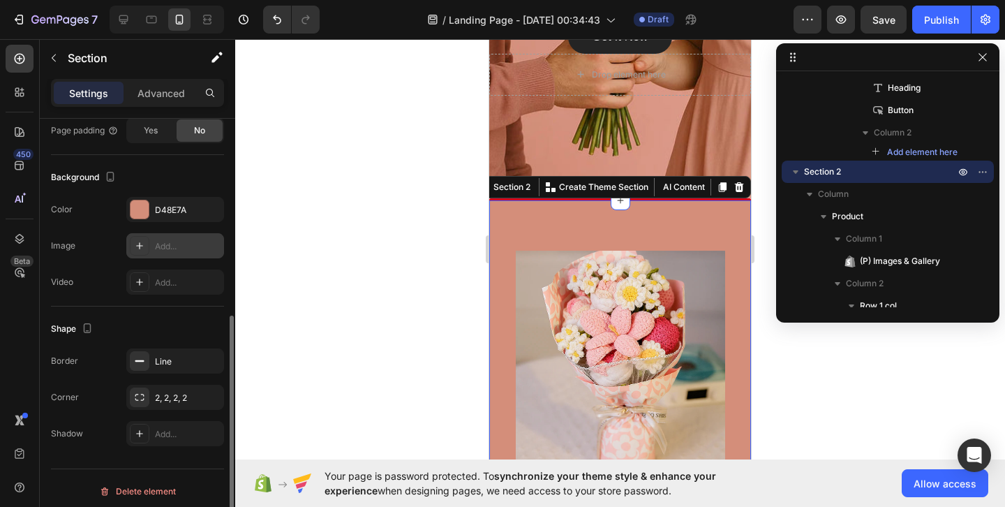
scroll to position [387, 0]
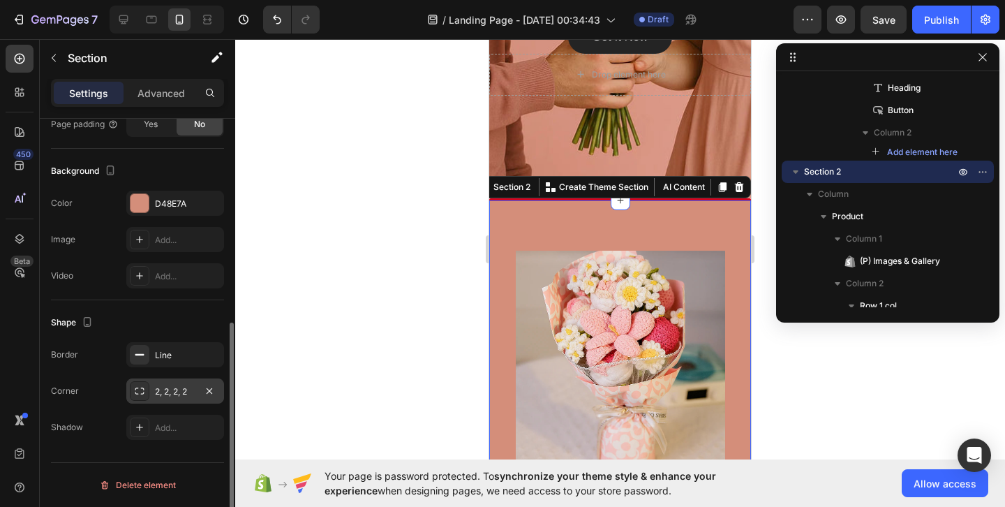
click at [168, 398] on div "2, 2, 2, 2" at bounding box center [175, 390] width 98 height 25
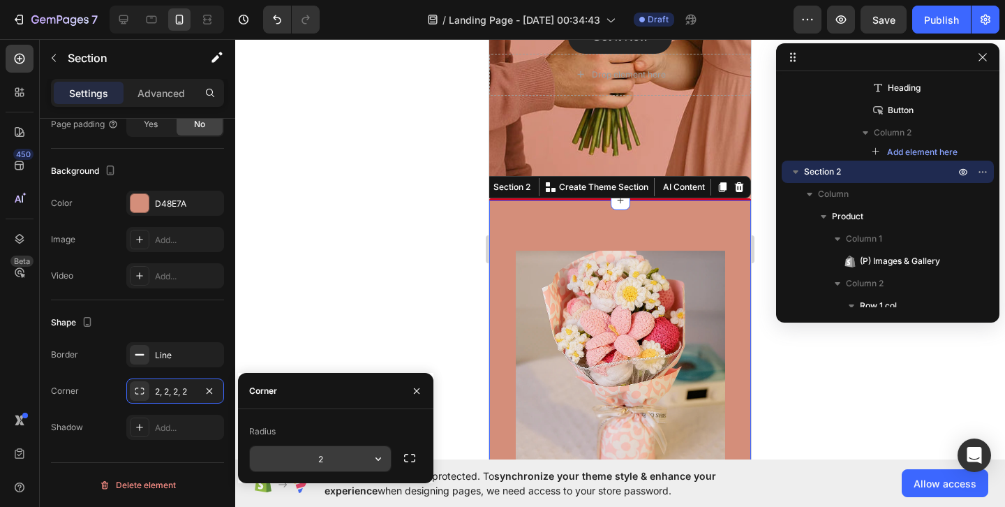
click at [322, 461] on input "2" at bounding box center [320, 458] width 141 height 25
type input "0"
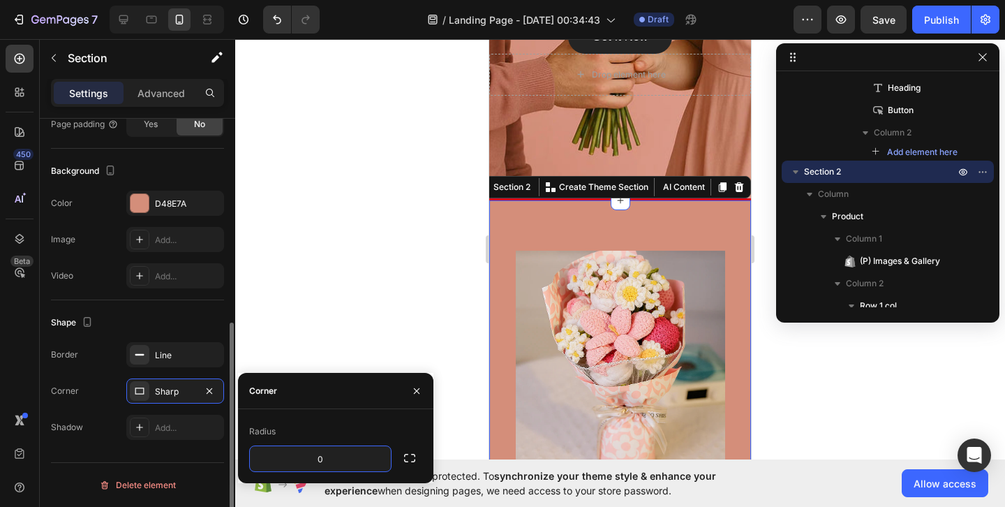
click at [186, 315] on div "Shape" at bounding box center [137, 322] width 173 height 22
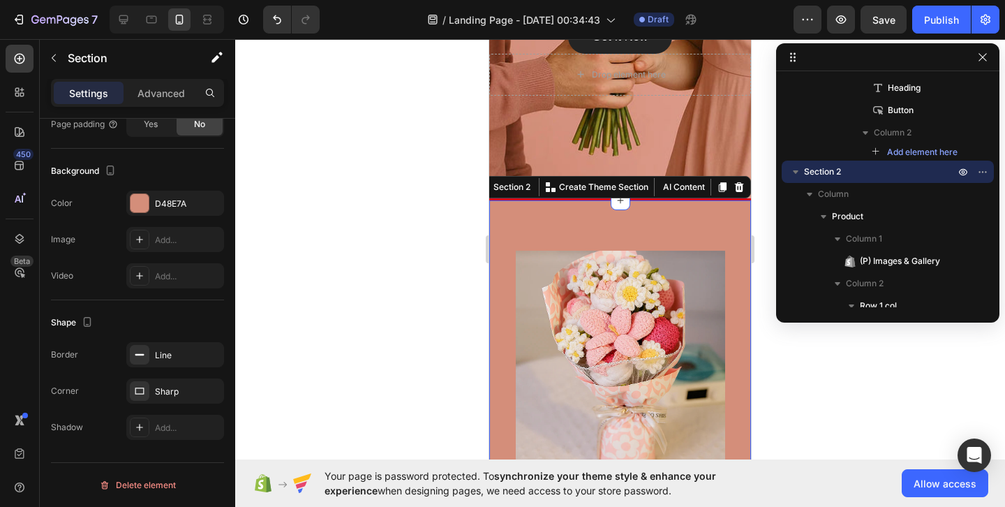
click at [350, 287] on div at bounding box center [620, 273] width 770 height 468
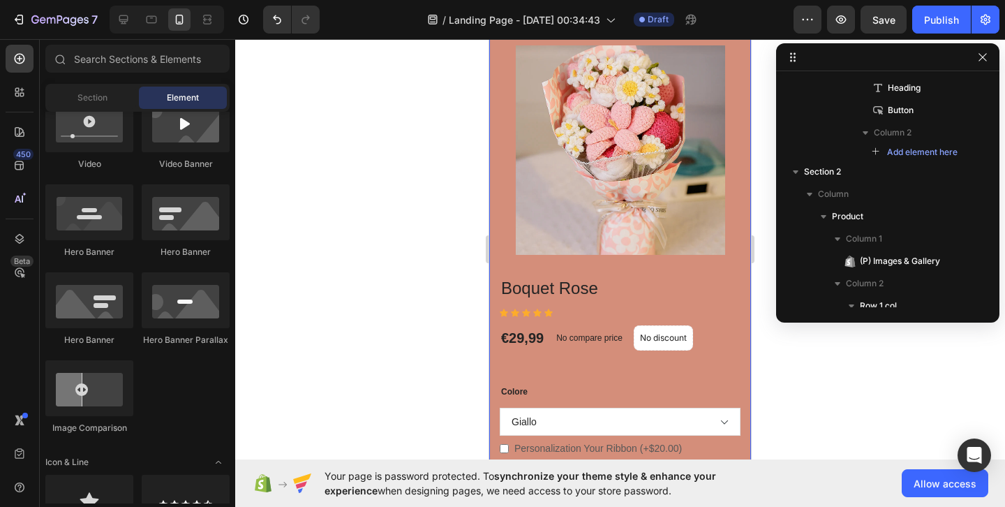
scroll to position [615, 0]
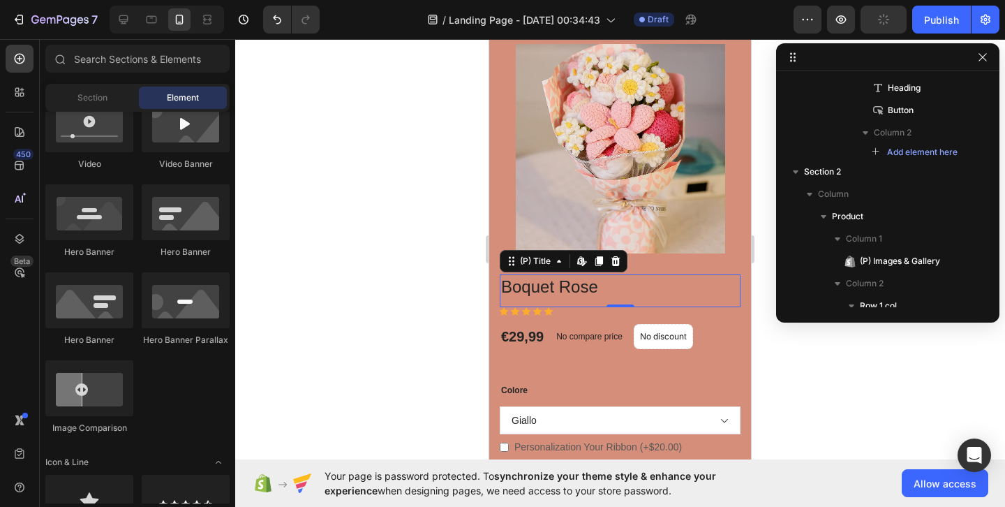
click at [575, 283] on h3 "Boquet Rose" at bounding box center [620, 286] width 241 height 24
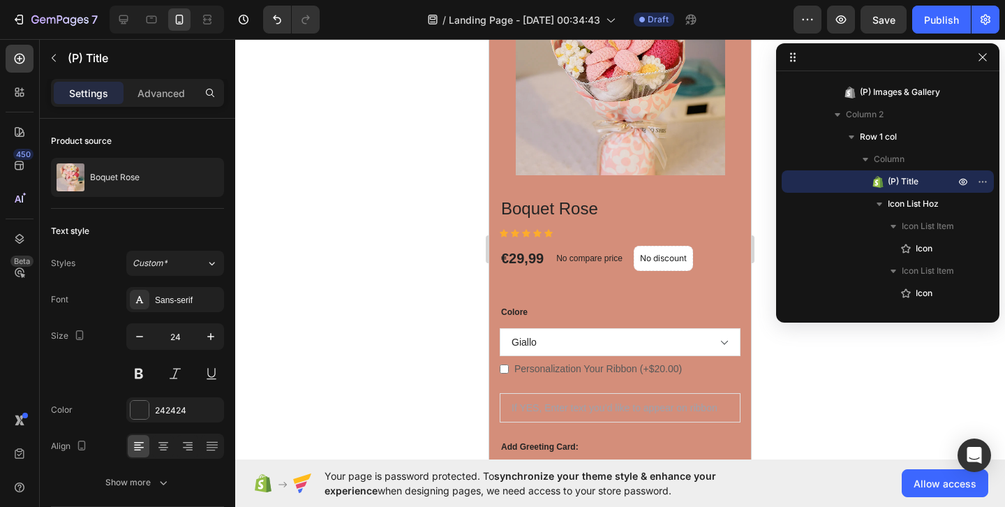
scroll to position [695, 0]
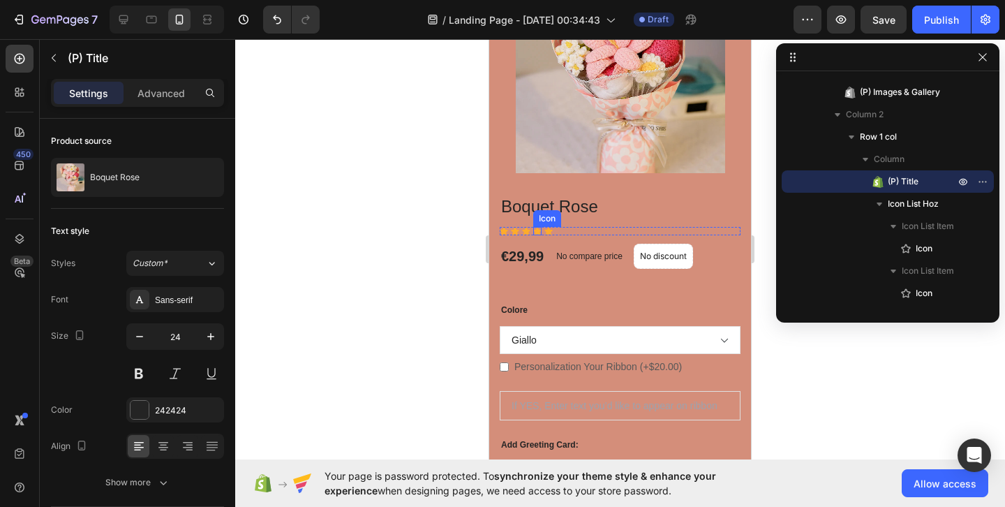
click at [534, 231] on div "Icon" at bounding box center [537, 231] width 8 height 8
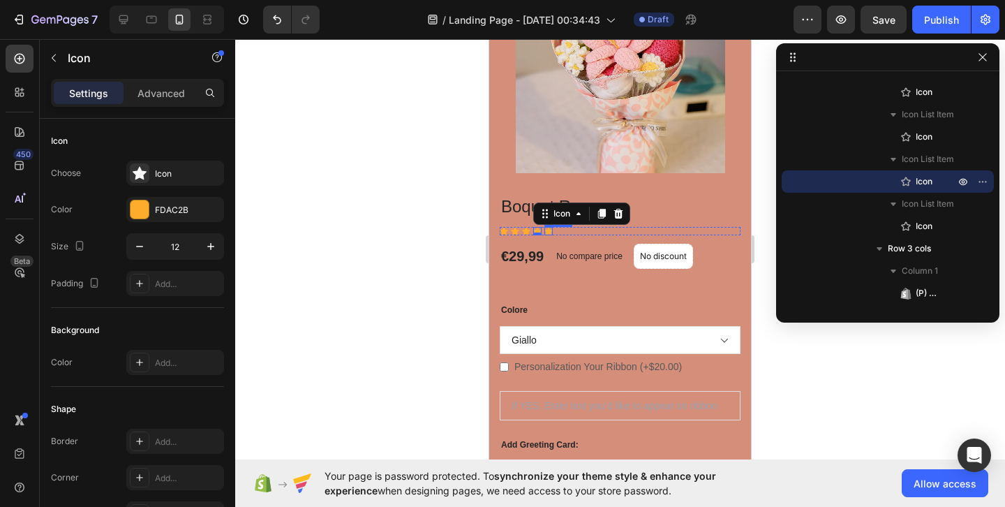
click at [549, 233] on div "Icon" at bounding box center [549, 231] width 8 height 8
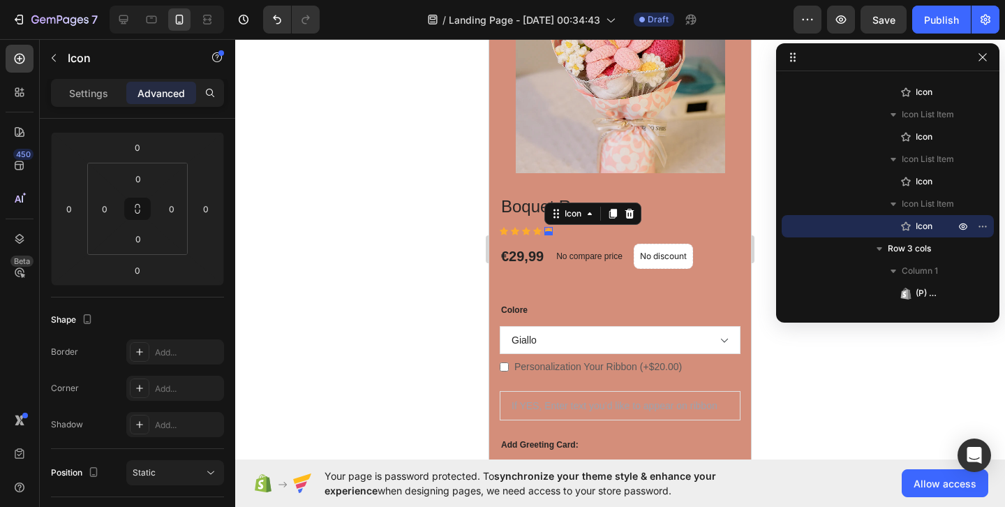
click at [549, 233] on div at bounding box center [549, 233] width 8 height 4
click at [569, 214] on div "Icon" at bounding box center [573, 214] width 22 height 0
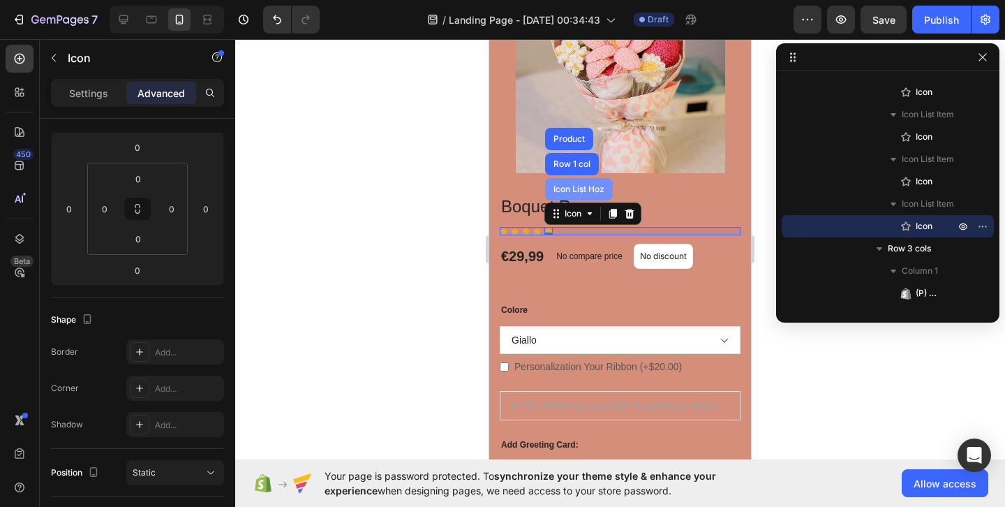
click at [585, 184] on div "Icon List Hoz" at bounding box center [579, 189] width 68 height 22
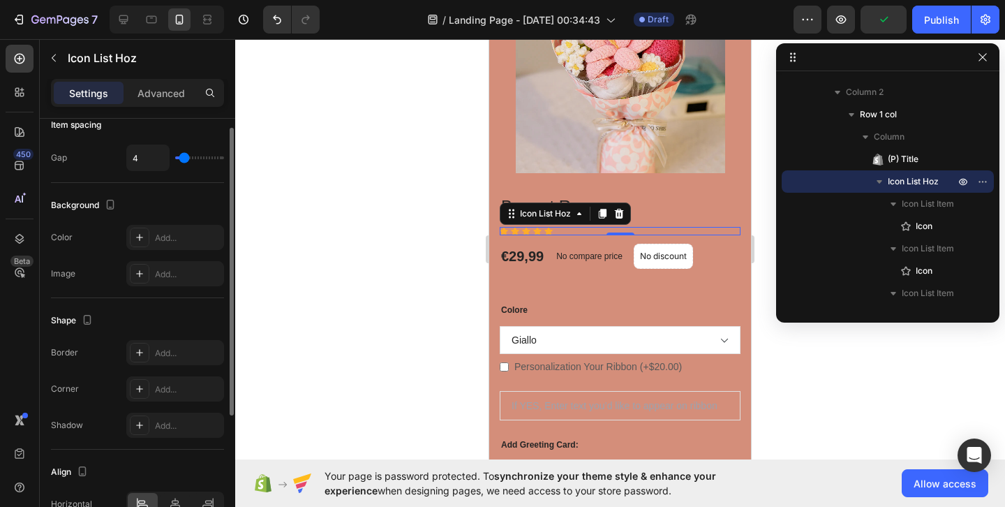
scroll to position [208, 0]
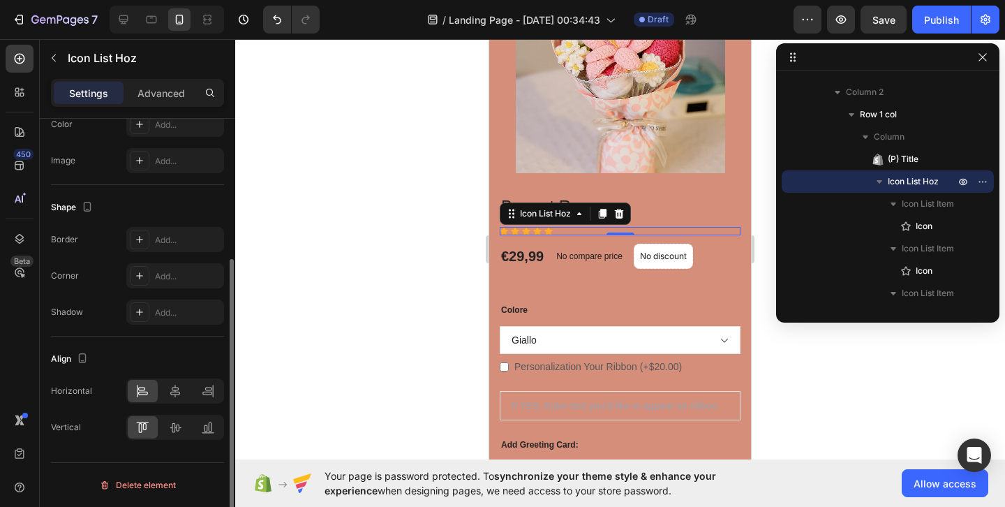
click at [419, 234] on div at bounding box center [620, 273] width 770 height 468
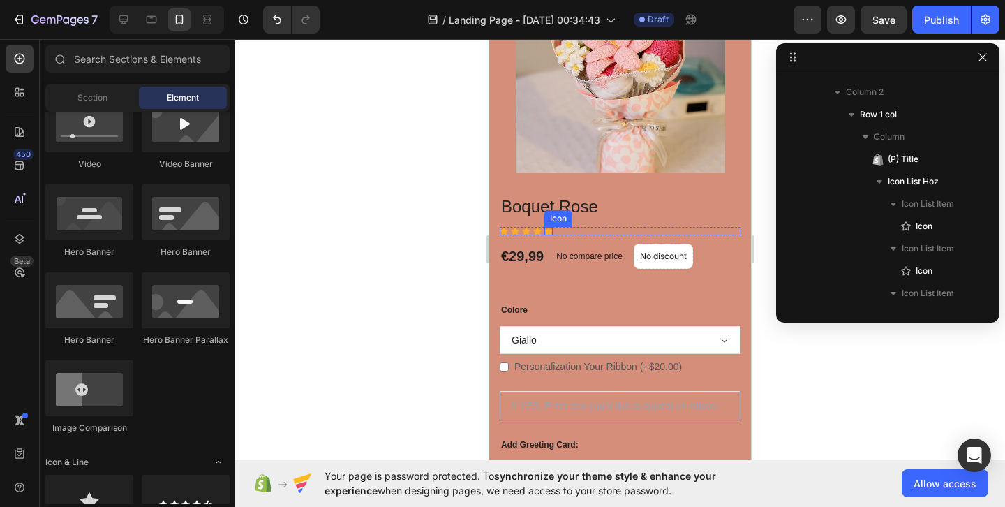
click at [550, 233] on div "Icon" at bounding box center [549, 231] width 8 height 8
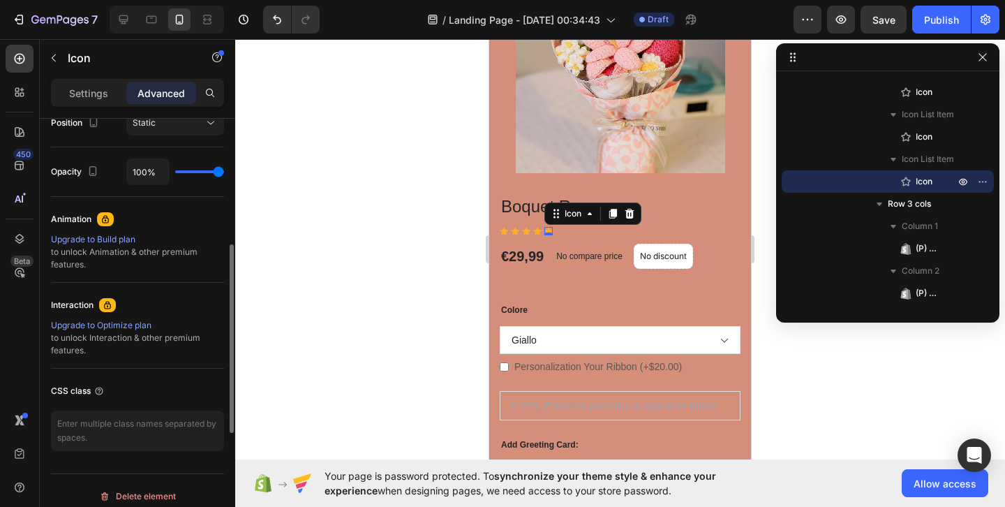
scroll to position [541, 0]
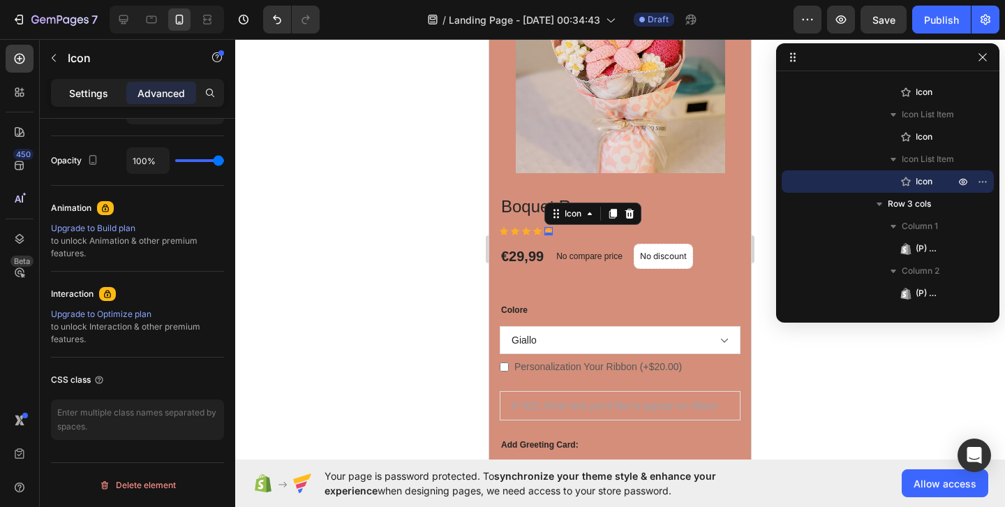
click at [99, 91] on p "Settings" at bounding box center [88, 93] width 39 height 15
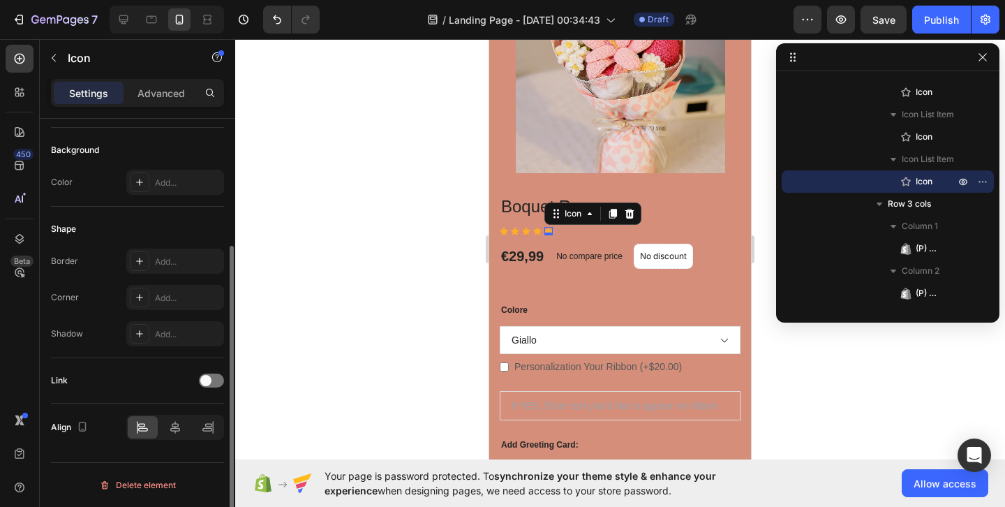
scroll to position [0, 0]
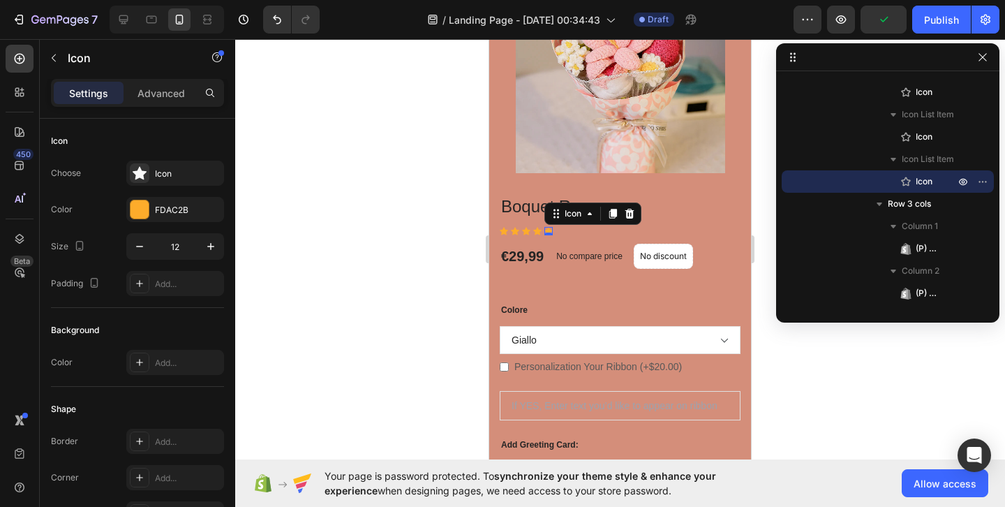
click at [288, 111] on div at bounding box center [620, 273] width 770 height 468
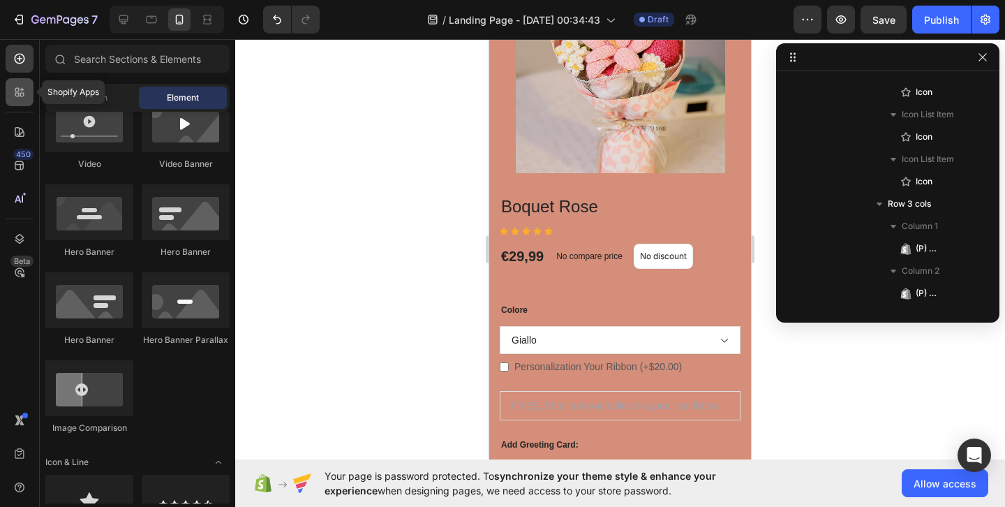
click at [14, 91] on icon at bounding box center [20, 92] width 14 height 14
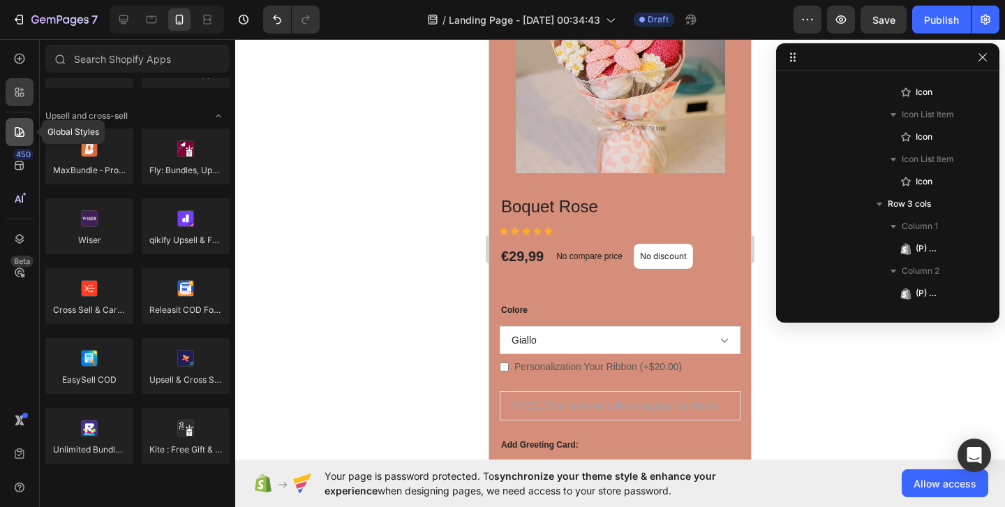
click at [15, 128] on icon at bounding box center [20, 132] width 10 height 10
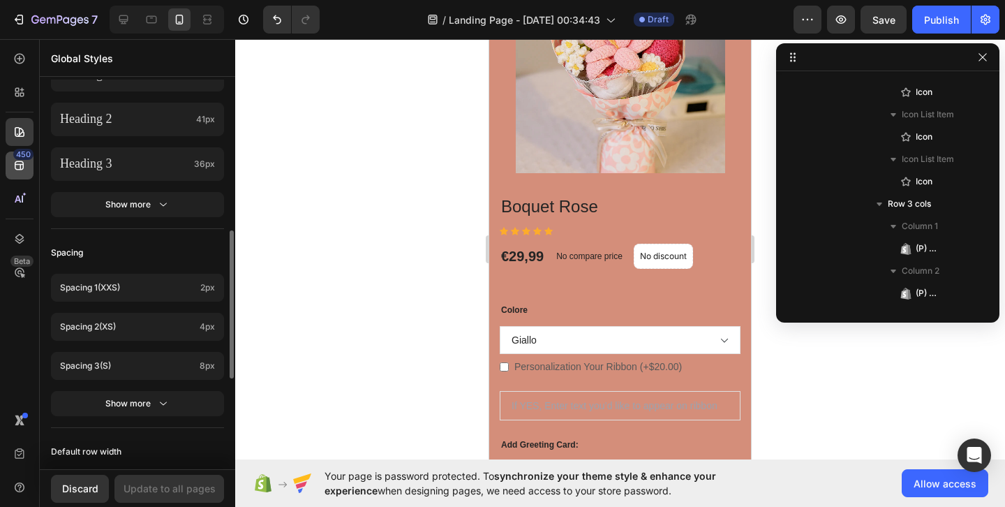
scroll to position [389, 0]
click at [16, 160] on icon at bounding box center [20, 165] width 14 height 14
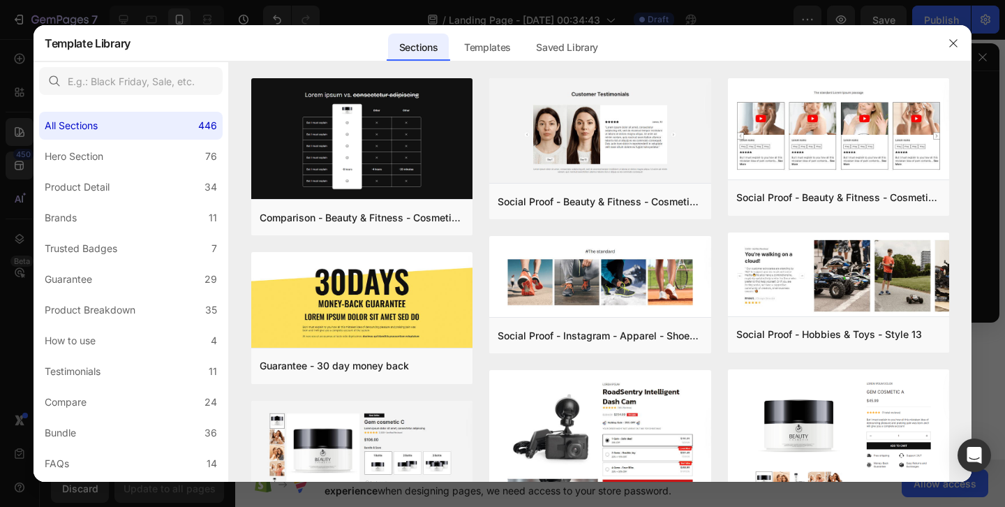
click at [15, 162] on div at bounding box center [502, 253] width 1005 height 507
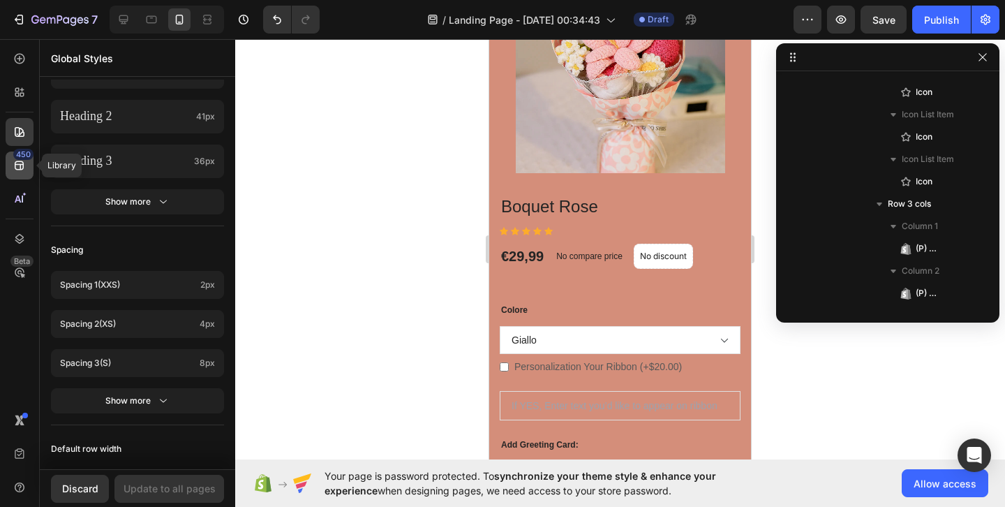
click at [24, 170] on icon at bounding box center [20, 165] width 14 height 14
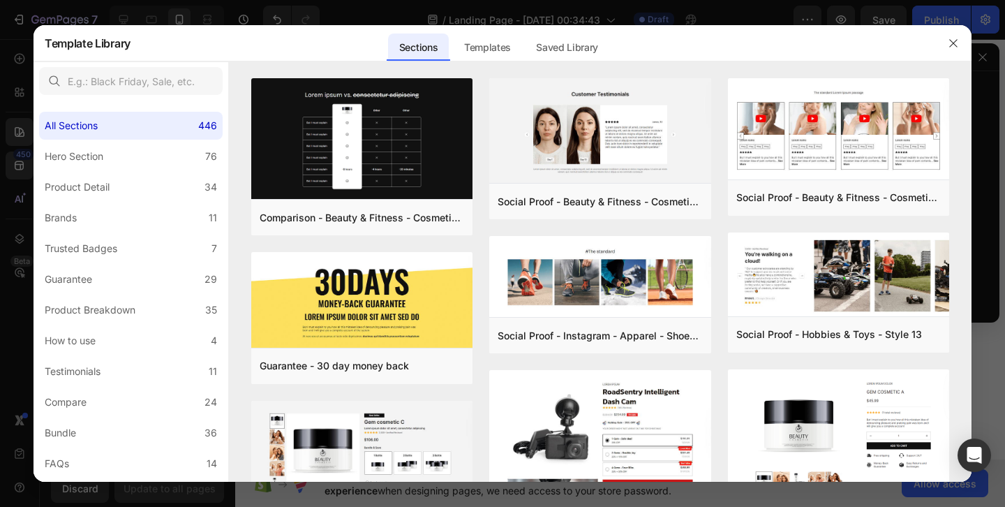
click at [18, 232] on div at bounding box center [502, 253] width 1005 height 507
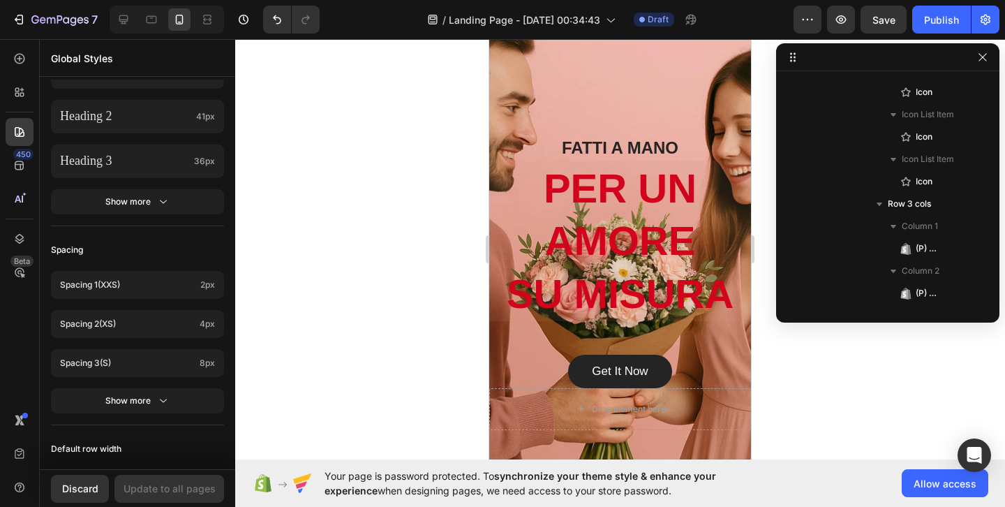
scroll to position [172, 0]
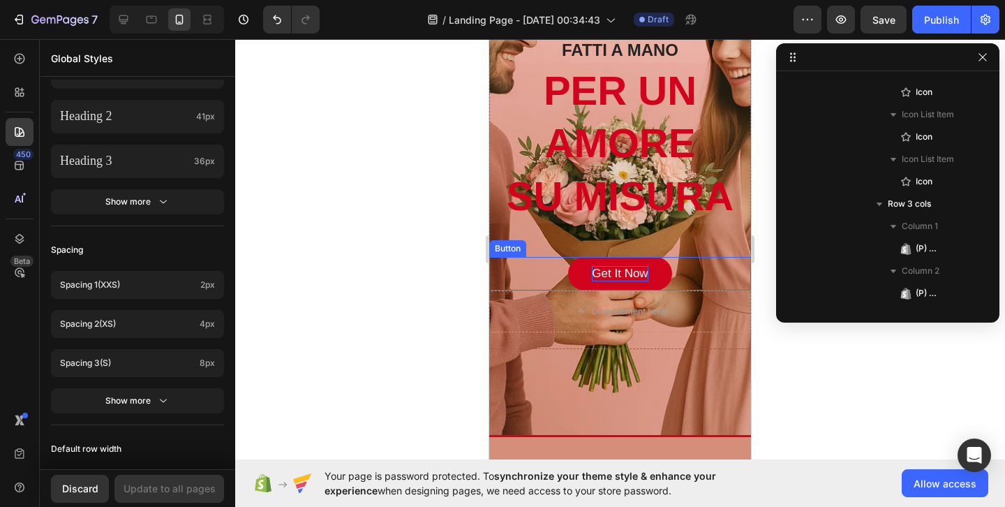
click at [614, 271] on div "Get It Now" at bounding box center [620, 273] width 56 height 15
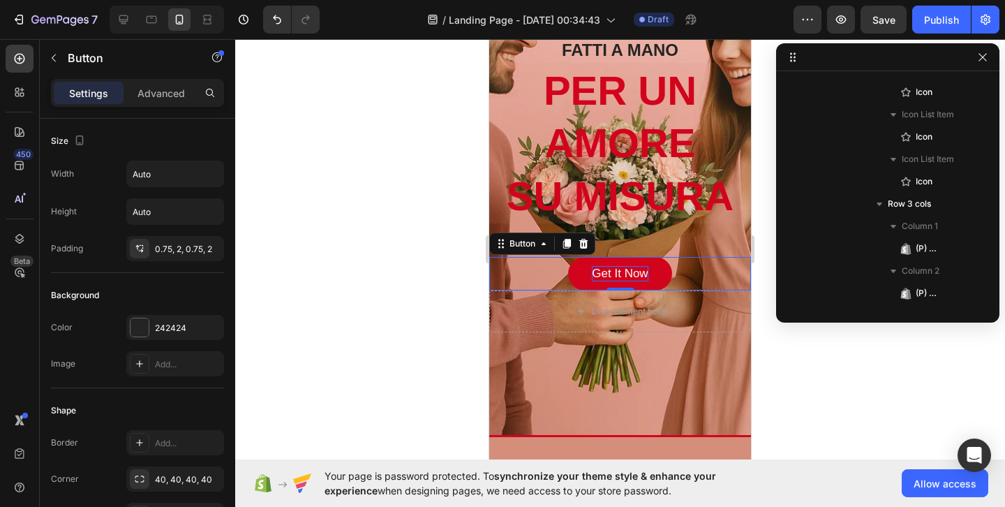
scroll to position [85, 0]
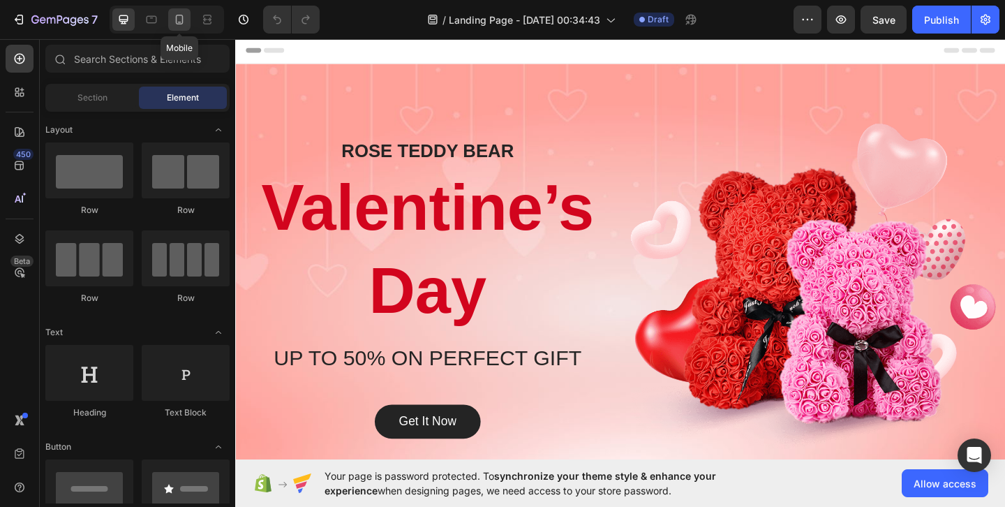
click at [186, 22] on div at bounding box center [179, 19] width 22 height 22
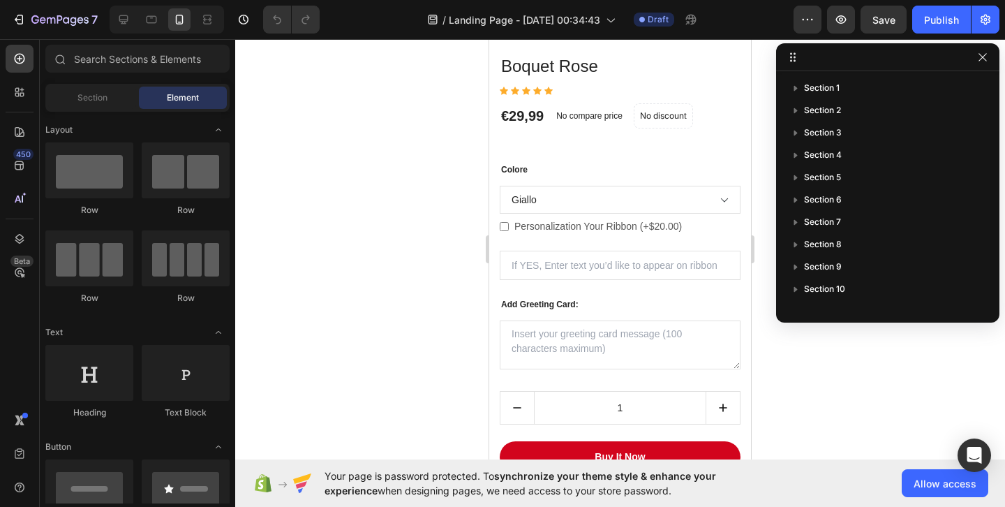
scroll to position [1319, 0]
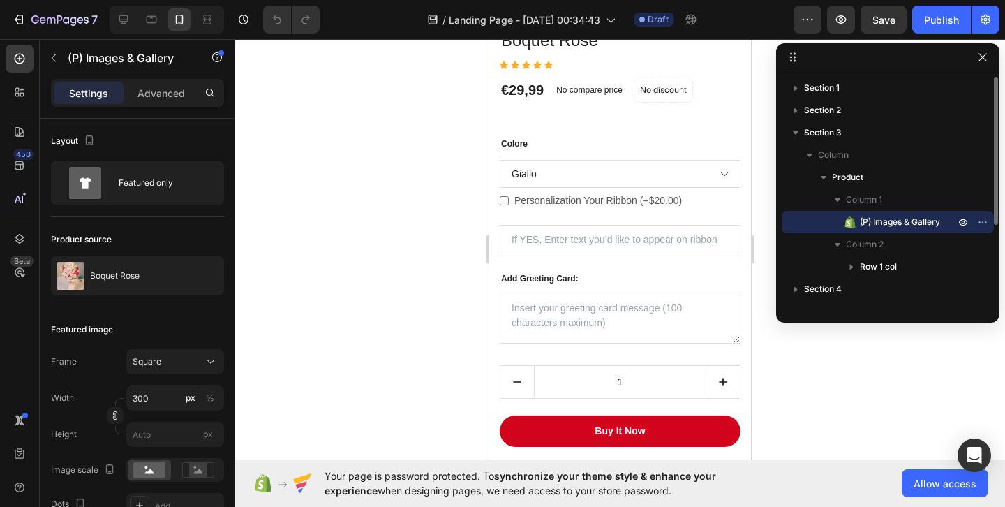
click at [896, 228] on span "(P) Images & Gallery" at bounding box center [900, 222] width 80 height 14
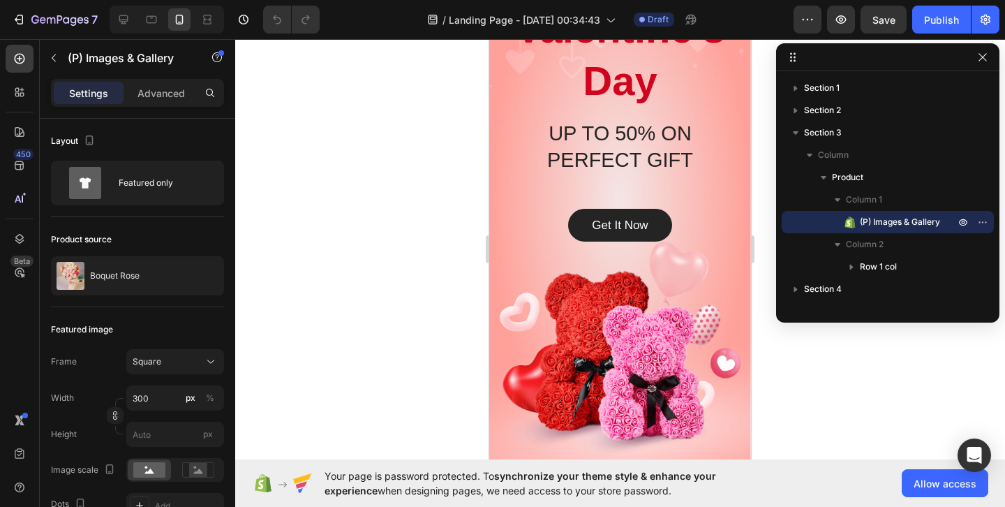
scroll to position [0, 0]
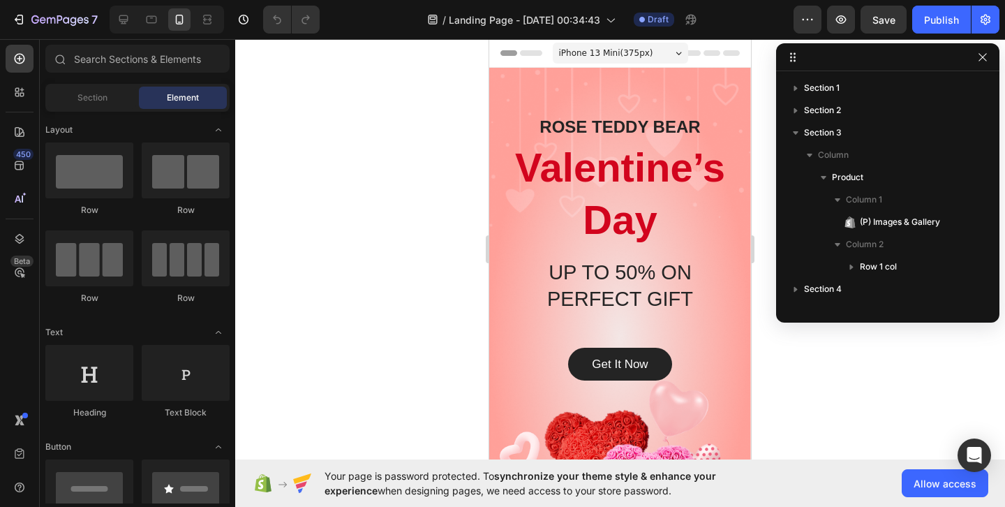
click at [538, 57] on span "Header" at bounding box center [531, 53] width 31 height 14
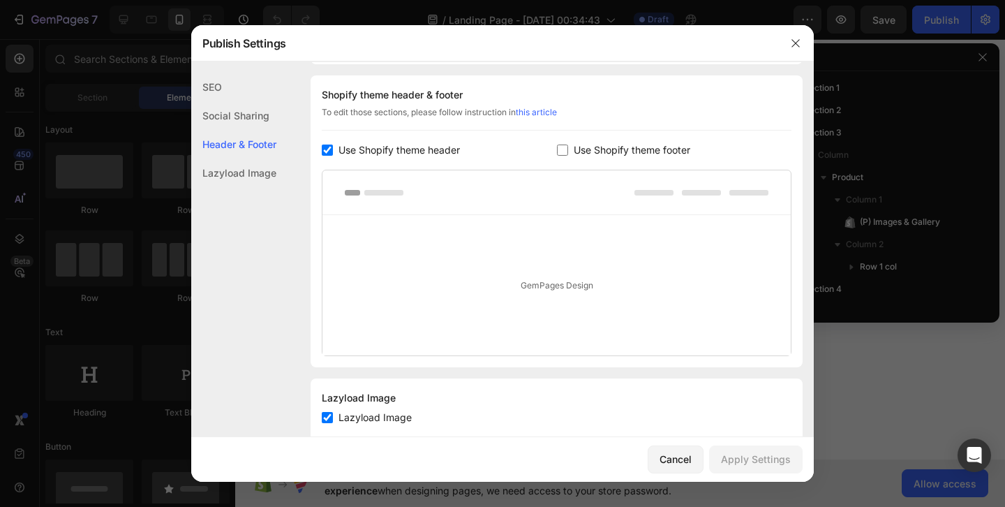
scroll to position [593, 0]
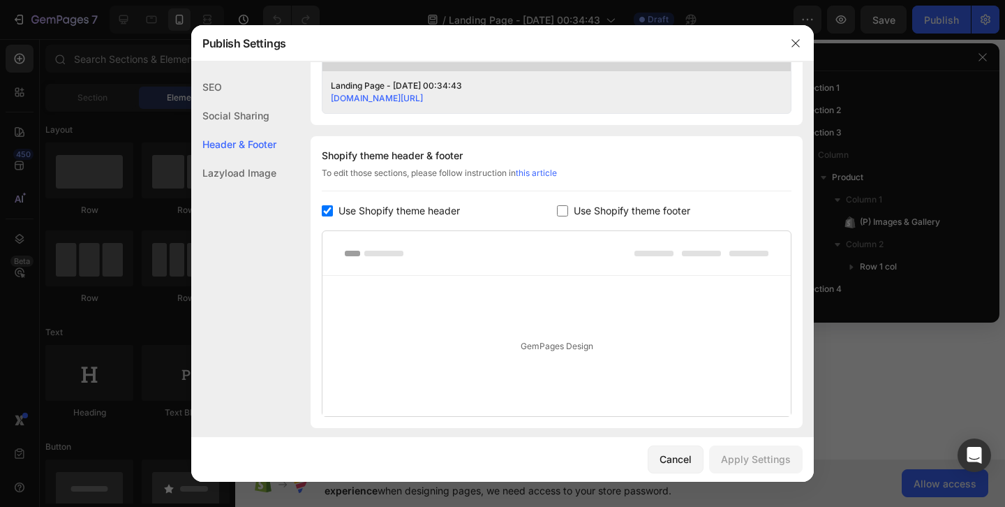
click at [365, 212] on span "Use Shopify theme header" at bounding box center [399, 210] width 121 height 17
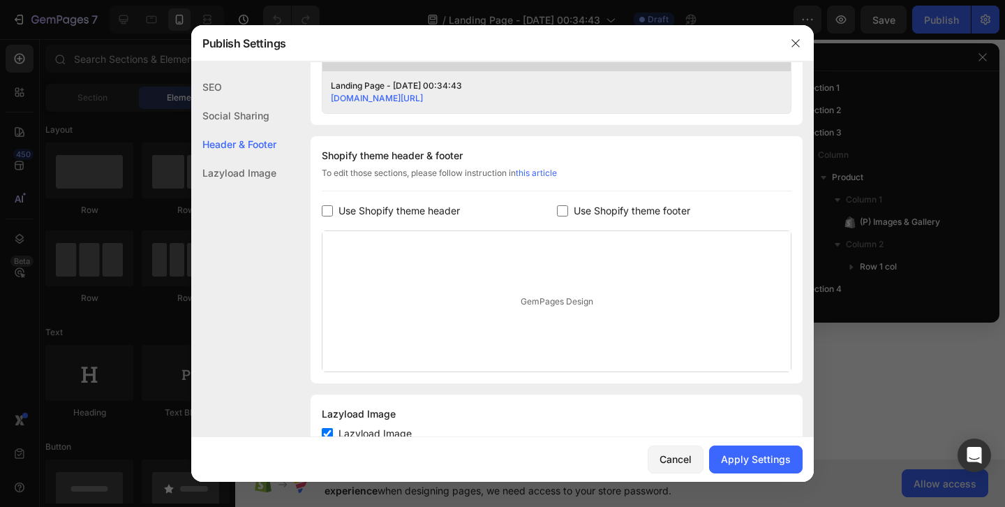
click at [365, 212] on span "Use Shopify theme header" at bounding box center [399, 210] width 121 height 17
checkbox input "true"
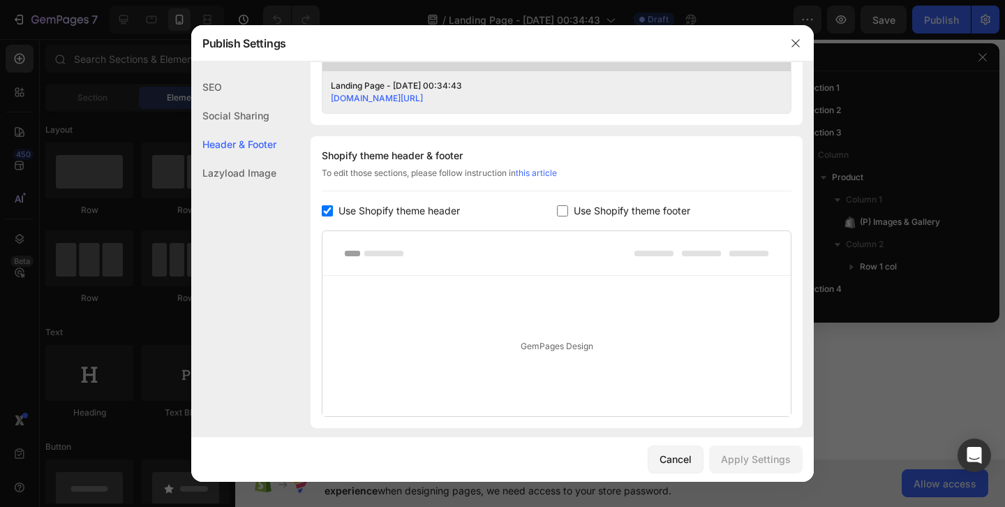
click at [539, 340] on div "GemPages Design" at bounding box center [557, 346] width 468 height 140
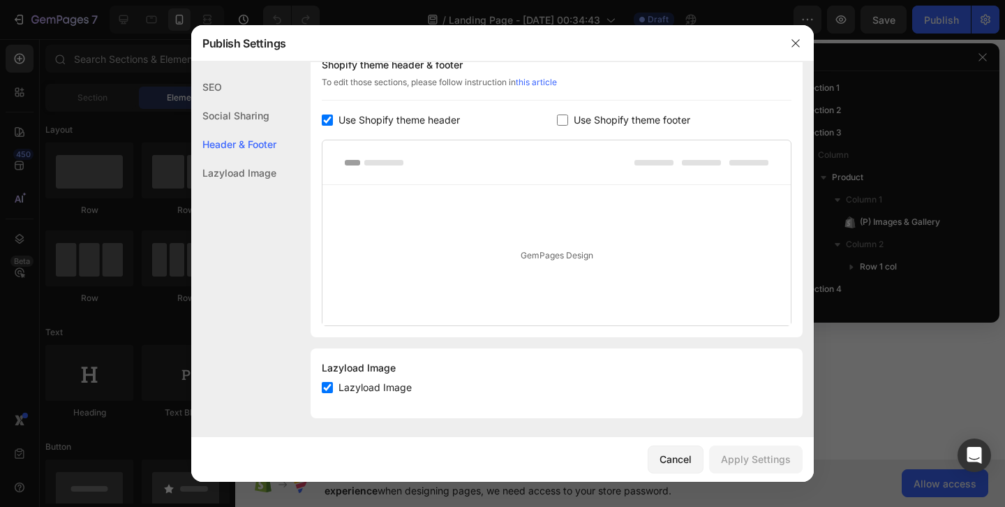
scroll to position [688, 0]
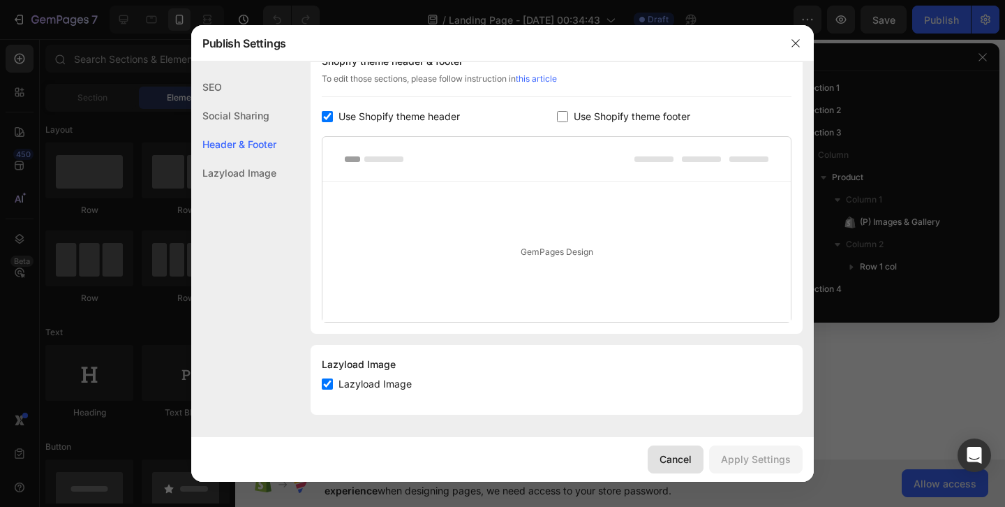
click at [672, 457] on div "Cancel" at bounding box center [676, 459] width 32 height 15
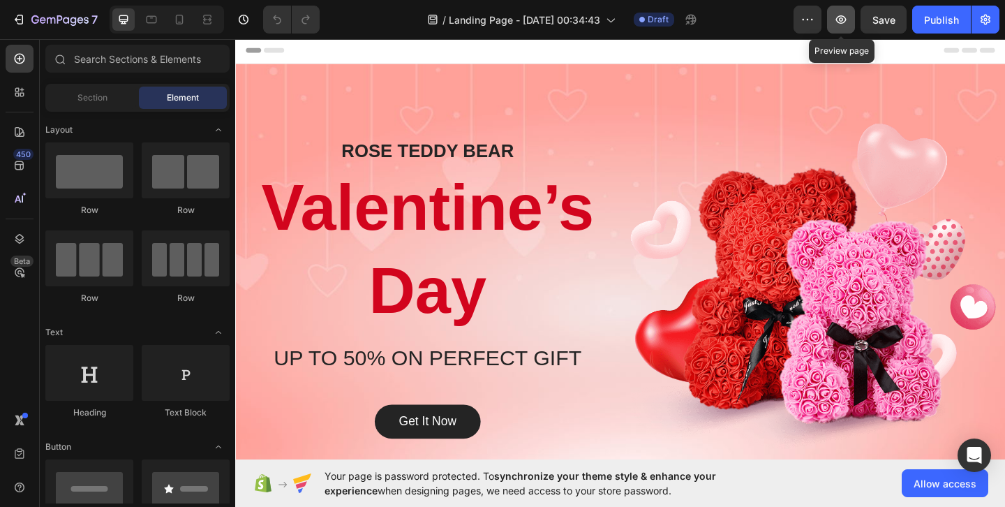
click at [843, 15] on icon "button" at bounding box center [841, 19] width 10 height 8
click at [183, 17] on icon at bounding box center [179, 20] width 14 height 14
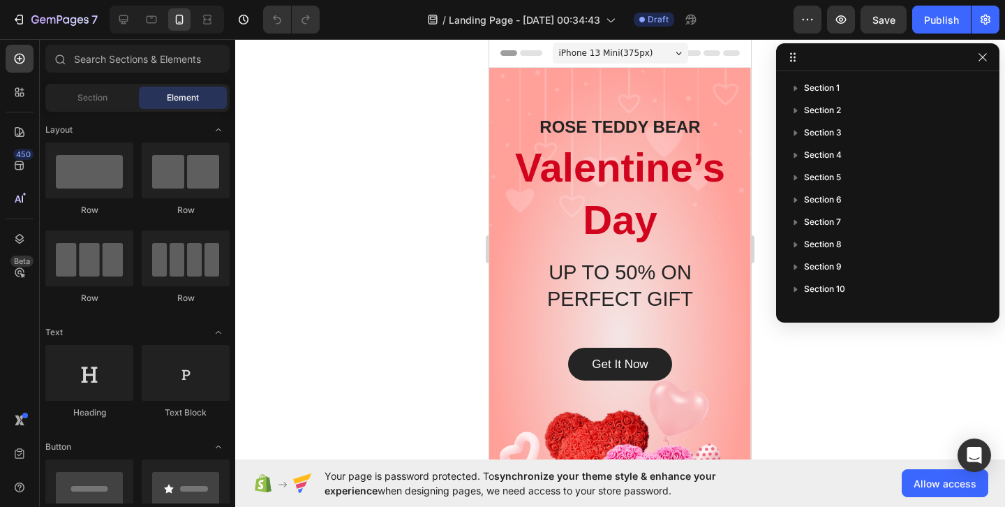
click at [707, 51] on icon at bounding box center [712, 53] width 17 height 6
click at [31, 12] on div "7" at bounding box center [64, 19] width 66 height 17
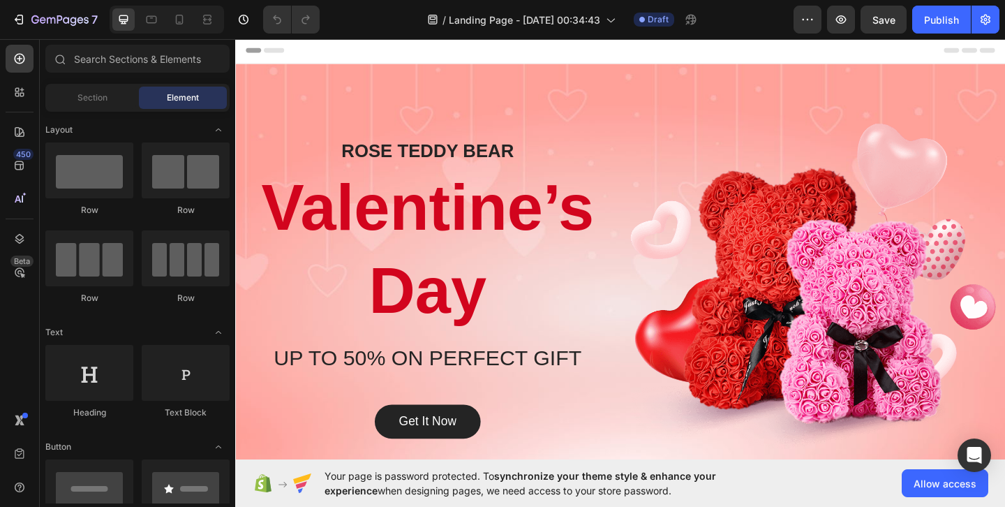
click at [266, 57] on span "Header" at bounding box center [277, 51] width 31 height 14
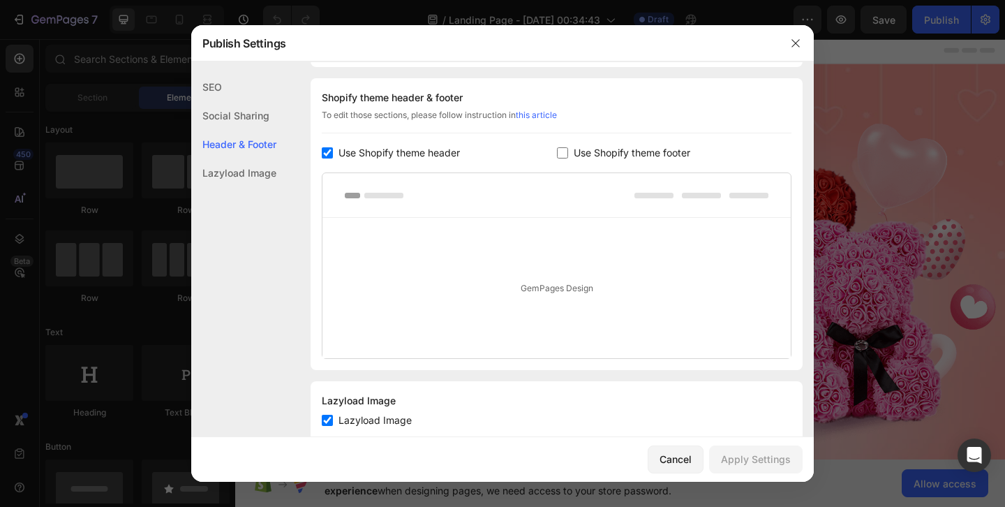
scroll to position [654, 0]
click at [600, 145] on span "Use Shopify theme footer" at bounding box center [632, 150] width 117 height 17
checkbox input "true"
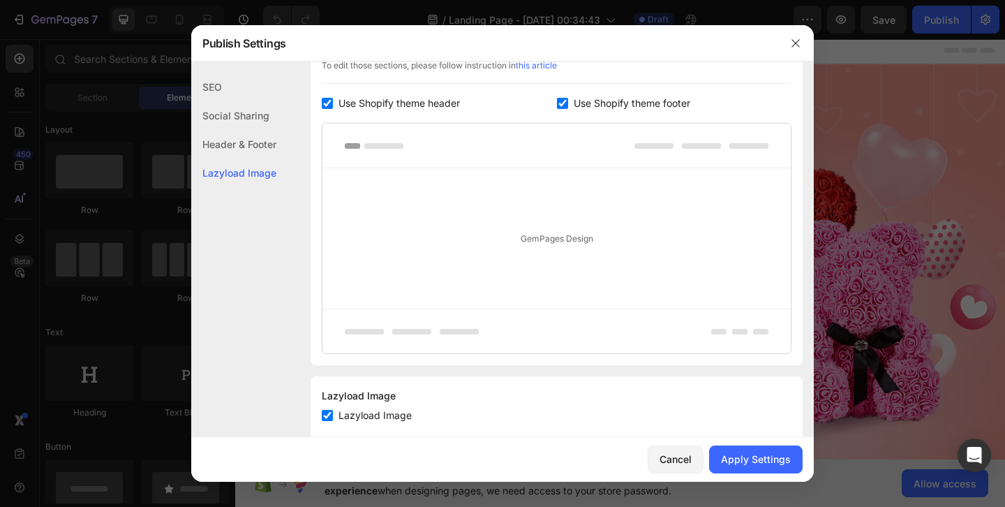
scroll to position [732, 0]
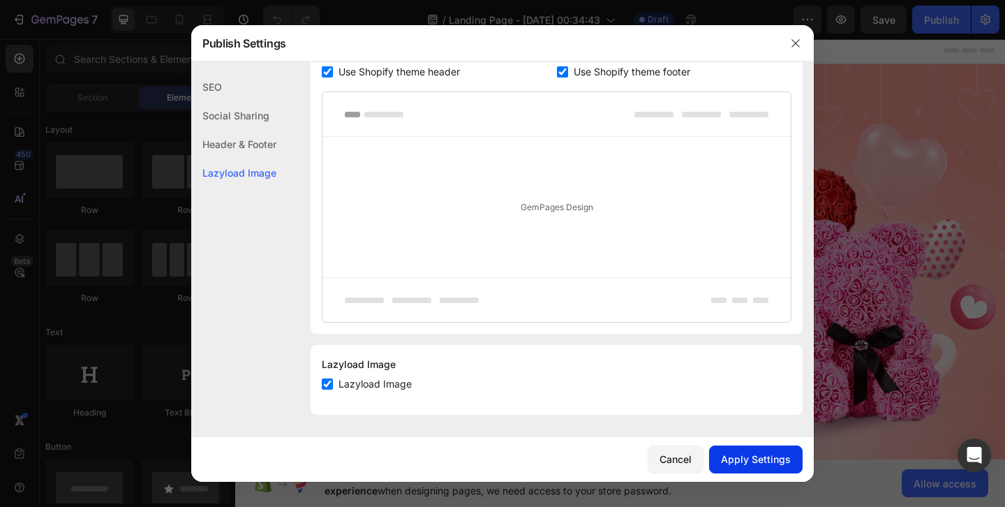
click at [747, 457] on div "Apply Settings" at bounding box center [756, 459] width 70 height 15
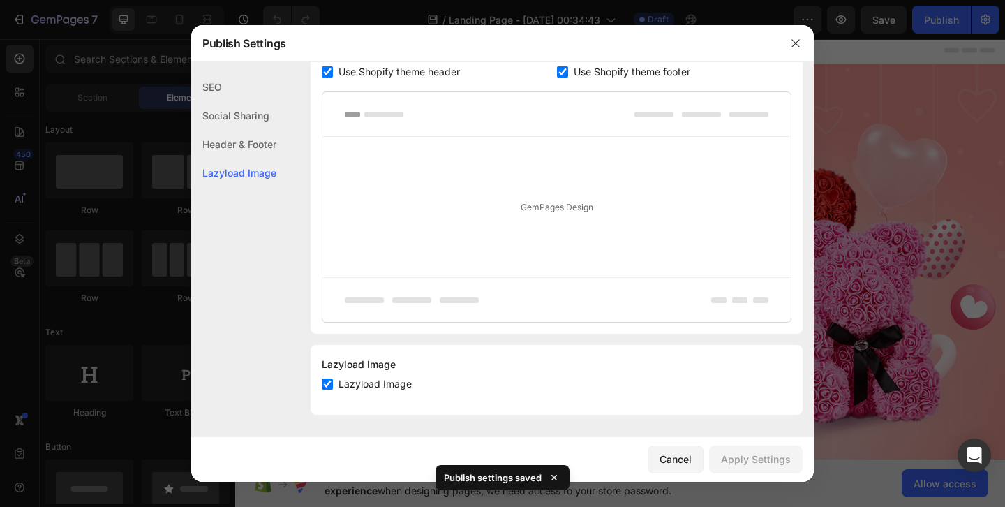
click at [248, 158] on div "Header & Footer" at bounding box center [233, 172] width 85 height 29
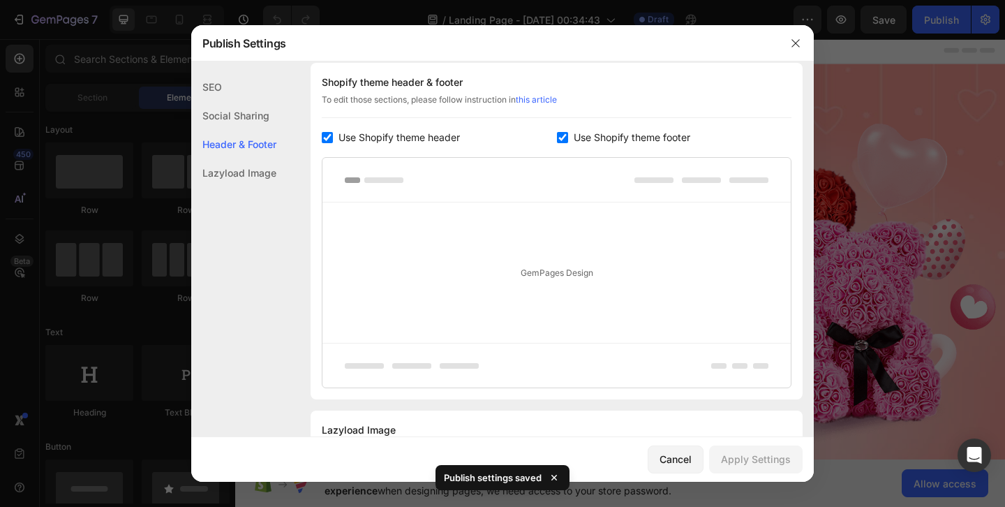
scroll to position [654, 0]
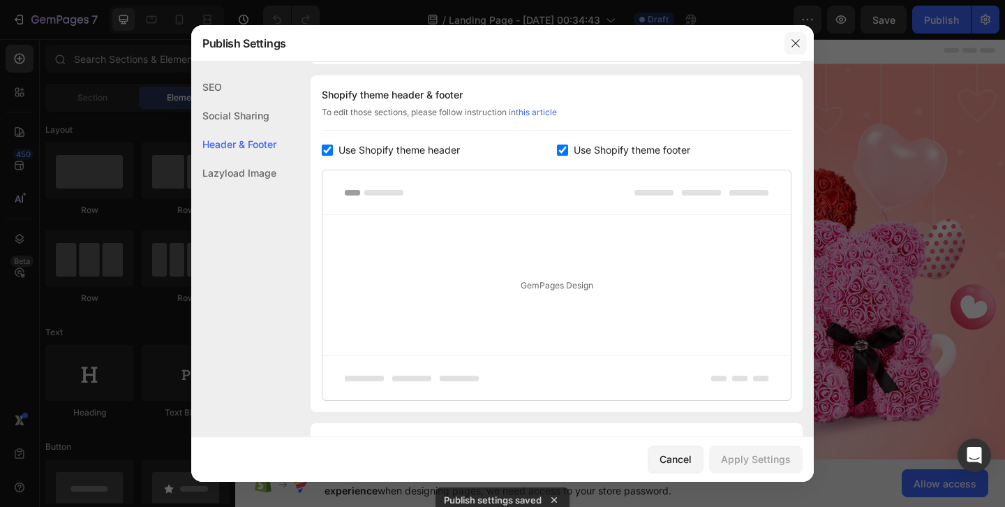
click at [797, 41] on icon "button" at bounding box center [796, 43] width 8 height 8
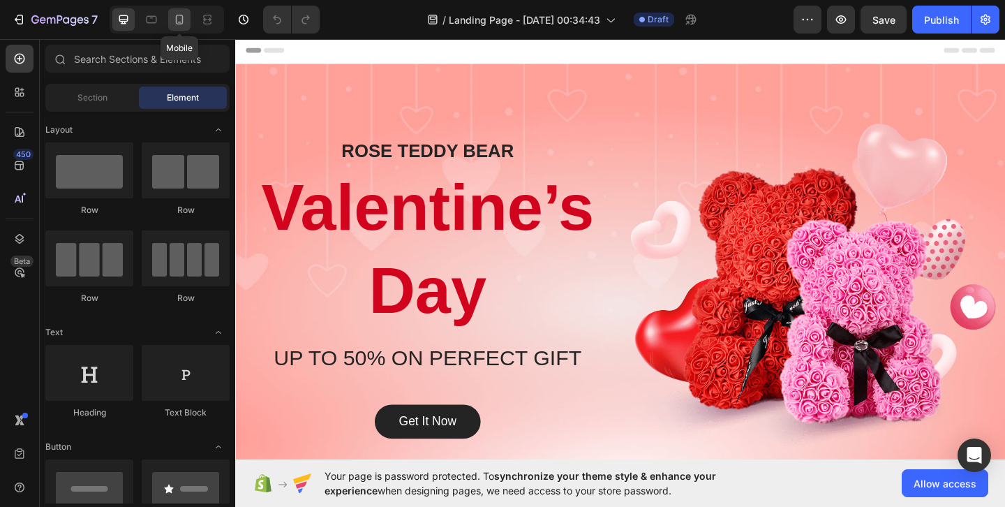
click at [179, 16] on icon at bounding box center [179, 20] width 14 height 14
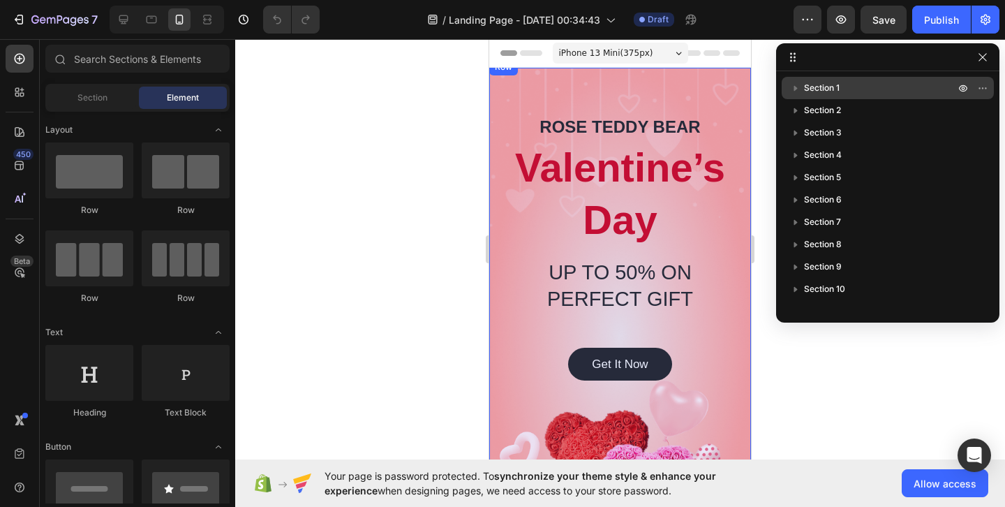
click at [838, 94] on span "Section 1" at bounding box center [822, 88] width 36 height 14
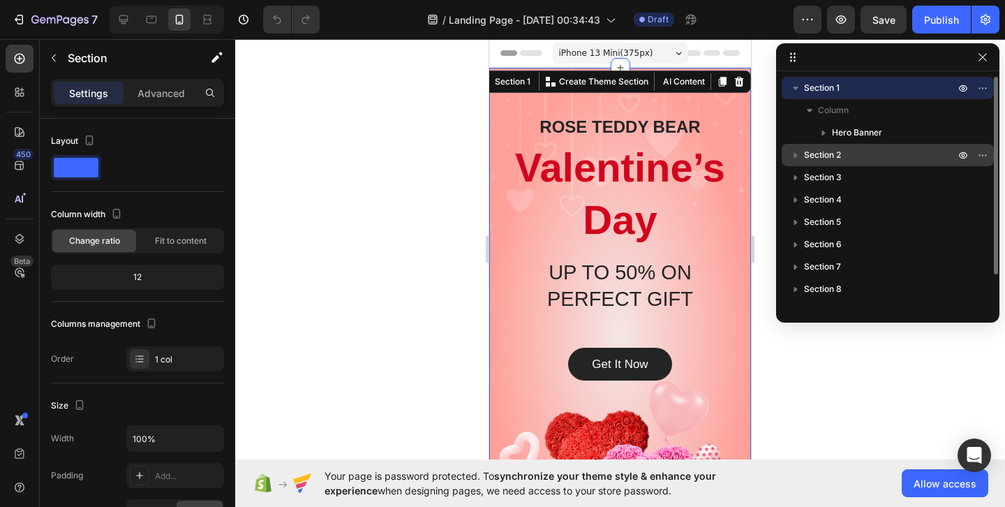
click at [848, 156] on p "Section 2" at bounding box center [881, 155] width 154 height 14
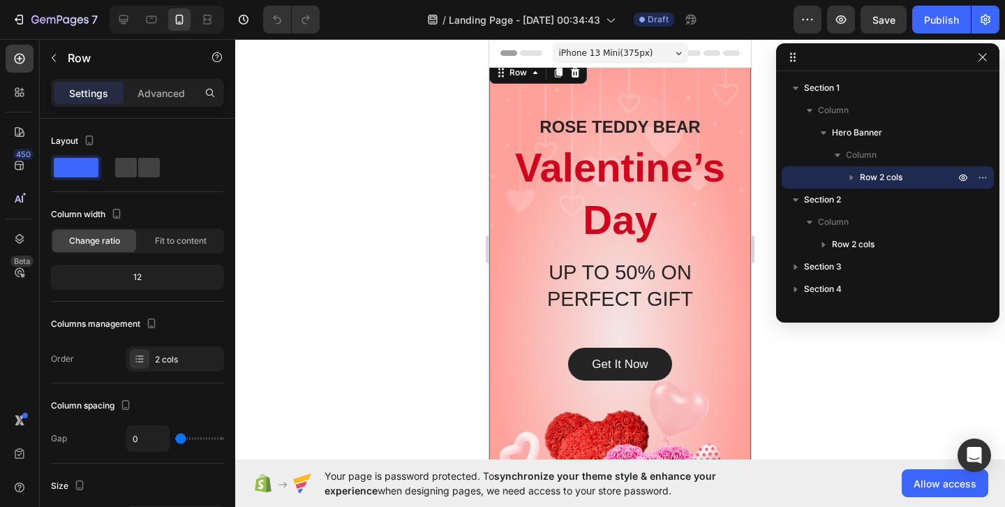
click at [700, 96] on div "[PERSON_NAME] BEAR Heading Valentine’s Day Heading UP TO 50% ON PERFECT GIFT He…" at bounding box center [620, 337] width 262 height 556
click at [939, 372] on div at bounding box center [620, 273] width 770 height 468
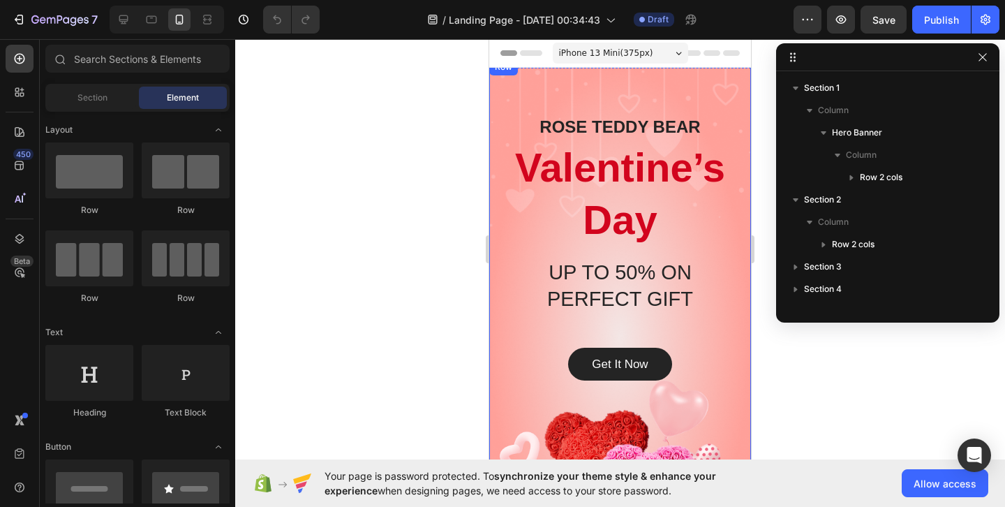
click at [721, 93] on div "[PERSON_NAME] BEAR Heading Valentine’s Day Heading UP TO 50% ON PERFECT GIFT He…" at bounding box center [620, 337] width 262 height 556
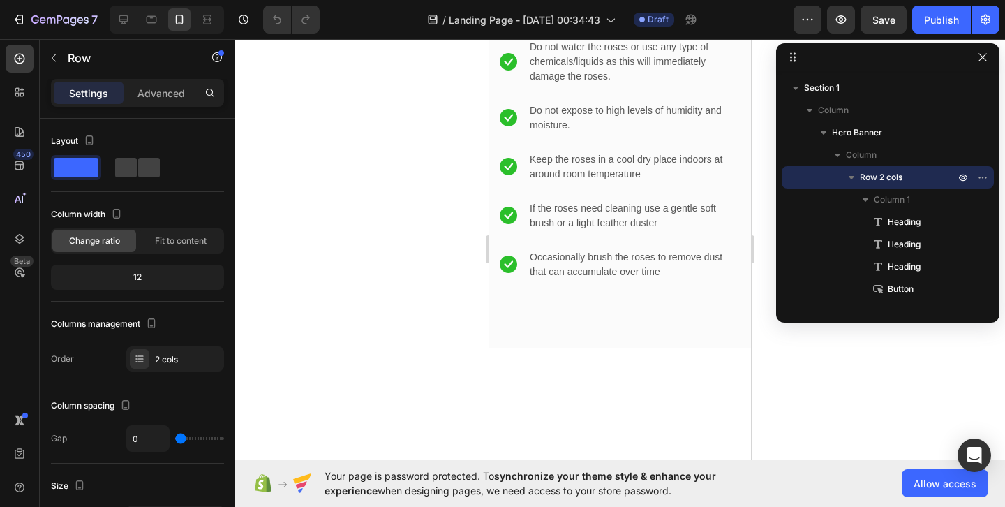
scroll to position [3040, 0]
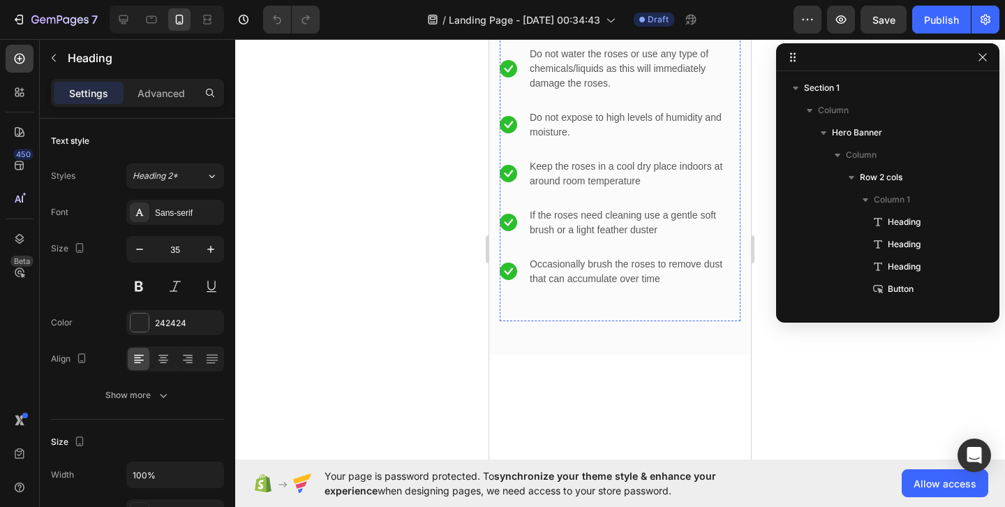
scroll to position [420, 0]
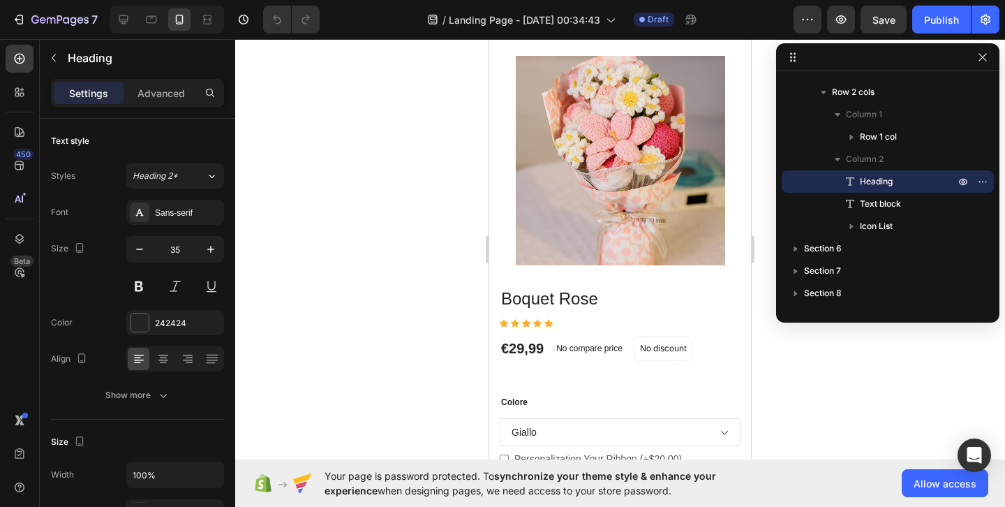
scroll to position [1362, 0]
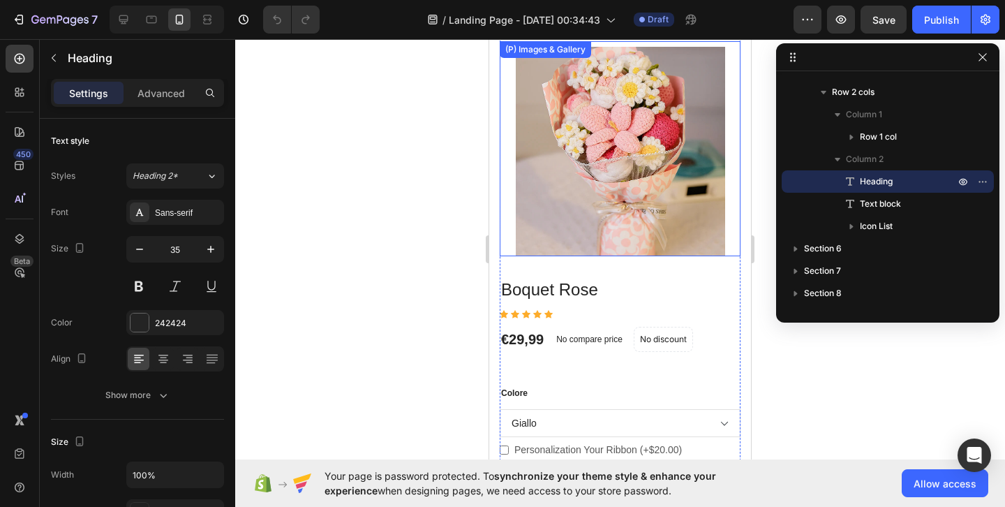
click at [594, 220] on img at bounding box center [620, 151] width 209 height 209
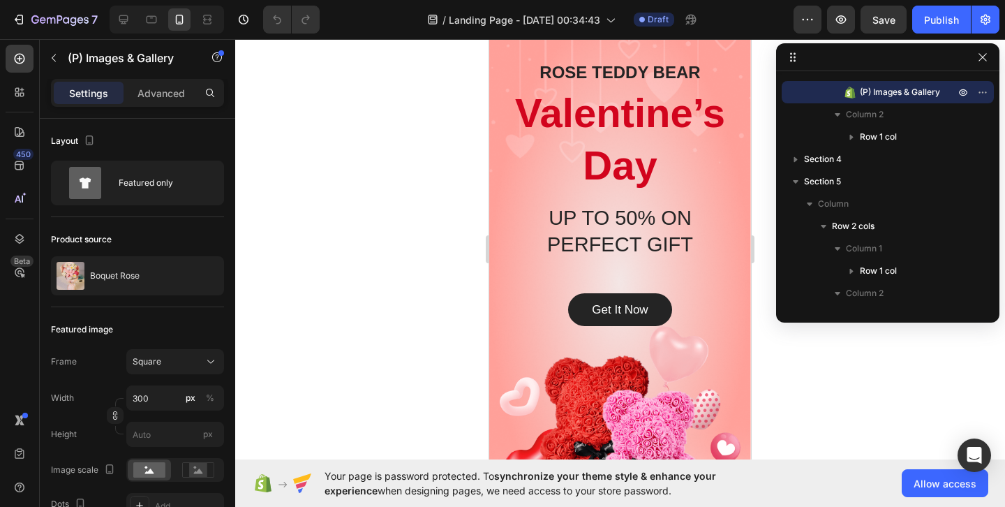
scroll to position [0, 0]
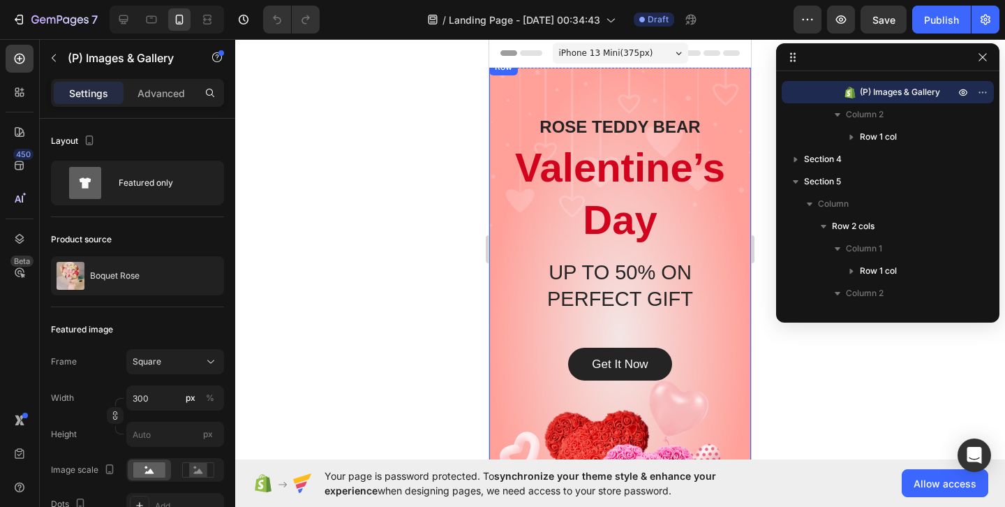
click at [613, 97] on div "ROSE TEDDY BEAR Heading Valentine’s Day Heading UP TO 50% ON PERFECT GIFT Headi…" at bounding box center [620, 337] width 262 height 556
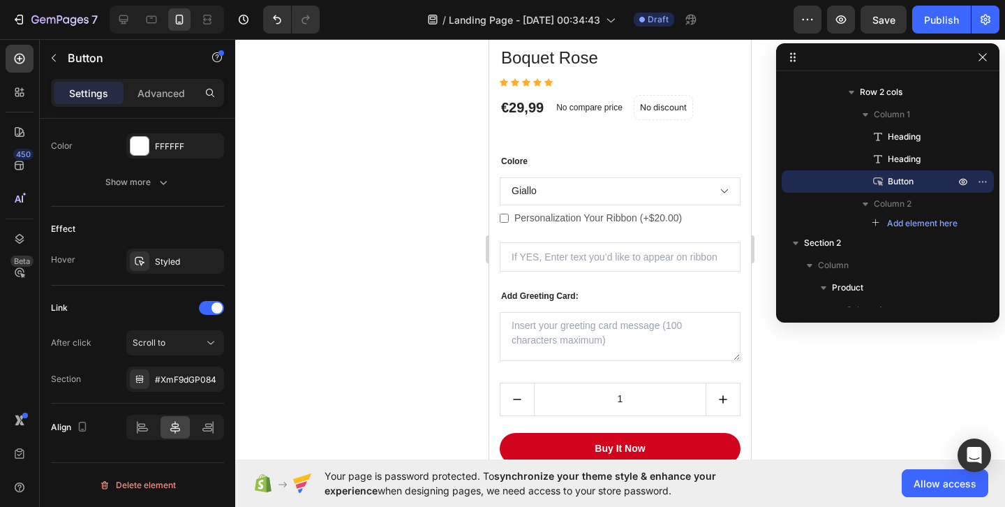
scroll to position [1616, 0]
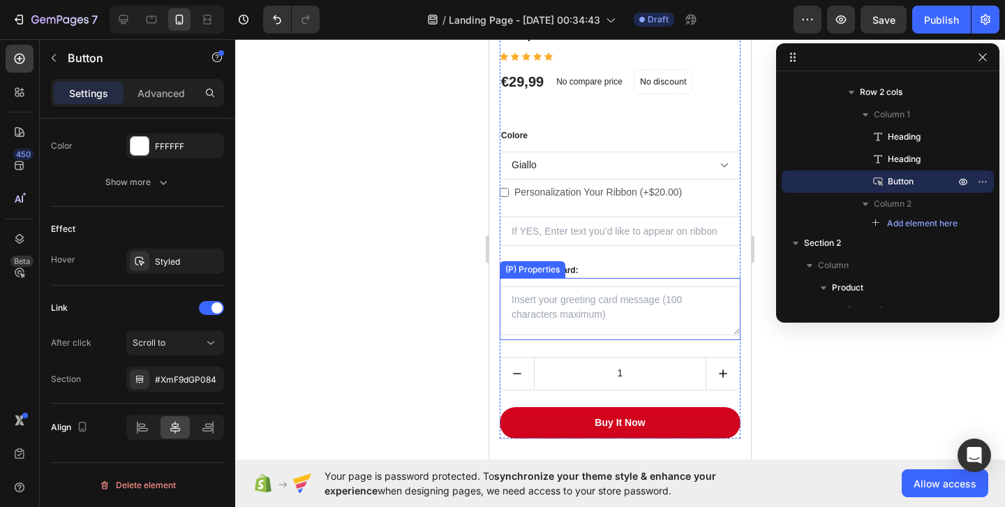
click at [669, 330] on Card at bounding box center [620, 310] width 241 height 49
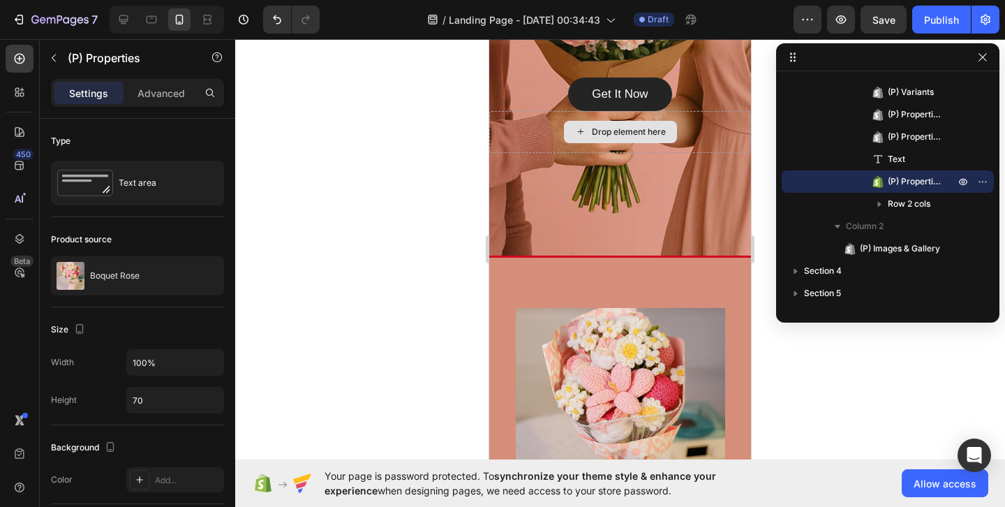
scroll to position [353, 0]
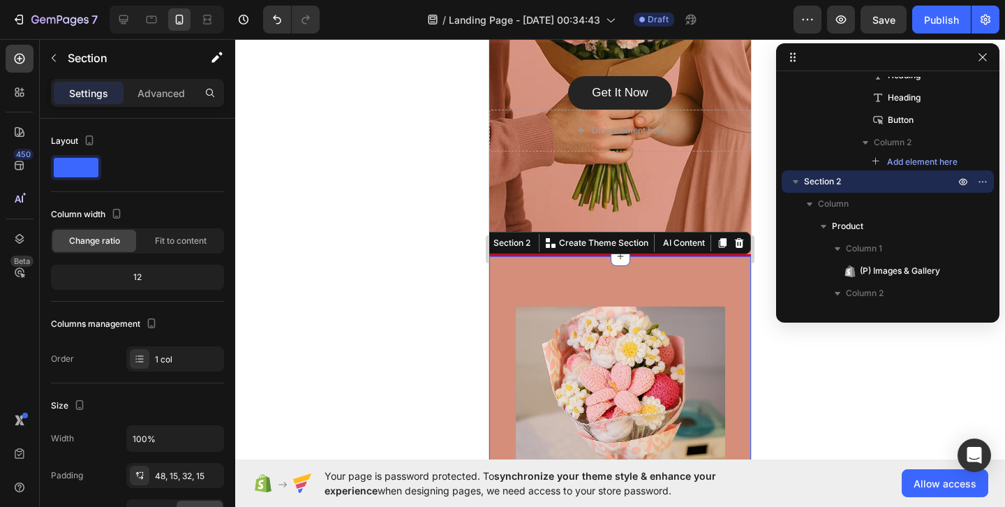
click at [518, 244] on div "Section 2" at bounding box center [512, 243] width 43 height 13
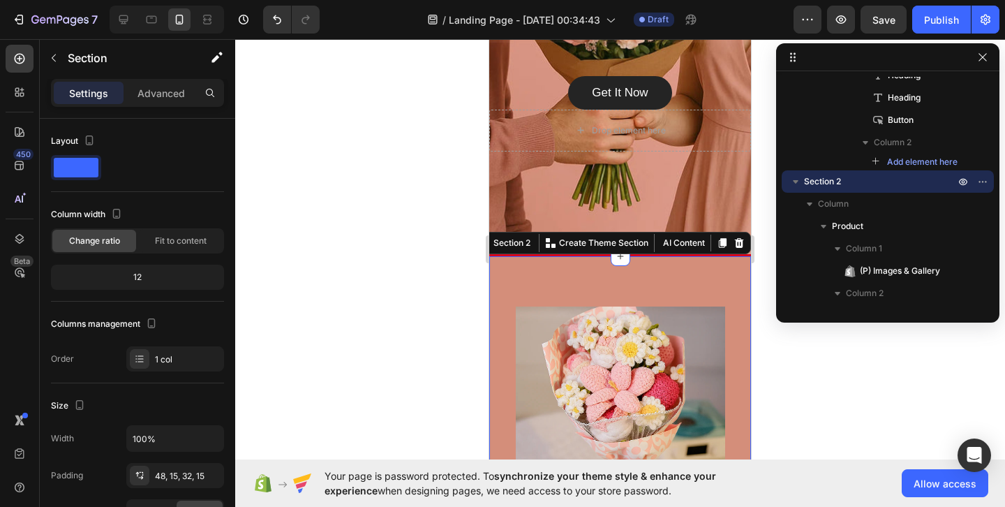
click at [461, 338] on div at bounding box center [620, 273] width 770 height 468
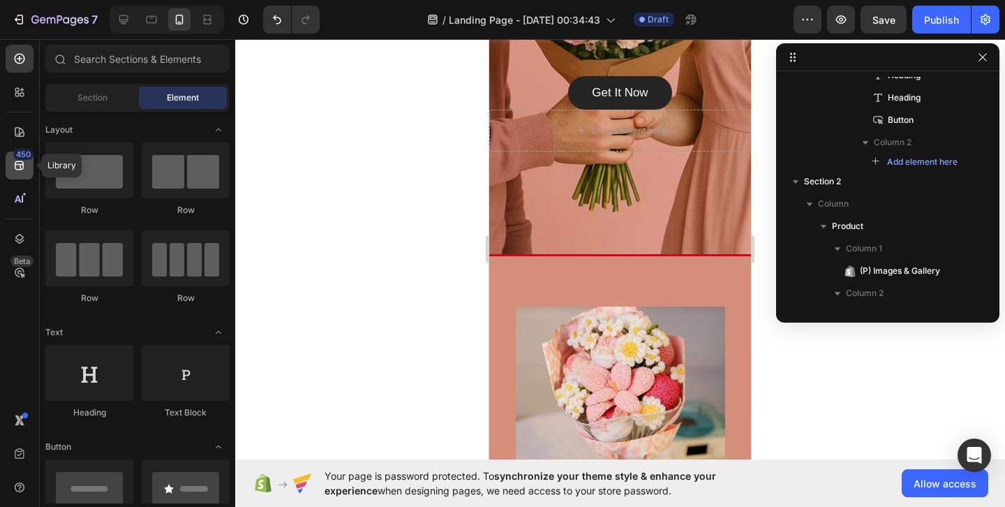
click at [22, 158] on div "450" at bounding box center [23, 154] width 20 height 11
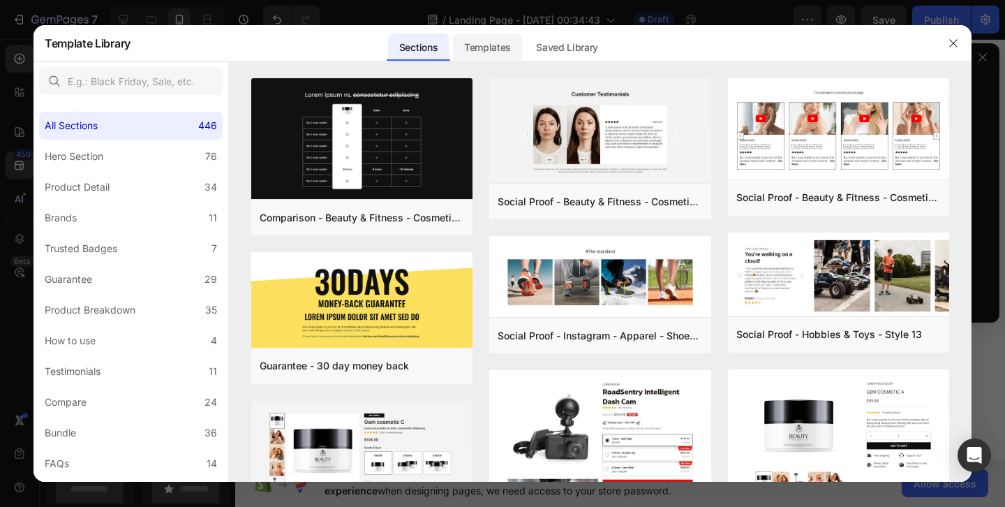
click at [462, 34] on div "Templates" at bounding box center [487, 48] width 69 height 28
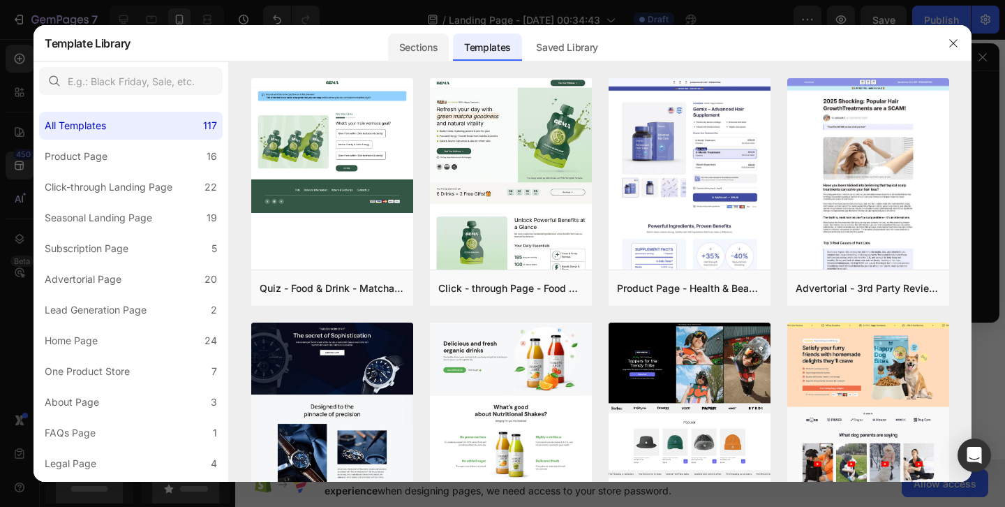
click at [436, 35] on div "Sections" at bounding box center [418, 48] width 61 height 28
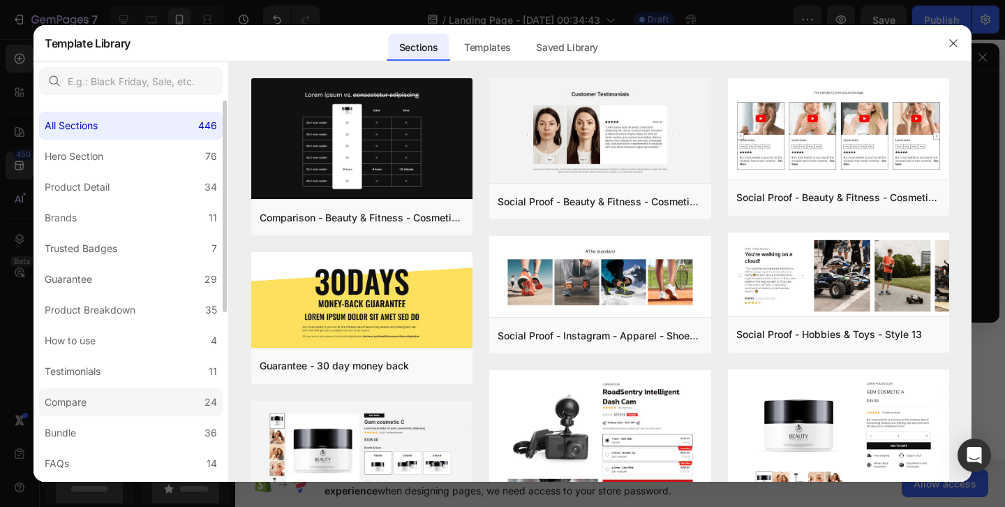
click at [106, 413] on label "Compare 24" at bounding box center [131, 402] width 184 height 28
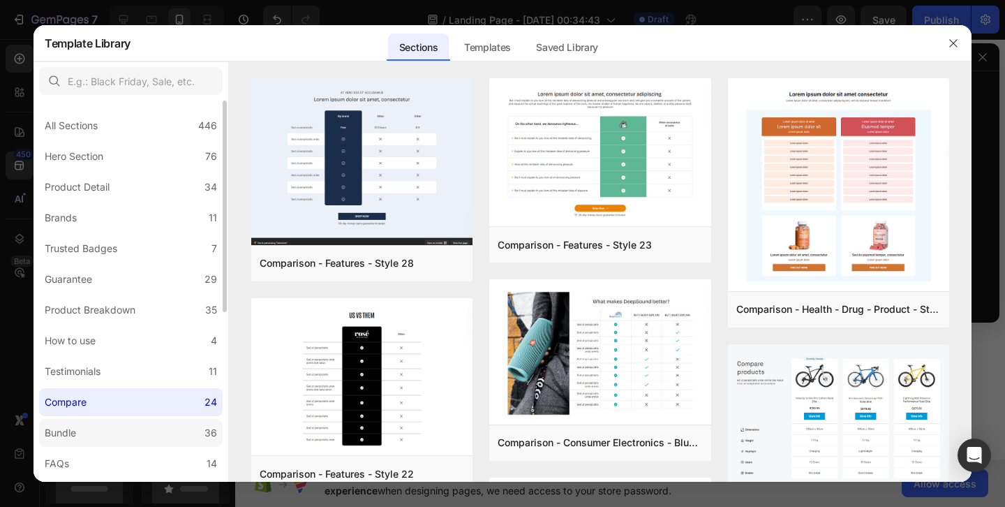
click at [105, 436] on label "Bundle 36" at bounding box center [131, 433] width 184 height 28
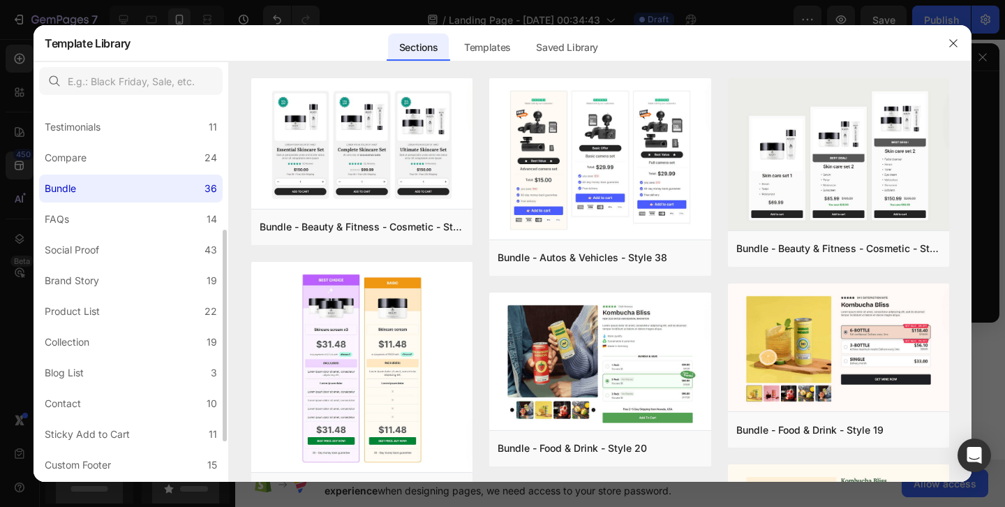
scroll to position [238, 0]
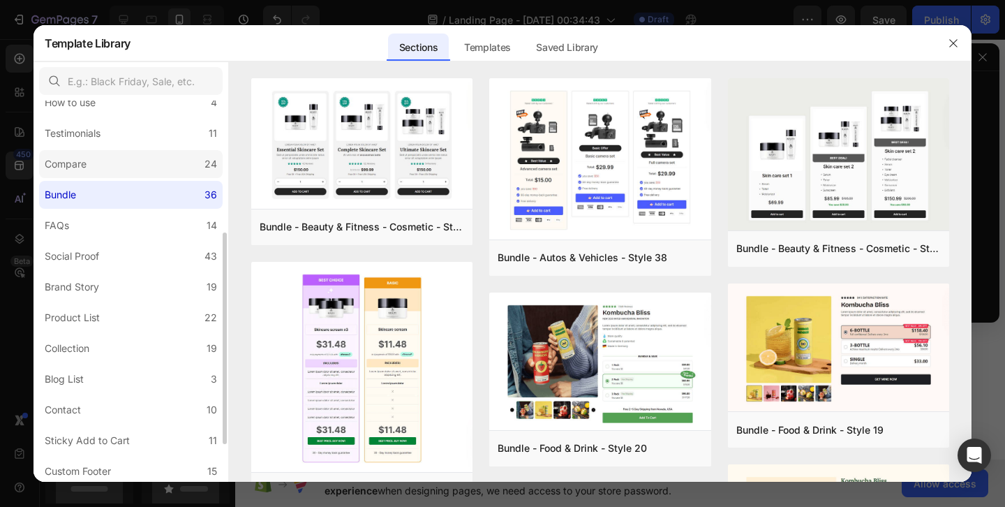
click at [131, 157] on label "Compare 24" at bounding box center [131, 164] width 184 height 28
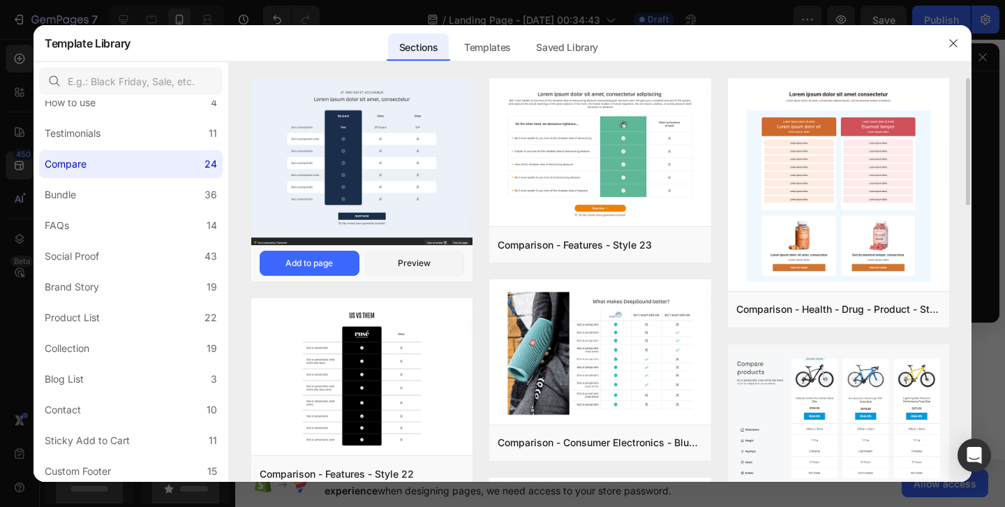
drag, startPoint x: 179, startPoint y: 161, endPoint x: 431, endPoint y: 177, distance: 252.6
click at [432, 178] on div "All Sections 446 Hero Section 76 Product Detail 34 Brands 11 Trusted Badges 7 G…" at bounding box center [503, 271] width 938 height 420
click at [954, 45] on icon "button" at bounding box center [953, 43] width 11 height 11
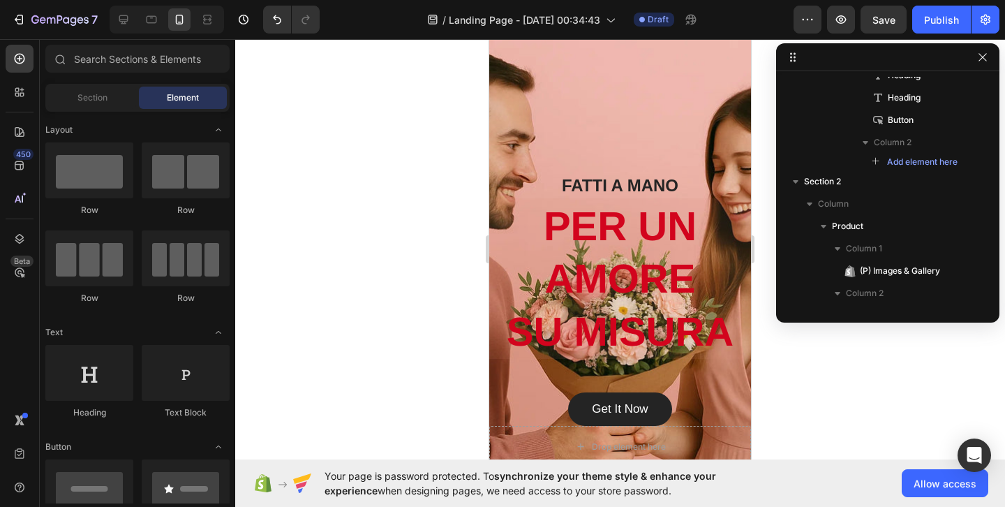
scroll to position [0, 0]
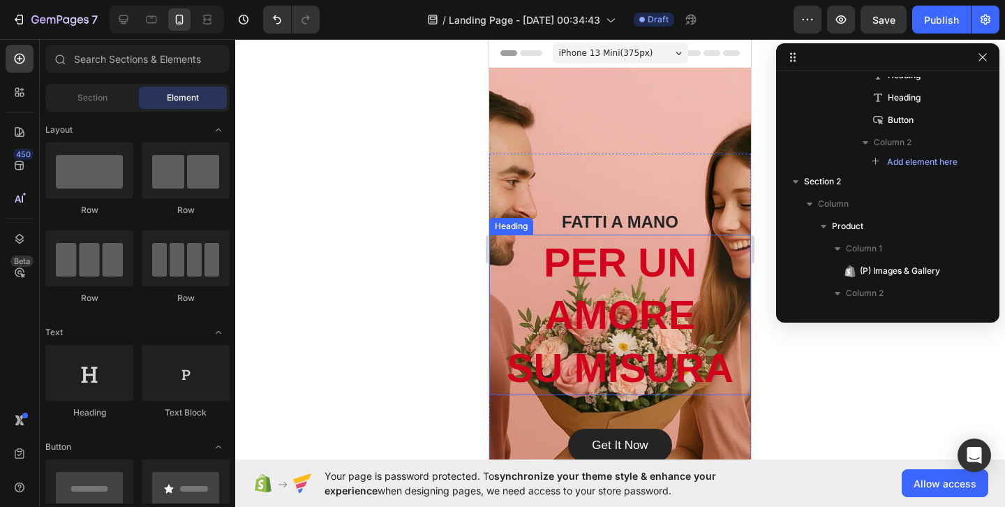
click at [647, 269] on h2 "PER UN AMORE [PERSON_NAME]" at bounding box center [620, 315] width 262 height 161
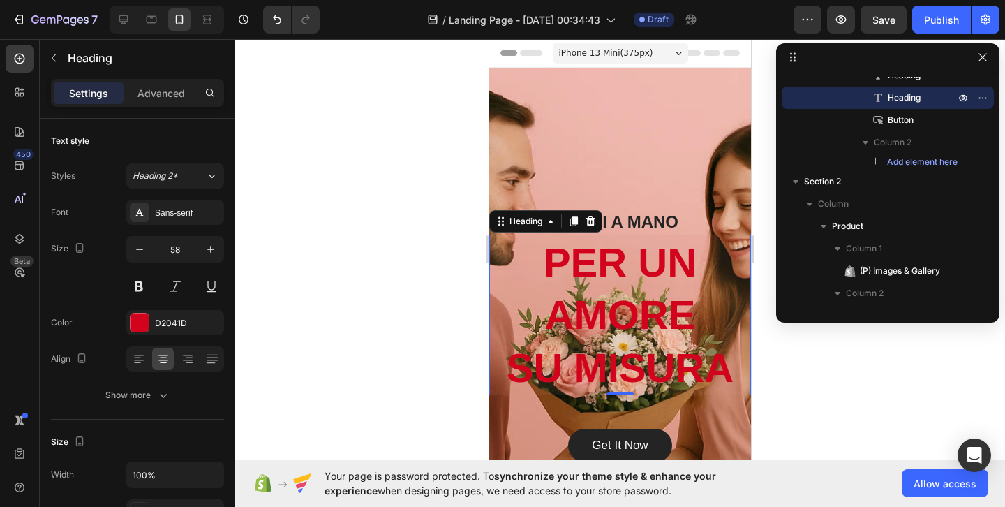
click at [647, 269] on h2 "PER UN AMORE [PERSON_NAME]" at bounding box center [620, 315] width 262 height 161
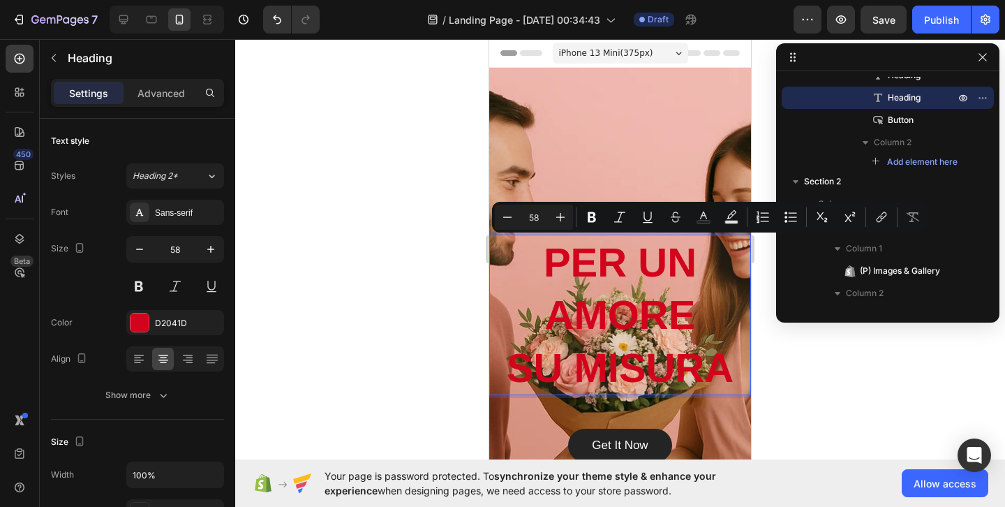
click at [674, 303] on p "PER UN AMORE [PERSON_NAME]" at bounding box center [620, 315] width 259 height 158
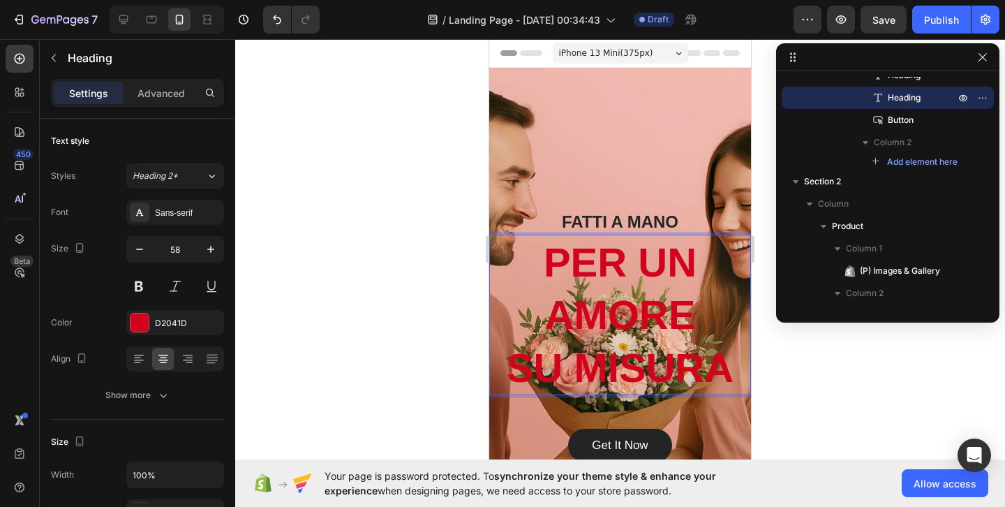
click at [690, 308] on p "PER UN AMORE [PERSON_NAME]" at bounding box center [620, 315] width 259 height 158
click at [778, 393] on div at bounding box center [620, 273] width 770 height 468
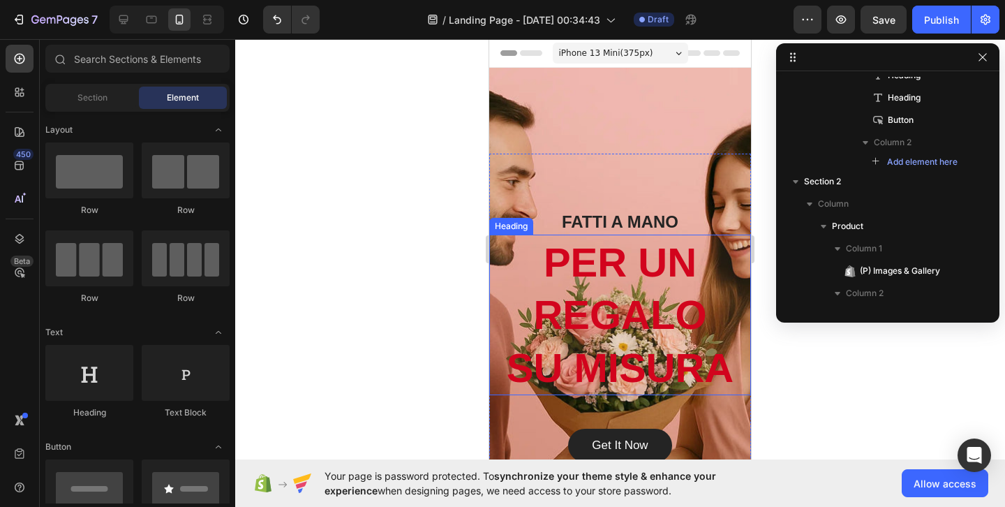
click at [684, 328] on p "PER UN REGALO [PERSON_NAME]" at bounding box center [620, 315] width 259 height 158
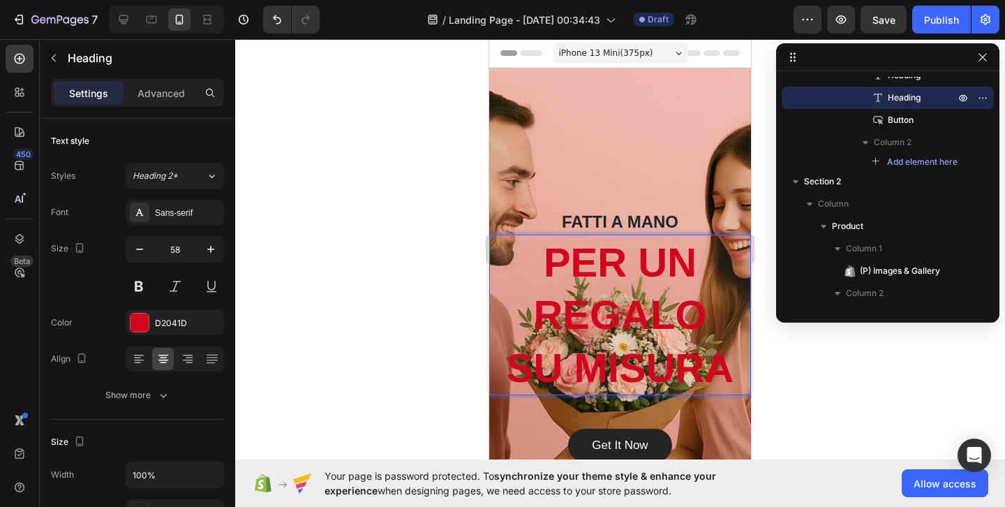
click at [670, 305] on p "PER UN REGALO [PERSON_NAME]" at bounding box center [620, 315] width 259 height 158
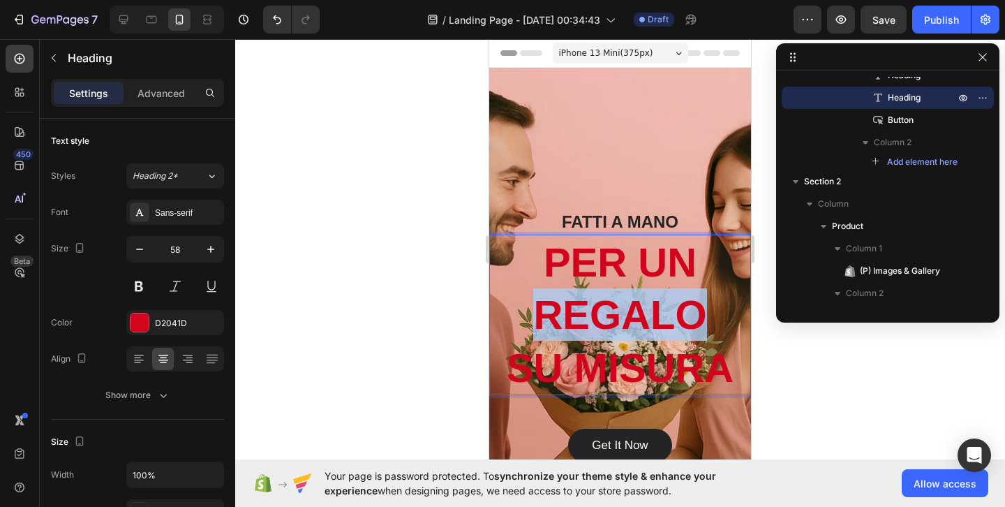
click at [670, 305] on p "PER UN REGALO [PERSON_NAME]" at bounding box center [620, 315] width 259 height 158
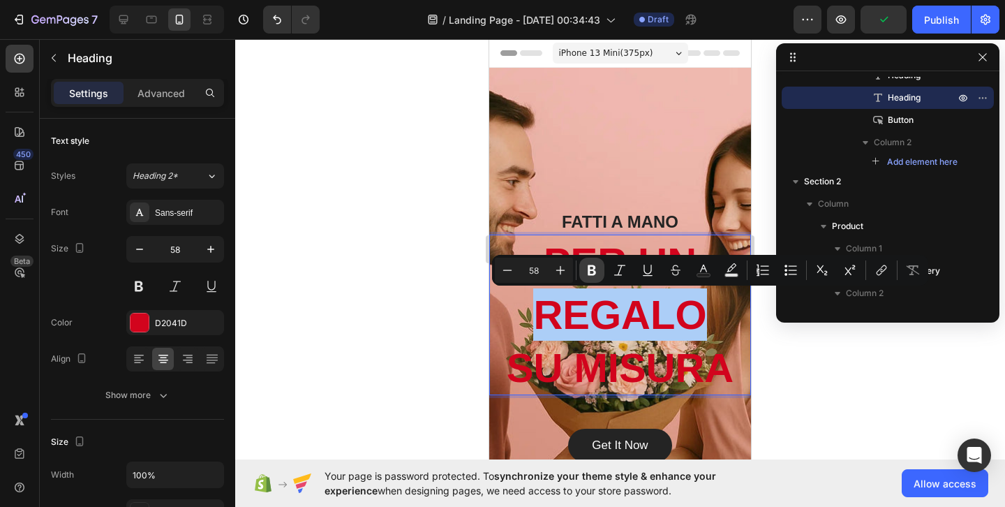
click at [584, 263] on button "Bold" at bounding box center [591, 270] width 25 height 25
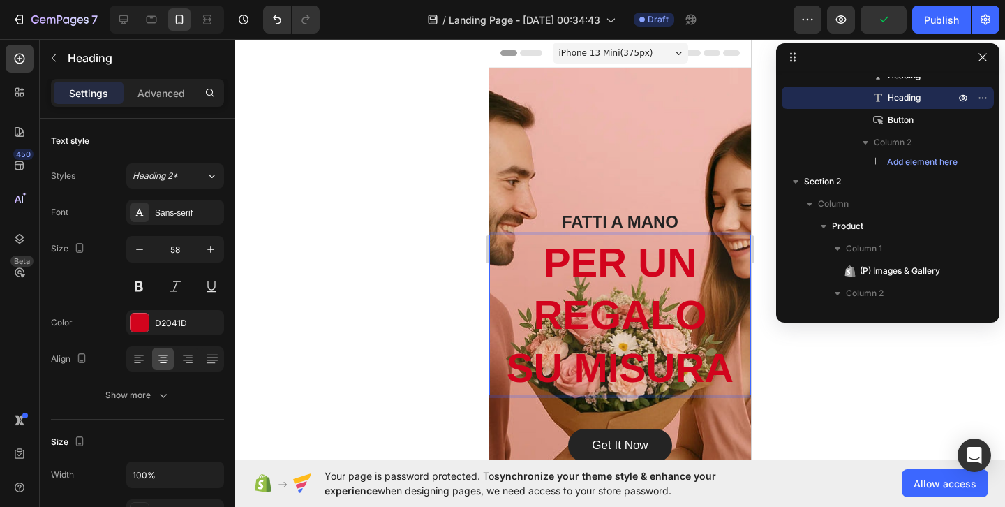
click at [609, 305] on strong "REGALO" at bounding box center [619, 314] width 173 height 45
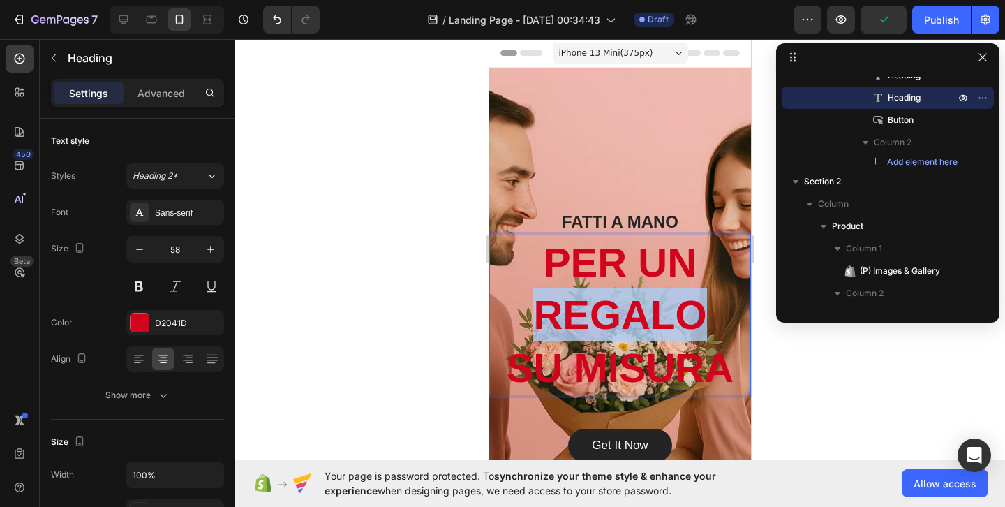
click at [609, 305] on strong "REGALO" at bounding box center [619, 314] width 173 height 45
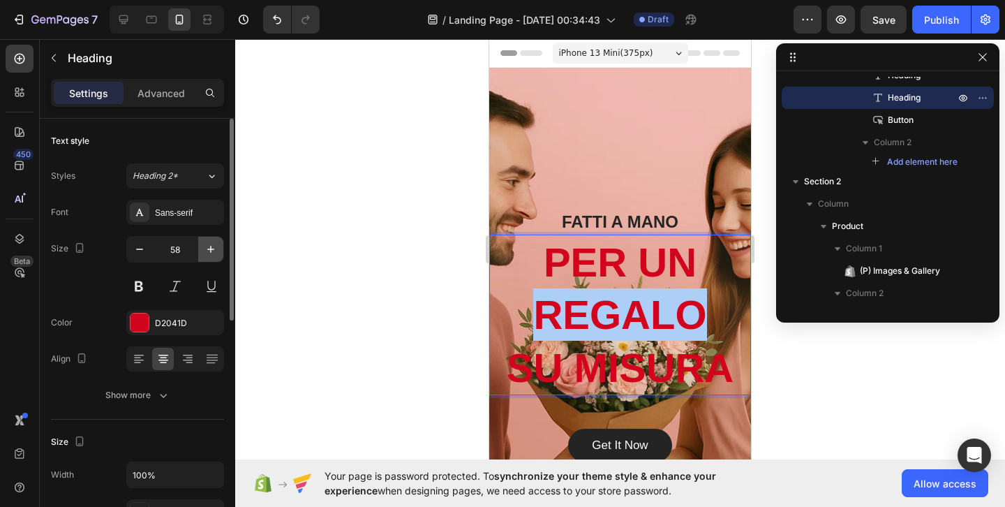
click at [214, 256] on button "button" at bounding box center [210, 249] width 25 height 25
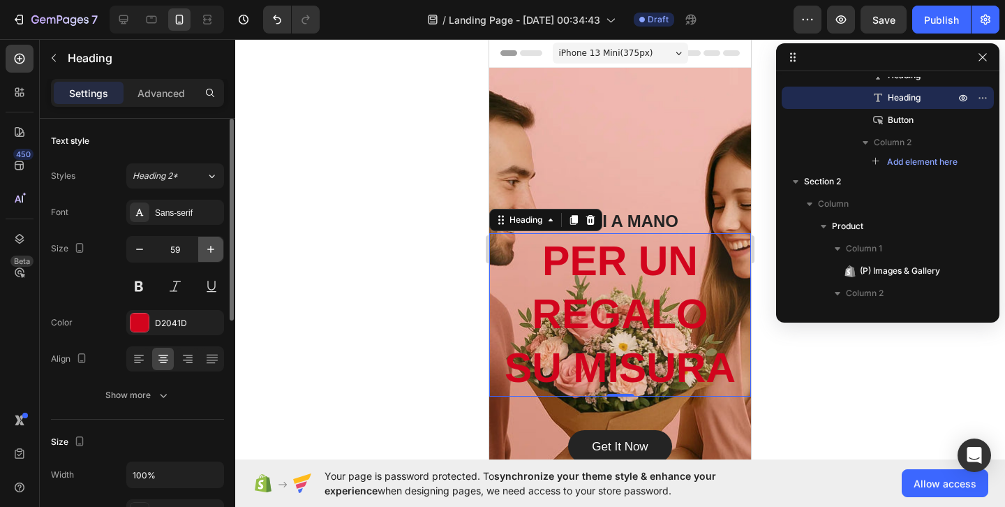
click at [214, 256] on button "button" at bounding box center [210, 249] width 25 height 25
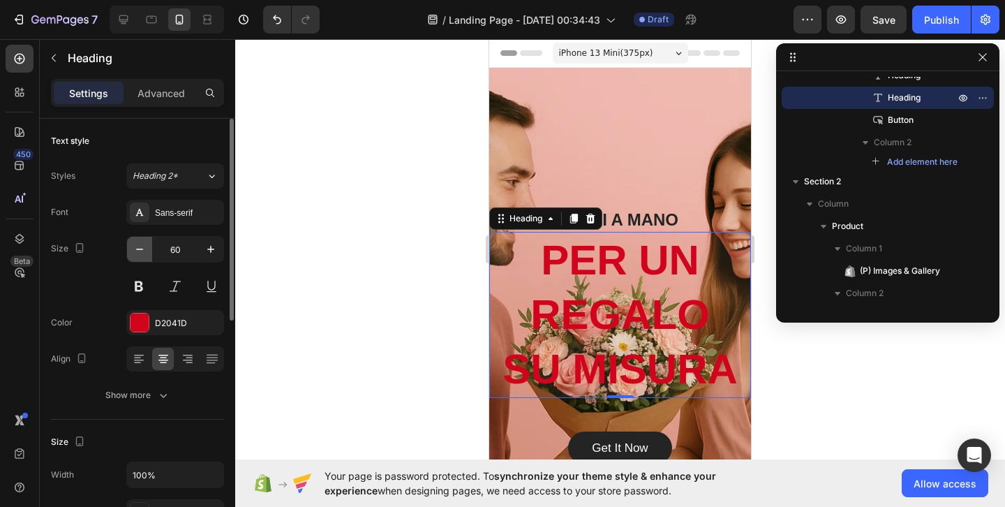
click at [142, 253] on icon "button" at bounding box center [140, 249] width 14 height 14
type input "59"
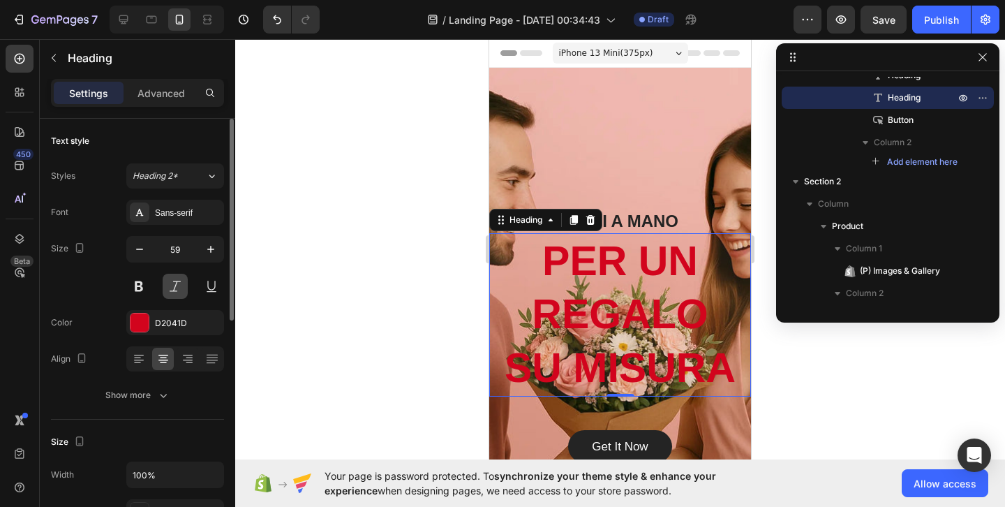
click at [182, 281] on button at bounding box center [175, 286] width 25 height 25
click at [182, 282] on button at bounding box center [175, 286] width 25 height 25
click at [204, 283] on button at bounding box center [211, 286] width 25 height 25
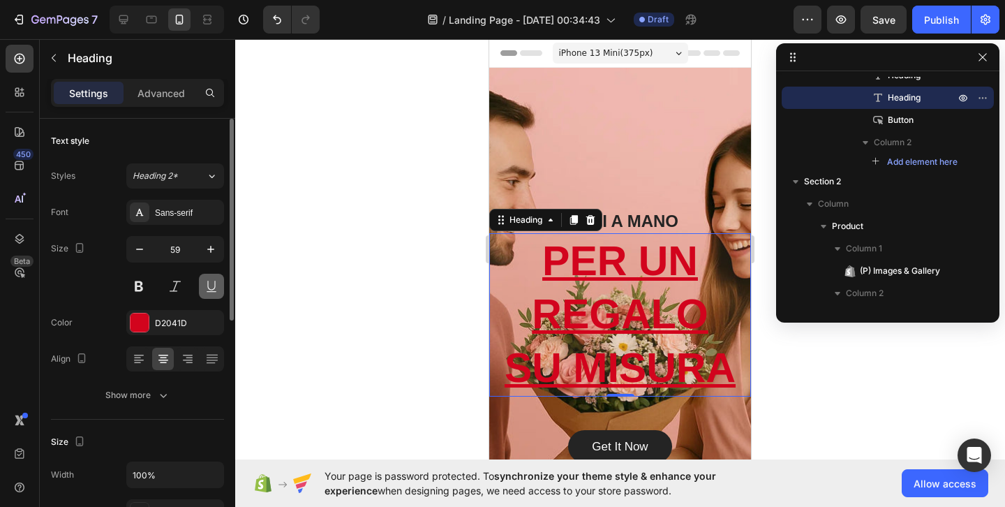
click at [204, 283] on button at bounding box center [211, 286] width 25 height 25
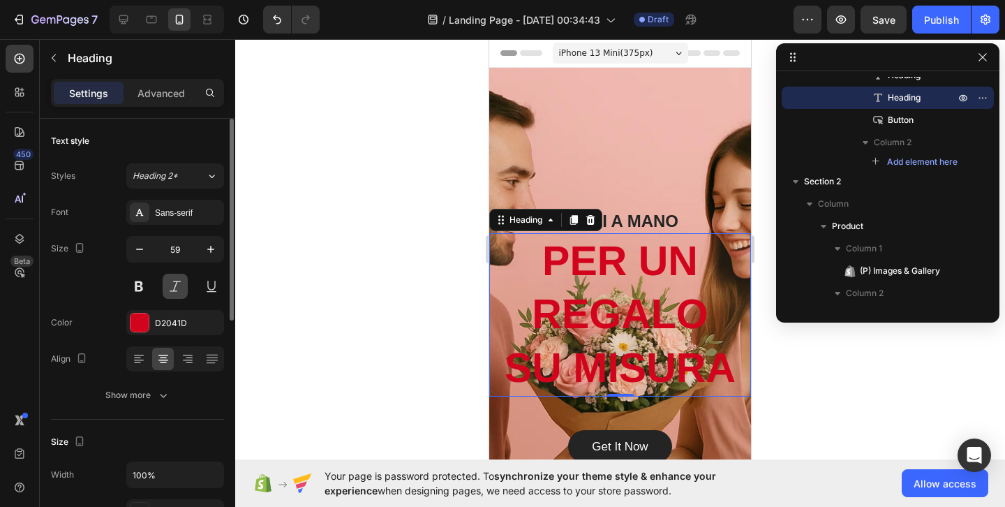
click at [184, 284] on button at bounding box center [175, 286] width 25 height 25
click at [133, 355] on icon at bounding box center [139, 359] width 14 height 14
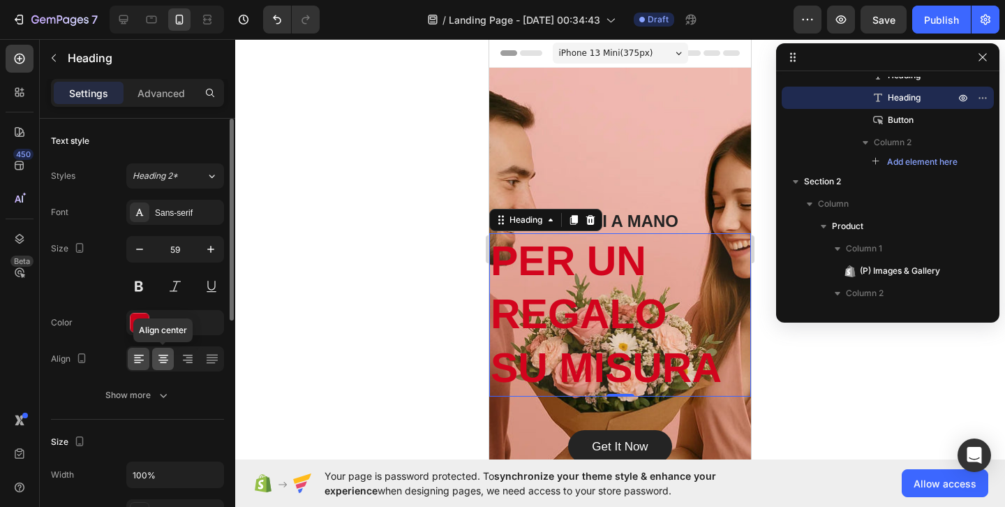
click at [161, 354] on icon at bounding box center [163, 359] width 14 height 14
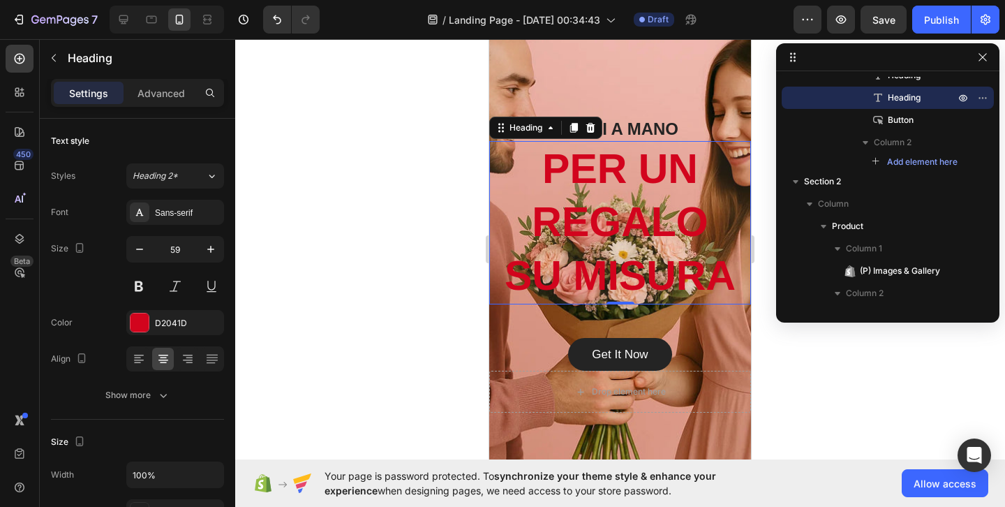
scroll to position [156, 0]
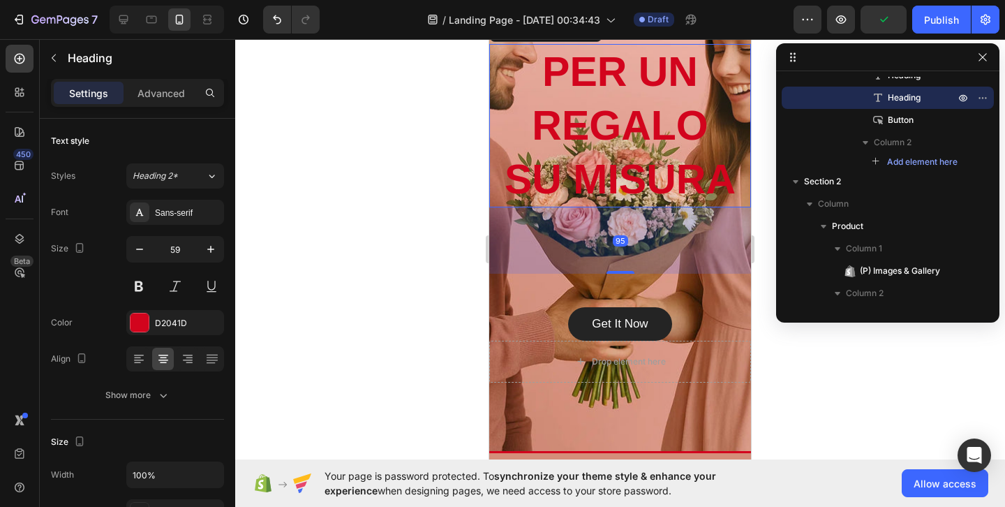
drag, startPoint x: 621, startPoint y: 240, endPoint x: 623, endPoint y: 306, distance: 66.4
click at [623, 306] on div "FATTI A MANO Heading PER UN REGALO [PERSON_NAME] Heading 95 Get It Now Button" at bounding box center [620, 180] width 262 height 321
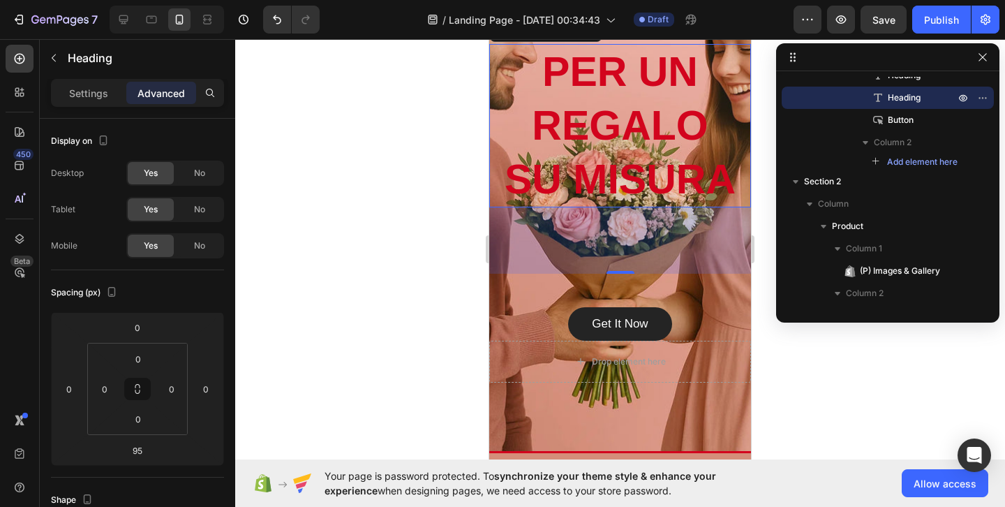
click at [783, 351] on div at bounding box center [620, 273] width 770 height 468
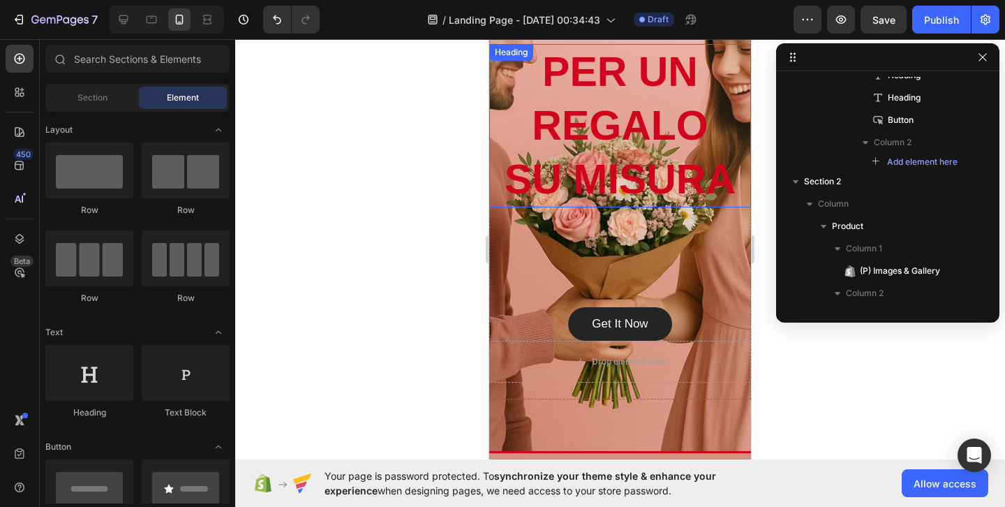
click at [660, 181] on p "PER UN REGALO [PERSON_NAME]" at bounding box center [620, 125] width 259 height 161
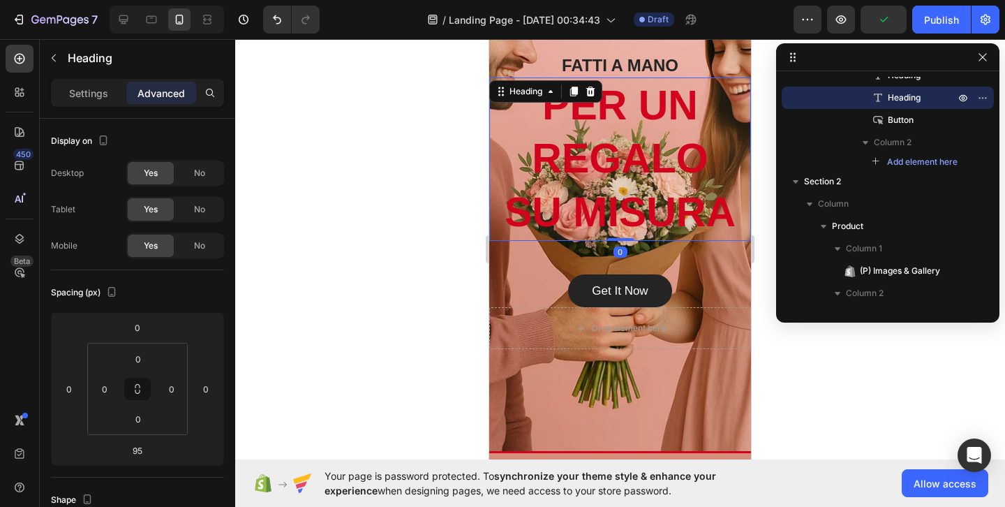
drag, startPoint x: 618, startPoint y: 272, endPoint x: 659, endPoint y: 159, distance: 120.4
click at [659, 159] on div "PER UN REGALO [PERSON_NAME] Heading 0" at bounding box center [620, 158] width 262 height 163
type input "0"
drag, startPoint x: 182, startPoint y: 385, endPoint x: 154, endPoint y: 383, distance: 28.0
click at [154, 383] on div "0 0 0 0" at bounding box center [137, 389] width 101 height 92
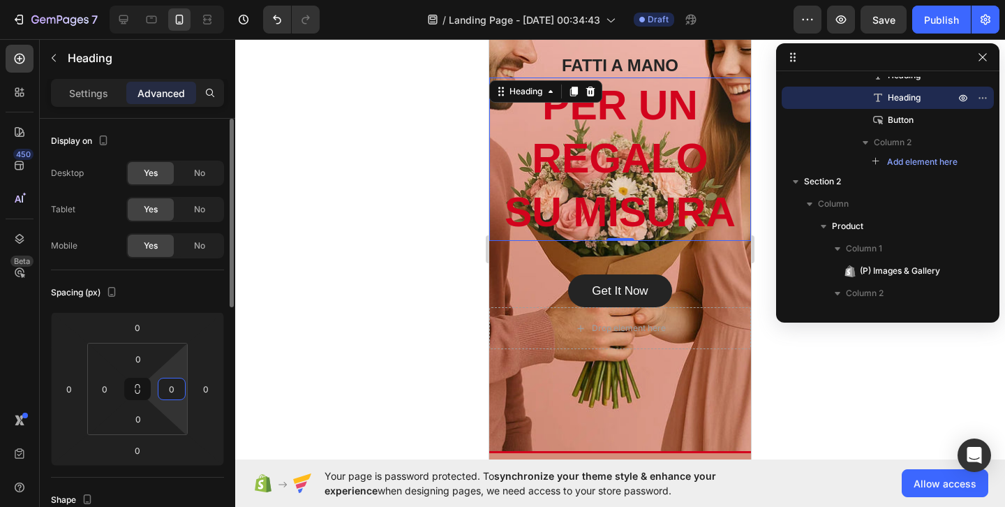
drag, startPoint x: 172, startPoint y: 385, endPoint x: 162, endPoint y: 389, distance: 10.4
click at [162, 389] on input "0" at bounding box center [171, 388] width 21 height 21
click at [170, 389] on input "0" at bounding box center [171, 388] width 21 height 21
drag, startPoint x: 175, startPoint y: 390, endPoint x: 192, endPoint y: 390, distance: 17.5
click at [192, 390] on div "0 0 0 0 0 0 0 0" at bounding box center [137, 389] width 173 height 154
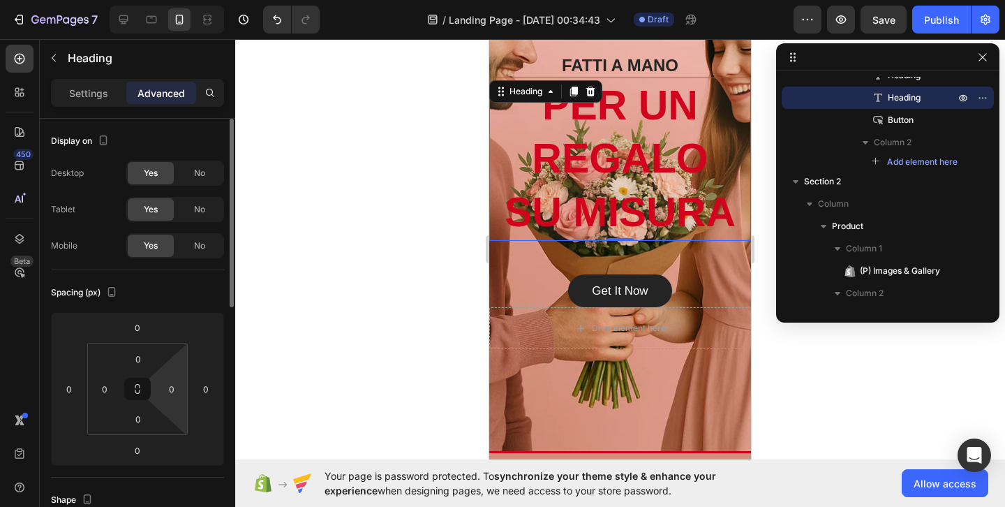
click at [187, 388] on div "0 0 0 0" at bounding box center [137, 389] width 101 height 92
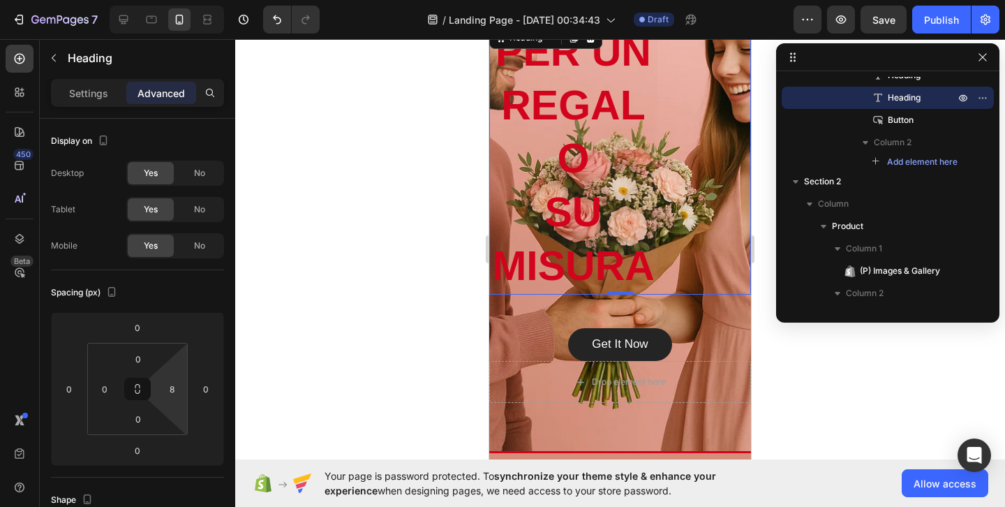
type input "0"
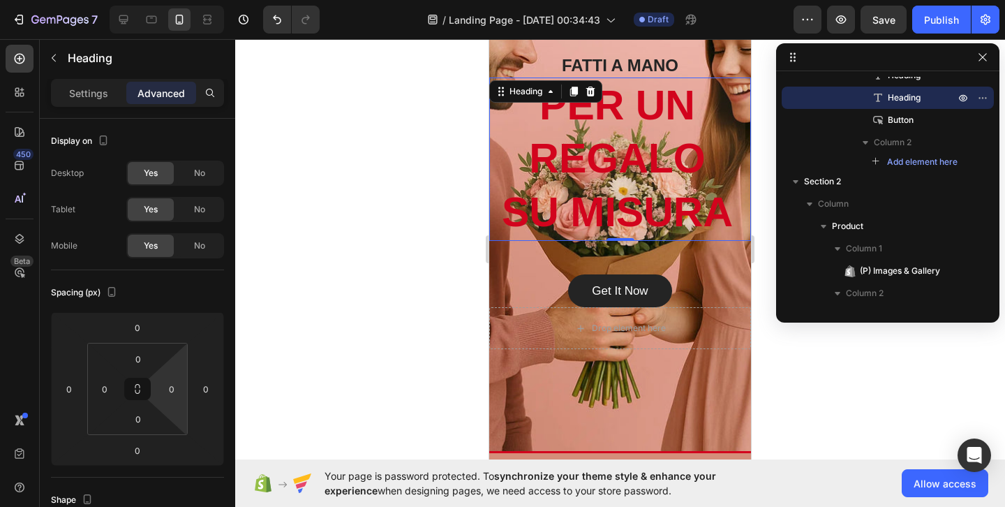
drag, startPoint x: 186, startPoint y: 388, endPoint x: 186, endPoint y: 413, distance: 25.1
click at [186, 0] on html "7 / Landing Page - [DATE] 00:34:43 Draft Preview Save Publish 450 Beta Sections…" at bounding box center [502, 0] width 1005 height 0
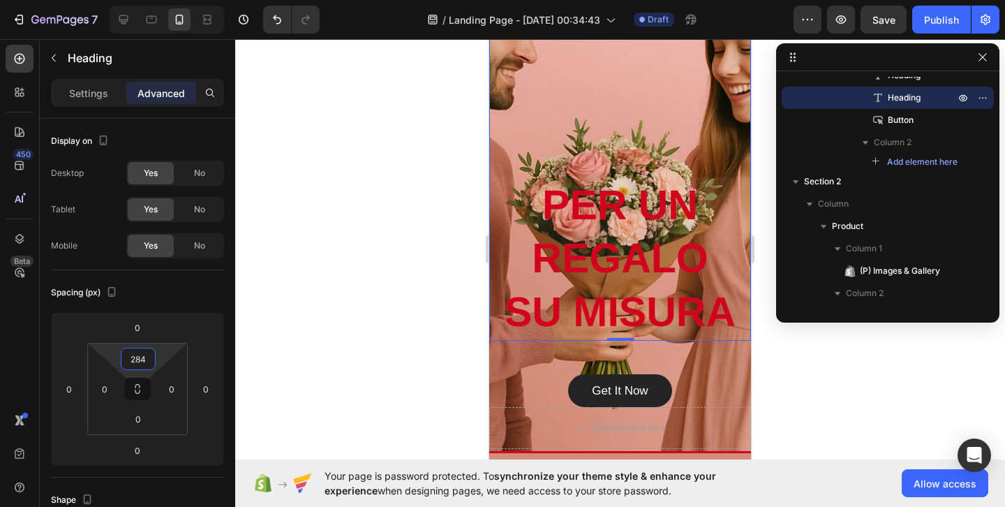
drag, startPoint x: 133, startPoint y: 344, endPoint x: 166, endPoint y: 245, distance: 104.7
click at [166, 0] on html "7 / Landing Page - [DATE] 00:34:43 Draft Preview Save Publish 450 Beta Sections…" at bounding box center [502, 0] width 1005 height 0
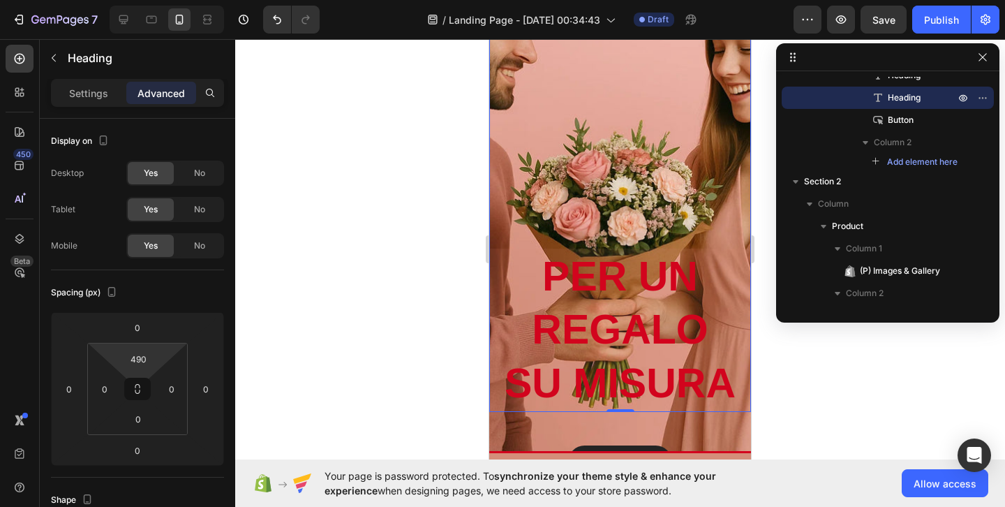
type input "488"
drag, startPoint x: 146, startPoint y: 347, endPoint x: 164, endPoint y: 276, distance: 73.5
click at [164, 0] on html "7 / Landing Page - [DATE] 00:34:43 Draft Preview Save Publish 450 Beta Sections…" at bounding box center [502, 0] width 1005 height 0
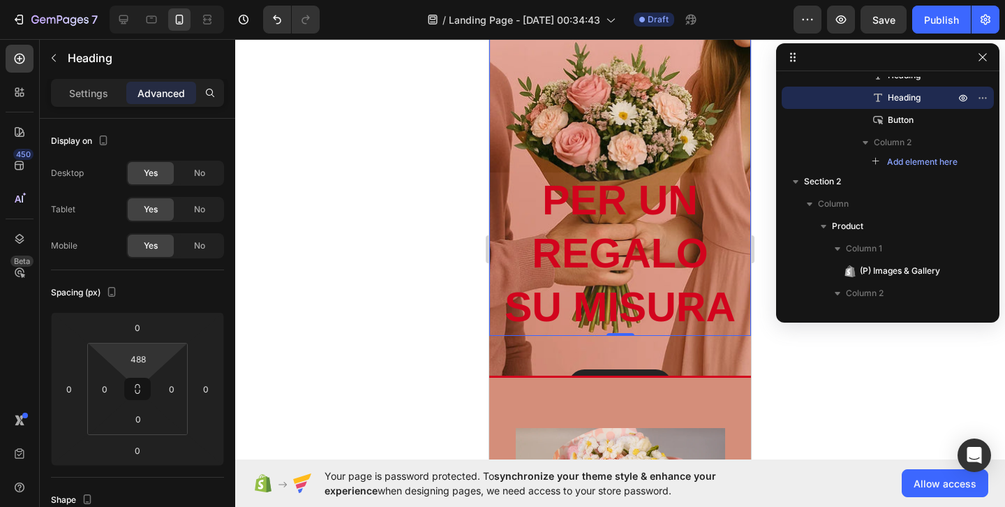
scroll to position [259, 0]
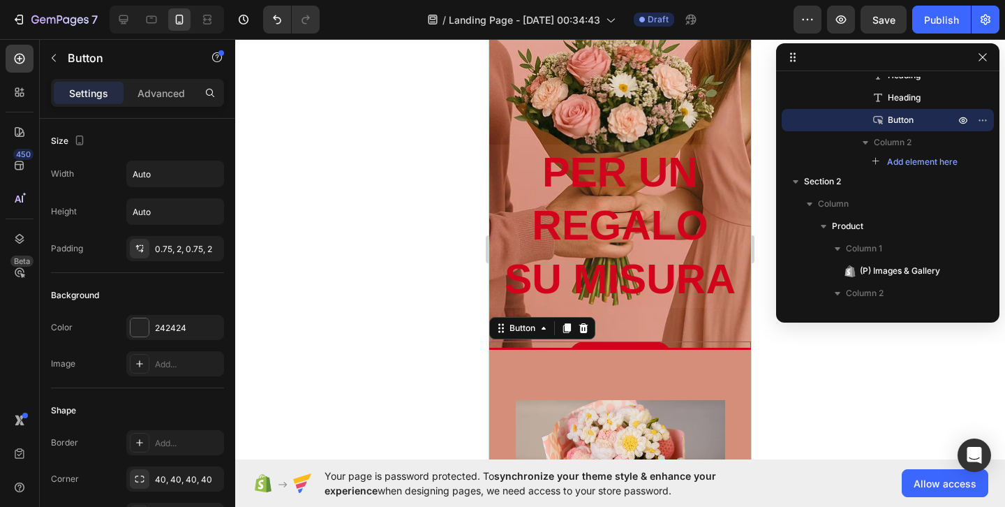
click at [640, 344] on link "Get It Now" at bounding box center [619, 358] width 103 height 34
click at [586, 325] on icon at bounding box center [583, 328] width 9 height 10
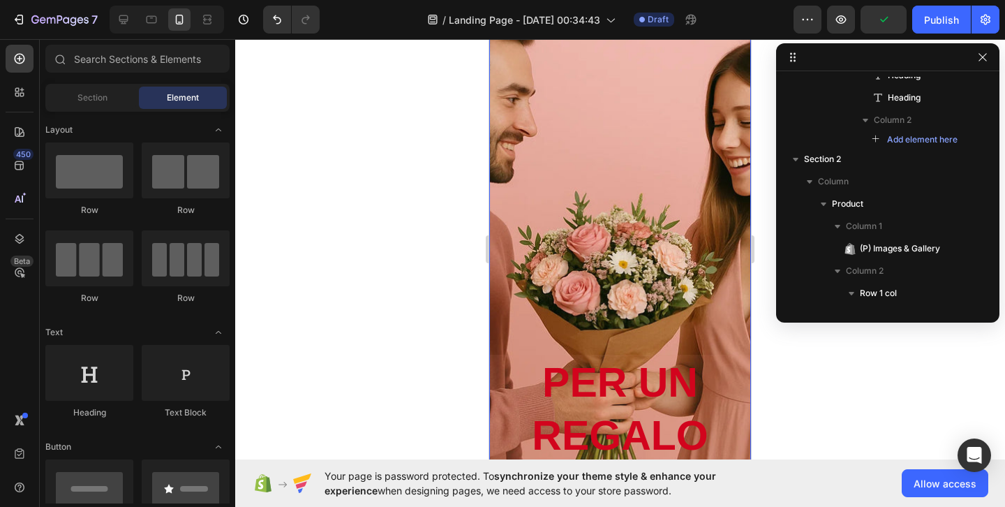
scroll to position [0, 0]
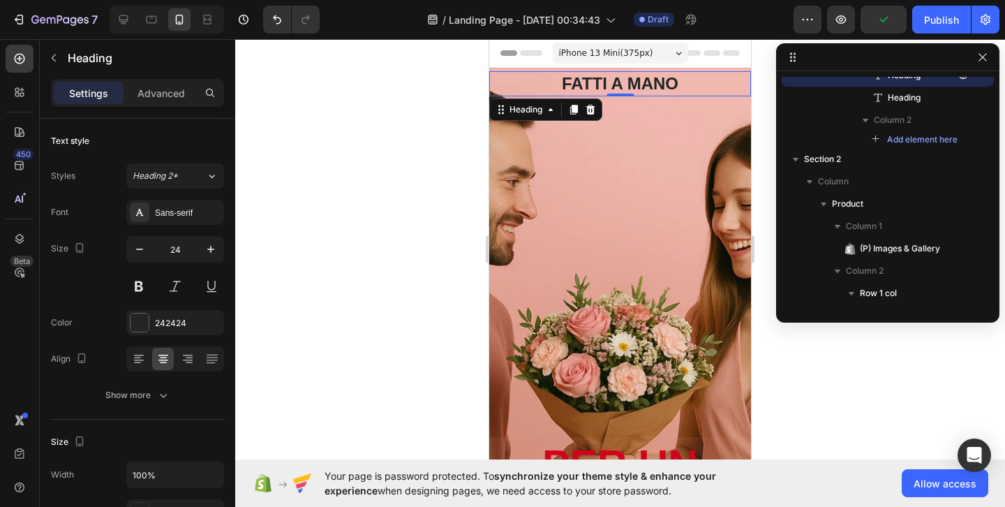
click at [619, 77] on h2 "FATTI A MANO" at bounding box center [620, 83] width 262 height 24
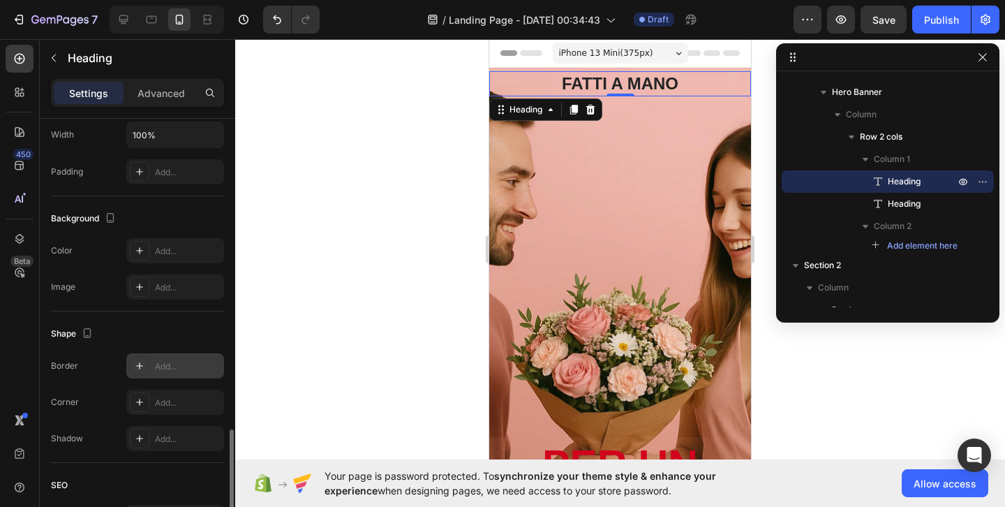
scroll to position [231, 0]
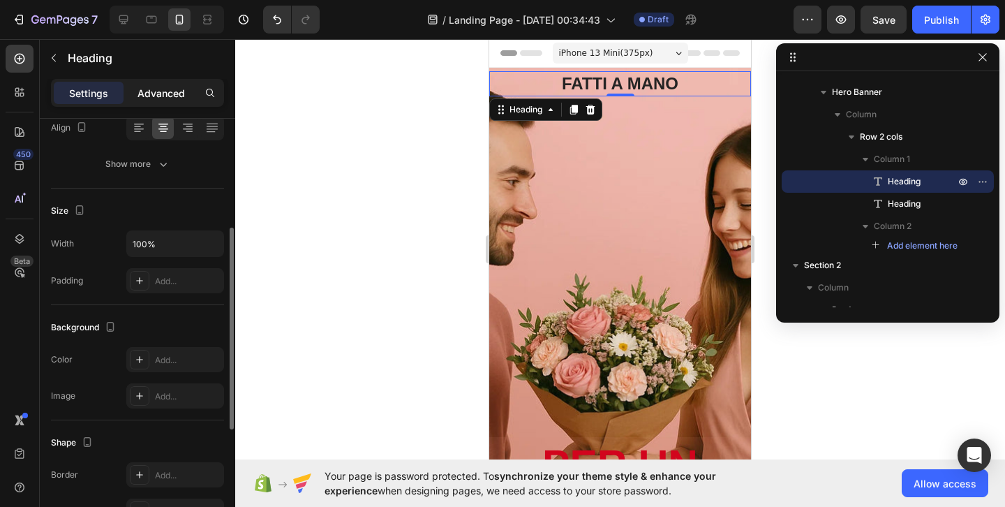
click at [156, 98] on p "Advanced" at bounding box center [161, 93] width 47 height 15
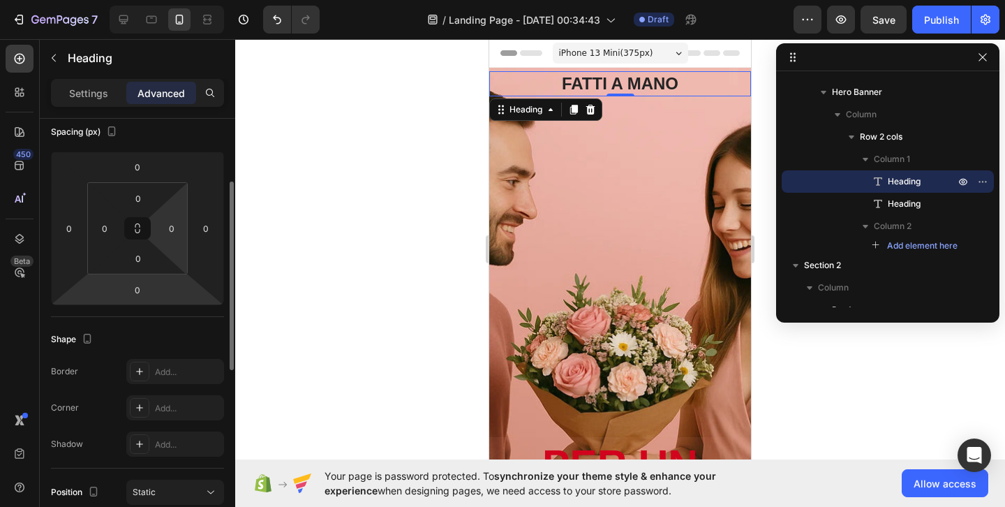
scroll to position [143, 0]
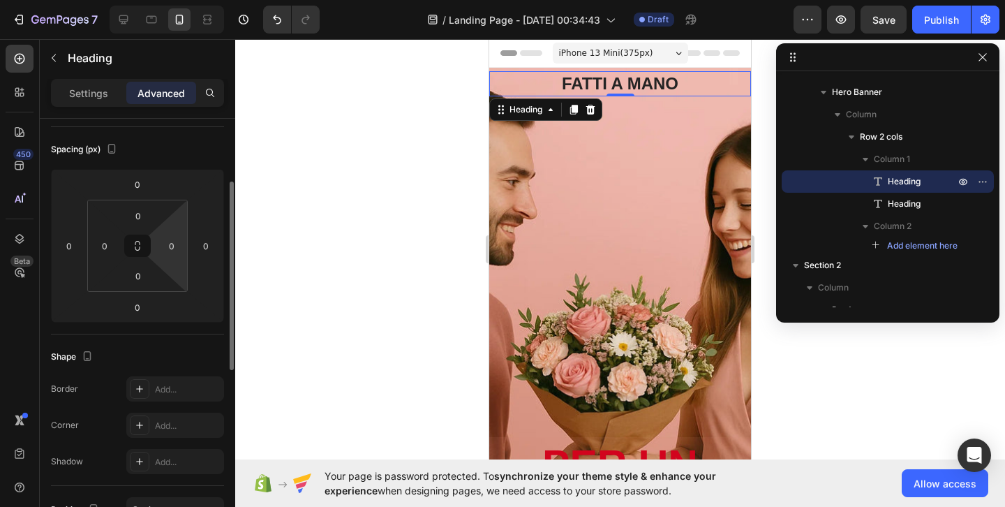
drag, startPoint x: 152, startPoint y: 173, endPoint x: 161, endPoint y: 260, distance: 87.1
click at [161, 260] on div "0 0 0 0 0 0 0 0" at bounding box center [137, 246] width 173 height 154
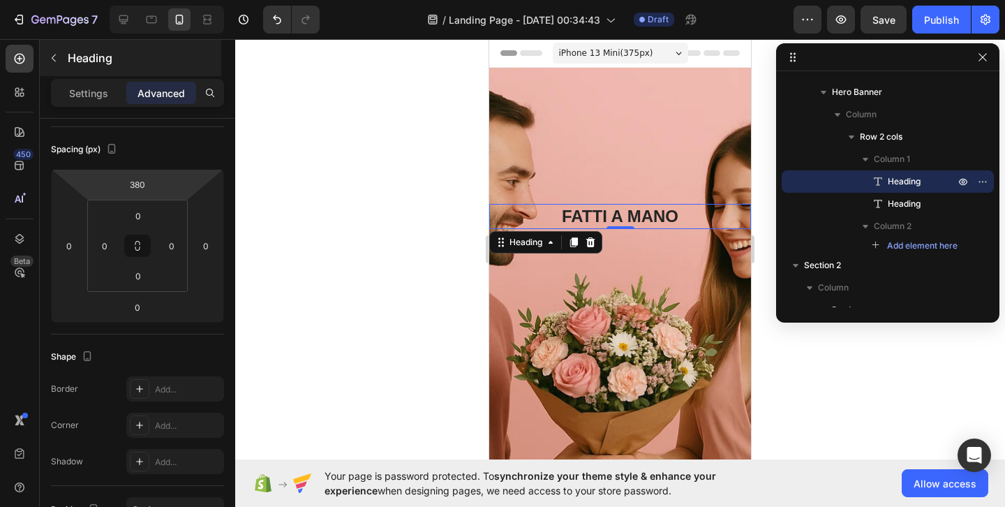
drag, startPoint x: 144, startPoint y: 198, endPoint x: 182, endPoint y: 67, distance: 136.8
click at [182, 0] on html "7 / Landing Page - [DATE] 00:34:43 Draft Preview Save Publish 450 Beta Sections…" at bounding box center [502, 0] width 1005 height 0
type input "376"
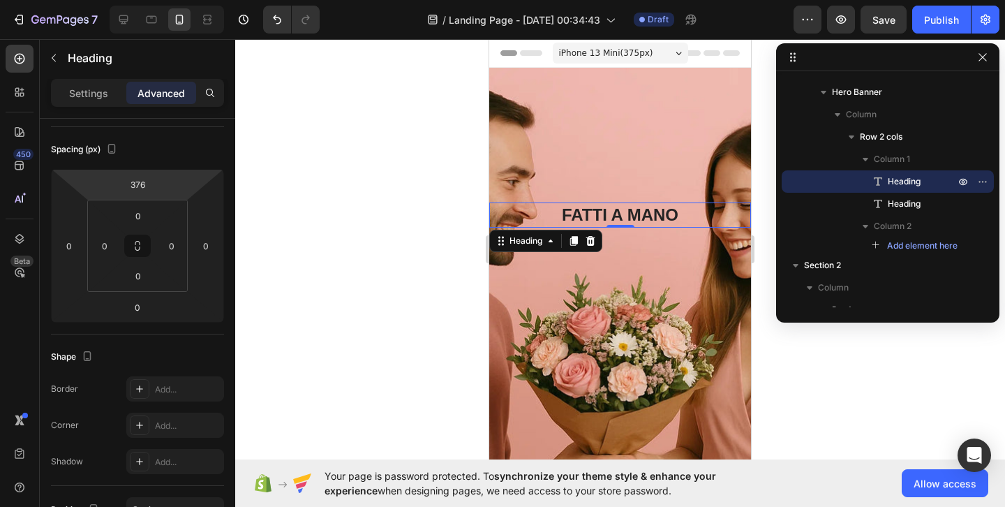
click at [422, 185] on div at bounding box center [620, 273] width 770 height 468
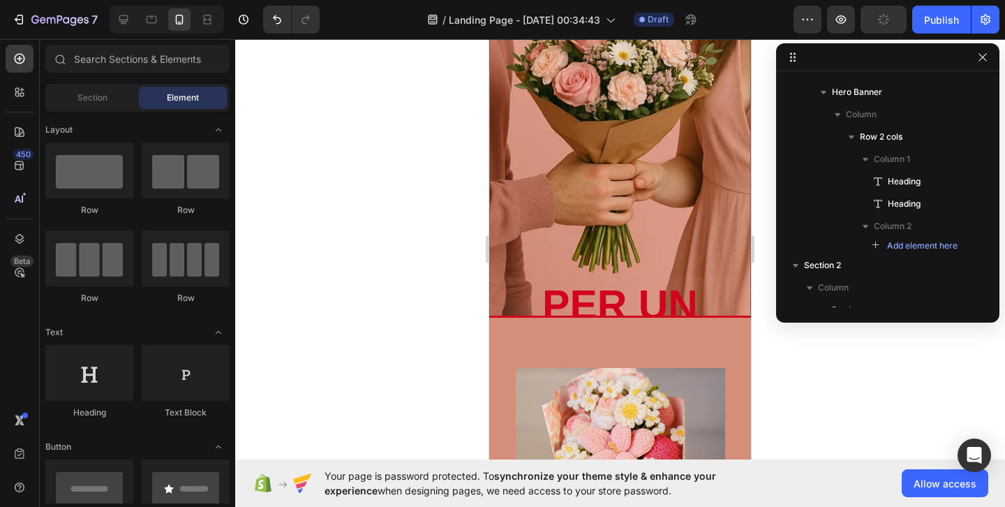
scroll to position [290, 0]
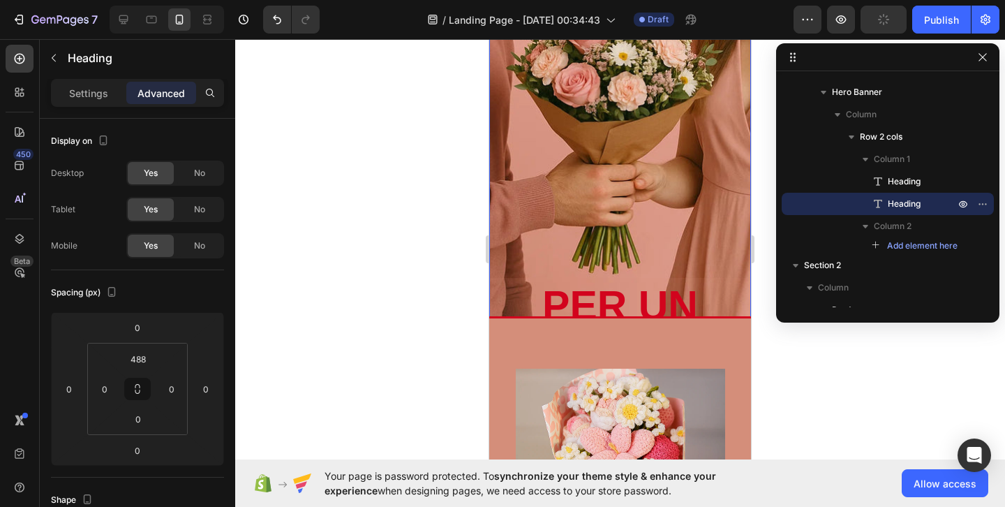
click at [640, 301] on p "PER UN REGALO [PERSON_NAME]" at bounding box center [620, 359] width 259 height 161
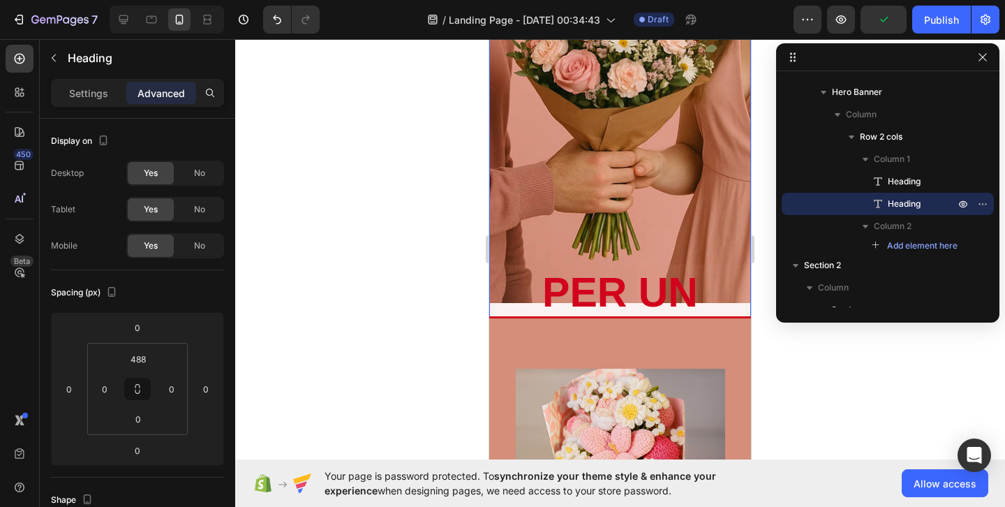
click at [630, 284] on p "PER UN REGALO [PERSON_NAME]" at bounding box center [620, 346] width 259 height 161
click at [660, 302] on p "PER UN REGALO [PERSON_NAME]" at bounding box center [620, 346] width 259 height 161
click at [683, 298] on p "PER UN REGALO [PERSON_NAME]" at bounding box center [620, 346] width 259 height 161
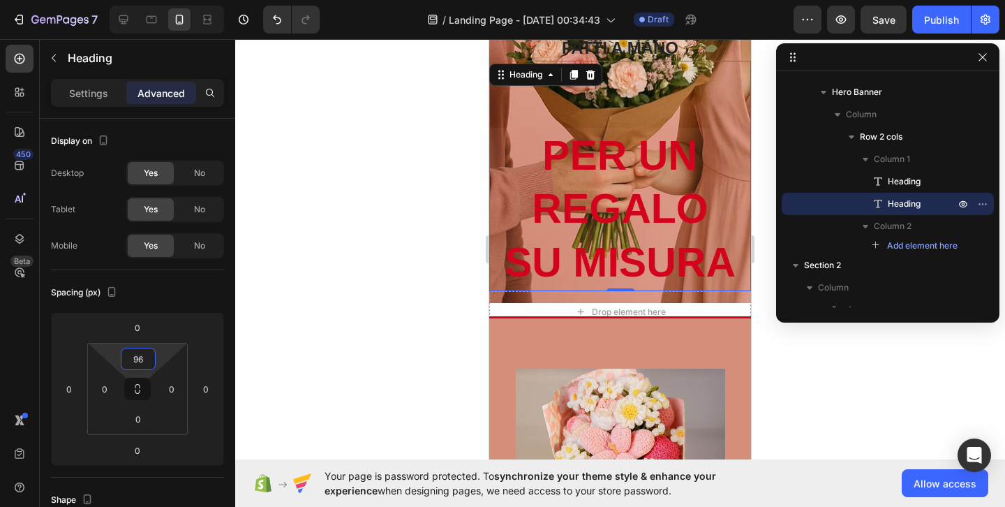
type input "98"
drag, startPoint x: 147, startPoint y: 344, endPoint x: 166, endPoint y: 480, distance: 137.5
click at [166, 0] on html "7 / Landing Page - [DATE] 00:34:43 Draft Preview Save Publish 450 Beta Sections…" at bounding box center [502, 0] width 1005 height 0
click at [385, 240] on div at bounding box center [620, 273] width 770 height 468
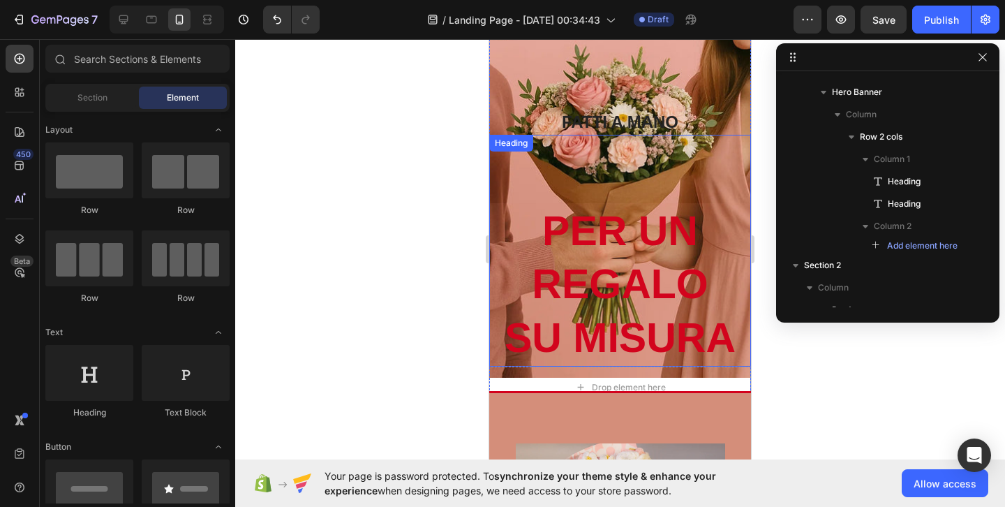
scroll to position [214, 0]
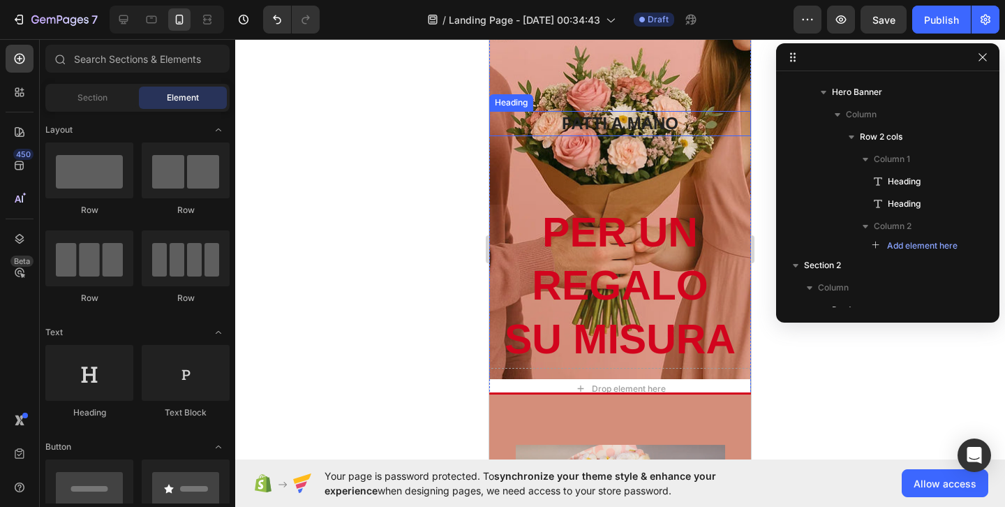
click at [672, 117] on h2 "FATTI A MANO" at bounding box center [620, 123] width 262 height 24
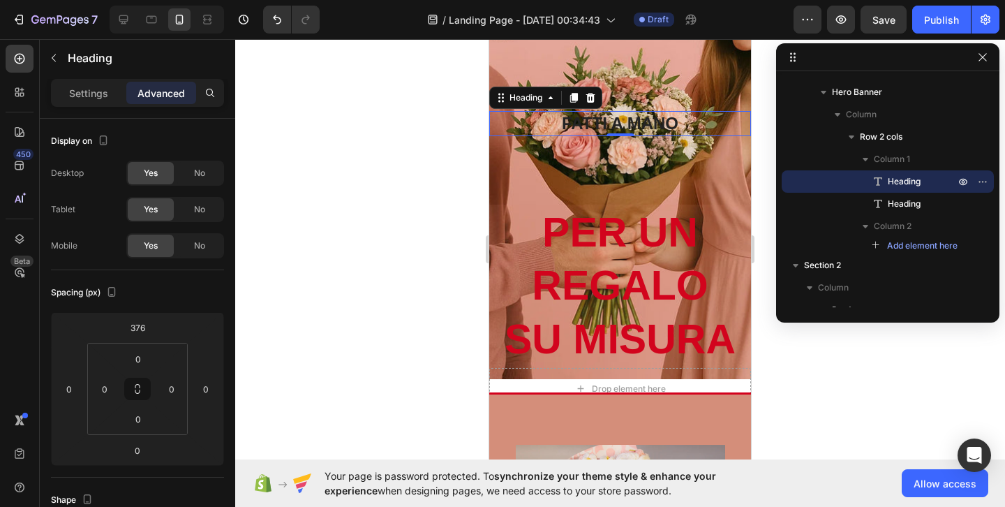
click at [672, 117] on h2 "FATTI A MANO" at bounding box center [620, 123] width 262 height 24
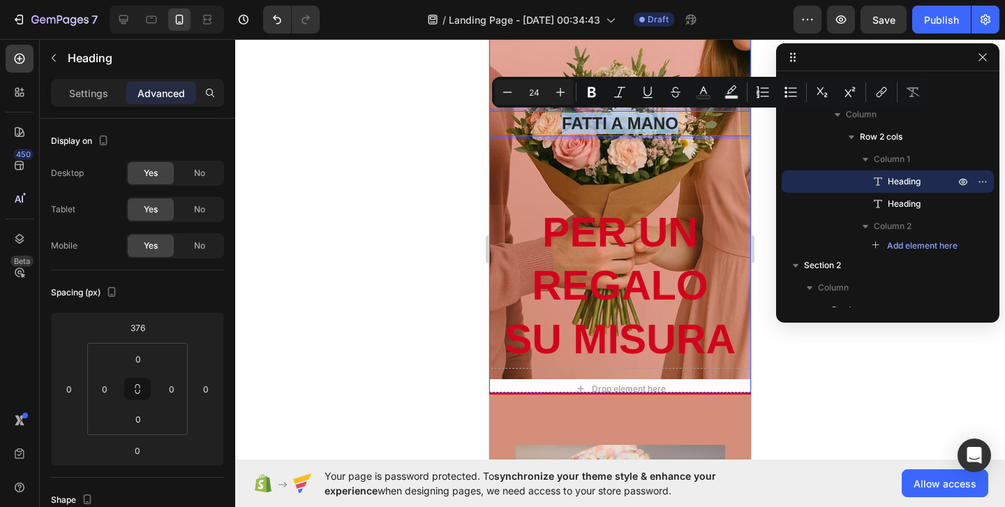
drag, startPoint x: 672, startPoint y: 117, endPoint x: 678, endPoint y: 88, distance: 29.2
click at [678, 88] on div "FATTI A MANO Heading 0 PER UN REGALO [PERSON_NAME] Heading" at bounding box center [620, 107] width 262 height 519
click at [714, 126] on p "FATTI A MANO" at bounding box center [620, 123] width 259 height 22
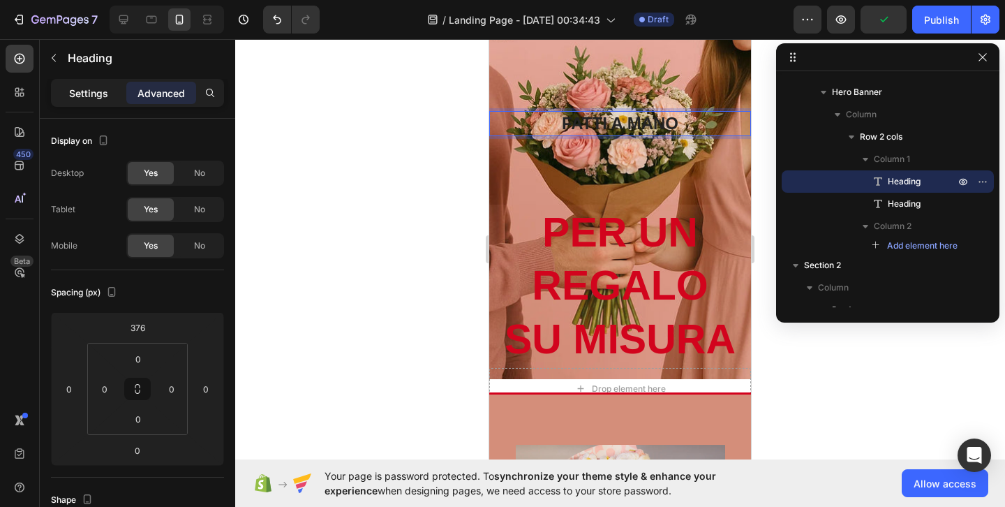
click at [103, 98] on p "Settings" at bounding box center [88, 93] width 39 height 15
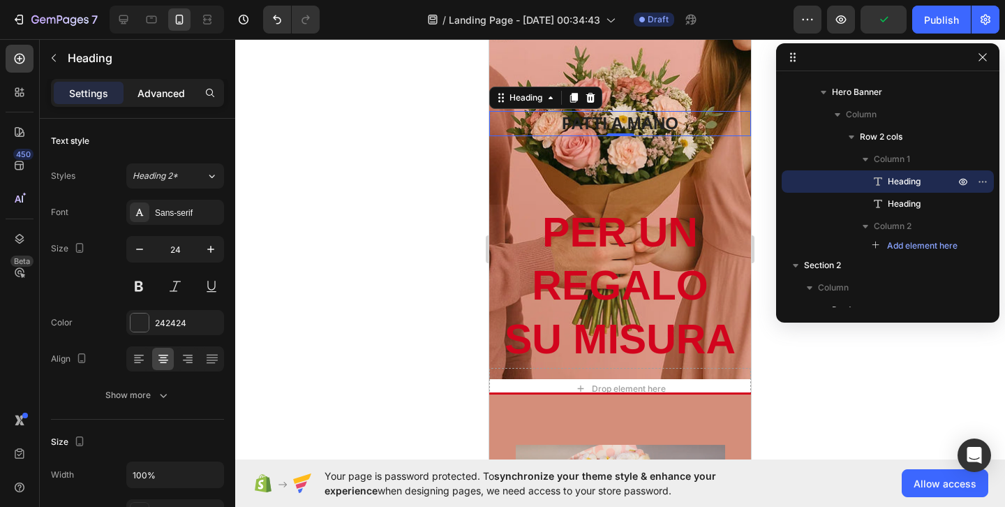
click at [157, 95] on p "Advanced" at bounding box center [161, 93] width 47 height 15
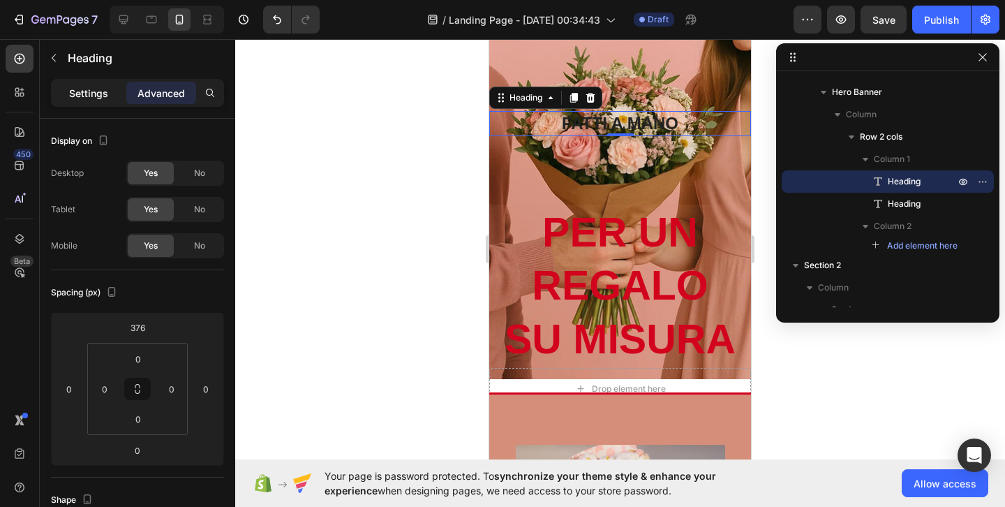
click at [66, 93] on div "Settings" at bounding box center [89, 93] width 70 height 22
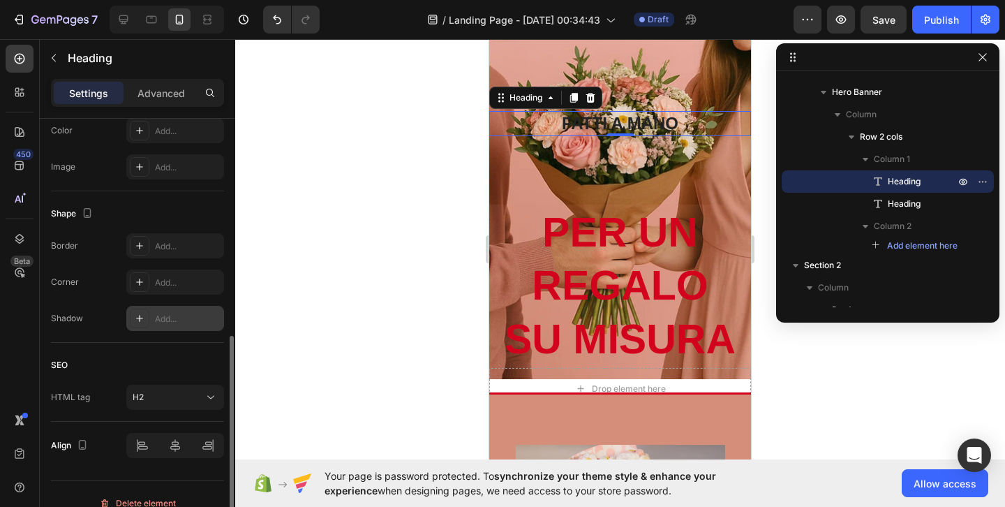
scroll to position [478, 0]
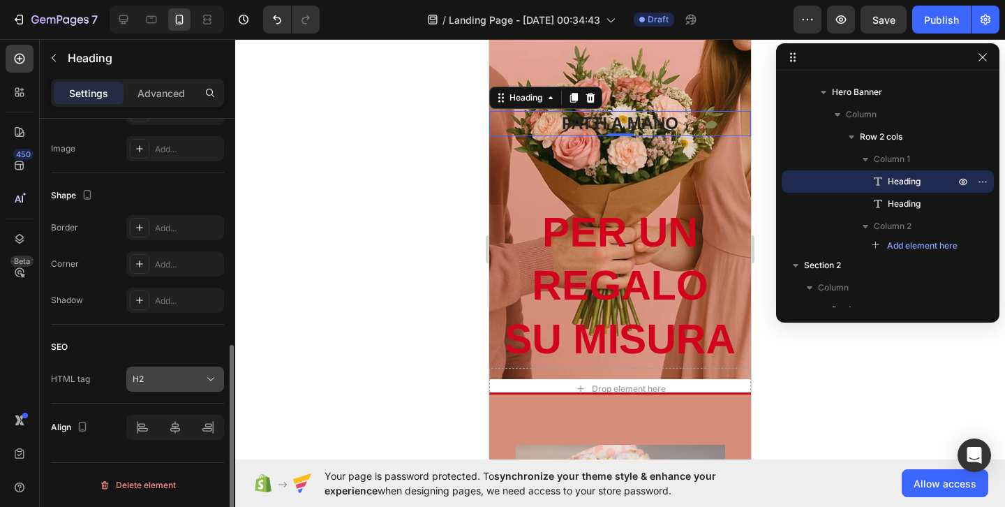
click at [177, 383] on div "H2" at bounding box center [168, 379] width 71 height 13
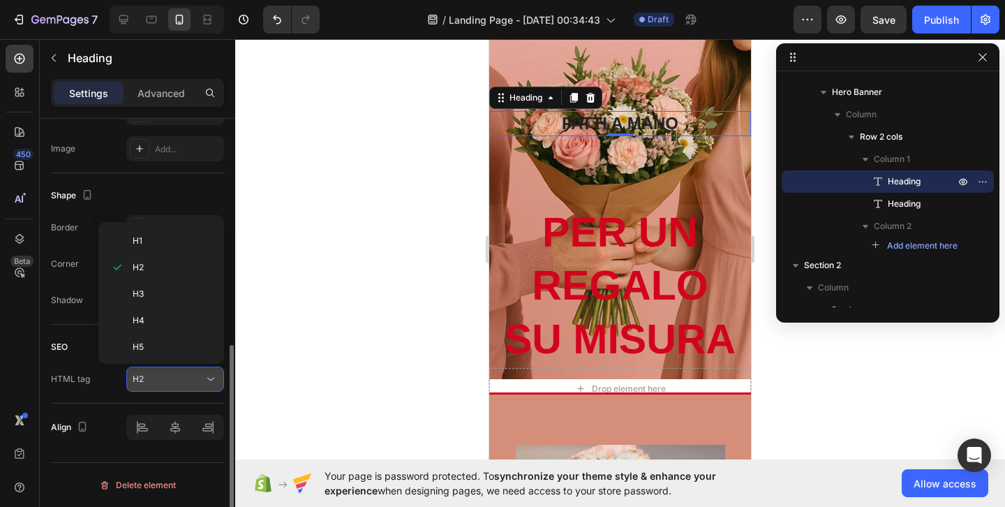
click at [177, 384] on div "H2" at bounding box center [168, 379] width 71 height 13
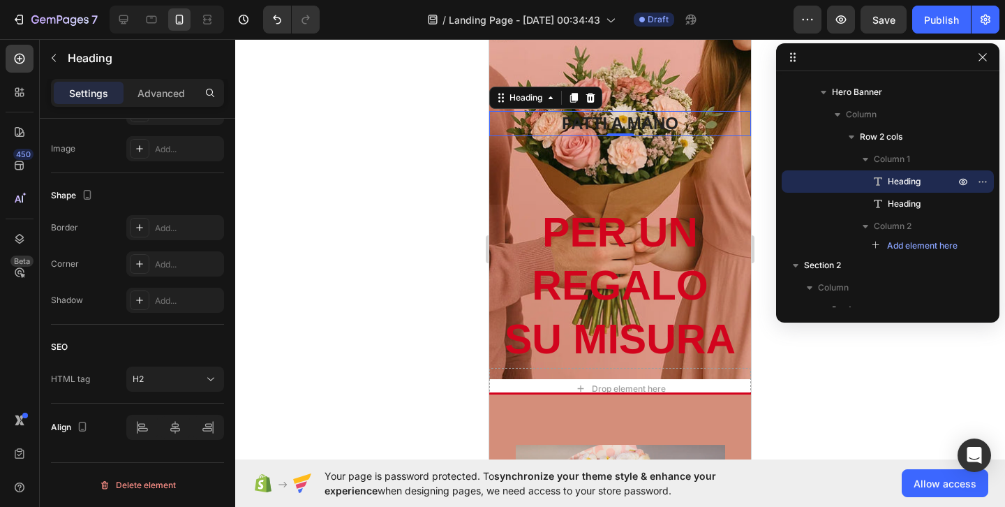
click at [420, 301] on div at bounding box center [620, 273] width 770 height 468
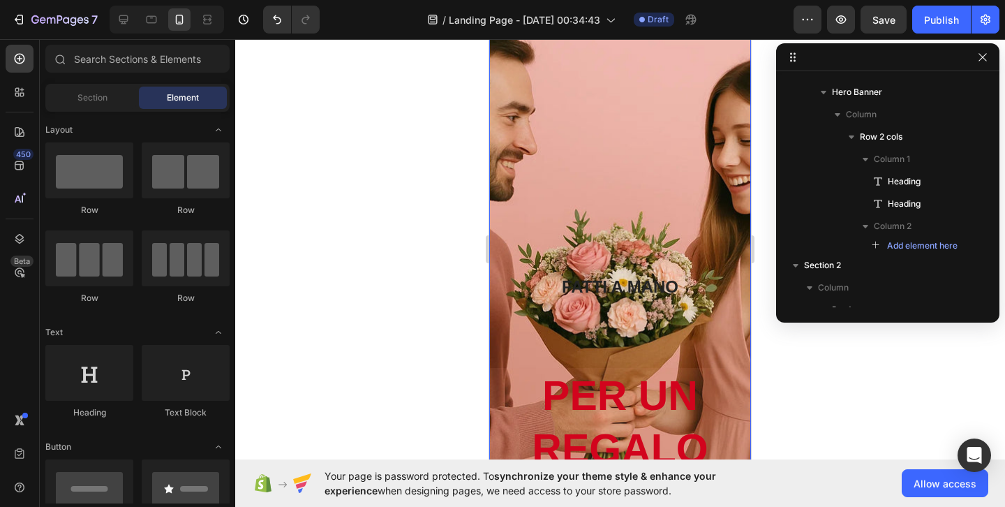
scroll to position [228, 0]
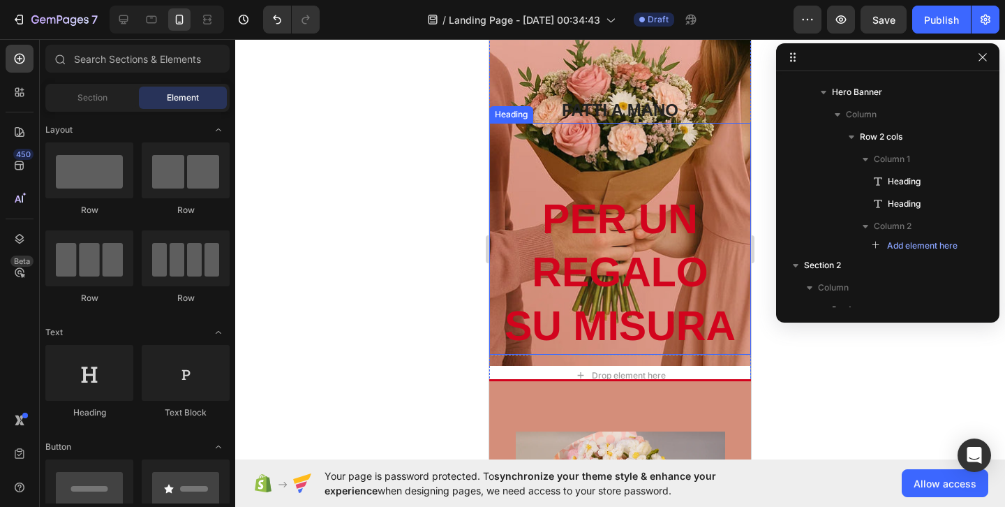
click at [591, 236] on p "PER UN REGALO [PERSON_NAME]" at bounding box center [620, 273] width 259 height 161
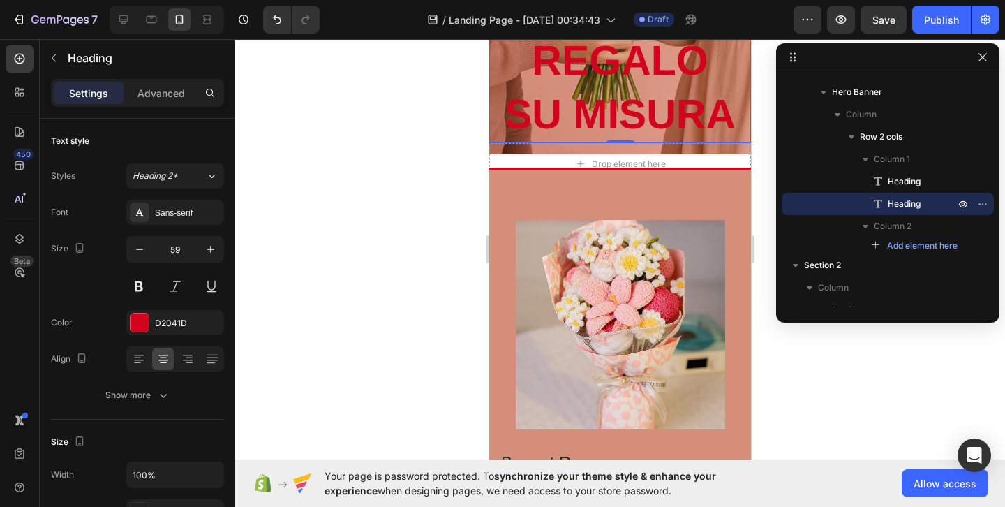
scroll to position [440, 0]
click at [589, 156] on div "Drop element here" at bounding box center [620, 163] width 113 height 22
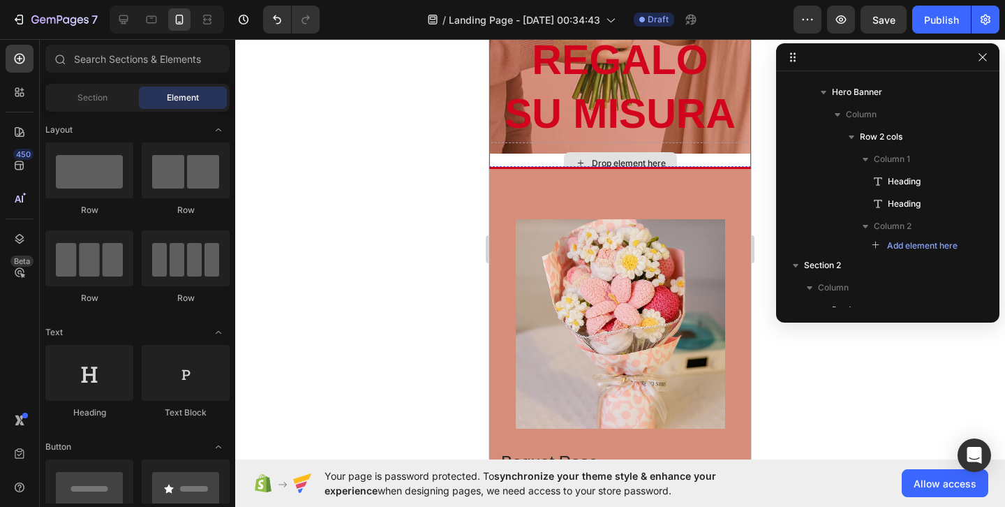
click at [540, 156] on div "Drop element here" at bounding box center [620, 163] width 262 height 42
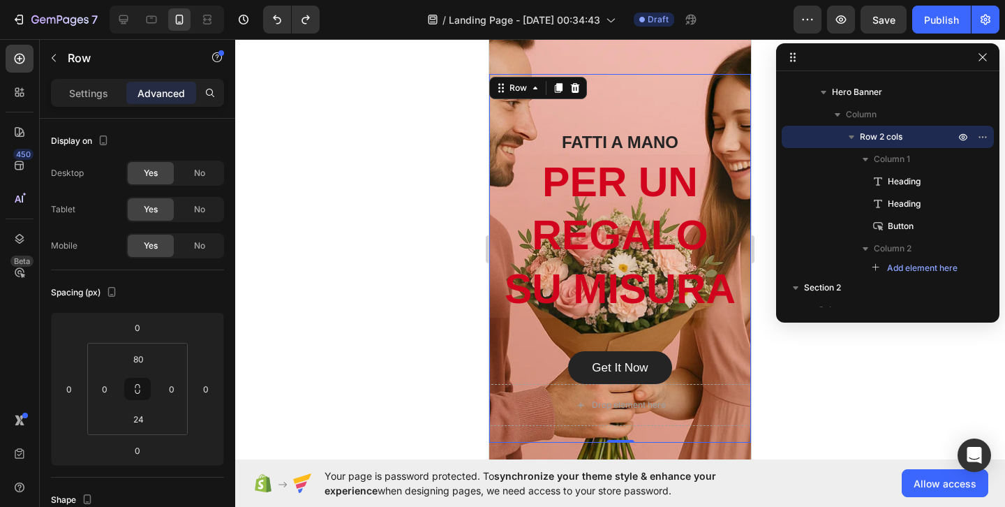
scroll to position [113, 0]
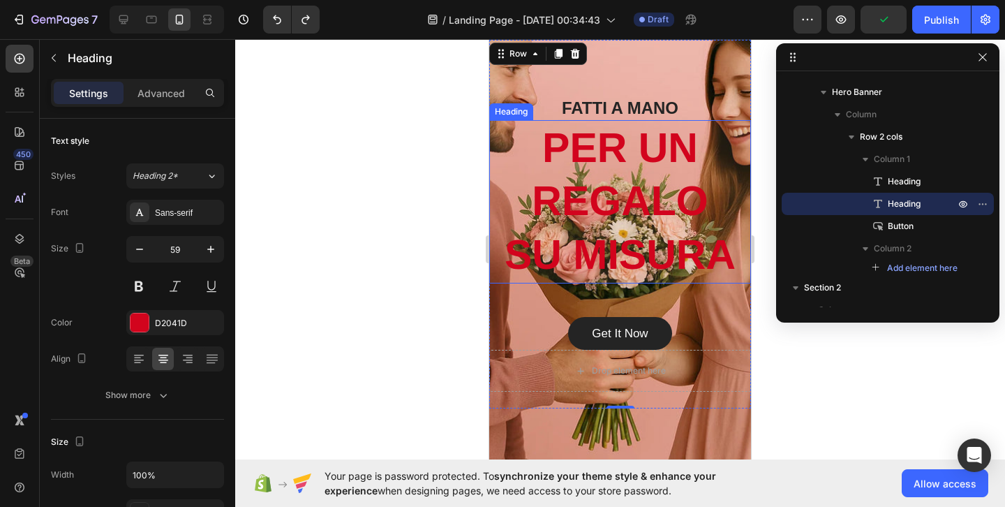
click at [638, 144] on p "PER UN REGALO [PERSON_NAME]" at bounding box center [620, 201] width 259 height 161
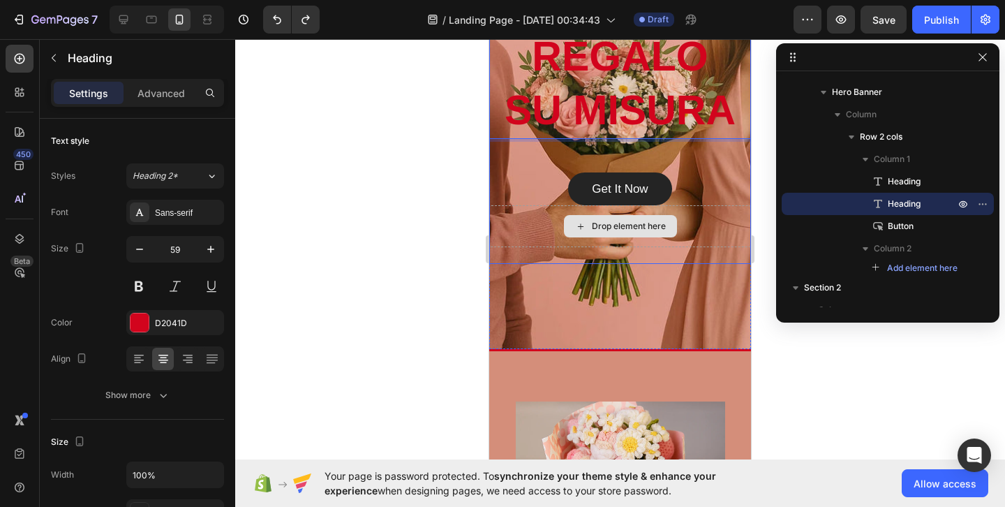
scroll to position [290, 0]
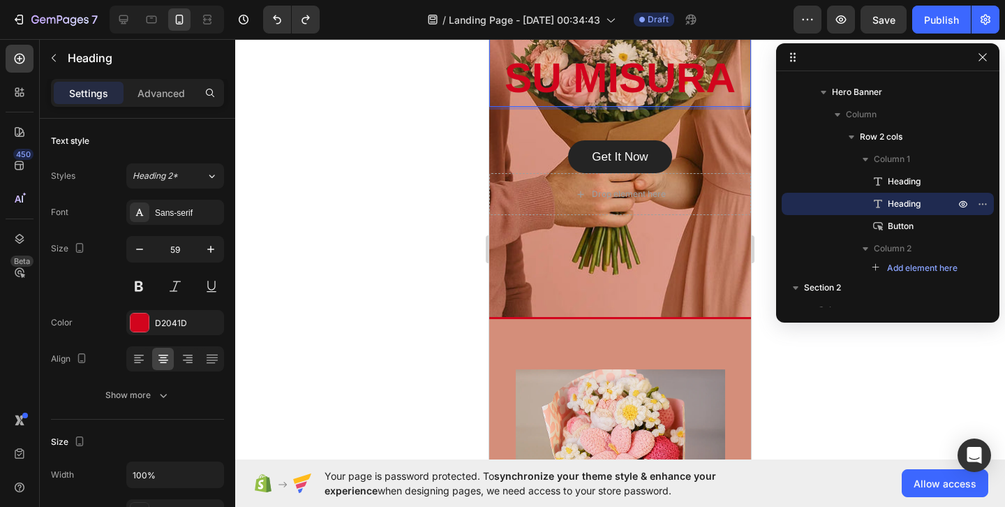
click at [782, 398] on div at bounding box center [620, 273] width 770 height 468
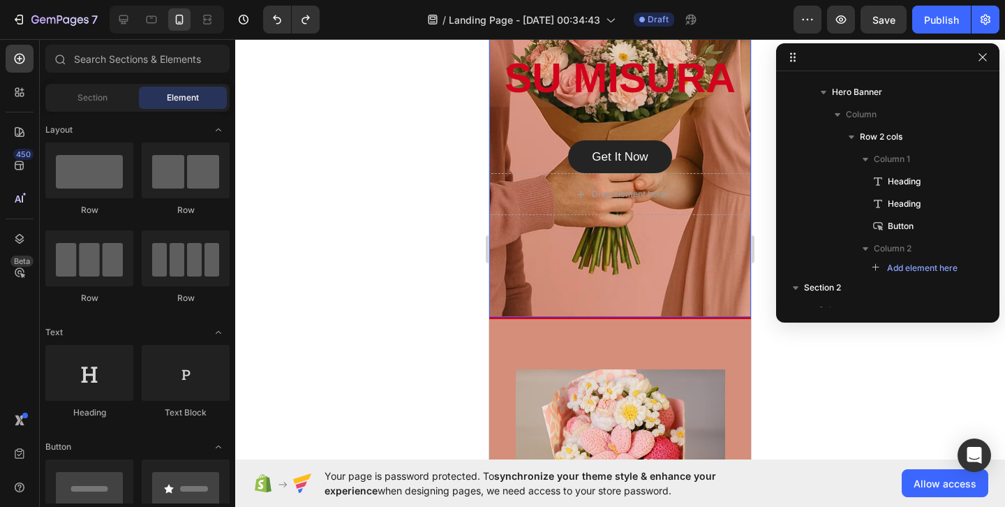
click at [623, 262] on div "Overlay" at bounding box center [620, 47] width 262 height 539
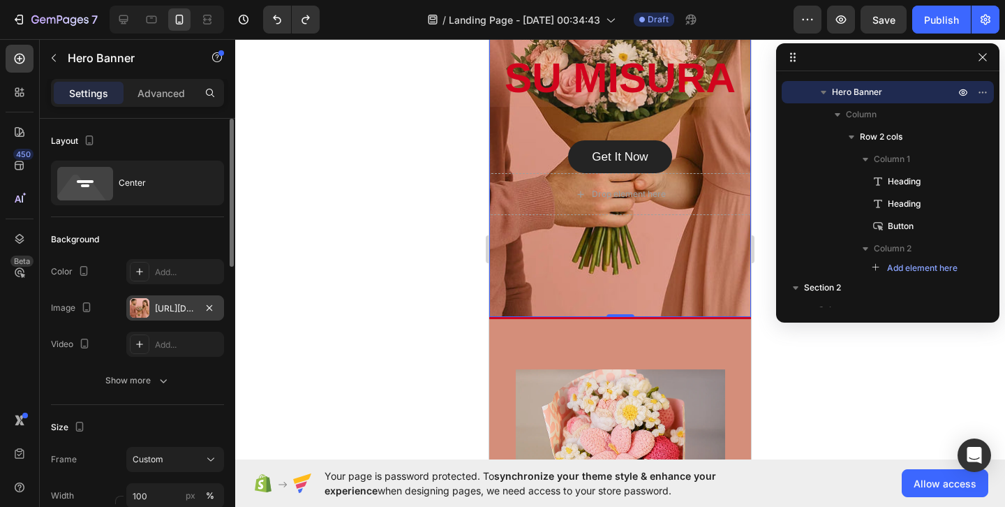
click at [165, 306] on div "[URL][DOMAIN_NAME]" at bounding box center [175, 308] width 40 height 13
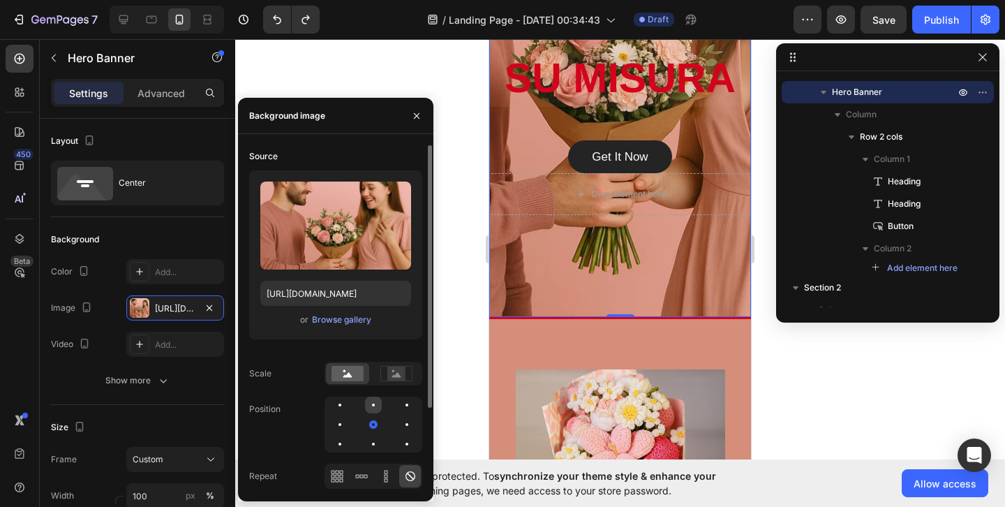
click at [399, 410] on div at bounding box center [407, 405] width 17 height 17
click at [348, 416] on div at bounding box center [340, 424] width 17 height 17
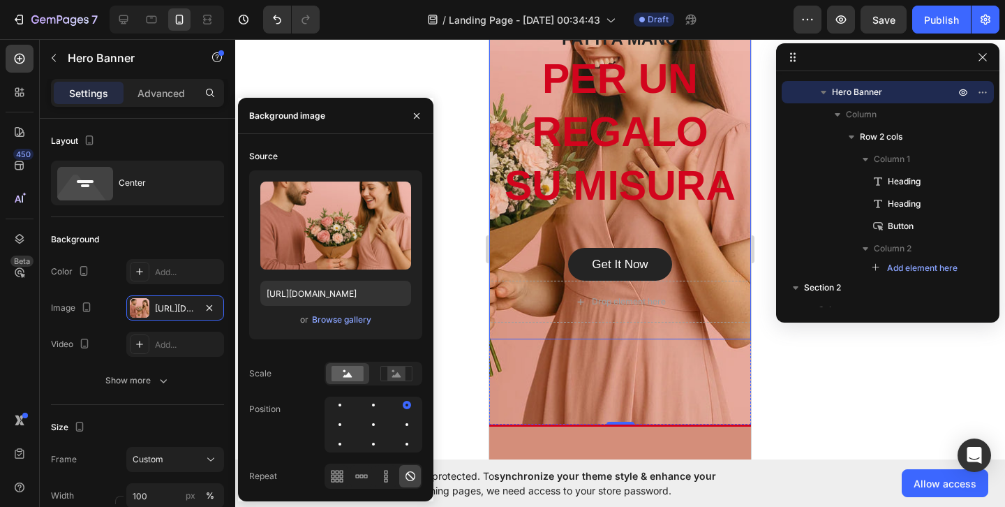
scroll to position [183, 0]
click at [365, 424] on div at bounding box center [373, 424] width 17 height 17
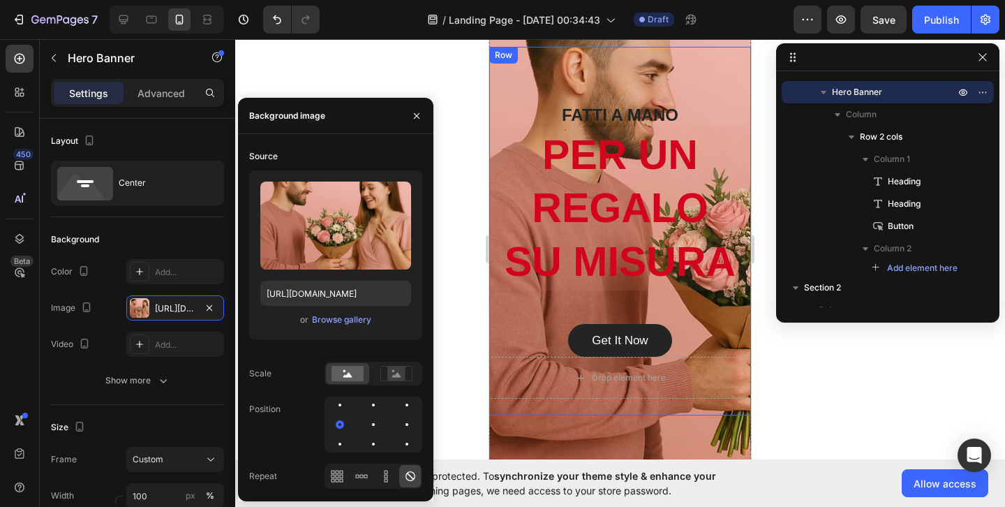
scroll to position [107, 0]
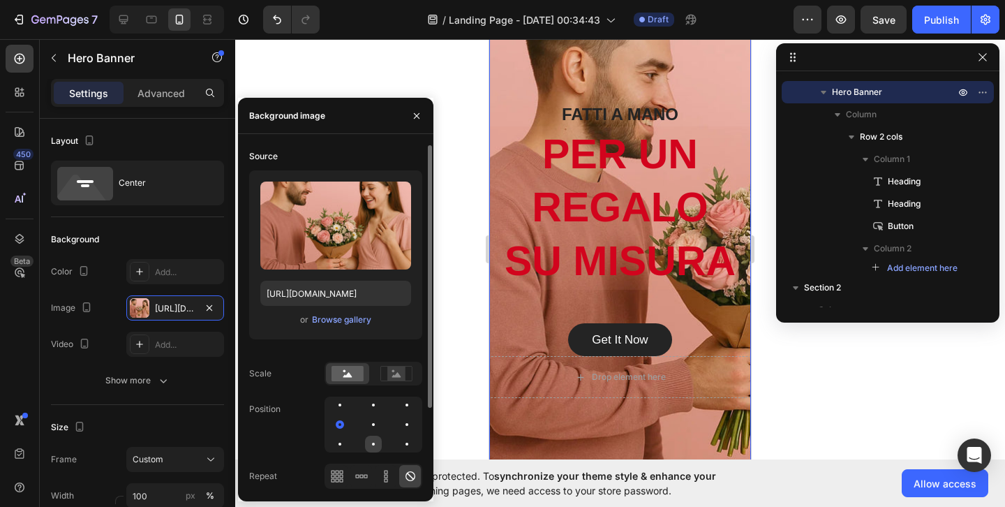
click at [399, 437] on div at bounding box center [407, 444] width 17 height 17
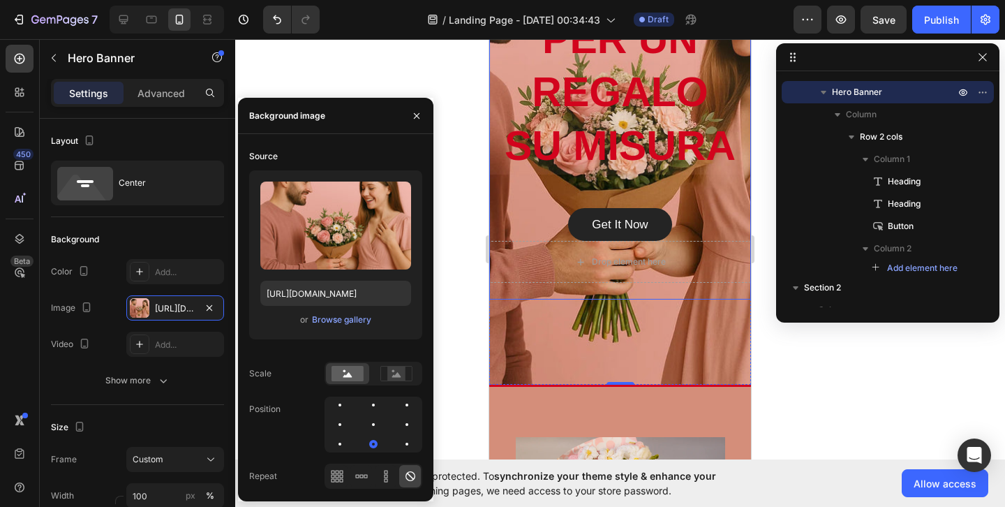
scroll to position [142, 0]
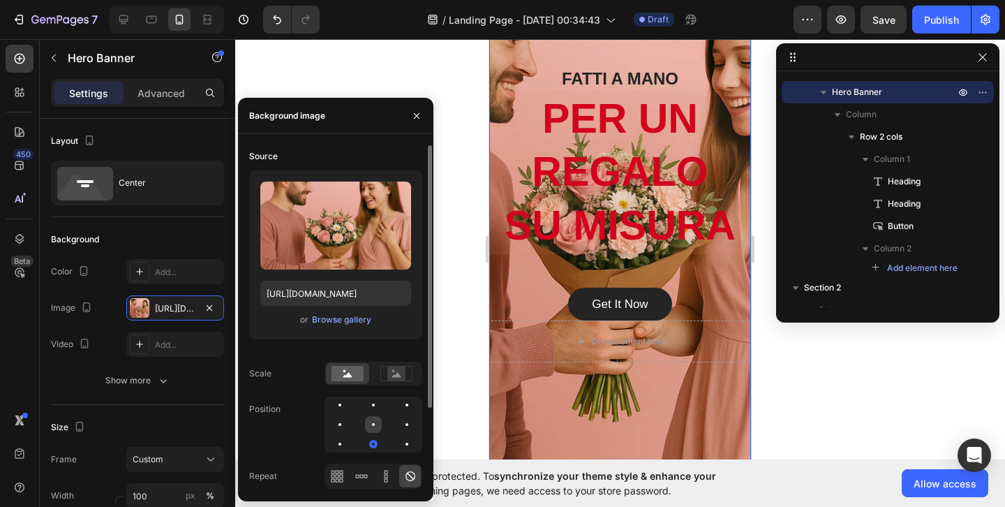
click at [372, 423] on div at bounding box center [373, 424] width 3 height 3
click at [374, 404] on div at bounding box center [373, 405] width 3 height 3
click at [399, 446] on div at bounding box center [407, 444] width 17 height 17
click at [385, 478] on icon at bounding box center [386, 476] width 14 height 14
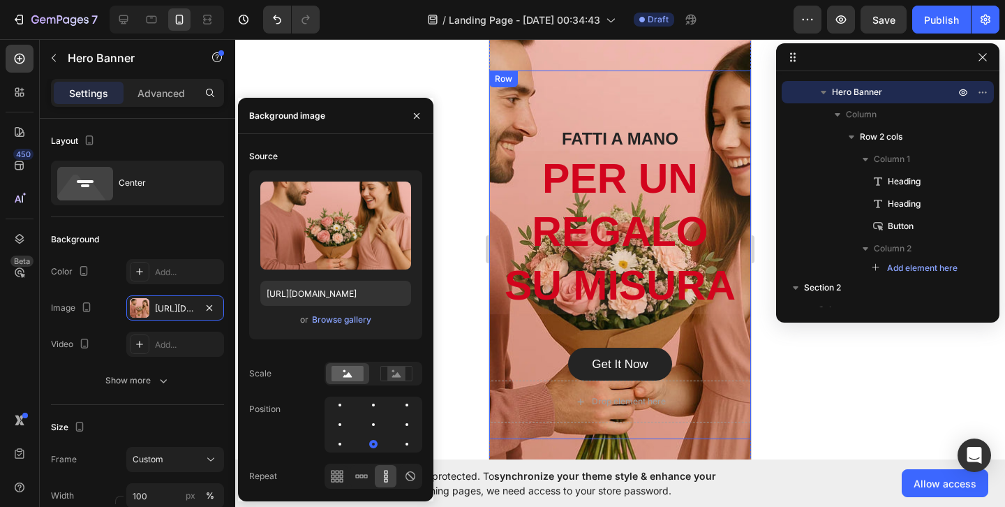
scroll to position [40, 0]
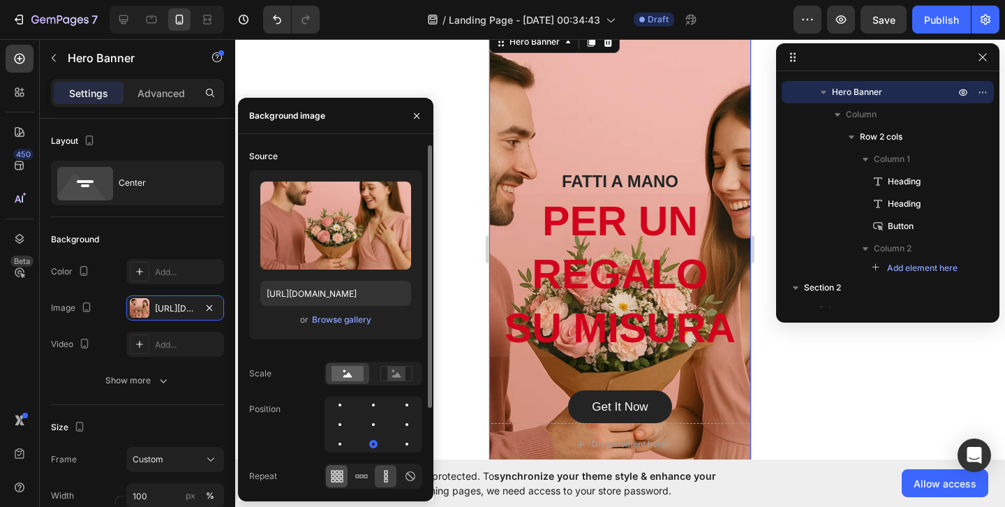
click at [343, 473] on icon at bounding box center [337, 476] width 14 height 14
click at [368, 475] on div at bounding box center [361, 476] width 22 height 22
click at [412, 472] on icon at bounding box center [411, 476] width 10 height 10
click at [399, 406] on div at bounding box center [407, 405] width 17 height 17
click at [339, 404] on div at bounding box center [340, 405] width 3 height 3
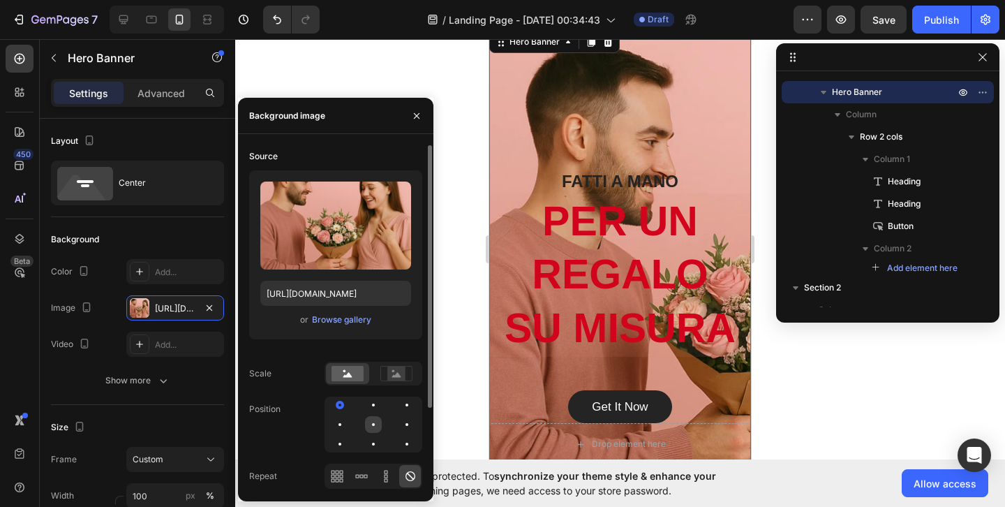
click at [399, 423] on div at bounding box center [407, 424] width 17 height 17
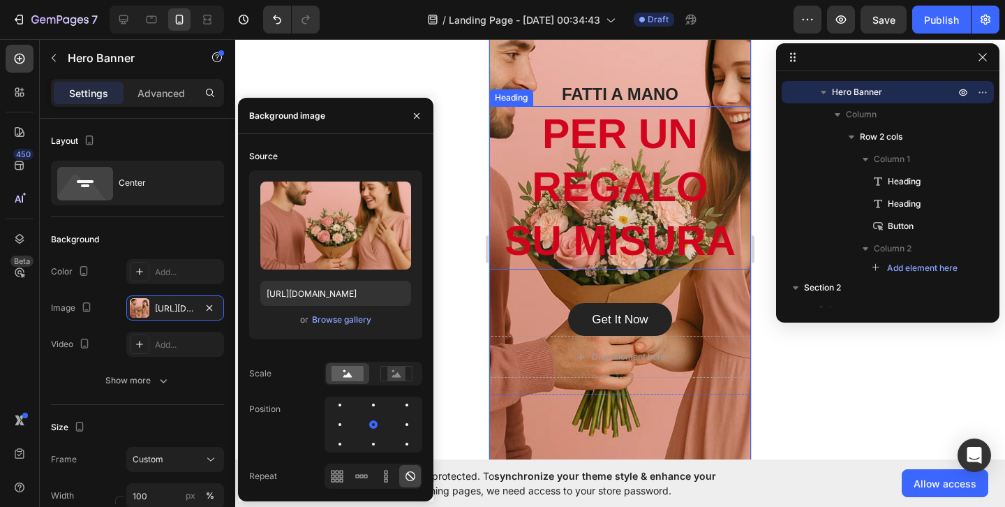
scroll to position [133, 0]
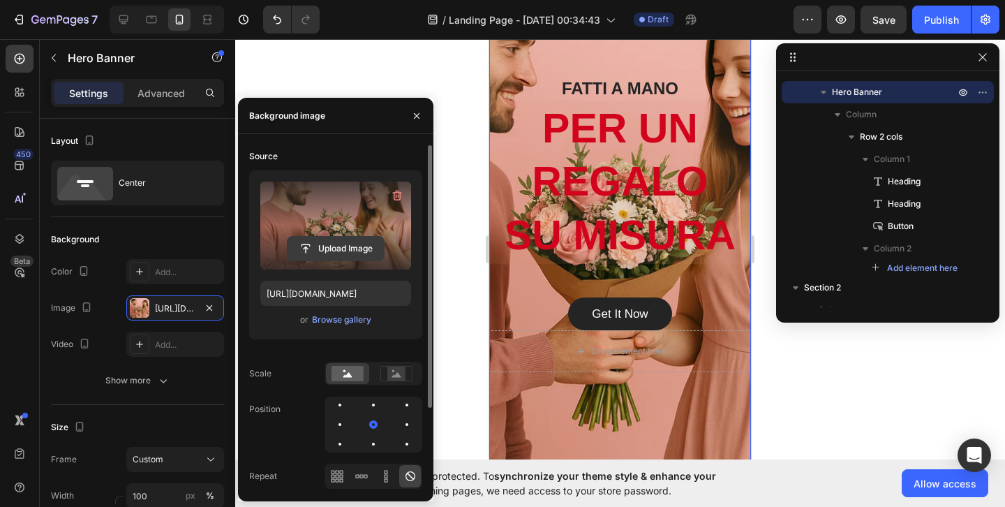
click at [364, 249] on input "file" at bounding box center [336, 249] width 96 height 24
click at [344, 204] on label at bounding box center [335, 226] width 151 height 88
click at [344, 237] on input "file" at bounding box center [336, 249] width 96 height 24
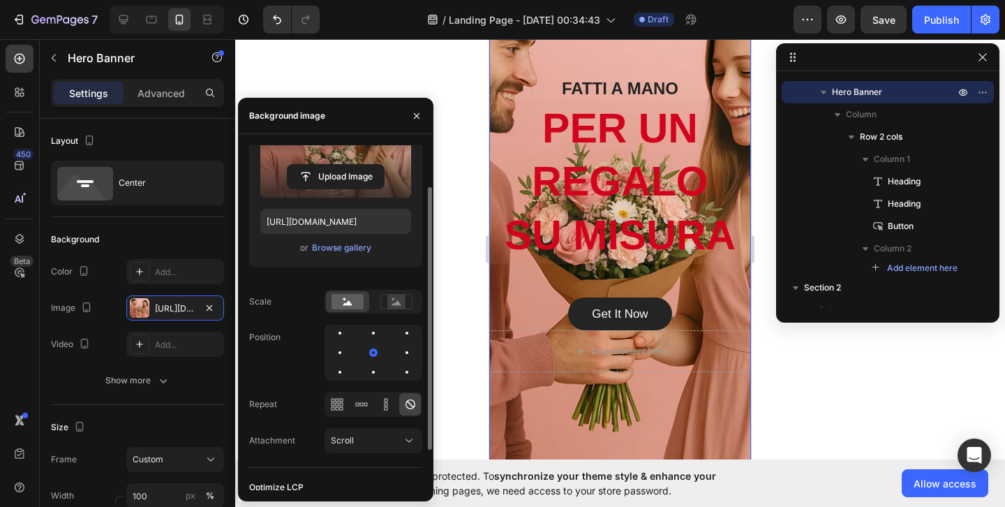
scroll to position [108, 0]
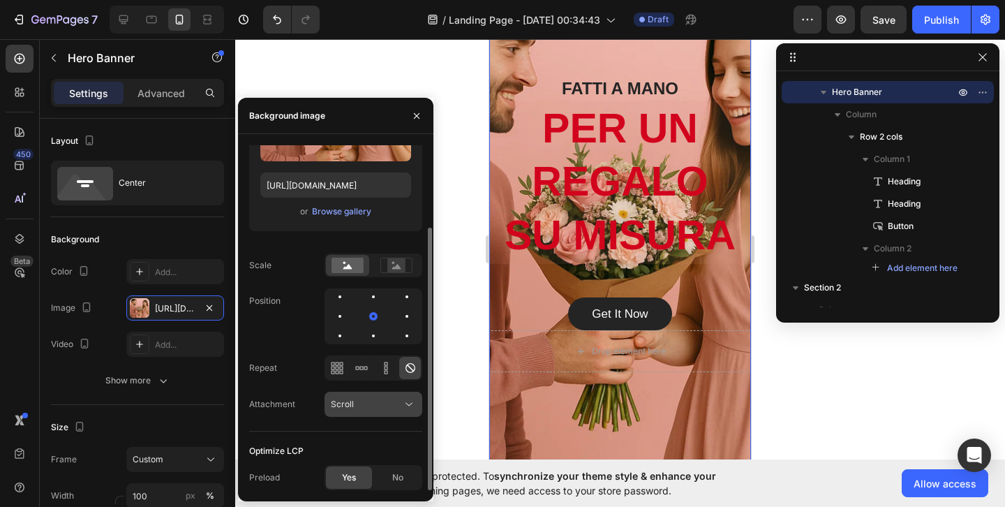
click at [390, 404] on div "Scroll" at bounding box center [366, 404] width 71 height 13
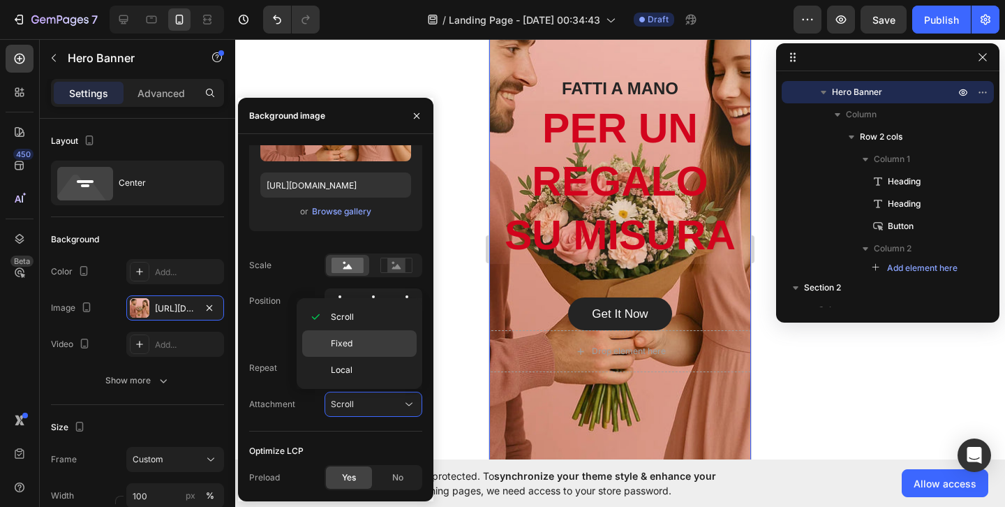
click at [388, 357] on div "Fixed" at bounding box center [359, 370] width 115 height 27
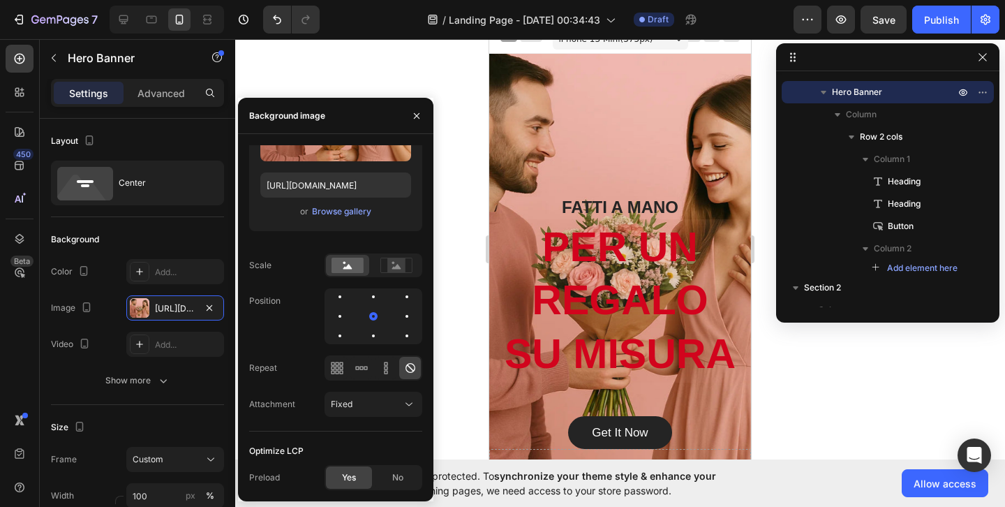
scroll to position [0, 0]
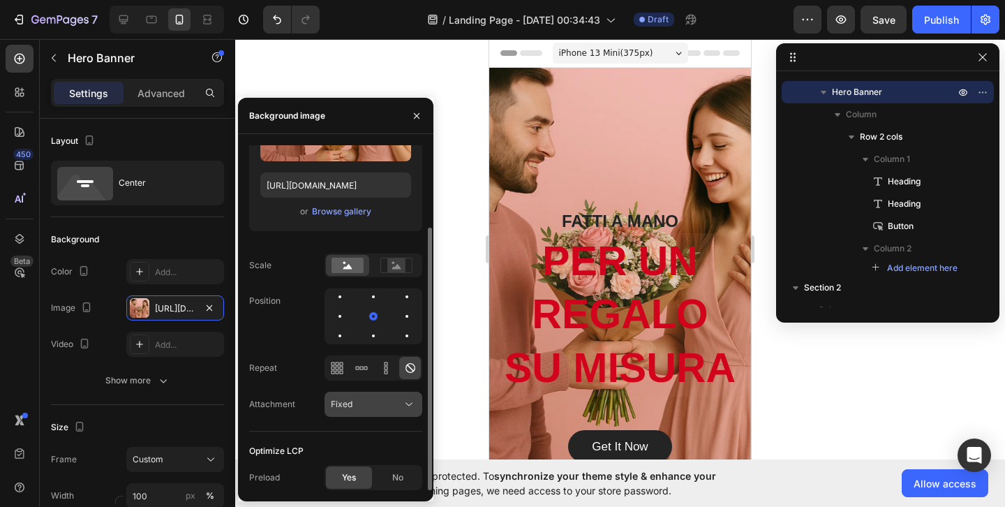
click at [339, 406] on span "Fixed" at bounding box center [342, 404] width 22 height 10
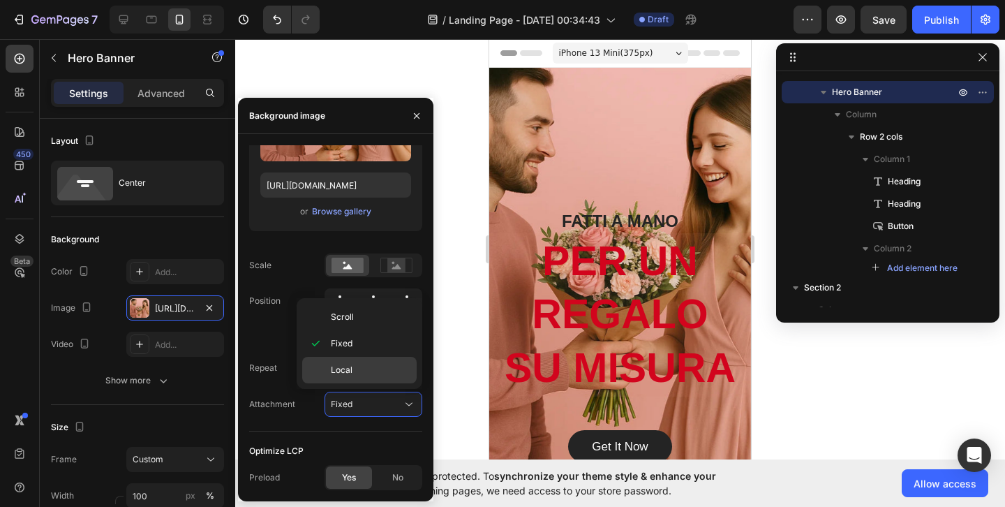
click at [362, 374] on p "Local" at bounding box center [371, 370] width 80 height 13
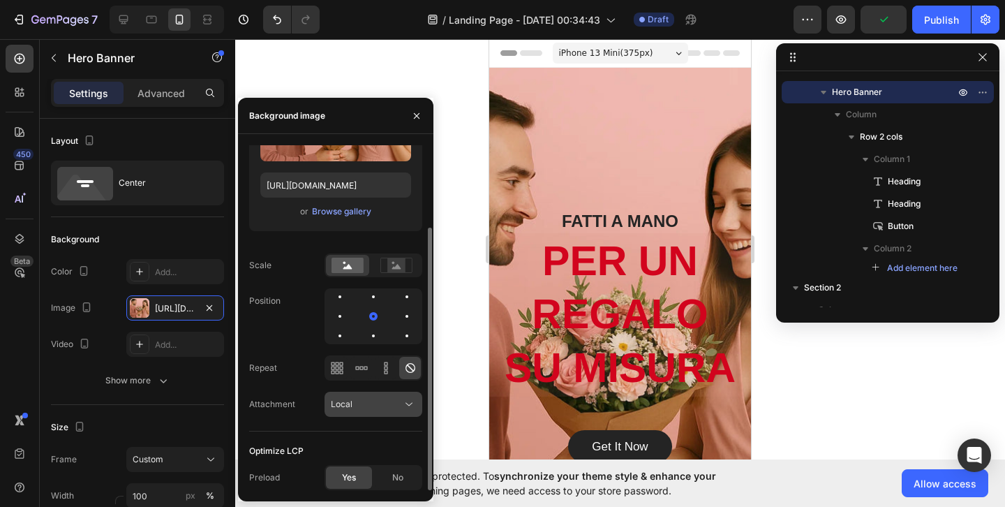
click at [374, 409] on div "Local" at bounding box center [366, 404] width 71 height 13
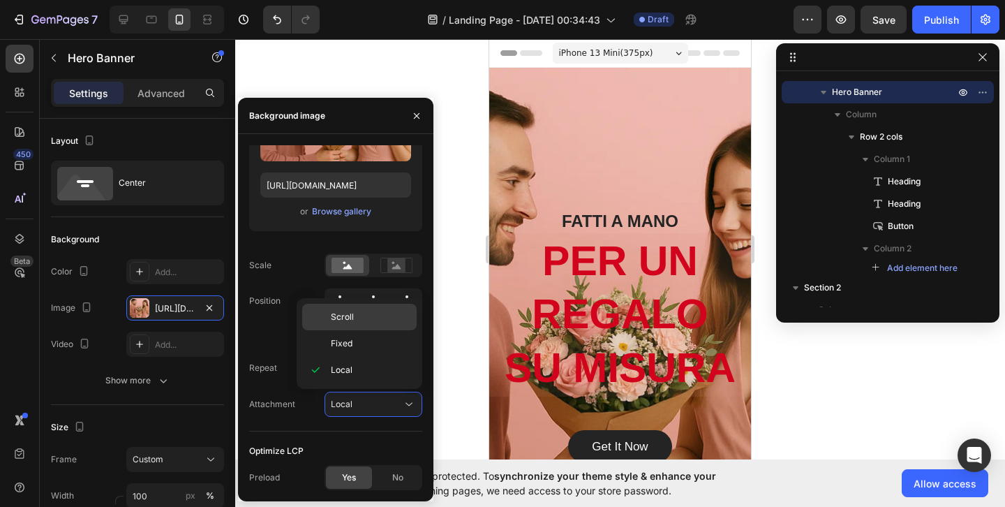
click at [386, 330] on div "Scroll" at bounding box center [359, 343] width 115 height 27
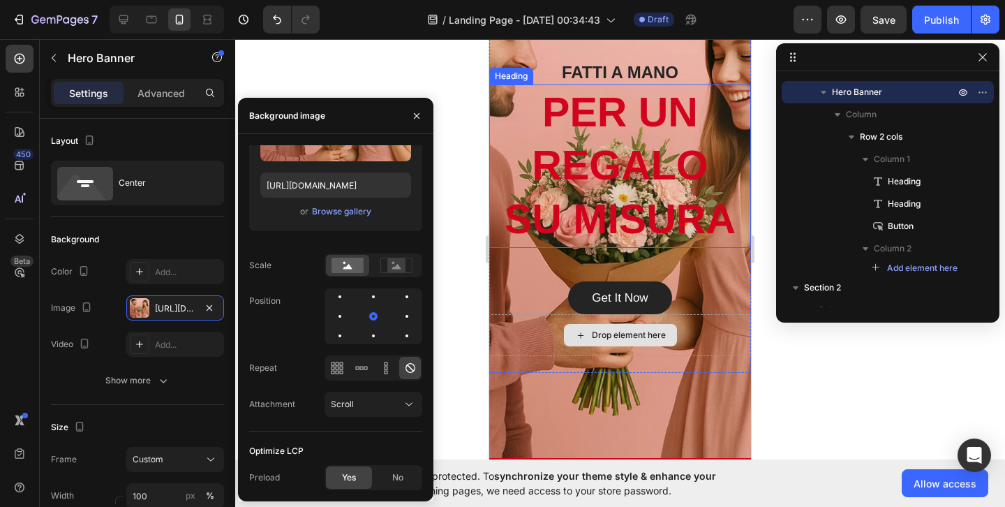
scroll to position [209, 0]
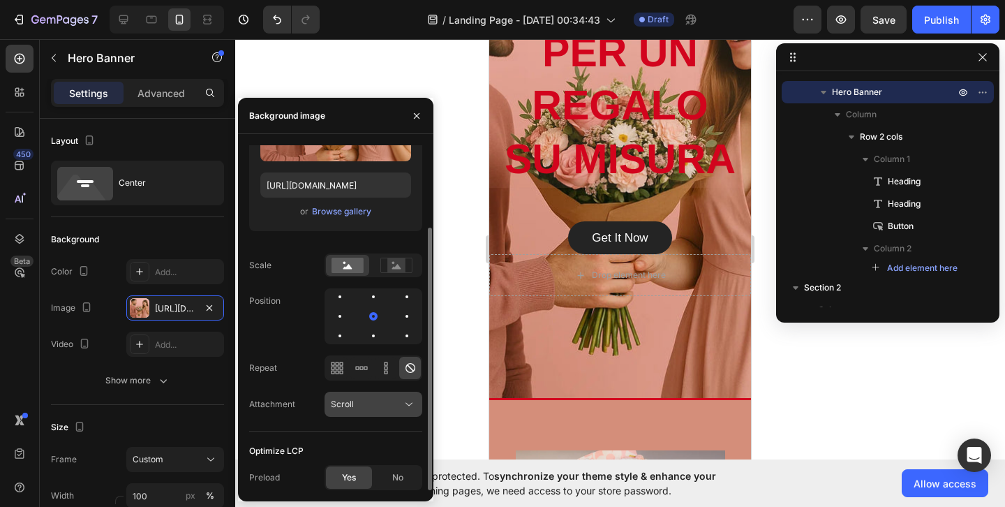
click at [369, 406] on div "Scroll" at bounding box center [366, 404] width 71 height 13
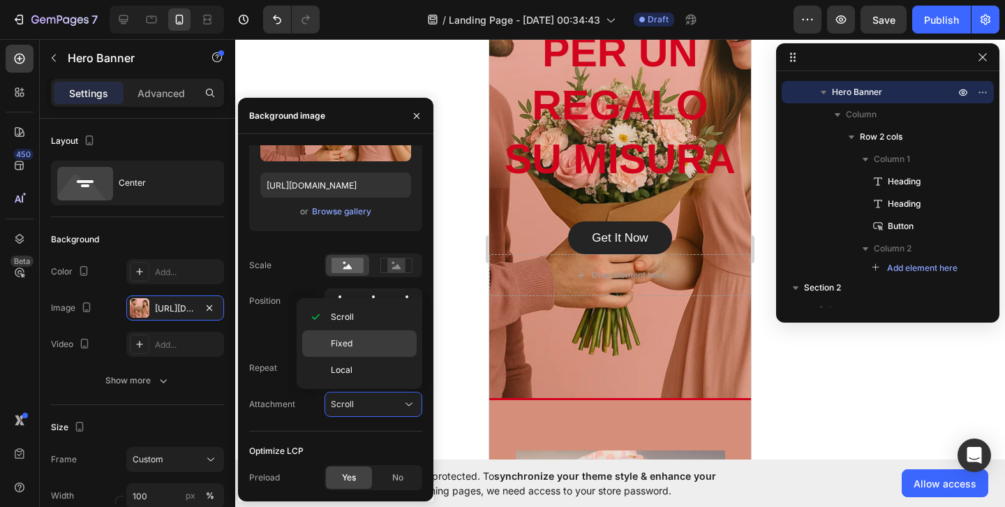
click at [364, 340] on p "Fixed" at bounding box center [371, 343] width 80 height 13
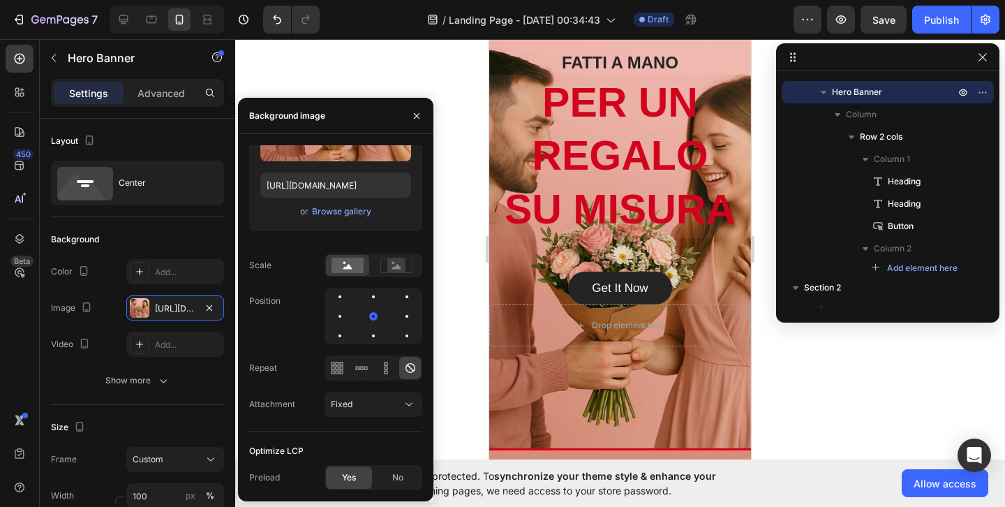
scroll to position [0, 0]
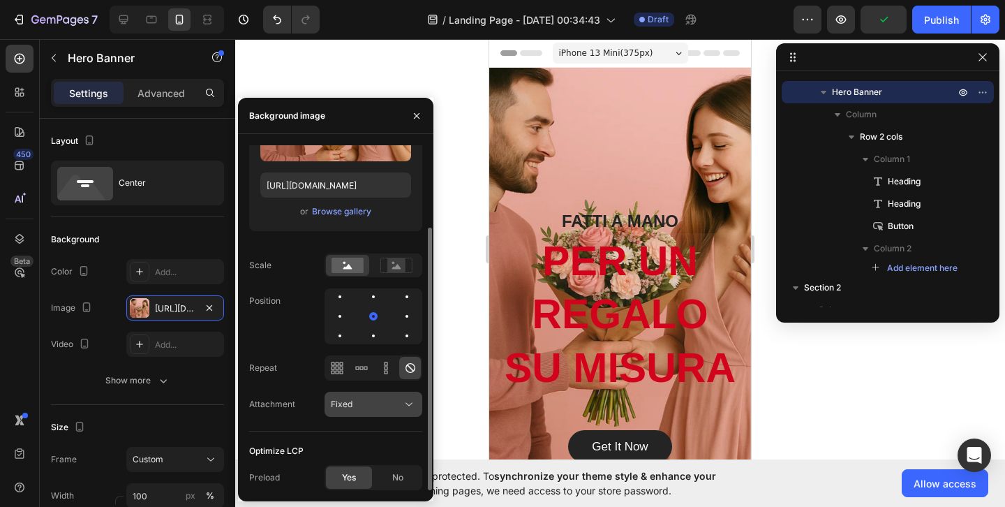
click at [367, 405] on div "Fixed" at bounding box center [366, 404] width 71 height 13
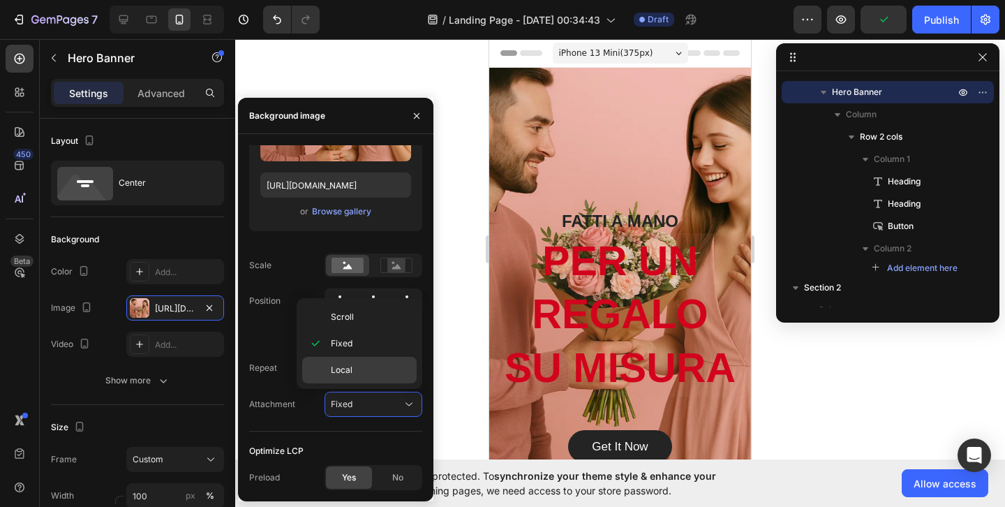
click at [374, 368] on p "Local" at bounding box center [371, 370] width 80 height 13
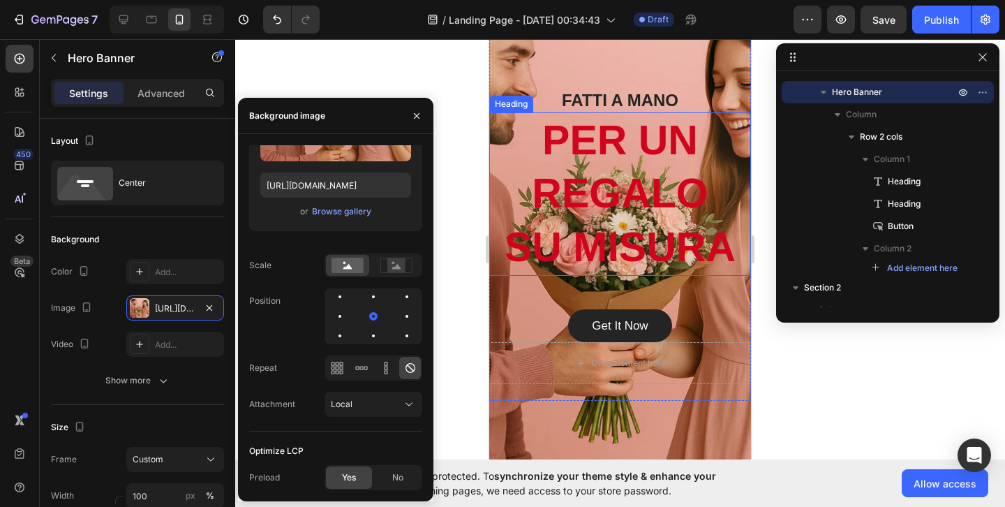
scroll to position [121, 0]
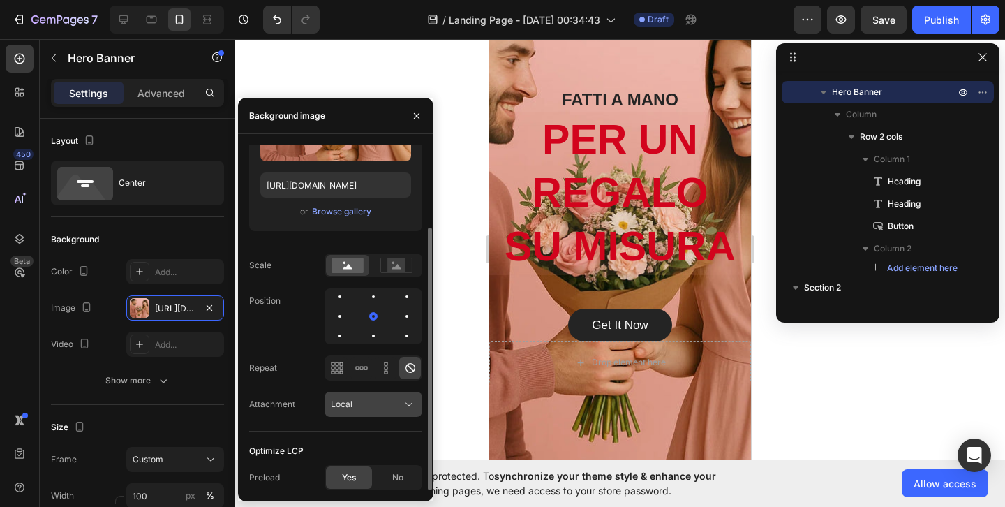
click at [392, 416] on button "Local" at bounding box center [374, 404] width 98 height 25
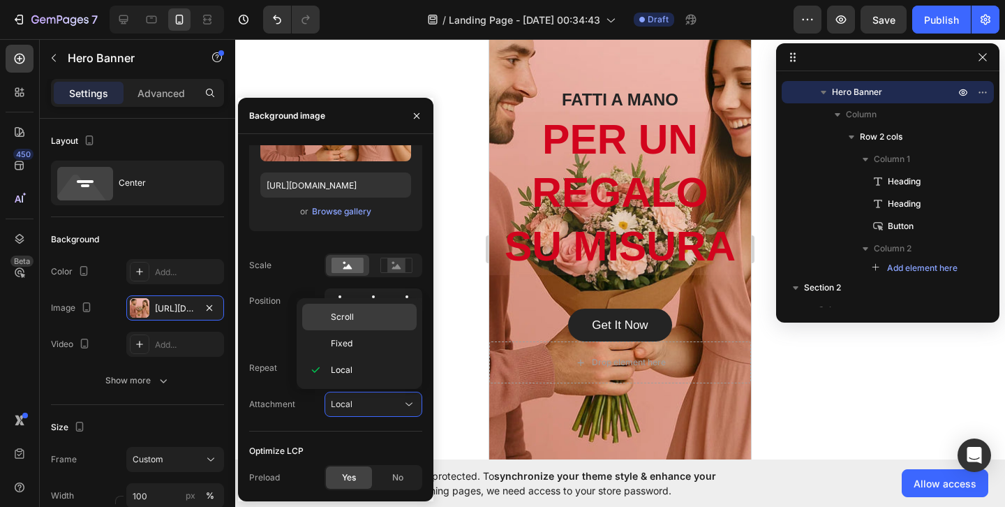
click at [400, 330] on div "Scroll" at bounding box center [359, 343] width 115 height 27
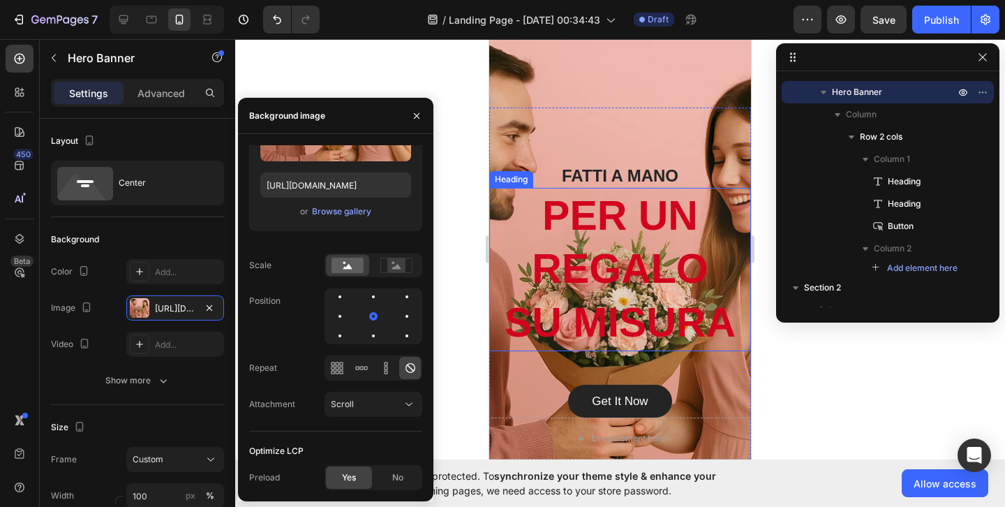
scroll to position [0, 0]
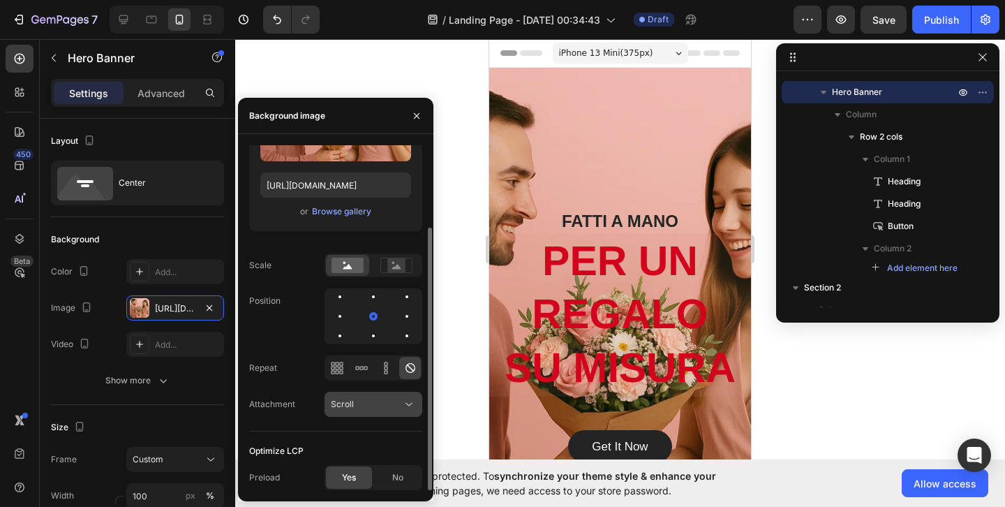
click at [385, 399] on div "Scroll" at bounding box center [366, 404] width 71 height 13
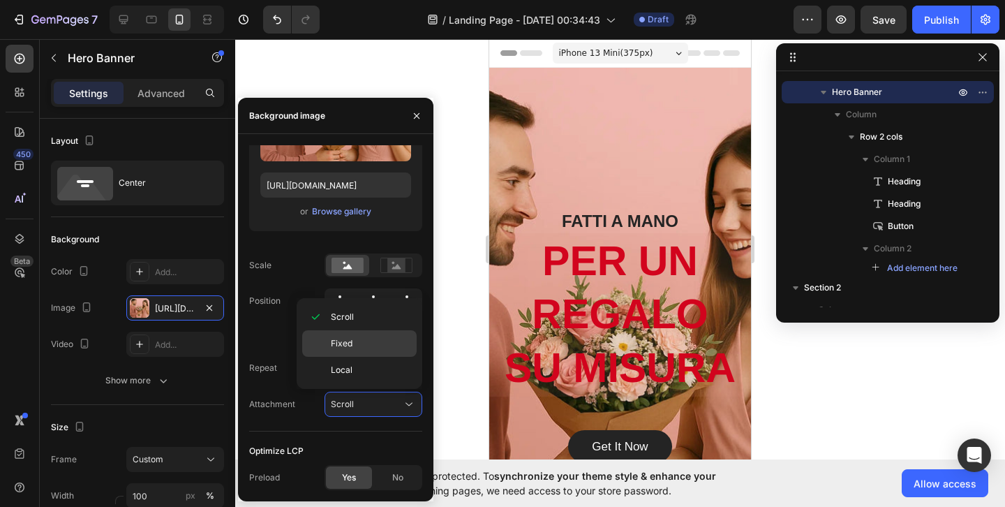
click at [383, 348] on p "Fixed" at bounding box center [371, 343] width 80 height 13
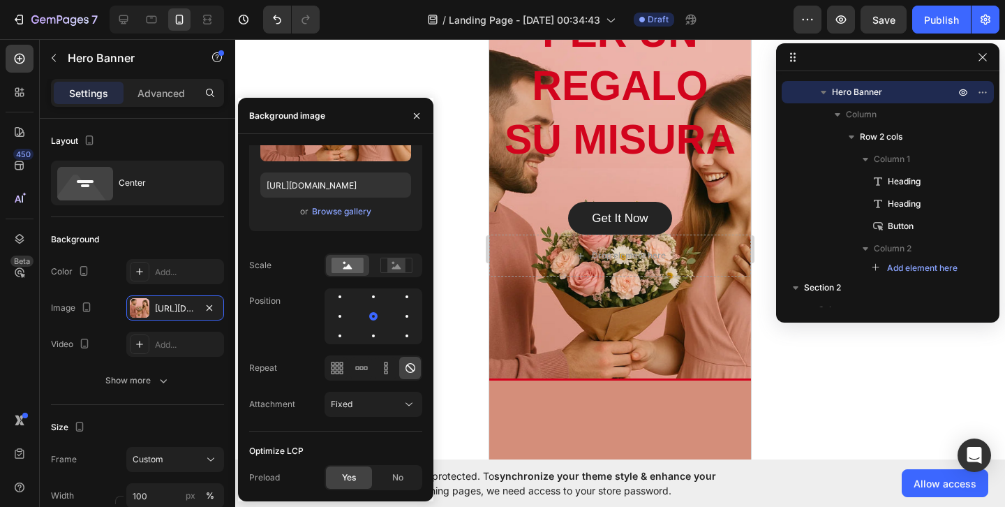
scroll to position [285, 0]
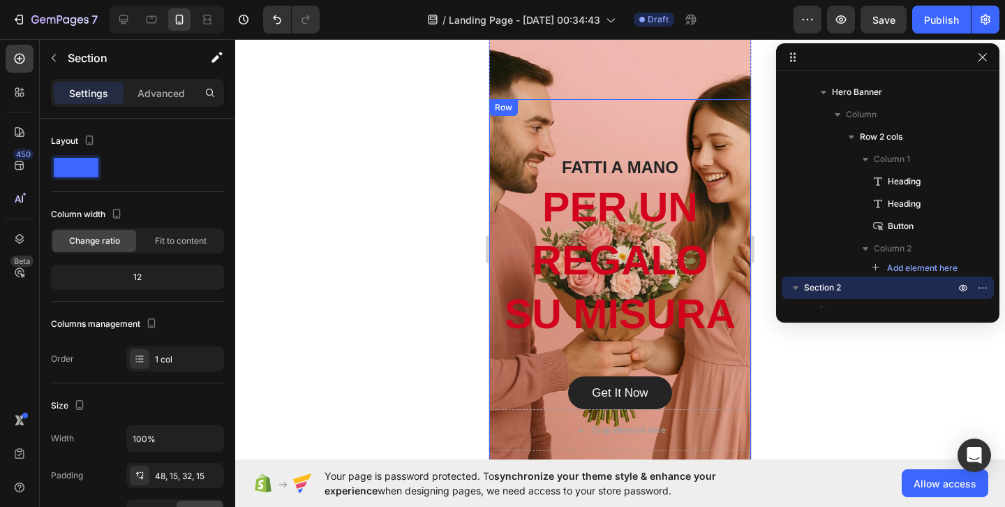
scroll to position [55, 0]
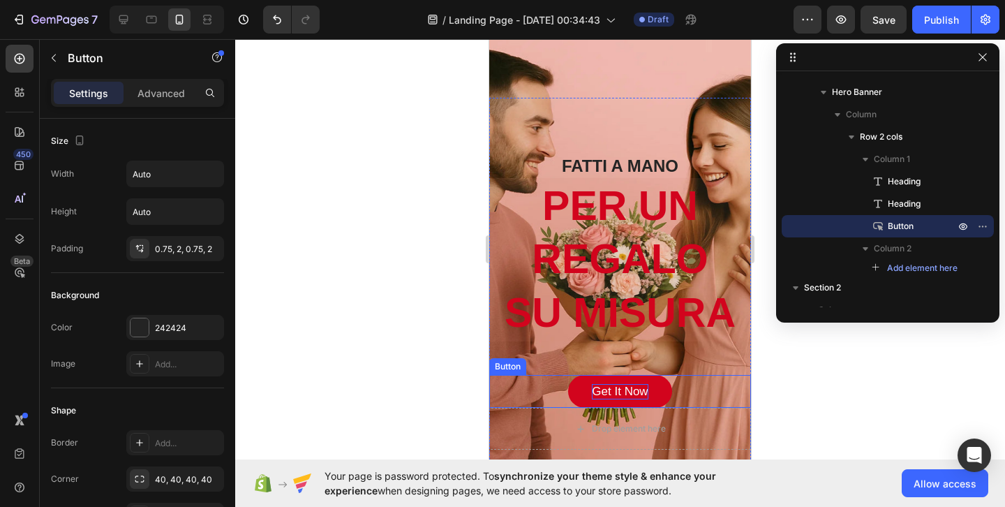
click at [635, 384] on div "Get It Now" at bounding box center [620, 391] width 56 height 15
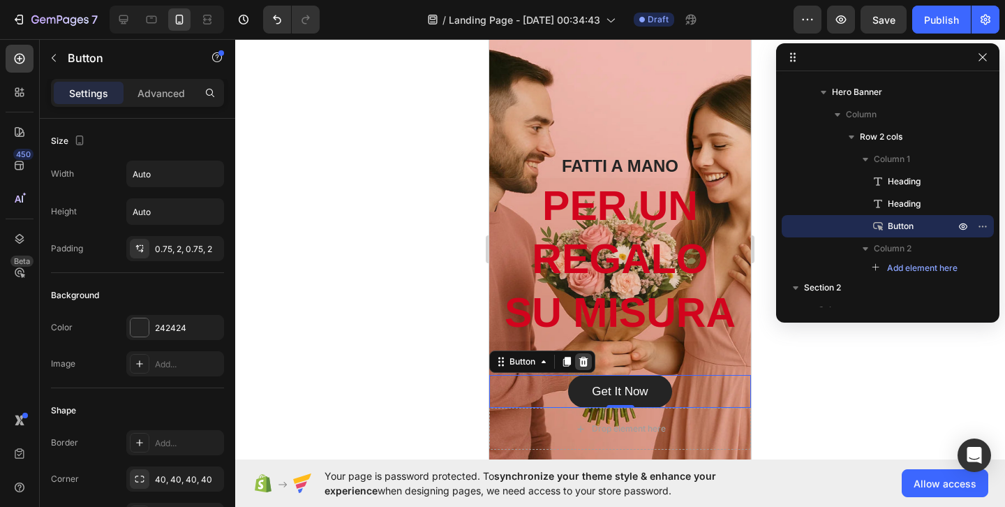
click at [581, 355] on div at bounding box center [583, 361] width 17 height 17
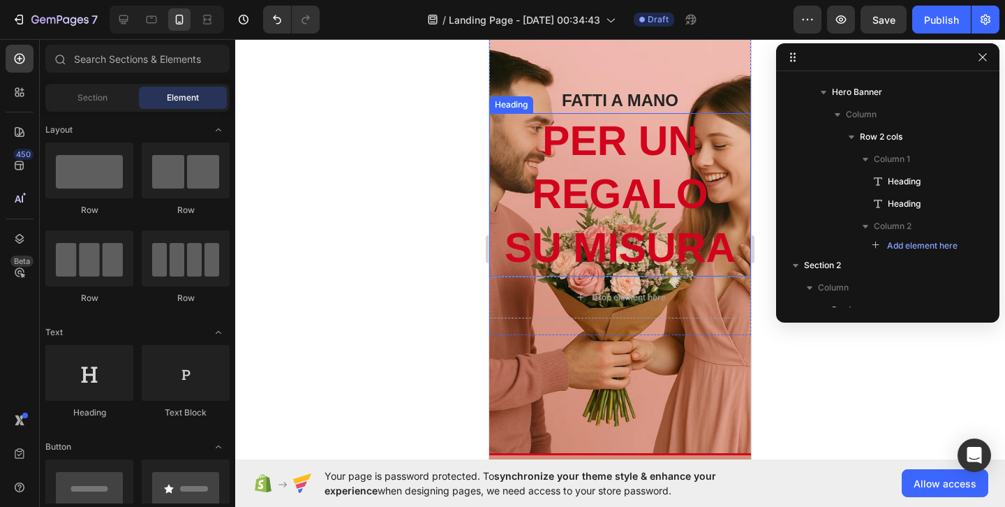
scroll to position [0, 0]
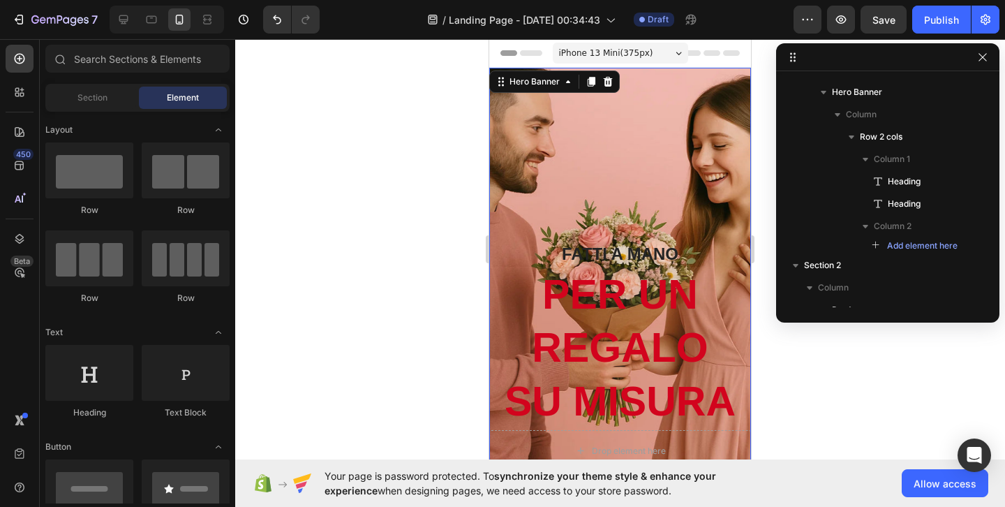
click at [667, 158] on div "Overlay" at bounding box center [620, 337] width 262 height 539
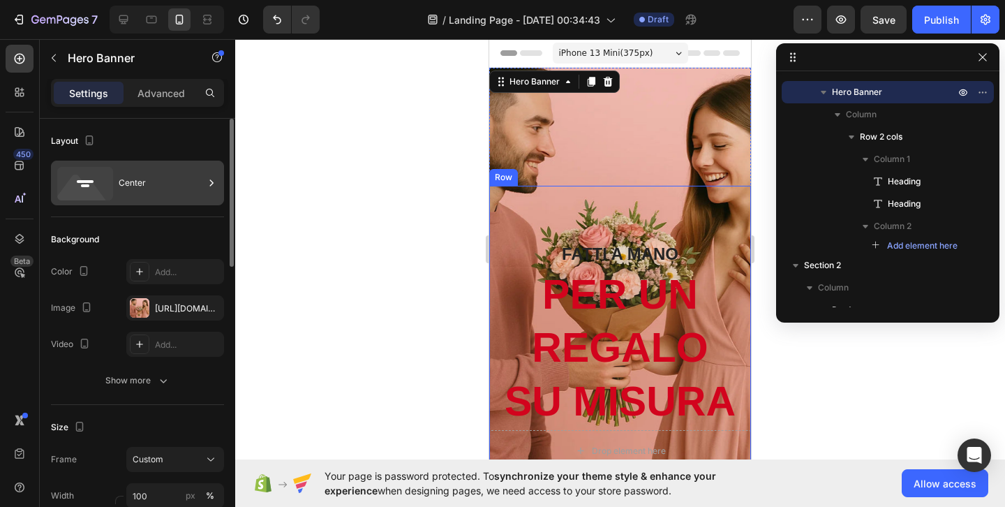
click at [132, 184] on div "Center" at bounding box center [161, 183] width 85 height 32
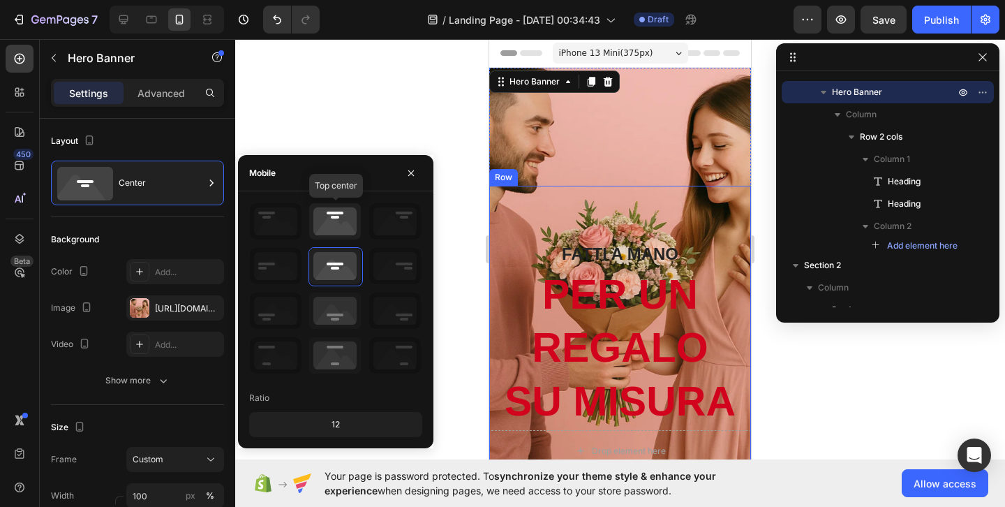
click at [351, 229] on icon at bounding box center [335, 221] width 52 height 36
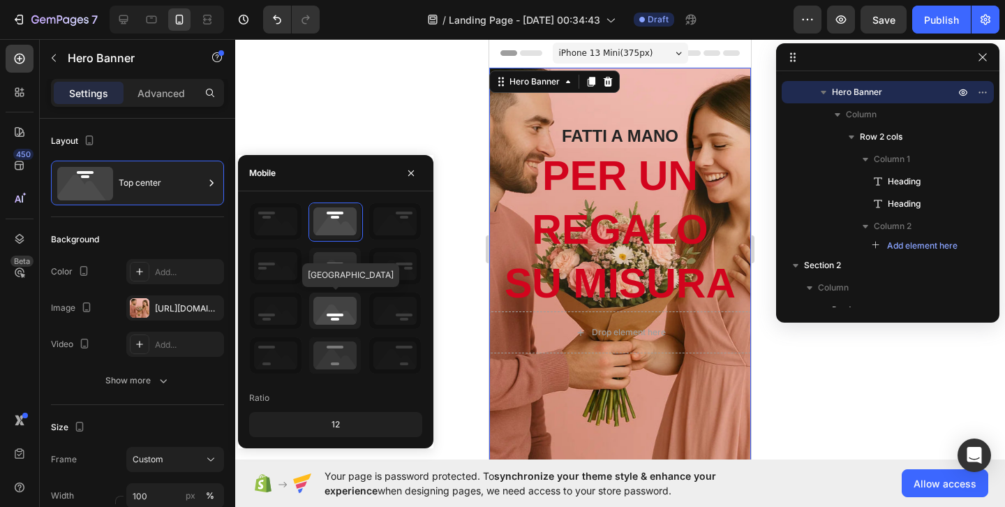
click at [337, 315] on icon at bounding box center [335, 311] width 52 height 36
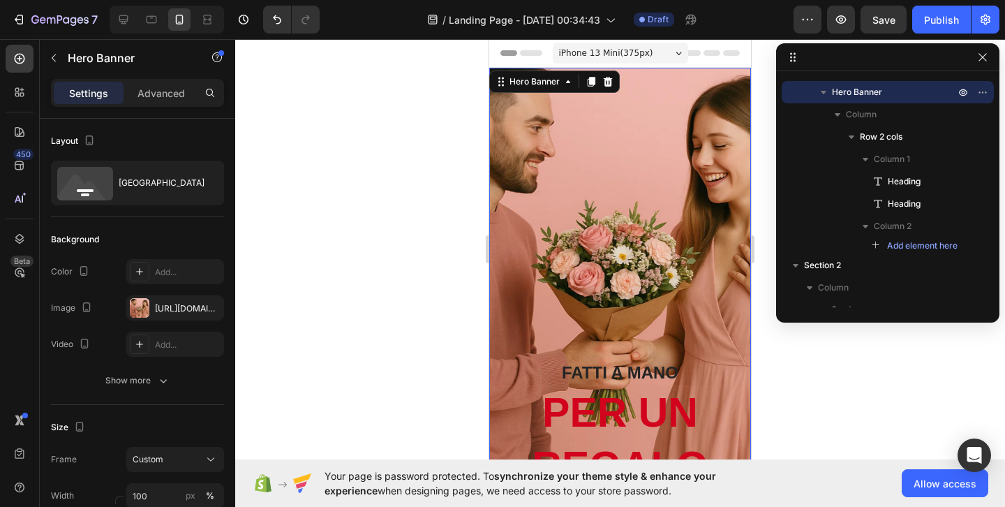
click at [655, 266] on div "Overlay" at bounding box center [620, 337] width 262 height 539
click at [690, 252] on div "Overlay" at bounding box center [620, 337] width 262 height 539
click at [825, 399] on div at bounding box center [620, 273] width 770 height 468
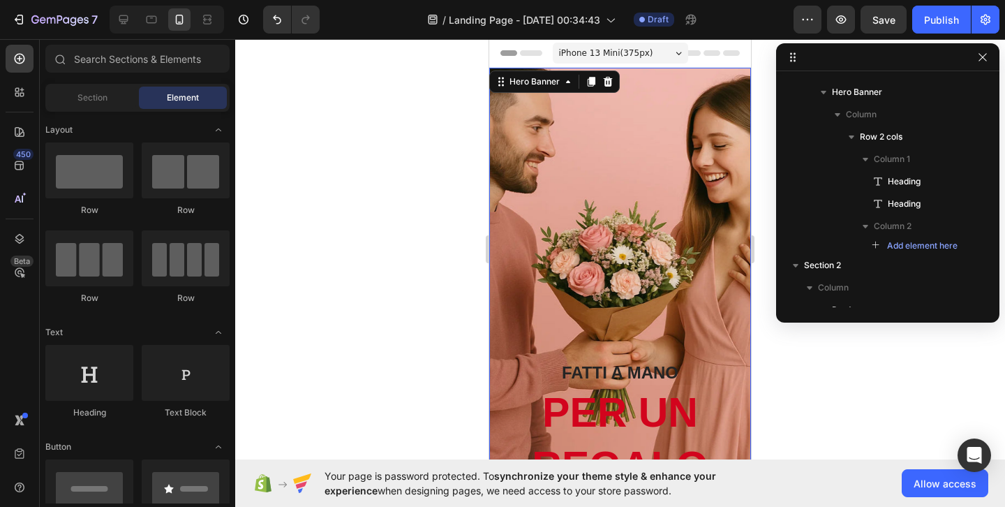
click at [635, 155] on div "Overlay" at bounding box center [620, 337] width 262 height 539
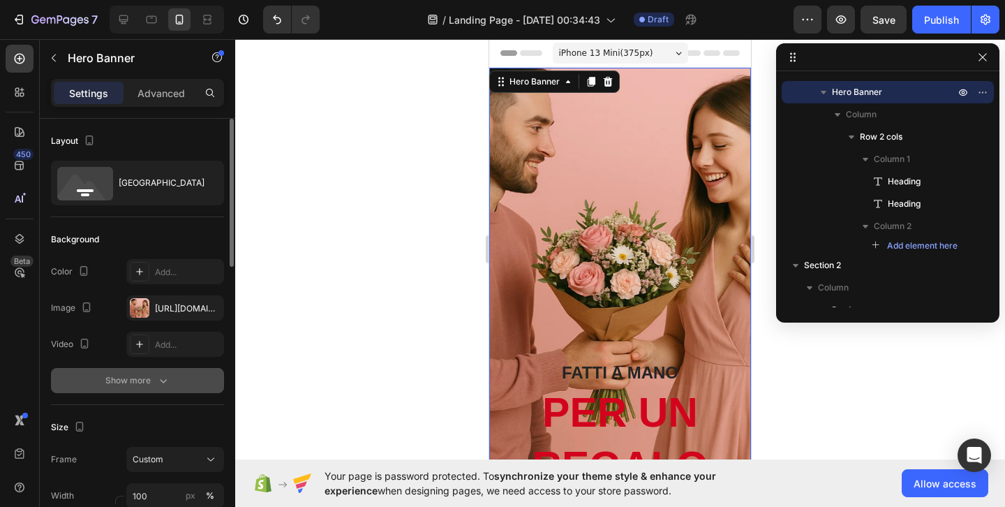
click at [153, 379] on div "Show more" at bounding box center [137, 381] width 65 height 14
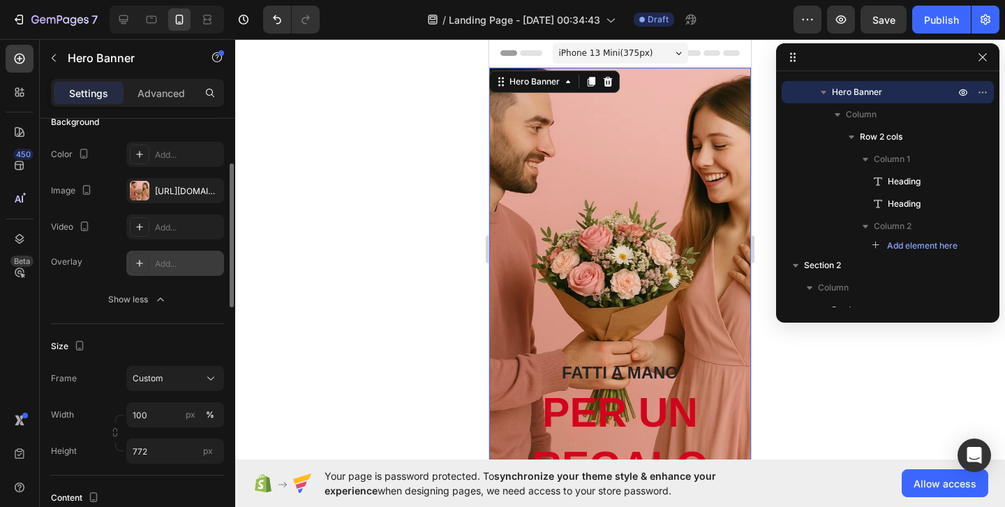
scroll to position [132, 0]
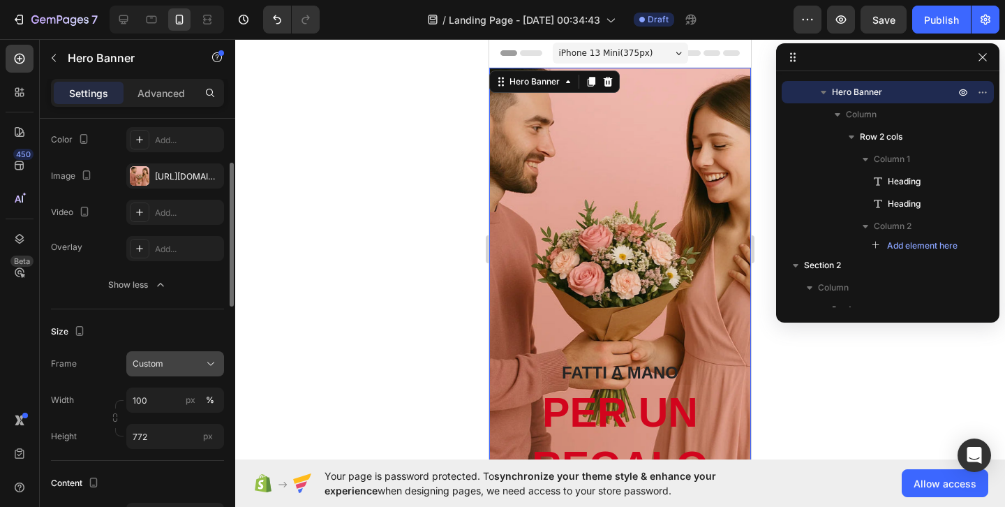
click at [165, 366] on div "Custom" at bounding box center [167, 363] width 68 height 13
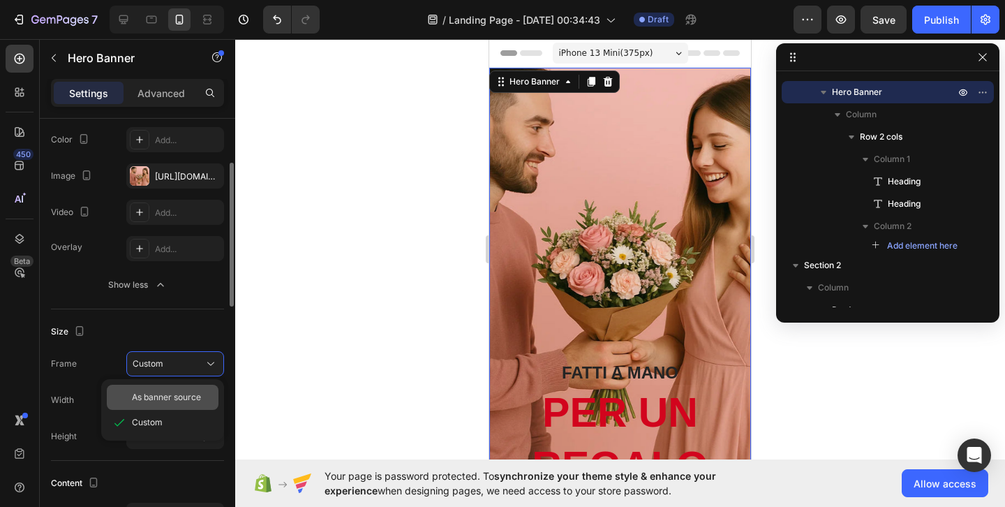
click at [162, 397] on span "As banner source" at bounding box center [166, 397] width 69 height 13
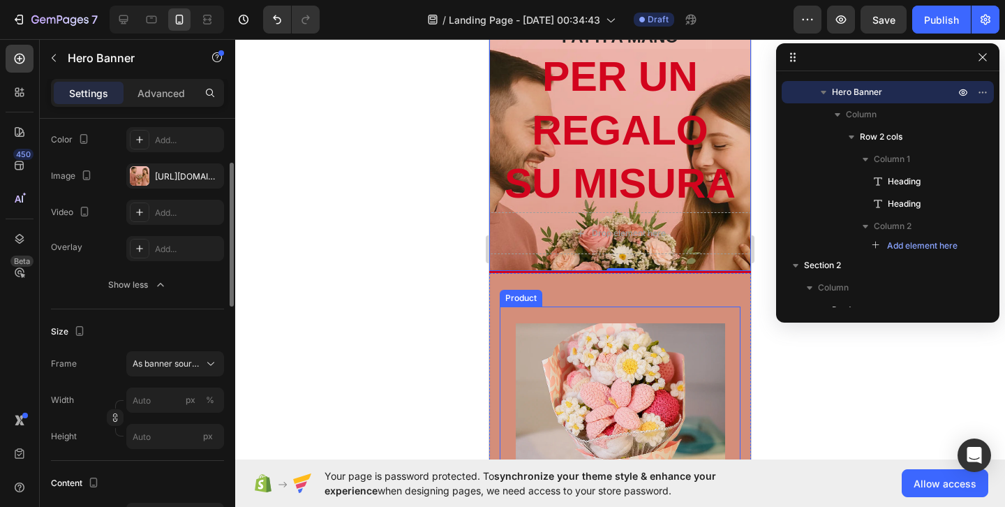
scroll to position [0, 0]
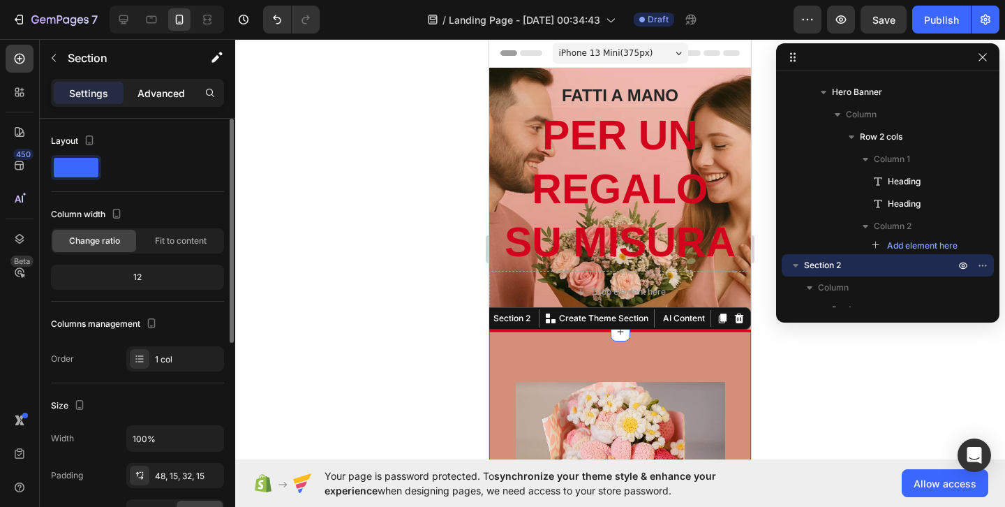
click at [184, 101] on div "Advanced" at bounding box center [161, 93] width 70 height 22
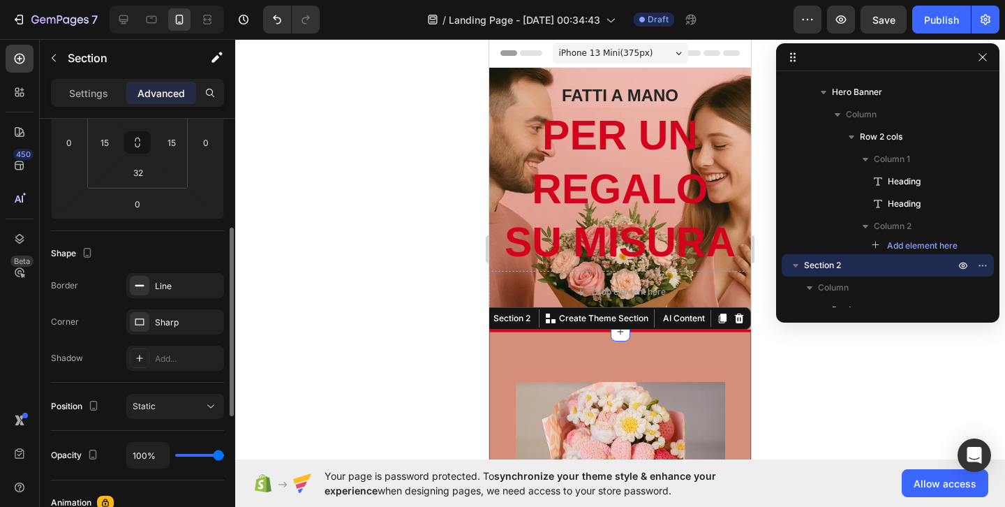
scroll to position [307, 0]
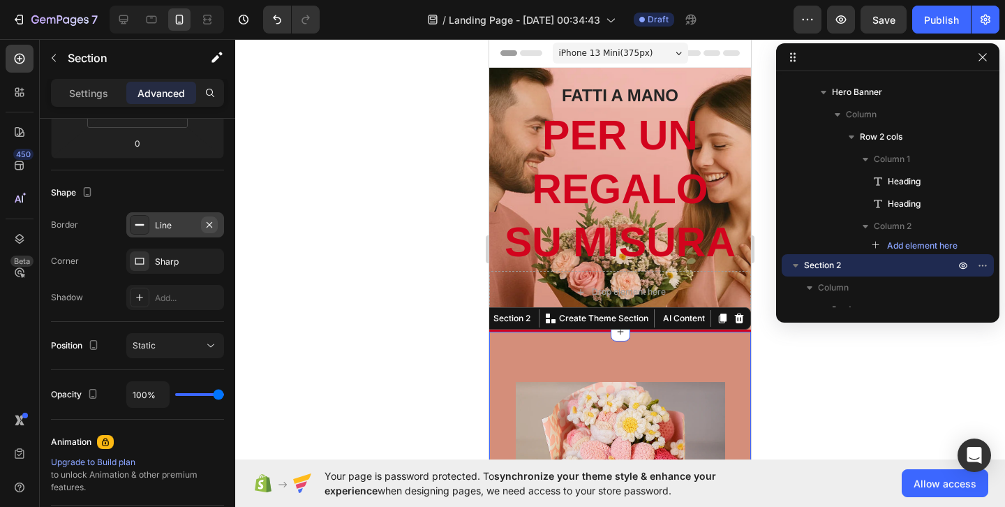
click at [207, 229] on icon "button" at bounding box center [209, 224] width 11 height 11
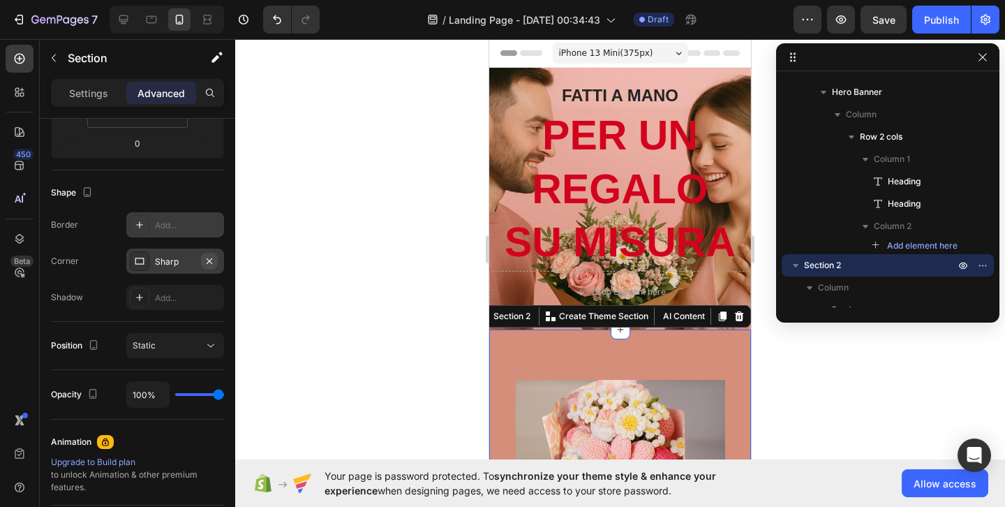
click at [211, 258] on icon "button" at bounding box center [210, 261] width 6 height 6
click at [355, 302] on div at bounding box center [620, 273] width 770 height 468
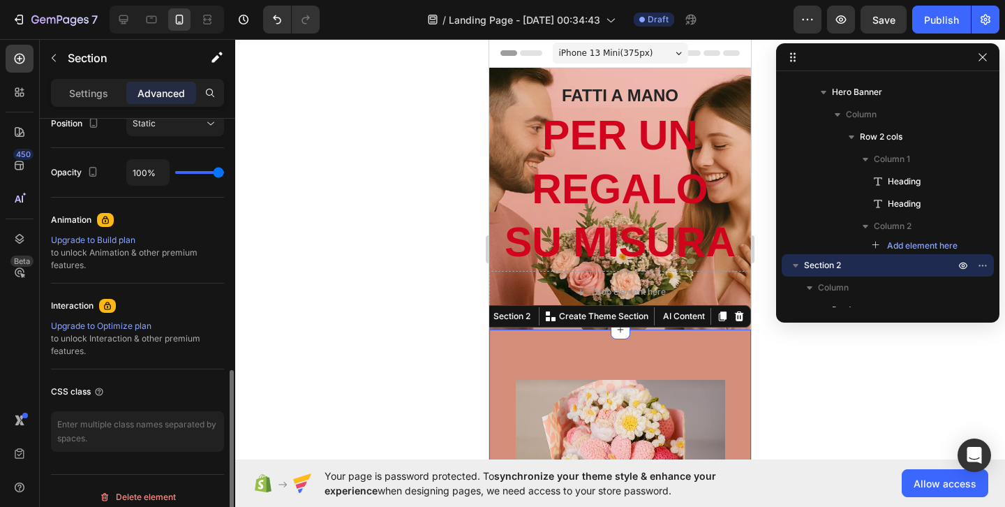
scroll to position [541, 0]
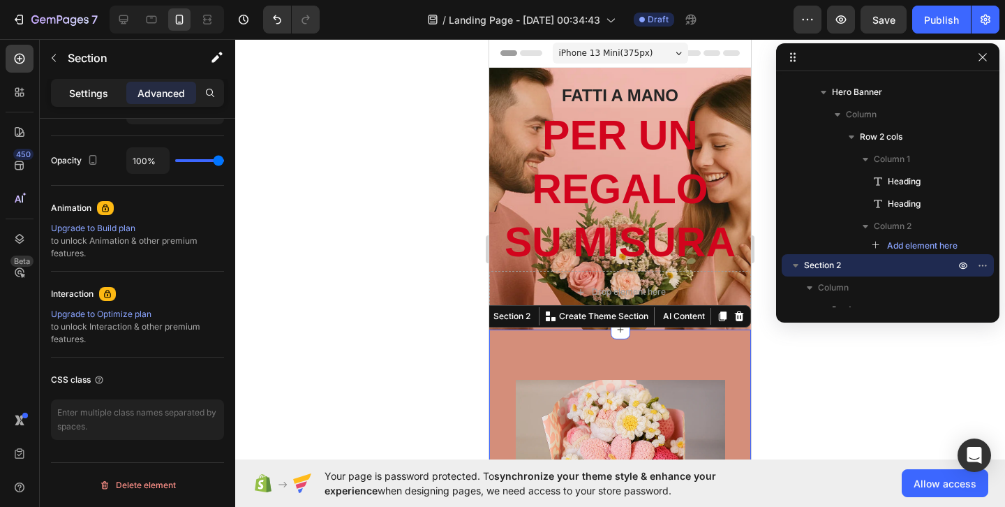
click at [103, 102] on div "Settings" at bounding box center [89, 93] width 70 height 22
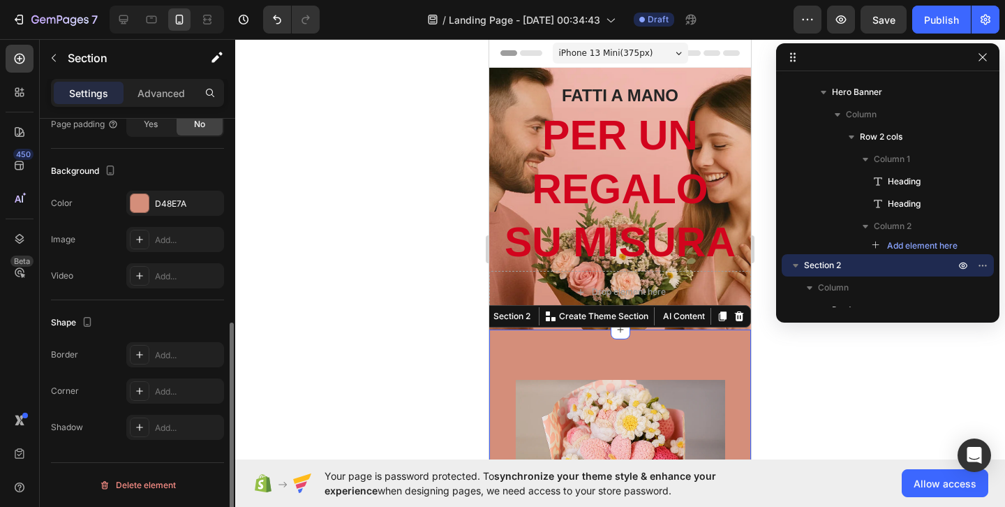
scroll to position [387, 0]
click at [186, 207] on div "D48E7A" at bounding box center [175, 204] width 40 height 13
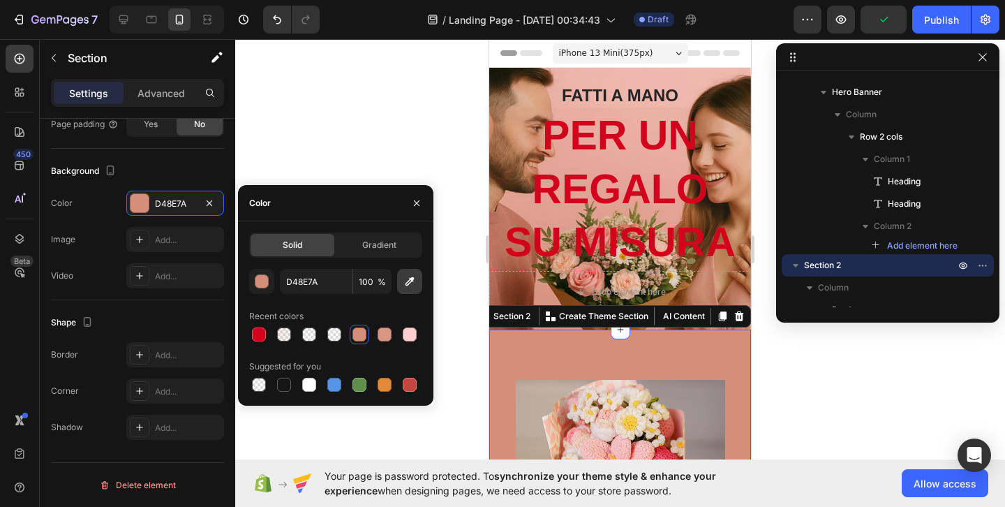
click at [406, 276] on icon "button" at bounding box center [410, 281] width 14 height 14
type input "ECB2A6"
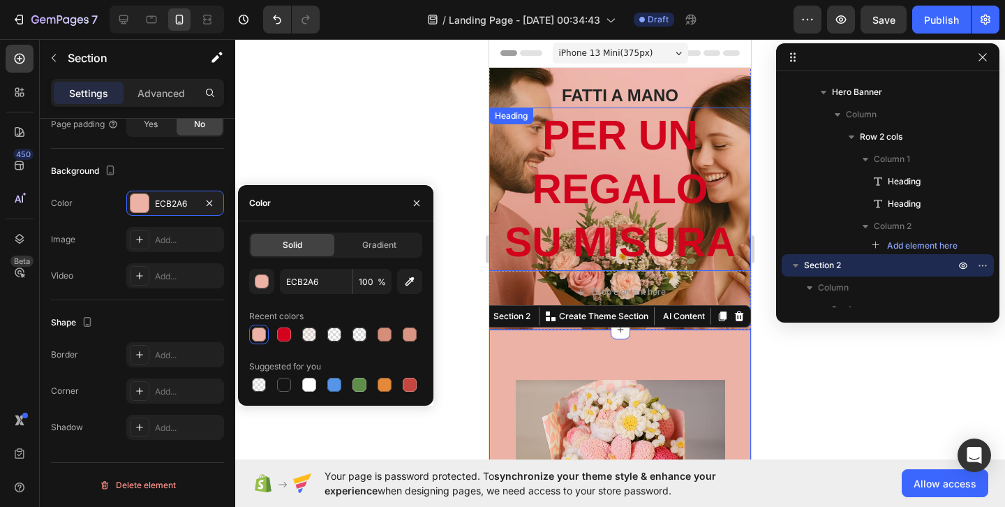
click at [425, 163] on div at bounding box center [620, 273] width 770 height 468
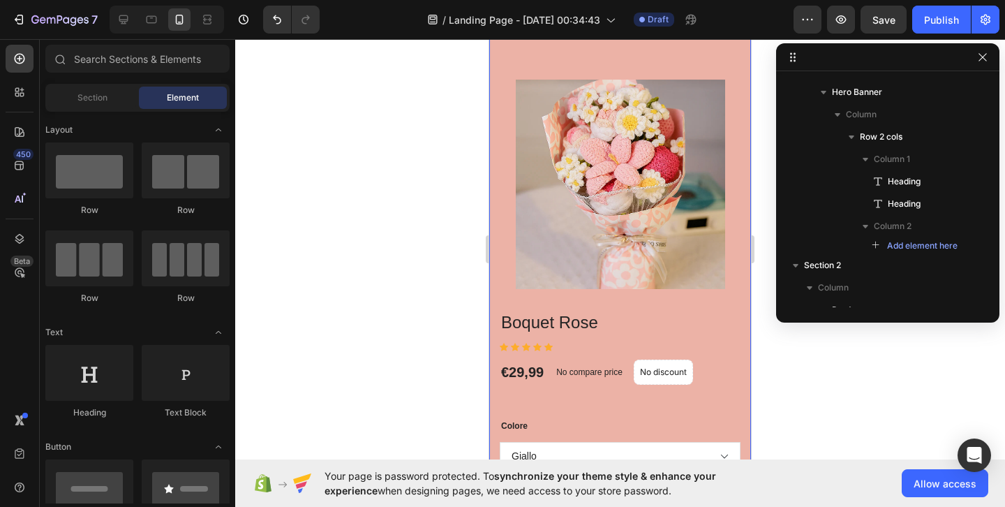
scroll to position [311, 0]
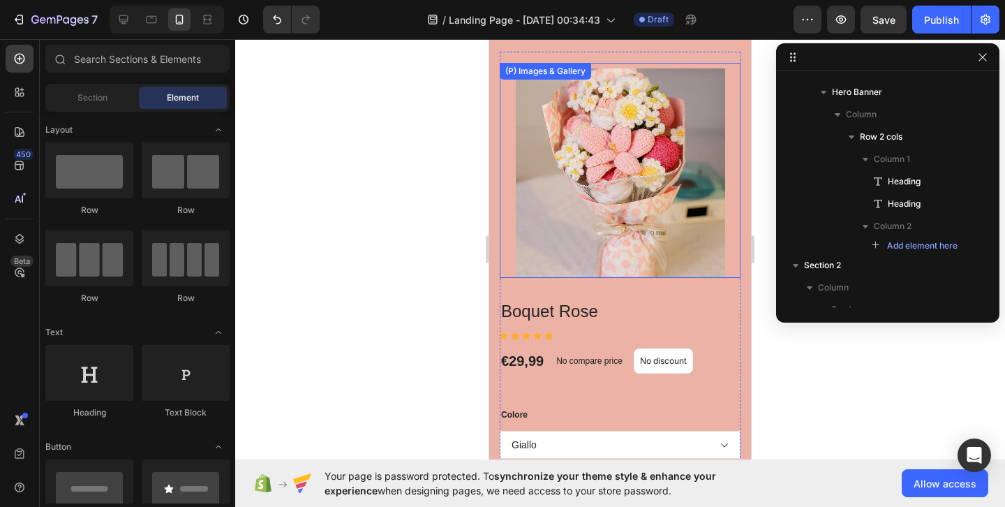
click at [594, 251] on img at bounding box center [620, 172] width 209 height 209
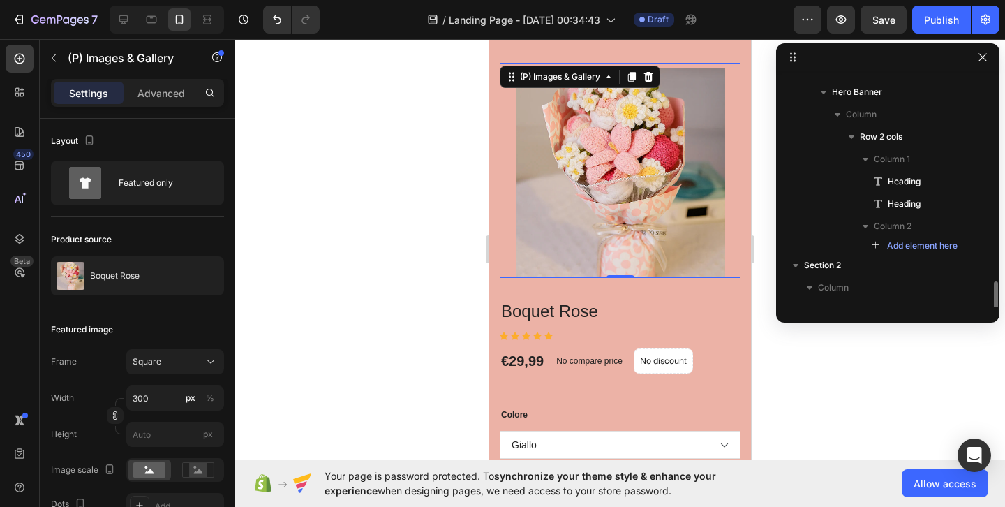
scroll to position [214, 0]
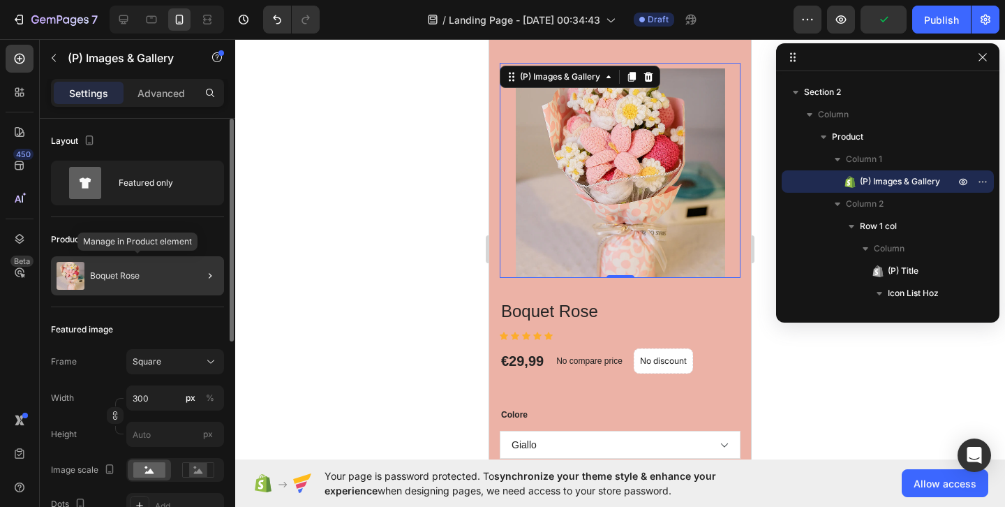
click at [159, 264] on div "Boquet Rose" at bounding box center [137, 275] width 173 height 39
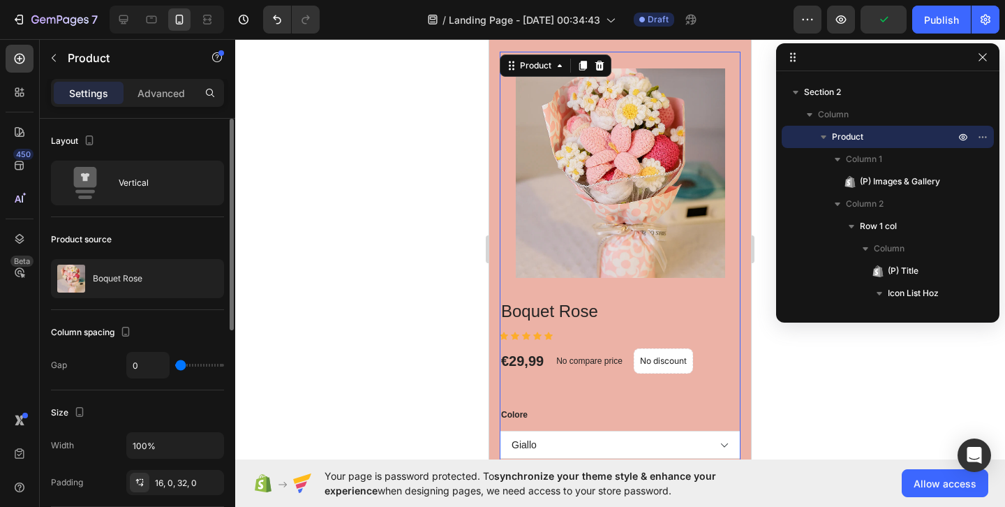
click at [320, 243] on div at bounding box center [620, 273] width 770 height 468
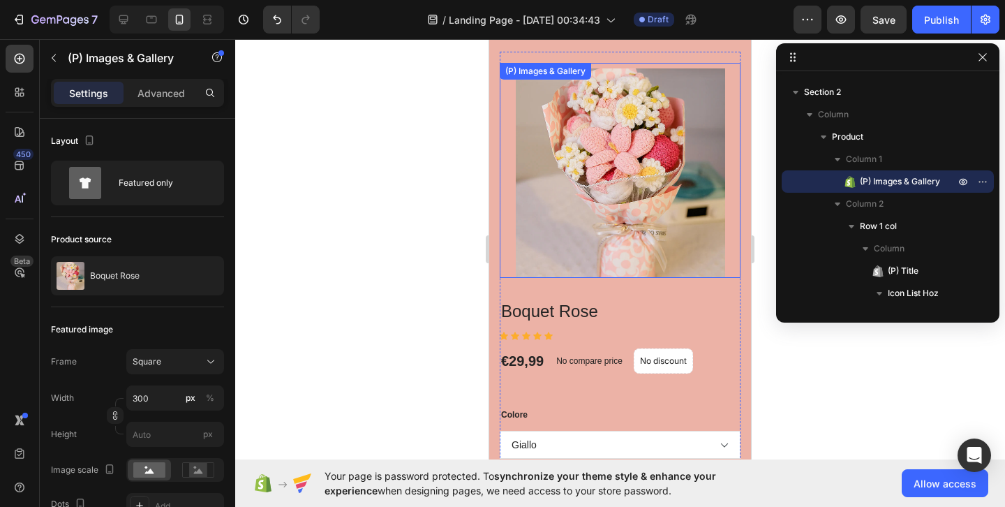
click at [588, 214] on img at bounding box center [620, 172] width 209 height 209
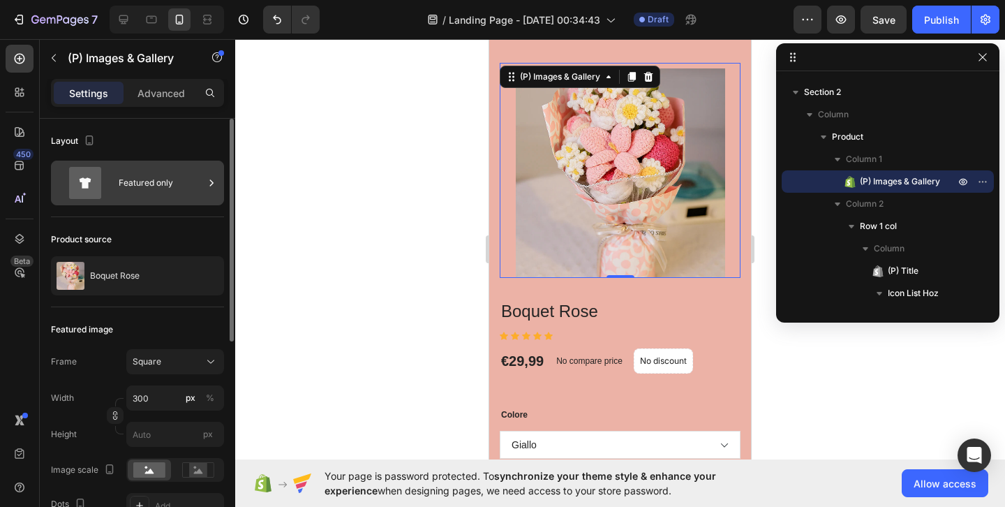
click at [142, 187] on div "Featured only" at bounding box center [161, 183] width 85 height 32
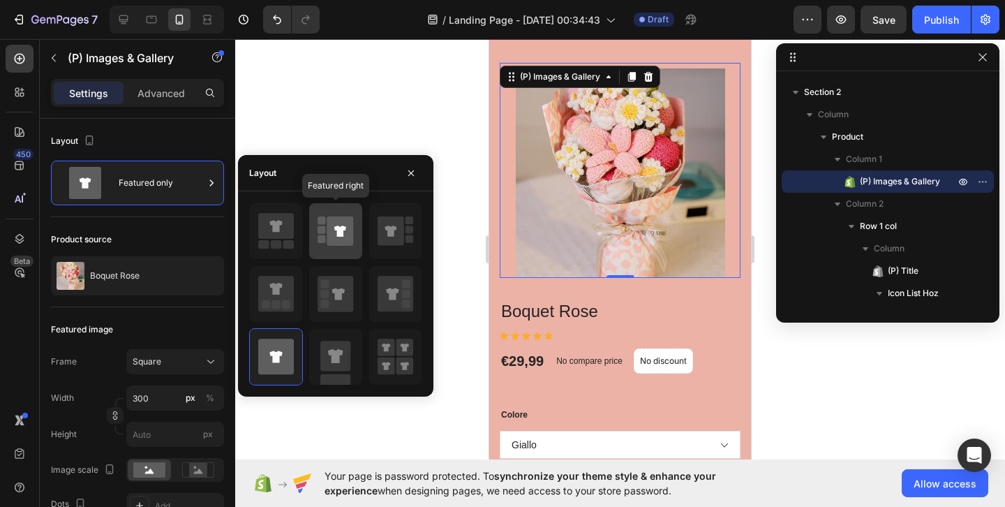
click at [349, 222] on icon at bounding box center [340, 230] width 27 height 29
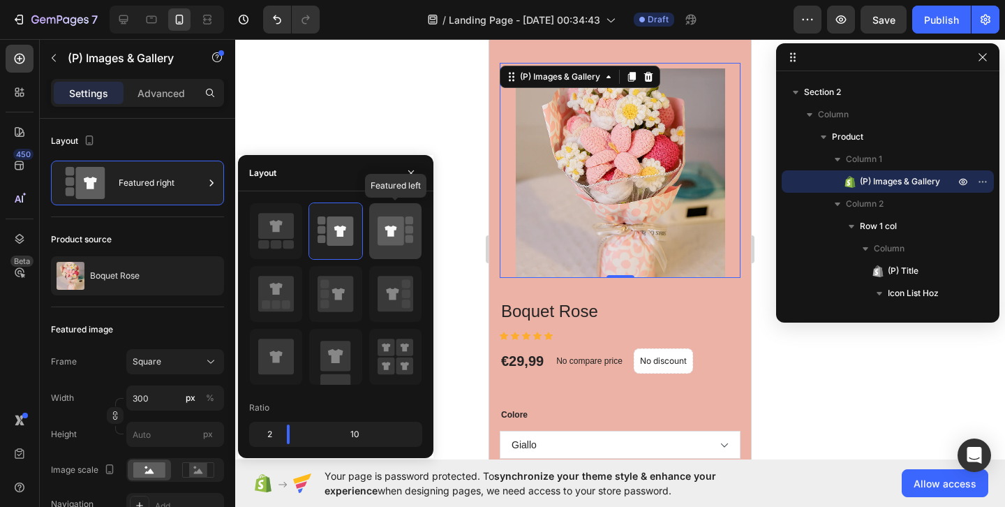
click at [401, 225] on icon at bounding box center [391, 230] width 27 height 29
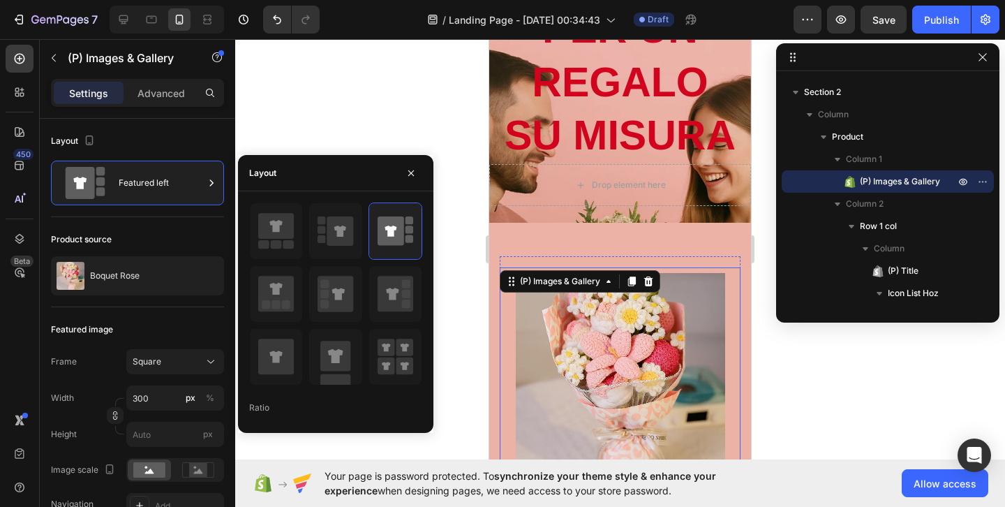
scroll to position [68, 0]
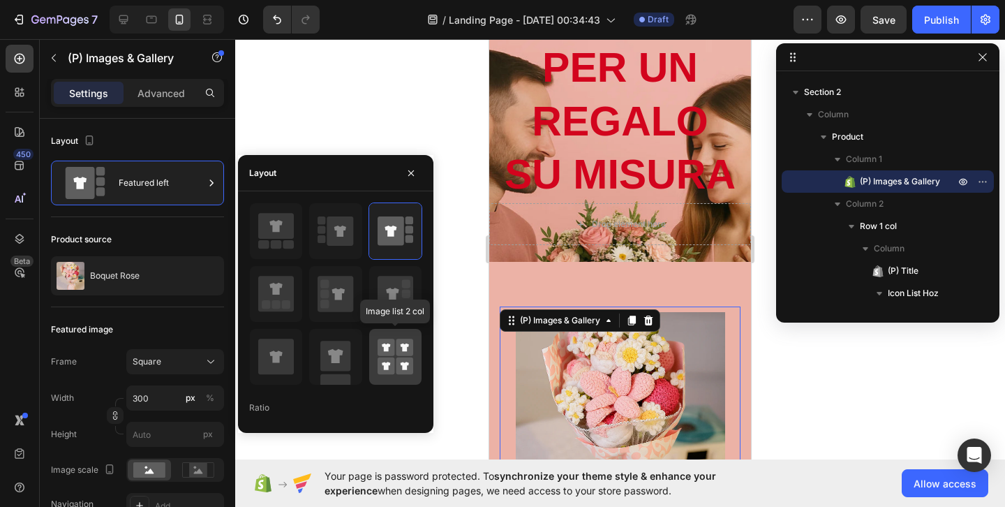
click at [381, 379] on div at bounding box center [395, 357] width 52 height 56
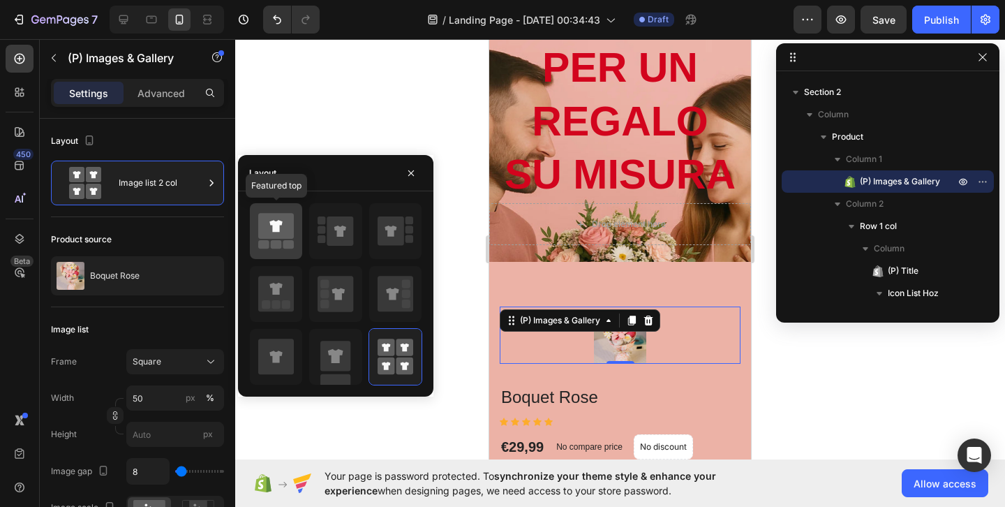
click at [265, 236] on icon at bounding box center [276, 226] width 36 height 26
type input "300"
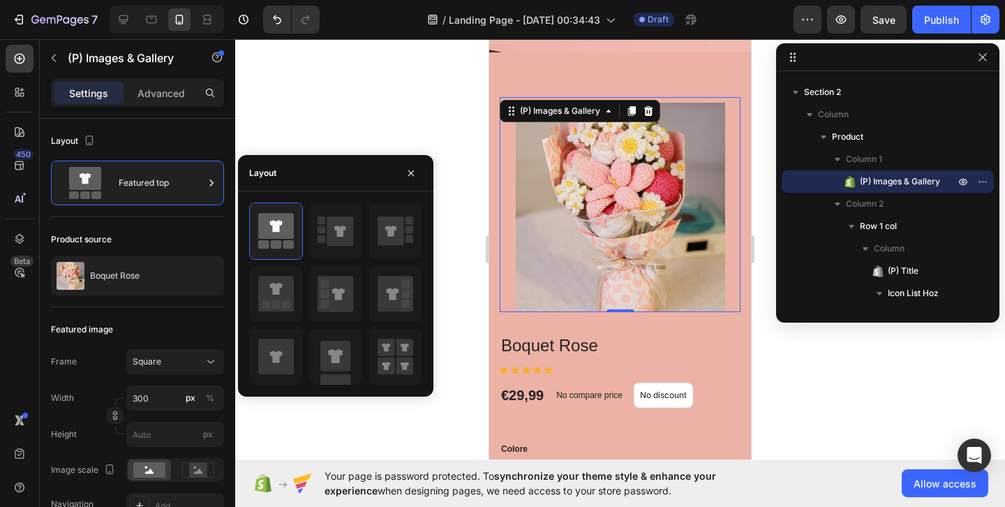
scroll to position [264, 0]
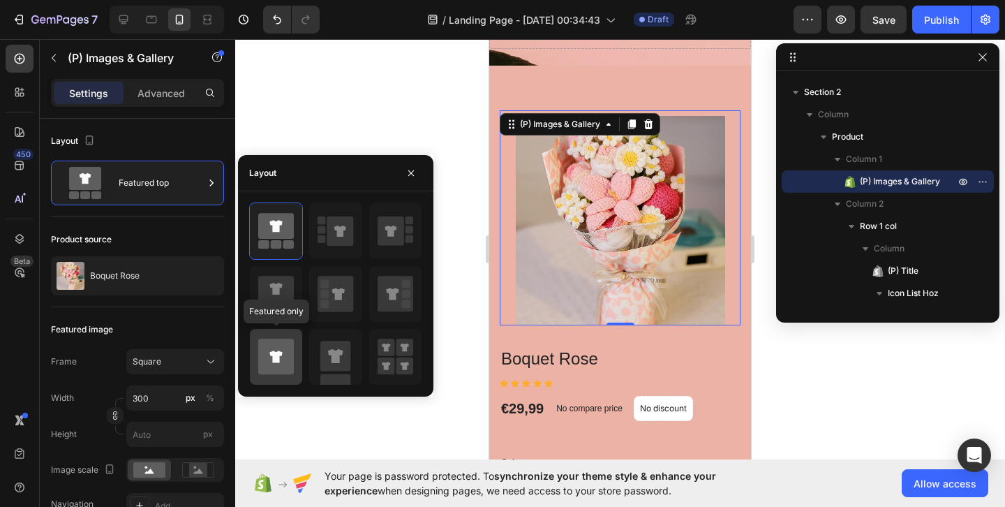
click at [284, 339] on icon at bounding box center [276, 356] width 36 height 39
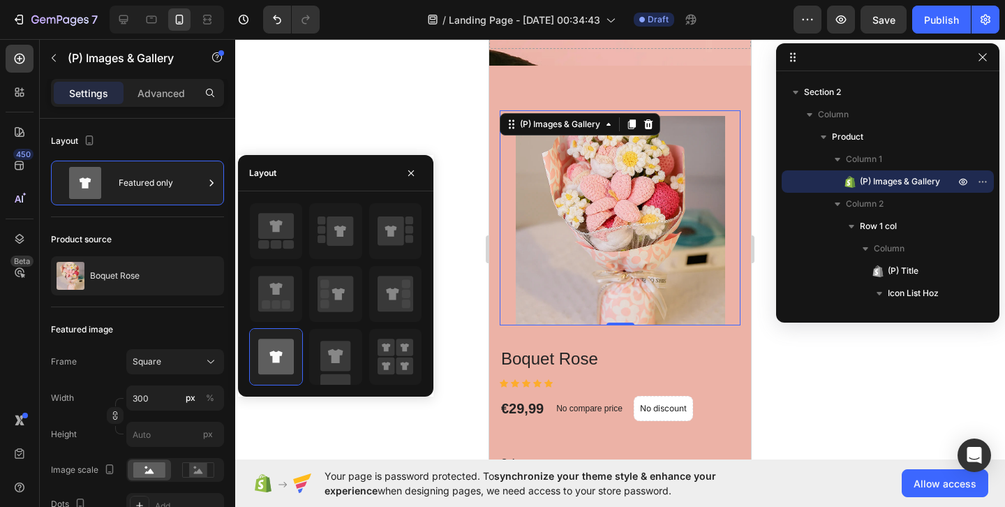
click at [473, 301] on div at bounding box center [620, 273] width 770 height 468
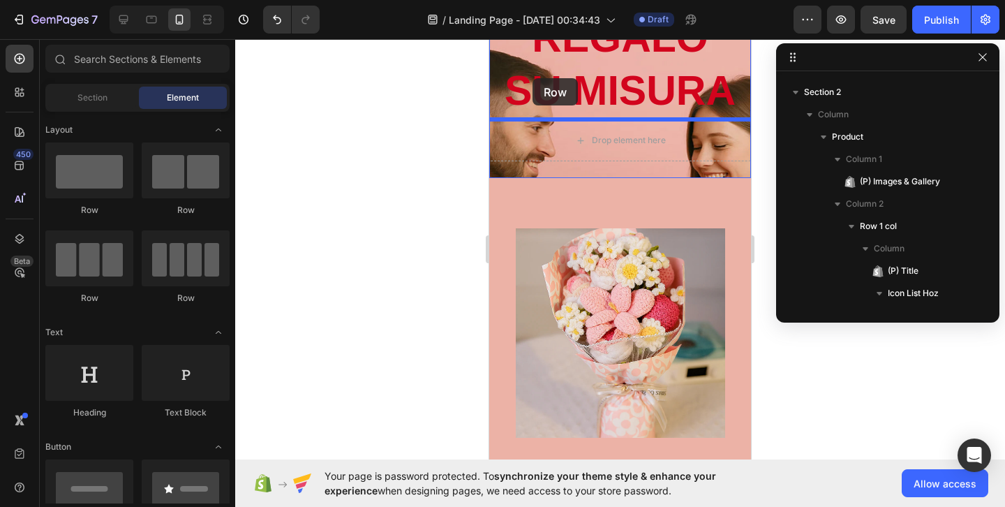
scroll to position [136, 0]
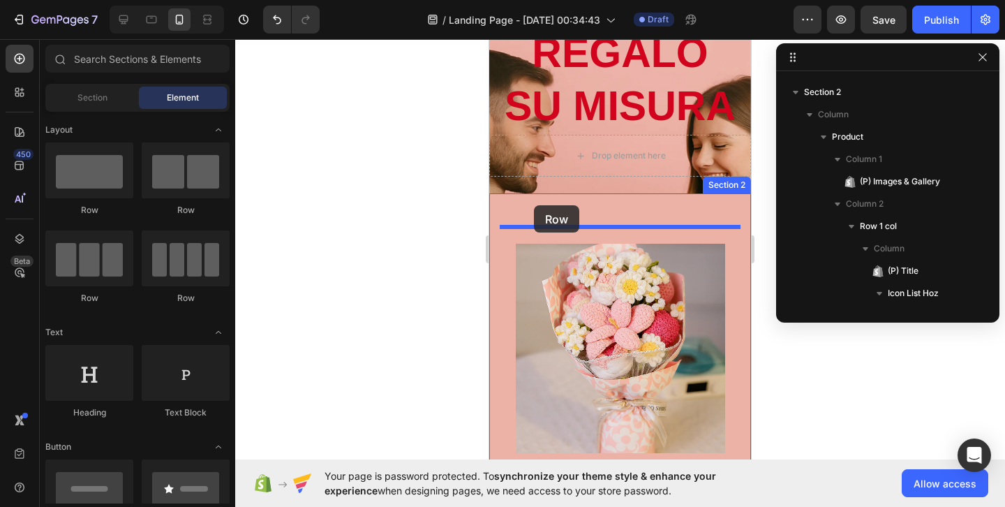
drag, startPoint x: 581, startPoint y: 225, endPoint x: 534, endPoint y: 205, distance: 50.7
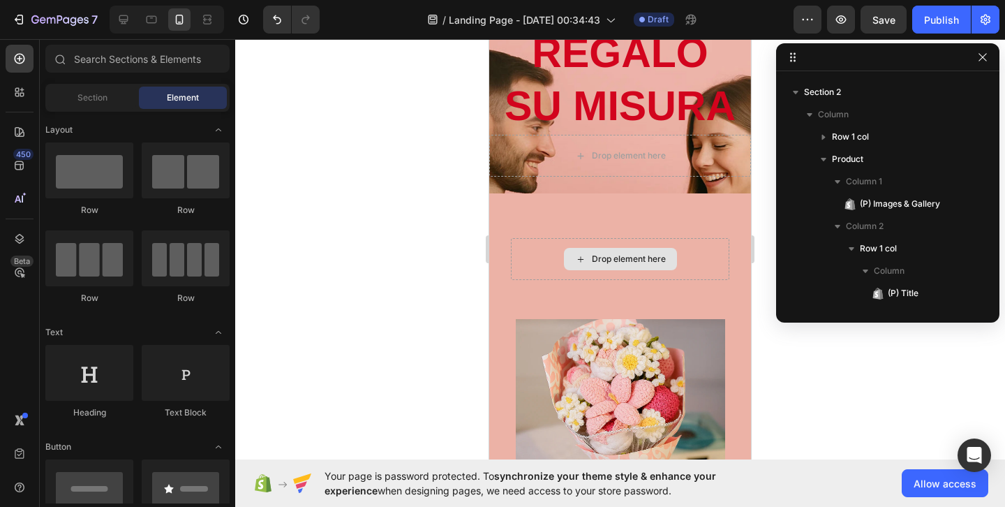
click at [638, 265] on div "Drop element here" at bounding box center [620, 259] width 113 height 22
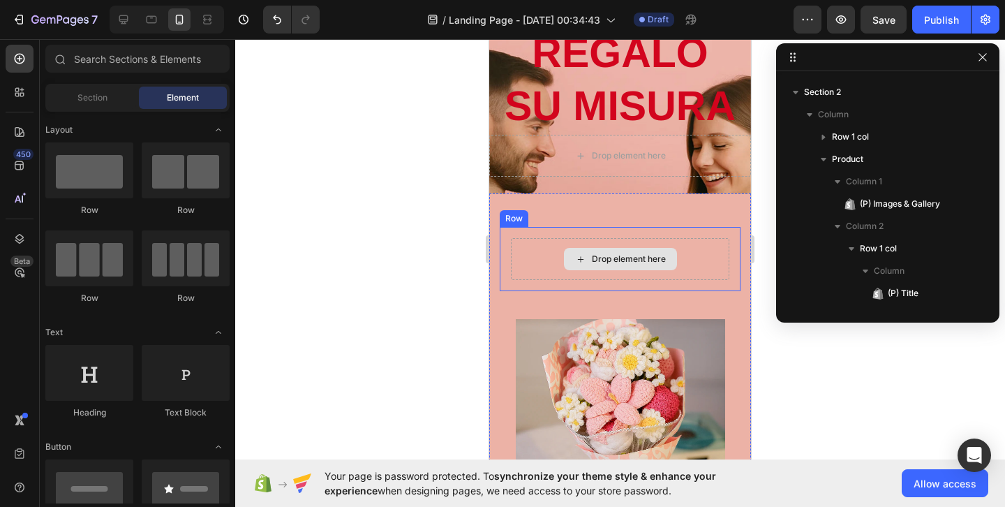
click at [638, 265] on div "Drop element here" at bounding box center [620, 259] width 113 height 22
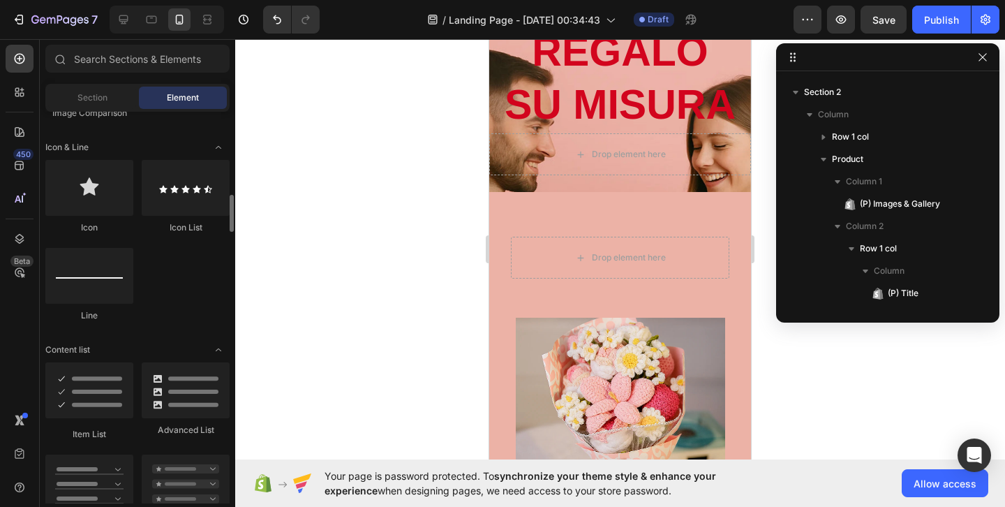
scroll to position [884, 0]
